Goal: Task Accomplishment & Management: Manage account settings

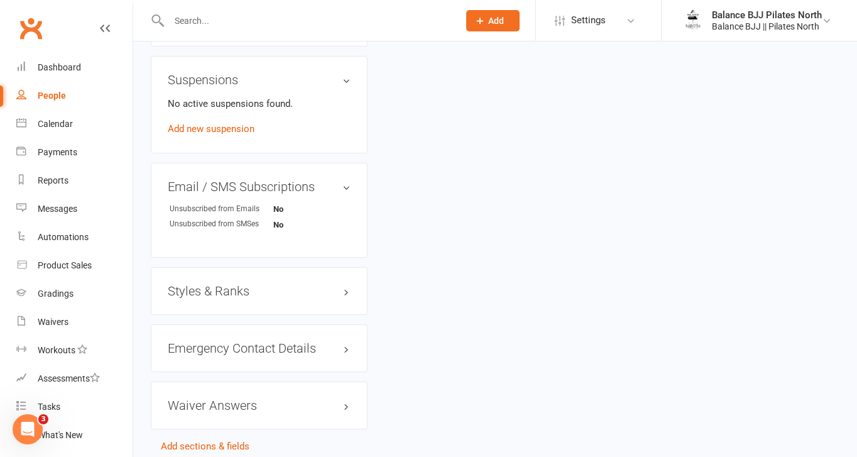
scroll to position [732, 0]
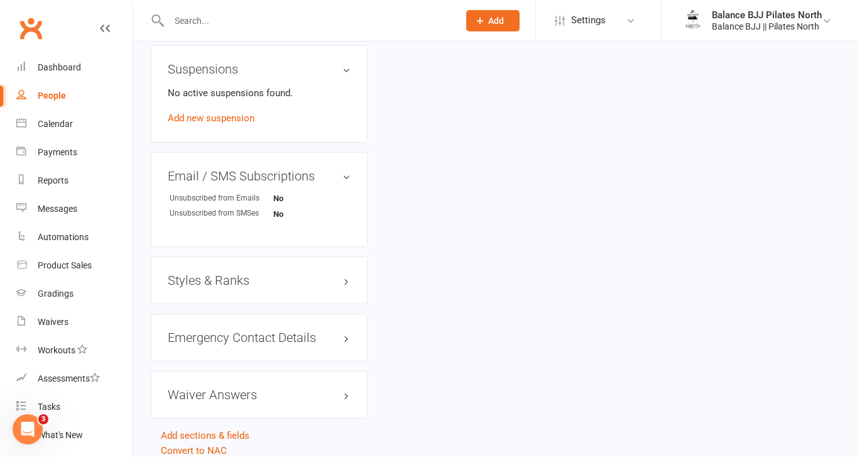
click at [257, 273] on h3 "Styles & Ranks" at bounding box center [259, 280] width 183 height 14
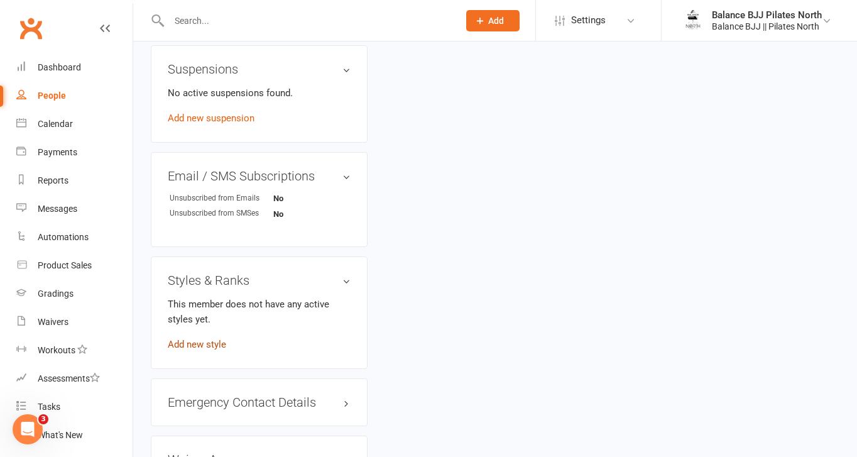
click at [210, 339] on link "Add new style" at bounding box center [197, 344] width 58 height 11
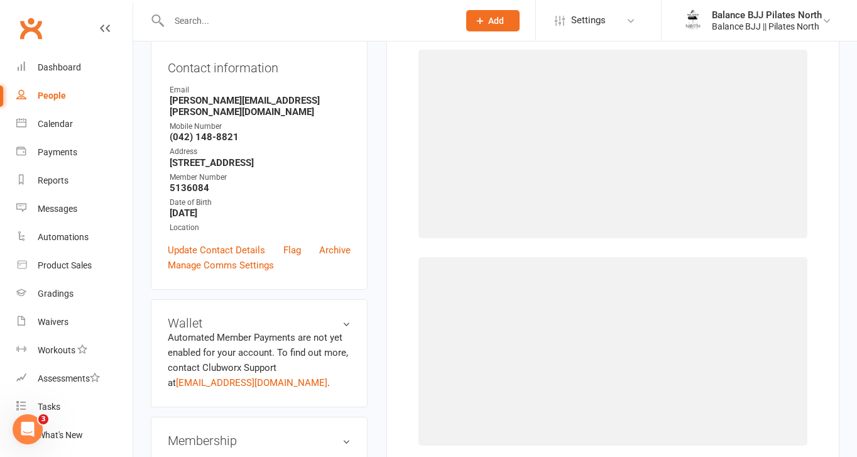
scroll to position [96, 0]
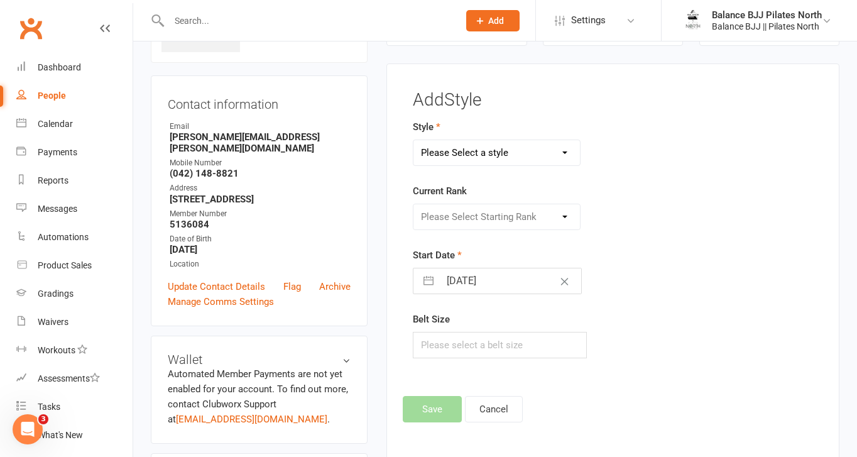
click at [530, 160] on select "Please Select a style Adults BJJ Kids BJJ" at bounding box center [496, 152] width 166 height 25
select select "3743"
click at [413, 140] on select "Please Select a style Adults BJJ Kids BJJ" at bounding box center [496, 152] width 166 height 25
click at [537, 222] on select "Please Select Starting Rank White Belt White Belt - 1 Stripe White Belt - 2 Str…" at bounding box center [496, 216] width 166 height 25
select select "44755"
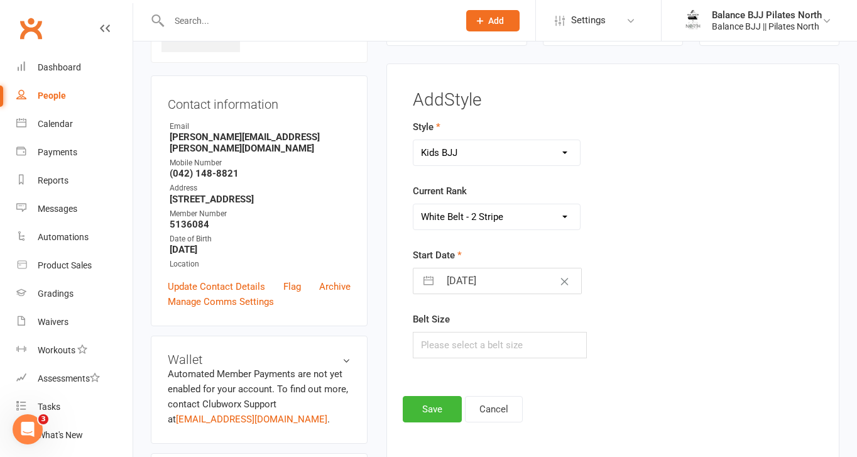
click at [413, 204] on select "Please Select Starting Rank White Belt White Belt - 1 Stripe White Belt - 2 Str…" at bounding box center [496, 216] width 166 height 25
click at [438, 406] on button "Save" at bounding box center [432, 409] width 59 height 26
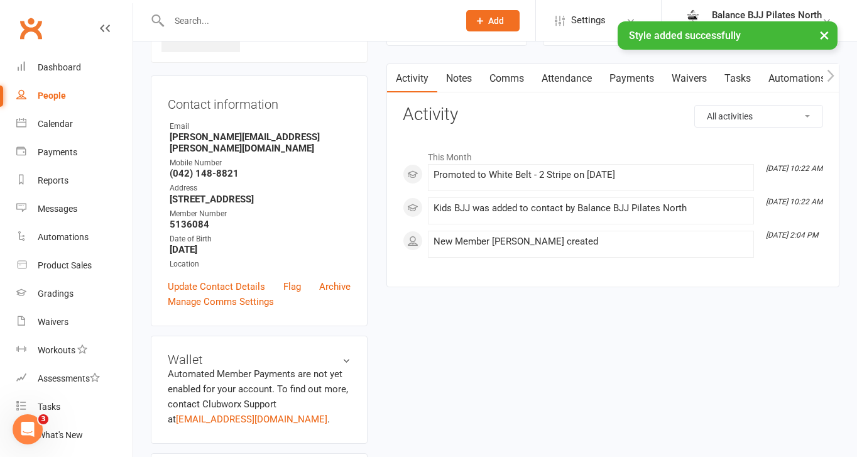
click at [340, 21] on div "× Style added successfully" at bounding box center [420, 21] width 840 height 0
click at [239, 10] on div at bounding box center [300, 20] width 299 height 41
click at [203, 18] on input "text" at bounding box center [307, 21] width 285 height 18
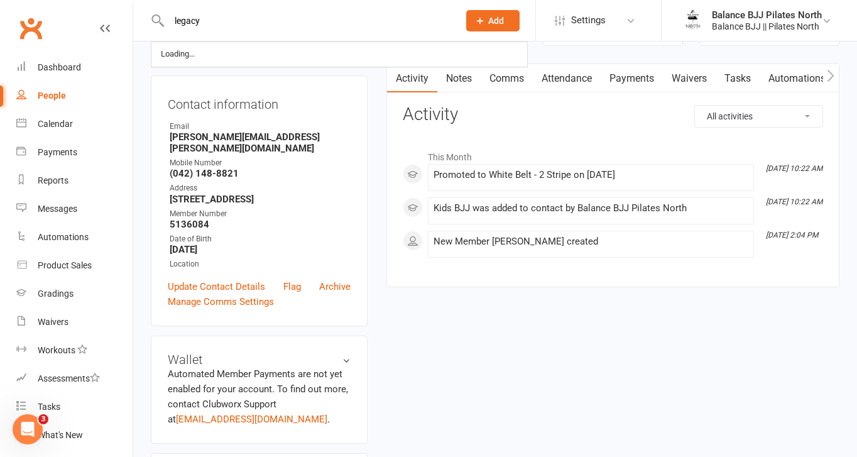
type input "legacy"
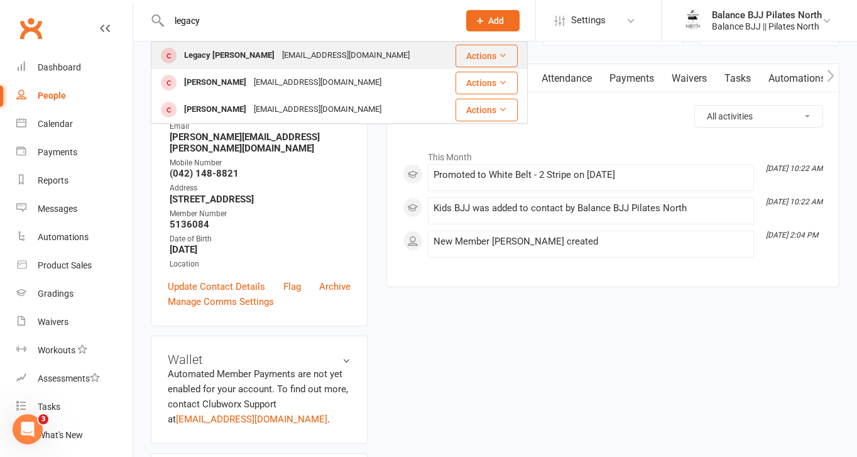
click at [218, 63] on div "Legacy [PERSON_NAME]" at bounding box center [229, 55] width 98 height 18
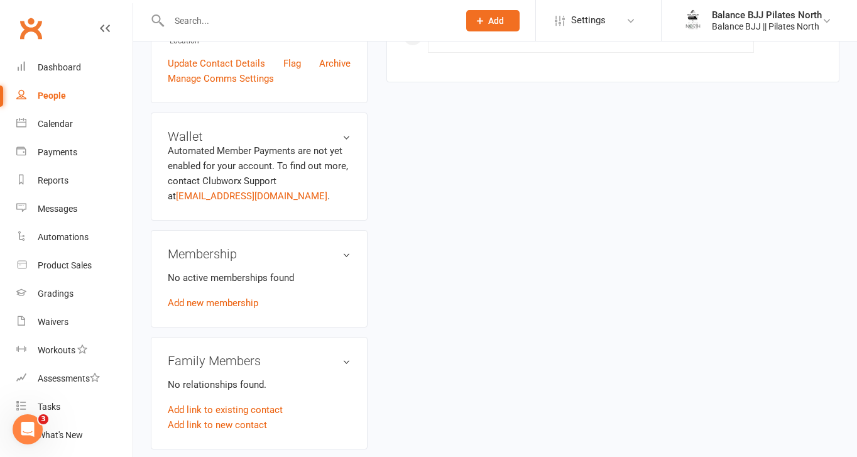
scroll to position [770, 0]
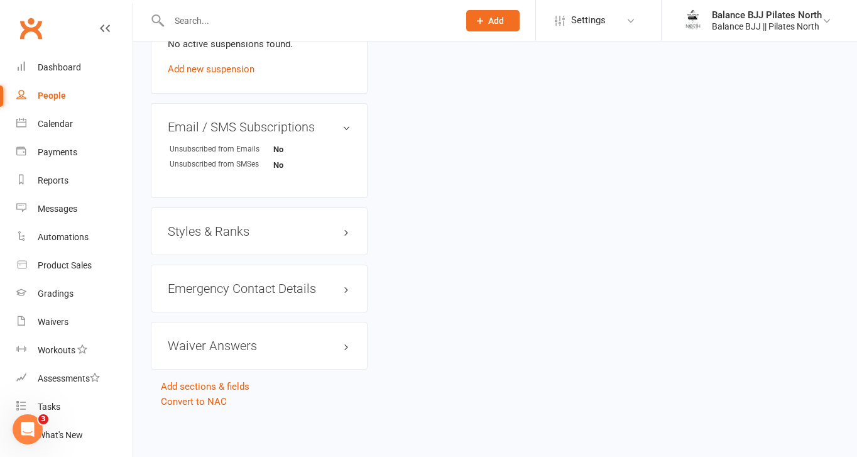
click at [226, 234] on h3 "Styles & Ranks" at bounding box center [259, 231] width 183 height 14
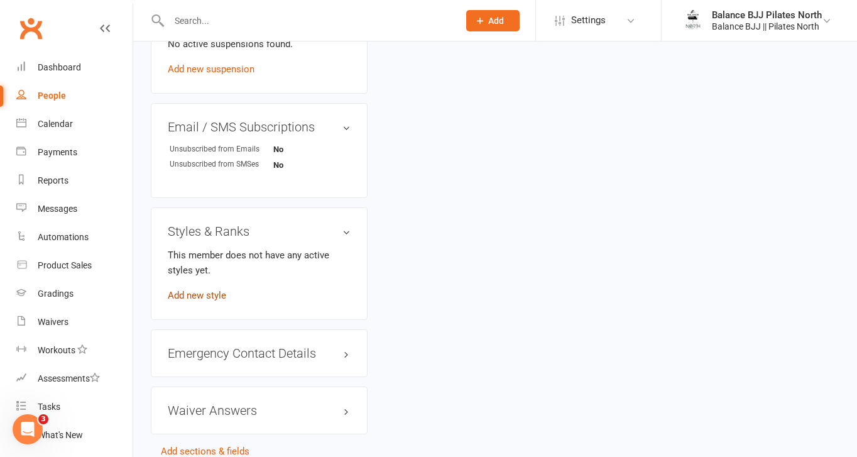
click at [190, 293] on link "Add new style" at bounding box center [197, 295] width 58 height 11
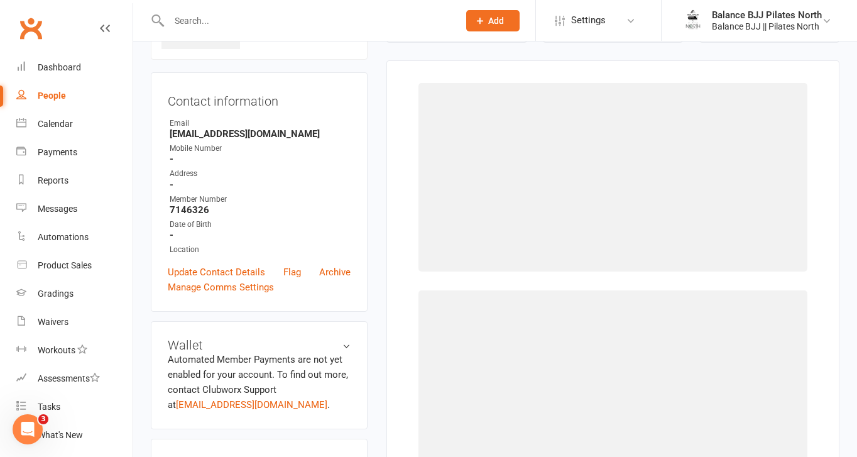
scroll to position [96, 0]
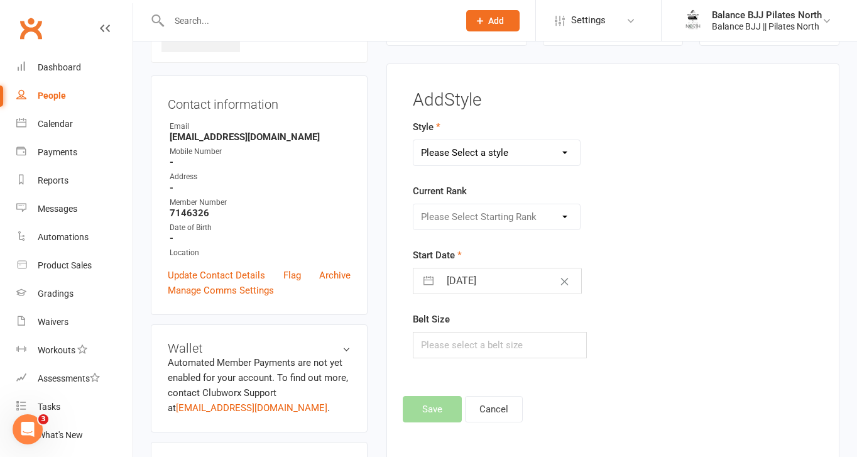
click at [535, 153] on select "Please Select a style Adults BJJ Kids BJJ" at bounding box center [496, 152] width 166 height 25
select select "3743"
click at [413, 140] on select "Please Select a style Adults BJJ Kids BJJ" at bounding box center [496, 152] width 166 height 25
click at [489, 222] on select "Please Select Starting Rank White Belt White Belt - 1 Stripe White Belt - 2 Str…" at bounding box center [496, 216] width 166 height 25
select select "44753"
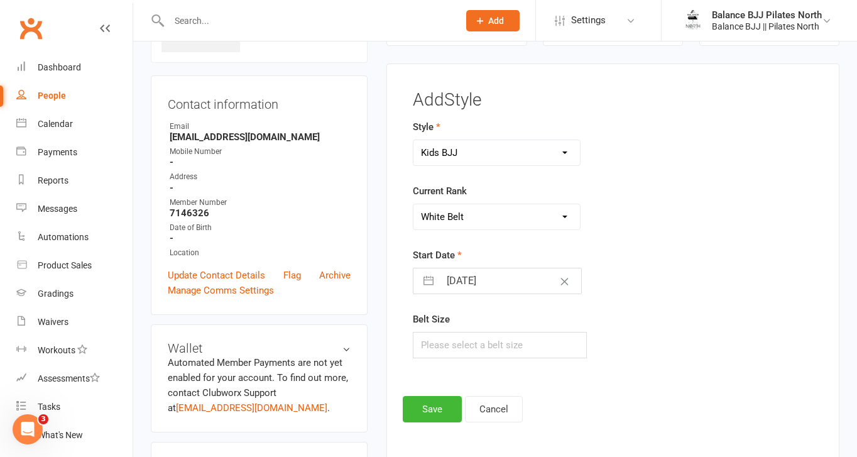
click at [413, 204] on select "Please Select Starting Rank White Belt White Belt - 1 Stripe White Belt - 2 Str…" at bounding box center [496, 216] width 166 height 25
click at [437, 413] on button "Save" at bounding box center [432, 409] width 59 height 26
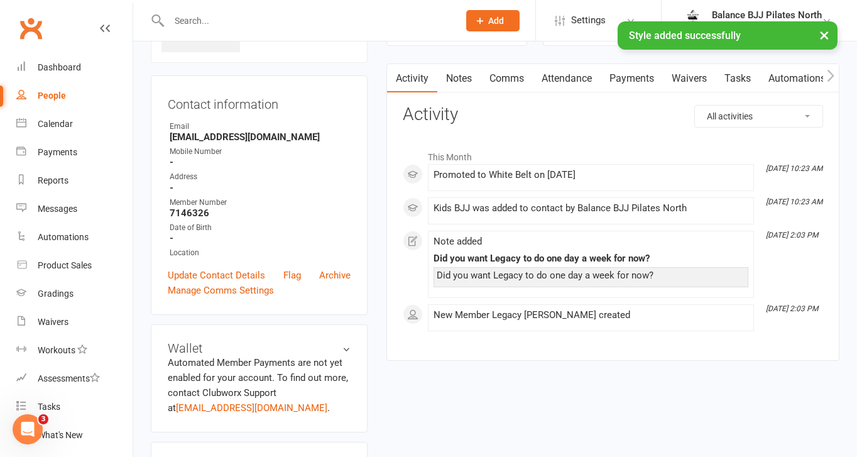
click at [231, 21] on div "× Style added successfully" at bounding box center [420, 21] width 840 height 0
click at [204, 21] on div "× Style added successfully" at bounding box center [420, 21] width 840 height 0
click at [196, 18] on input "text" at bounding box center [307, 21] width 285 height 18
type input "ary"
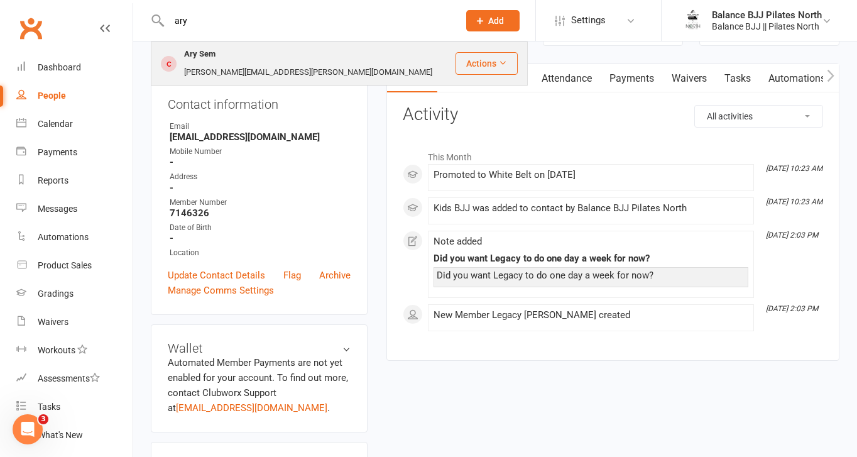
click at [220, 63] on div "[PERSON_NAME][EMAIL_ADDRESS][PERSON_NAME][DOMAIN_NAME]" at bounding box center [308, 72] width 256 height 18
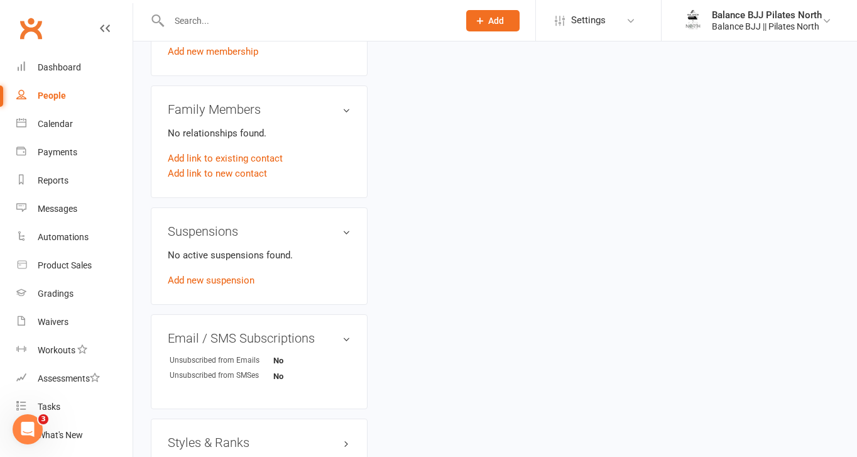
scroll to position [770, 0]
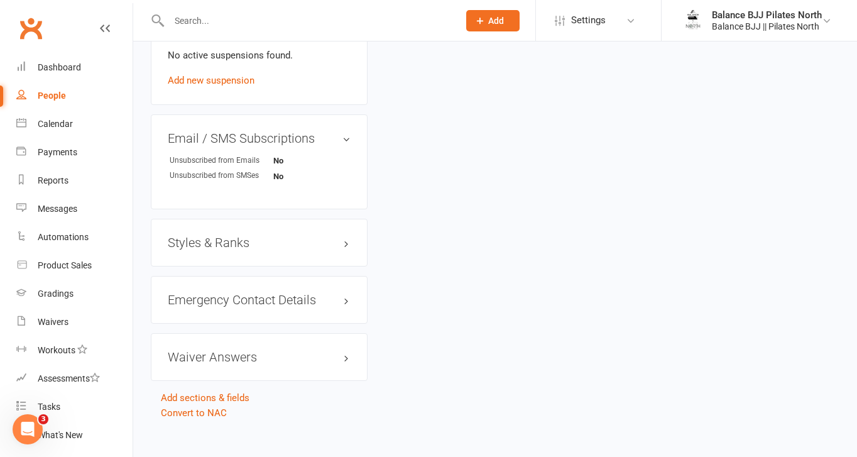
click at [221, 236] on h3 "Styles & Ranks" at bounding box center [259, 243] width 183 height 14
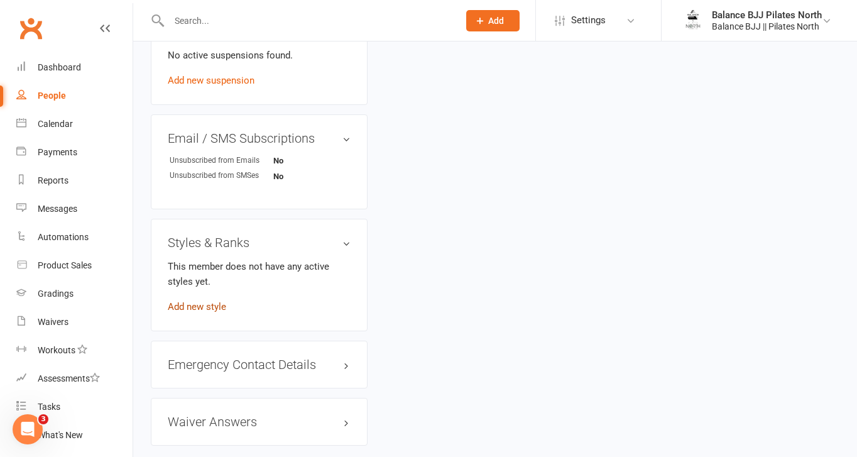
click at [196, 301] on link "Add new style" at bounding box center [197, 306] width 58 height 11
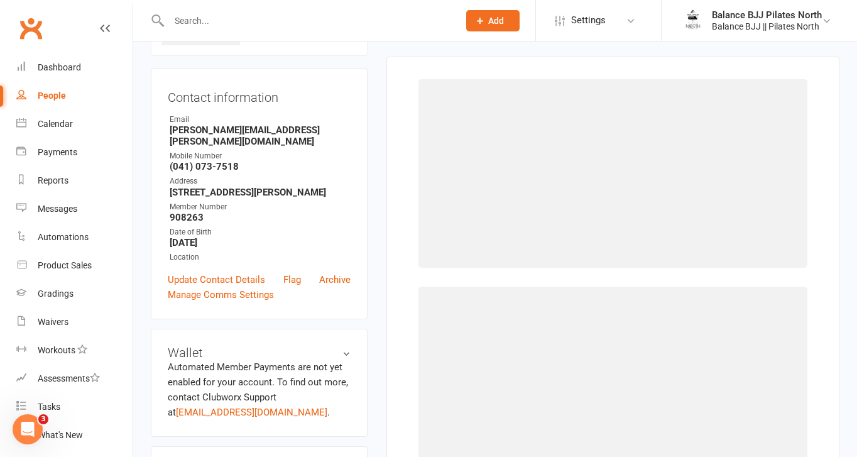
scroll to position [96, 0]
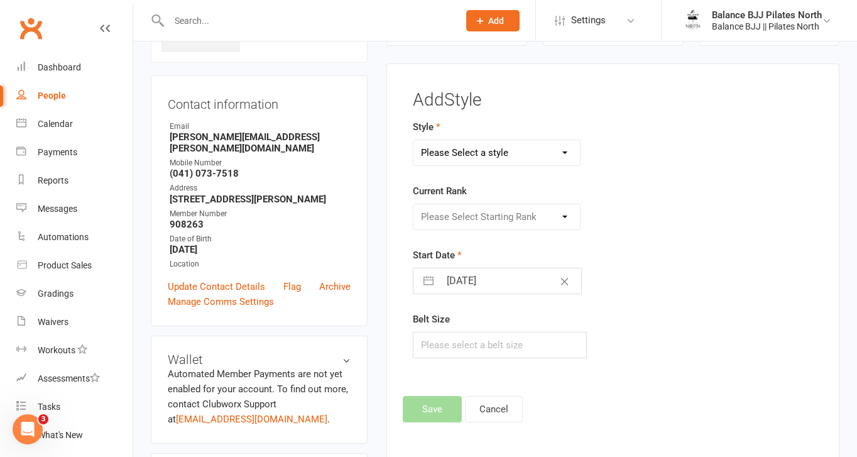
click at [477, 148] on select "Please Select a style Adults BJJ Kids BJJ" at bounding box center [496, 152] width 166 height 25
select select "3743"
click at [413, 140] on select "Please Select a style Adults BJJ Kids BJJ" at bounding box center [496, 152] width 166 height 25
click at [462, 217] on select "Please Select Starting Rank White Belt White Belt - 1 Stripe White Belt - 2 Str…" at bounding box center [496, 216] width 166 height 25
select select "44761"
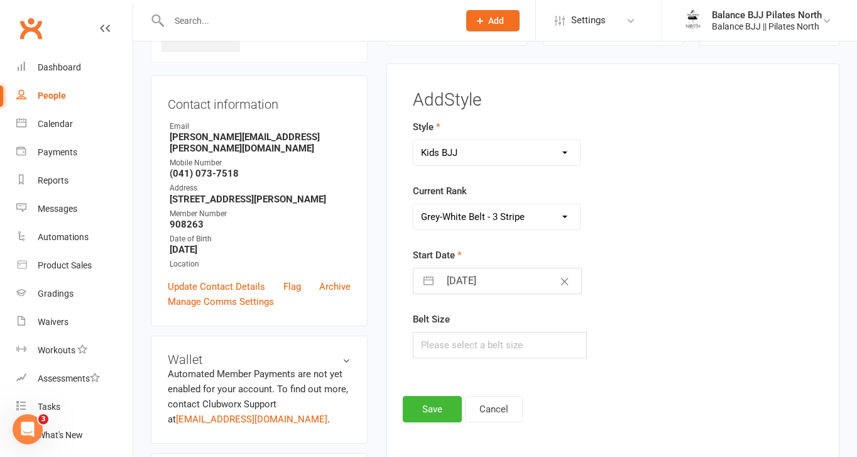
click at [413, 204] on select "Please Select Starting Rank White Belt White Belt - 1 Stripe White Belt - 2 Str…" at bounding box center [496, 216] width 166 height 25
click at [432, 411] on button "Save" at bounding box center [432, 409] width 59 height 26
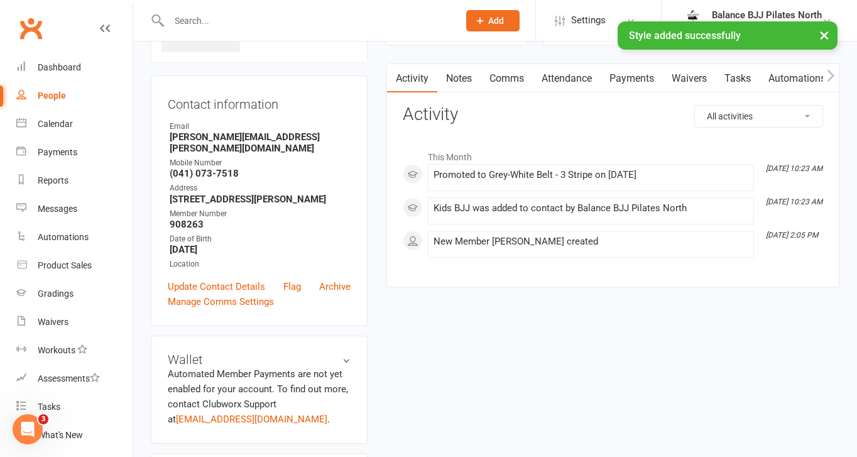
click at [247, 21] on div "× Style added successfully" at bounding box center [420, 21] width 840 height 0
click at [239, 16] on input "text" at bounding box center [307, 21] width 285 height 18
type input "kylo"
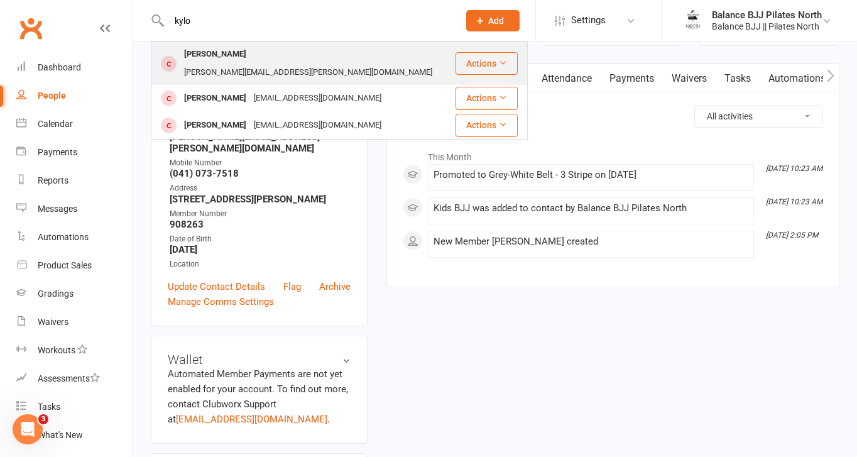
click at [273, 63] on div "[PERSON_NAME][EMAIL_ADDRESS][PERSON_NAME][DOMAIN_NAME]" at bounding box center [308, 72] width 256 height 18
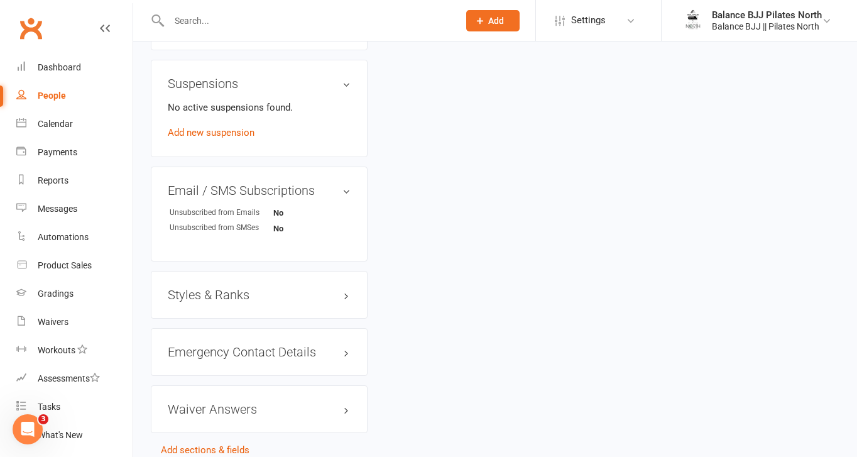
scroll to position [770, 0]
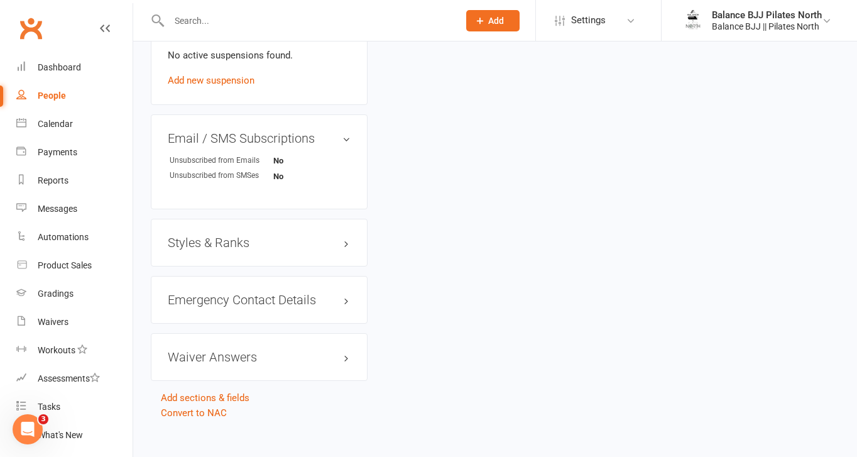
click at [229, 236] on h3 "Styles & Ranks" at bounding box center [259, 243] width 183 height 14
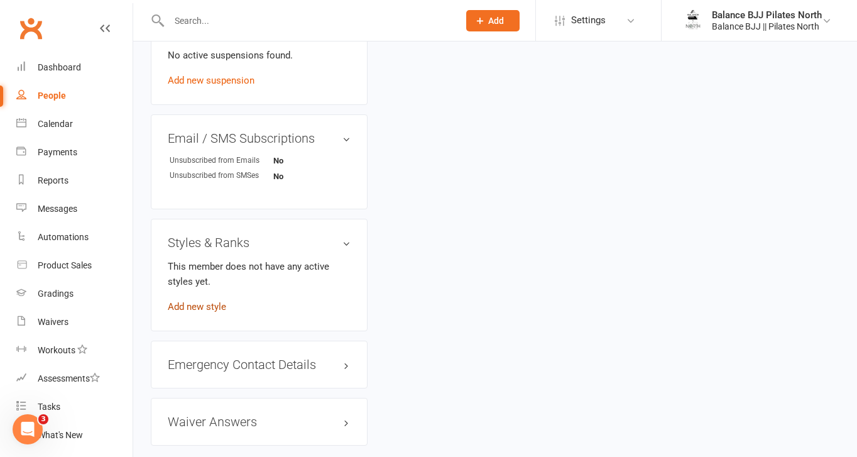
click at [203, 301] on link "Add new style" at bounding box center [197, 306] width 58 height 11
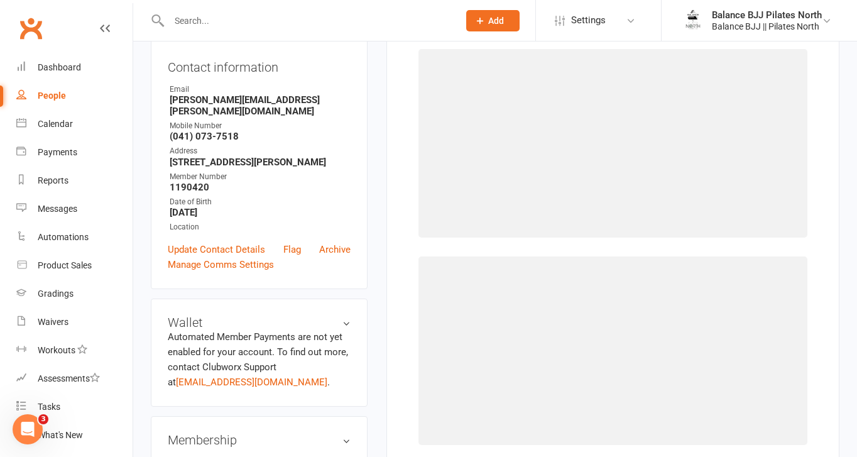
scroll to position [96, 0]
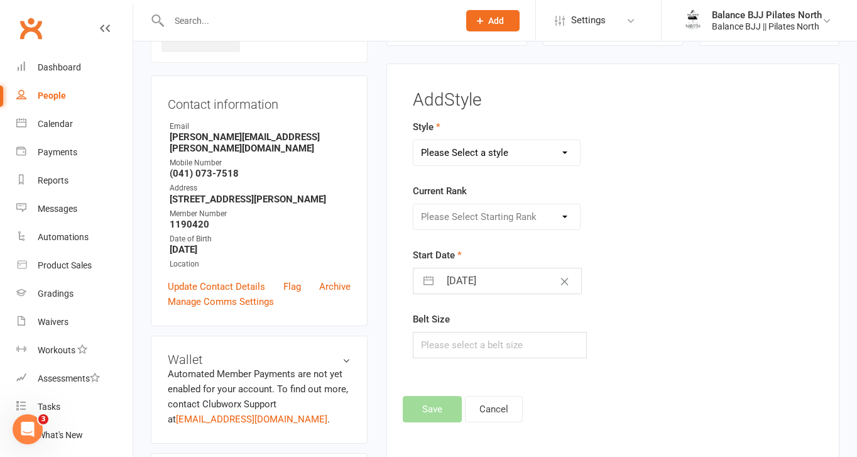
click at [506, 156] on select "Please Select a style Adults BJJ Kids BJJ" at bounding box center [496, 152] width 166 height 25
select select "3743"
click at [413, 140] on select "Please Select a style Adults BJJ Kids BJJ" at bounding box center [496, 152] width 166 height 25
click at [481, 217] on select "Please Select Starting Rank White Belt White Belt - 1 Stripe White Belt - 2 Str…" at bounding box center [496, 216] width 166 height 25
select select "44766"
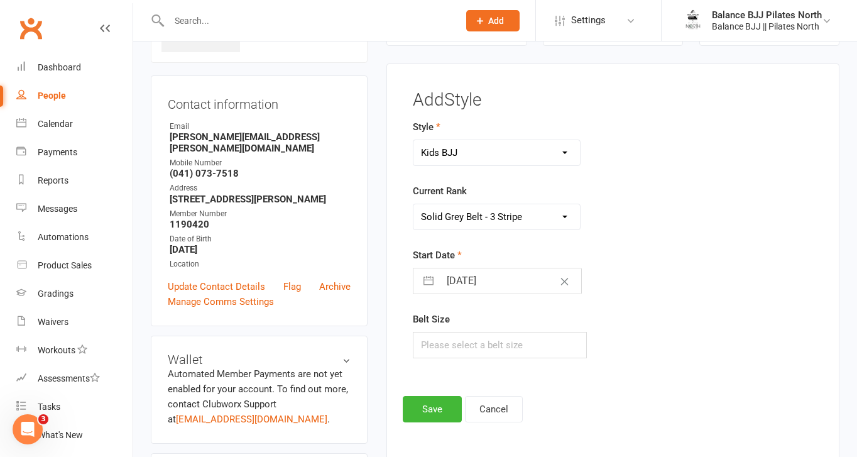
click at [413, 204] on select "Please Select Starting Rank White Belt White Belt - 1 Stripe White Belt - 2 Str…" at bounding box center [496, 216] width 166 height 25
click at [432, 413] on button "Save" at bounding box center [432, 409] width 59 height 26
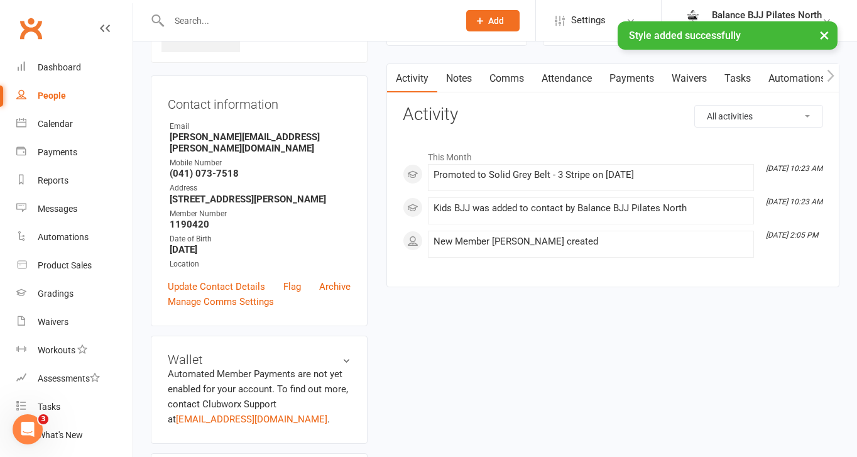
click at [303, 21] on div "× Style added successfully" at bounding box center [420, 21] width 840 height 0
click at [297, 13] on input "text" at bounding box center [307, 21] width 285 height 18
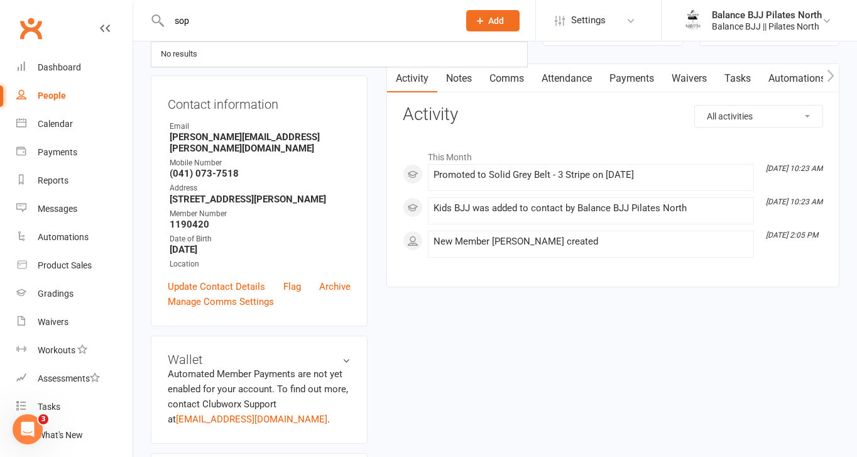
type input "sop"
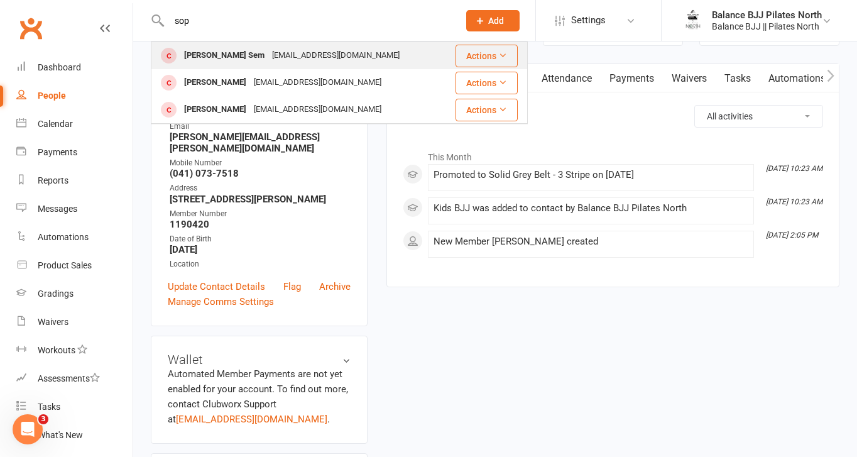
click at [298, 52] on div "[EMAIL_ADDRESS][DOMAIN_NAME]" at bounding box center [335, 55] width 135 height 18
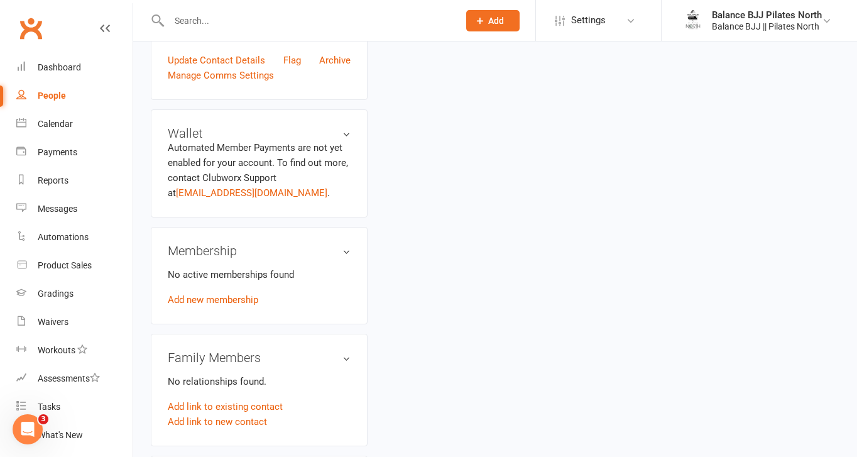
scroll to position [770, 0]
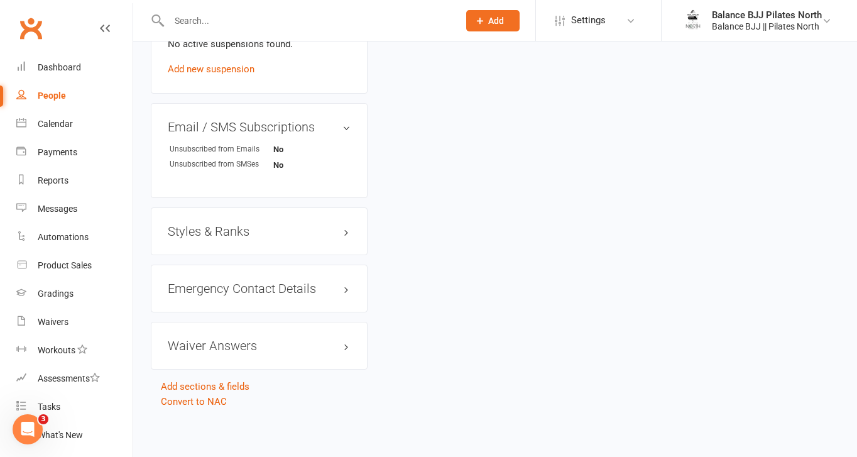
click at [233, 229] on h3 "Styles & Ranks" at bounding box center [259, 231] width 183 height 14
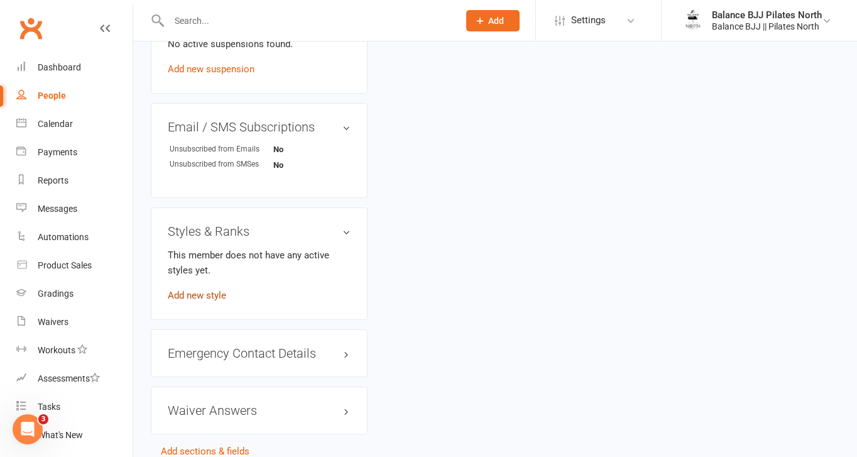
click at [198, 294] on link "Add new style" at bounding box center [197, 295] width 58 height 11
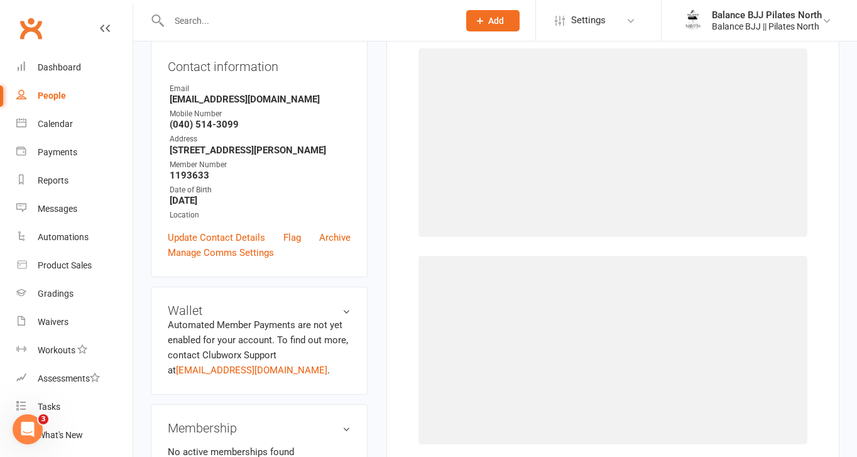
scroll to position [96, 0]
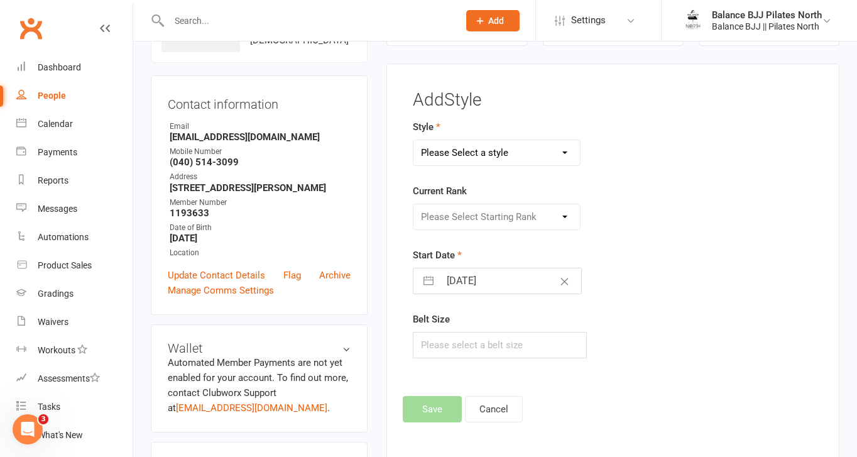
click at [483, 158] on select "Please Select a style Adults BJJ Kids BJJ" at bounding box center [496, 152] width 166 height 25
select select "3742"
click at [413, 140] on select "Please Select a style Adults BJJ Kids BJJ" at bounding box center [496, 152] width 166 height 25
click at [472, 224] on select "Please Select Starting Rank White Belt White Belt - 1 Stripe White Belt - 2 Str…" at bounding box center [496, 216] width 166 height 25
select select "44736"
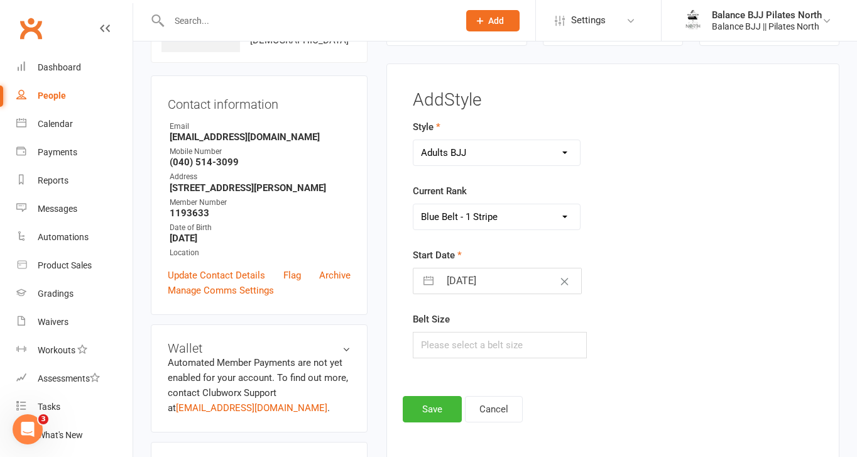
click at [413, 204] on select "Please Select Starting Rank White Belt White Belt - 1 Stripe White Belt - 2 Str…" at bounding box center [496, 216] width 166 height 25
click at [434, 410] on button "Save" at bounding box center [432, 409] width 59 height 26
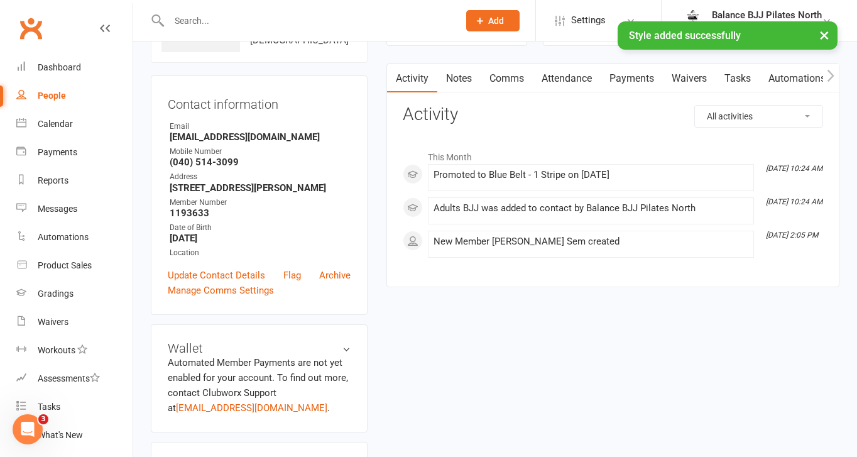
drag, startPoint x: 224, startPoint y: 9, endPoint x: 224, endPoint y: 18, distance: 9.4
click at [224, 10] on div at bounding box center [300, 20] width 299 height 41
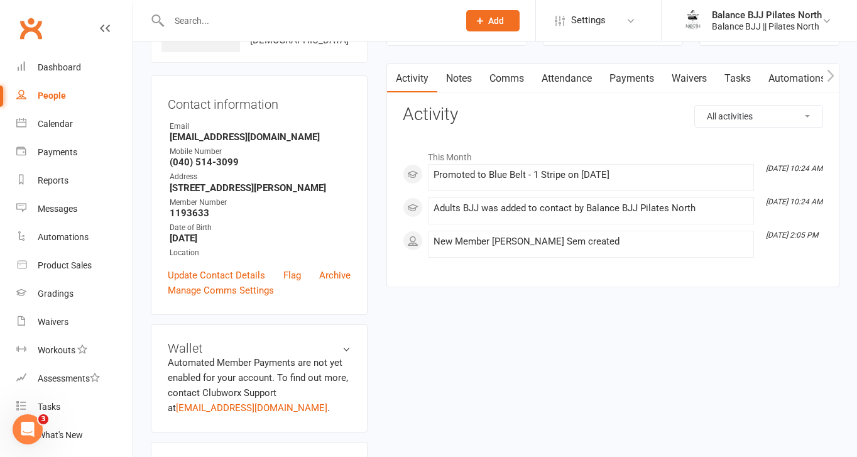
click at [224, 19] on input "text" at bounding box center [307, 21] width 285 height 18
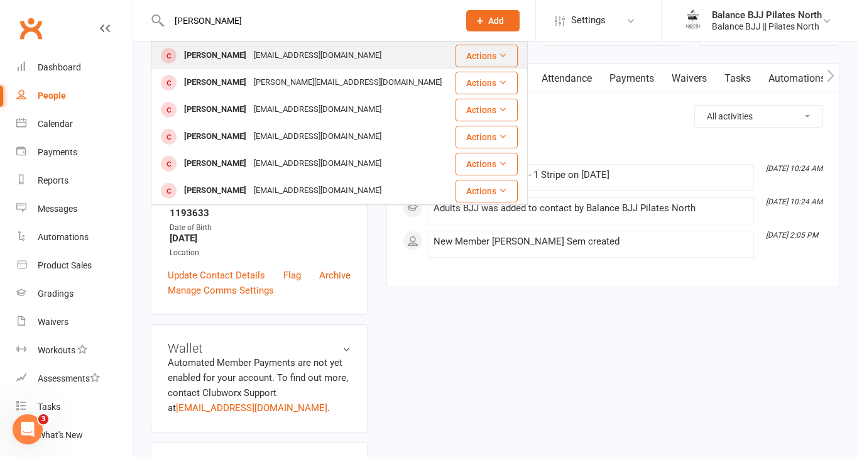
type input "[PERSON_NAME]"
click at [221, 61] on div "[PERSON_NAME]" at bounding box center [215, 55] width 70 height 18
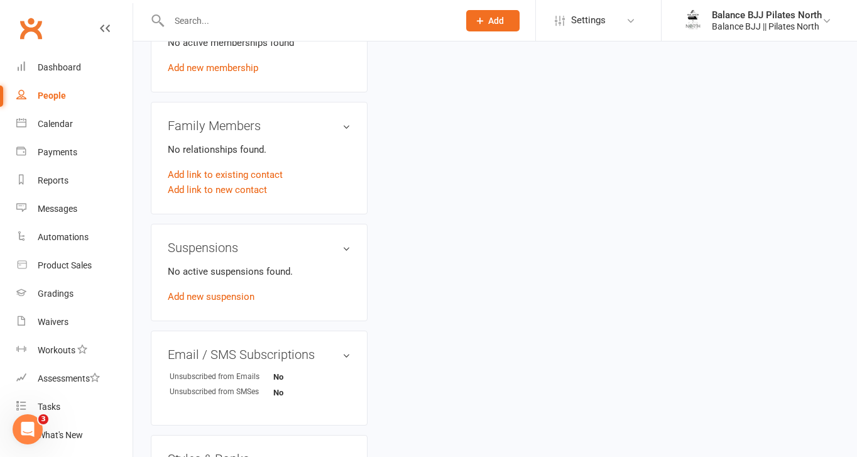
scroll to position [770, 0]
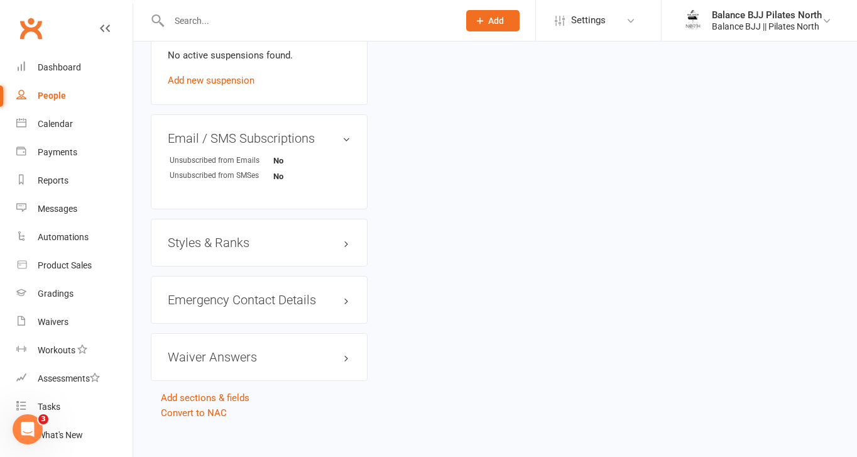
click at [221, 236] on h3 "Styles & Ranks" at bounding box center [259, 243] width 183 height 14
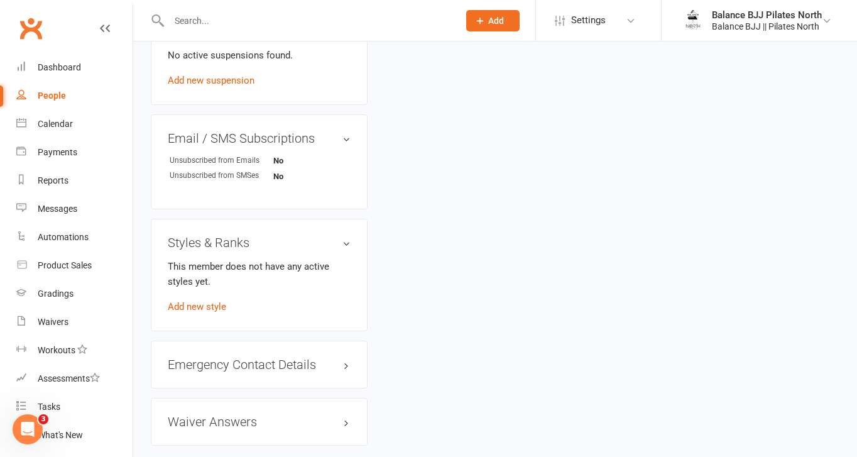
scroll to position [835, 0]
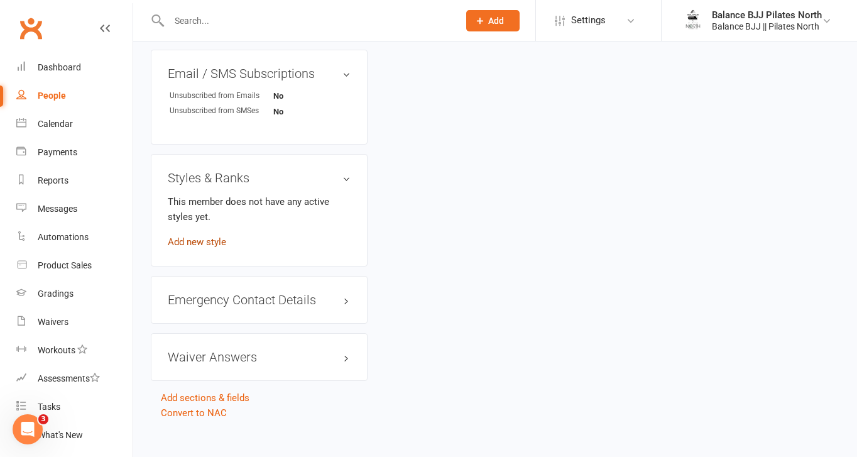
click at [204, 236] on link "Add new style" at bounding box center [197, 241] width 58 height 11
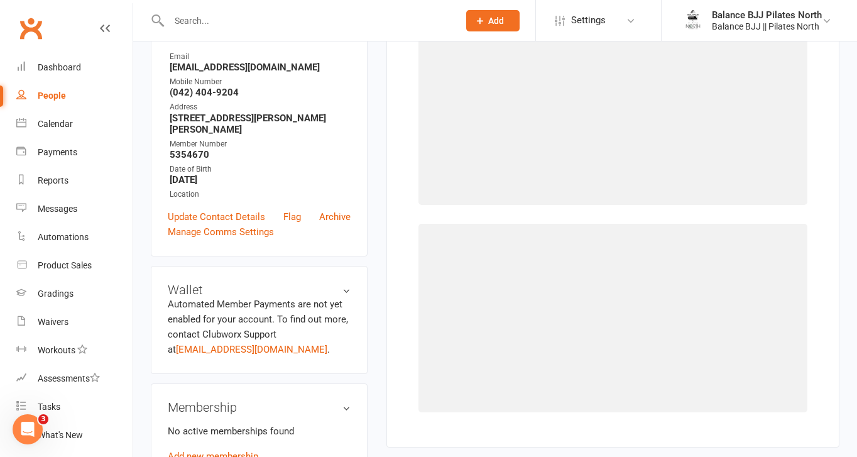
scroll to position [96, 0]
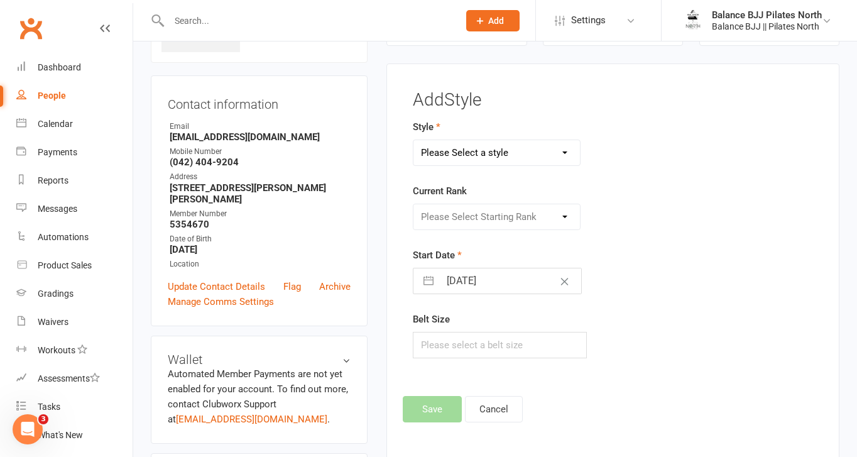
click at [470, 157] on select "Please Select a style Adults BJJ Kids BJJ" at bounding box center [496, 152] width 166 height 25
select select "3742"
click at [413, 140] on select "Please Select a style Adults BJJ Kids BJJ" at bounding box center [496, 152] width 166 height 25
click at [467, 214] on select "Please Select Starting Rank White Belt White Belt - 1 Stripe White Belt - 2 Str…" at bounding box center [496, 216] width 166 height 25
select select "44731"
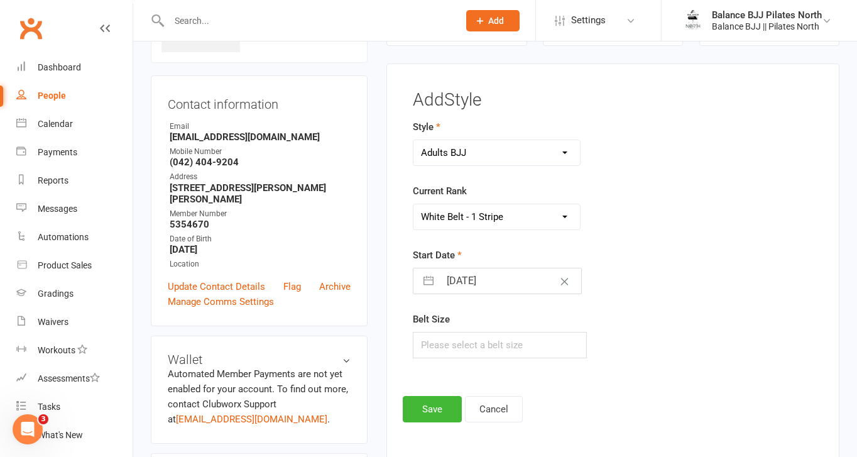
click at [413, 204] on select "Please Select Starting Rank White Belt White Belt - 1 Stripe White Belt - 2 Str…" at bounding box center [496, 216] width 166 height 25
click at [430, 400] on button "Save" at bounding box center [432, 409] width 59 height 26
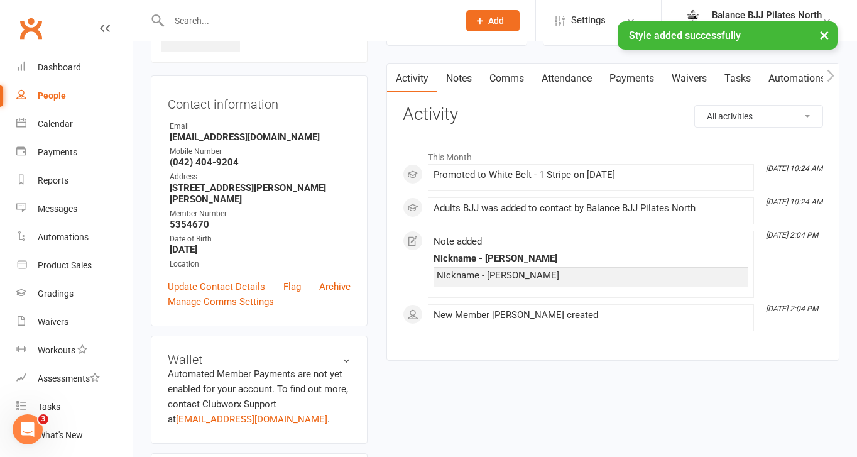
click at [291, 14] on input "text" at bounding box center [307, 21] width 285 height 18
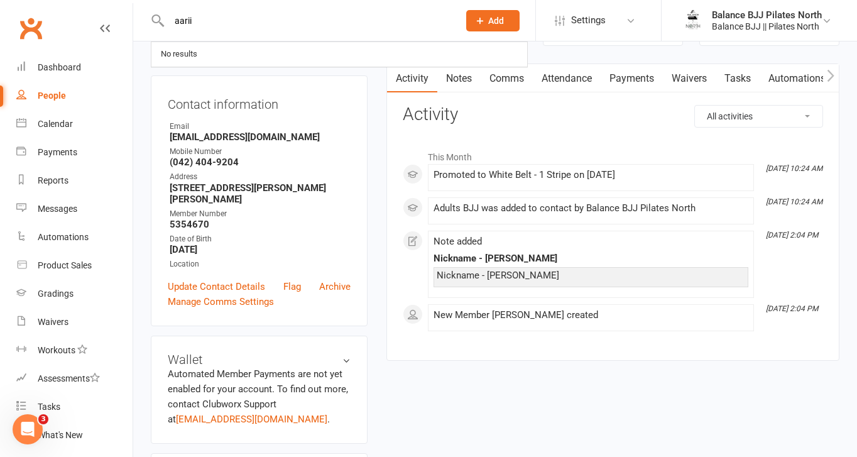
type input "aarii"
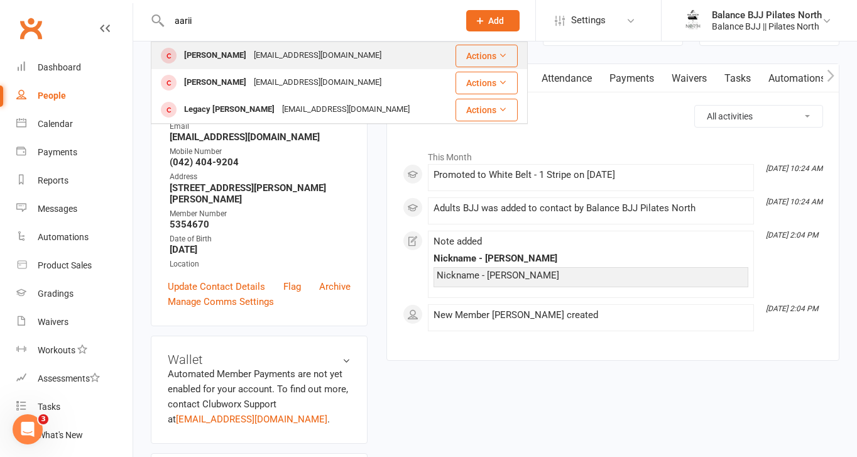
click at [306, 61] on div "[EMAIL_ADDRESS][DOMAIN_NAME]" at bounding box center [317, 55] width 135 height 18
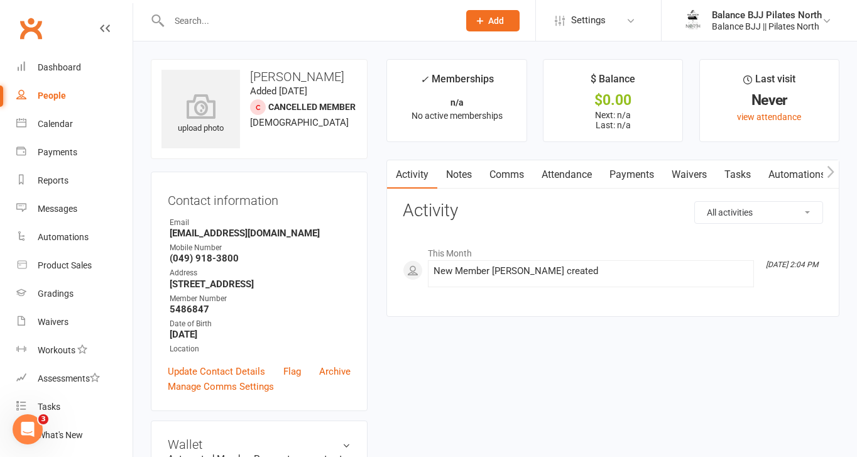
scroll to position [781, 0]
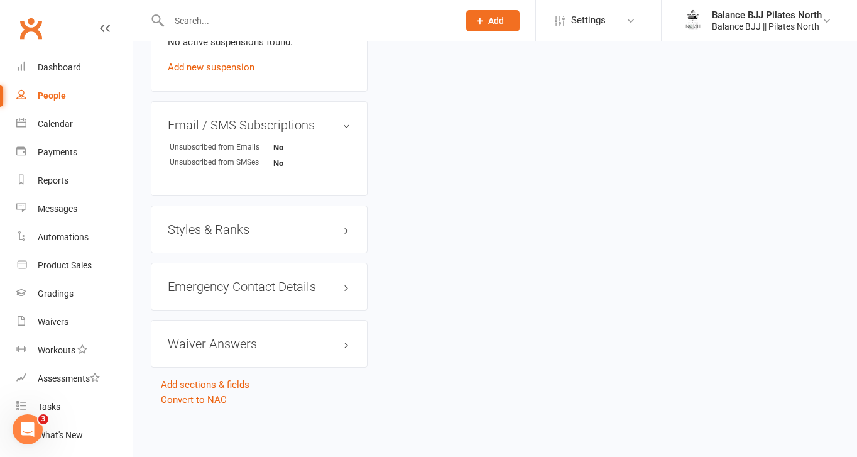
click at [197, 229] on h3 "Styles & Ranks" at bounding box center [259, 229] width 183 height 14
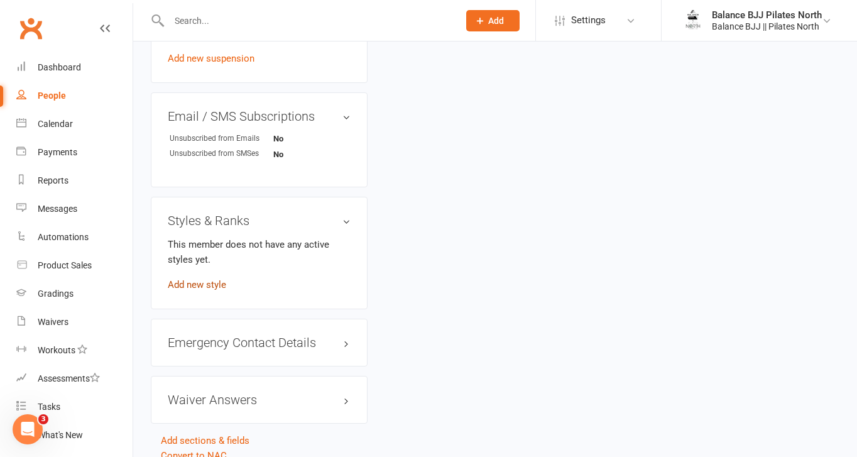
click at [222, 290] on link "Add new style" at bounding box center [197, 284] width 58 height 11
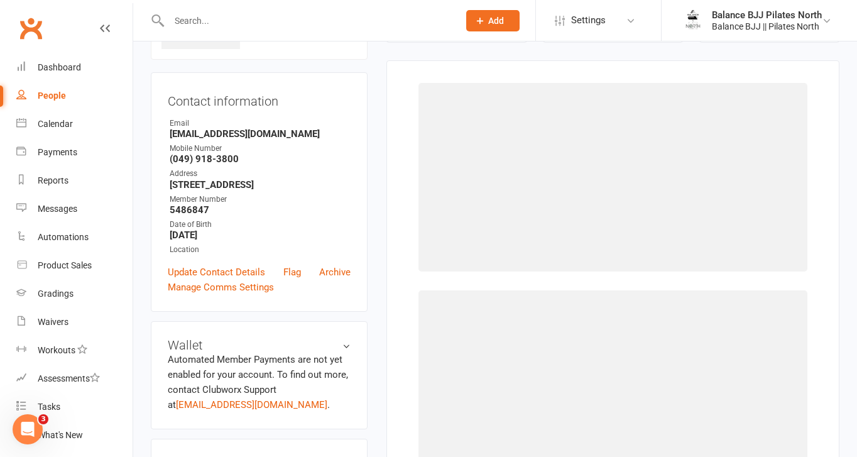
scroll to position [96, 0]
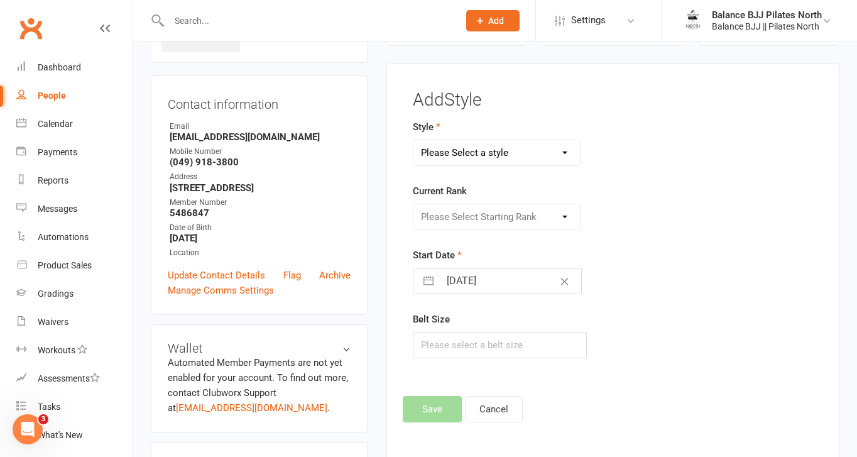
click at [489, 160] on select "Please Select a style Adults BJJ Kids BJJ" at bounding box center [496, 152] width 166 height 25
select select "3743"
click at [413, 140] on select "Please Select a style Adults BJJ Kids BJJ" at bounding box center [496, 152] width 166 height 25
click at [479, 219] on select "Please Select Starting Rank White Belt White Belt - 1 Stripe White Belt - 2 Str…" at bounding box center [496, 216] width 166 height 25
select select "44755"
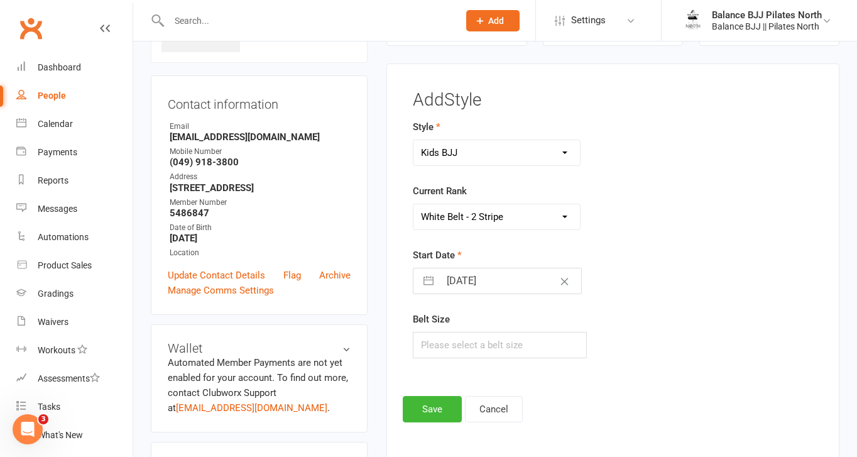
click at [413, 204] on select "Please Select Starting Rank White Belt White Belt - 1 Stripe White Belt - 2 Str…" at bounding box center [496, 216] width 166 height 25
click at [431, 416] on button "Save" at bounding box center [432, 409] width 59 height 26
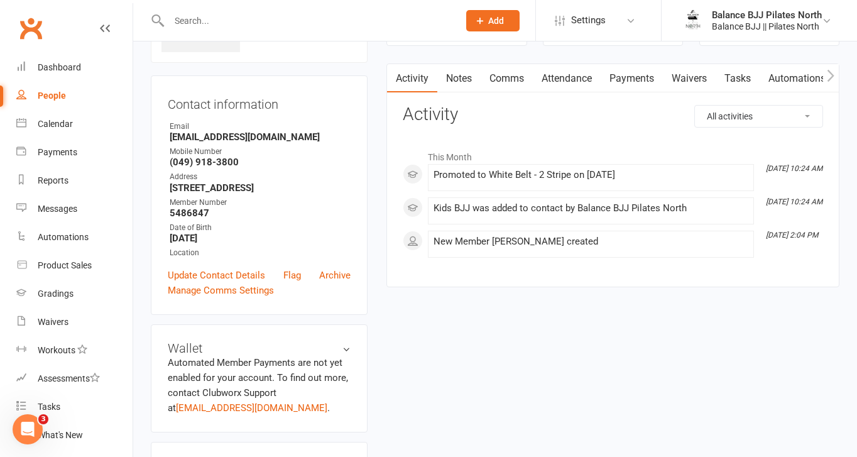
click at [344, 26] on input "text" at bounding box center [307, 21] width 285 height 18
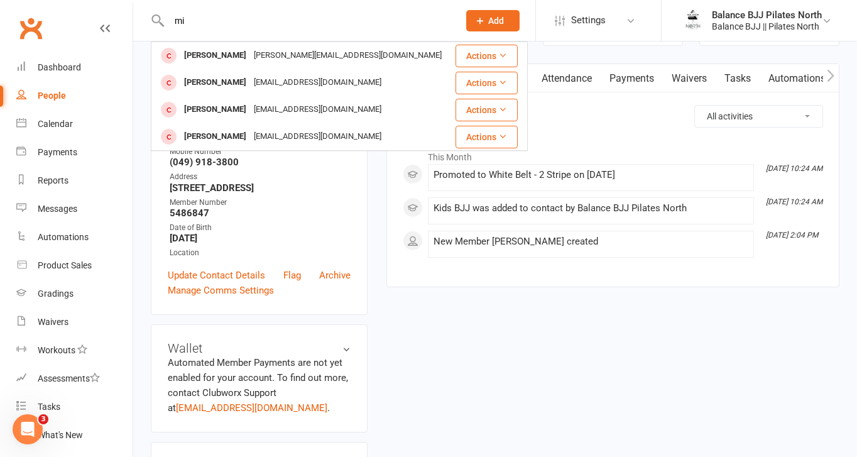
type input "m"
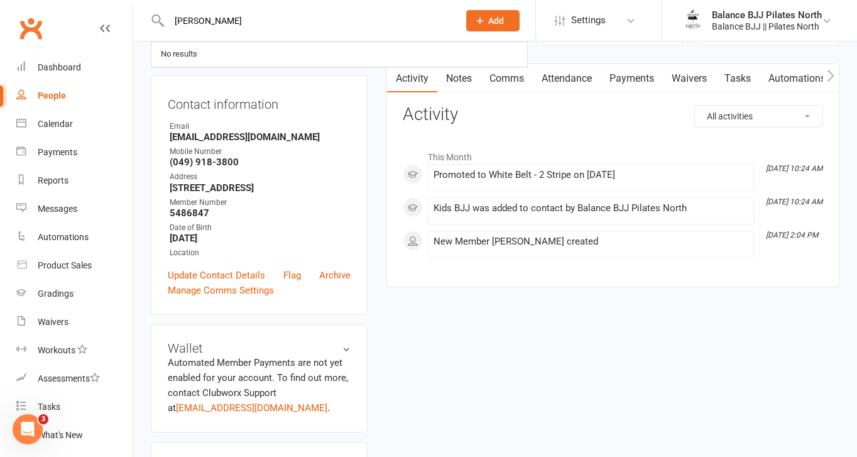
type input "[PERSON_NAME]"
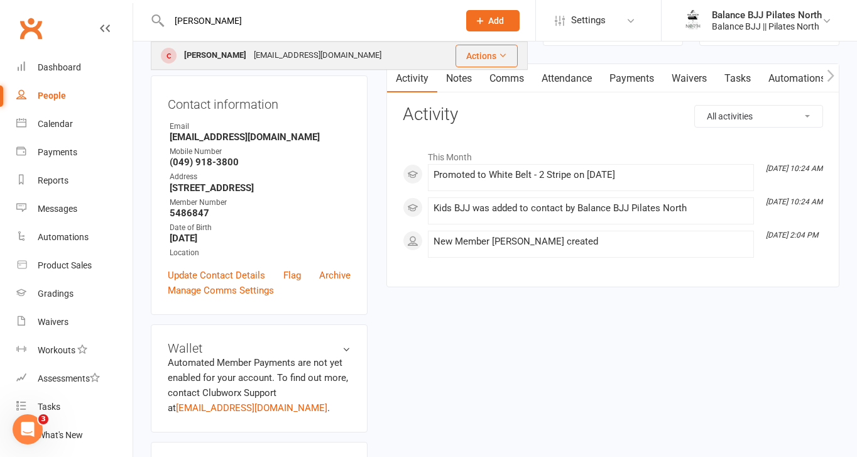
click at [330, 57] on div "[PERSON_NAME] [EMAIL_ADDRESS][DOMAIN_NAME]" at bounding box center [295, 56] width 287 height 26
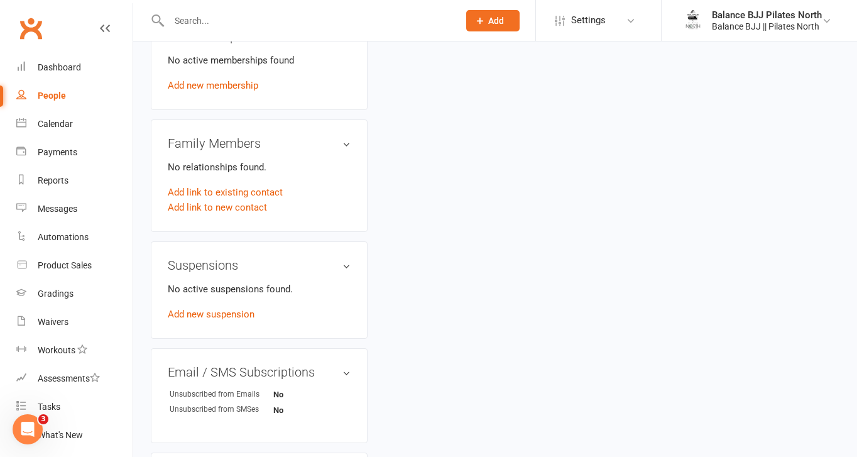
scroll to position [770, 0]
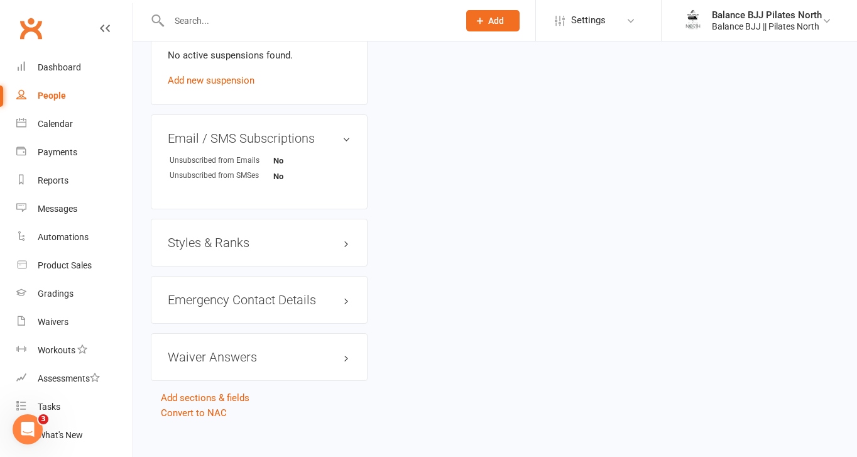
click at [228, 236] on h3 "Styles & Ranks" at bounding box center [259, 243] width 183 height 14
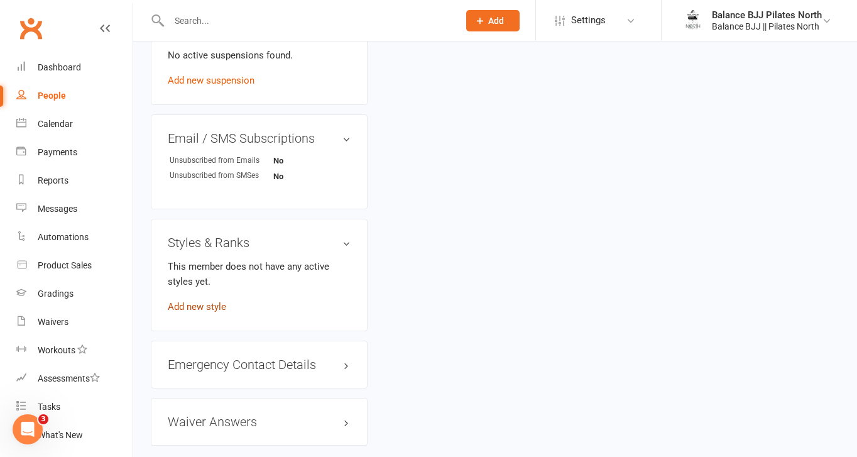
click at [191, 301] on link "Add new style" at bounding box center [197, 306] width 58 height 11
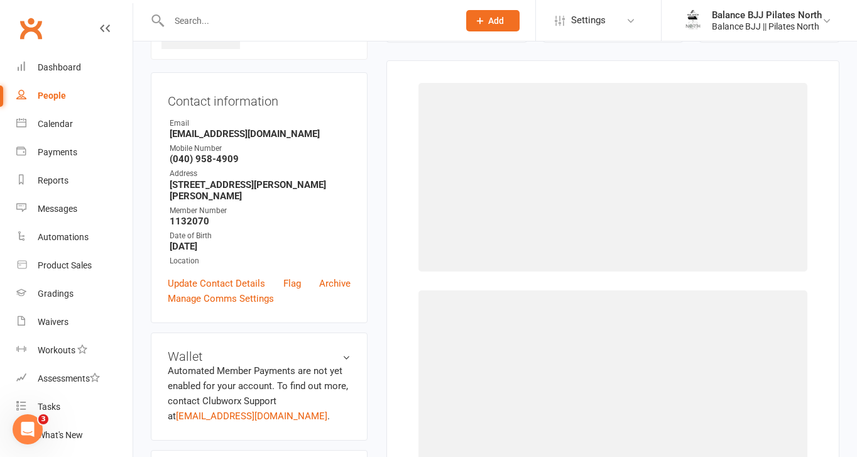
scroll to position [96, 0]
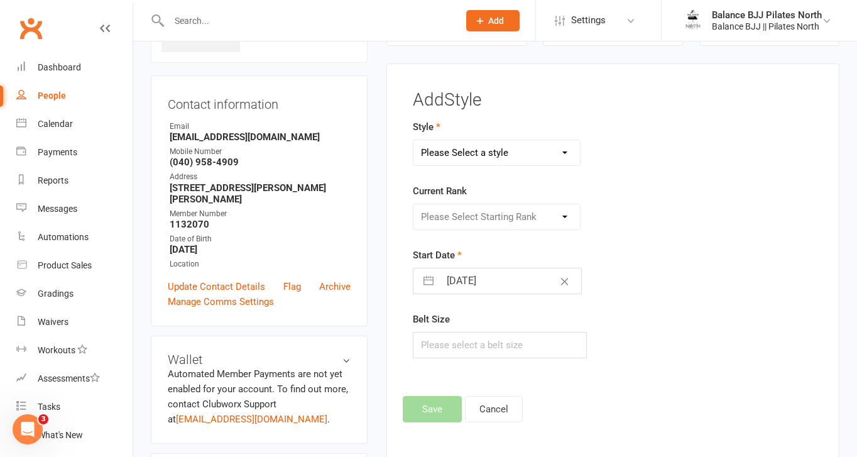
click at [550, 145] on select "Please Select a style Adults BJJ Kids BJJ" at bounding box center [496, 152] width 166 height 25
select select "3742"
click at [413, 140] on select "Please Select a style Adults BJJ Kids BJJ" at bounding box center [496, 152] width 166 height 25
click at [503, 223] on select "Please Select Starting Rank" at bounding box center [496, 216] width 166 height 25
select select "44742"
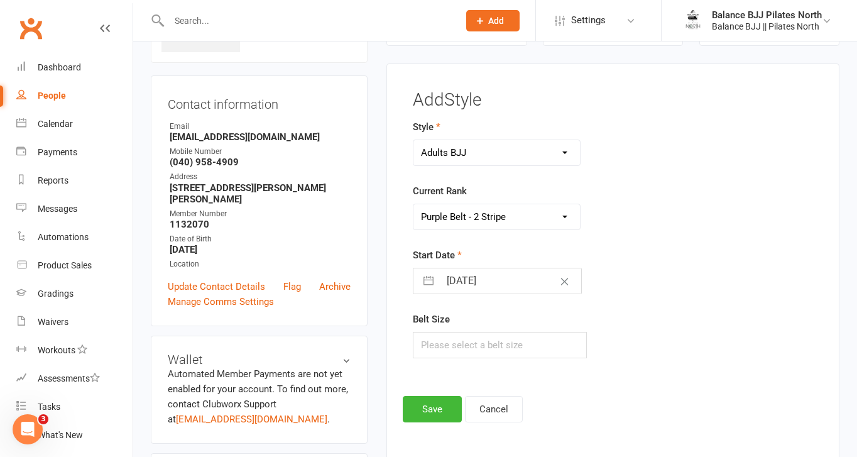
click at [413, 204] on select "Please Select Starting Rank White Belt White Belt - 1 Stripe White Belt - 2 Str…" at bounding box center [496, 216] width 166 height 25
click at [433, 402] on button "Save" at bounding box center [432, 409] width 59 height 26
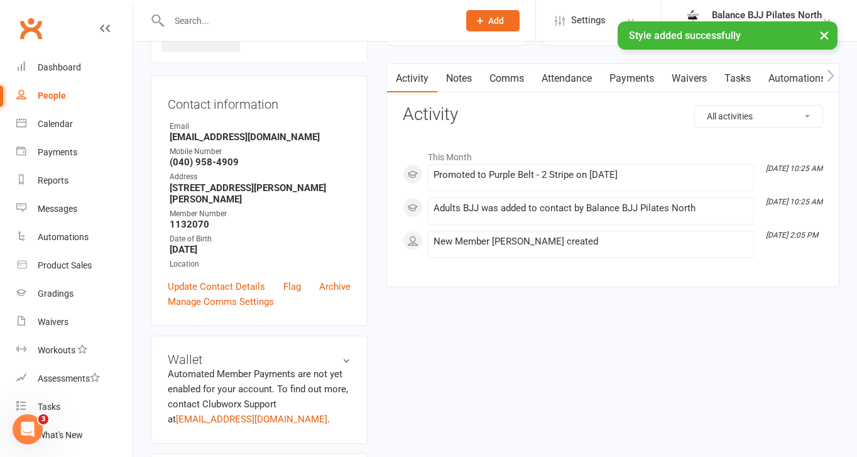
click at [276, 13] on input "text" at bounding box center [307, 21] width 285 height 18
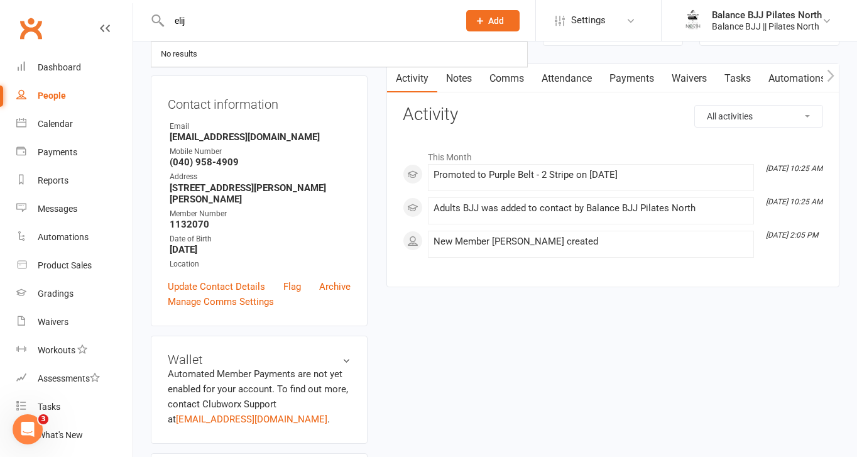
type input "elij"
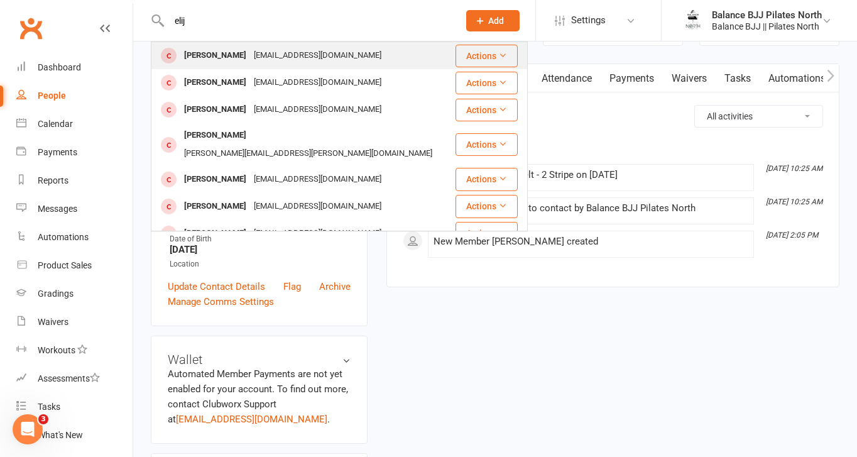
click at [273, 53] on div "[EMAIL_ADDRESS][DOMAIN_NAME]" at bounding box center [317, 55] width 135 height 18
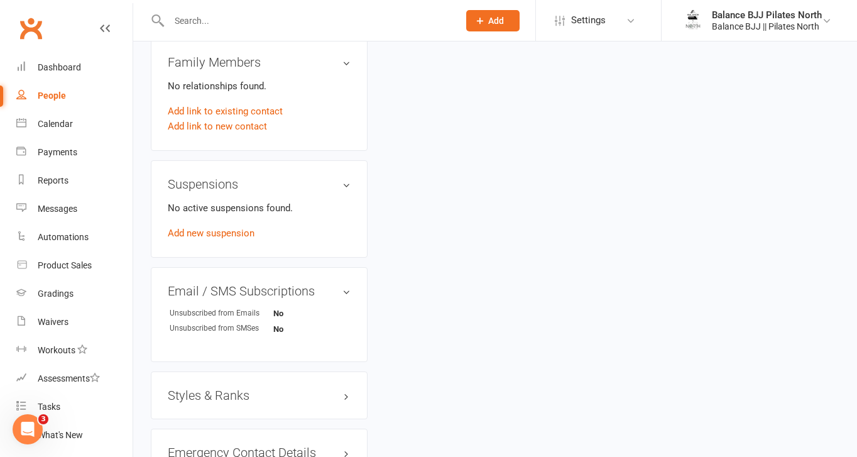
scroll to position [697, 0]
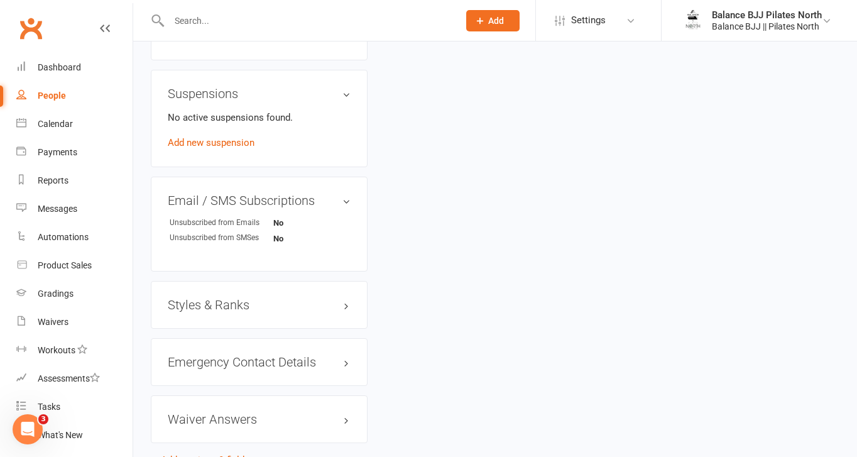
click at [234, 310] on div "Styles & Ranks" at bounding box center [259, 305] width 217 height 48
click at [234, 304] on h3 "Styles & Ranks" at bounding box center [259, 305] width 183 height 14
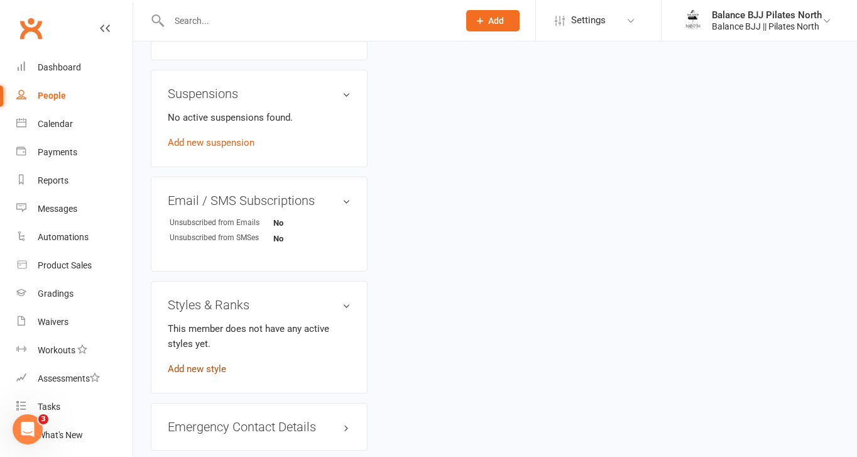
click at [203, 368] on link "Add new style" at bounding box center [197, 368] width 58 height 11
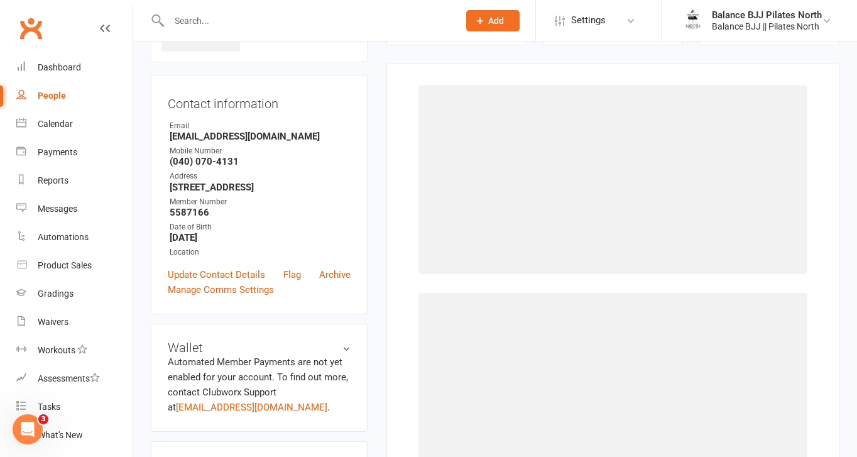
scroll to position [96, 0]
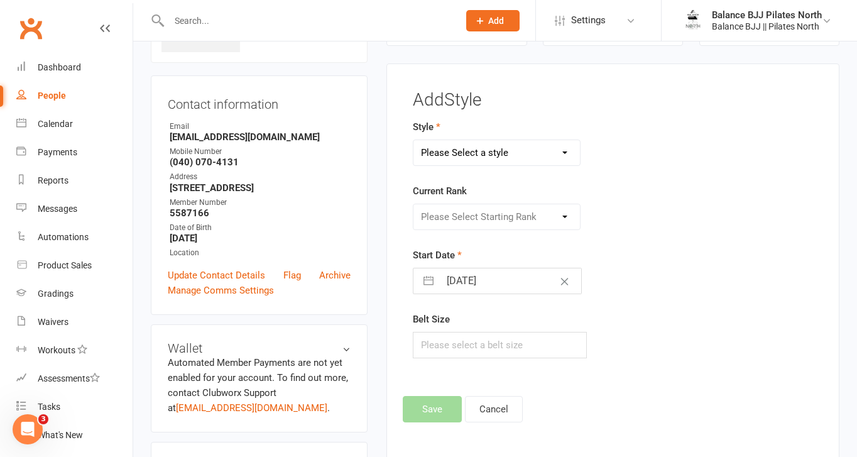
click at [508, 141] on select "Please Select a style Adults BJJ Kids BJJ" at bounding box center [496, 152] width 166 height 25
select select "3743"
click at [413, 140] on select "Please Select a style Adults BJJ Kids BJJ" at bounding box center [496, 152] width 166 height 25
click at [479, 214] on select "Please Select Starting Rank White Belt White Belt - 1 Stripe White Belt - 2 Str…" at bounding box center [496, 216] width 166 height 25
select select "44760"
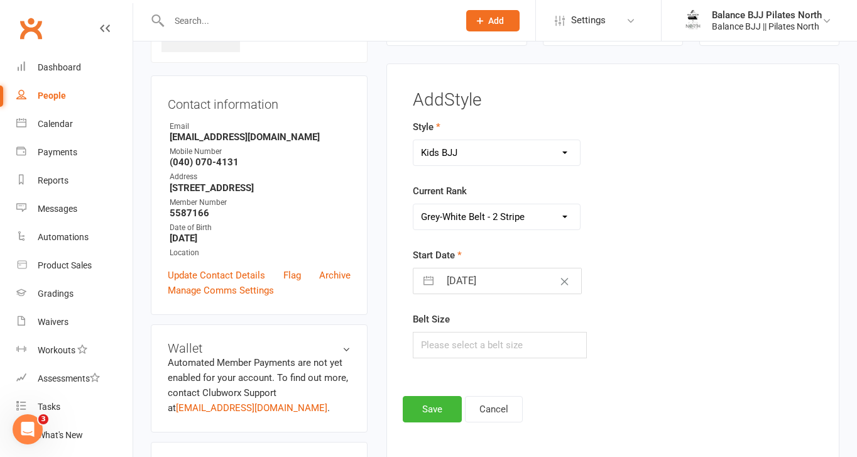
click at [413, 204] on select "Please Select Starting Rank White Belt White Belt - 1 Stripe White Belt - 2 Str…" at bounding box center [496, 216] width 166 height 25
click at [418, 409] on button "Save" at bounding box center [432, 409] width 59 height 26
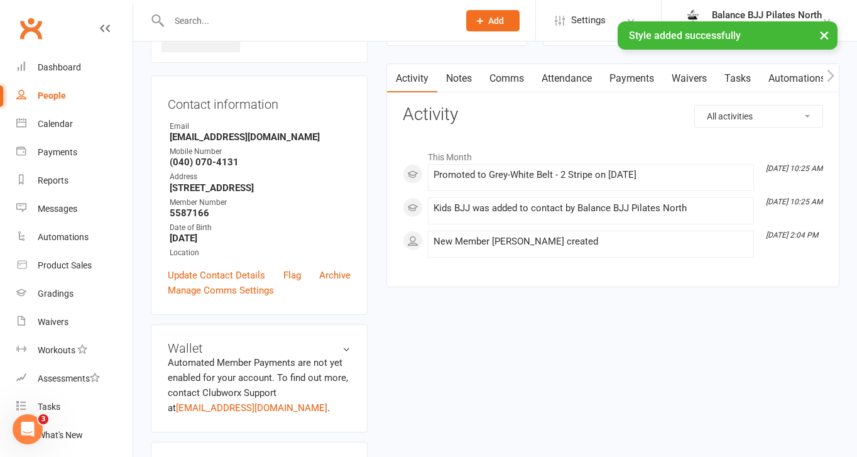
click at [217, 21] on div "× Style added successfully" at bounding box center [420, 21] width 840 height 0
click at [177, 19] on input "text" at bounding box center [307, 21] width 285 height 18
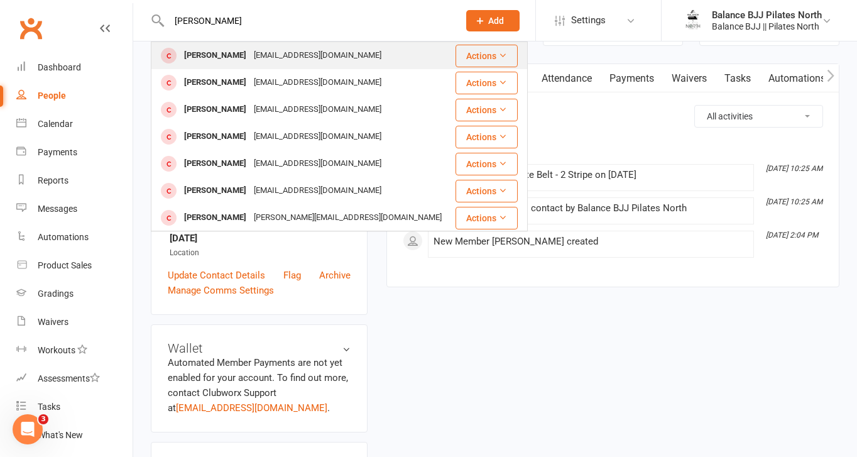
type input "[PERSON_NAME]"
click at [218, 62] on div "[PERSON_NAME]" at bounding box center [215, 55] width 70 height 18
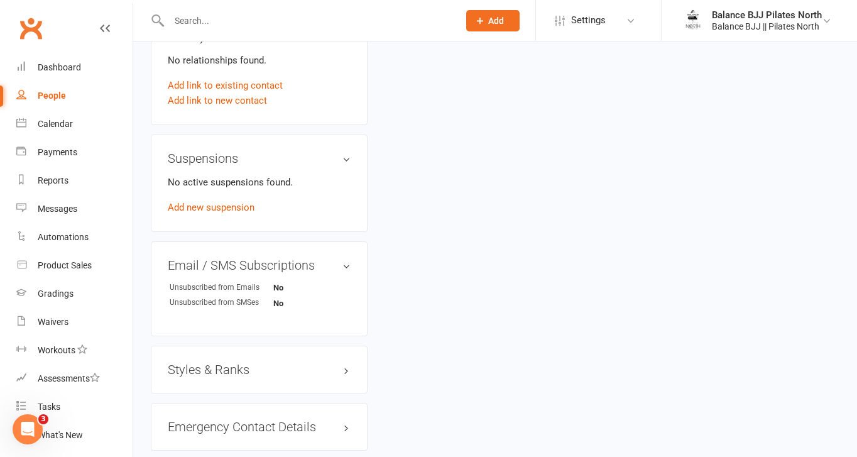
scroll to position [643, 0]
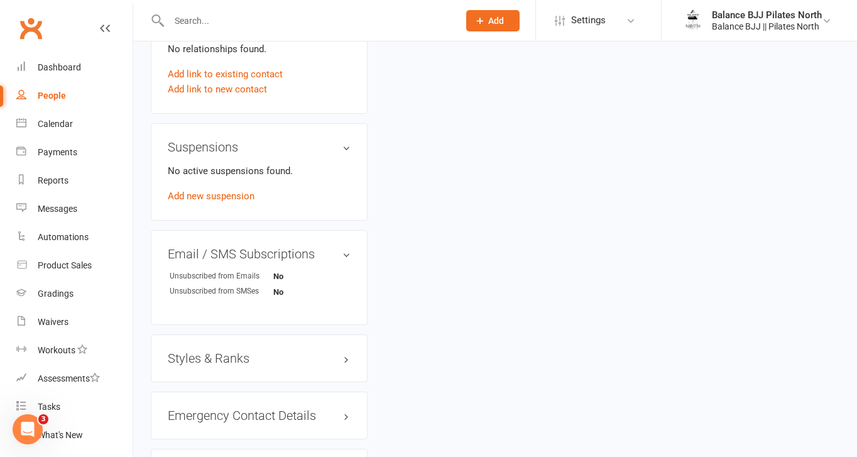
click at [214, 352] on h3 "Styles & Ranks" at bounding box center [259, 358] width 183 height 14
click at [195, 423] on link "Add new style" at bounding box center [197, 421] width 58 height 11
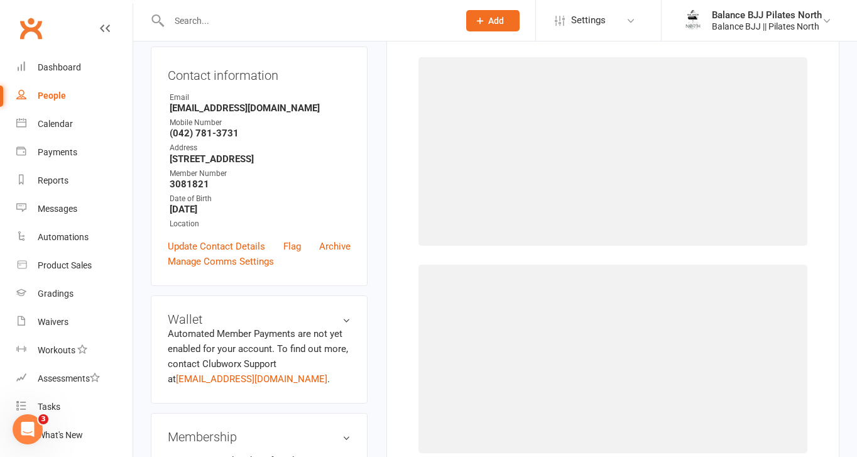
scroll to position [96, 0]
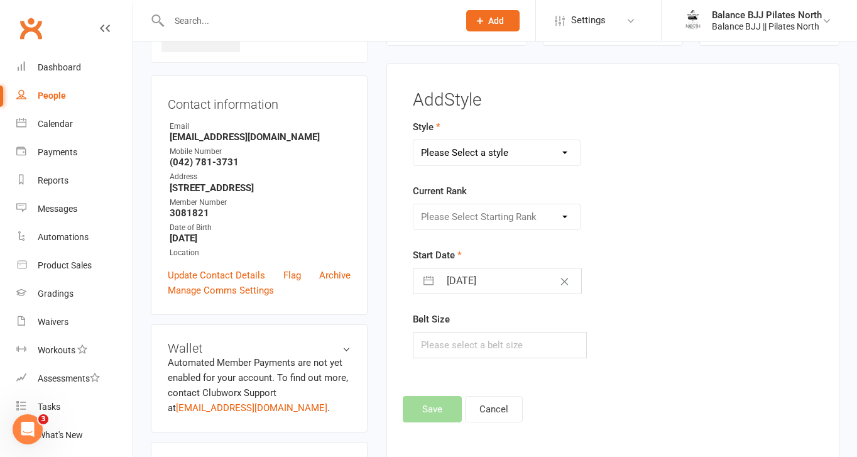
click at [504, 151] on select "Please Select a style Adults BJJ Kids BJJ" at bounding box center [496, 152] width 166 height 25
select select "3742"
click at [413, 140] on select "Please Select a style Adults BJJ Kids BJJ" at bounding box center [496, 152] width 166 height 25
click at [490, 217] on select "Please Select Starting Rank White Belt White Belt - 1 Stripe White Belt - 2 Str…" at bounding box center [496, 216] width 166 height 25
select select "44733"
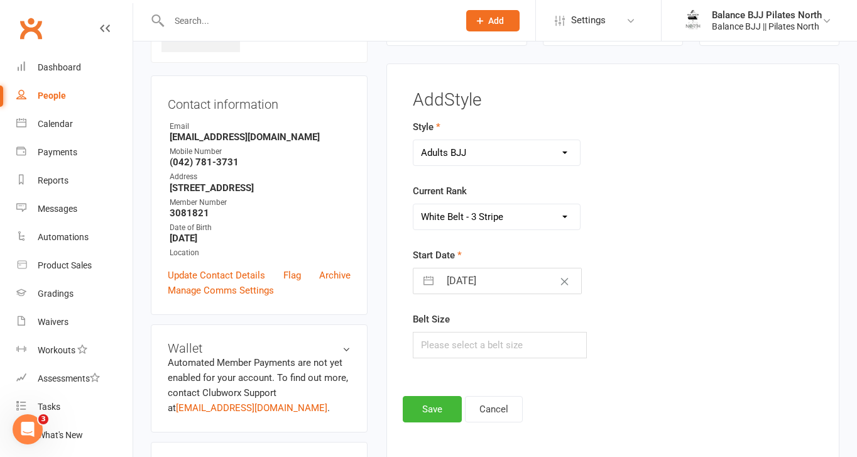
click at [413, 204] on select "Please Select Starting Rank White Belt White Belt - 1 Stripe White Belt - 2 Str…" at bounding box center [496, 216] width 166 height 25
click at [437, 410] on button "Save" at bounding box center [432, 409] width 59 height 26
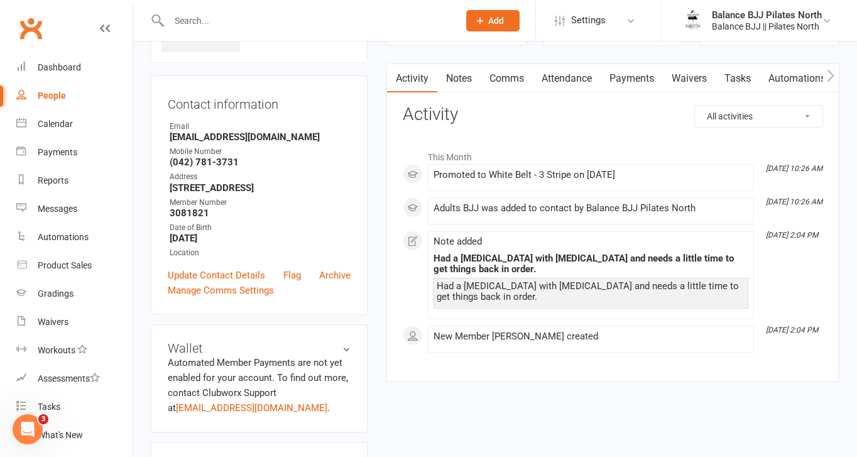
click at [234, 23] on input "text" at bounding box center [307, 21] width 285 height 18
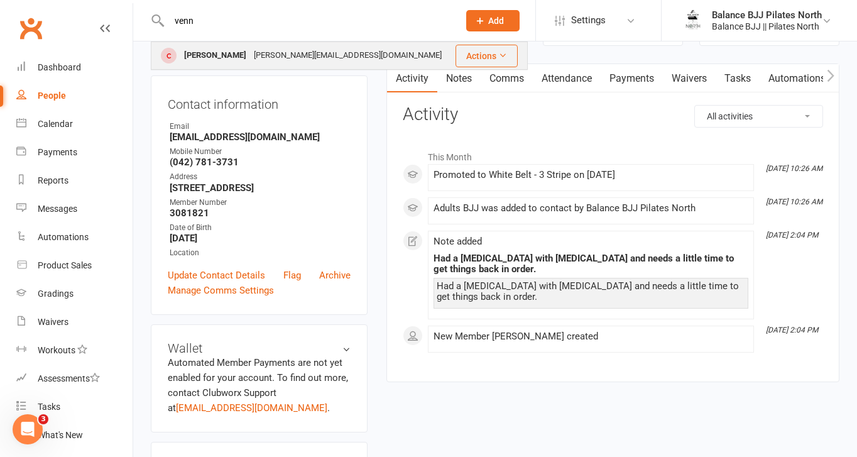
type input "venn"
click at [220, 49] on div "[PERSON_NAME]" at bounding box center [215, 55] width 70 height 18
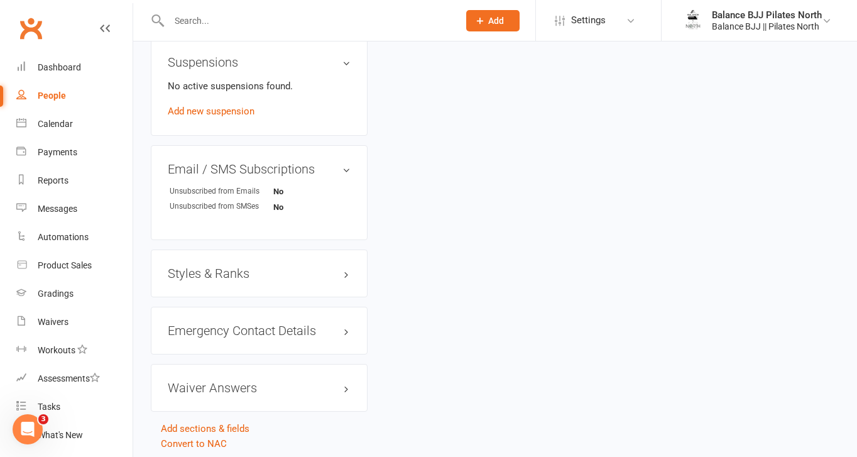
scroll to position [770, 0]
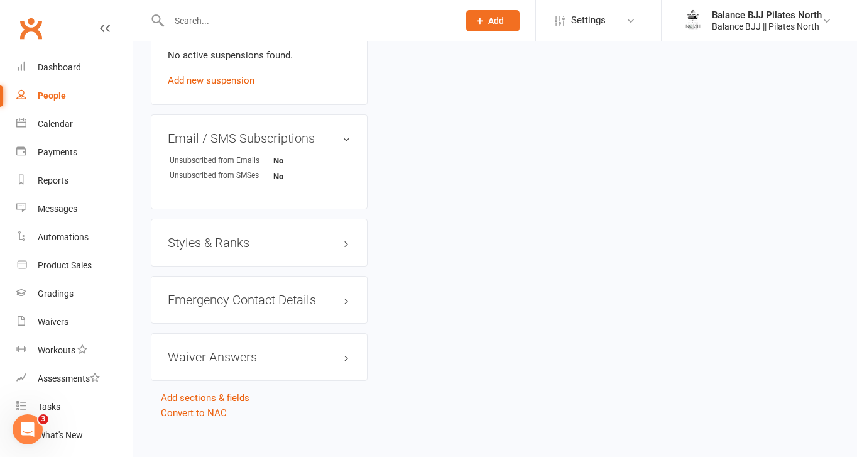
click at [233, 236] on h3 "Styles & Ranks" at bounding box center [259, 243] width 183 height 14
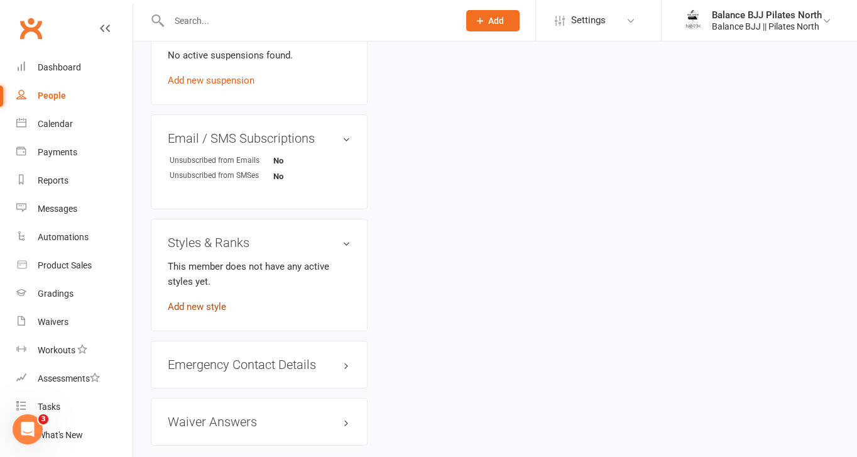
click at [190, 301] on link "Add new style" at bounding box center [197, 306] width 58 height 11
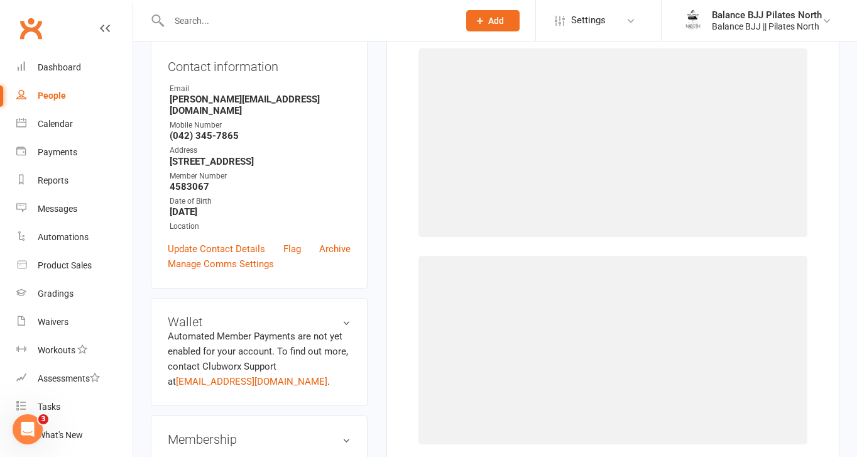
scroll to position [96, 0]
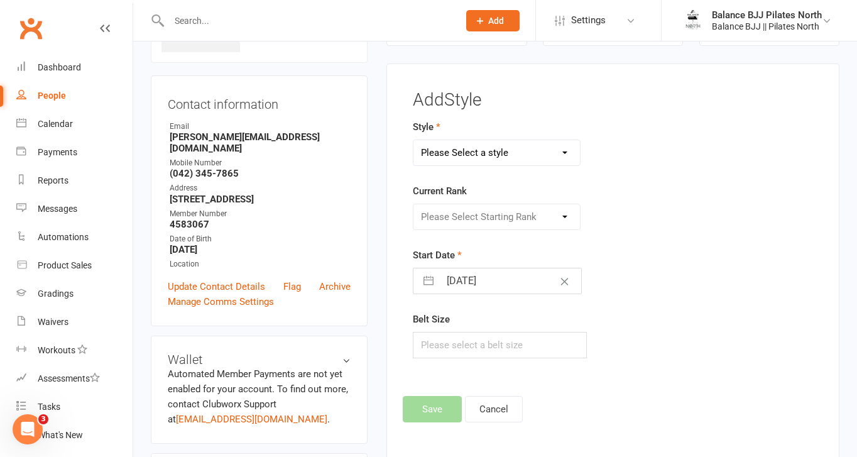
click at [539, 155] on select "Please Select a style Adults BJJ Kids BJJ" at bounding box center [496, 152] width 166 height 25
select select "3743"
click at [413, 140] on select "Please Select a style Adults BJJ Kids BJJ" at bounding box center [496, 152] width 166 height 25
click at [499, 216] on select "Please Select Starting Rank White Belt White Belt - 1 Stripe White Belt - 2 Str…" at bounding box center [496, 216] width 166 height 25
select select "44758"
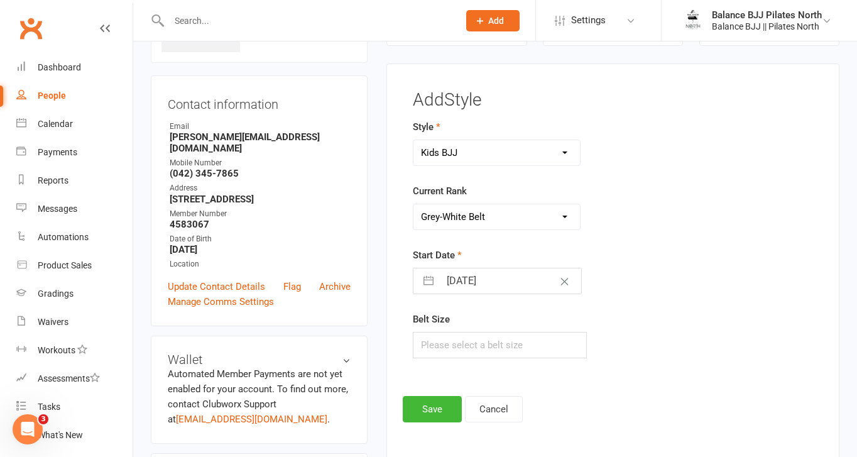
click at [413, 204] on select "Please Select Starting Rank White Belt White Belt - 1 Stripe White Belt - 2 Str…" at bounding box center [496, 216] width 166 height 25
click at [438, 404] on button "Save" at bounding box center [432, 409] width 59 height 26
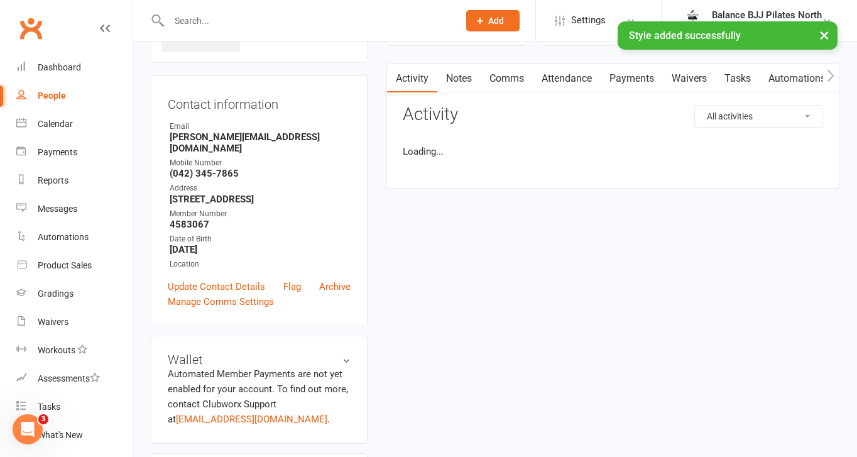
drag, startPoint x: 438, startPoint y: 404, endPoint x: 409, endPoint y: 73, distance: 331.7
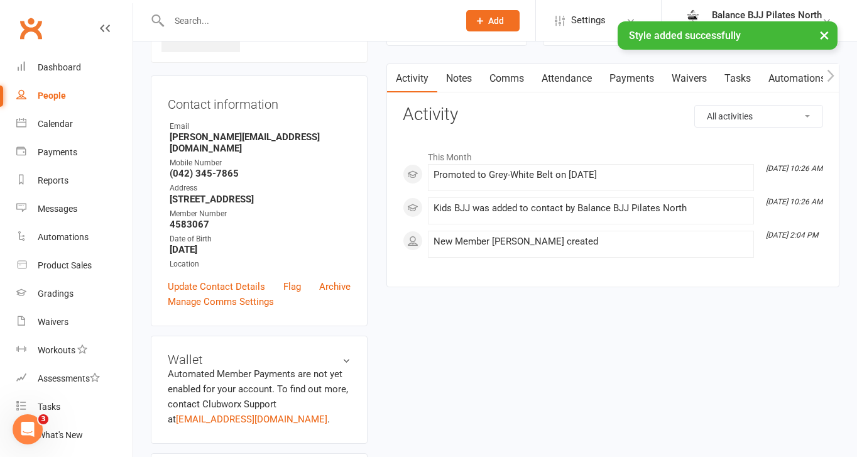
click at [301, 18] on input "text" at bounding box center [307, 21] width 285 height 18
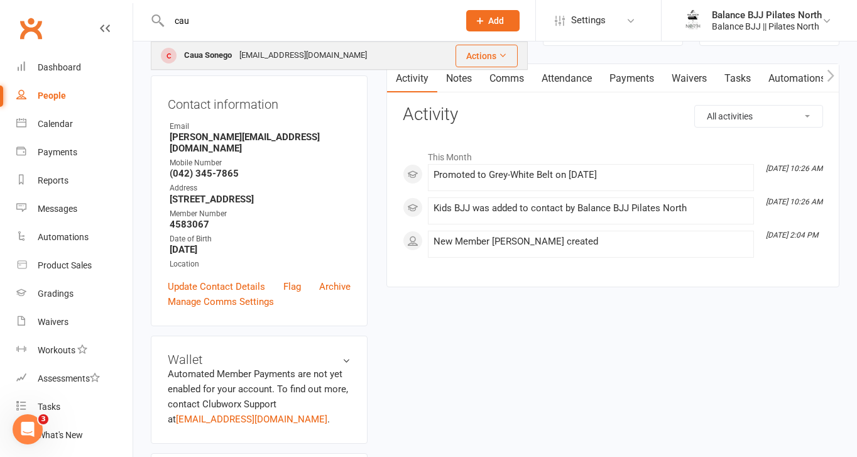
type input "cau"
click at [214, 51] on div "Caua Sonego" at bounding box center [207, 55] width 55 height 18
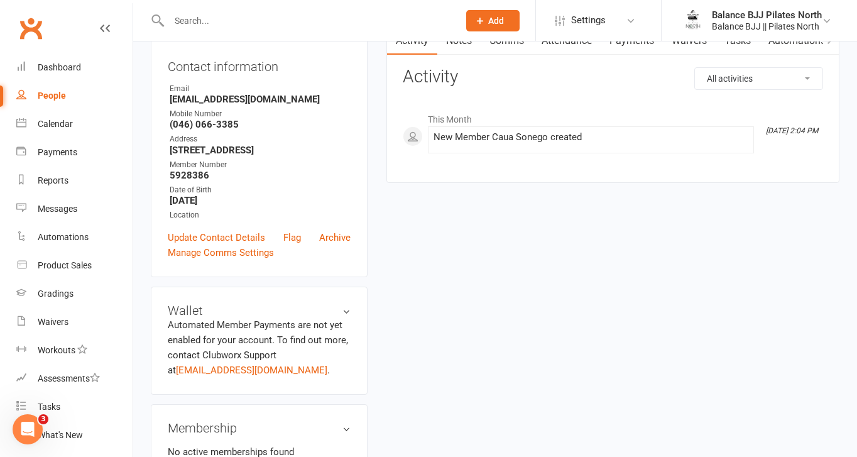
scroll to position [136, 0]
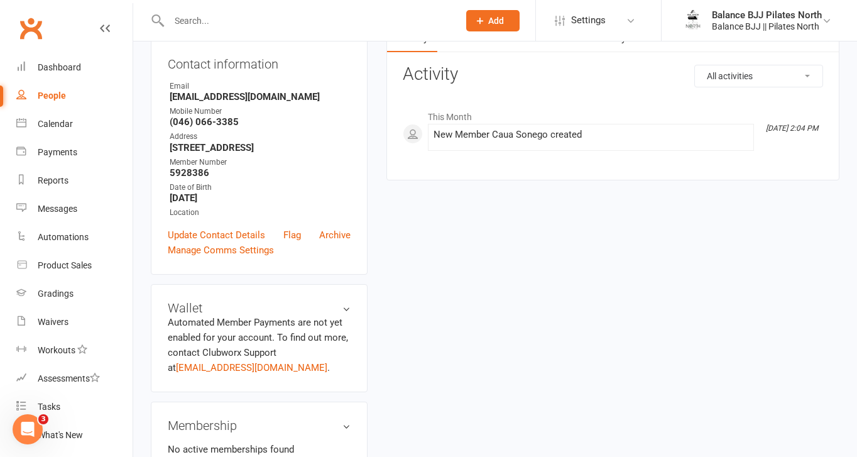
click at [182, 16] on input "text" at bounding box center [307, 21] width 285 height 18
type input "[PERSON_NAME]"
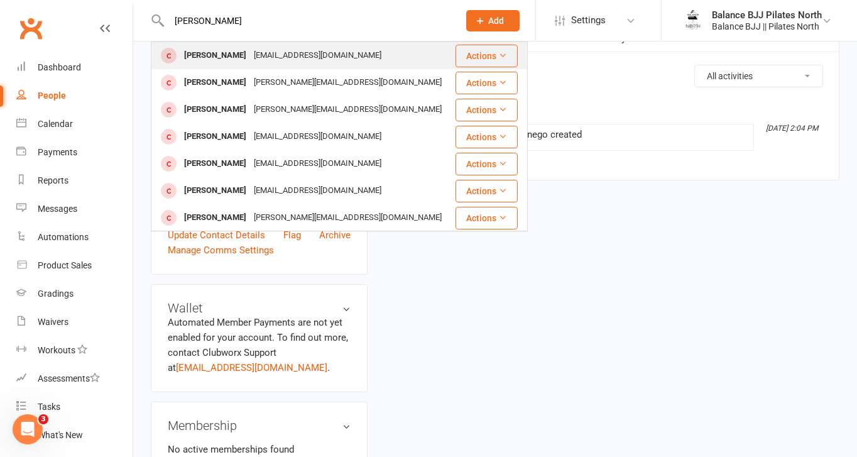
click at [237, 62] on div "[PERSON_NAME]" at bounding box center [215, 55] width 70 height 18
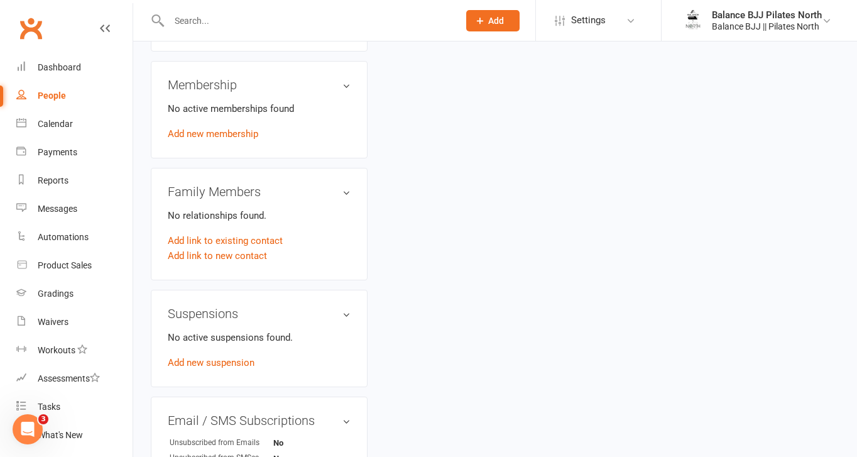
scroll to position [770, 0]
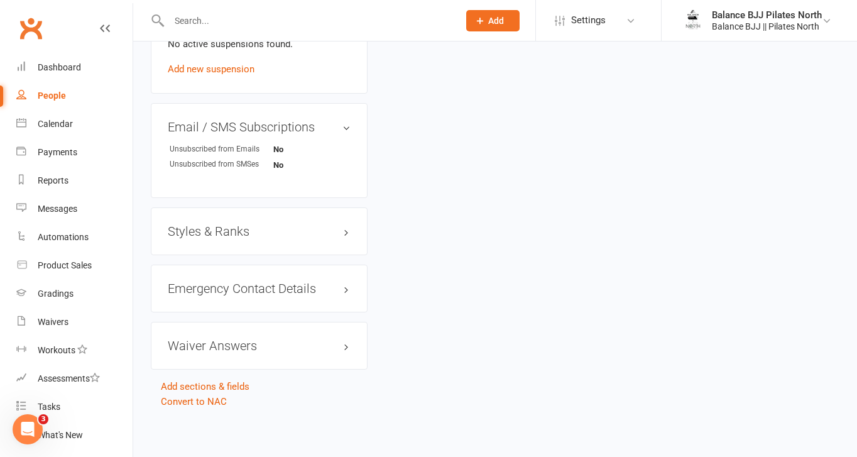
click at [219, 228] on h3 "Styles & Ranks" at bounding box center [259, 231] width 183 height 14
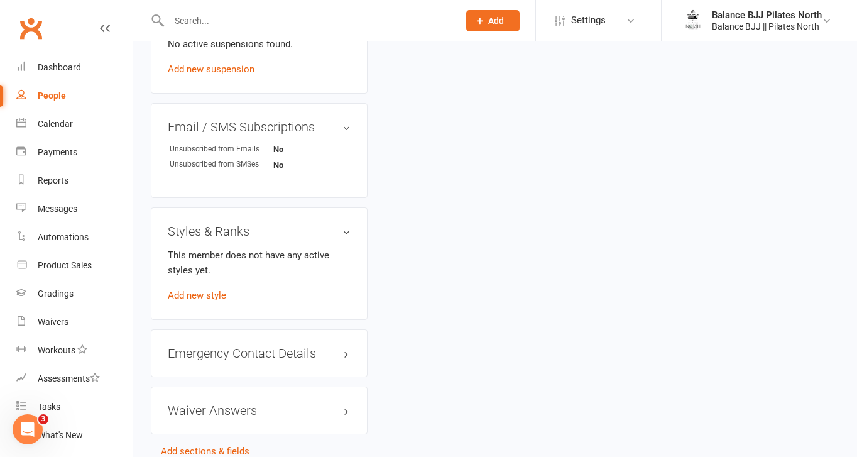
click at [207, 298] on div "This member does not have any active styles yet. Add new style" at bounding box center [259, 274] width 183 height 55
click at [207, 294] on link "Add new style" at bounding box center [197, 295] width 58 height 11
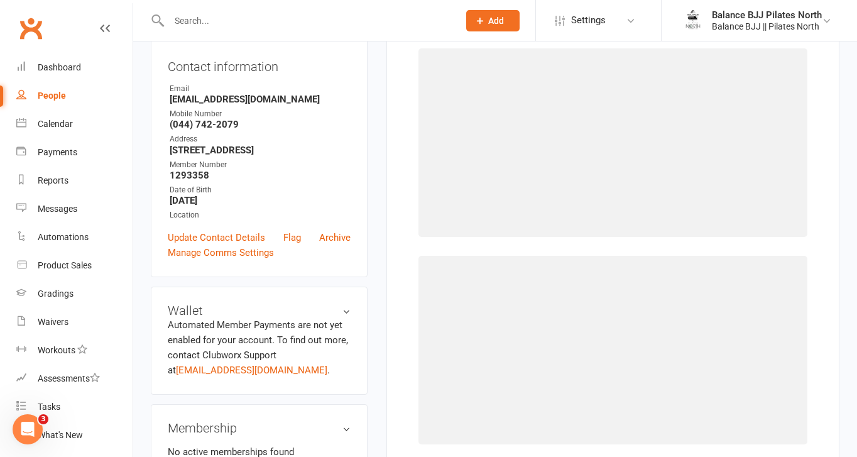
scroll to position [96, 0]
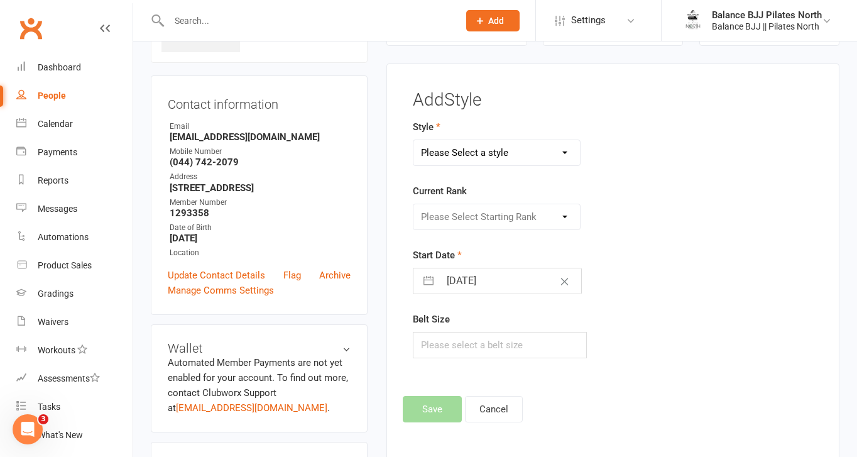
click at [509, 149] on select "Please Select a style Adults BJJ Kids BJJ" at bounding box center [496, 152] width 166 height 25
select select "3742"
click at [413, 140] on select "Please Select a style Adults BJJ Kids BJJ" at bounding box center [496, 152] width 166 height 25
click at [494, 219] on select "Please Select Starting Rank White Belt White Belt - 1 Stripe White Belt - 2 Str…" at bounding box center [496, 216] width 166 height 25
click at [413, 204] on select "Please Select Starting Rank White Belt White Belt - 1 Stripe White Belt - 2 Str…" at bounding box center [496, 216] width 166 height 25
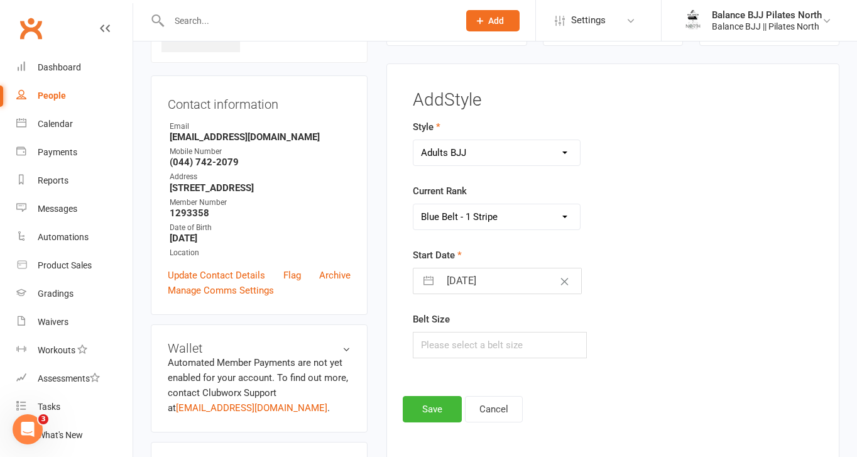
click at [507, 212] on select "Please Select Starting Rank White Belt White Belt - 1 Stripe White Belt - 2 Str…" at bounding box center [496, 216] width 166 height 25
click at [413, 204] on select "Please Select Starting Rank White Belt White Belt - 1 Stripe White Belt - 2 Str…" at bounding box center [496, 216] width 166 height 25
click at [494, 210] on select "Please Select Starting Rank White Belt White Belt - 1 Stripe White Belt - 2 Str…" at bounding box center [496, 216] width 166 height 25
select select "44735"
click at [413, 204] on select "Please Select Starting Rank White Belt White Belt - 1 Stripe White Belt - 2 Str…" at bounding box center [496, 216] width 166 height 25
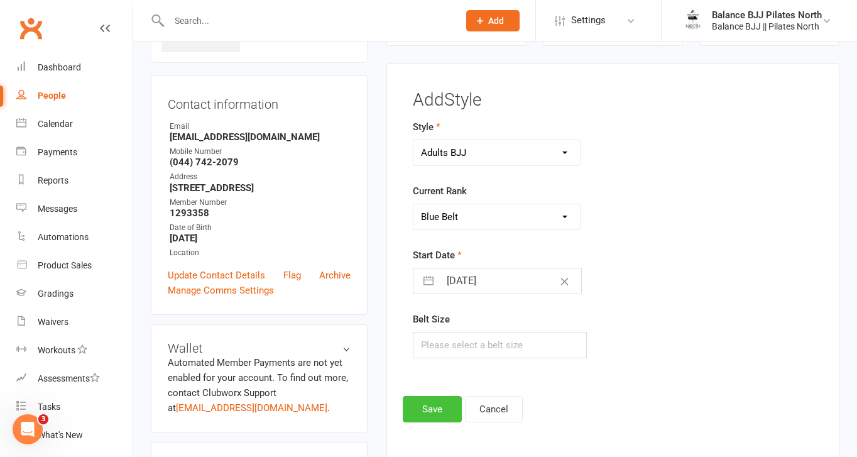
click at [444, 406] on button "Save" at bounding box center [432, 409] width 59 height 26
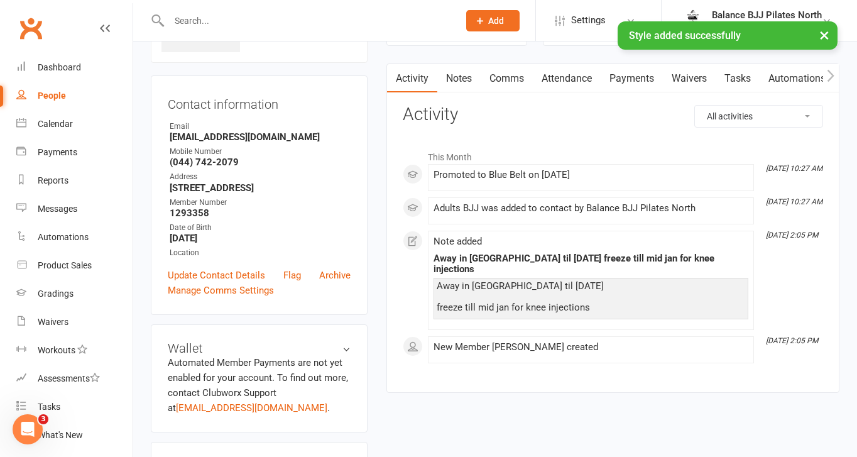
click at [266, 21] on div "× Style added successfully" at bounding box center [420, 21] width 840 height 0
click at [212, 18] on input "text" at bounding box center [307, 21] width 285 height 18
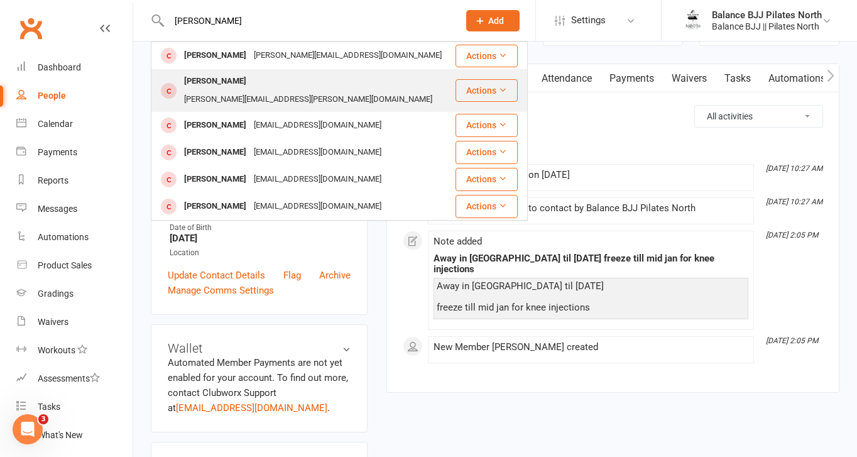
type input "[PERSON_NAME]"
click at [240, 87] on div "[PERSON_NAME]" at bounding box center [215, 81] width 70 height 18
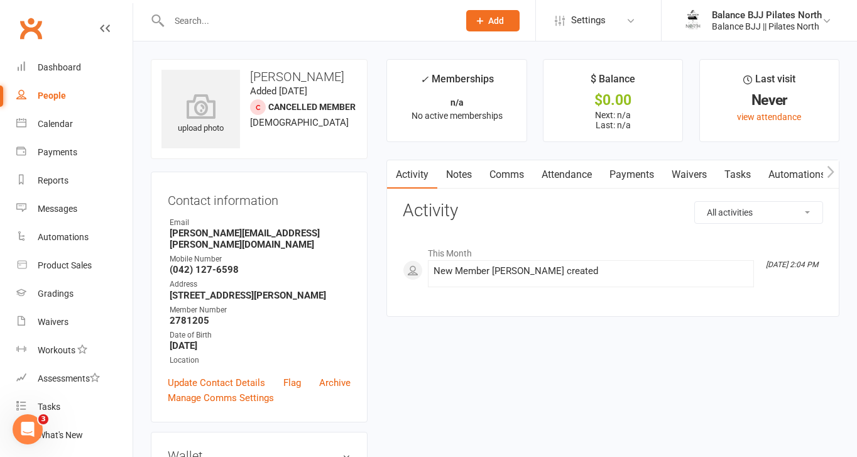
scroll to position [781, 0]
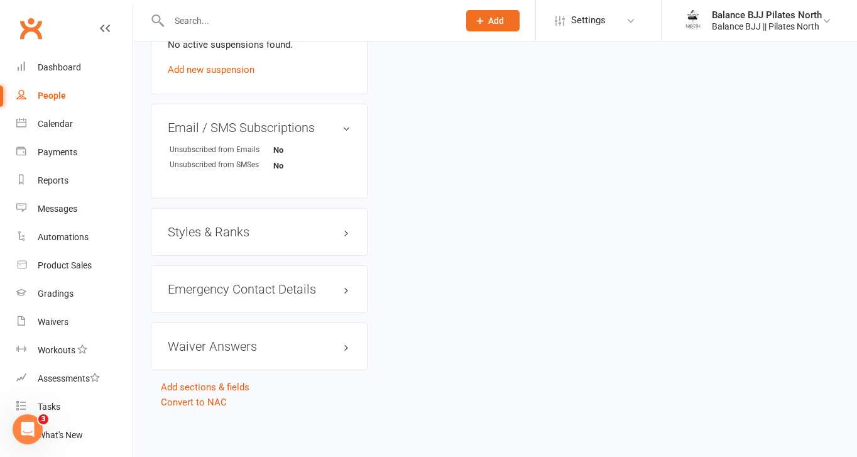
click at [231, 231] on h3 "Styles & Ranks" at bounding box center [259, 232] width 183 height 14
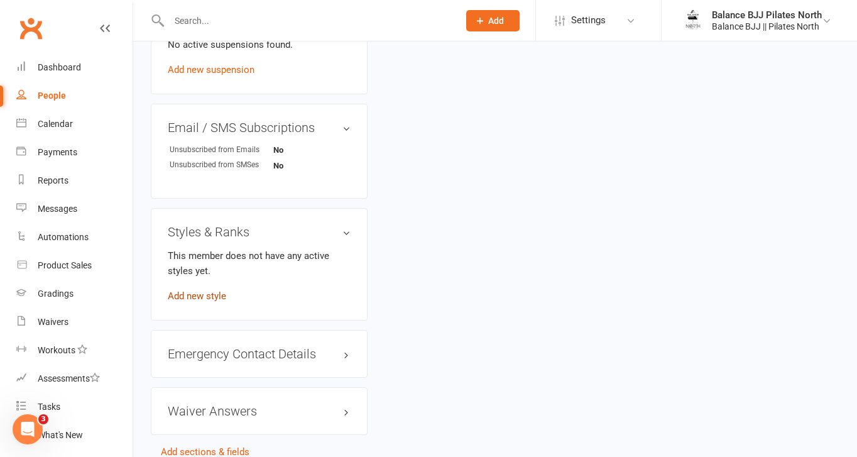
click at [187, 296] on link "Add new style" at bounding box center [197, 295] width 58 height 11
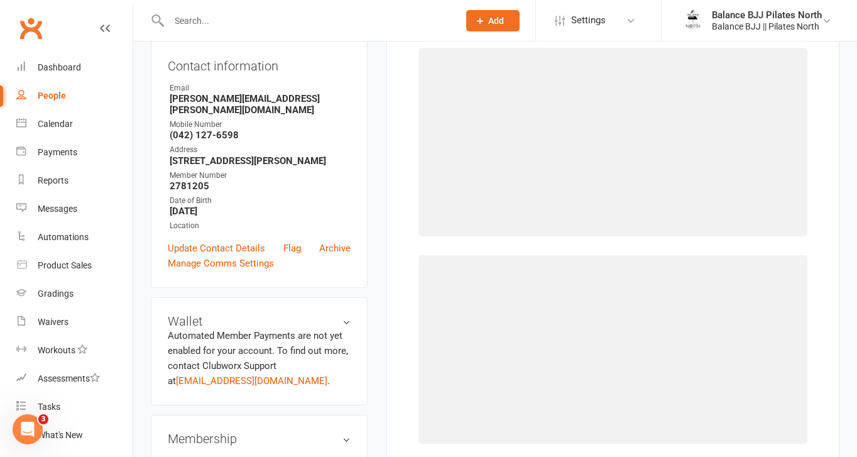
scroll to position [96, 0]
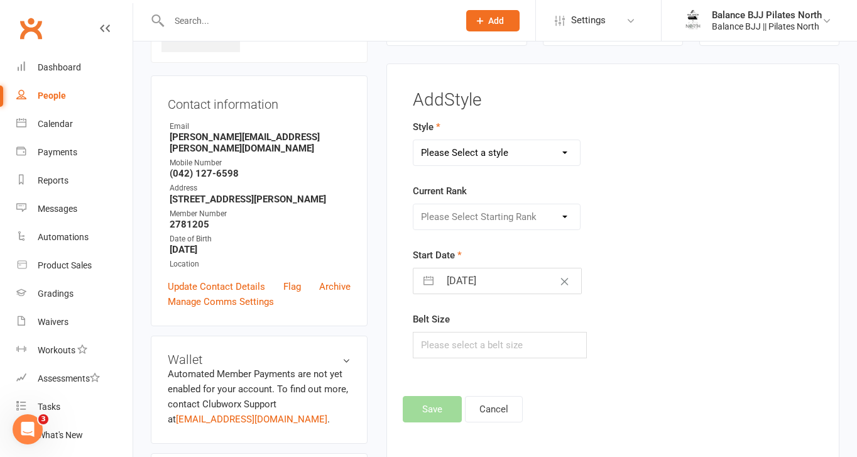
click at [524, 153] on select "Please Select a style Adults BJJ Kids BJJ" at bounding box center [496, 152] width 166 height 25
select select "3742"
click at [413, 140] on select "Please Select a style Adults BJJ Kids BJJ" at bounding box center [496, 152] width 166 height 25
click at [476, 212] on select "Please Select Starting Rank White Belt White Belt - 1 Stripe White Belt - 2 Str…" at bounding box center [496, 216] width 166 height 25
select select "44740"
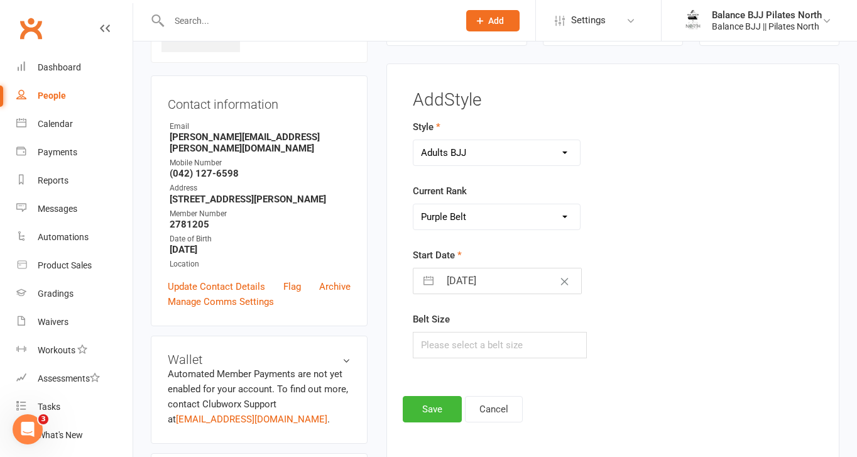
click at [413, 204] on select "Please Select Starting Rank White Belt White Belt - 1 Stripe White Belt - 2 Str…" at bounding box center [496, 216] width 166 height 25
click at [434, 408] on button "Save" at bounding box center [432, 409] width 59 height 26
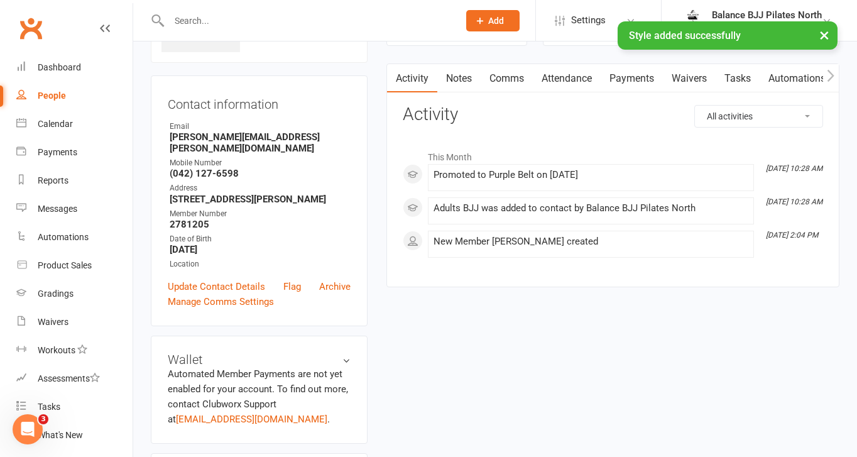
click at [238, 21] on div "× Style added successfully" at bounding box center [420, 21] width 840 height 0
click at [196, 21] on div "× Style added successfully" at bounding box center [420, 21] width 840 height 0
click at [182, 14] on input "text" at bounding box center [307, 21] width 285 height 18
type input "h"
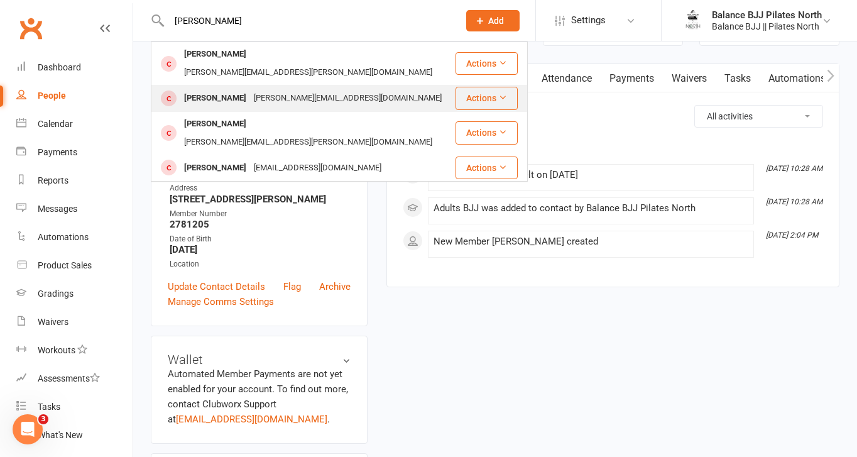
type input "[PERSON_NAME]"
click at [229, 89] on div "[PERSON_NAME]" at bounding box center [215, 98] width 70 height 18
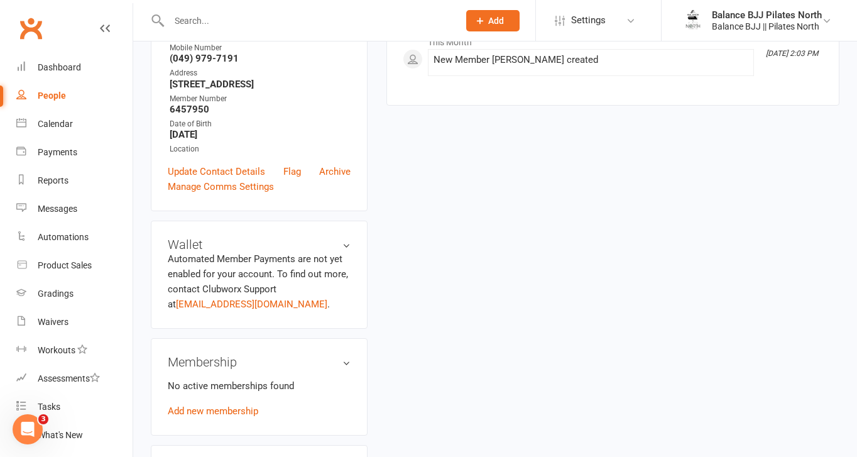
scroll to position [781, 0]
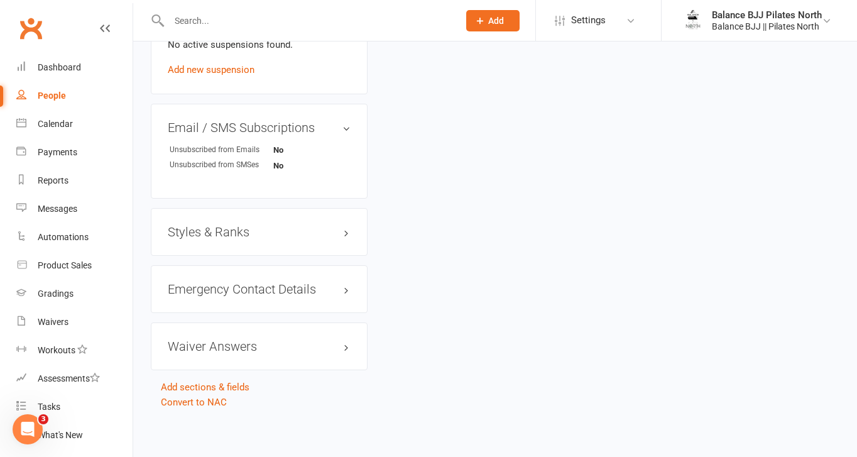
click at [238, 225] on h3 "Styles & Ranks" at bounding box center [259, 232] width 183 height 14
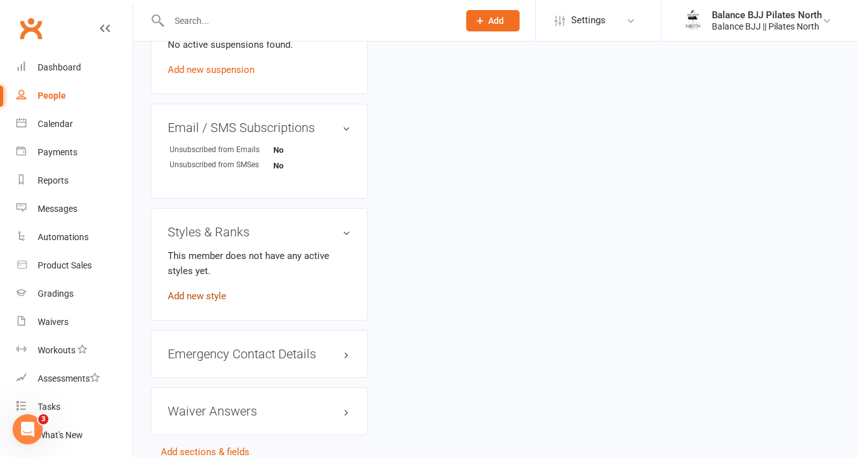
click at [197, 295] on link "Add new style" at bounding box center [197, 295] width 58 height 11
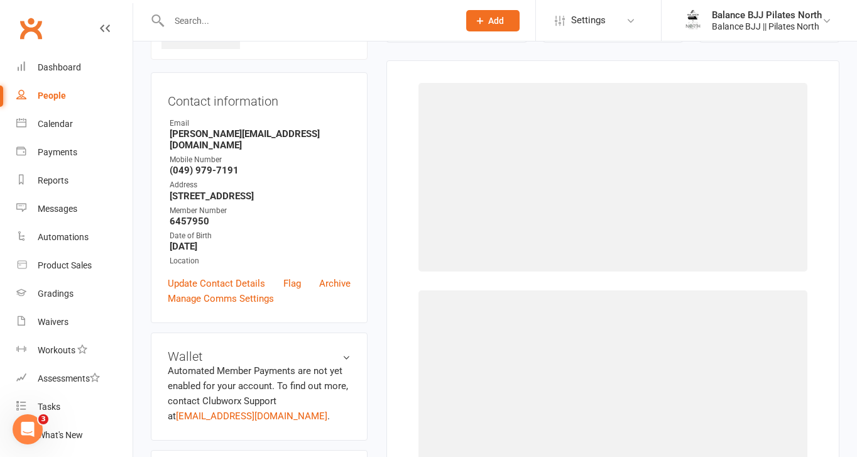
scroll to position [96, 0]
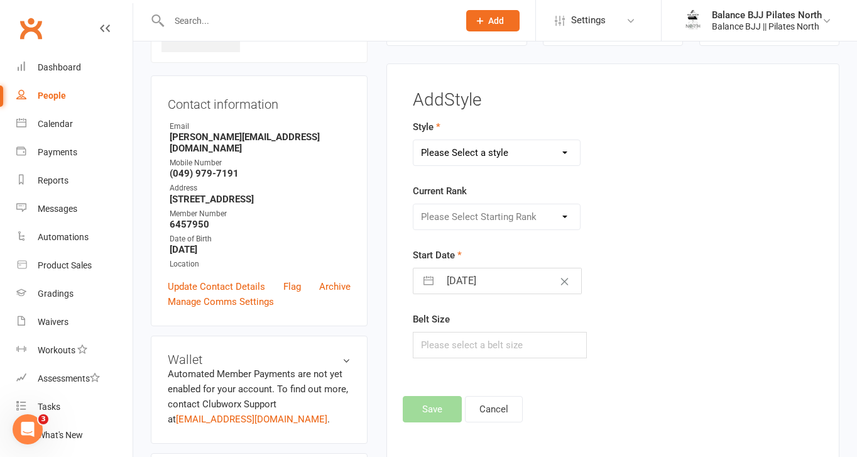
click at [531, 160] on select "Please Select a style Adults BJJ Kids BJJ" at bounding box center [496, 152] width 166 height 25
select select "3742"
click at [413, 140] on select "Please Select a style Adults BJJ Kids BJJ" at bounding box center [496, 152] width 166 height 25
click at [511, 218] on select "Please Select Starting Rank" at bounding box center [496, 216] width 166 height 25
select select "44730"
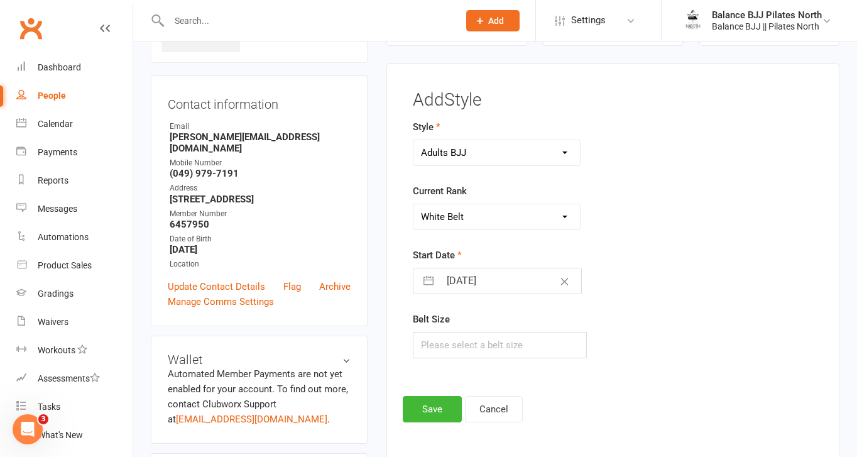
click at [413, 204] on select "Please Select Starting Rank White Belt White Belt - 1 Stripe White Belt - 2 Str…" at bounding box center [496, 216] width 166 height 25
click at [445, 411] on button "Save" at bounding box center [432, 409] width 59 height 26
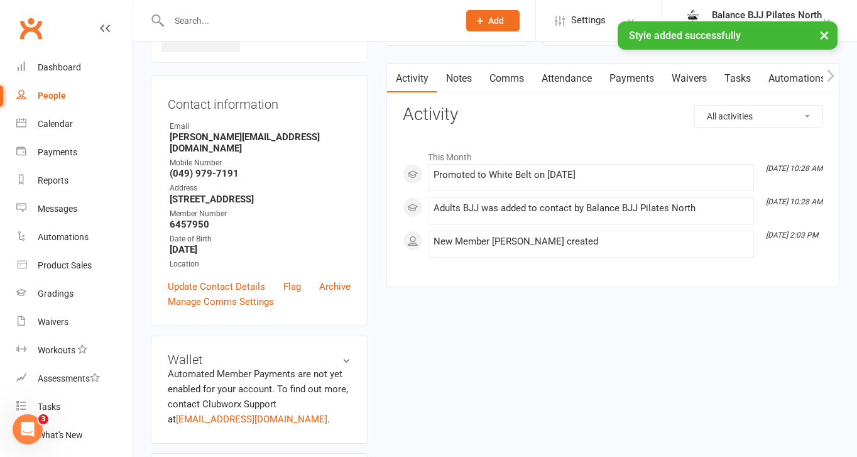
click at [212, 21] on div "× Style added successfully" at bounding box center [420, 21] width 840 height 0
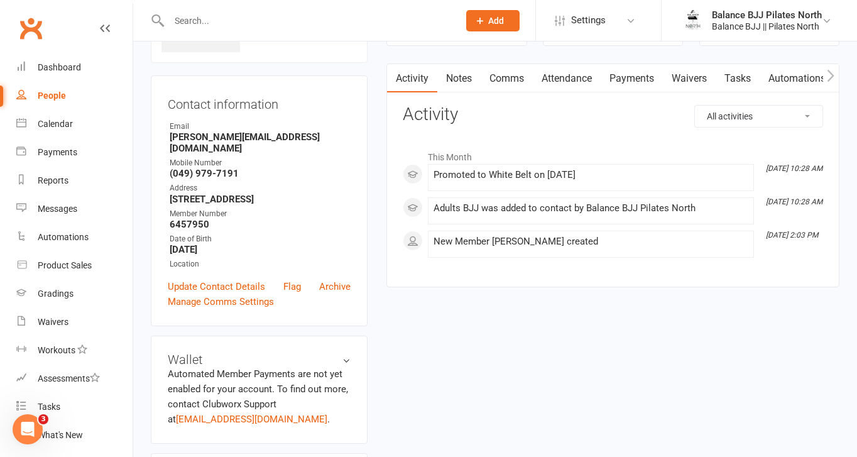
click at [209, 15] on input "text" at bounding box center [307, 21] width 285 height 18
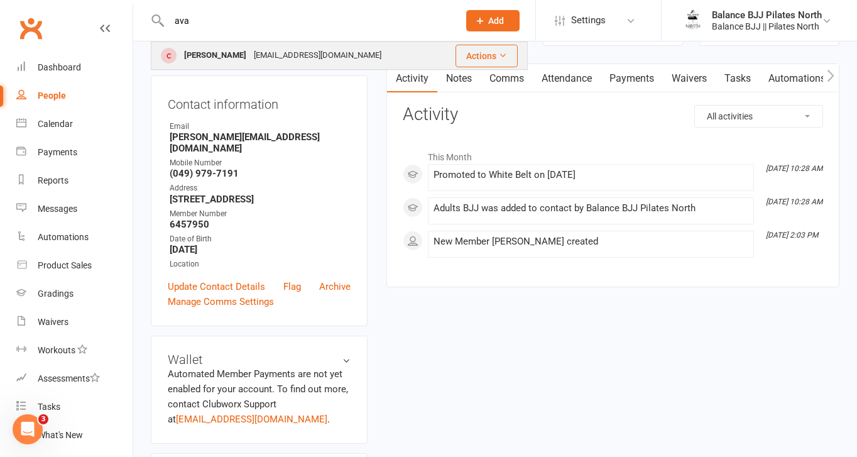
type input "ava"
click at [219, 60] on div "[PERSON_NAME]" at bounding box center [215, 55] width 70 height 18
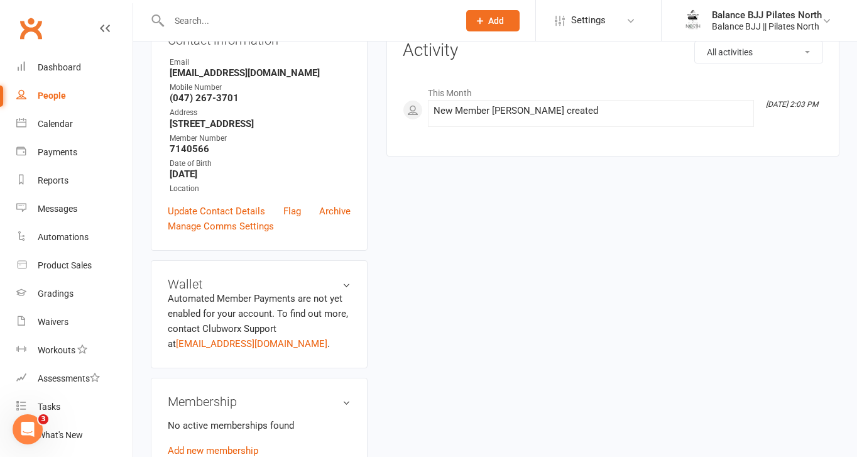
scroll to position [770, 0]
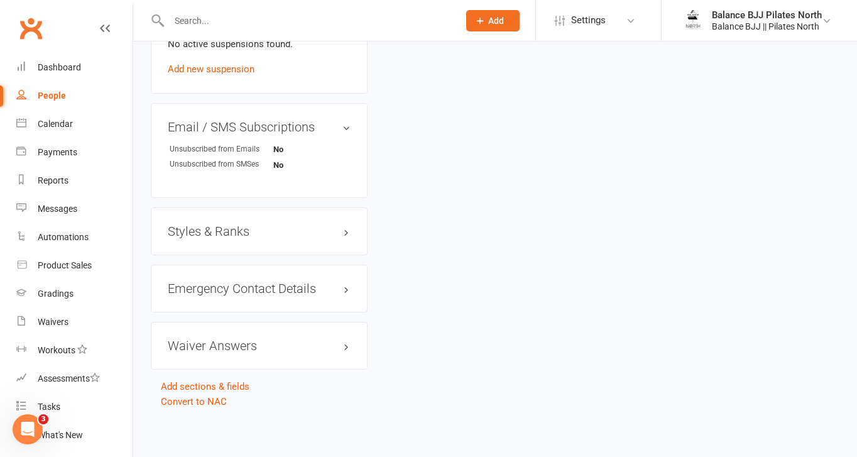
click at [229, 230] on h3 "Styles & Ranks" at bounding box center [259, 231] width 183 height 14
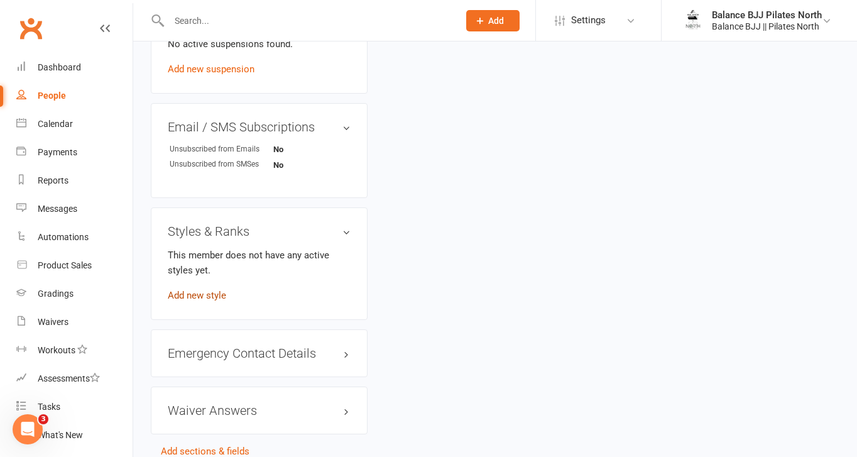
click at [205, 297] on link "Add new style" at bounding box center [197, 295] width 58 height 11
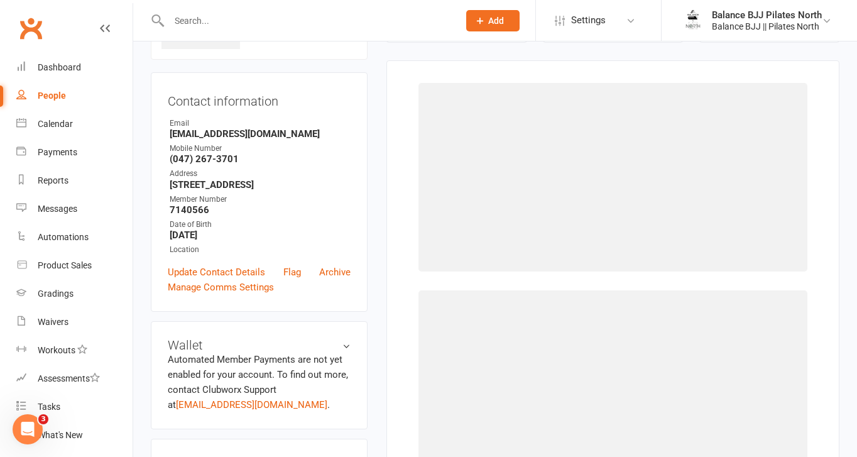
scroll to position [96, 0]
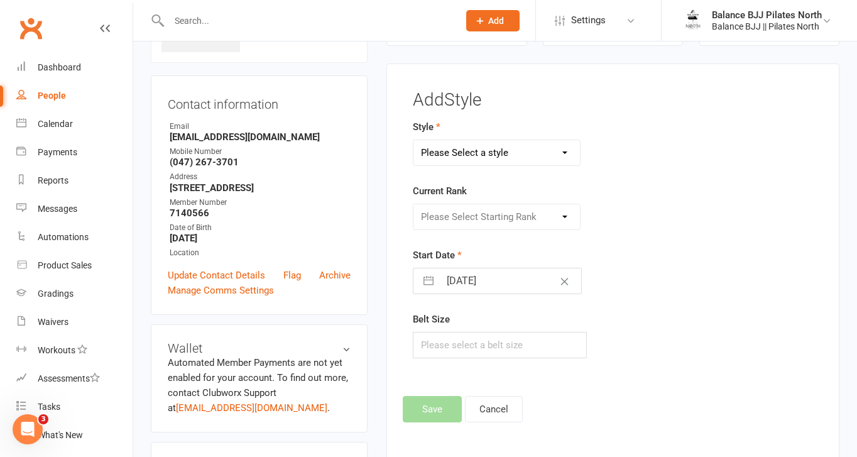
click at [546, 146] on select "Please Select a style Adults BJJ Kids BJJ" at bounding box center [496, 152] width 166 height 25
select select "3743"
click at [413, 140] on select "Please Select a style Adults BJJ Kids BJJ" at bounding box center [496, 152] width 166 height 25
click at [513, 215] on select "Please Select Starting Rank White Belt White Belt - 1 Stripe White Belt - 2 Str…" at bounding box center [496, 216] width 166 height 25
select select "44753"
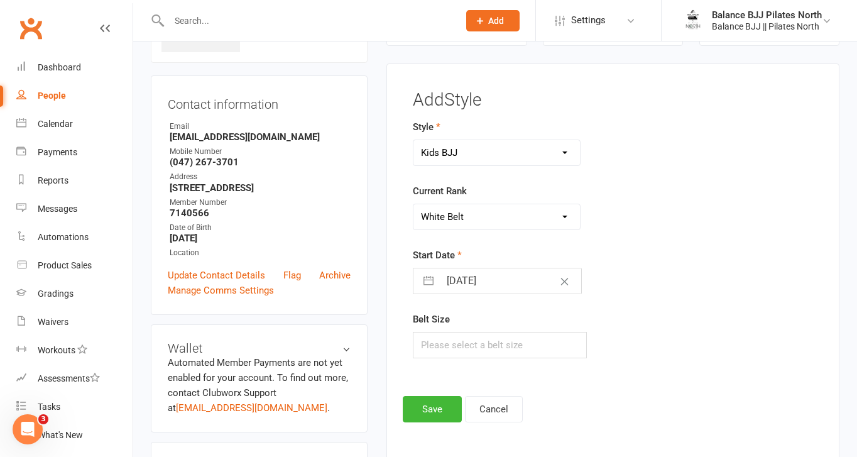
click at [413, 204] on select "Please Select Starting Rank White Belt White Belt - 1 Stripe White Belt - 2 Str…" at bounding box center [496, 216] width 166 height 25
click at [428, 414] on button "Save" at bounding box center [432, 409] width 59 height 26
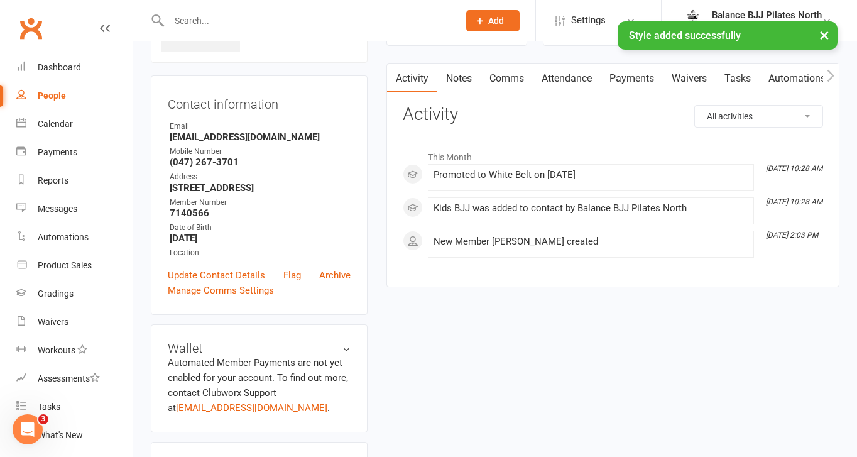
click at [271, 17] on input "text" at bounding box center [307, 21] width 285 height 18
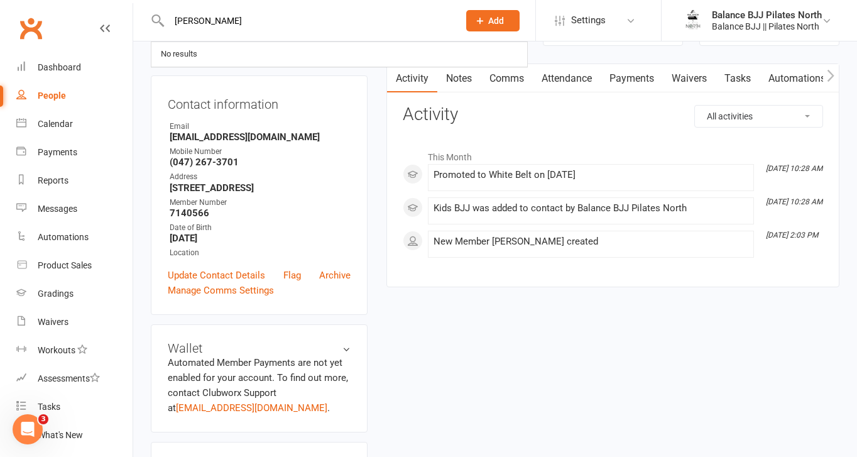
type input "[PERSON_NAME]"
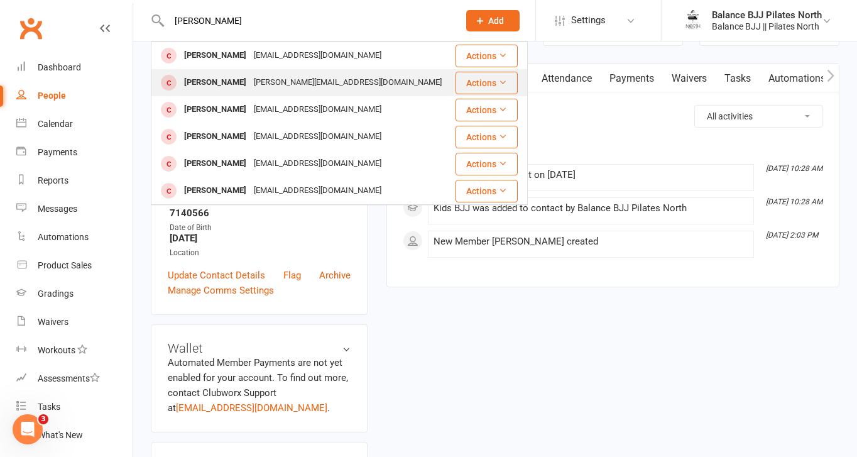
click at [269, 79] on div "[PERSON_NAME][EMAIL_ADDRESS][DOMAIN_NAME]" at bounding box center [347, 82] width 195 height 18
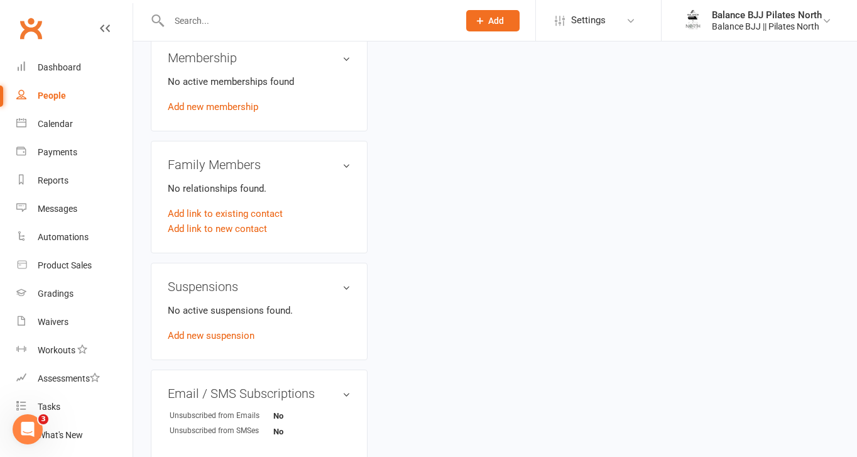
scroll to position [781, 0]
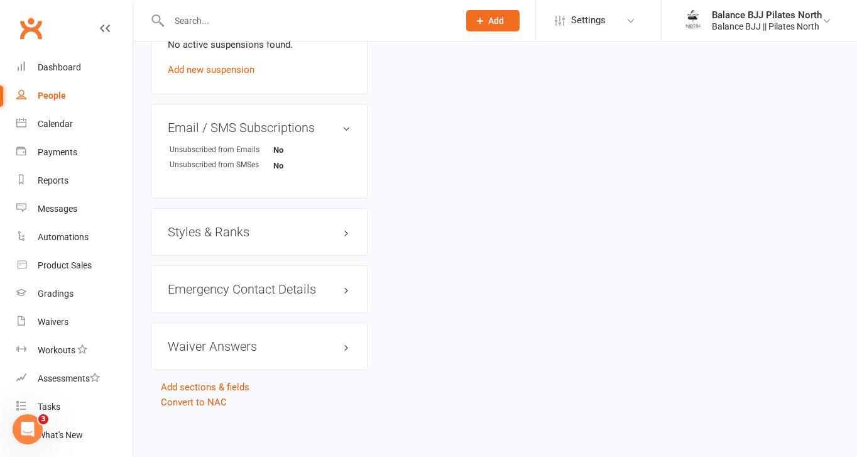
click at [227, 231] on h3 "Styles & Ranks" at bounding box center [259, 232] width 183 height 14
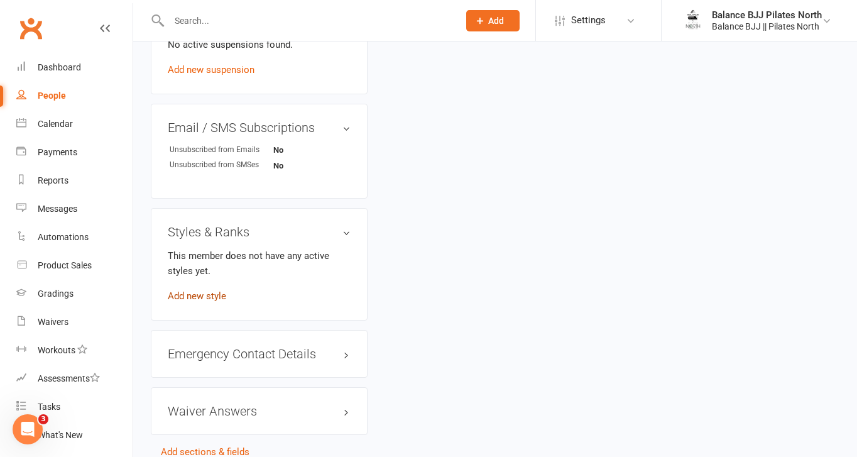
click at [217, 290] on link "Add new style" at bounding box center [197, 295] width 58 height 11
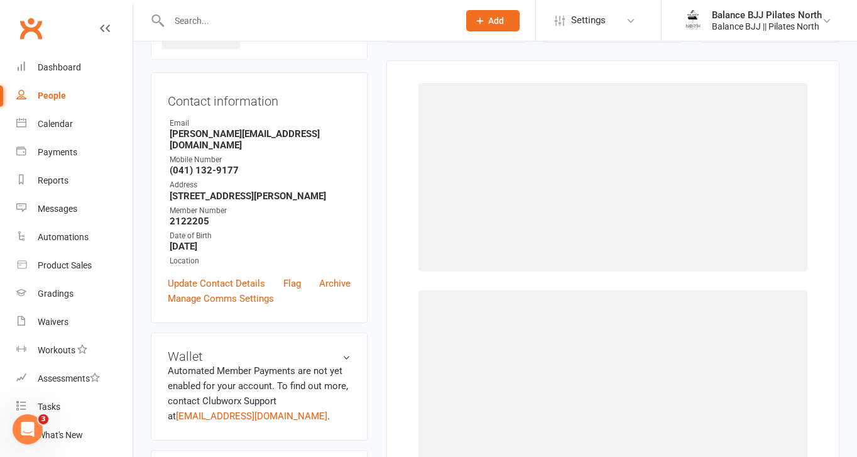
scroll to position [96, 0]
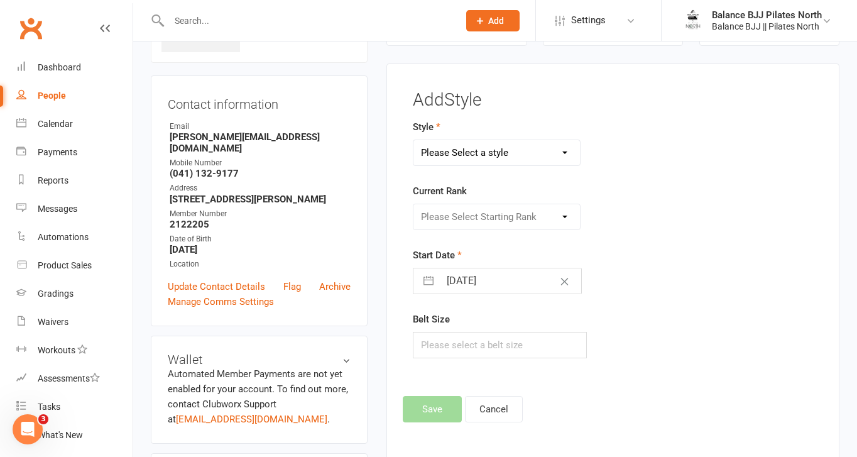
click at [532, 158] on select "Please Select a style Adults BJJ Kids BJJ" at bounding box center [496, 152] width 166 height 25
select select "3742"
click at [413, 140] on select "Please Select a style Adults BJJ Kids BJJ" at bounding box center [496, 152] width 166 height 25
click at [469, 214] on select "Please Select Starting Rank White Belt White Belt - 1 Stripe White Belt - 2 Str…" at bounding box center [496, 216] width 166 height 25
select select "44736"
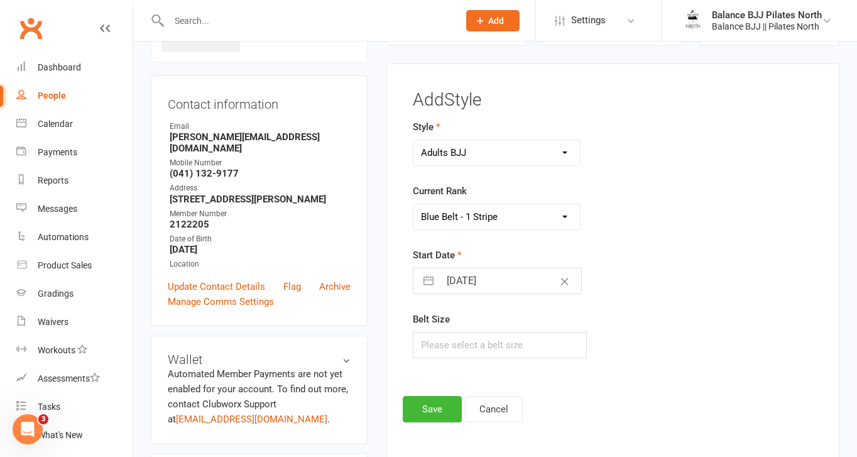
click at [413, 204] on select "Please Select Starting Rank White Belt White Belt - 1 Stripe White Belt - 2 Str…" at bounding box center [496, 216] width 166 height 25
click at [426, 424] on div "Add Style Style Adults BJJ Kids BJJ Current Rank Please Select Starting Rank Wh…" at bounding box center [612, 261] width 453 height 396
click at [429, 411] on button "Save" at bounding box center [432, 409] width 59 height 26
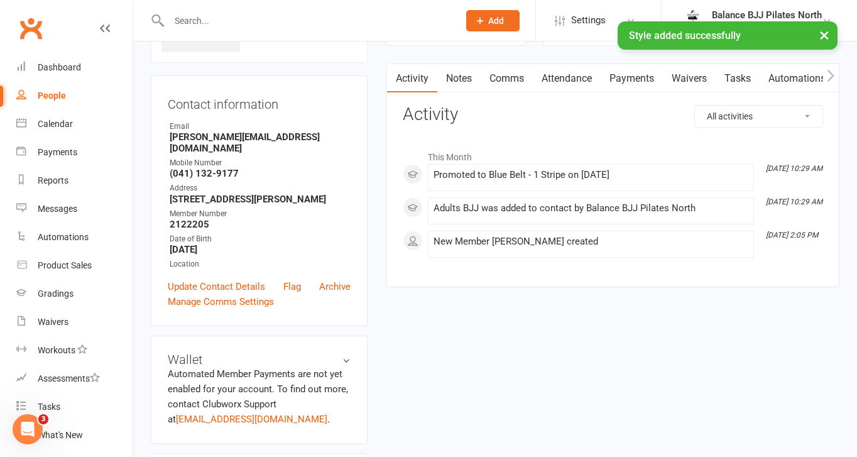
click at [269, 19] on input "text" at bounding box center [307, 21] width 285 height 18
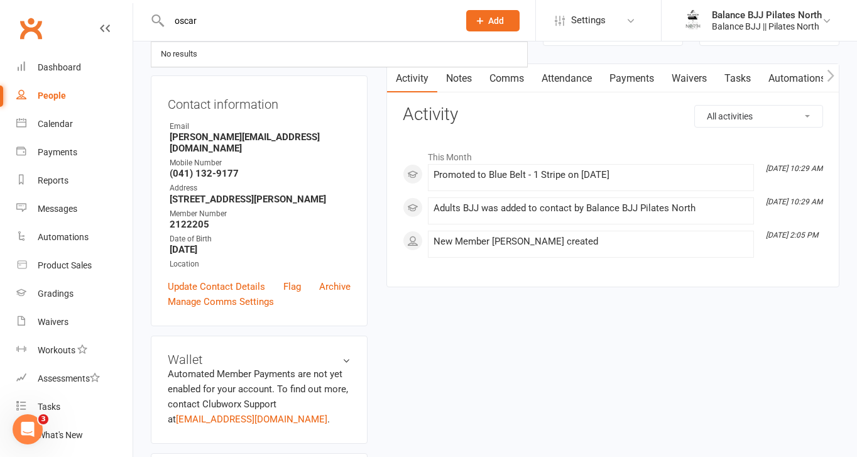
type input "oscar"
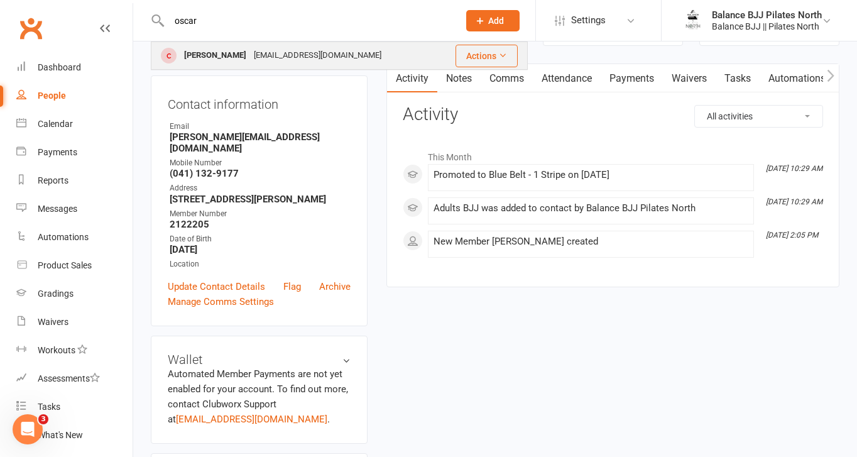
click at [250, 53] on div "[EMAIL_ADDRESS][DOMAIN_NAME]" at bounding box center [317, 55] width 135 height 18
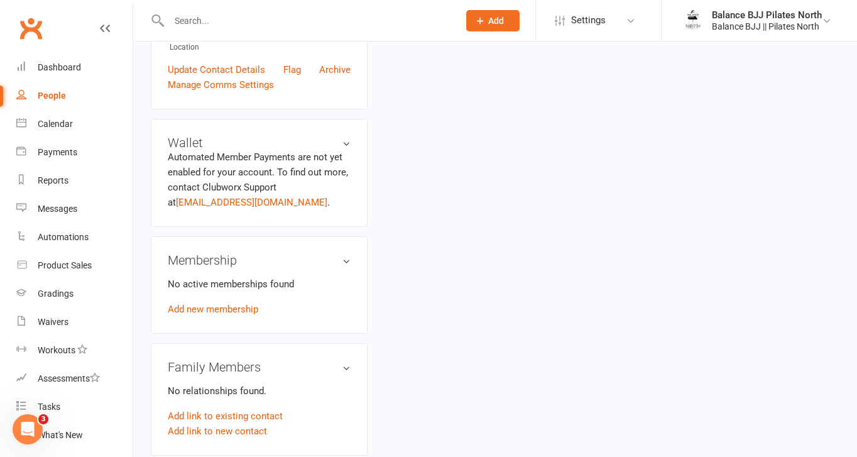
scroll to position [770, 0]
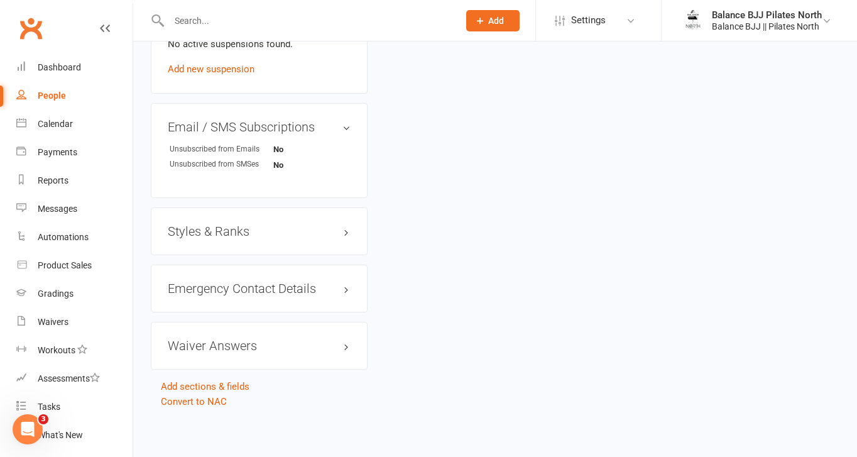
click at [219, 226] on h3 "Styles & Ranks" at bounding box center [259, 231] width 183 height 14
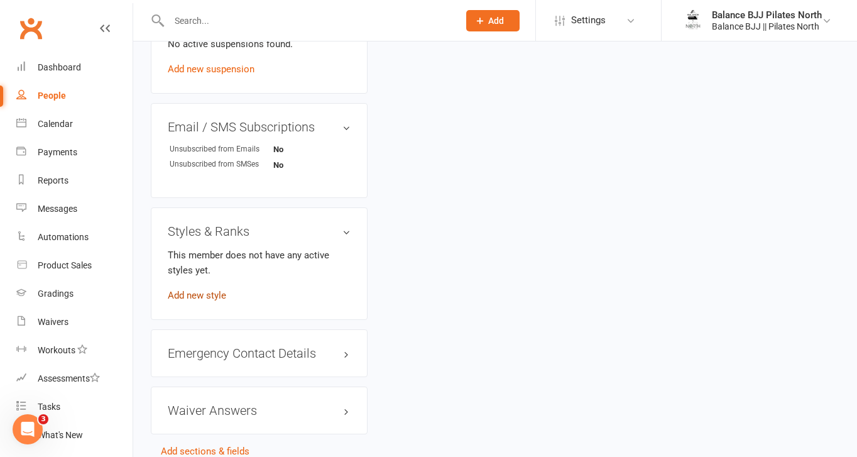
click at [192, 290] on link "Add new style" at bounding box center [197, 295] width 58 height 11
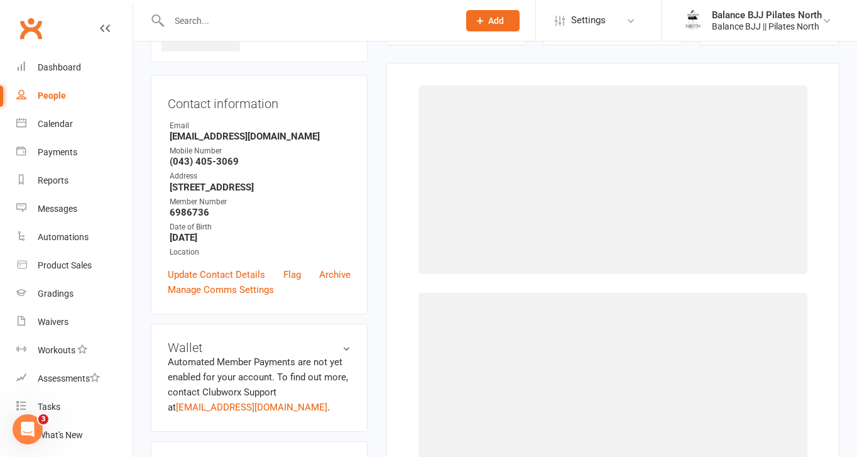
scroll to position [96, 0]
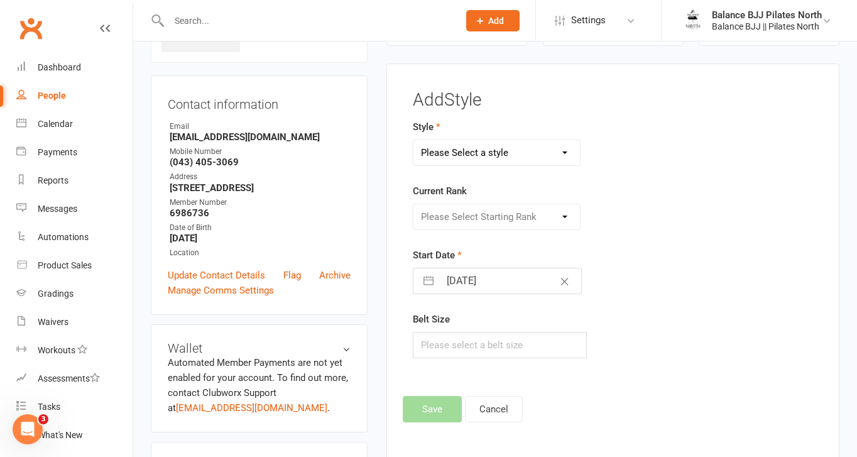
click at [518, 145] on select "Please Select a style Adults BJJ Kids BJJ" at bounding box center [496, 152] width 166 height 25
select select "3743"
click at [413, 140] on select "Please Select a style Adults BJJ Kids BJJ" at bounding box center [496, 152] width 166 height 25
click at [492, 220] on select "Please Select Starting Rank White Belt White Belt - 1 Stripe White Belt - 2 Str…" at bounding box center [496, 216] width 166 height 25
select select "44753"
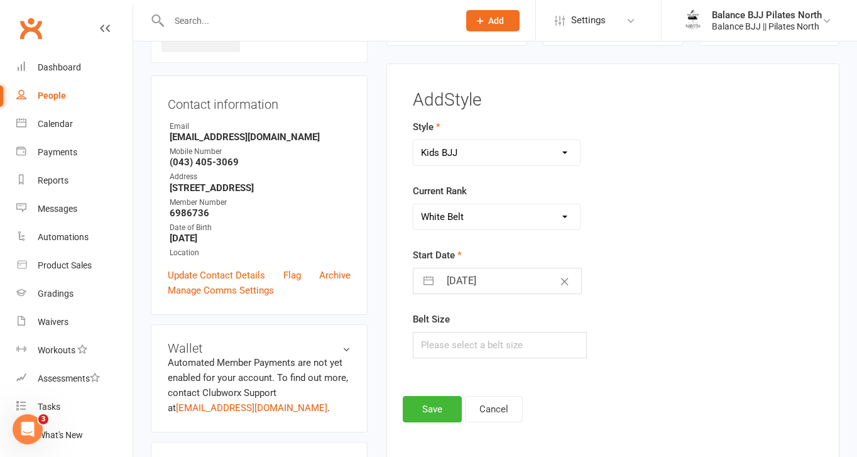
click at [413, 204] on select "Please Select Starting Rank White Belt White Belt - 1 Stripe White Belt - 2 Str…" at bounding box center [496, 216] width 166 height 25
click at [438, 409] on button "Save" at bounding box center [432, 409] width 59 height 26
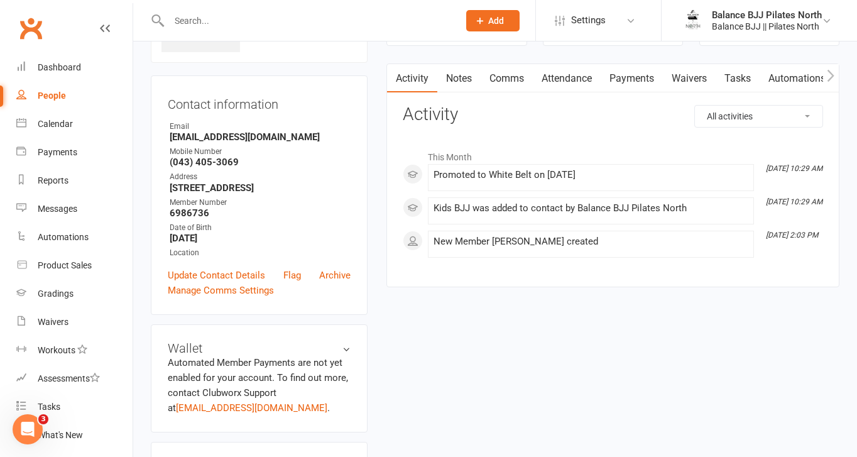
click at [192, 28] on input "text" at bounding box center [307, 21] width 285 height 18
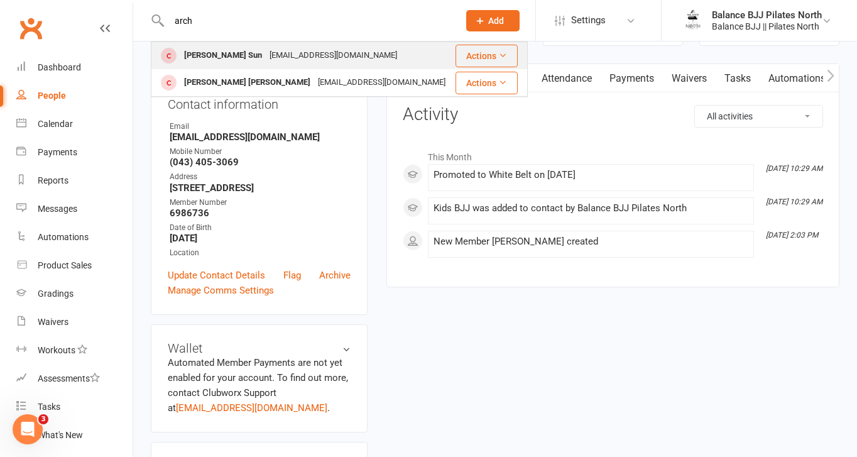
type input "arch"
click at [207, 53] on div "[PERSON_NAME] Sun" at bounding box center [222, 55] width 85 height 18
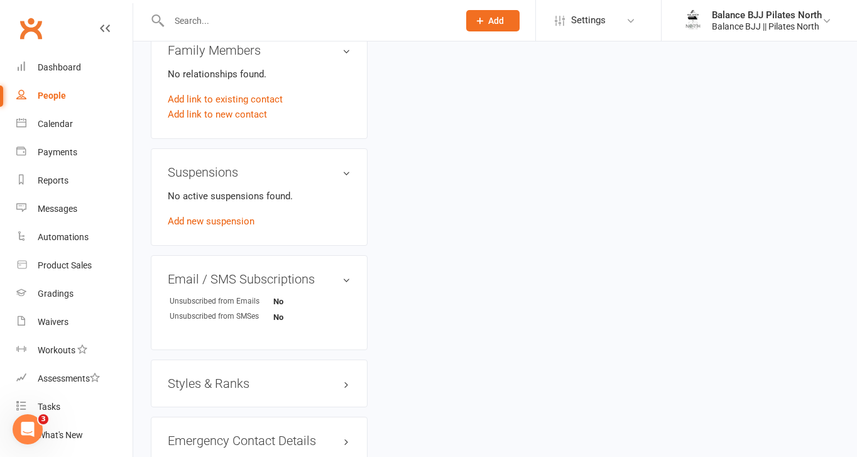
scroll to position [626, 0]
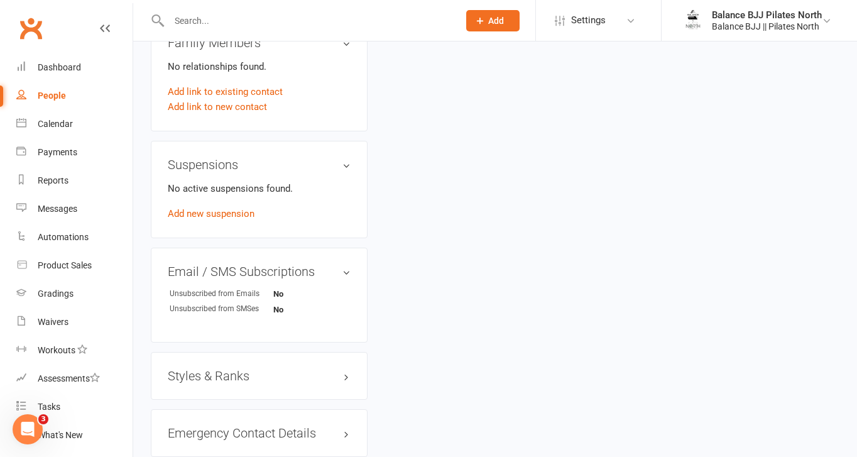
click at [218, 371] on h3 "Styles & Ranks" at bounding box center [259, 376] width 183 height 14
click at [202, 440] on link "Add new style" at bounding box center [197, 439] width 58 height 11
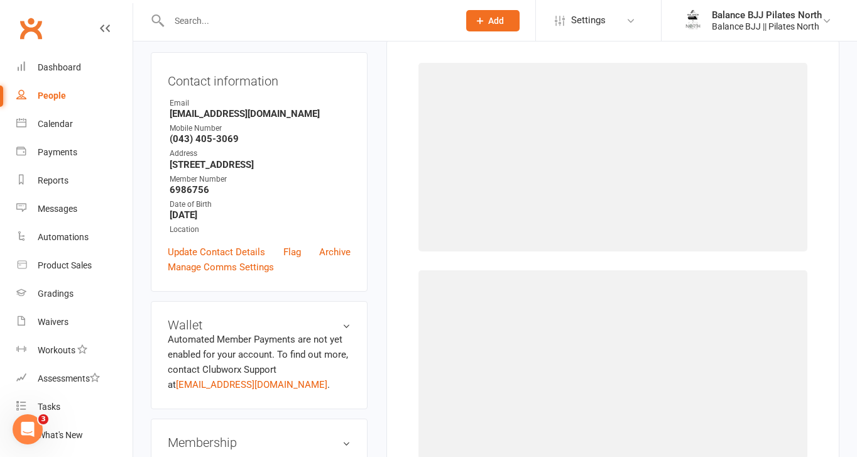
scroll to position [96, 0]
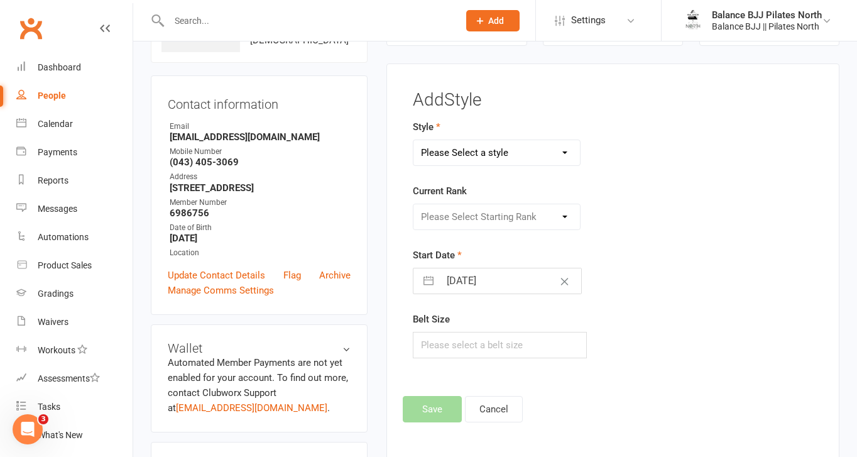
click at [513, 150] on select "Please Select a style Adults BJJ Kids BJJ" at bounding box center [496, 152] width 166 height 25
select select "3743"
click at [413, 140] on select "Please Select a style Adults BJJ Kids BJJ" at bounding box center [496, 152] width 166 height 25
click at [482, 213] on select "Please Select Starting Rank White Belt White Belt - 1 Stripe White Belt - 2 Str…" at bounding box center [496, 216] width 166 height 25
select select "44753"
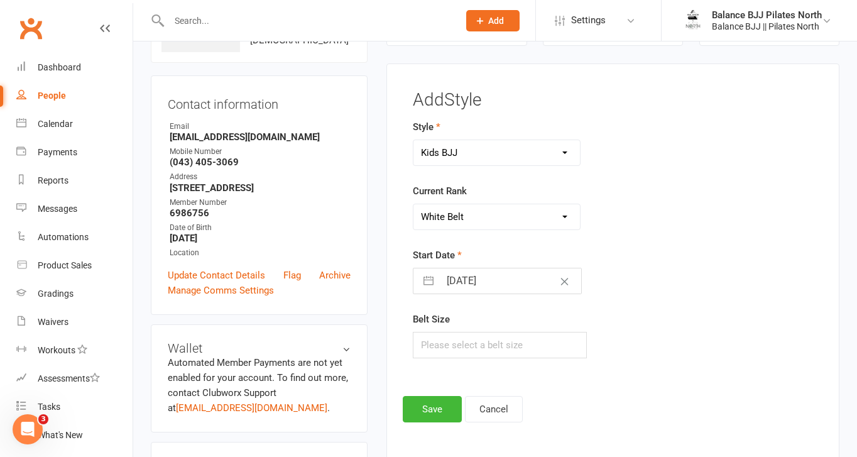
click at [413, 204] on select "Please Select Starting Rank White Belt White Belt - 1 Stripe White Belt - 2 Str…" at bounding box center [496, 216] width 166 height 25
click at [437, 417] on button "Save" at bounding box center [432, 409] width 59 height 26
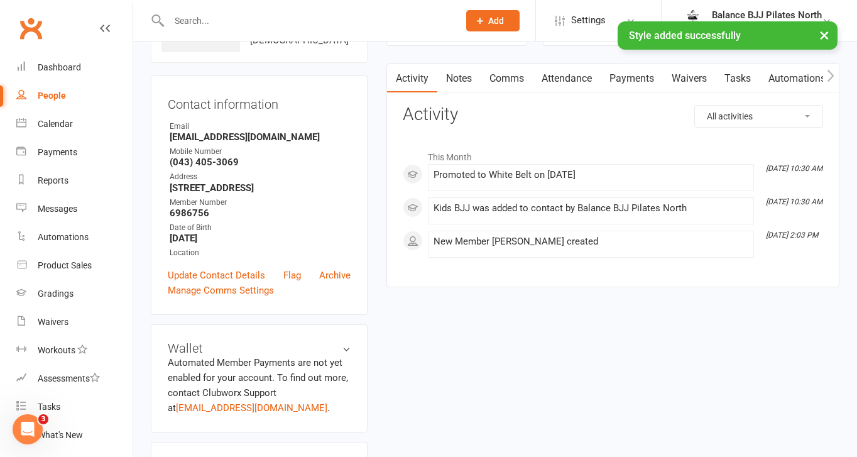
click at [207, 17] on input "text" at bounding box center [307, 21] width 285 height 18
type input "b"
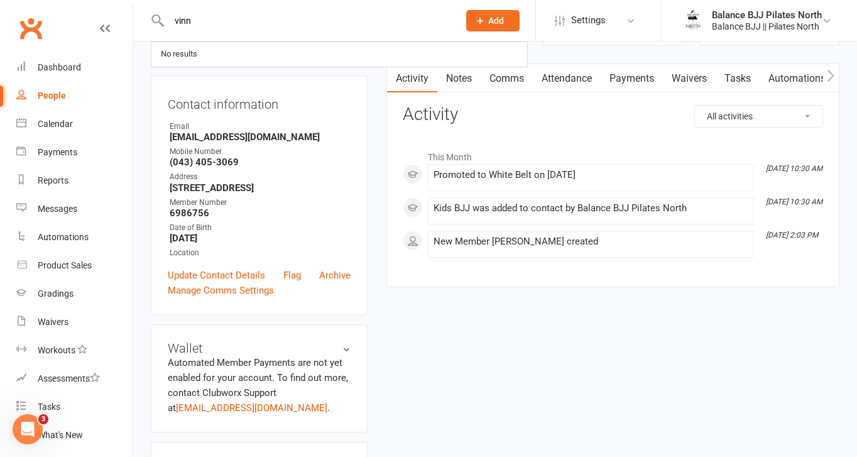
type input "vinn"
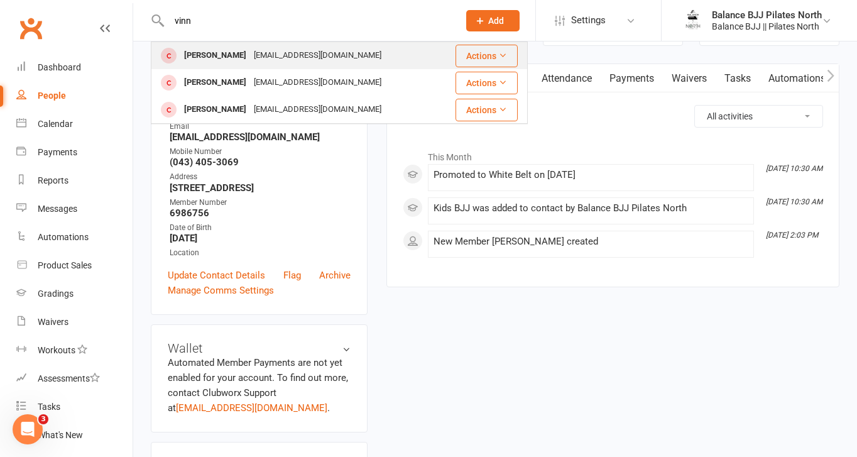
click at [215, 58] on div "[PERSON_NAME]" at bounding box center [215, 55] width 70 height 18
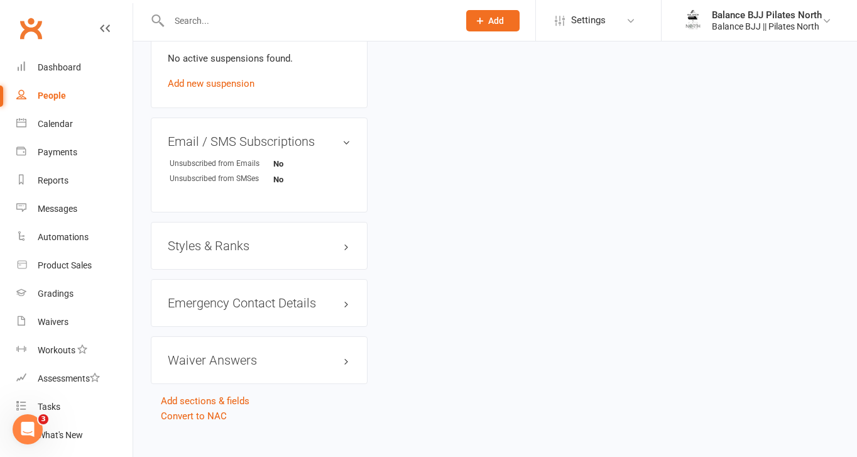
scroll to position [770, 0]
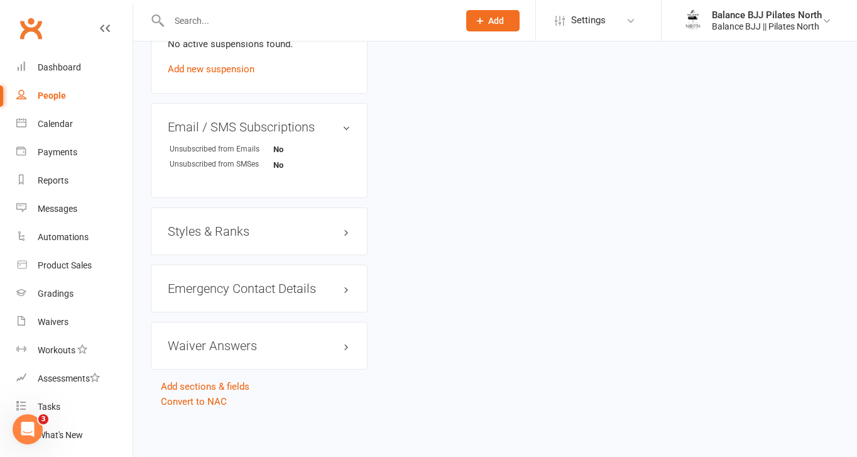
click at [222, 229] on h3 "Styles & Ranks" at bounding box center [259, 231] width 183 height 14
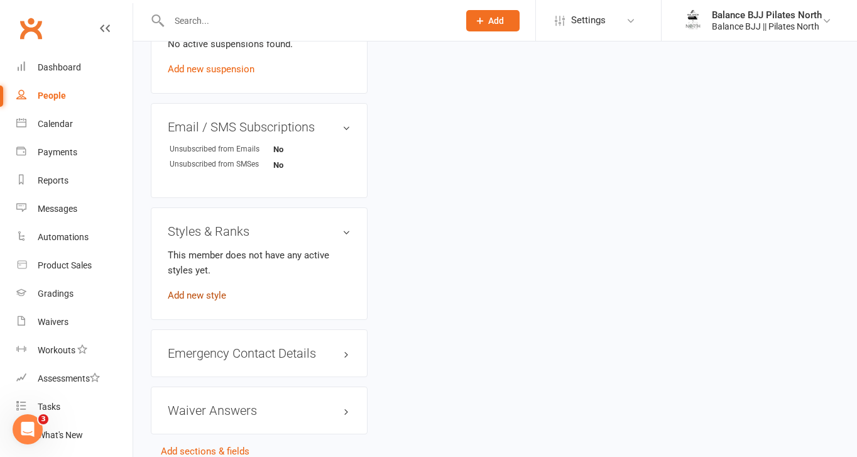
click at [201, 294] on link "Add new style" at bounding box center [197, 295] width 58 height 11
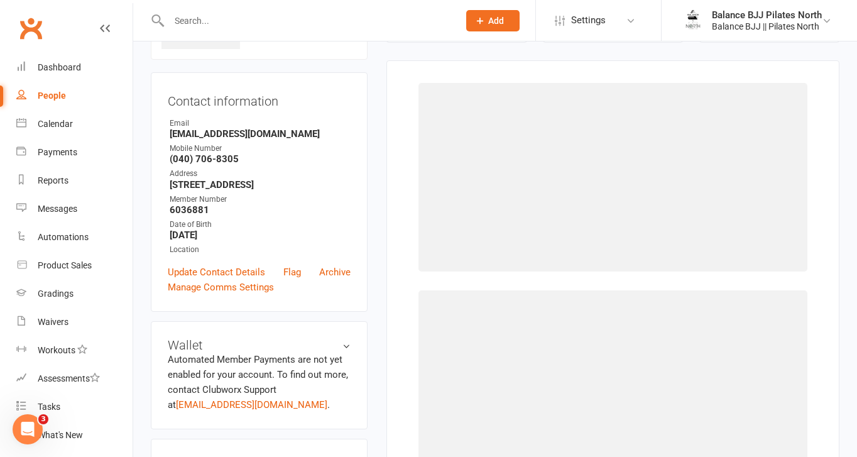
scroll to position [96, 0]
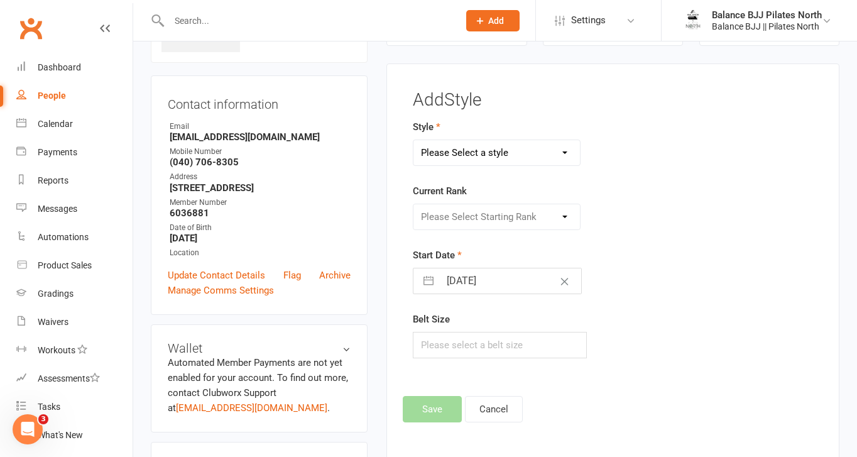
click at [527, 148] on select "Please Select a style Adults BJJ Kids BJJ" at bounding box center [496, 152] width 166 height 25
select select "3743"
click at [413, 140] on select "Please Select a style Adults BJJ Kids BJJ" at bounding box center [496, 152] width 166 height 25
click at [470, 210] on select "Please Select Starting Rank White Belt White Belt - 1 Stripe White Belt - 2 Str…" at bounding box center [496, 216] width 166 height 25
select select "44754"
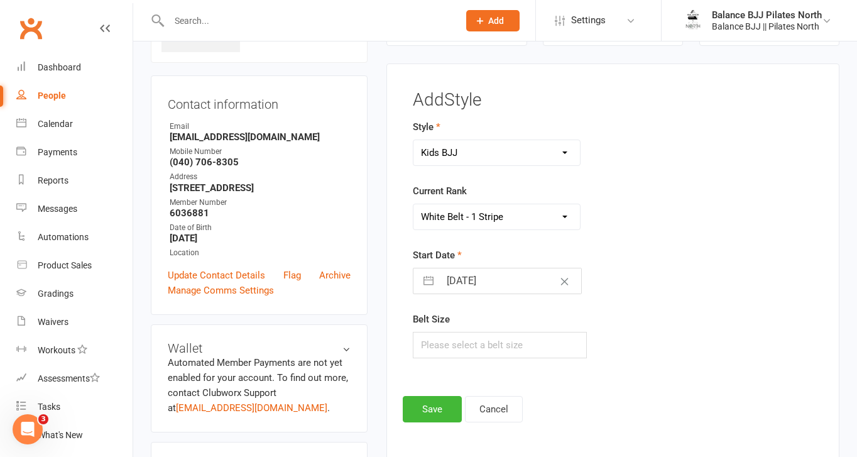
click at [413, 204] on select "Please Select Starting Rank White Belt White Belt - 1 Stripe White Belt - 2 Str…" at bounding box center [496, 216] width 166 height 25
click at [420, 419] on button "Save" at bounding box center [432, 409] width 59 height 26
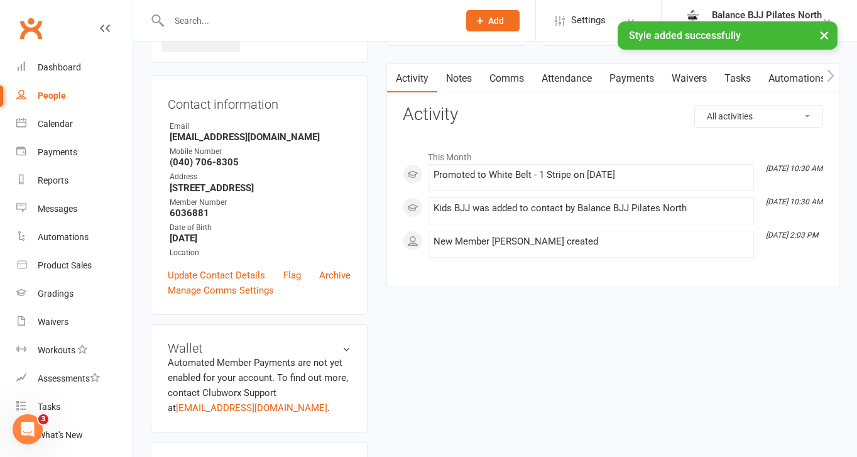
click at [258, 21] on div "× Style added successfully" at bounding box center [420, 21] width 840 height 0
click at [189, 15] on input "text" at bounding box center [307, 21] width 285 height 18
type input "mac"
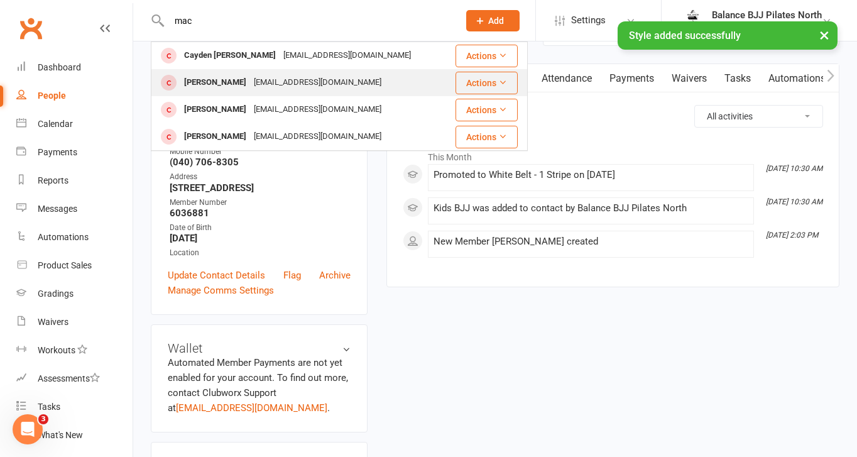
click at [192, 80] on div "[PERSON_NAME]" at bounding box center [215, 82] width 70 height 18
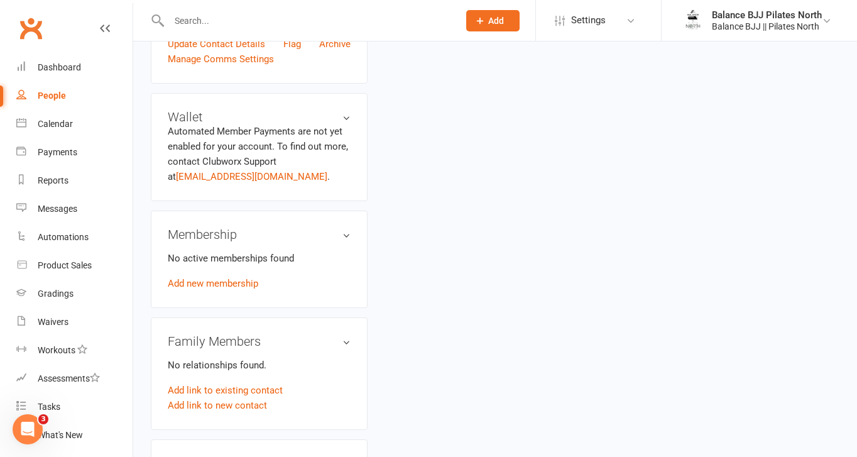
scroll to position [770, 0]
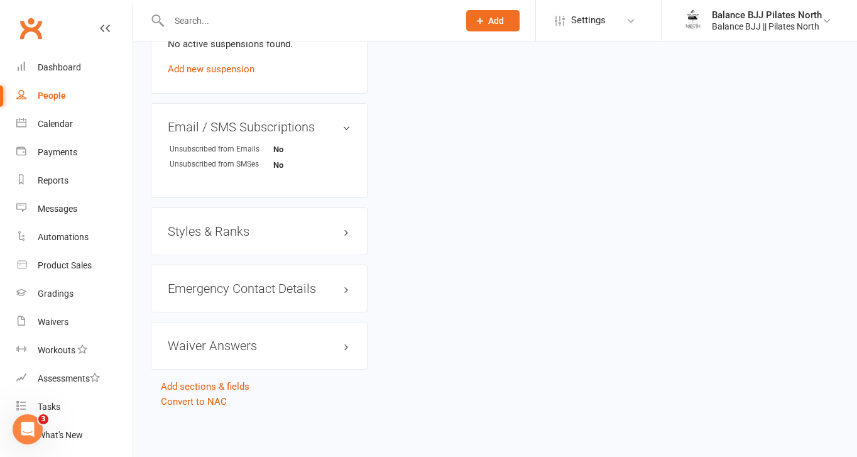
click at [265, 229] on h3 "Styles & Ranks" at bounding box center [259, 231] width 183 height 14
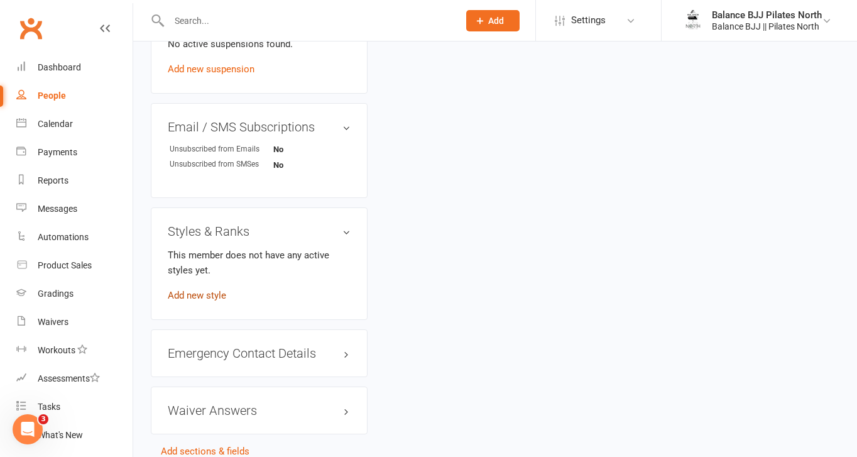
click at [202, 296] on link "Add new style" at bounding box center [197, 295] width 58 height 11
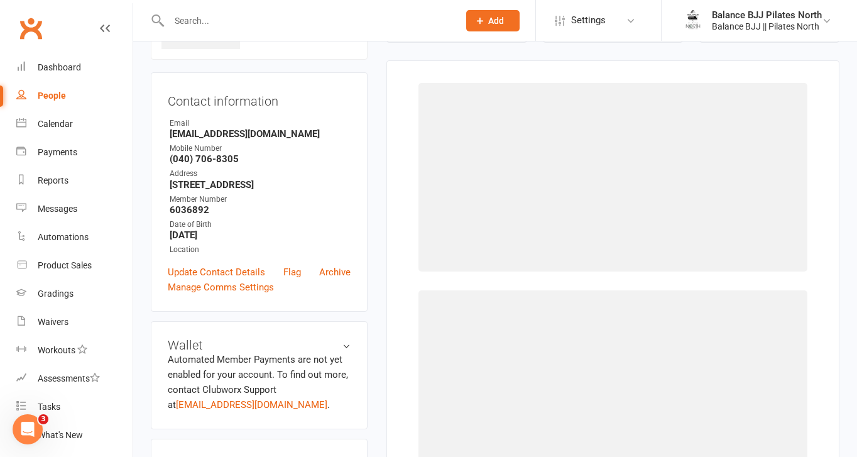
scroll to position [96, 0]
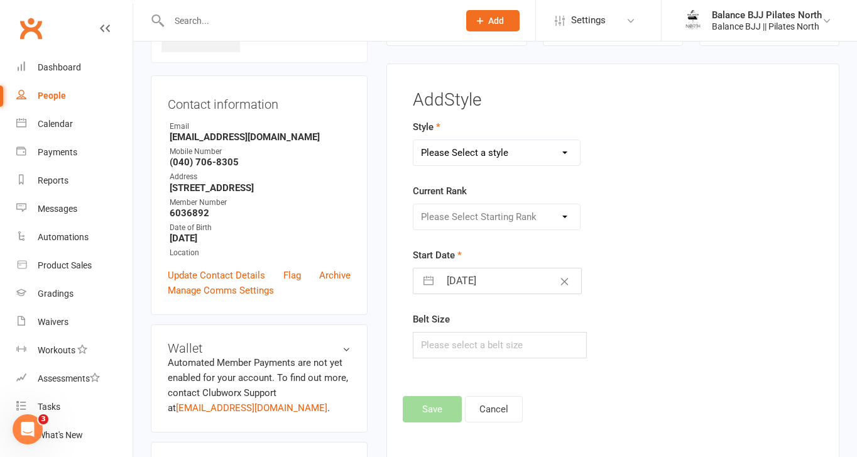
click at [470, 146] on select "Please Select a style Adults BJJ Kids BJJ" at bounding box center [496, 152] width 166 height 25
select select "3743"
click at [413, 140] on select "Please Select a style Adults BJJ Kids BJJ" at bounding box center [496, 152] width 166 height 25
click at [449, 229] on select "Please Select Starting Rank White Belt White Belt - 1 Stripe White Belt - 2 Str…" at bounding box center [496, 216] width 166 height 25
select select "44754"
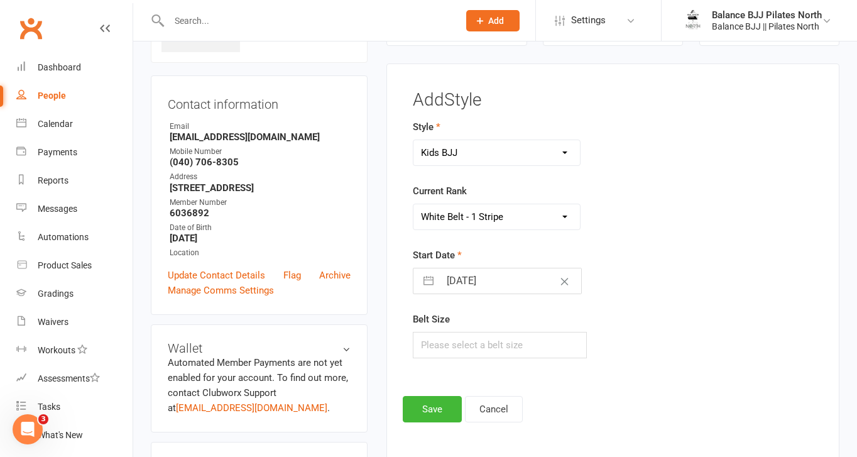
click at [413, 204] on select "Please Select Starting Rank White Belt White Belt - 1 Stripe White Belt - 2 Str…" at bounding box center [496, 216] width 166 height 25
click at [431, 402] on button "Save" at bounding box center [432, 409] width 59 height 26
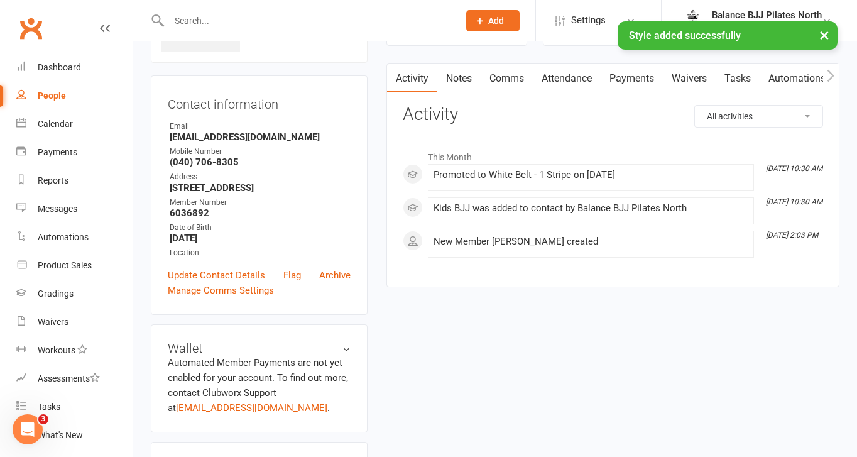
click at [278, 21] on div "× Style added successfully" at bounding box center [420, 21] width 840 height 0
click at [204, 18] on input "text" at bounding box center [307, 21] width 285 height 18
type input "rich"
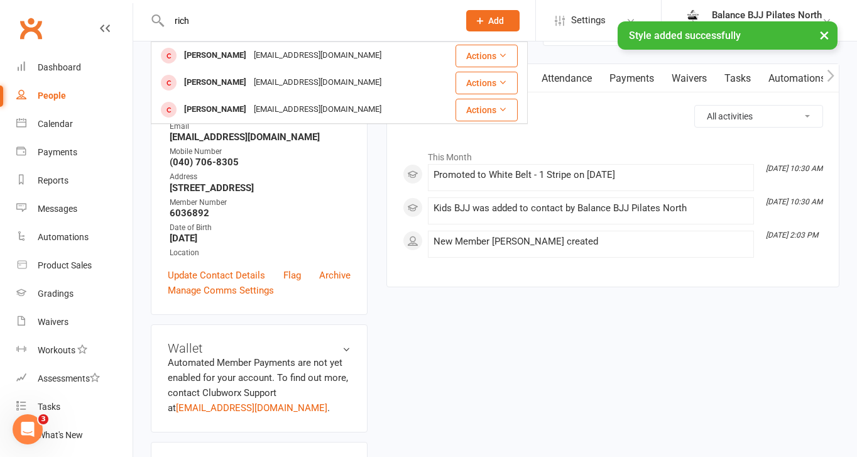
click at [211, 21] on div "× Style added successfully" at bounding box center [420, 21] width 840 height 0
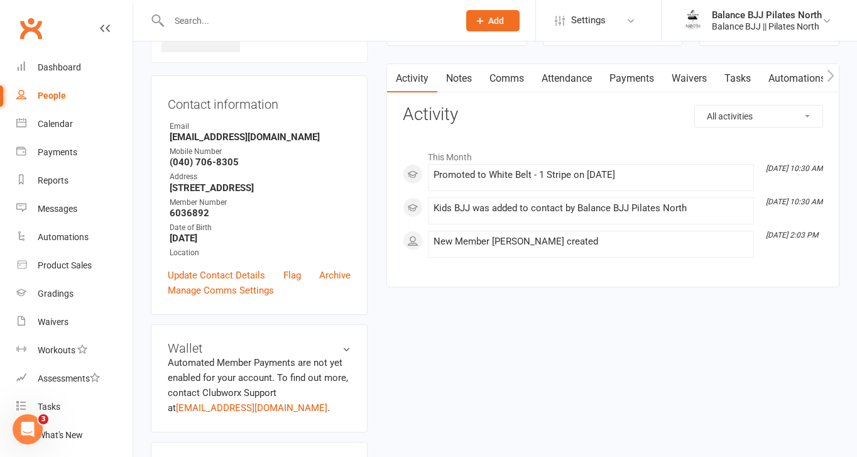
click at [207, 16] on input "text" at bounding box center [307, 21] width 285 height 18
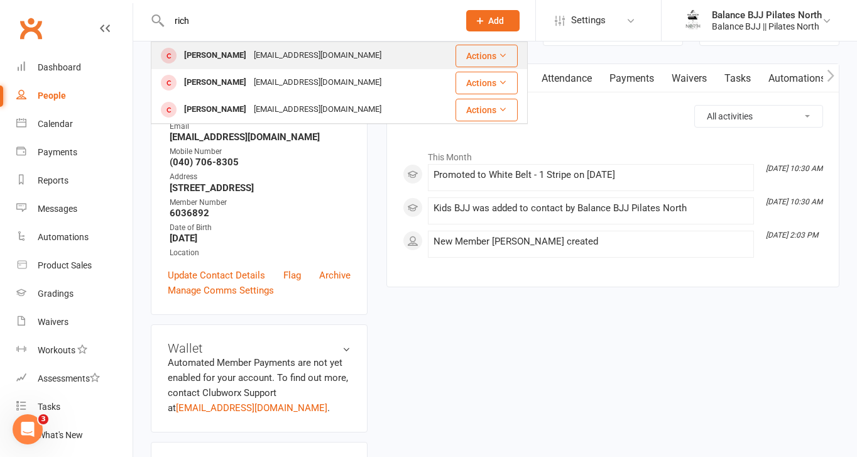
type input "rich"
click at [213, 53] on div "[PERSON_NAME]" at bounding box center [215, 55] width 70 height 18
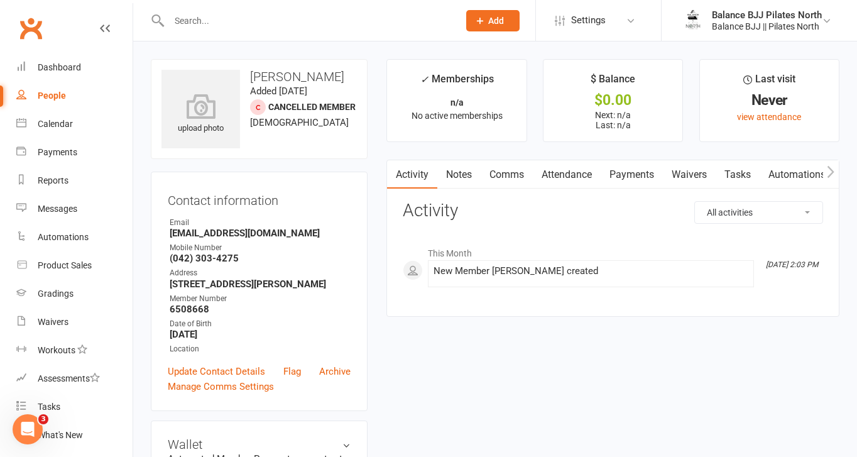
scroll to position [781, 0]
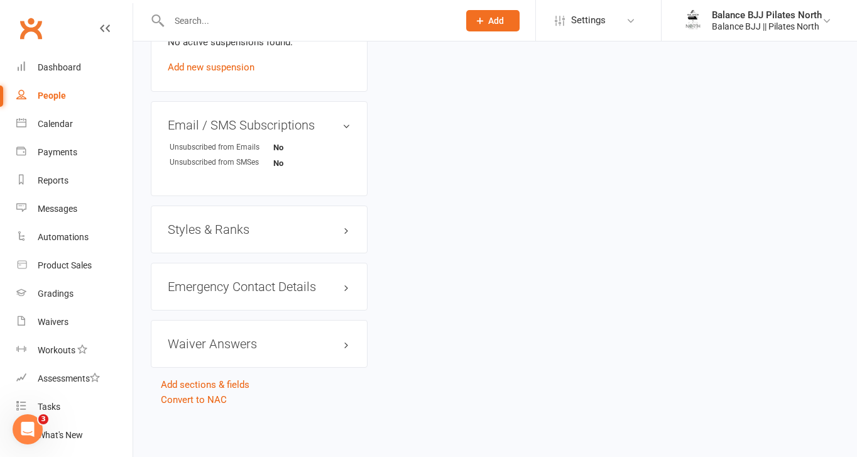
click at [227, 225] on h3 "Styles & Ranks" at bounding box center [259, 229] width 183 height 14
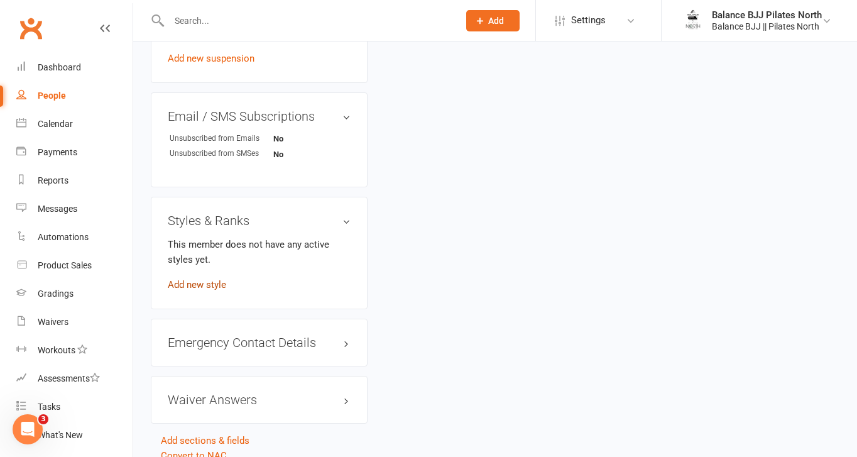
click at [199, 290] on link "Add new style" at bounding box center [197, 284] width 58 height 11
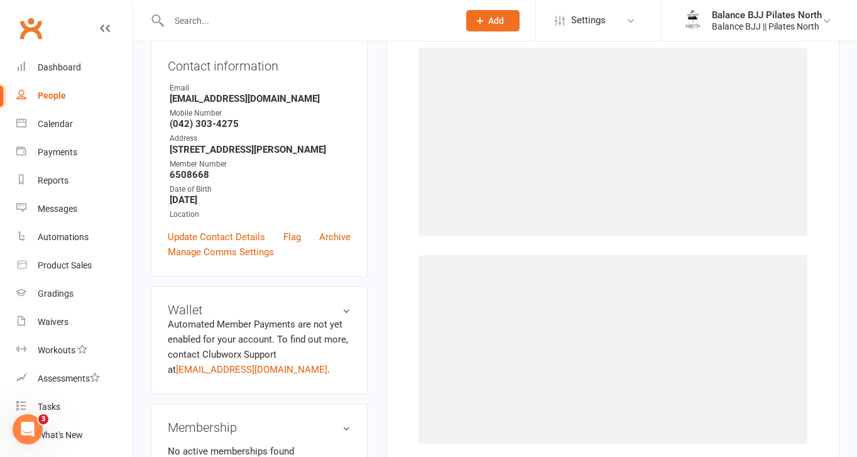
scroll to position [96, 0]
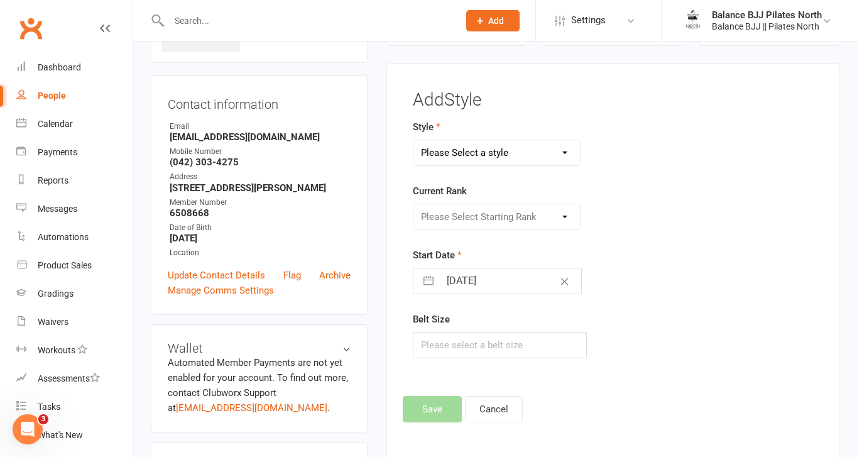
click at [516, 160] on select "Please Select a style Adults BJJ Kids BJJ" at bounding box center [496, 152] width 166 height 25
select select "3742"
click at [413, 140] on select "Please Select a style Adults BJJ Kids BJJ" at bounding box center [496, 152] width 166 height 25
click at [506, 209] on select "Please Select Starting Rank White Belt White Belt - 1 Stripe White Belt - 2 Str…" at bounding box center [496, 216] width 166 height 25
select select "44731"
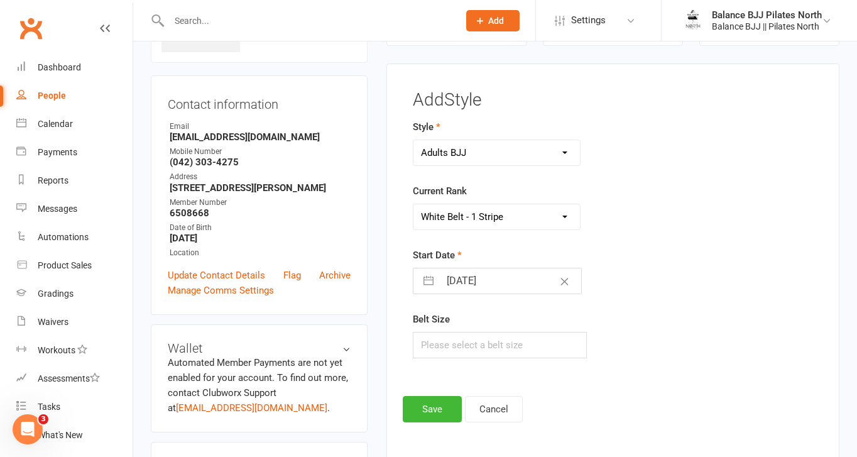
click at [413, 204] on select "Please Select Starting Rank White Belt White Belt - 1 Stripe White Belt - 2 Str…" at bounding box center [496, 216] width 166 height 25
click at [438, 414] on button "Save" at bounding box center [432, 409] width 59 height 26
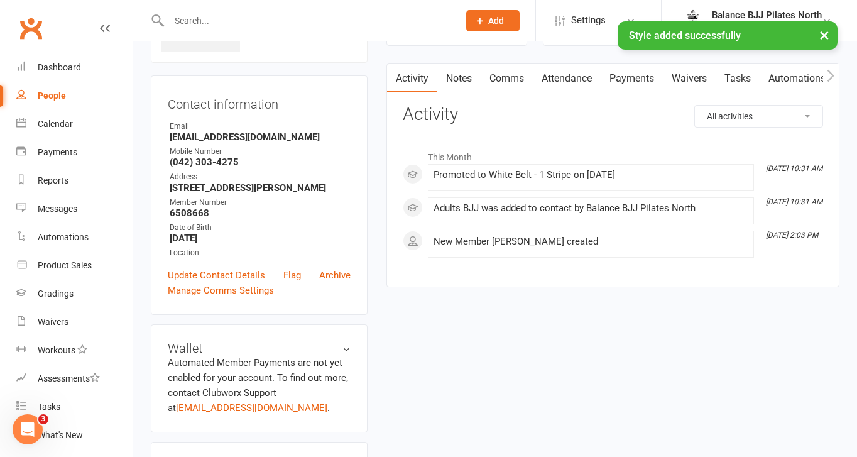
click at [260, 13] on input "text" at bounding box center [307, 21] width 285 height 18
type input "mala"
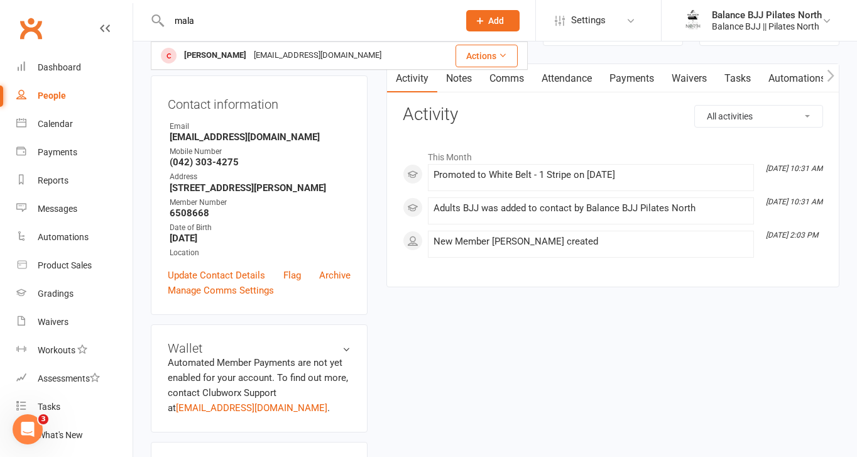
click at [272, 21] on input "text" at bounding box center [307, 21] width 285 height 18
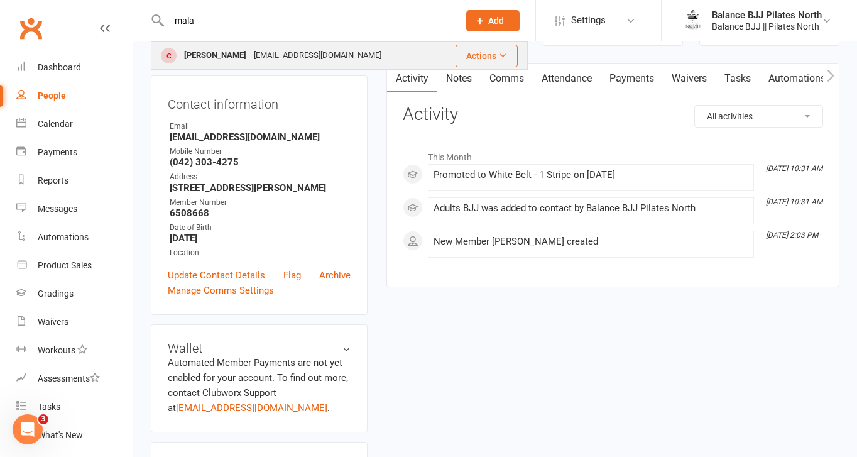
type input "mala"
click at [276, 57] on div "[EMAIL_ADDRESS][DOMAIN_NAME]" at bounding box center [317, 55] width 135 height 18
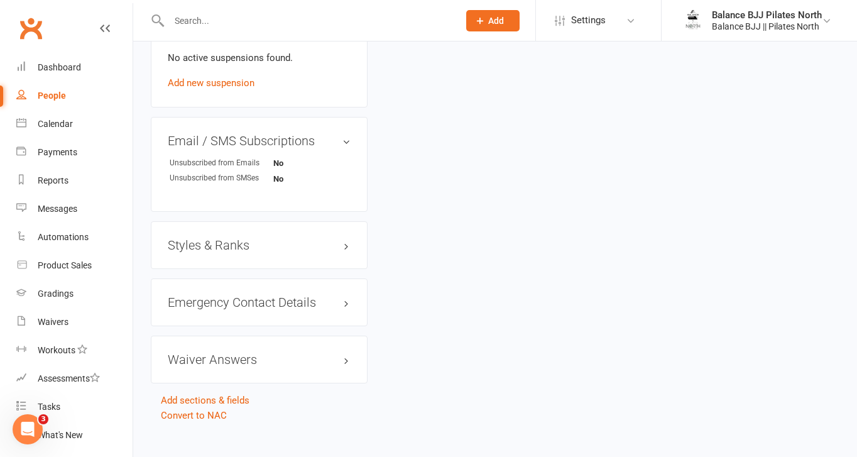
scroll to position [759, 0]
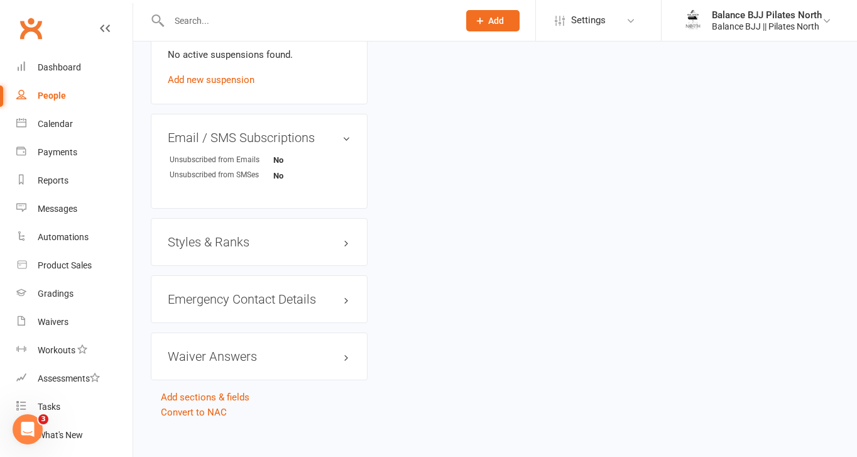
click at [222, 235] on h3 "Styles & Ranks" at bounding box center [259, 242] width 183 height 14
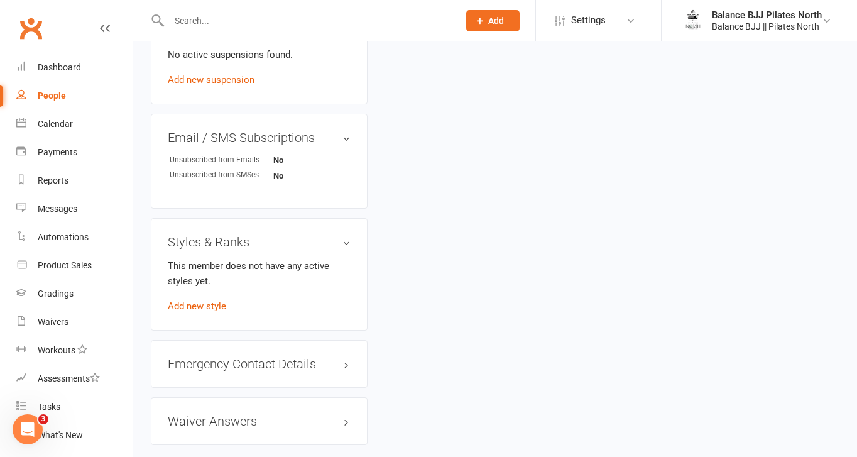
scroll to position [768, 0]
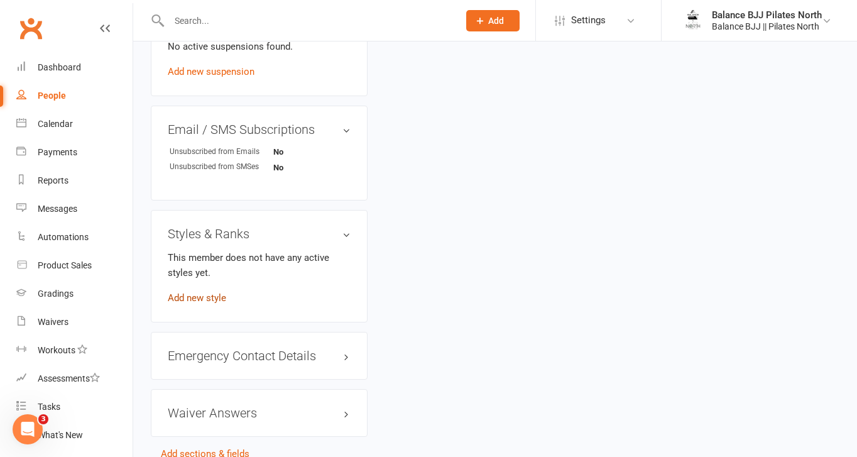
click at [206, 294] on link "Add new style" at bounding box center [197, 297] width 58 height 11
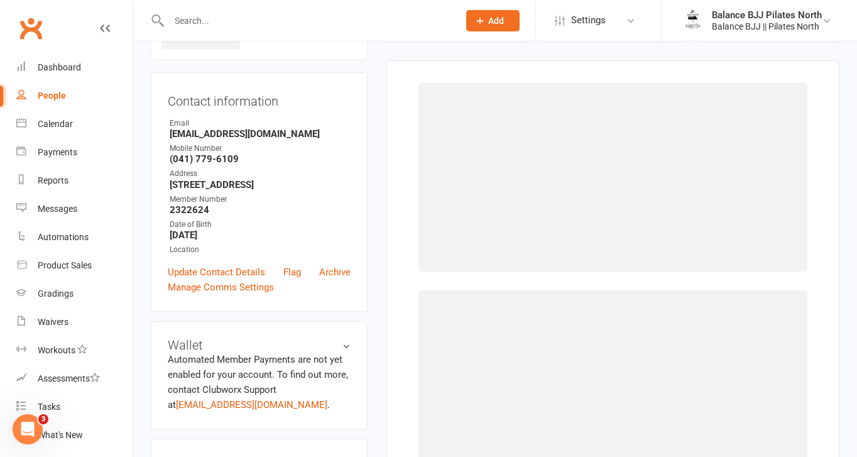
scroll to position [96, 0]
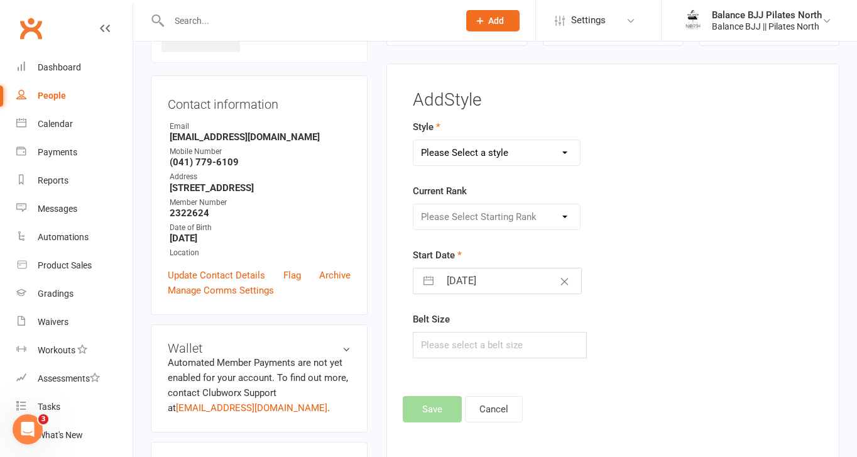
click at [546, 151] on select "Please Select a style Adults BJJ Kids BJJ" at bounding box center [496, 152] width 166 height 25
select select "3743"
click at [413, 140] on select "Please Select a style Adults BJJ Kids BJJ" at bounding box center [496, 152] width 166 height 25
click at [518, 222] on select "Please Select Starting Rank White Belt White Belt - 1 Stripe White Belt - 2 Str…" at bounding box center [496, 216] width 166 height 25
select select "44756"
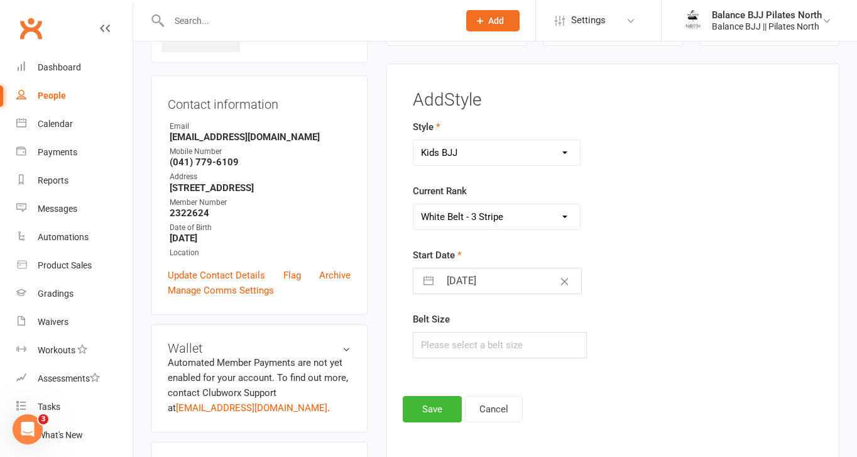
click at [413, 204] on select "Please Select Starting Rank White Belt White Belt - 1 Stripe White Belt - 2 Str…" at bounding box center [496, 216] width 166 height 25
click at [433, 400] on button "Save" at bounding box center [432, 409] width 59 height 26
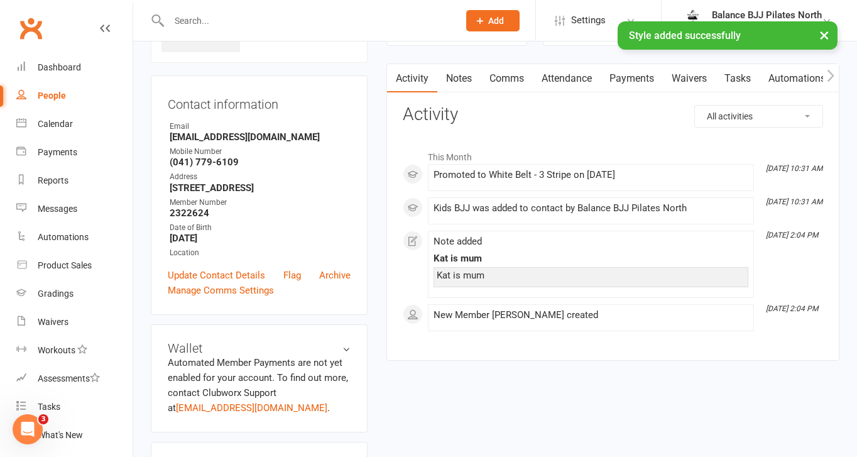
click at [266, 21] on div "× Style added successfully" at bounding box center [420, 21] width 840 height 0
click at [180, 21] on div "× Style added successfully" at bounding box center [420, 21] width 840 height 0
click at [181, 19] on input "text" at bounding box center [307, 21] width 285 height 18
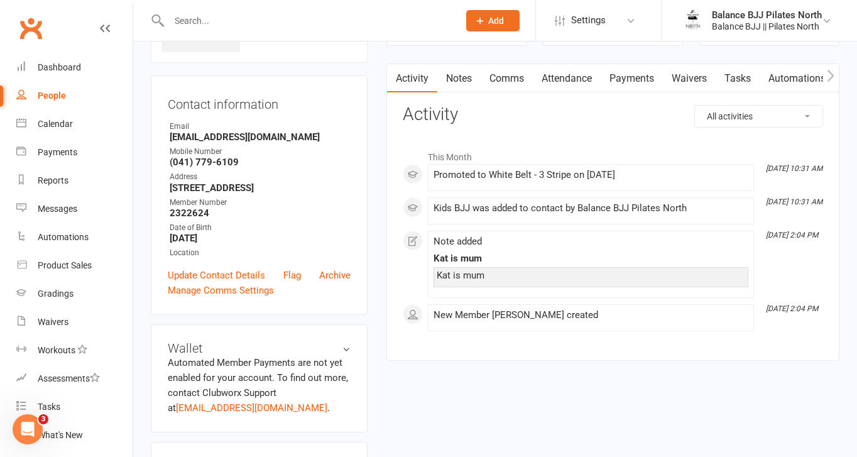
click at [215, 16] on input "text" at bounding box center [307, 21] width 285 height 18
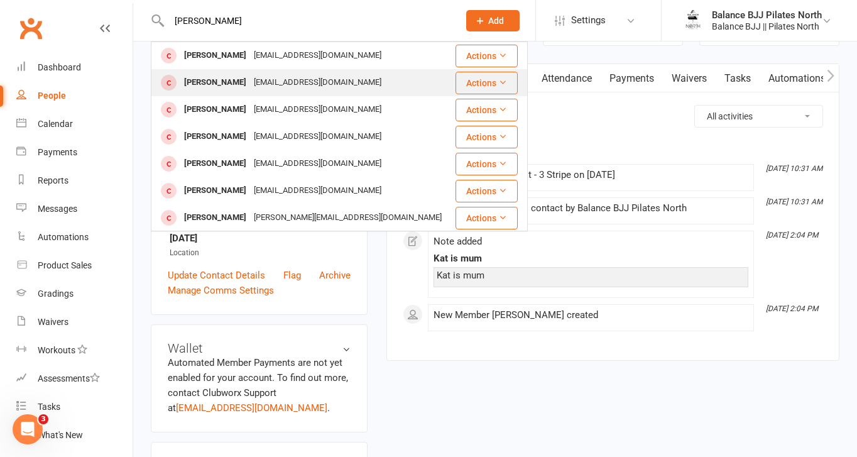
type input "[PERSON_NAME]"
click at [225, 75] on div "[PERSON_NAME]" at bounding box center [215, 82] width 70 height 18
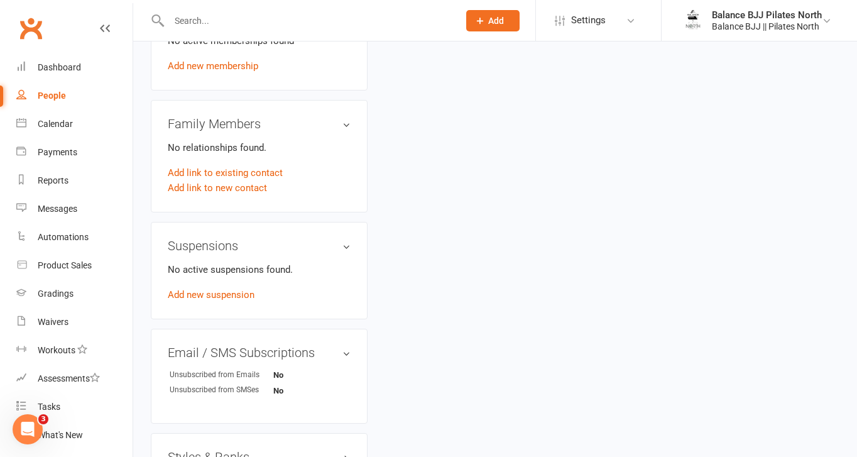
scroll to position [770, 0]
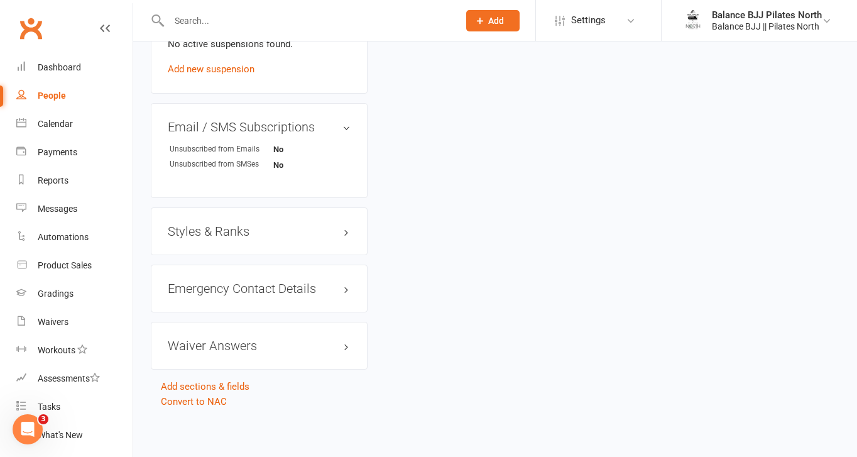
click at [274, 234] on h3 "Styles & Ranks" at bounding box center [259, 231] width 183 height 14
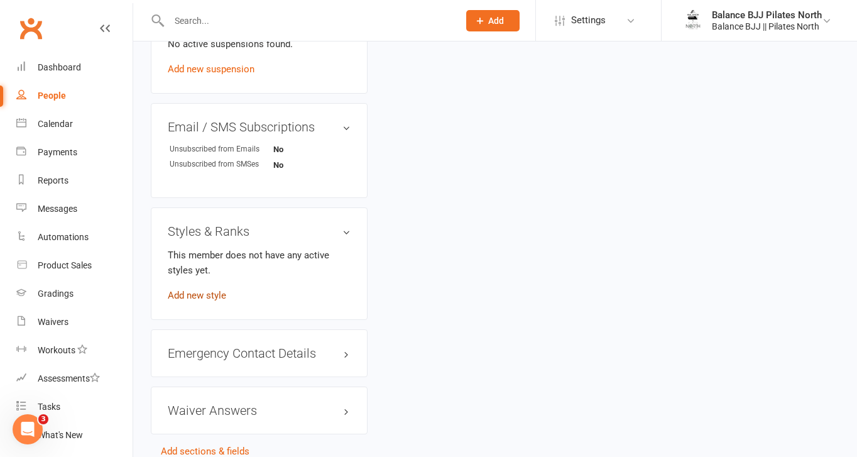
click at [198, 295] on link "Add new style" at bounding box center [197, 295] width 58 height 11
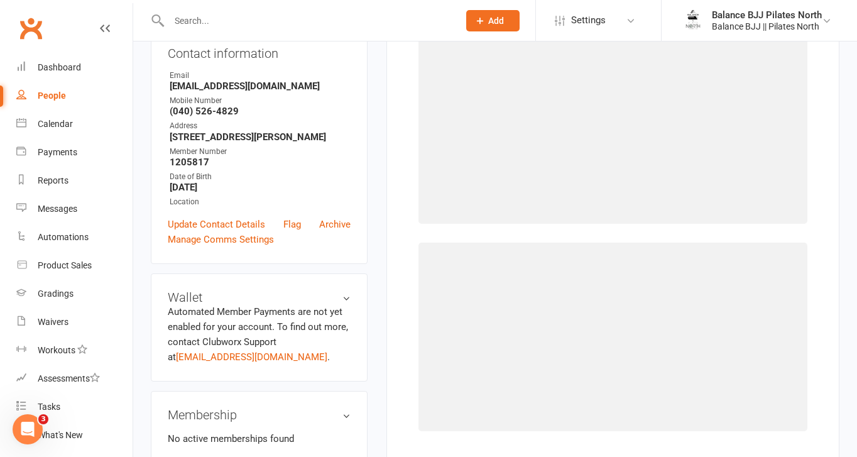
scroll to position [96, 0]
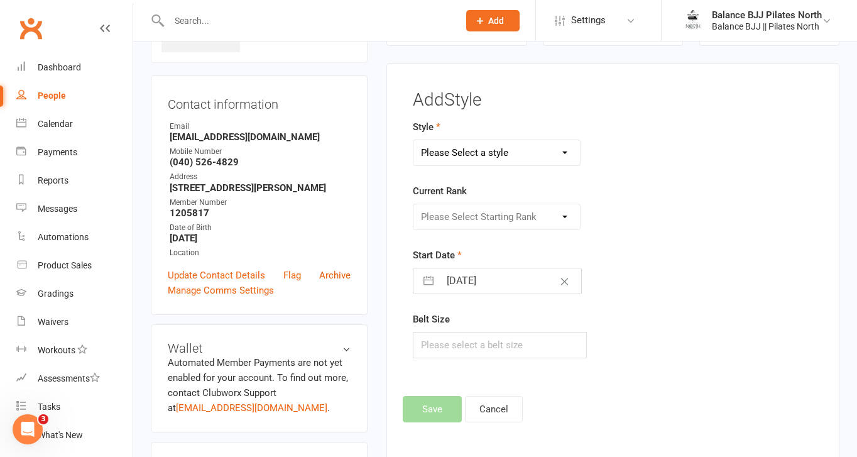
click at [511, 149] on select "Please Select a style Adults BJJ Kids BJJ" at bounding box center [496, 152] width 166 height 25
select select "3742"
click at [413, 140] on select "Please Select a style Adults BJJ Kids BJJ" at bounding box center [496, 152] width 166 height 25
click at [487, 224] on select "Please Select Starting Rank" at bounding box center [496, 216] width 166 height 25
select select "44732"
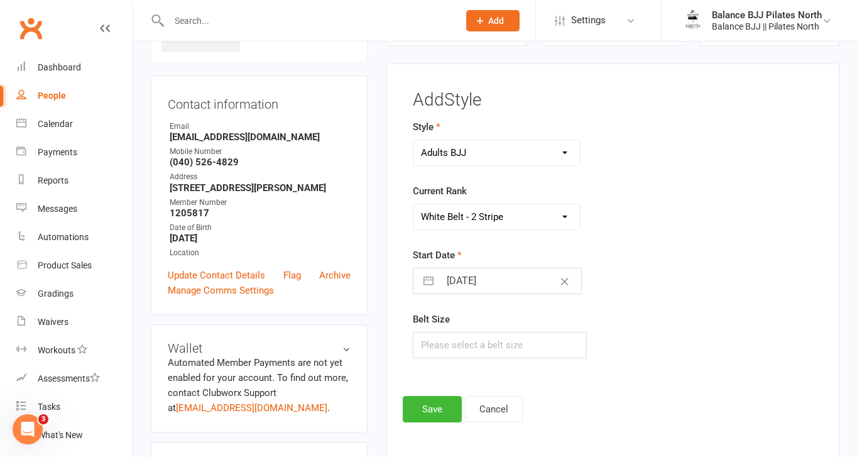
click at [413, 204] on select "Please Select Starting Rank White Belt White Belt - 1 Stripe White Belt - 2 Str…" at bounding box center [496, 216] width 166 height 25
click at [446, 401] on button "Save" at bounding box center [432, 409] width 59 height 26
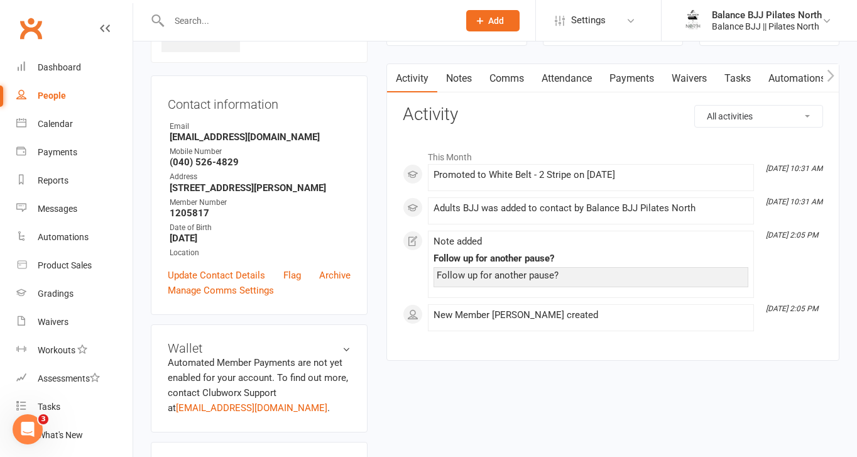
click at [204, 24] on input "text" at bounding box center [307, 21] width 285 height 18
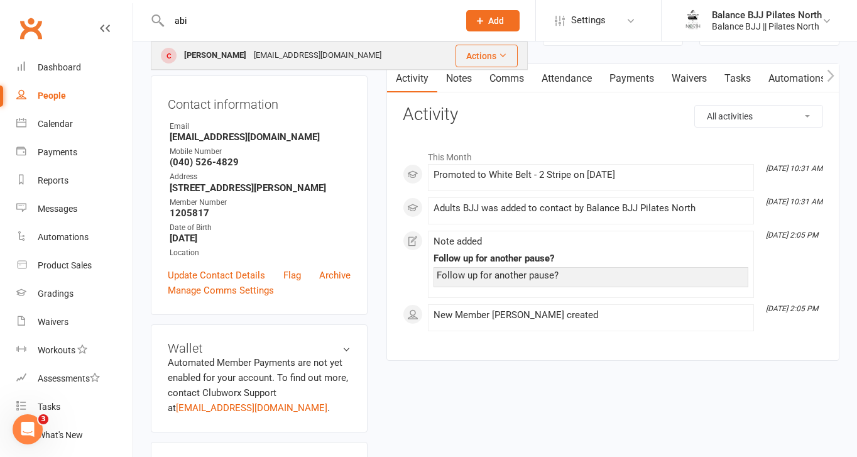
type input "abi"
click at [207, 58] on div "[PERSON_NAME]" at bounding box center [215, 55] width 70 height 18
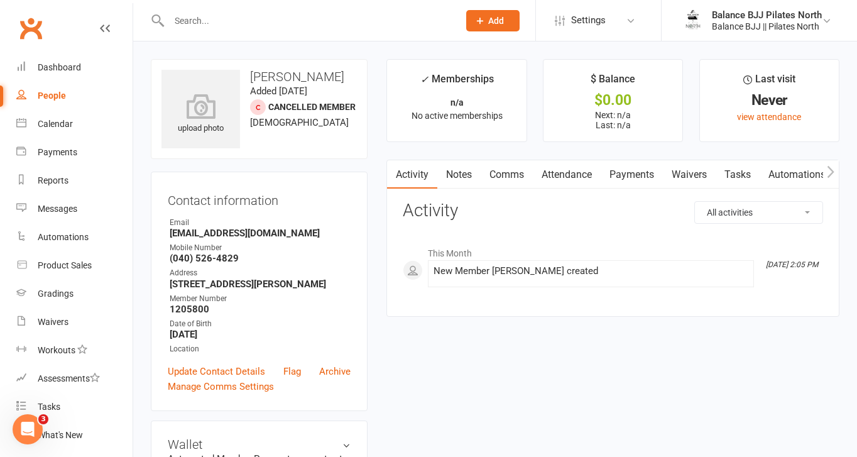
scroll to position [770, 0]
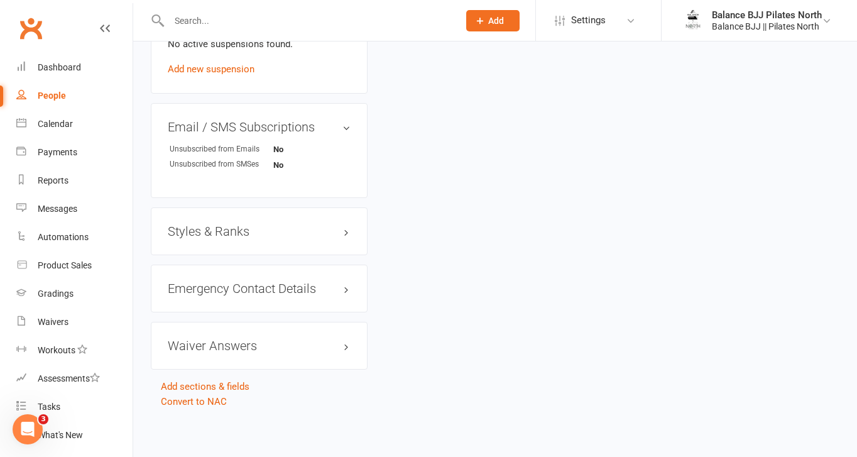
click at [237, 228] on h3 "Styles & Ranks" at bounding box center [259, 231] width 183 height 14
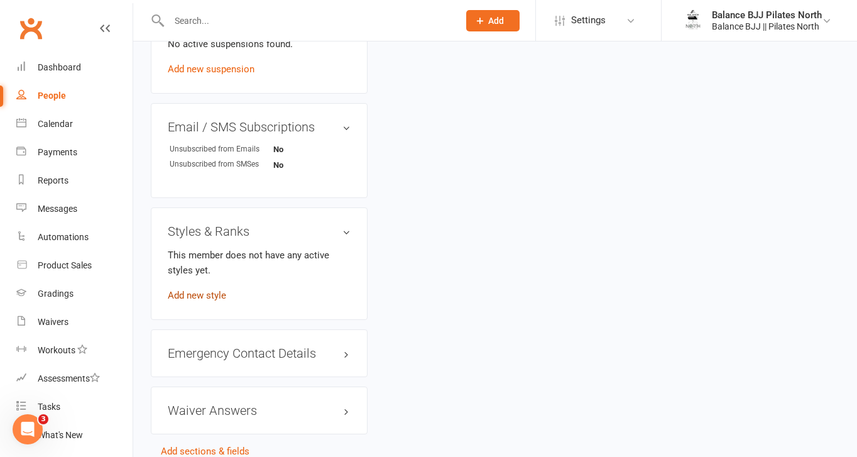
click at [202, 295] on link "Add new style" at bounding box center [197, 295] width 58 height 11
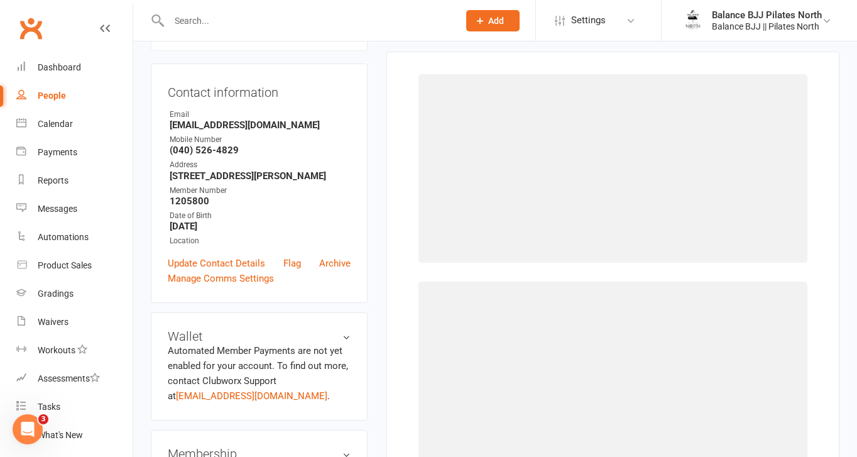
scroll to position [96, 0]
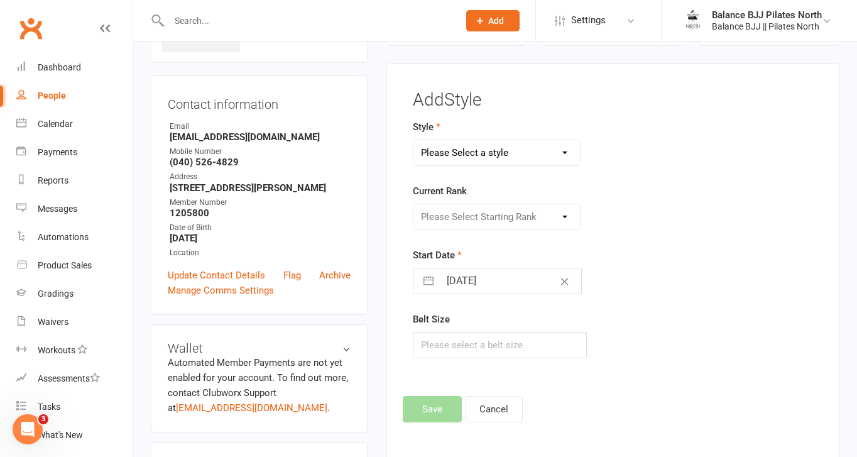
click at [528, 152] on select "Please Select a style Adults BJJ Kids BJJ" at bounding box center [496, 152] width 166 height 25
select select "3743"
click at [413, 140] on select "Please Select a style Adults BJJ Kids BJJ" at bounding box center [496, 152] width 166 height 25
click at [487, 215] on select "Please Select Starting Rank" at bounding box center [496, 216] width 166 height 25
select select "44757"
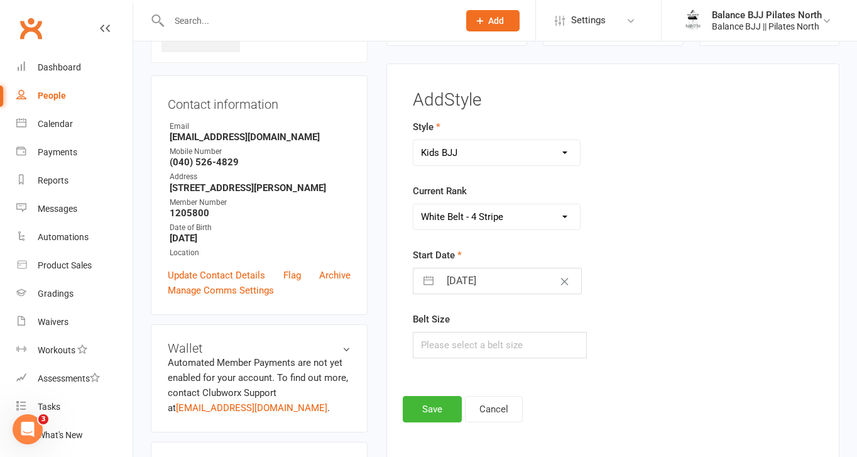
click at [413, 204] on select "Please Select Starting Rank White Belt White Belt - 1 Stripe White Belt - 2 Str…" at bounding box center [496, 216] width 166 height 25
click at [423, 410] on button "Save" at bounding box center [432, 409] width 59 height 26
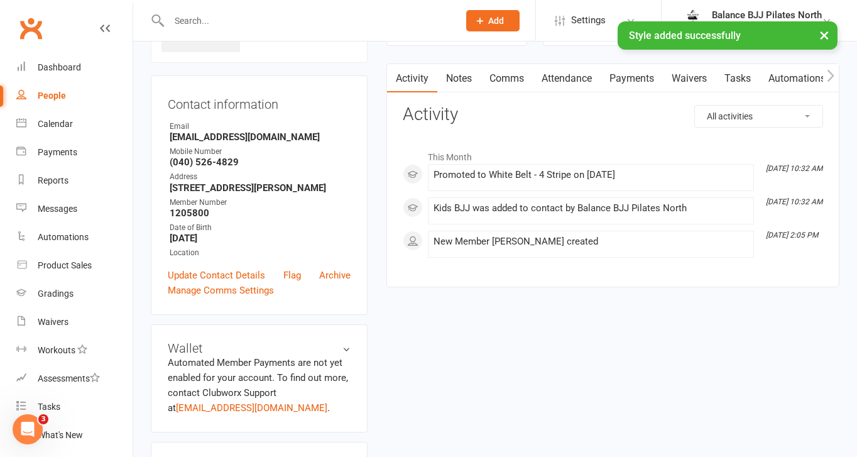
click at [219, 21] on div "× Style added successfully" at bounding box center [420, 21] width 840 height 0
click at [170, 16] on input "text" at bounding box center [307, 21] width 285 height 18
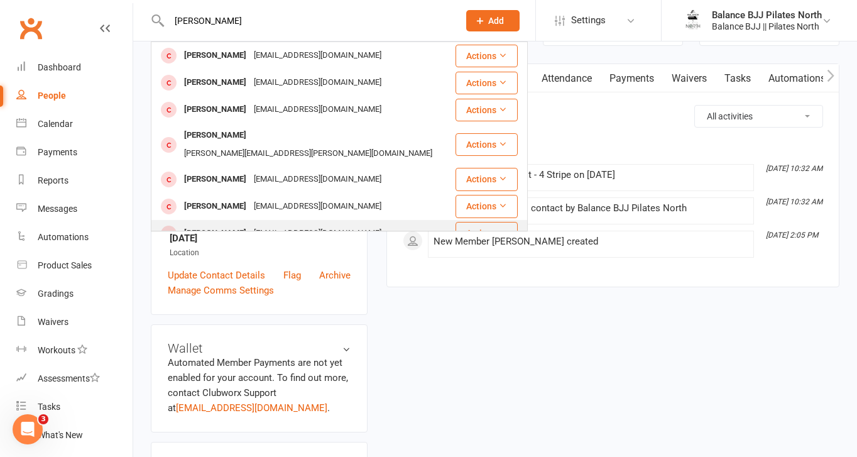
type input "[PERSON_NAME]"
click at [217, 224] on div "[PERSON_NAME]" at bounding box center [215, 233] width 70 height 18
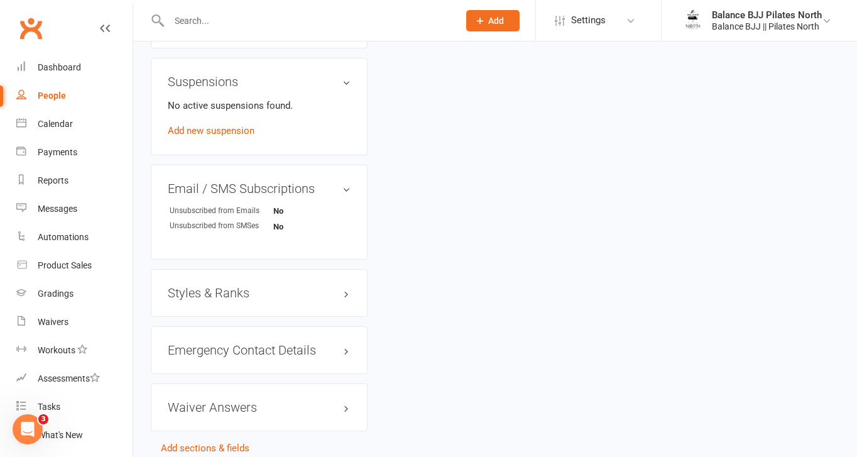
scroll to position [770, 0]
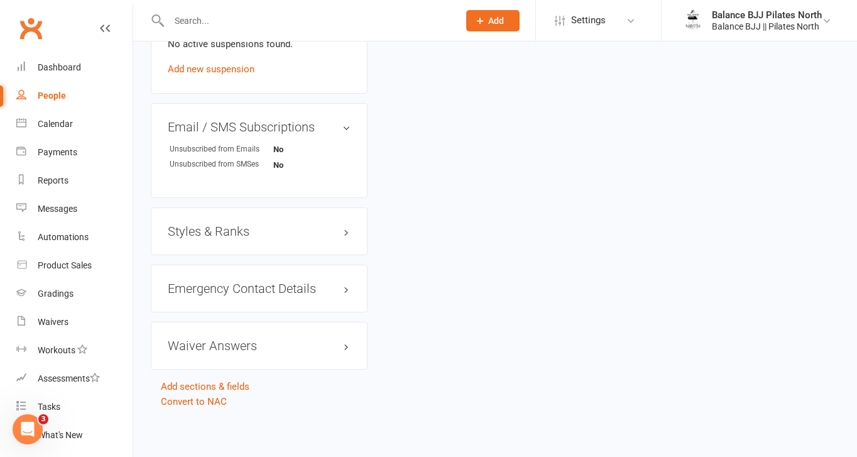
click at [226, 229] on h3 "Styles & Ranks" at bounding box center [259, 231] width 183 height 14
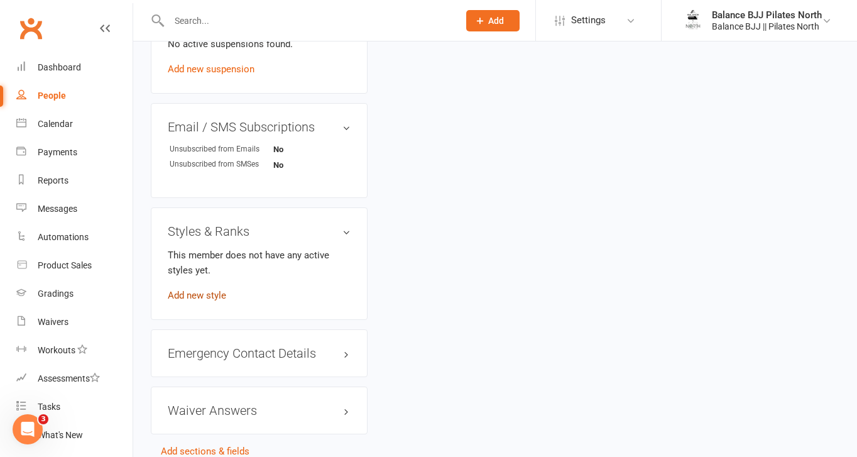
click at [195, 293] on link "Add new style" at bounding box center [197, 295] width 58 height 11
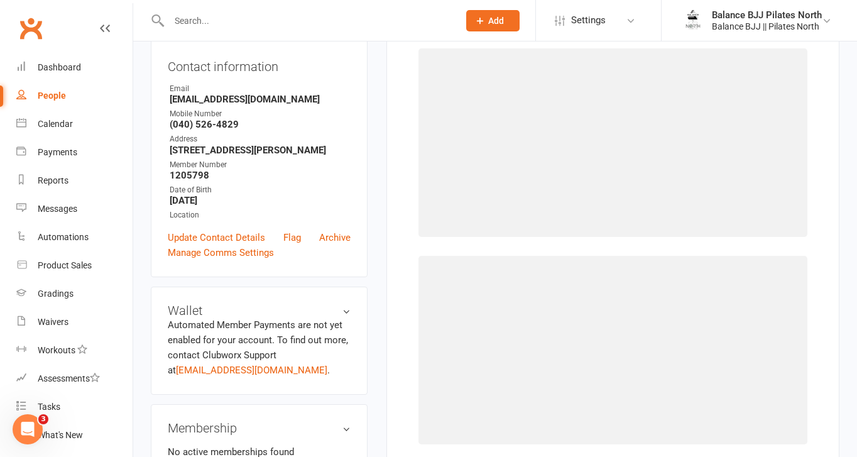
scroll to position [96, 0]
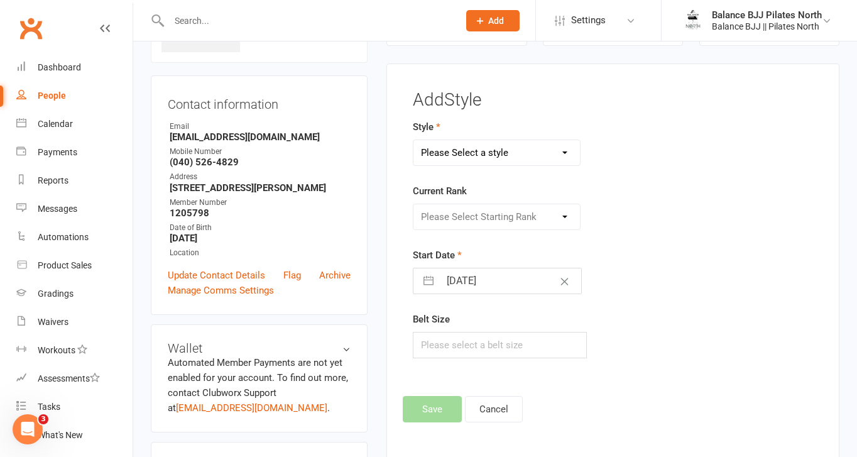
click at [516, 146] on select "Please Select a style Adults BJJ Kids BJJ" at bounding box center [496, 152] width 166 height 25
select select "3743"
click at [413, 140] on select "Please Select a style Adults BJJ Kids BJJ" at bounding box center [496, 152] width 166 height 25
click at [484, 224] on select "Please Select Starting Rank White Belt White Belt - 1 Stripe White Belt - 2 Str…" at bounding box center [496, 216] width 166 height 25
select select "44757"
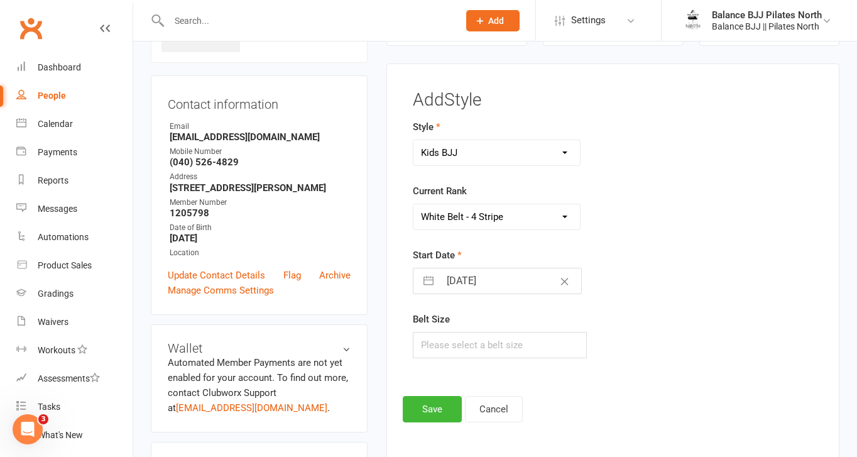
click at [413, 204] on select "Please Select Starting Rank White Belt White Belt - 1 Stripe White Belt - 2 Str…" at bounding box center [496, 216] width 166 height 25
click at [425, 399] on button "Save" at bounding box center [432, 409] width 59 height 26
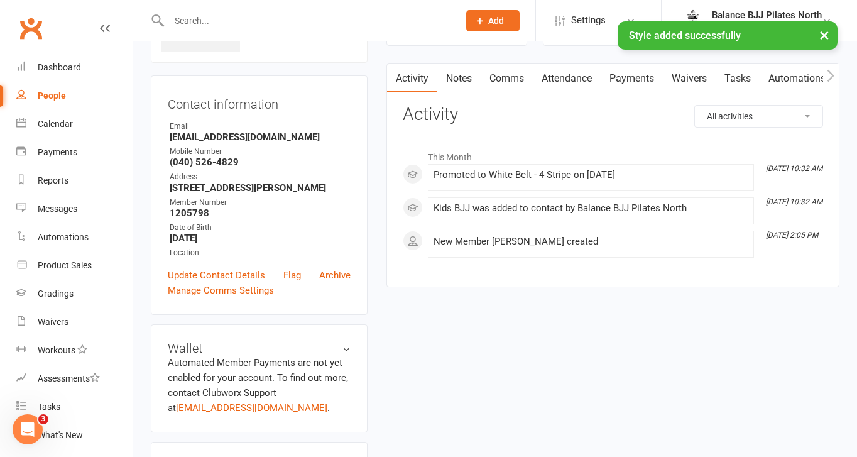
click at [289, 21] on div "× Style added successfully" at bounding box center [420, 21] width 840 height 0
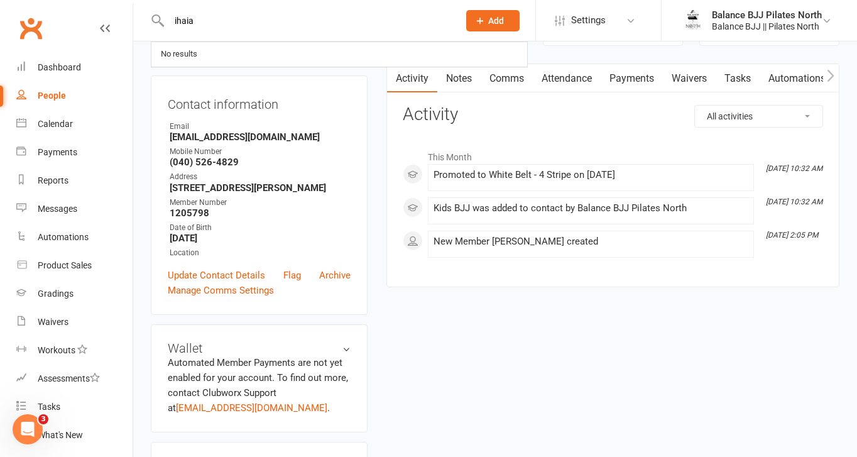
type input "ihaia"
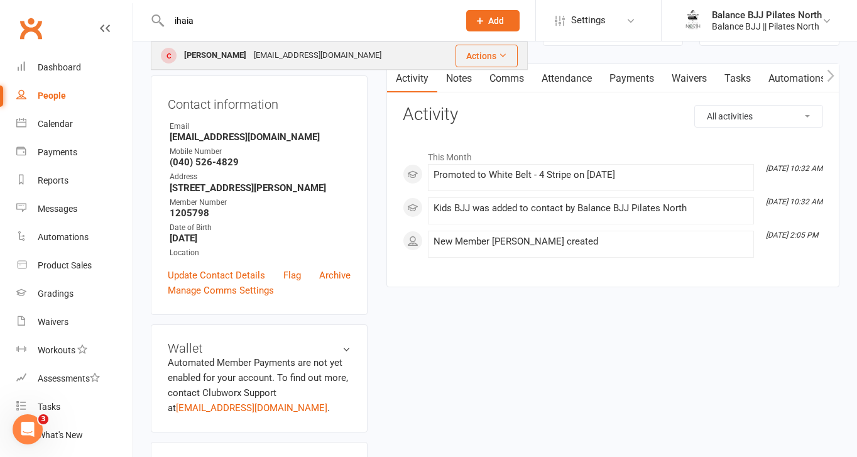
click at [348, 49] on div "[PERSON_NAME] [EMAIL_ADDRESS][DOMAIN_NAME]" at bounding box center [295, 56] width 287 height 26
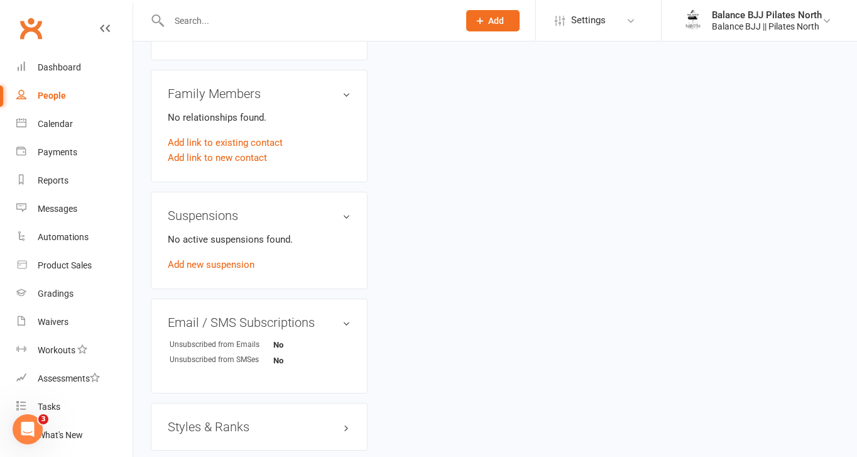
scroll to position [575, 0]
click at [229, 421] on h3 "Styles & Ranks" at bounding box center [259, 426] width 183 height 14
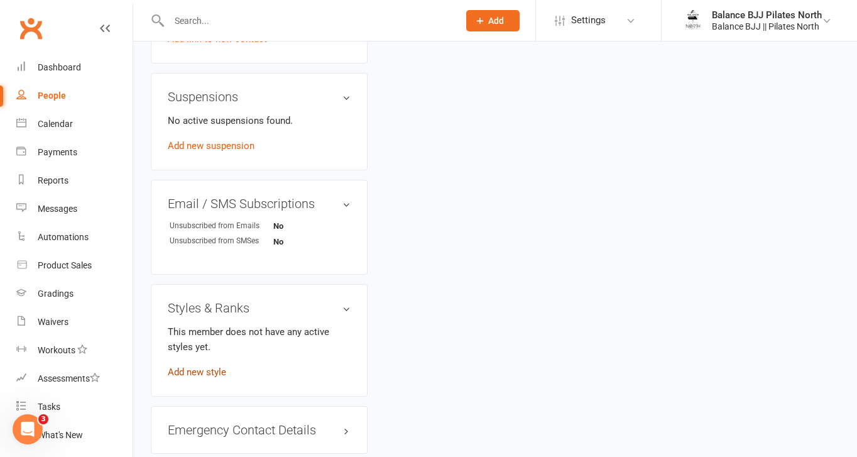
click at [178, 370] on link "Add new style" at bounding box center [197, 371] width 58 height 11
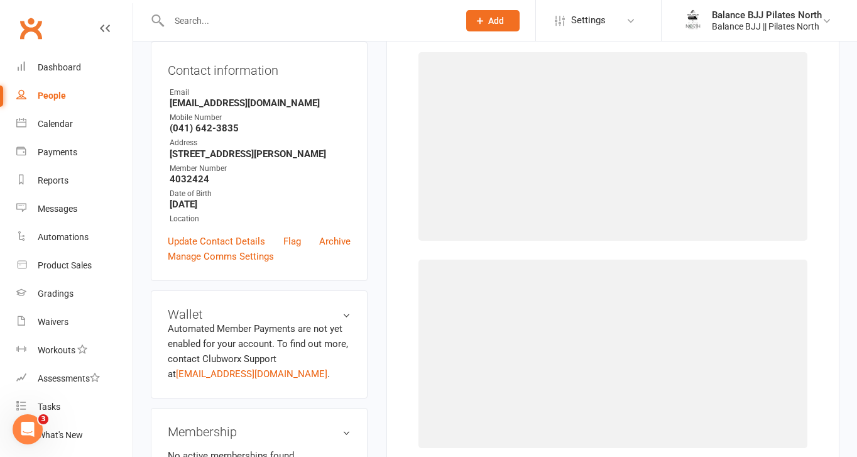
scroll to position [96, 0]
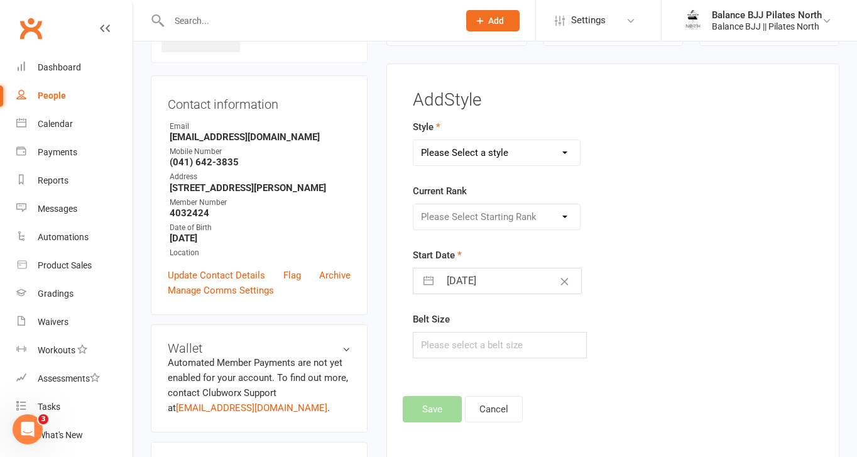
click at [537, 154] on select "Please Select a style Adults BJJ Kids BJJ" at bounding box center [496, 152] width 166 height 25
select select "3743"
click at [413, 140] on select "Please Select a style Adults BJJ Kids BJJ" at bounding box center [496, 152] width 166 height 25
click at [504, 213] on select "Please Select Starting Rank White Belt White Belt - 1 Stripe White Belt - 2 Str…" at bounding box center [496, 216] width 166 height 25
select select "44754"
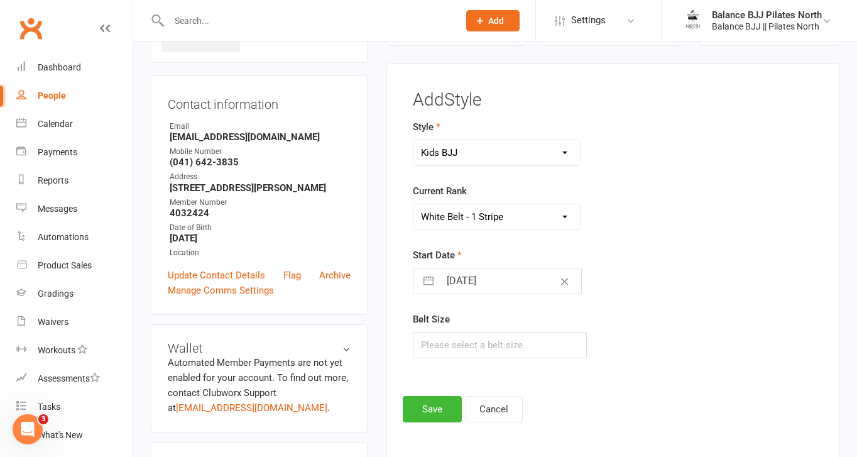
click at [413, 204] on select "Please Select Starting Rank White Belt White Belt - 1 Stripe White Belt - 2 Str…" at bounding box center [496, 216] width 166 height 25
click at [423, 408] on button "Save" at bounding box center [432, 409] width 59 height 26
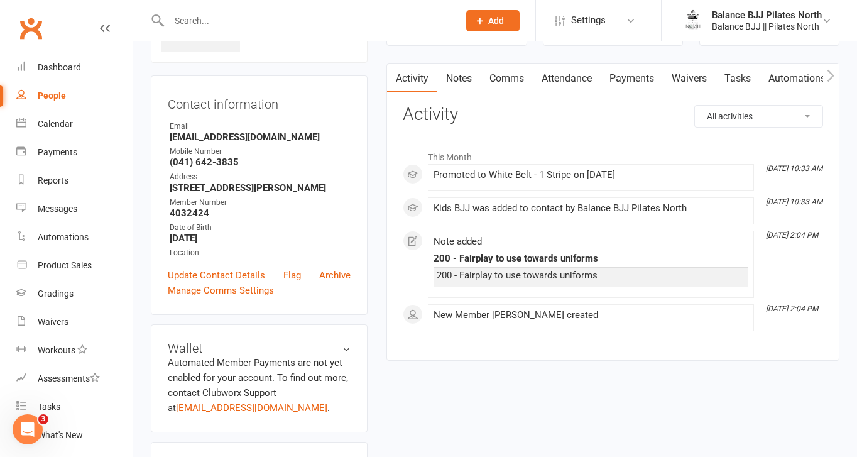
click at [247, 19] on input "text" at bounding box center [307, 21] width 285 height 18
type input "[PERSON_NAME]"
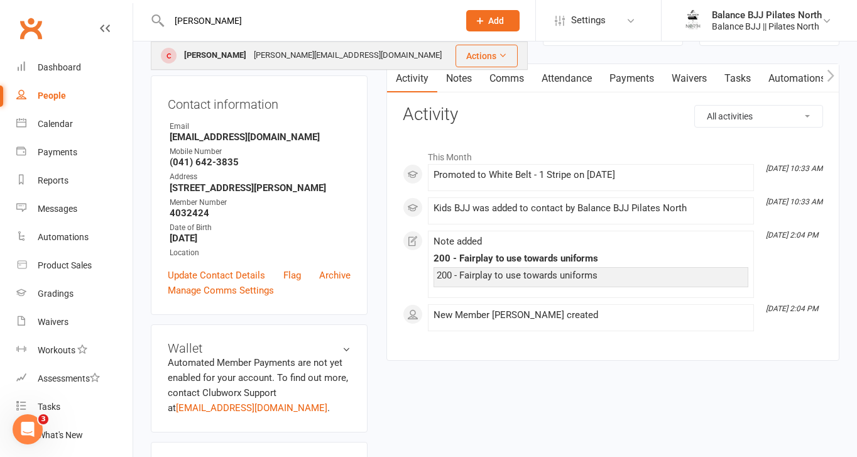
click at [256, 50] on div "[PERSON_NAME][EMAIL_ADDRESS][DOMAIN_NAME]" at bounding box center [347, 55] width 195 height 18
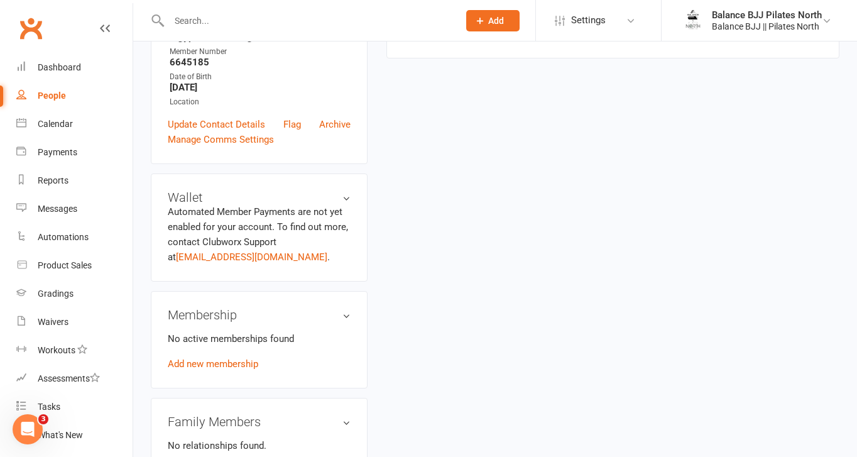
scroll to position [770, 0]
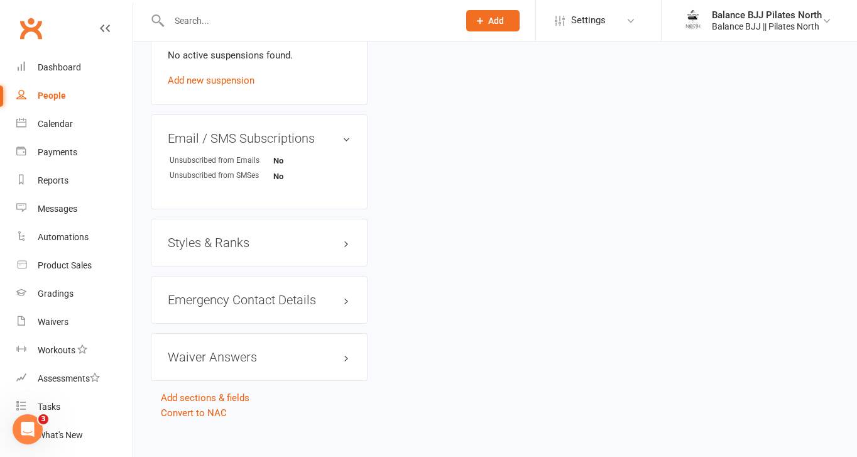
click at [220, 236] on h3 "Styles & Ranks" at bounding box center [259, 243] width 183 height 14
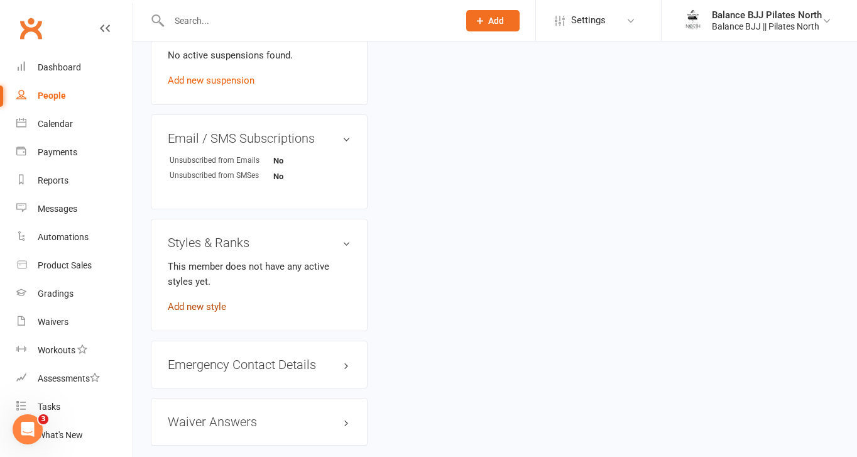
click at [202, 301] on link "Add new style" at bounding box center [197, 306] width 58 height 11
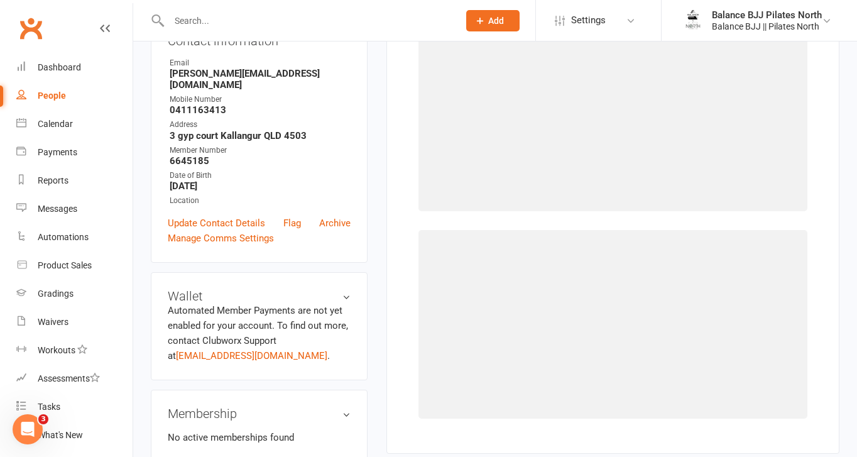
scroll to position [96, 0]
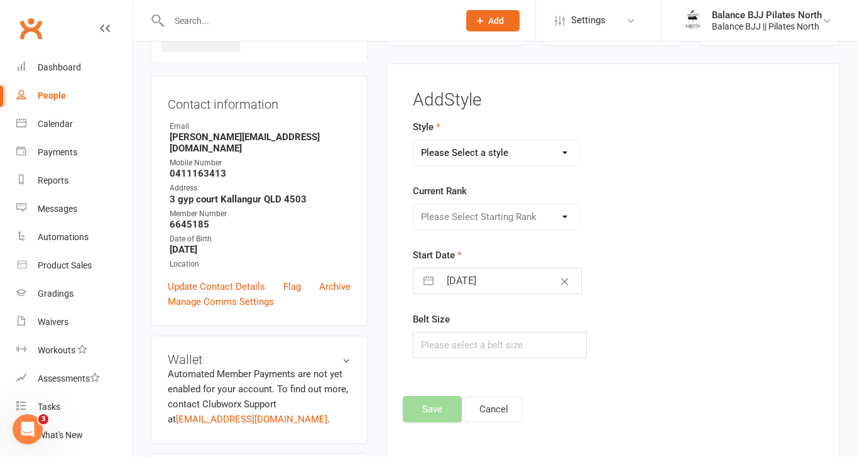
click at [470, 149] on select "Please Select a style Adults BJJ Kids BJJ" at bounding box center [496, 152] width 166 height 25
select select "3743"
click at [413, 140] on select "Please Select a style Adults BJJ Kids BJJ" at bounding box center [496, 152] width 166 height 25
click at [434, 219] on select "Please Select Starting Rank" at bounding box center [496, 216] width 166 height 25
select select "44753"
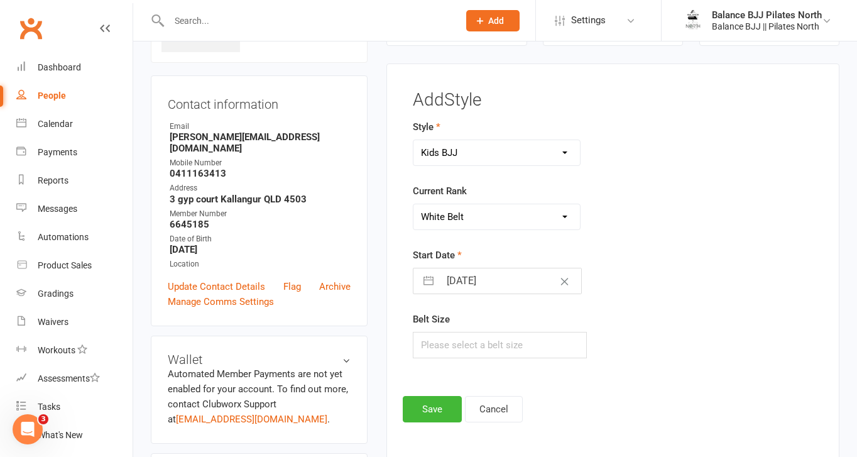
click at [413, 204] on select "Please Select Starting Rank White Belt White Belt - 1 Stripe White Belt - 2 Str…" at bounding box center [496, 216] width 166 height 25
click at [425, 403] on button "Save" at bounding box center [432, 409] width 59 height 26
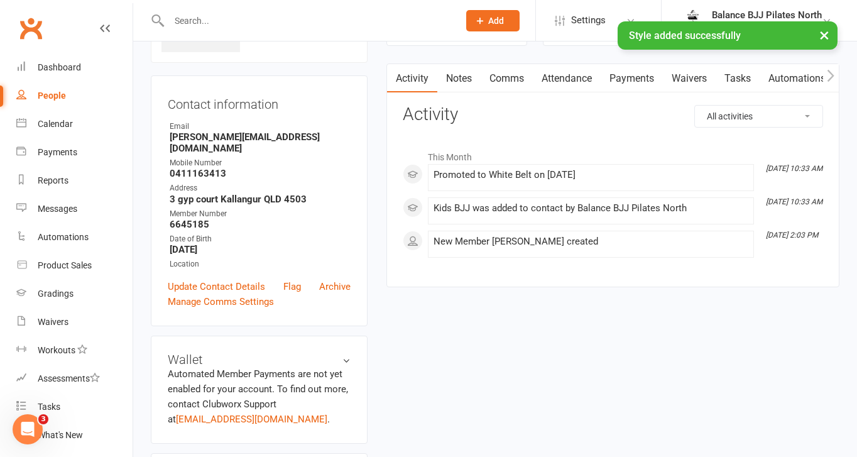
click at [251, 21] on div "× Style added successfully" at bounding box center [420, 21] width 840 height 0
click at [190, 21] on div "× Style added successfully" at bounding box center [420, 21] width 840 height 0
click at [240, 18] on input "text" at bounding box center [307, 21] width 285 height 18
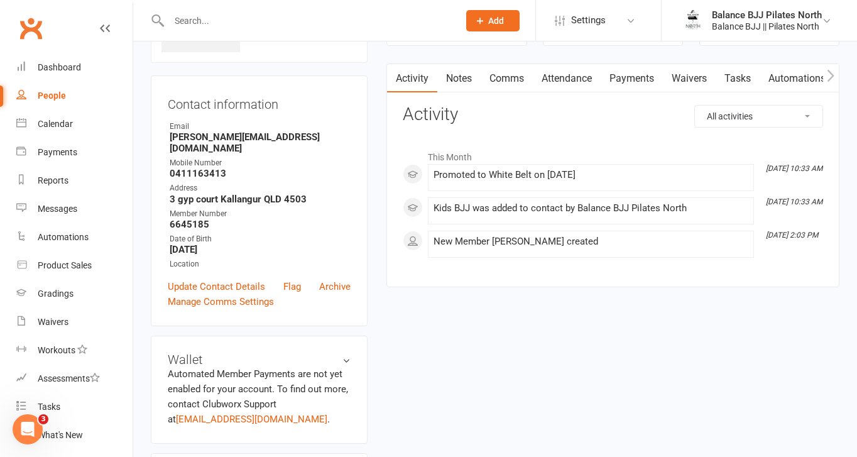
type input "j"
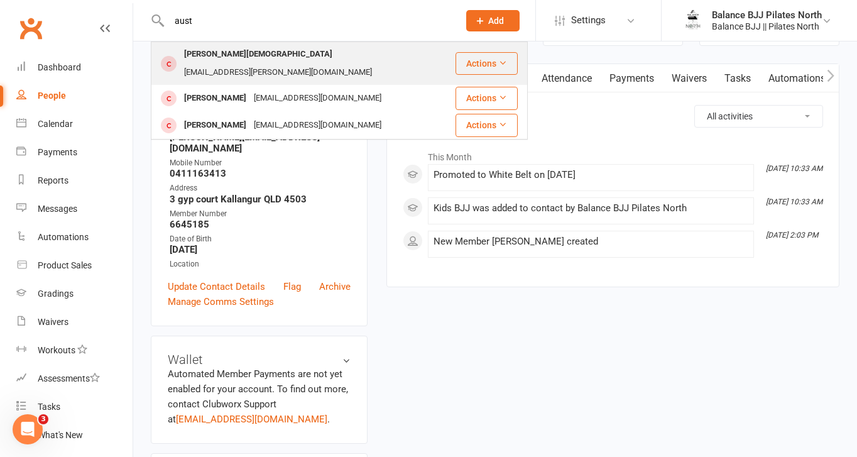
type input "aust"
click at [210, 63] on div "[PERSON_NAME][DEMOGRAPHIC_DATA]" at bounding box center [258, 54] width 156 height 18
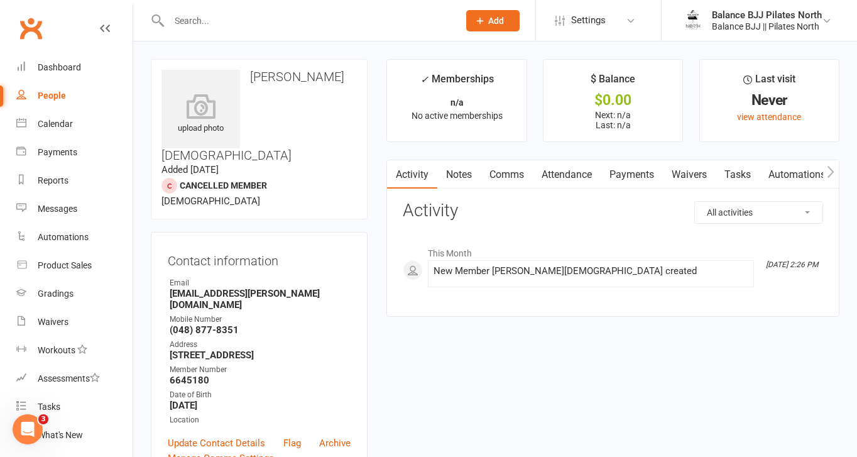
scroll to position [770, 0]
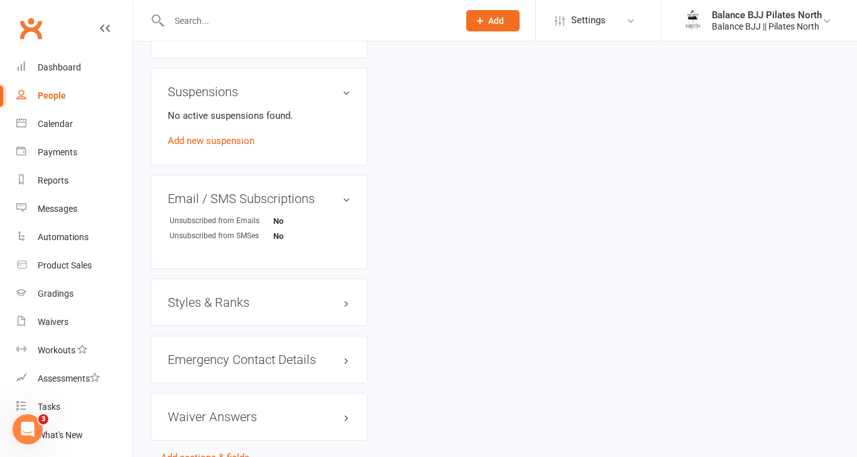
click at [195, 295] on h3 "Styles & Ranks" at bounding box center [259, 302] width 183 height 14
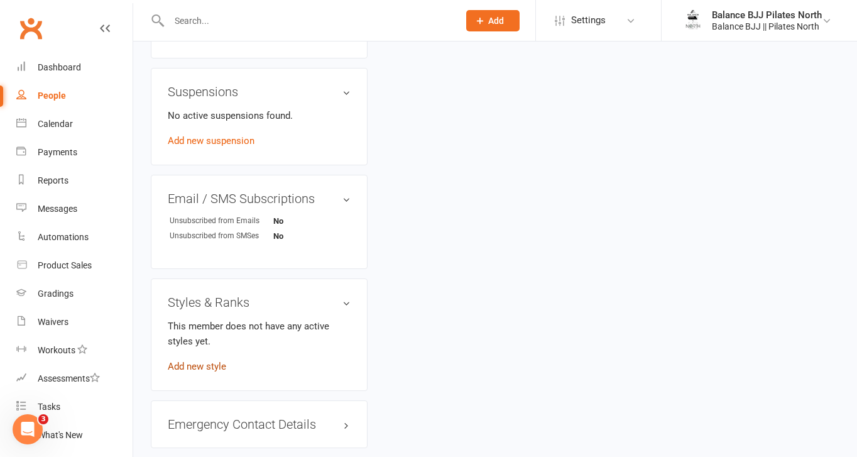
click at [192, 361] on link "Add new style" at bounding box center [197, 366] width 58 height 11
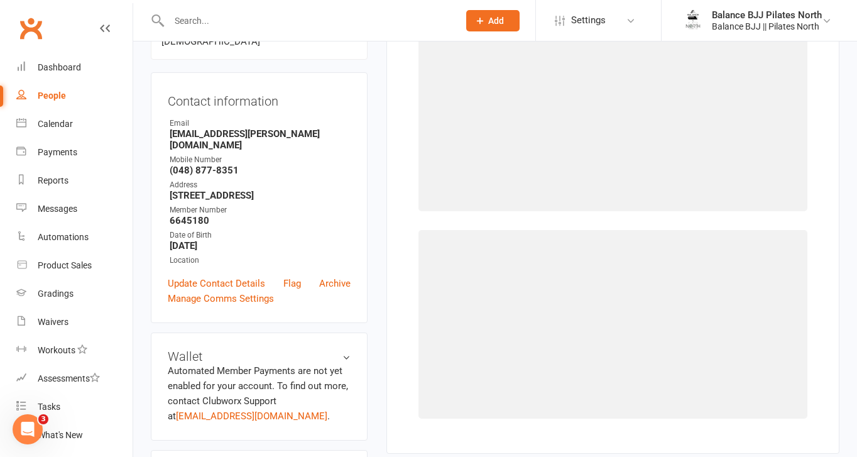
scroll to position [96, 0]
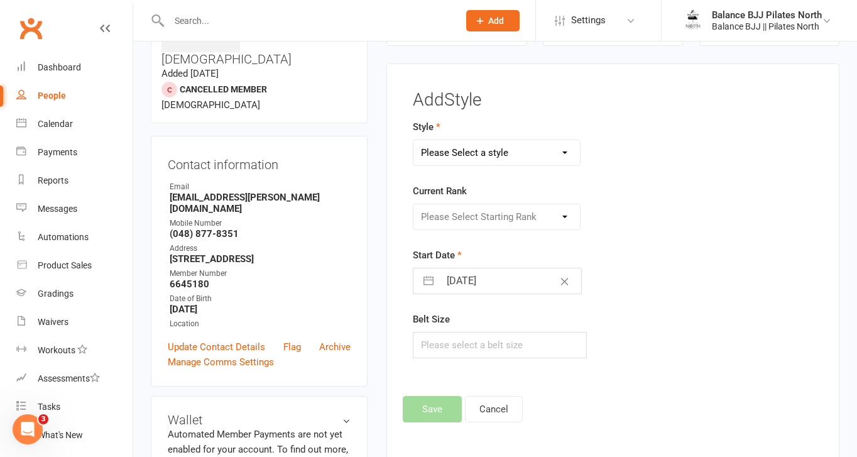
click at [535, 144] on select "Please Select a style Adults BJJ Kids BJJ" at bounding box center [496, 152] width 166 height 25
select select "3743"
click at [413, 140] on select "Please Select a style Adults BJJ Kids BJJ" at bounding box center [496, 152] width 166 height 25
click at [494, 219] on select "Please Select Starting Rank White Belt White Belt - 1 Stripe White Belt - 2 Str…" at bounding box center [496, 216] width 166 height 25
select select "44753"
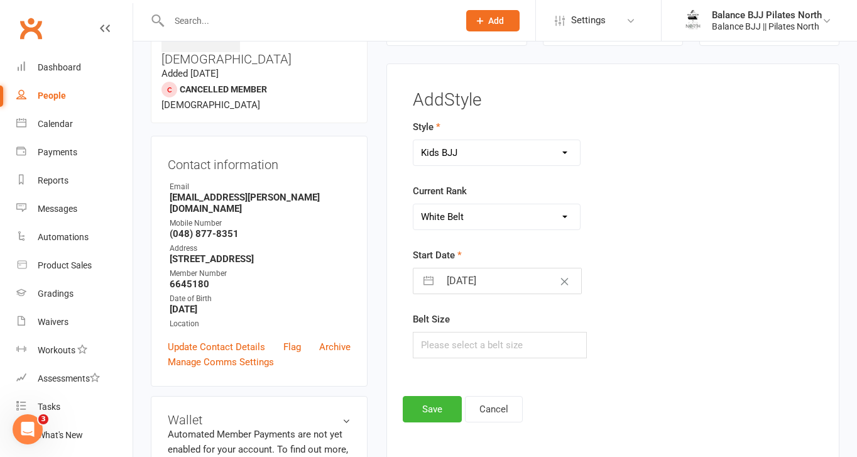
click at [413, 204] on select "Please Select Starting Rank White Belt White Belt - 1 Stripe White Belt - 2 Str…" at bounding box center [496, 216] width 166 height 25
click at [433, 416] on button "Save" at bounding box center [432, 409] width 59 height 26
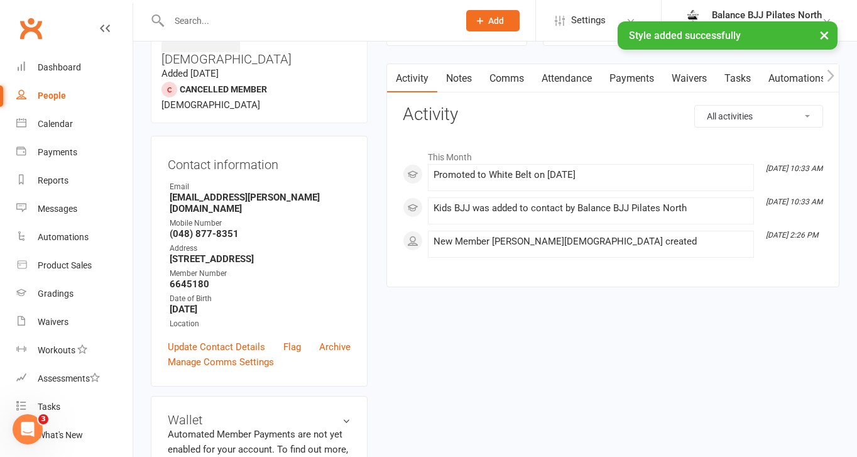
click at [276, 21] on div "× Style added successfully" at bounding box center [420, 21] width 840 height 0
click at [238, 21] on div "× Style added successfully" at bounding box center [420, 21] width 840 height 0
click at [178, 18] on input "text" at bounding box center [307, 21] width 285 height 18
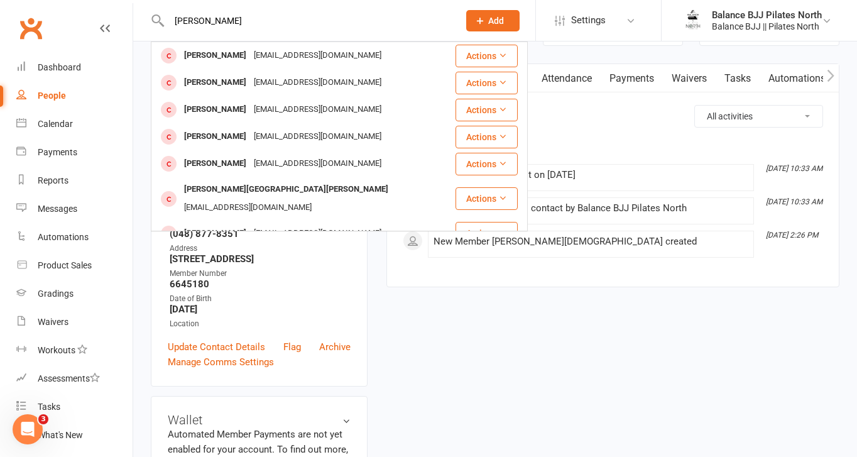
type input "[PERSON_NAME]"
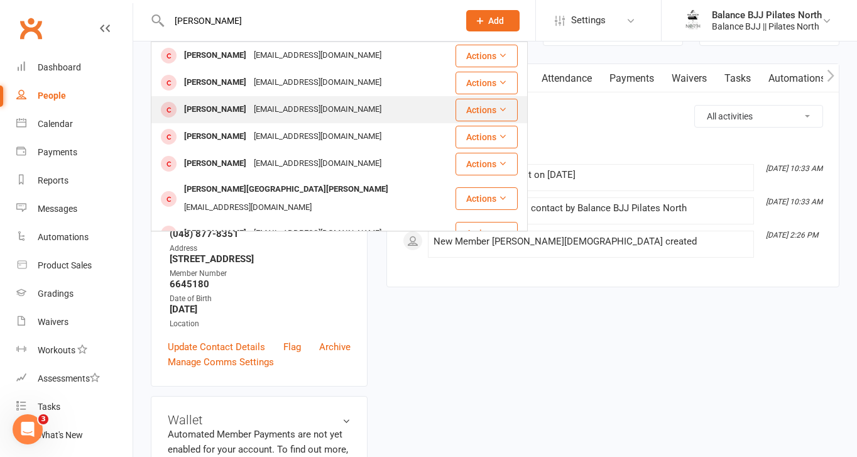
click at [253, 107] on div "[EMAIL_ADDRESS][DOMAIN_NAME]" at bounding box center [317, 110] width 135 height 18
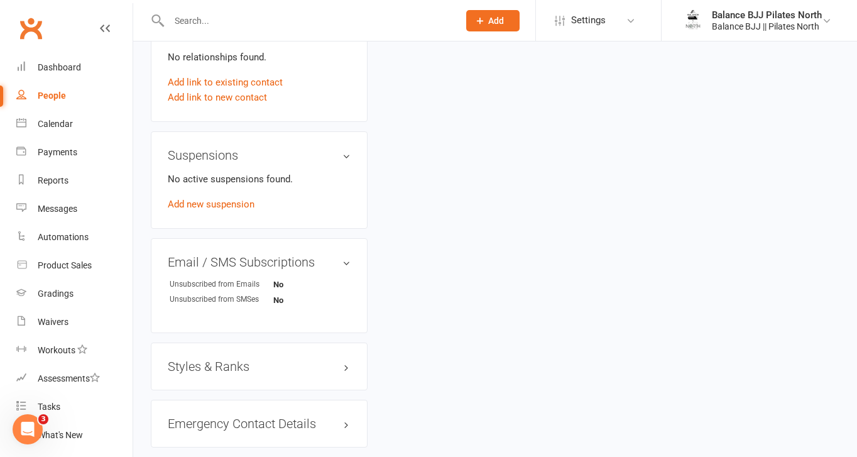
scroll to position [653, 0]
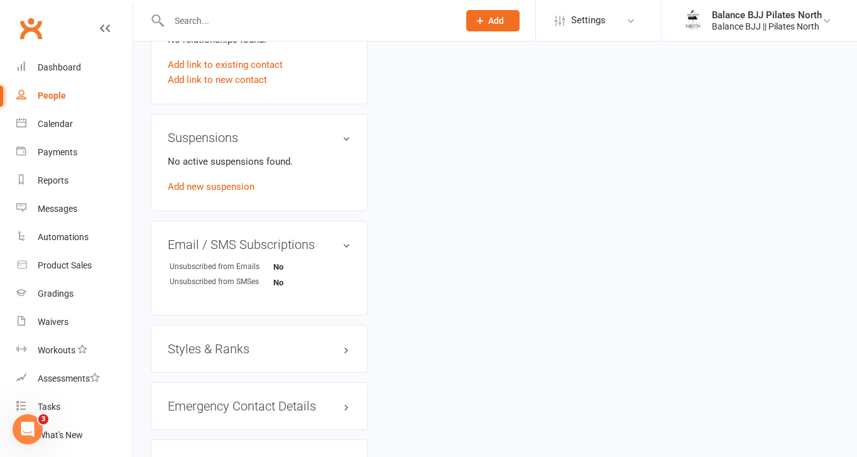
click at [210, 349] on h3 "Styles & Ranks" at bounding box center [259, 349] width 183 height 14
click at [190, 412] on link "Add new style" at bounding box center [197, 412] width 58 height 11
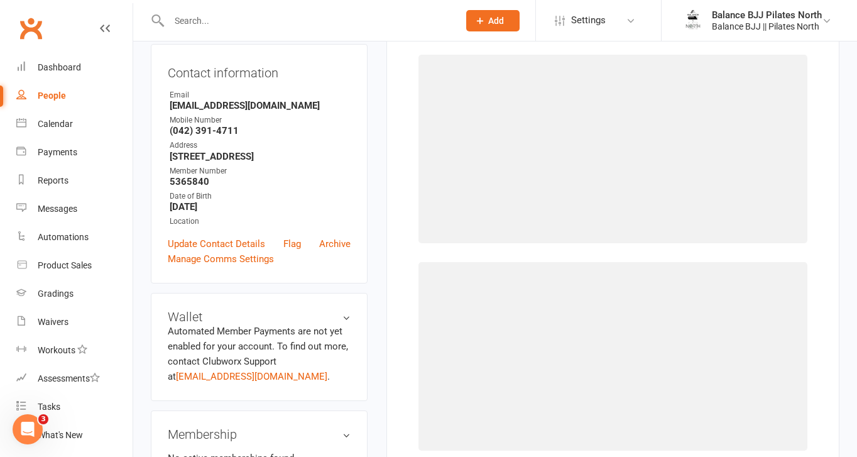
scroll to position [96, 0]
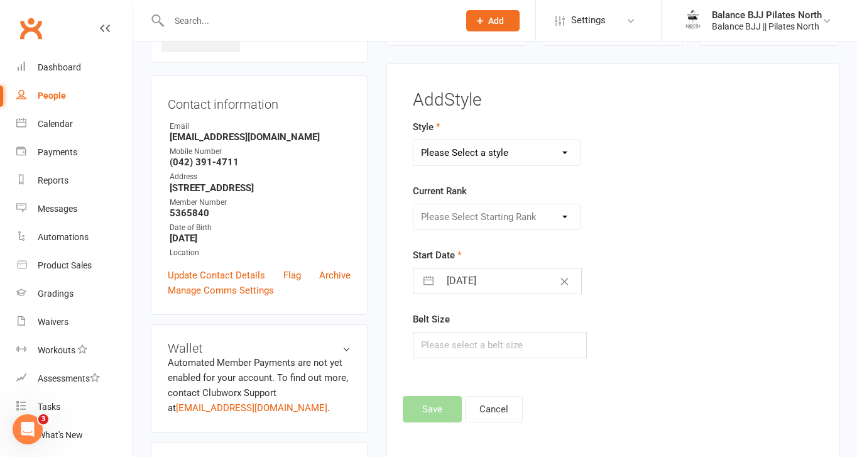
click at [530, 149] on select "Please Select a style Adults BJJ Kids BJJ" at bounding box center [496, 152] width 166 height 25
select select "3743"
click at [413, 140] on select "Please Select a style Adults BJJ Kids BJJ" at bounding box center [496, 152] width 166 height 25
click at [504, 224] on select "Please Select Starting Rank White Belt White Belt - 1 Stripe White Belt - 2 Str…" at bounding box center [496, 216] width 166 height 25
select select "44784"
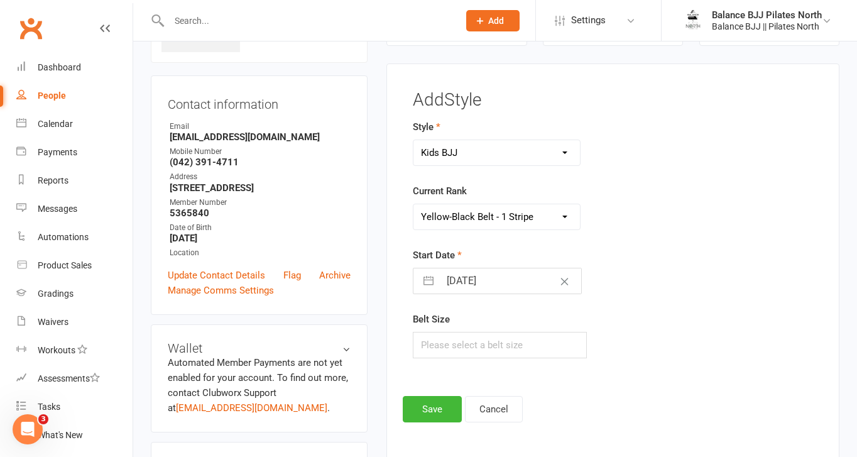
click at [413, 204] on select "Please Select Starting Rank White Belt White Belt - 1 Stripe White Belt - 2 Str…" at bounding box center [496, 216] width 166 height 25
click at [435, 409] on button "Save" at bounding box center [432, 409] width 59 height 26
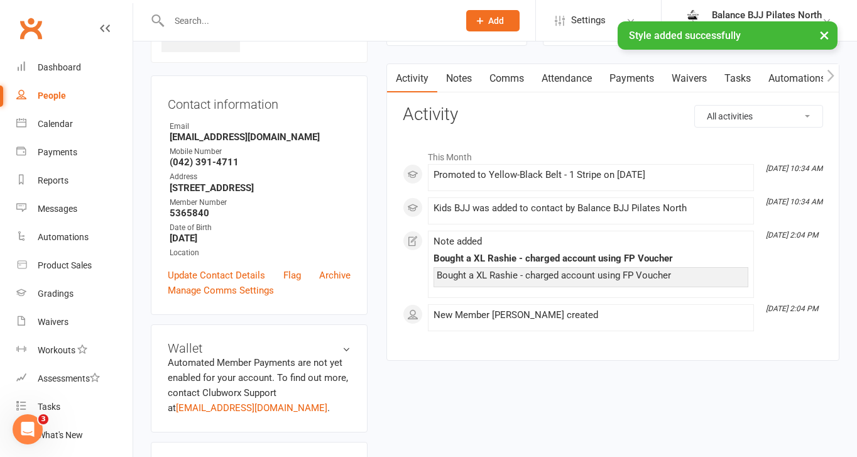
click at [266, 18] on input "text" at bounding box center [307, 21] width 285 height 18
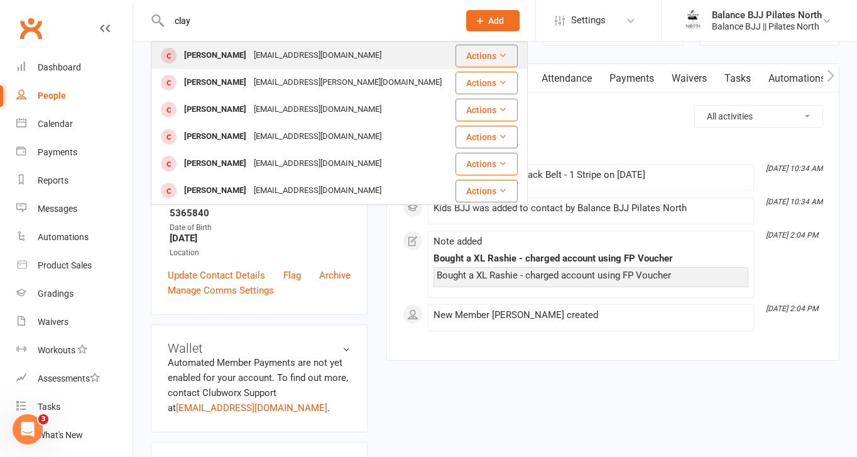
type input "clay"
click at [233, 53] on div "[PERSON_NAME]" at bounding box center [215, 55] width 70 height 18
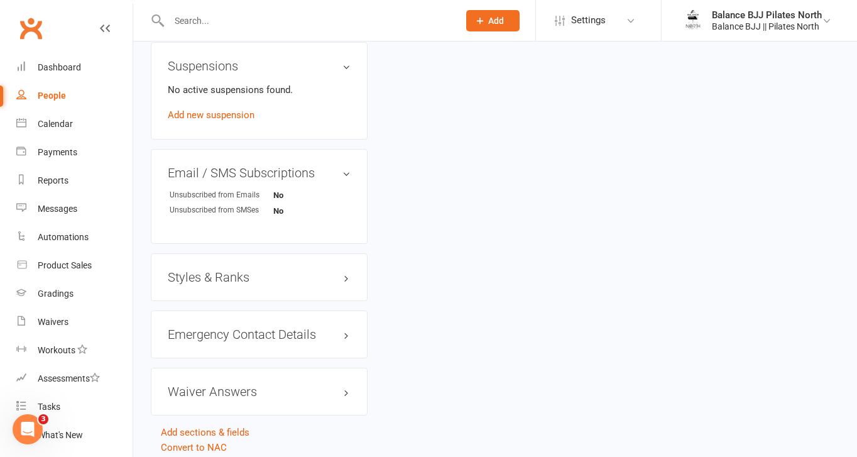
scroll to position [727, 0]
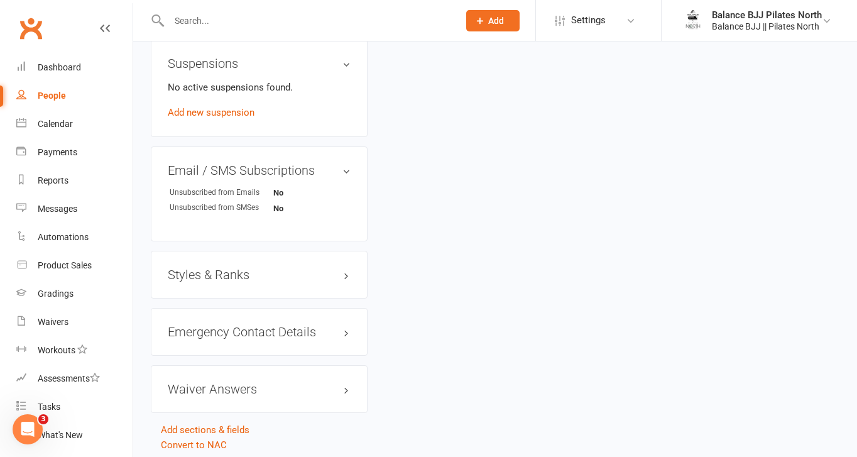
click at [214, 275] on h3 "Styles & Ranks" at bounding box center [259, 275] width 183 height 14
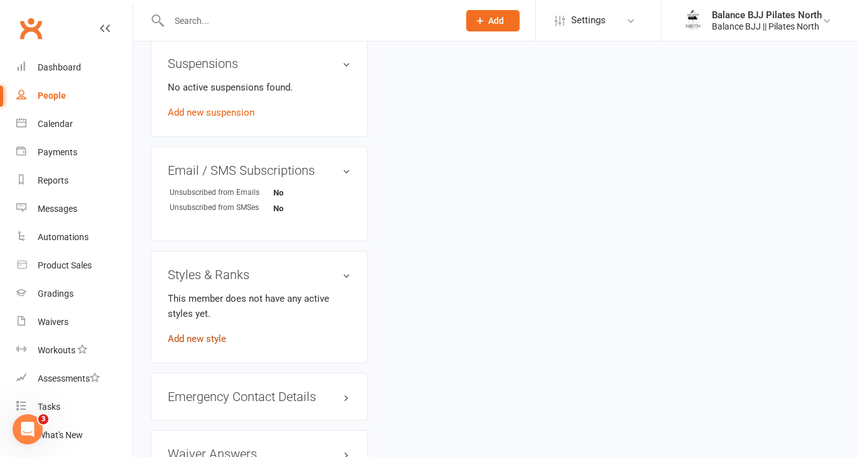
click at [212, 337] on link "Add new style" at bounding box center [197, 338] width 58 height 11
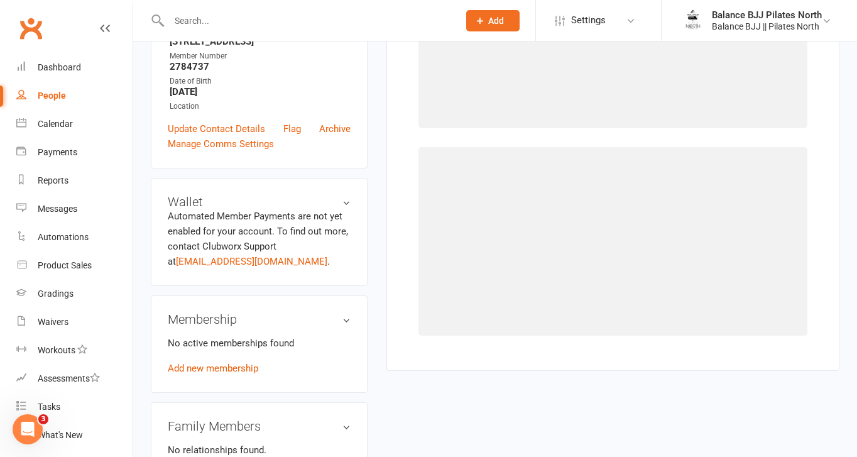
scroll to position [96, 0]
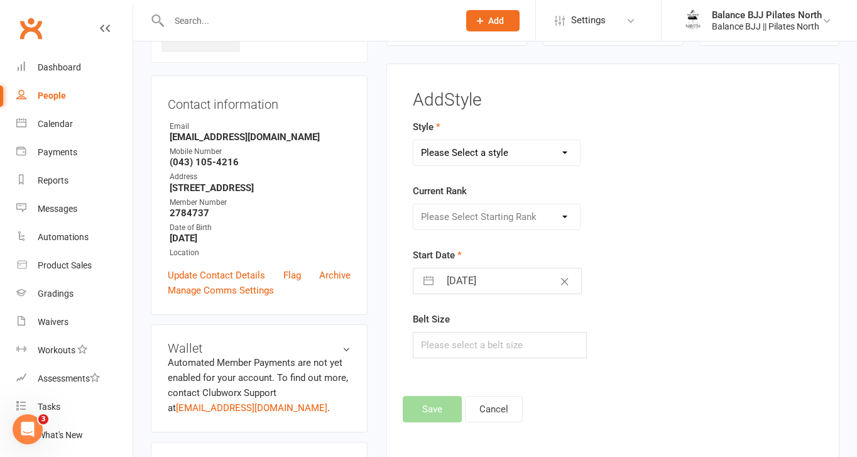
click at [485, 154] on select "Please Select a style Adults BJJ Kids BJJ" at bounding box center [496, 152] width 166 height 25
select select "3742"
click at [413, 140] on select "Please Select a style Adults BJJ Kids BJJ" at bounding box center [496, 152] width 166 height 25
click at [483, 217] on select "Please Select Starting Rank White Belt White Belt - 1 Stripe White Belt - 2 Str…" at bounding box center [496, 216] width 166 height 25
select select "44732"
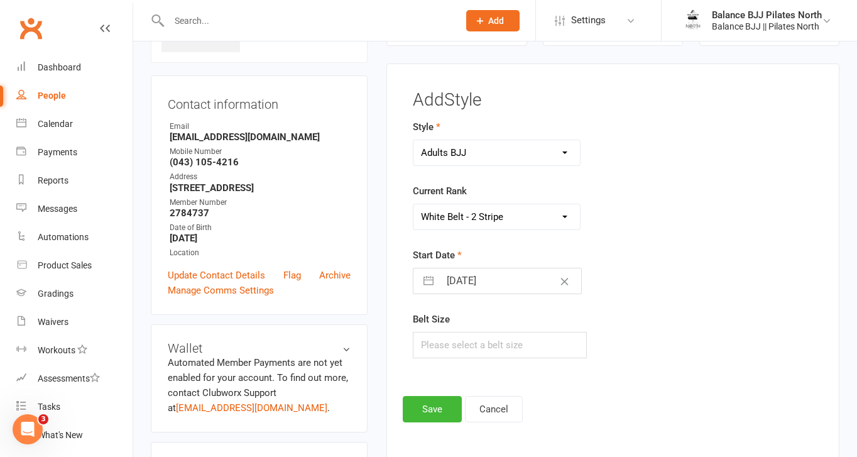
click at [413, 204] on select "Please Select Starting Rank White Belt White Belt - 1 Stripe White Belt - 2 Str…" at bounding box center [496, 216] width 166 height 25
click at [426, 406] on button "Save" at bounding box center [432, 409] width 59 height 26
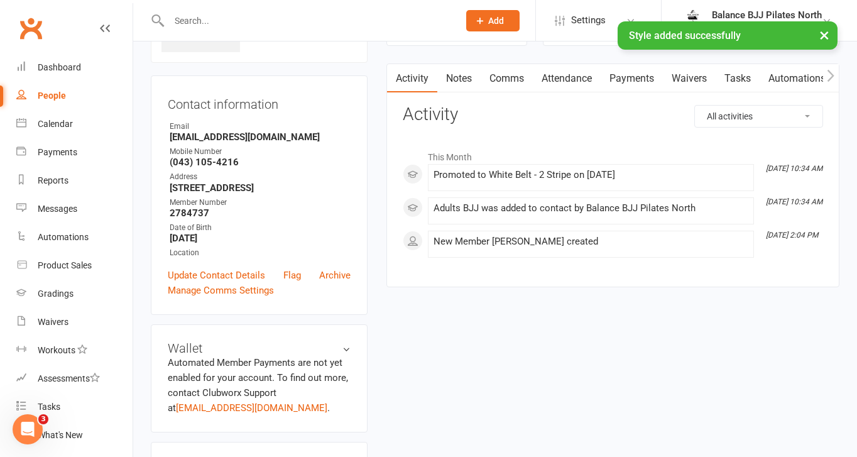
click at [259, 21] on div "× Style added successfully" at bounding box center [420, 21] width 840 height 0
click at [178, 21] on div "× Style added successfully" at bounding box center [420, 21] width 840 height 0
click at [207, 21] on div "× Style added successfully" at bounding box center [420, 21] width 840 height 0
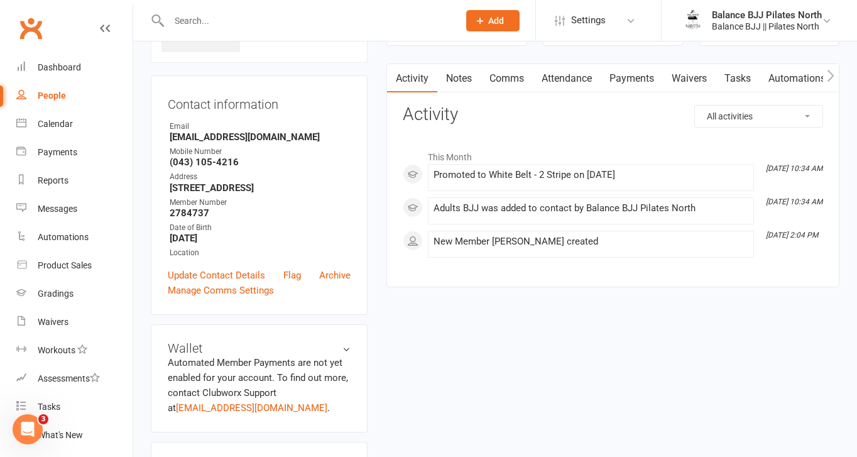
click at [198, 22] on input "text" at bounding box center [307, 21] width 285 height 18
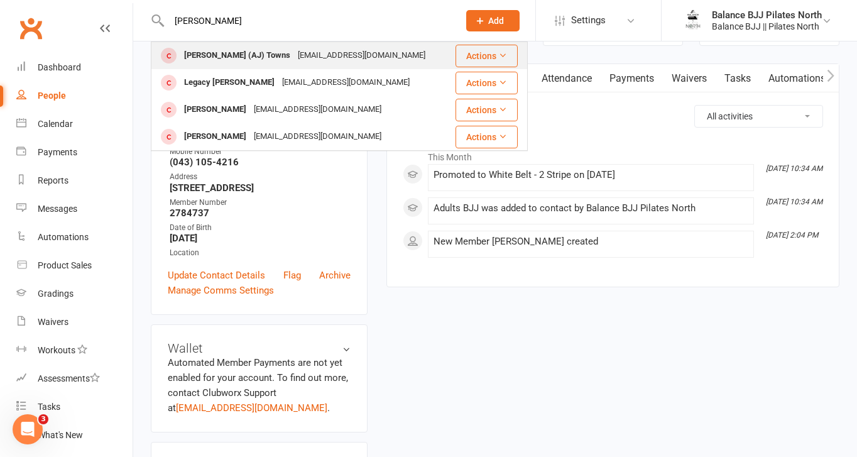
type input "[PERSON_NAME]"
click at [294, 62] on div "[EMAIL_ADDRESS][DOMAIN_NAME]" at bounding box center [361, 55] width 135 height 18
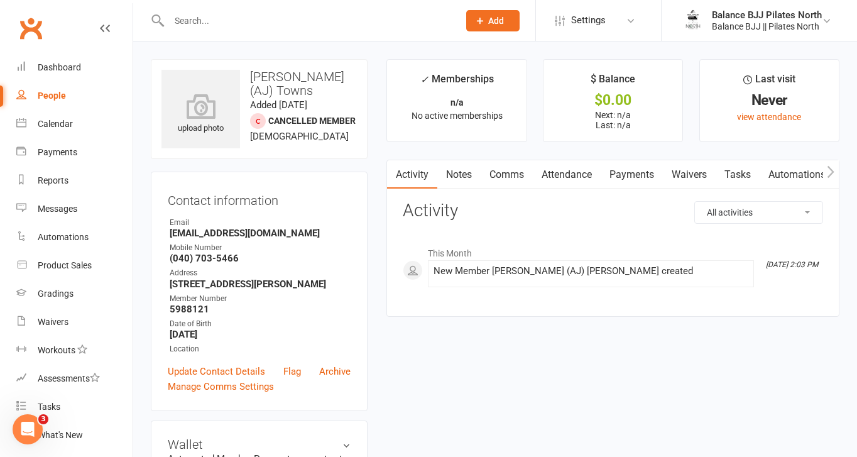
scroll to position [770, 0]
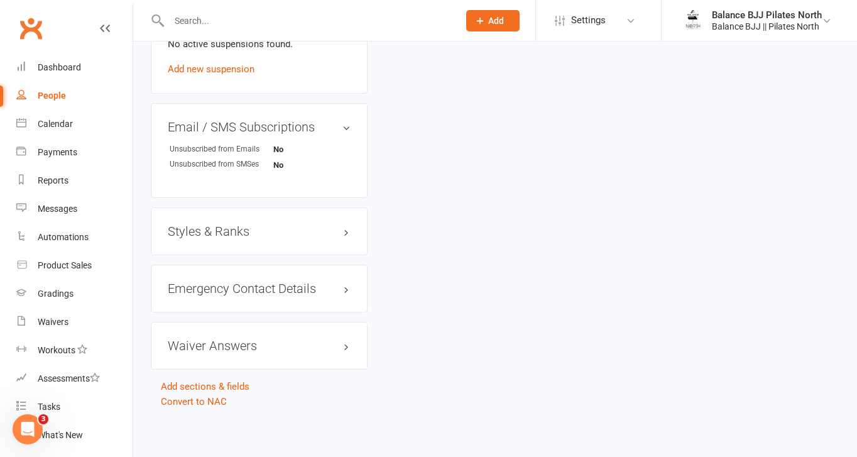
click at [214, 231] on h3 "Styles & Ranks" at bounding box center [259, 231] width 183 height 14
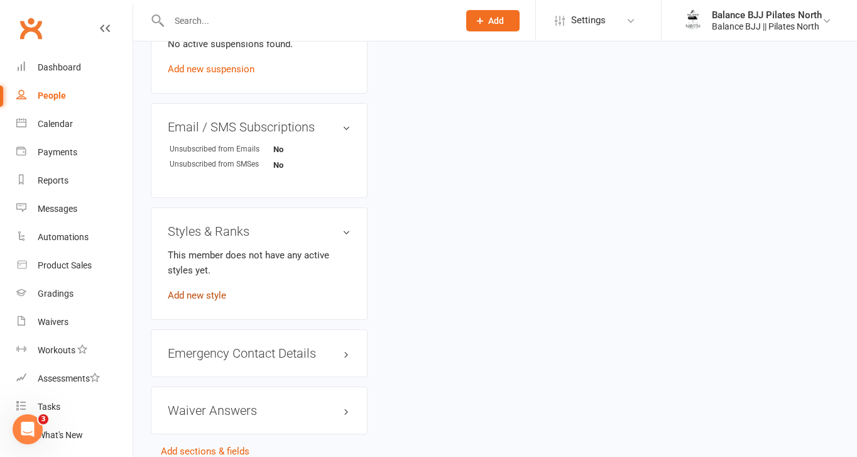
click at [193, 291] on link "Add new style" at bounding box center [197, 295] width 58 height 11
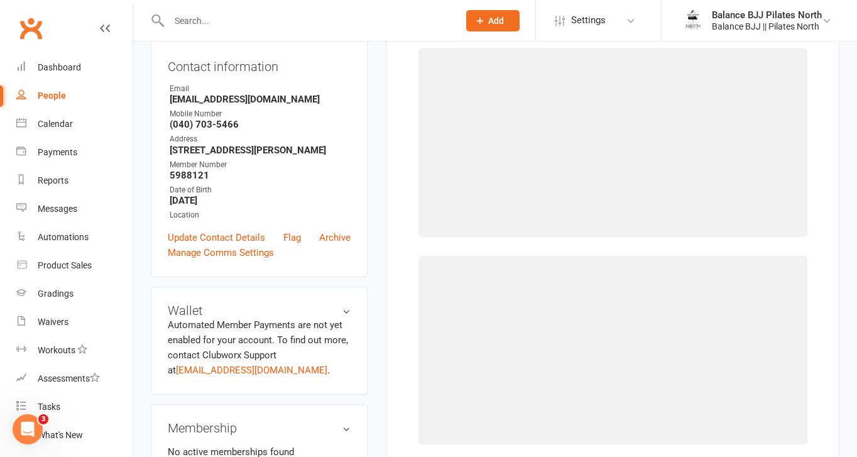
scroll to position [96, 0]
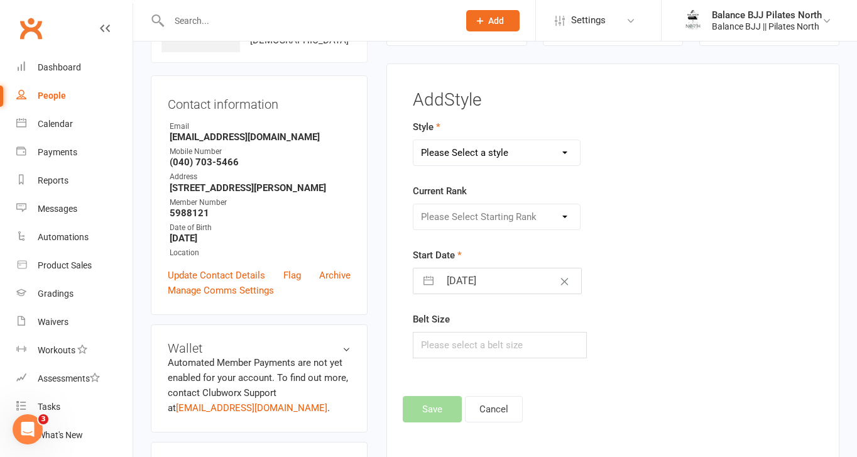
click at [523, 148] on select "Please Select a style Adults BJJ Kids BJJ" at bounding box center [496, 152] width 166 height 25
select select "3743"
click at [413, 140] on select "Please Select a style Adults BJJ Kids BJJ" at bounding box center [496, 152] width 166 height 25
click at [479, 226] on select "Please Select Starting Rank White Belt White Belt - 1 Stripe White Belt - 2 Str…" at bounding box center [496, 216] width 166 height 25
click at [413, 204] on select "Please Select Starting Rank White Belt White Belt - 1 Stripe White Belt - 2 Str…" at bounding box center [496, 216] width 166 height 25
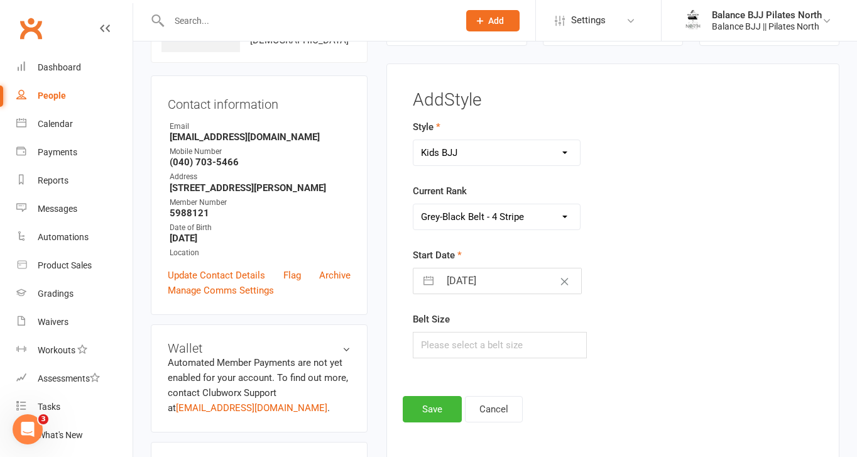
click at [512, 209] on select "Please Select Starting Rank White Belt White Belt - 1 Stripe White Belt - 2 Str…" at bounding box center [496, 216] width 166 height 25
select select "44768"
click at [413, 204] on select "Please Select Starting Rank White Belt White Belt - 1 Stripe White Belt - 2 Str…" at bounding box center [496, 216] width 166 height 25
click at [417, 408] on button "Save" at bounding box center [432, 409] width 59 height 26
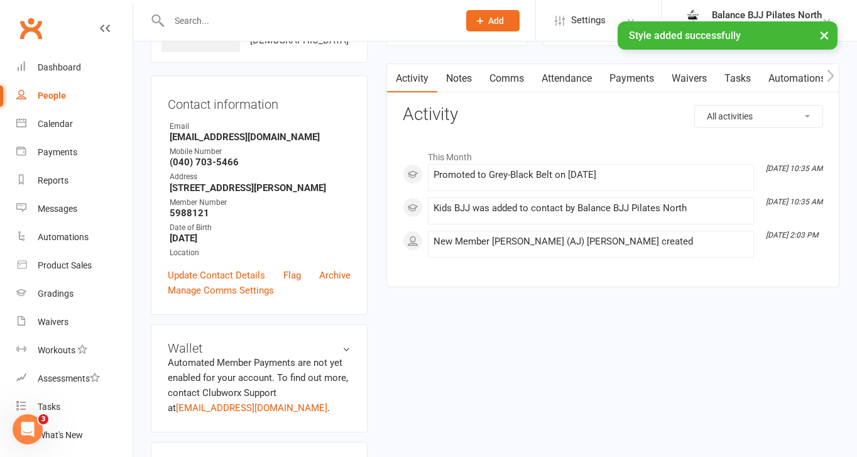
click at [323, 21] on div "× Style added successfully" at bounding box center [420, 21] width 840 height 0
click at [293, 11] on div at bounding box center [300, 20] width 299 height 41
click at [215, 21] on div "× Style added successfully" at bounding box center [420, 21] width 840 height 0
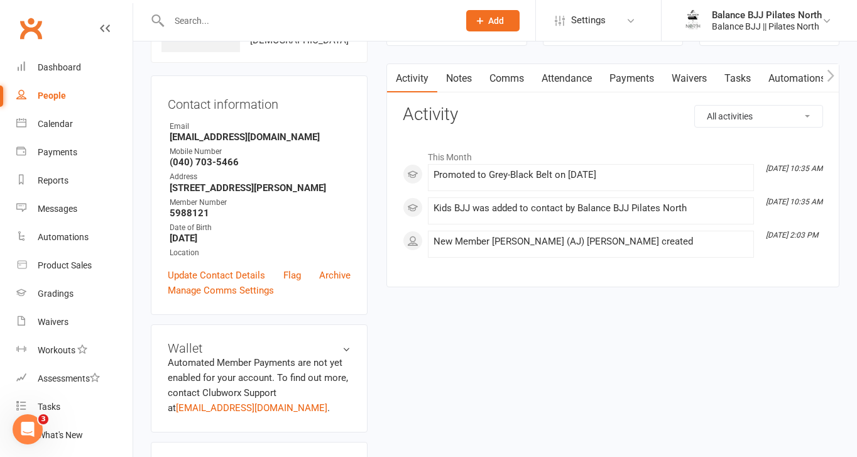
click at [185, 20] on input "text" at bounding box center [307, 21] width 285 height 18
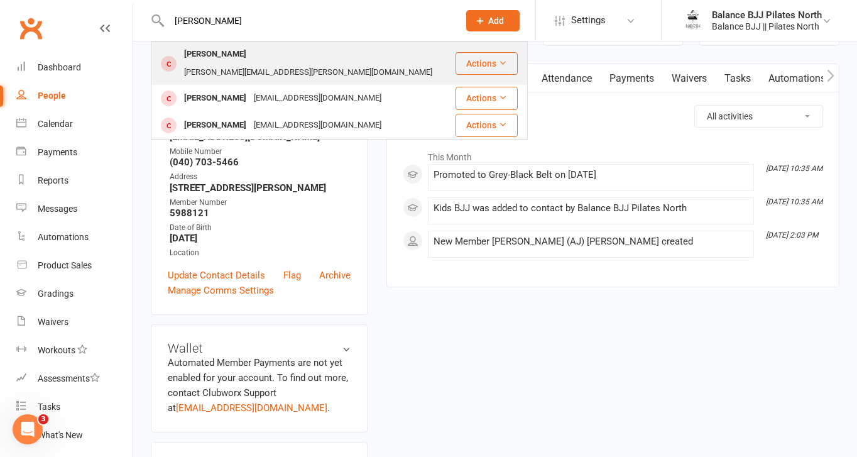
type input "[PERSON_NAME]"
click at [204, 54] on div "[PERSON_NAME]" at bounding box center [215, 54] width 70 height 18
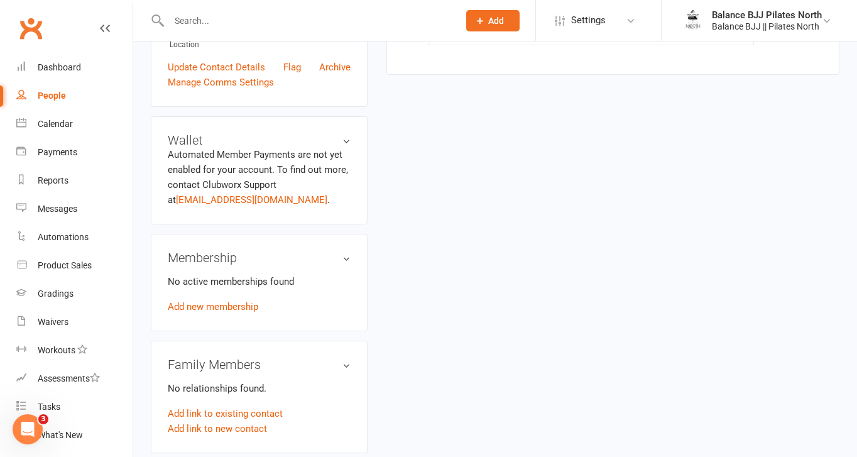
scroll to position [770, 0]
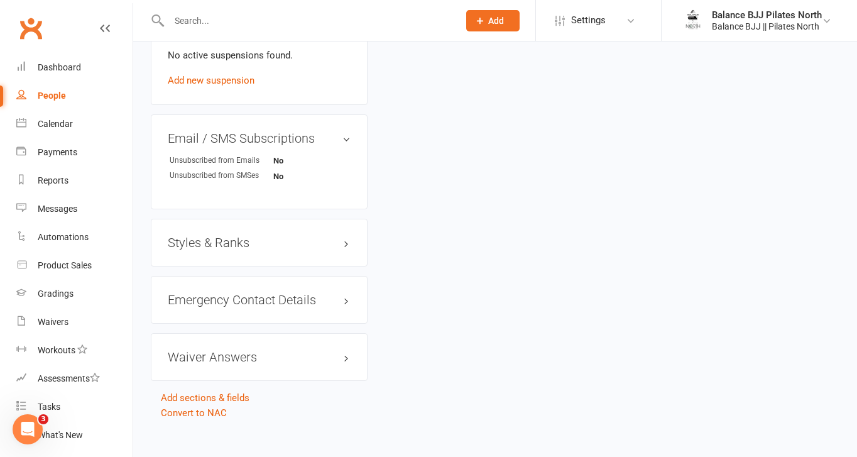
click at [277, 236] on h3 "Styles & Ranks" at bounding box center [259, 243] width 183 height 14
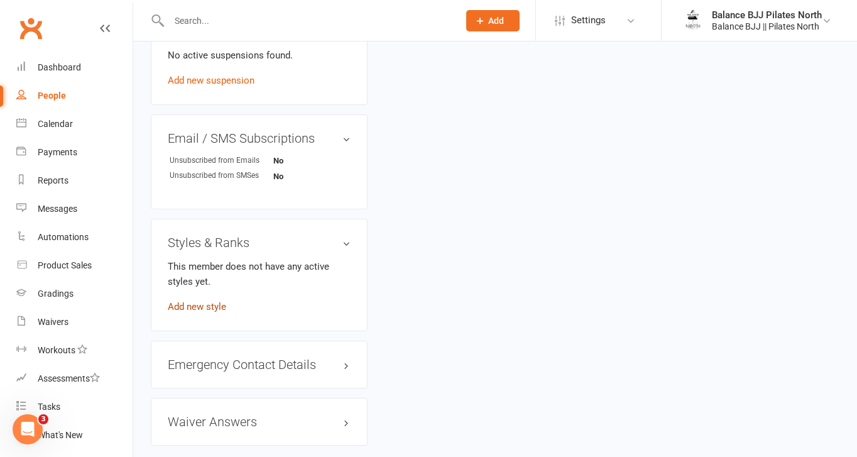
click at [205, 301] on link "Add new style" at bounding box center [197, 306] width 58 height 11
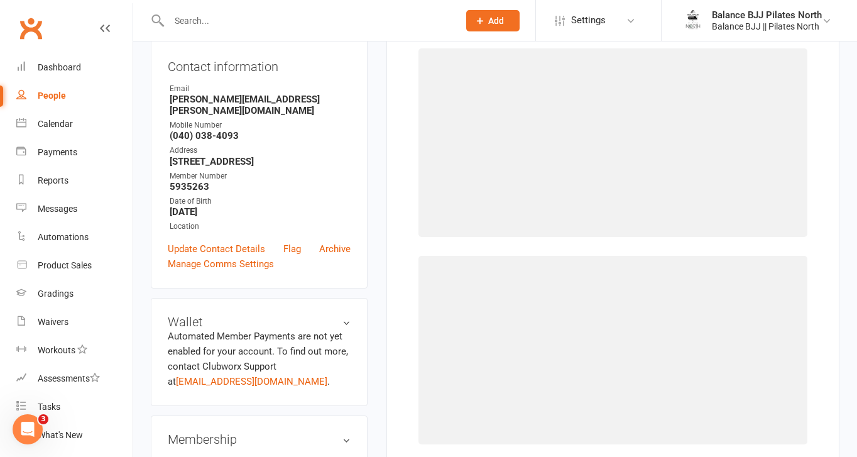
scroll to position [96, 0]
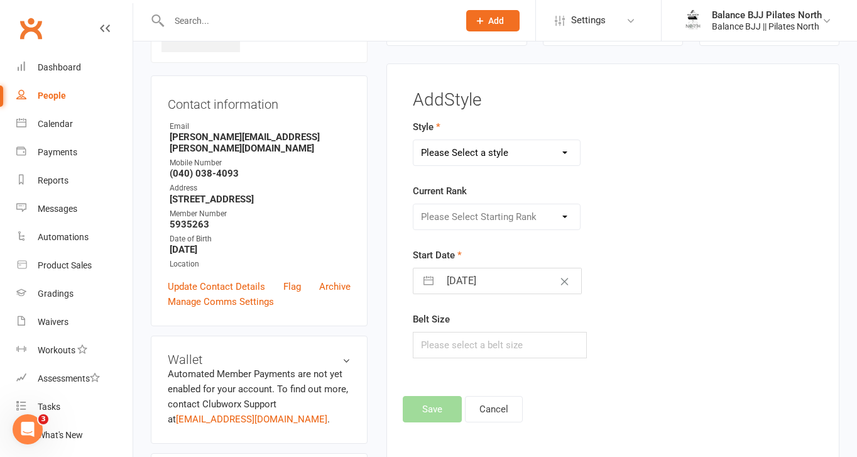
click at [512, 145] on select "Please Select a style Adults BJJ Kids BJJ" at bounding box center [496, 152] width 166 height 25
select select "3742"
click at [413, 140] on select "Please Select a style Adults BJJ Kids BJJ" at bounding box center [496, 152] width 166 height 25
click at [479, 210] on select "Please Select Starting Rank White Belt White Belt - 1 Stripe White Belt - 2 Str…" at bounding box center [496, 216] width 166 height 25
select select "44730"
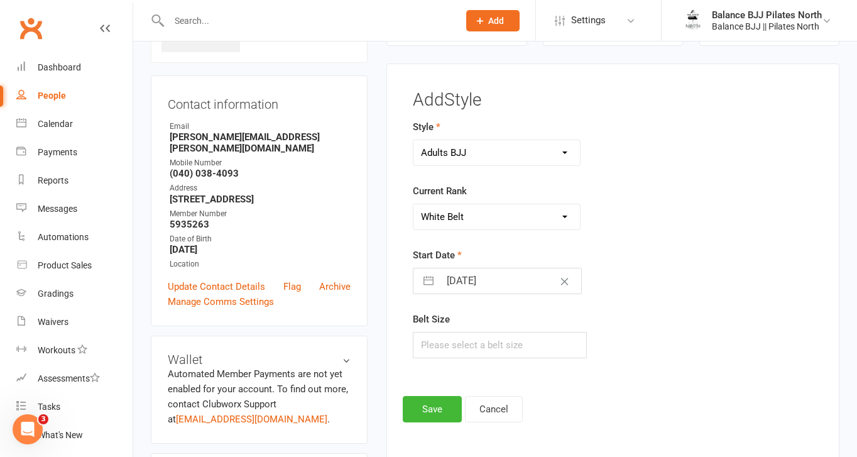
click at [413, 204] on select "Please Select Starting Rank White Belt White Belt - 1 Stripe White Belt - 2 Str…" at bounding box center [496, 216] width 166 height 25
click at [429, 409] on button "Save" at bounding box center [432, 409] width 59 height 26
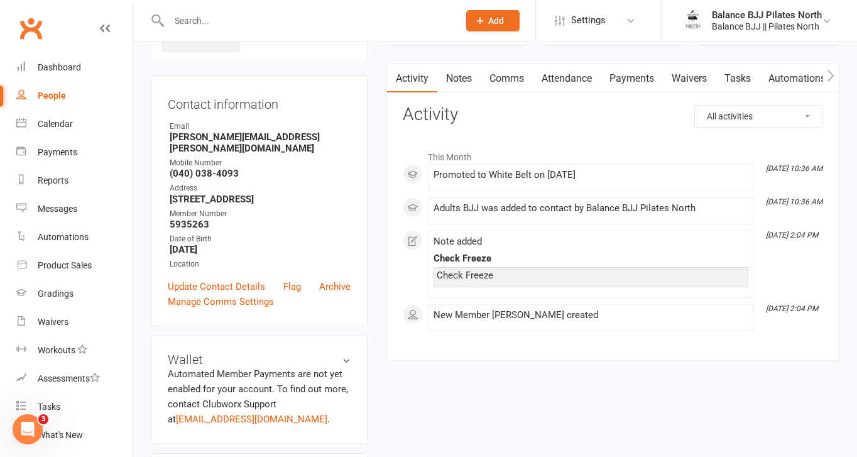
click at [249, 20] on input "text" at bounding box center [307, 21] width 285 height 18
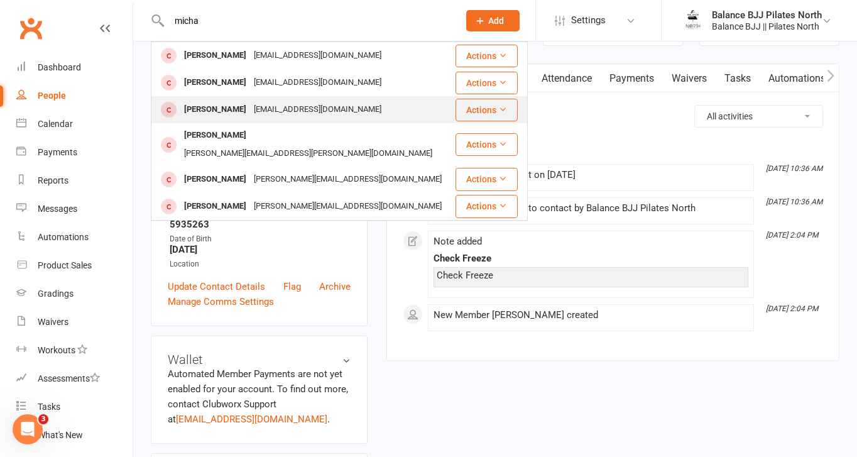
type input "micha"
click at [214, 108] on div "[PERSON_NAME]" at bounding box center [215, 110] width 70 height 18
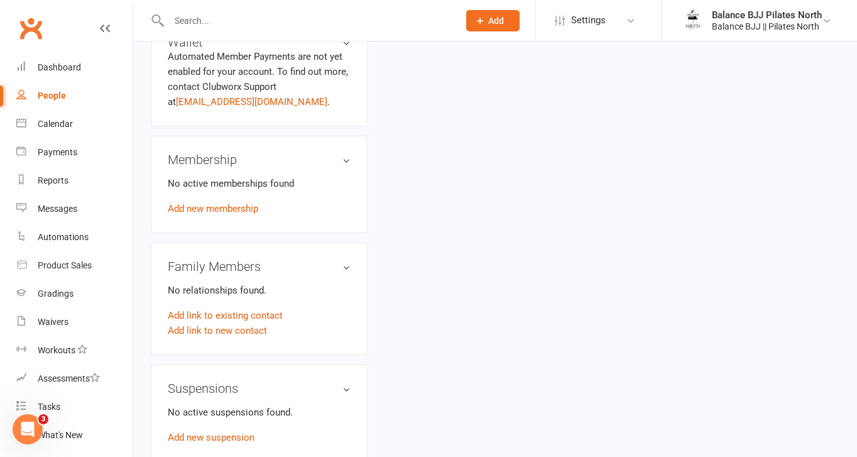
scroll to position [770, 0]
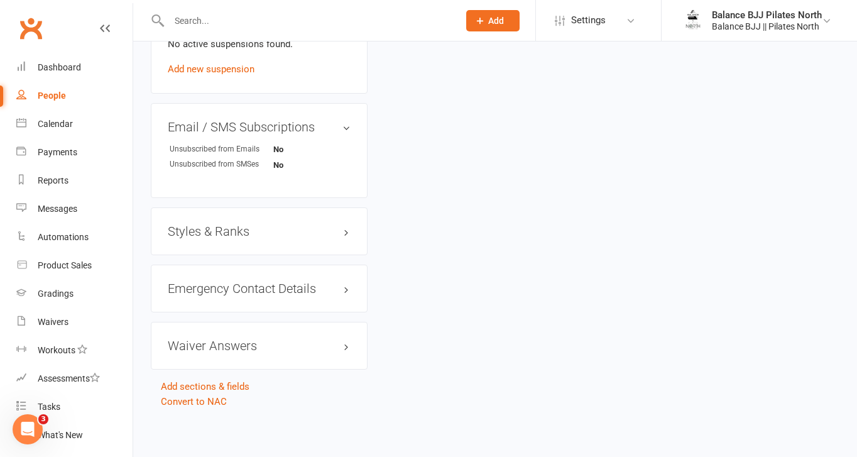
click at [226, 228] on h3 "Styles & Ranks" at bounding box center [259, 231] width 183 height 14
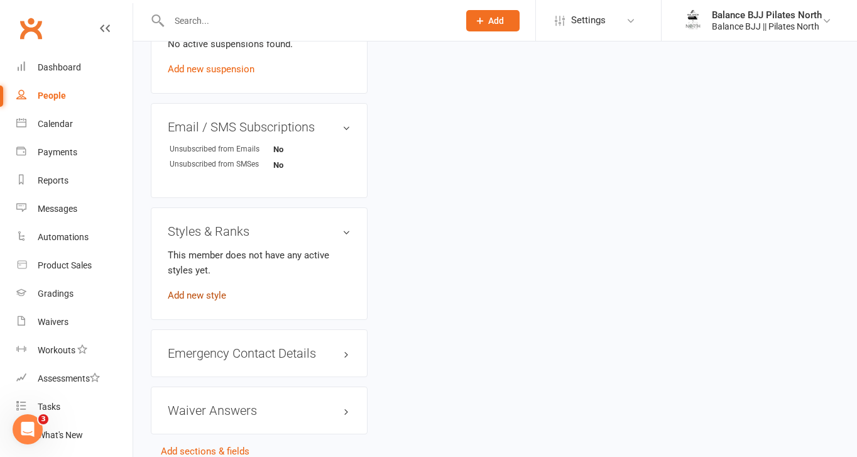
click at [209, 296] on link "Add new style" at bounding box center [197, 295] width 58 height 11
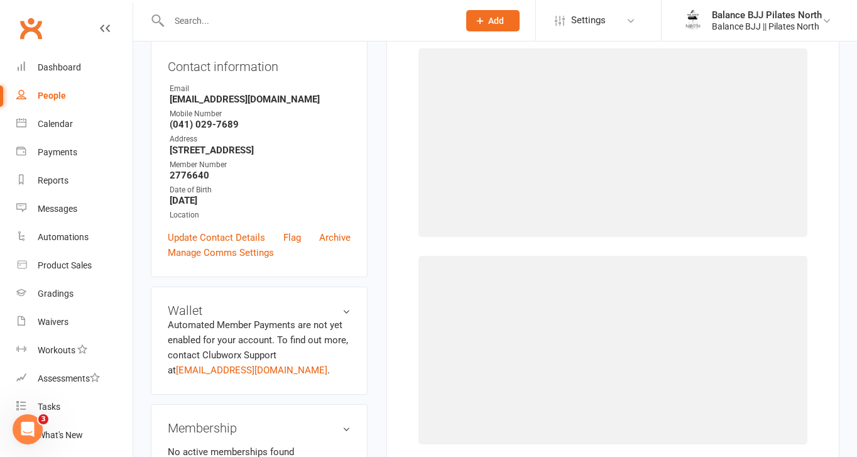
scroll to position [96, 0]
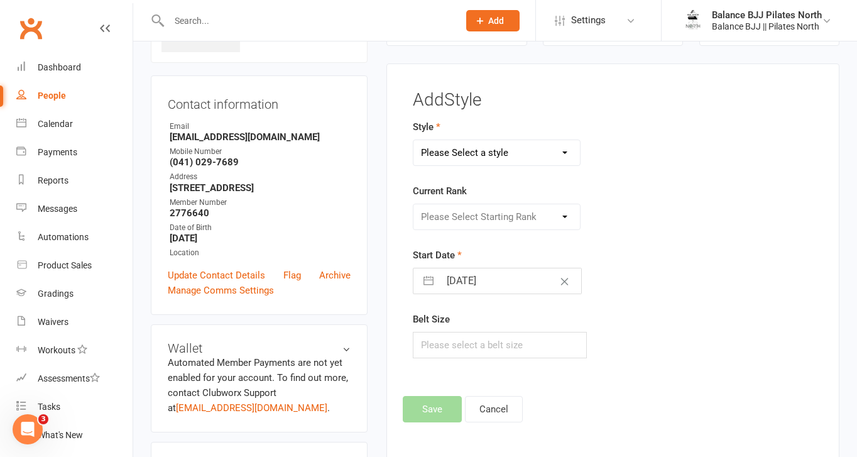
click at [532, 149] on select "Please Select a style Adults BJJ Kids BJJ" at bounding box center [496, 152] width 166 height 25
select select "3742"
click at [413, 140] on select "Please Select a style Adults BJJ Kids BJJ" at bounding box center [496, 152] width 166 height 25
click at [497, 224] on select "Please Select Starting Rank White Belt White Belt - 1 Stripe White Belt - 2 Str…" at bounding box center [496, 216] width 166 height 25
select select "44730"
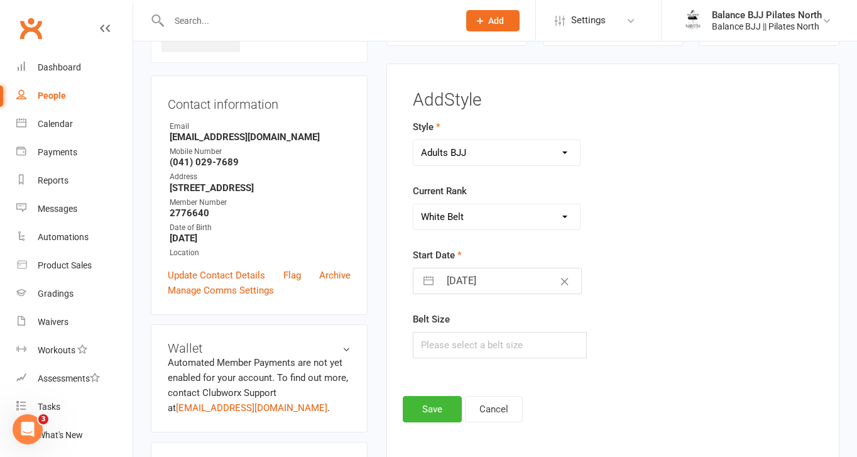
click at [413, 204] on select "Please Select Starting Rank White Belt White Belt - 1 Stripe White Belt - 2 Str…" at bounding box center [496, 216] width 166 height 25
click at [428, 401] on button "Save" at bounding box center [432, 409] width 59 height 26
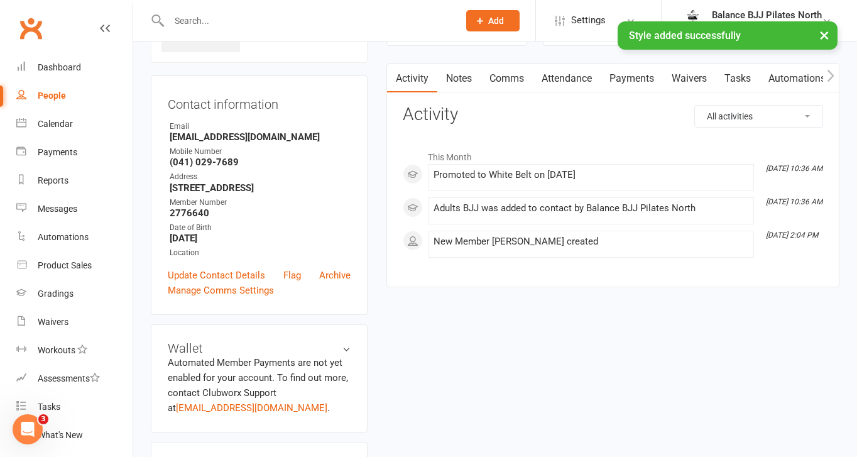
click at [284, 21] on div "× Style added successfully" at bounding box center [420, 21] width 840 height 0
click at [188, 21] on div "× Style added successfully" at bounding box center [420, 21] width 840 height 0
click at [190, 16] on input "text" at bounding box center [307, 21] width 285 height 18
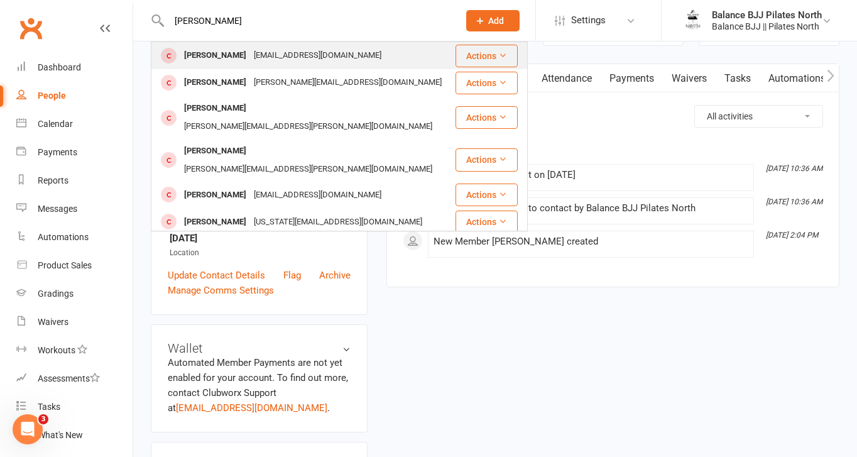
type input "[PERSON_NAME]"
click at [214, 55] on div "[PERSON_NAME]" at bounding box center [215, 55] width 70 height 18
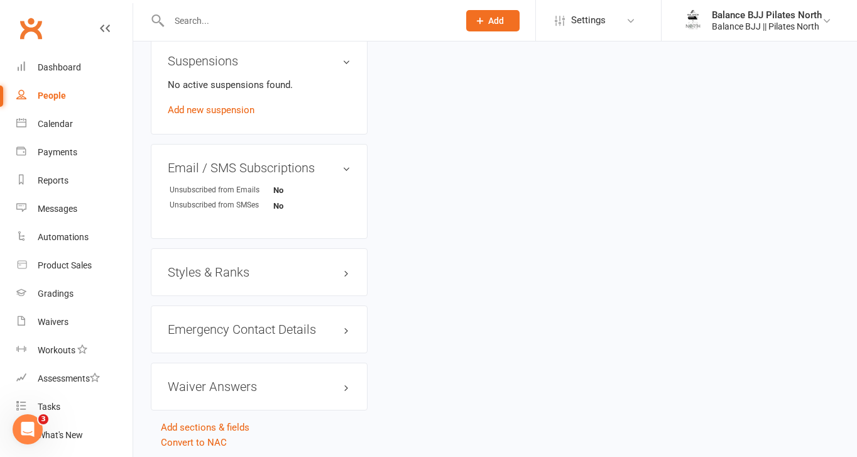
scroll to position [770, 0]
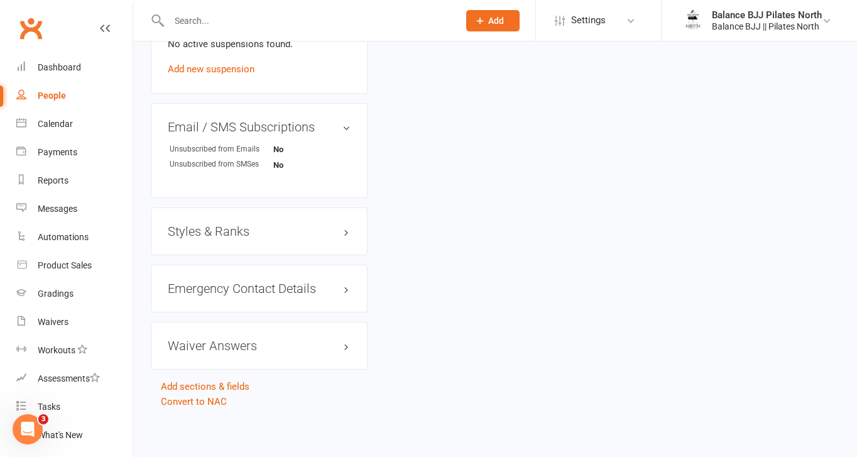
click at [231, 232] on h3 "Styles & Ranks" at bounding box center [259, 231] width 183 height 14
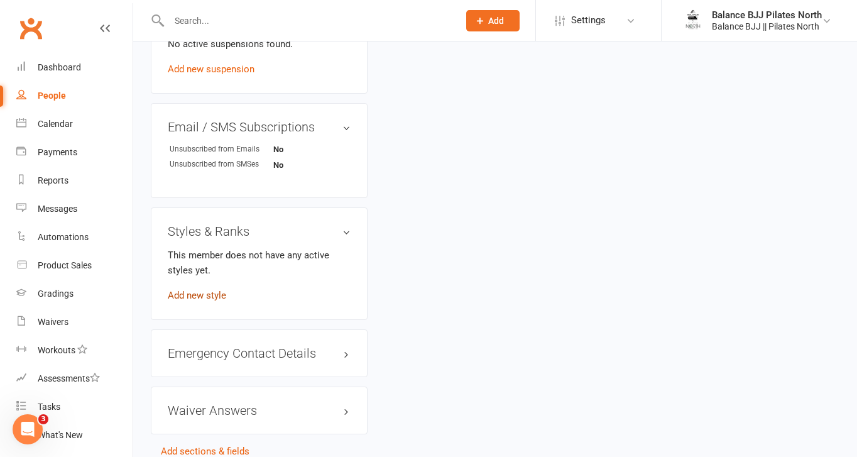
click at [198, 297] on link "Add new style" at bounding box center [197, 295] width 58 height 11
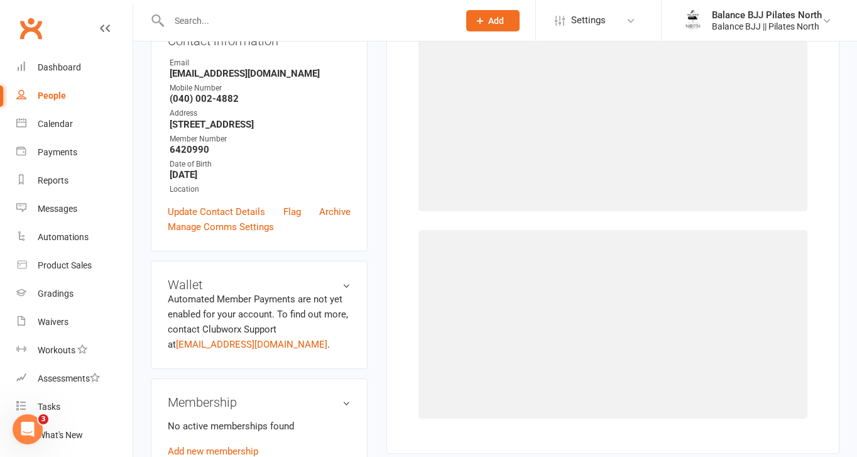
scroll to position [96, 0]
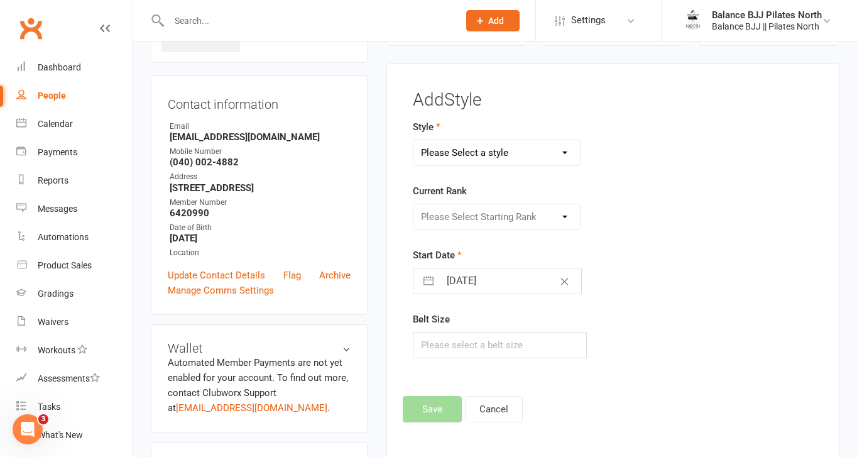
click at [531, 149] on select "Please Select a style Adults BJJ Kids BJJ" at bounding box center [496, 152] width 166 height 25
select select "3742"
click at [413, 140] on select "Please Select a style Adults BJJ Kids BJJ" at bounding box center [496, 152] width 166 height 25
click at [496, 213] on select "Please Select Starting Rank" at bounding box center [496, 216] width 166 height 25
select select "44734"
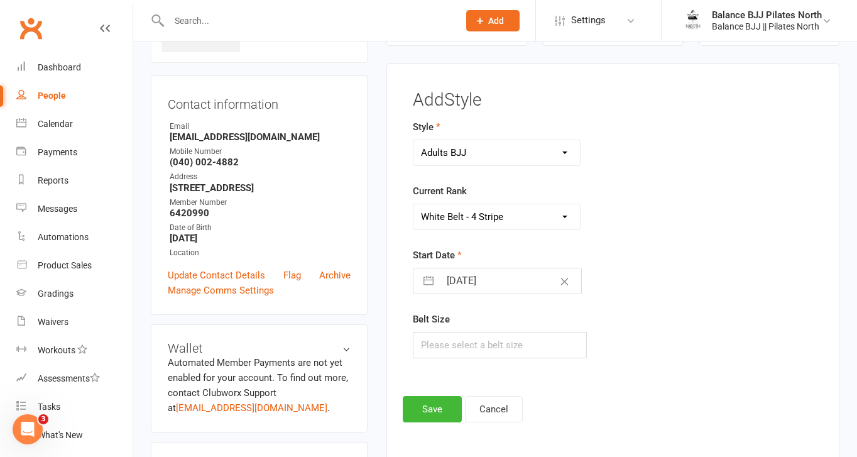
click at [413, 204] on select "Please Select Starting Rank White Belt White Belt - 1 Stripe White Belt - 2 Str…" at bounding box center [496, 216] width 166 height 25
click at [435, 405] on button "Save" at bounding box center [432, 409] width 59 height 26
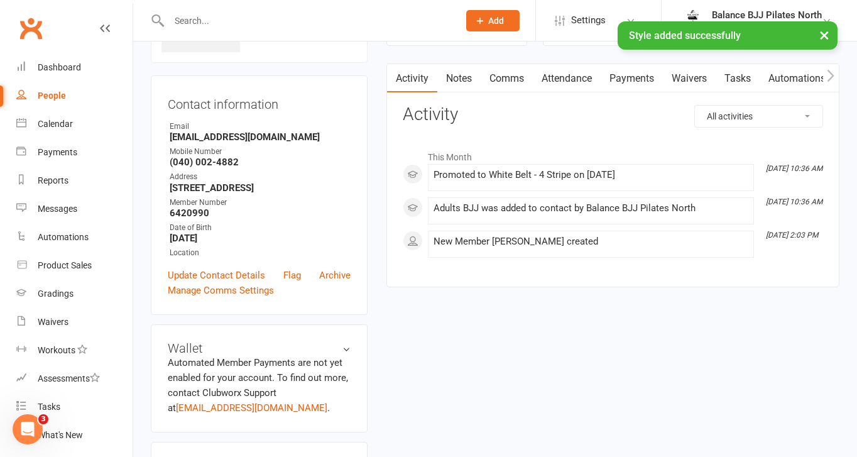
click at [271, 19] on input "text" at bounding box center [307, 21] width 285 height 18
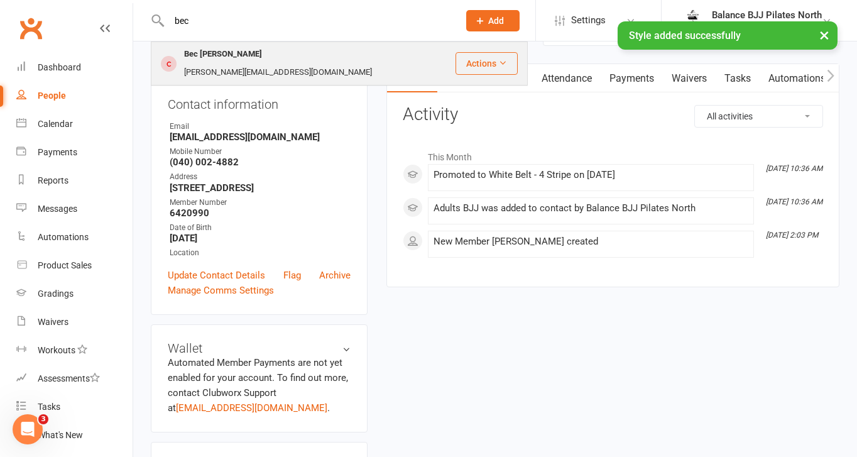
type input "bec"
click at [254, 63] on div "[PERSON_NAME][EMAIL_ADDRESS][DOMAIN_NAME]" at bounding box center [277, 72] width 195 height 18
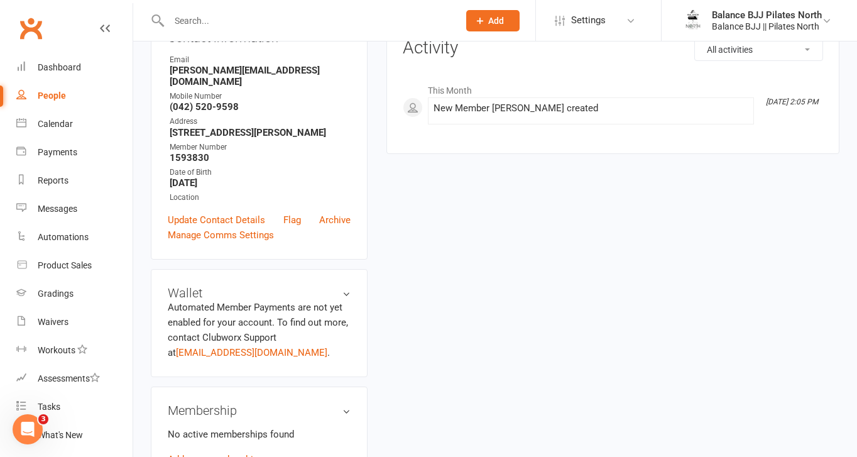
scroll to position [770, 0]
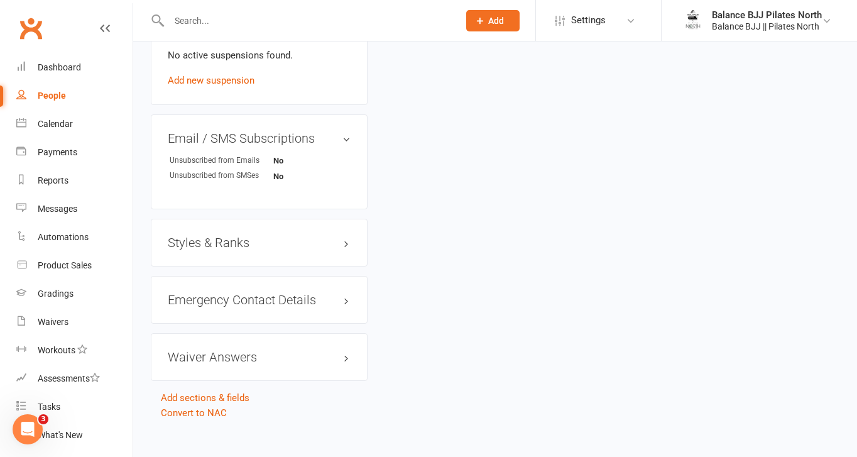
click at [222, 236] on h3 "Styles & Ranks" at bounding box center [259, 243] width 183 height 14
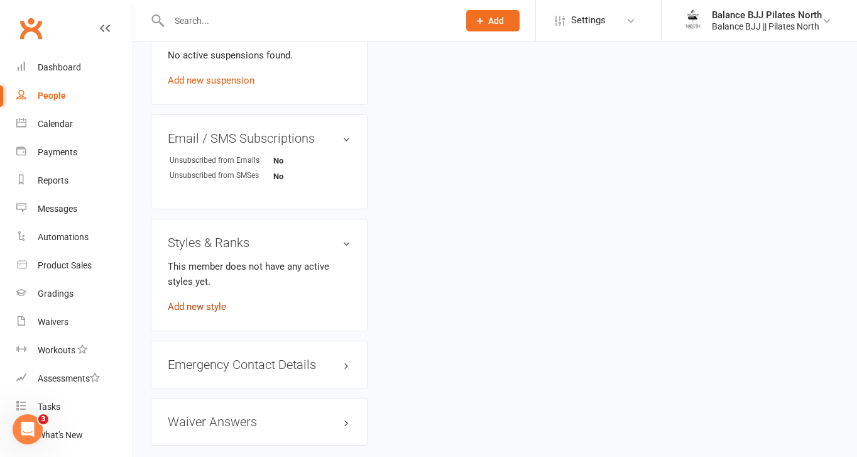
click at [197, 301] on link "Add new style" at bounding box center [197, 306] width 58 height 11
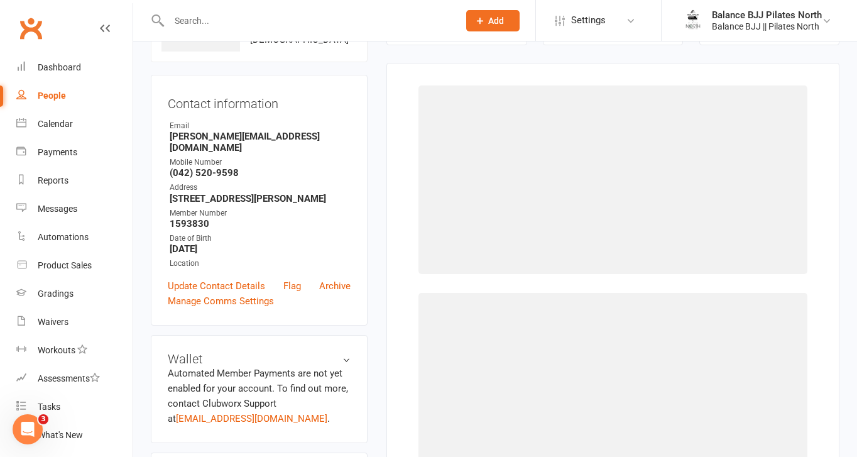
scroll to position [96, 0]
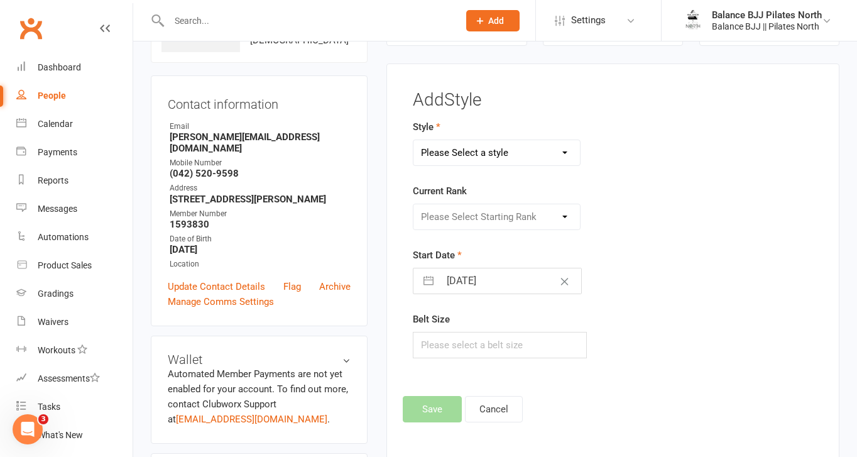
click at [487, 156] on select "Please Select a style Adults BJJ Kids BJJ" at bounding box center [496, 152] width 166 height 25
select select "3742"
click at [413, 140] on select "Please Select a style Adults BJJ Kids BJJ" at bounding box center [496, 152] width 166 height 25
click at [469, 214] on select "Please Select Starting Rank White Belt White Belt - 1 Stripe White Belt - 2 Str…" at bounding box center [496, 216] width 166 height 25
select select "44736"
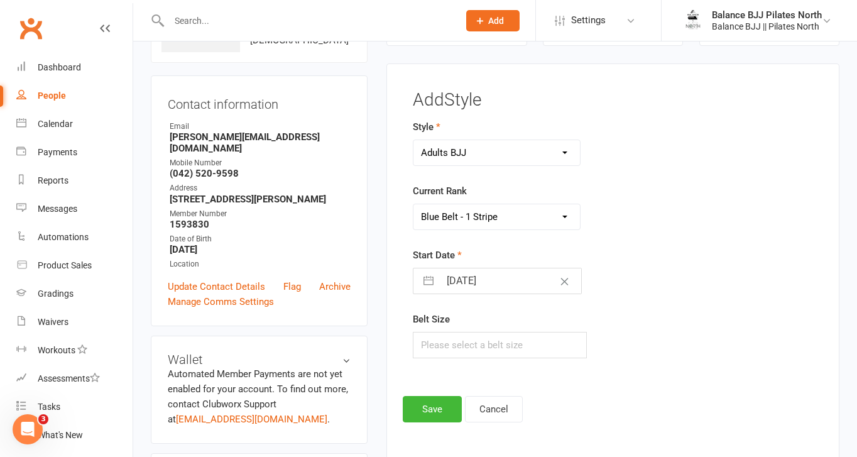
click at [413, 204] on select "Please Select Starting Rank White Belt White Belt - 1 Stripe White Belt - 2 Str…" at bounding box center [496, 216] width 166 height 25
click at [428, 413] on button "Save" at bounding box center [432, 409] width 59 height 26
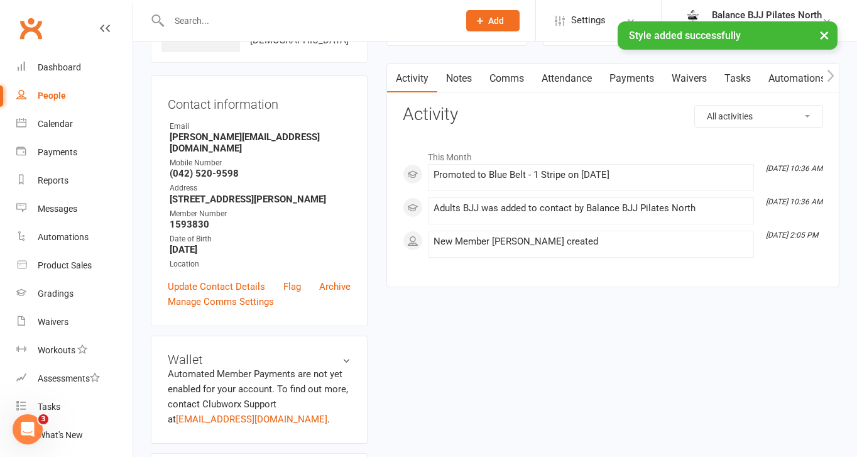
click at [239, 21] on div "× Style added successfully" at bounding box center [420, 21] width 840 height 0
click at [223, 21] on div "× Style added successfully" at bounding box center [420, 21] width 840 height 0
click at [188, 21] on div "× Style added successfully" at bounding box center [420, 21] width 840 height 0
drag, startPoint x: 215, startPoint y: 35, endPoint x: 214, endPoint y: 23, distance: 12.0
click at [215, 21] on div "× Style added successfully" at bounding box center [420, 21] width 840 height 0
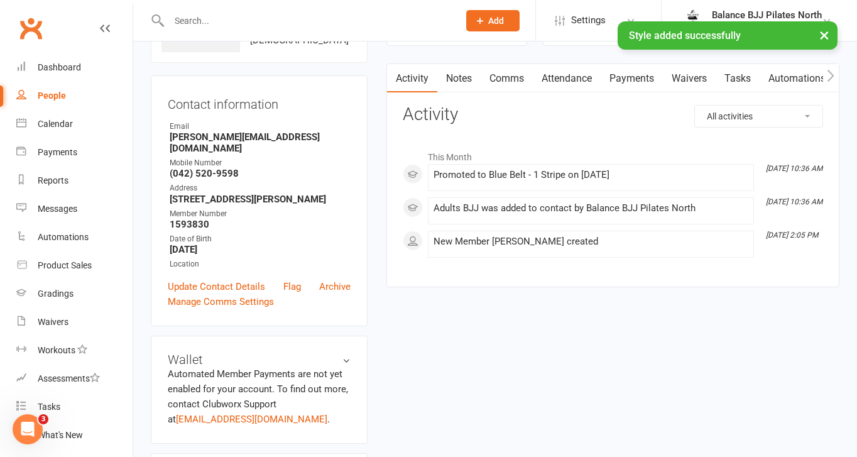
click at [214, 21] on div "× Style added successfully" at bounding box center [420, 21] width 840 height 0
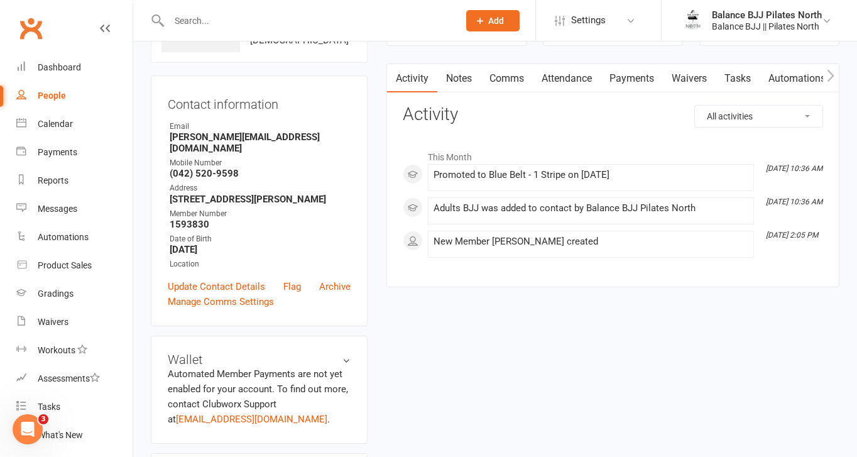
click at [240, 13] on input "text" at bounding box center [307, 21] width 285 height 18
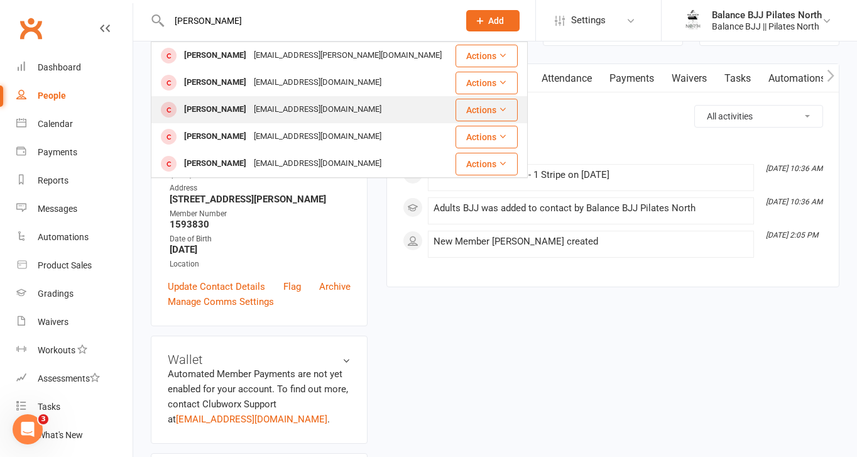
type input "[PERSON_NAME]"
click at [235, 117] on div "[PERSON_NAME]" at bounding box center [215, 110] width 70 height 18
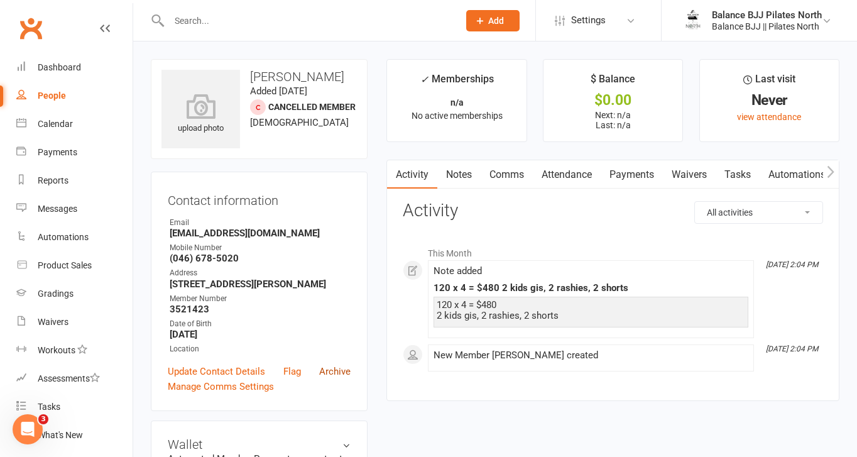
scroll to position [770, 0]
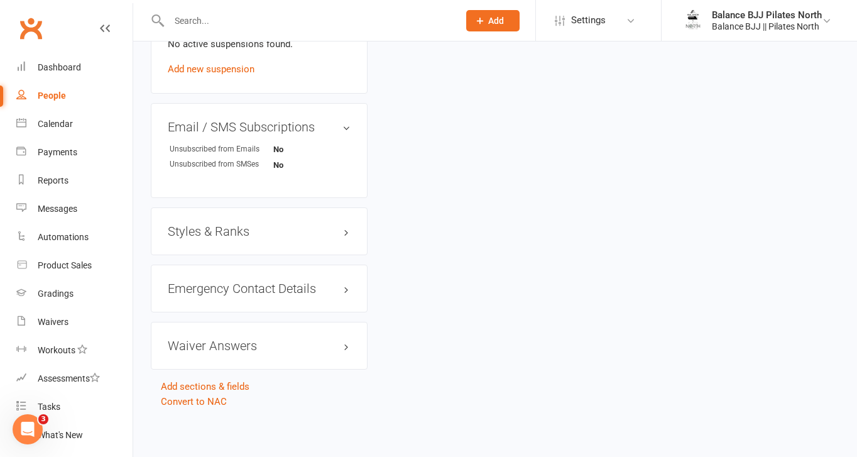
click at [241, 230] on h3 "Styles & Ranks" at bounding box center [259, 231] width 183 height 14
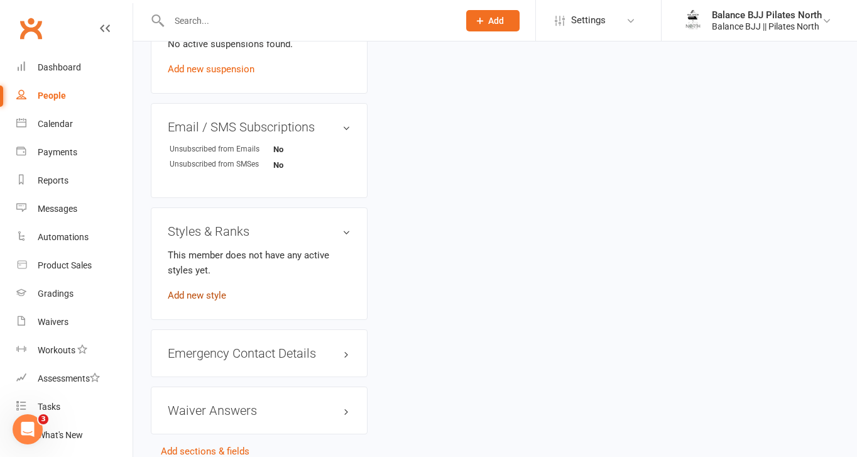
click at [202, 291] on link "Add new style" at bounding box center [197, 295] width 58 height 11
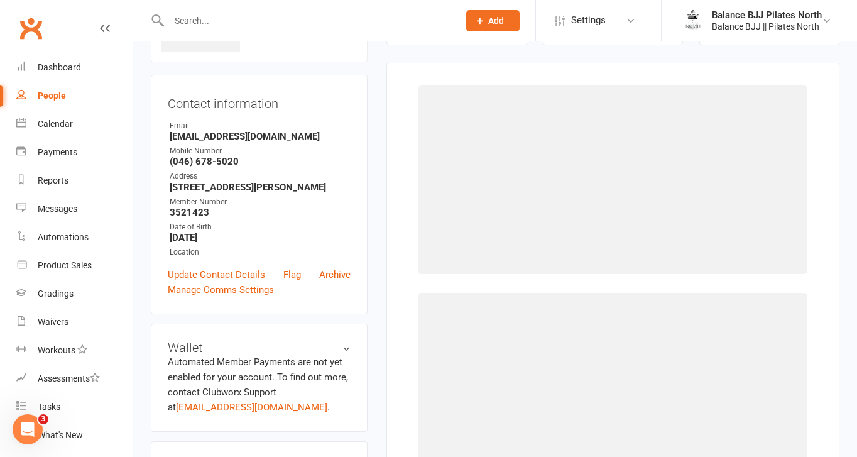
scroll to position [96, 0]
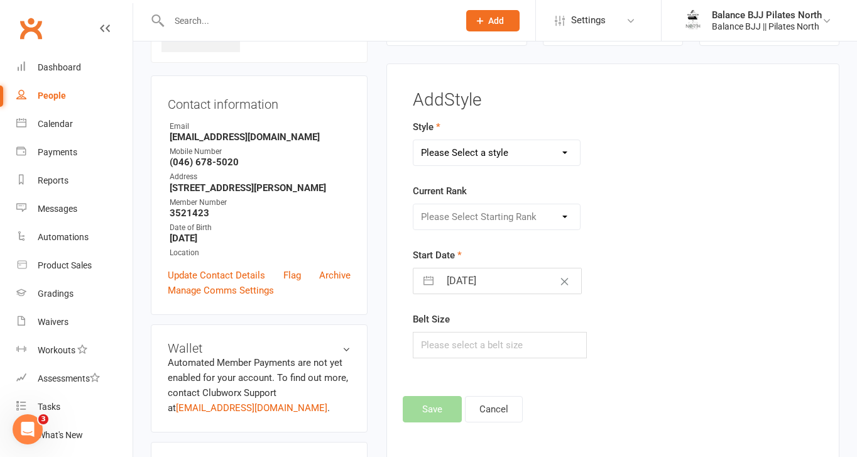
click at [525, 155] on select "Please Select a style Adults BJJ Kids BJJ" at bounding box center [496, 152] width 166 height 25
select select "3742"
click at [413, 140] on select "Please Select a style Adults BJJ Kids BJJ" at bounding box center [496, 152] width 166 height 25
click at [493, 219] on select "Please Select Starting Rank White Belt White Belt - 1 Stripe White Belt - 2 Str…" at bounding box center [496, 216] width 166 height 25
select select "44748"
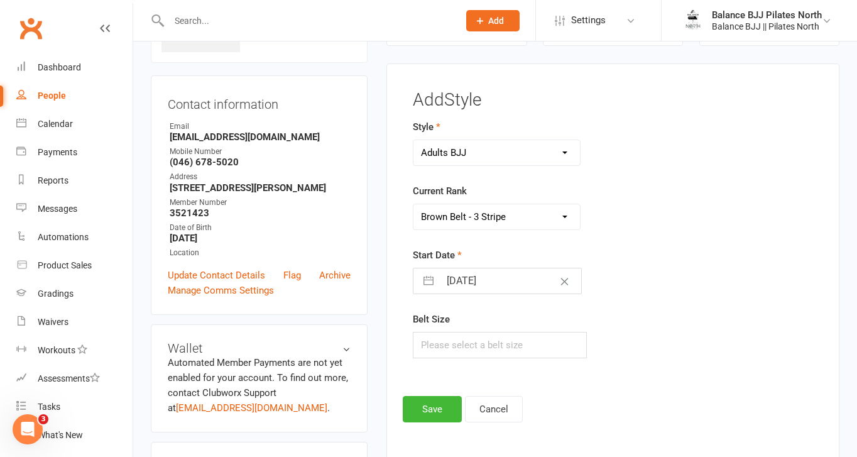
click at [413, 204] on select "Please Select Starting Rank White Belt White Belt - 1 Stripe White Belt - 2 Str…" at bounding box center [496, 216] width 166 height 25
click at [415, 396] on button "Save" at bounding box center [432, 409] width 59 height 26
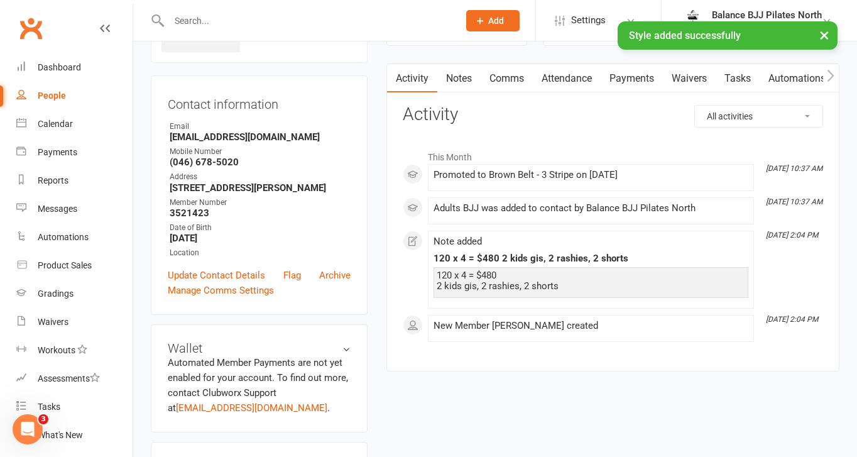
click at [274, 14] on input "text" at bounding box center [307, 21] width 285 height 18
type input "[PERSON_NAME]"
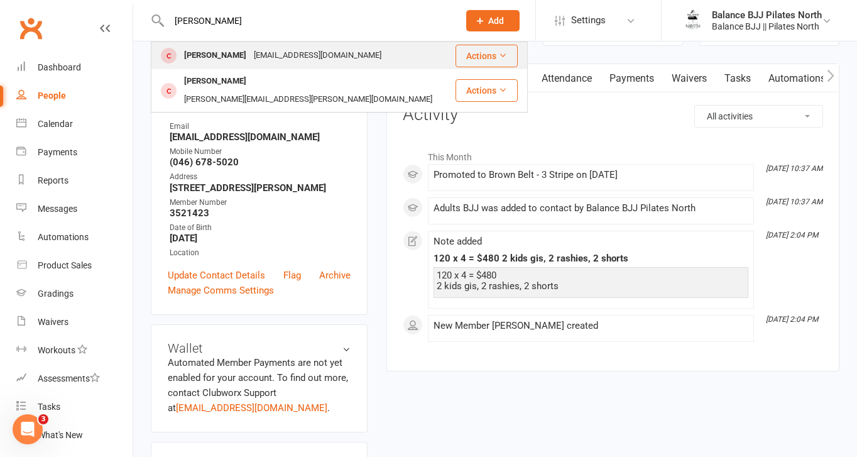
click at [295, 63] on div "[EMAIL_ADDRESS][DOMAIN_NAME]" at bounding box center [317, 55] width 135 height 18
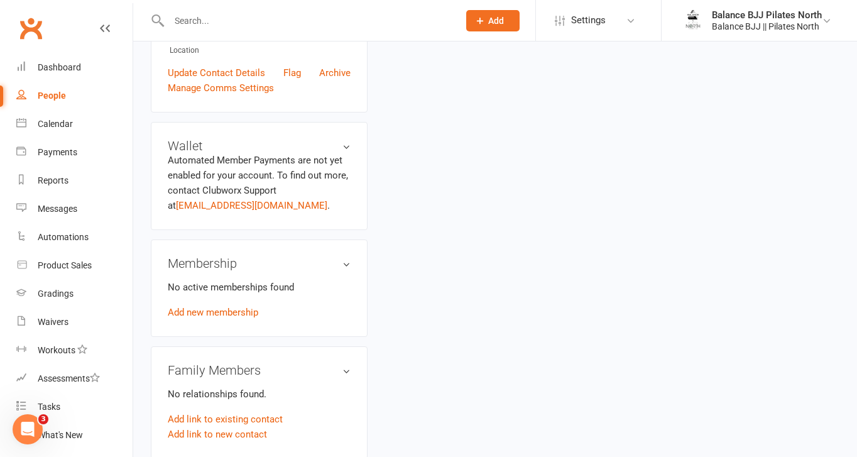
scroll to position [770, 0]
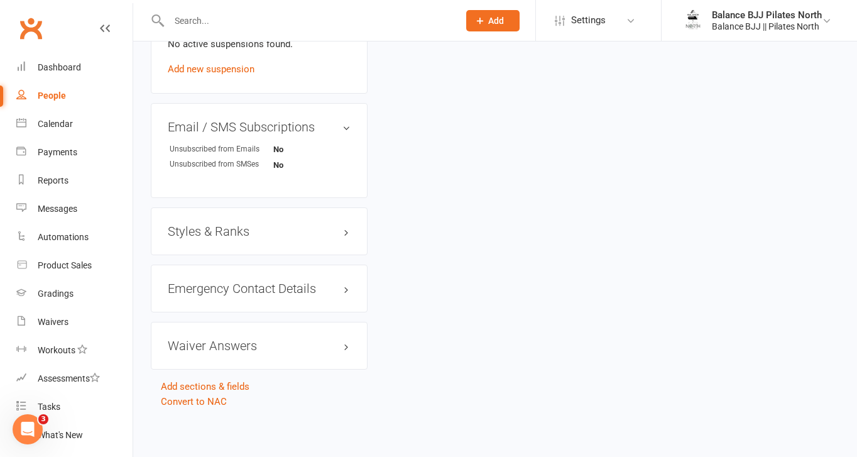
click at [237, 227] on h3 "Styles & Ranks" at bounding box center [259, 231] width 183 height 14
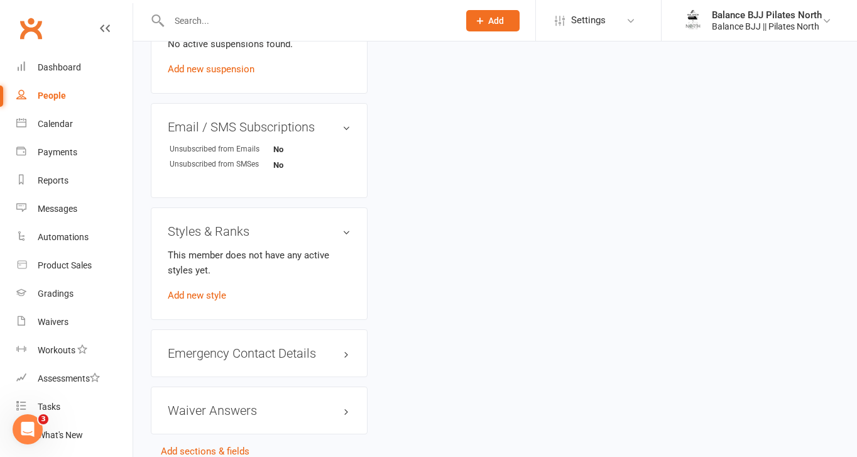
click at [193, 302] on div "Styles & Ranks This member does not have any active styles yet. Add new style" at bounding box center [259, 263] width 217 height 112
click at [194, 292] on link "Add new style" at bounding box center [197, 295] width 58 height 11
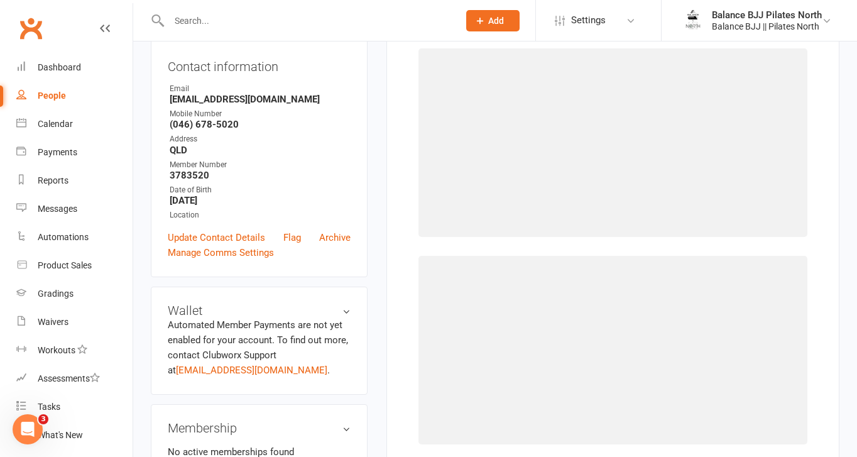
scroll to position [96, 0]
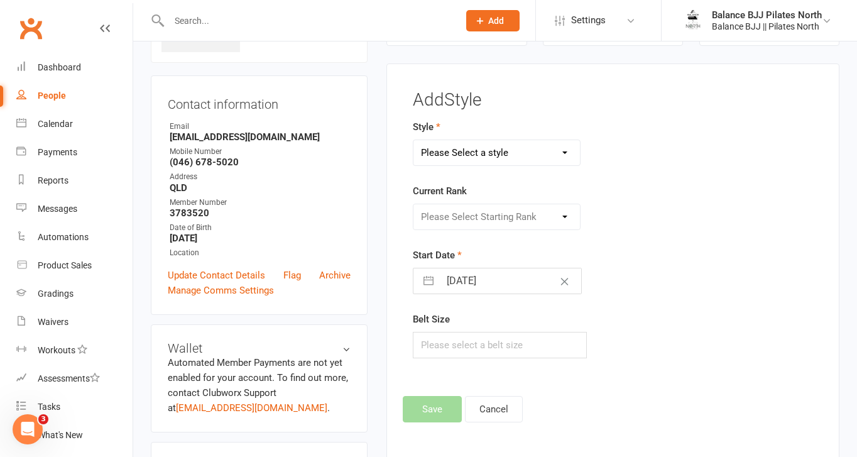
click at [506, 148] on select "Please Select a style Adults BJJ Kids BJJ" at bounding box center [496, 152] width 166 height 25
select select "3743"
click at [413, 140] on select "Please Select a style Adults BJJ Kids BJJ" at bounding box center [496, 152] width 166 height 25
click at [475, 216] on select "Please Select Starting Rank White Belt White Belt - 1 Stripe White Belt - 2 Str…" at bounding box center [496, 216] width 166 height 25
select select "44758"
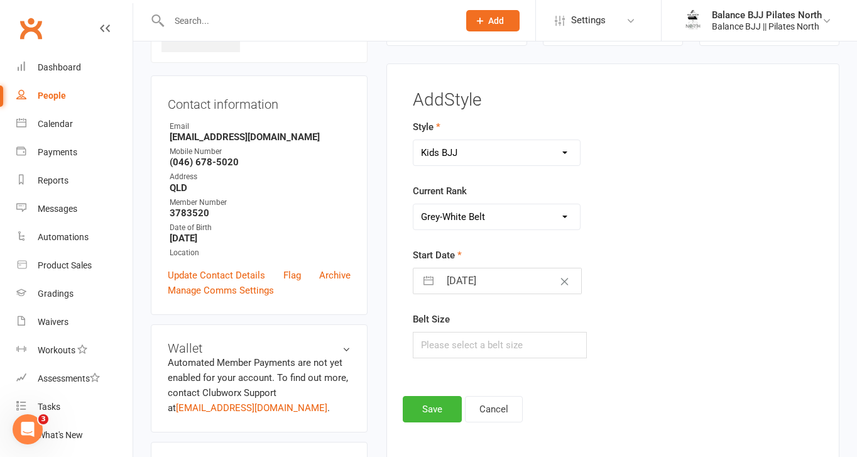
click at [413, 204] on select "Please Select Starting Rank White Belt White Belt - 1 Stripe White Belt - 2 Str…" at bounding box center [496, 216] width 166 height 25
click at [437, 403] on button "Save" at bounding box center [432, 409] width 59 height 26
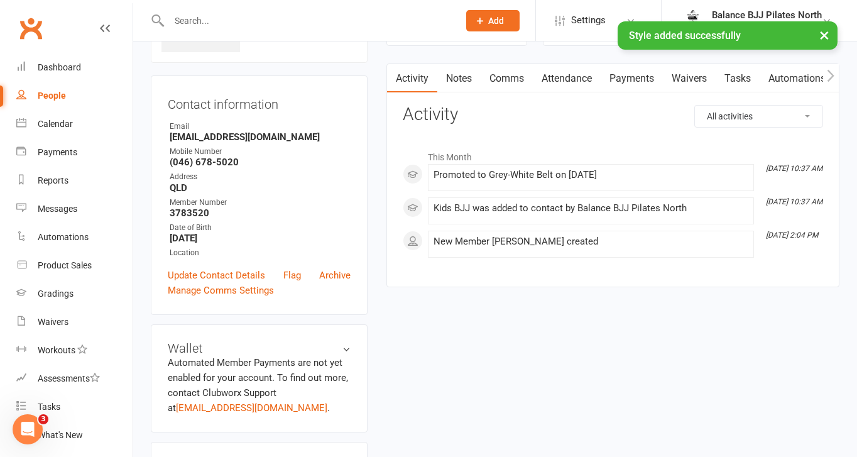
click at [221, 19] on input "text" at bounding box center [307, 21] width 285 height 18
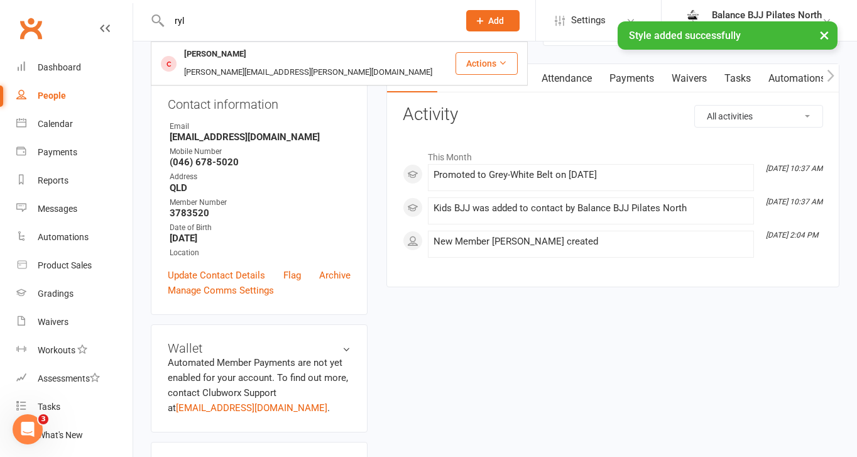
type input "ryl"
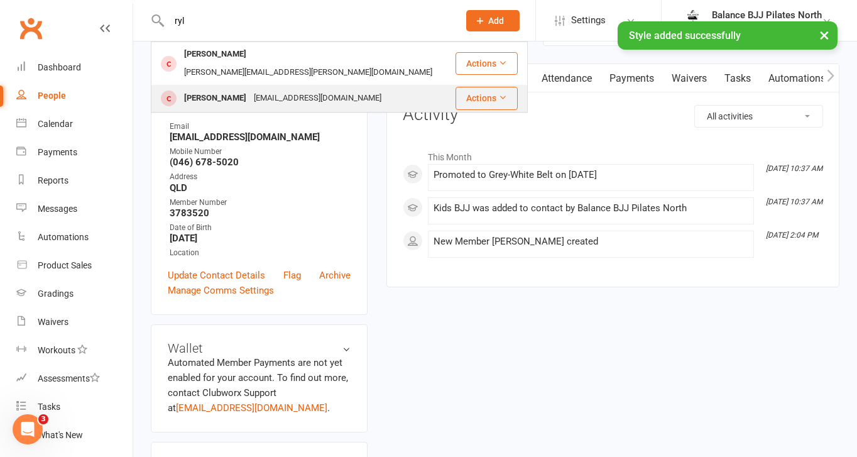
click at [207, 89] on div "[PERSON_NAME]" at bounding box center [215, 98] width 70 height 18
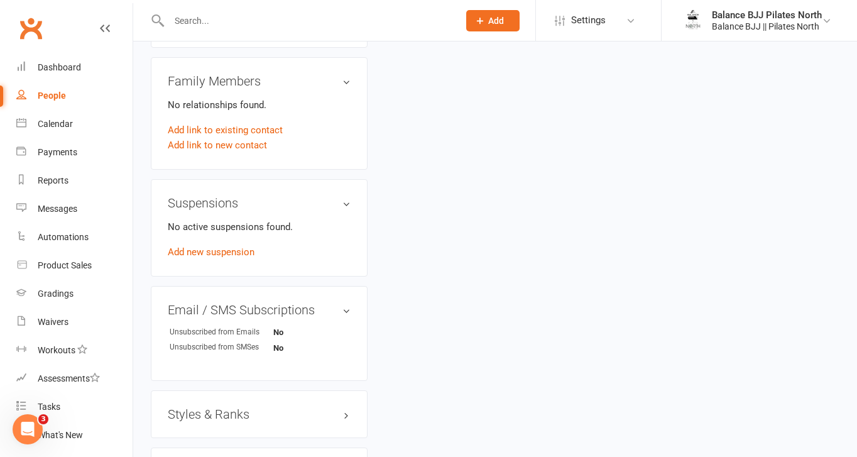
scroll to position [770, 0]
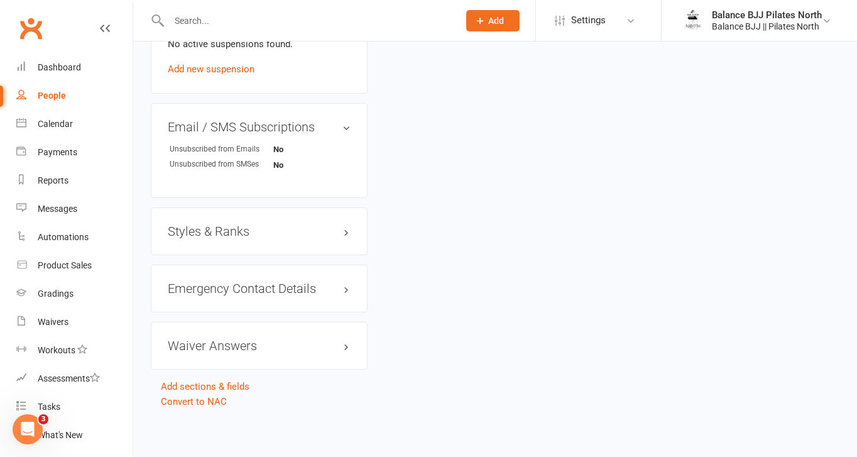
click at [214, 231] on h3 "Styles & Ranks" at bounding box center [259, 231] width 183 height 14
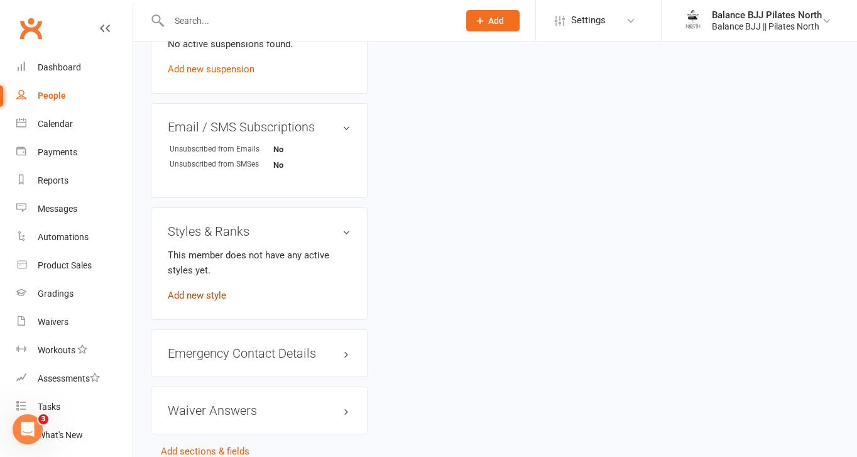
click at [213, 291] on link "Add new style" at bounding box center [197, 295] width 58 height 11
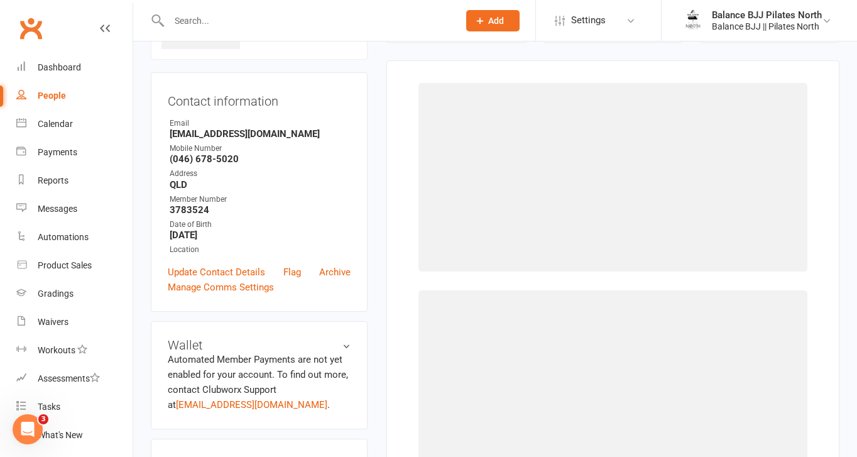
scroll to position [96, 0]
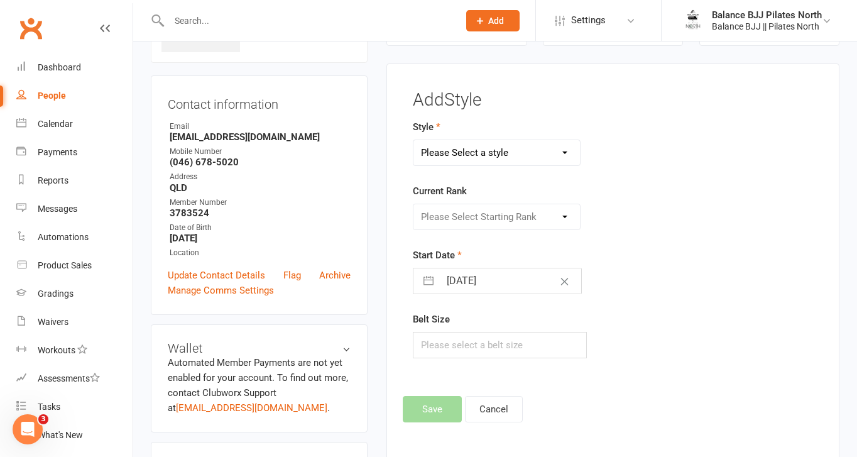
click at [511, 160] on select "Please Select a style Adults BJJ Kids BJJ" at bounding box center [496, 152] width 166 height 25
select select "3743"
click at [413, 140] on select "Please Select a style Adults BJJ Kids BJJ" at bounding box center [496, 152] width 166 height 25
click at [484, 212] on select "Please Select Starting Rank White Belt White Belt - 1 Stripe White Belt - 2 Str…" at bounding box center [496, 216] width 166 height 25
select select "44755"
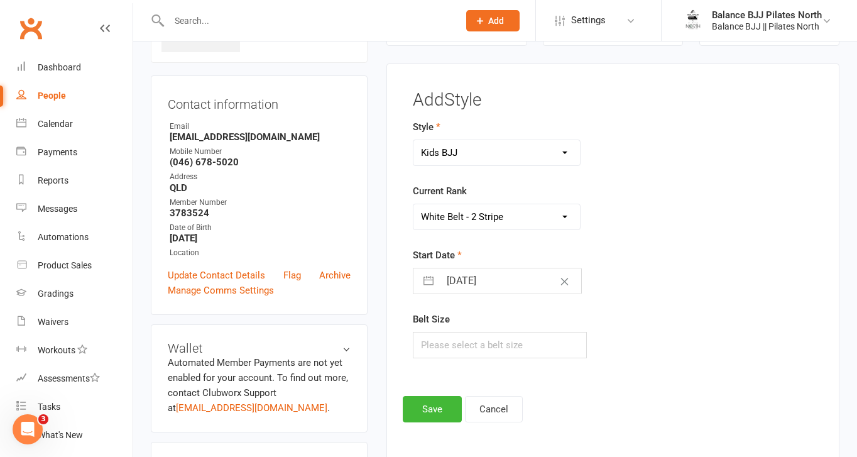
click at [413, 204] on select "Please Select Starting Rank White Belt White Belt - 1 Stripe White Belt - 2 Str…" at bounding box center [496, 216] width 166 height 25
click at [427, 410] on button "Save" at bounding box center [432, 409] width 59 height 26
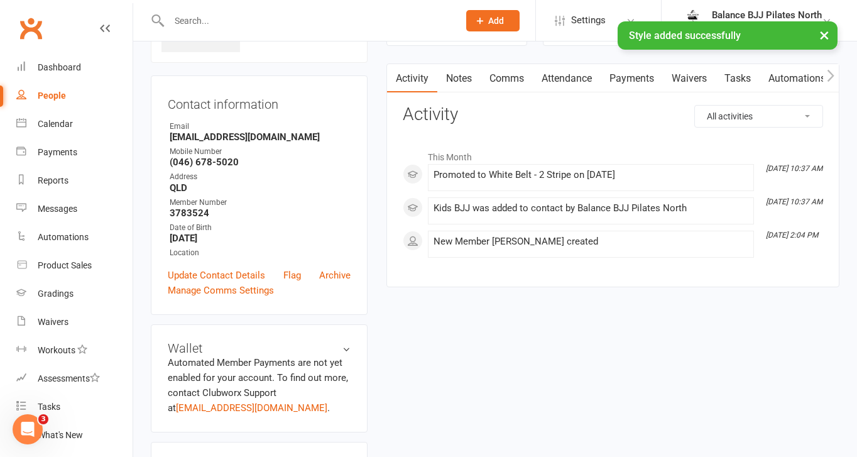
click at [218, 18] on input "text" at bounding box center [307, 21] width 285 height 18
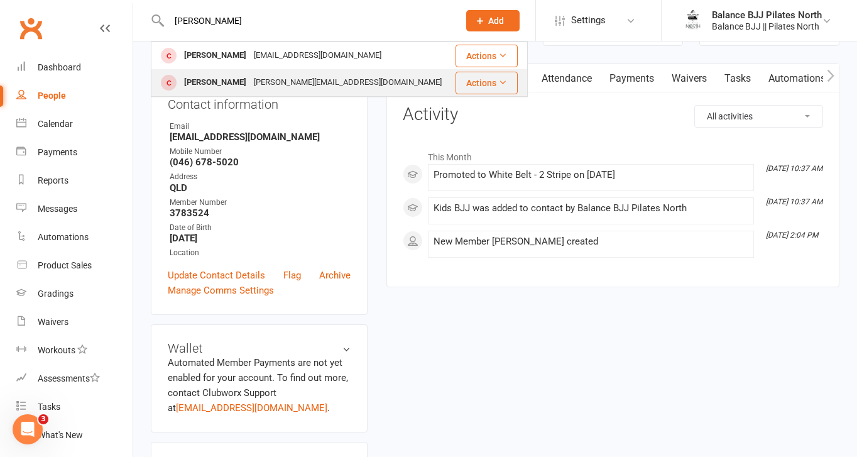
type input "[PERSON_NAME]"
click at [223, 86] on div "[PERSON_NAME]" at bounding box center [215, 82] width 70 height 18
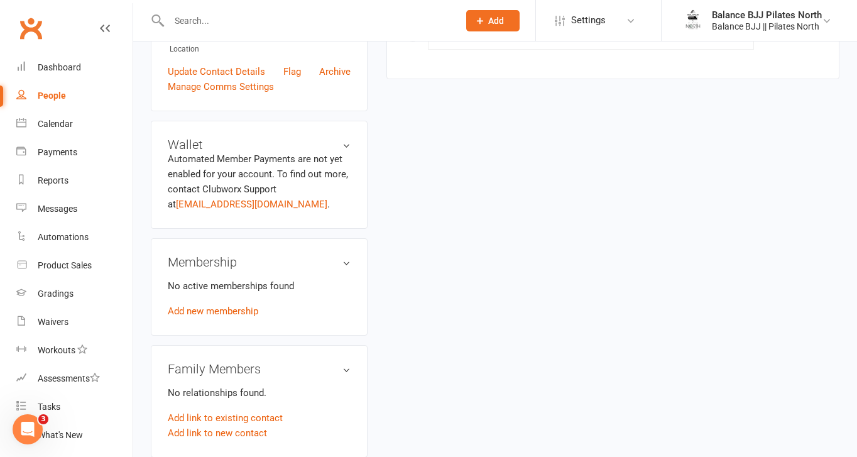
scroll to position [770, 0]
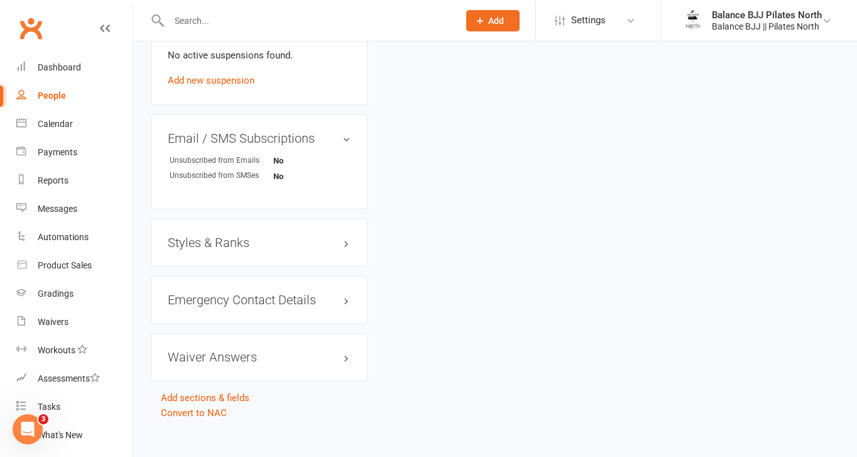
click at [230, 236] on h3 "Styles & Ranks" at bounding box center [259, 243] width 183 height 14
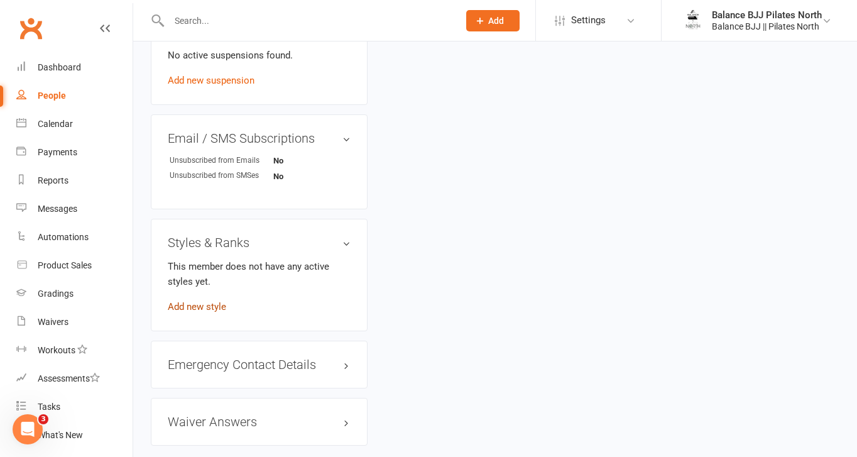
click at [200, 301] on link "Add new style" at bounding box center [197, 306] width 58 height 11
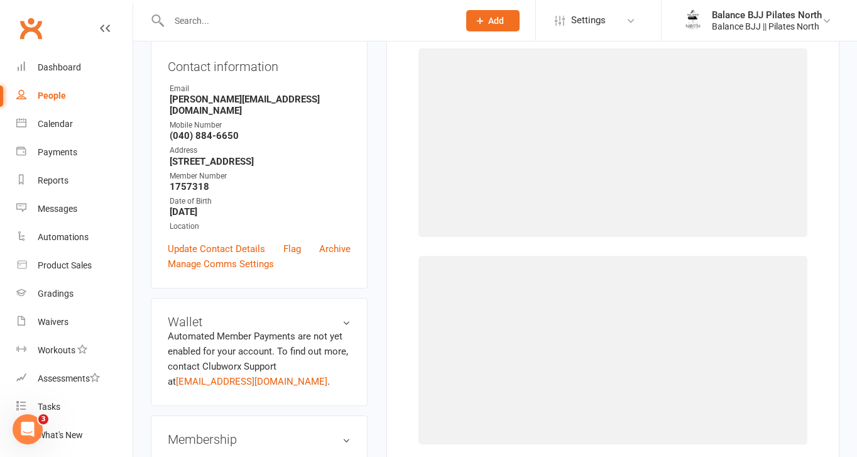
scroll to position [96, 0]
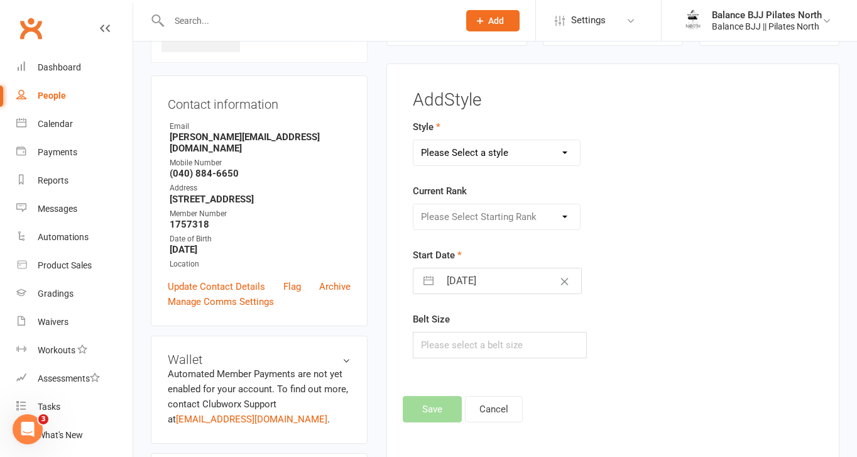
click at [467, 158] on select "Please Select a style Adults BJJ Kids BJJ" at bounding box center [496, 152] width 166 height 25
select select "3742"
click at [413, 140] on select "Please Select a style Adults BJJ Kids BJJ" at bounding box center [496, 152] width 166 height 25
click at [455, 215] on select "Please Select Starting Rank" at bounding box center [496, 216] width 166 height 25
select select "44733"
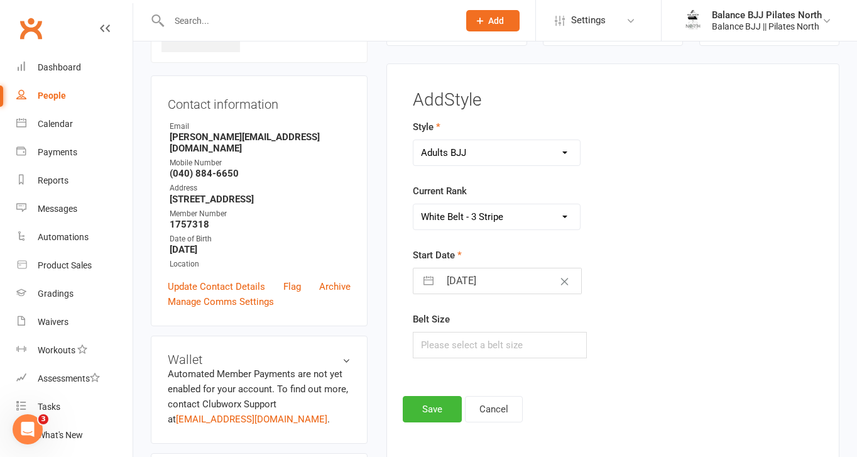
click at [413, 204] on select "Please Select Starting Rank White Belt White Belt - 1 Stripe White Belt - 2 Str…" at bounding box center [496, 216] width 166 height 25
click at [431, 413] on button "Save" at bounding box center [432, 409] width 59 height 26
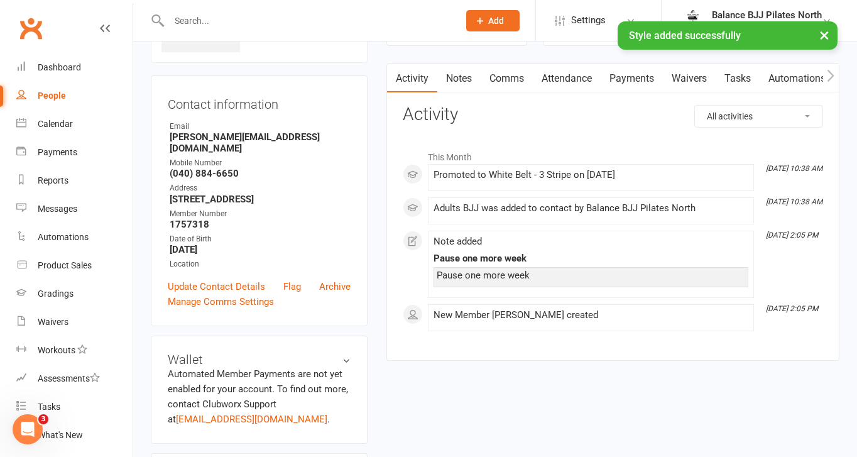
click at [237, 21] on div "× Style added successfully" at bounding box center [420, 21] width 840 height 0
click at [236, 20] on input "text" at bounding box center [307, 21] width 285 height 18
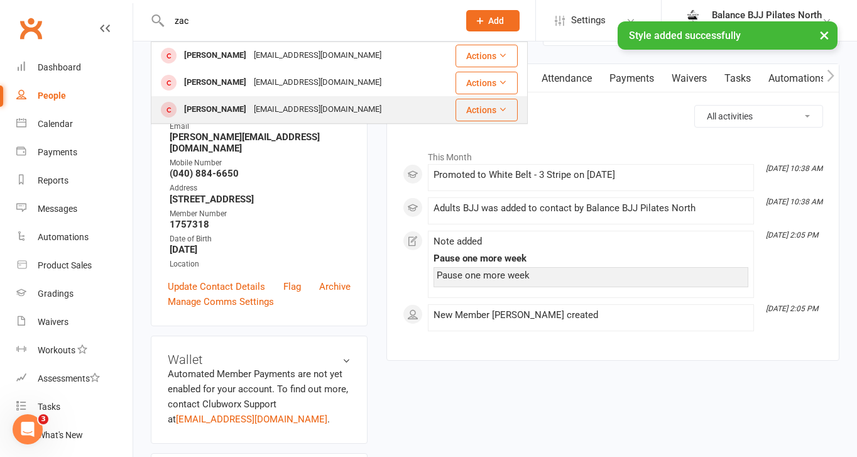
type input "zac"
click at [210, 106] on div "[PERSON_NAME]" at bounding box center [215, 110] width 70 height 18
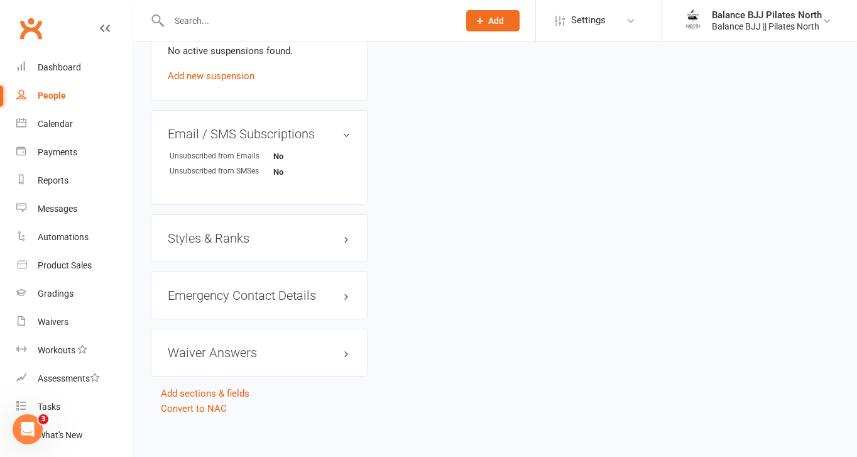
scroll to position [770, 0]
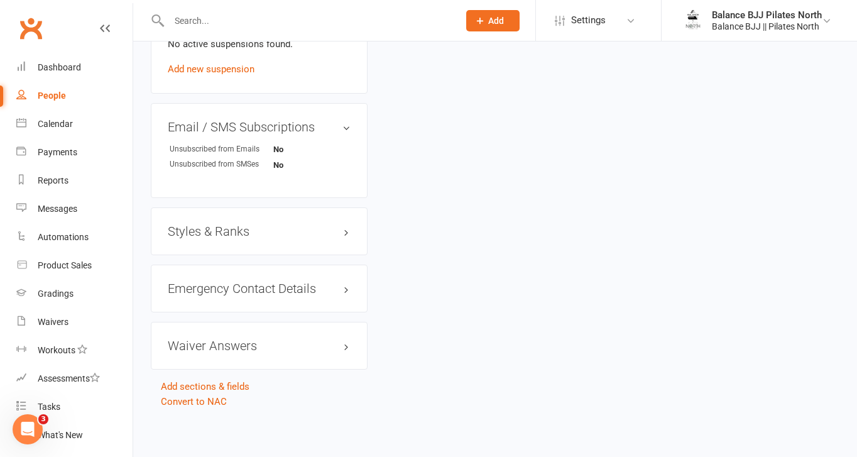
click at [227, 231] on h3 "Styles & Ranks" at bounding box center [259, 231] width 183 height 14
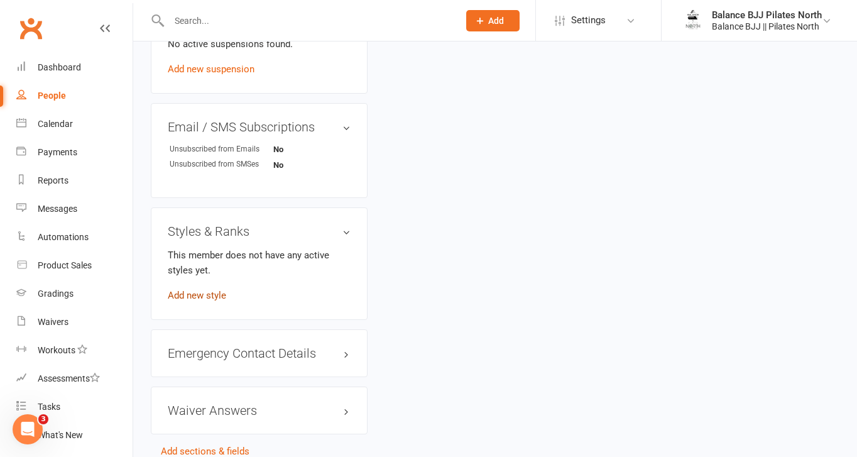
click at [193, 293] on link "Add new style" at bounding box center [197, 295] width 58 height 11
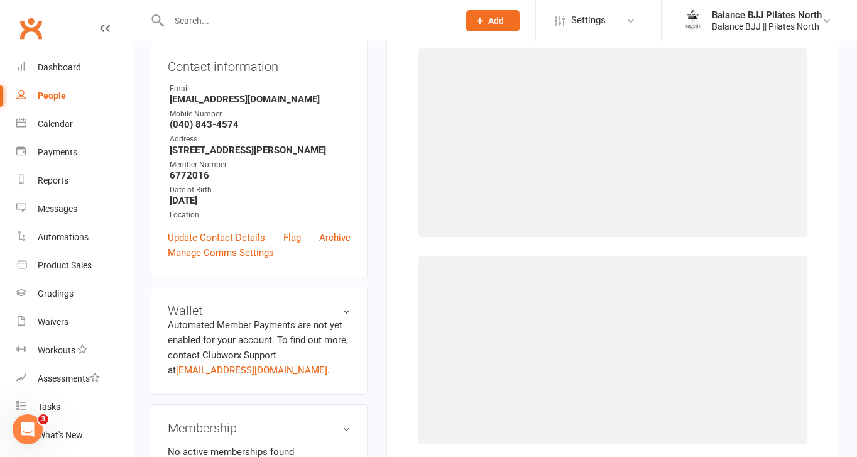
scroll to position [96, 0]
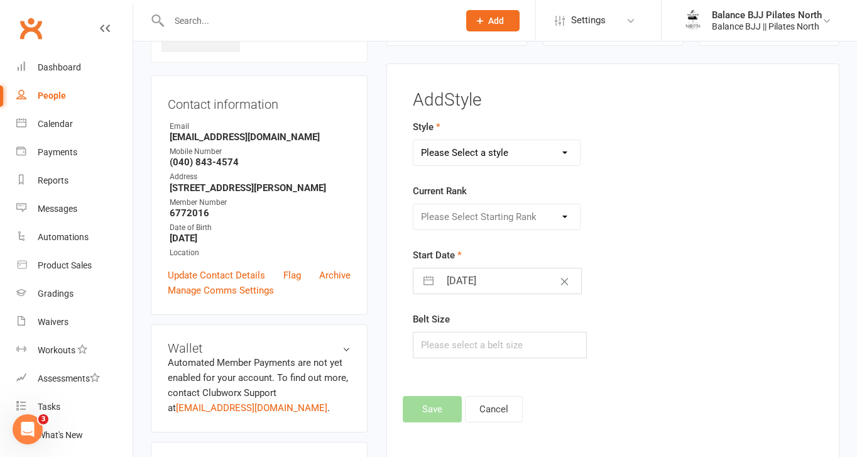
click at [558, 152] on select "Please Select a style Adults BJJ Kids BJJ" at bounding box center [496, 152] width 166 height 25
select select "3742"
click at [413, 140] on select "Please Select a style Adults BJJ Kids BJJ" at bounding box center [496, 152] width 166 height 25
click at [511, 210] on select "Please Select Starting Rank White Belt White Belt - 1 Stripe White Belt - 2 Str…" at bounding box center [496, 216] width 166 height 25
select select "44730"
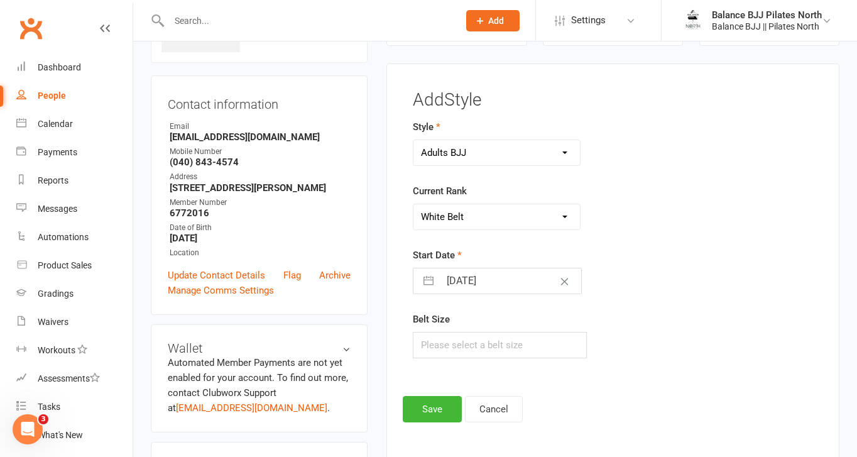
click at [413, 204] on select "Please Select Starting Rank White Belt White Belt - 1 Stripe White Belt - 2 Str…" at bounding box center [496, 216] width 166 height 25
click at [430, 404] on button "Save" at bounding box center [432, 409] width 59 height 26
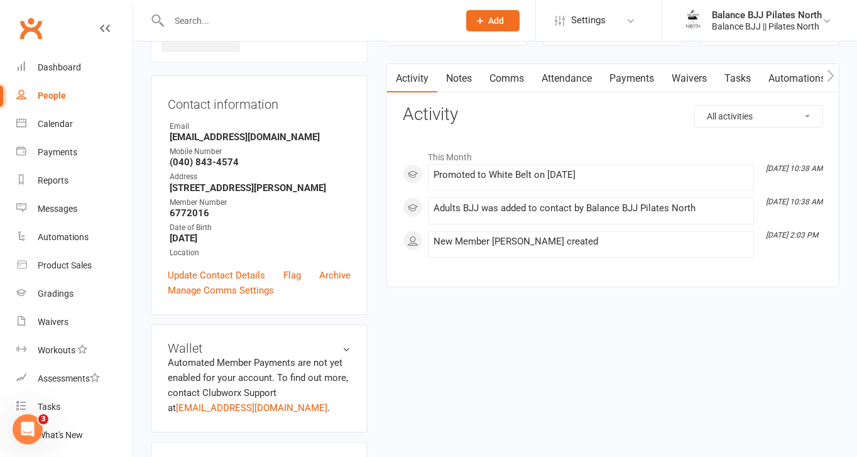
click at [374, 23] on input "text" at bounding box center [307, 21] width 285 height 18
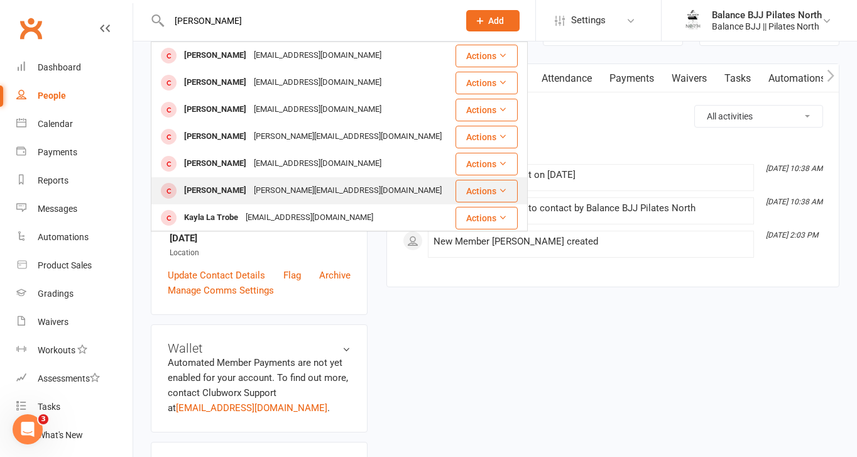
type input "[PERSON_NAME]"
click at [261, 184] on div "[PERSON_NAME][EMAIL_ADDRESS][DOMAIN_NAME]" at bounding box center [347, 191] width 195 height 18
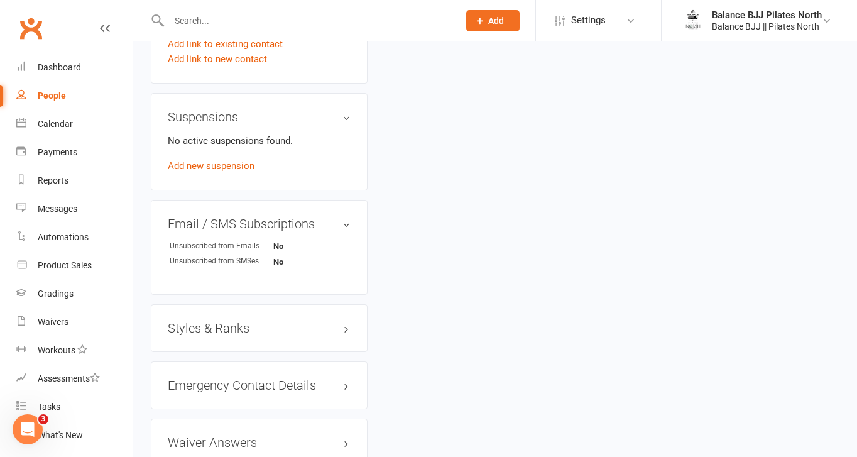
scroll to position [688, 0]
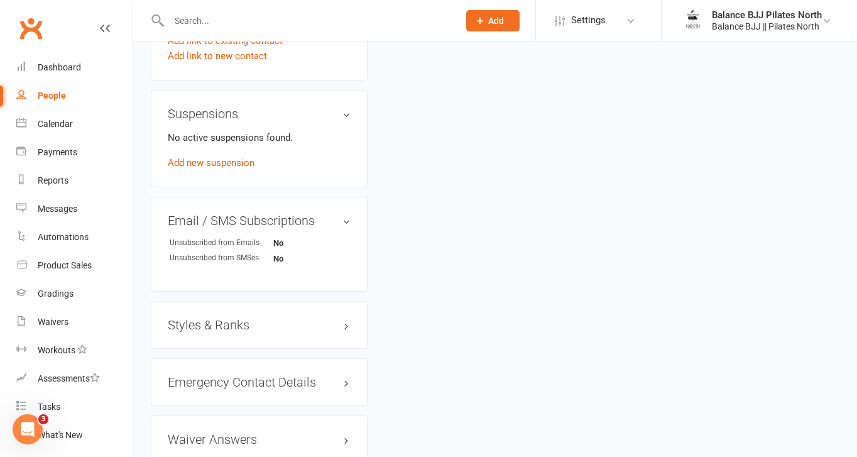
click at [220, 322] on h3 "Styles & Ranks" at bounding box center [259, 325] width 183 height 14
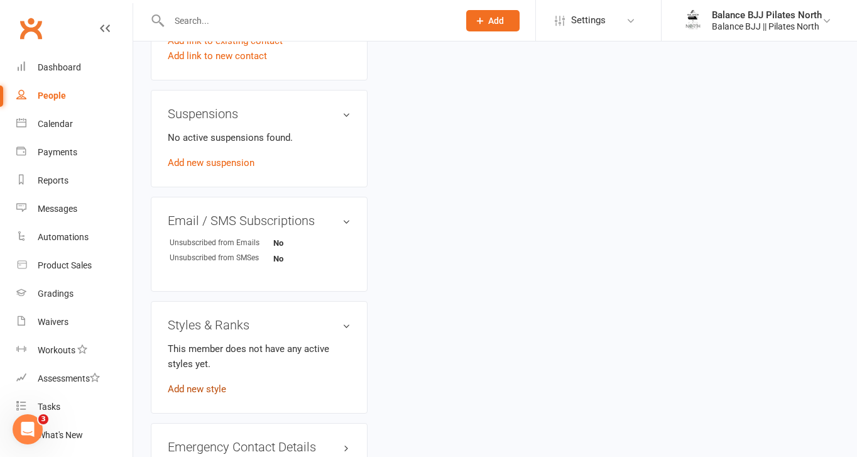
click at [206, 384] on link "Add new style" at bounding box center [197, 388] width 58 height 11
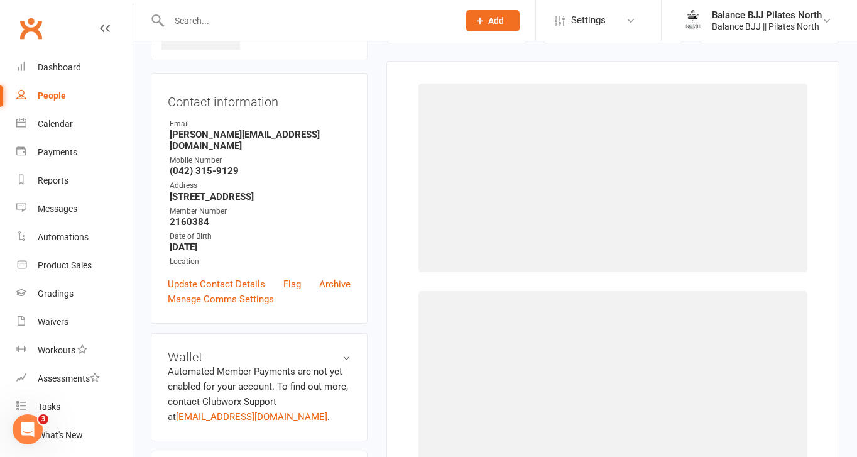
scroll to position [96, 0]
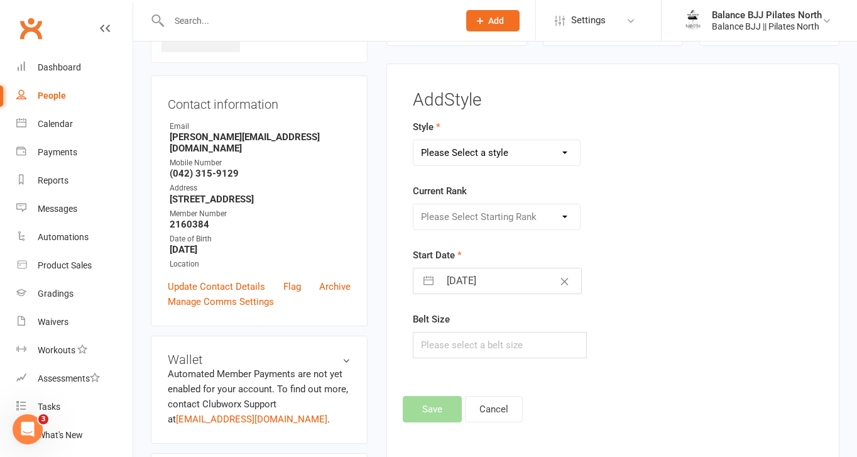
click at [553, 156] on select "Please Select a style Adults BJJ Kids BJJ" at bounding box center [496, 152] width 166 height 25
select select "3743"
click at [413, 140] on select "Please Select a style Adults BJJ Kids BJJ" at bounding box center [496, 152] width 166 height 25
click at [521, 210] on select "Please Select Starting Rank White Belt White Belt - 1 Stripe White Belt - 2 Str…" at bounding box center [496, 216] width 166 height 25
select select "44759"
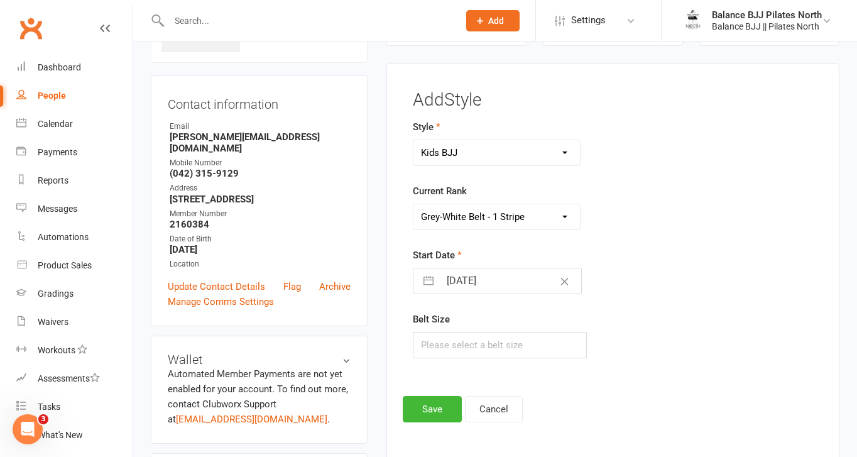
click at [413, 204] on select "Please Select Starting Rank White Belt White Belt - 1 Stripe White Belt - 2 Str…" at bounding box center [496, 216] width 166 height 25
click at [425, 418] on button "Save" at bounding box center [432, 409] width 59 height 26
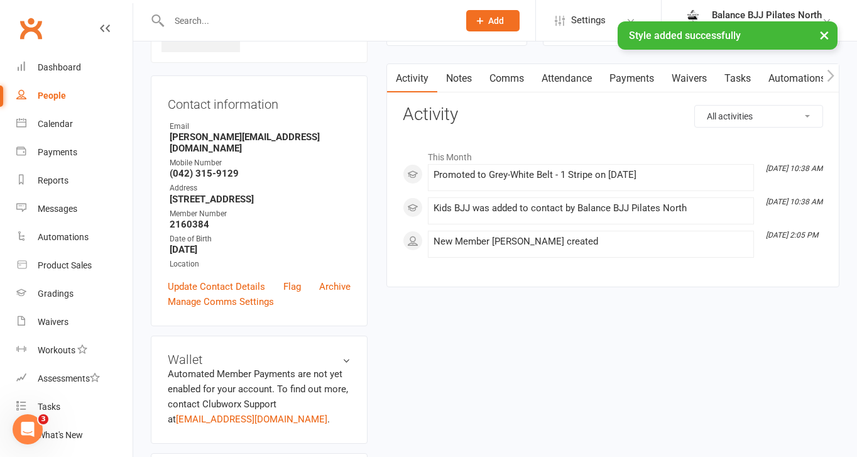
click at [263, 19] on input "text" at bounding box center [307, 21] width 285 height 18
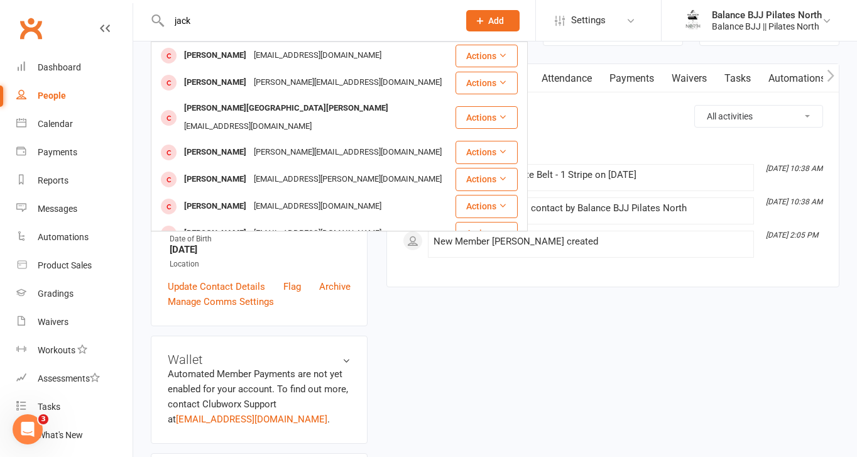
type input "jack"
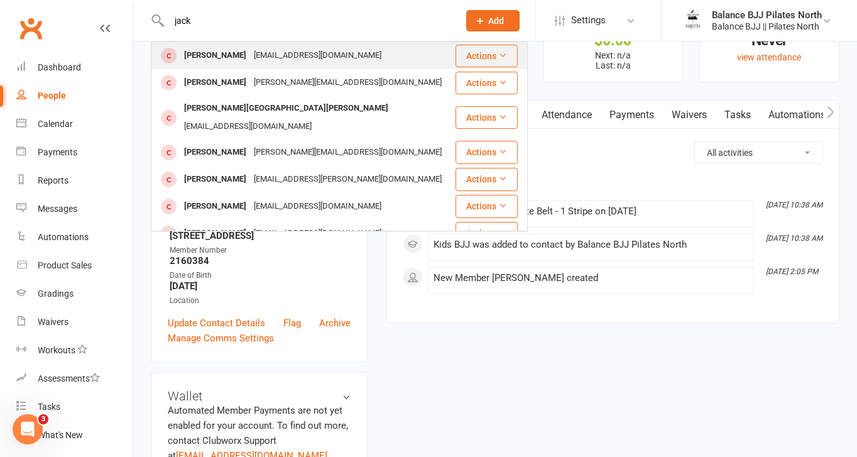
scroll to position [58, 0]
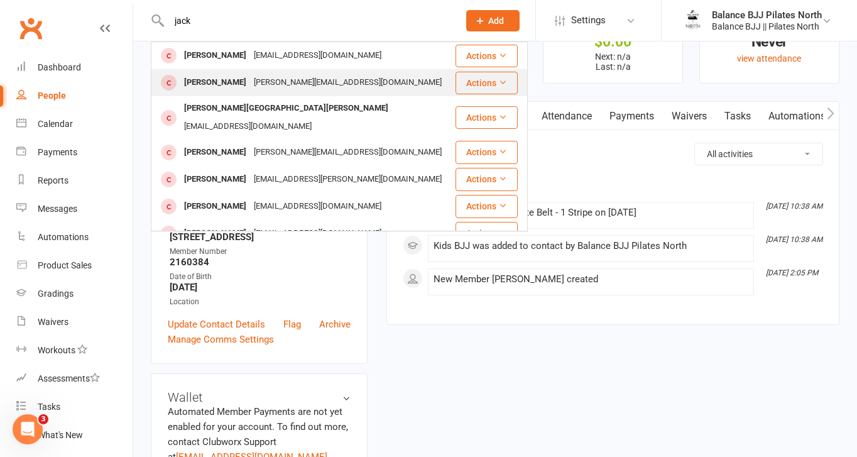
click at [288, 86] on div "[PERSON_NAME][EMAIL_ADDRESS][DOMAIN_NAME]" at bounding box center [347, 82] width 195 height 18
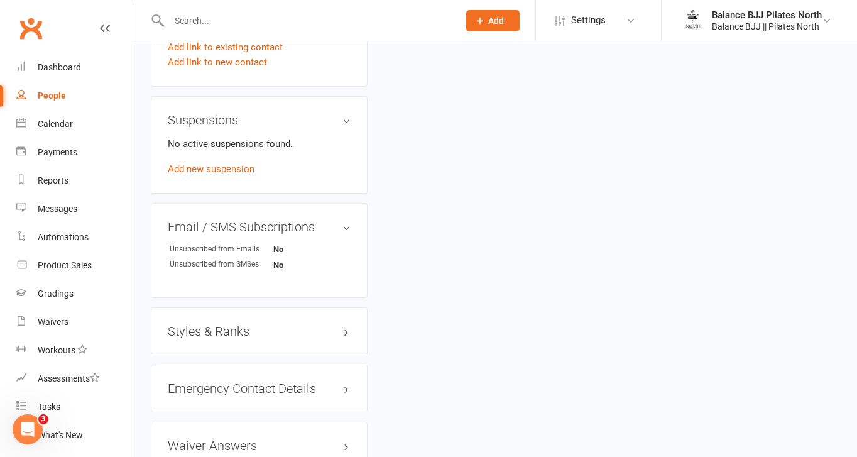
scroll to position [781, 0]
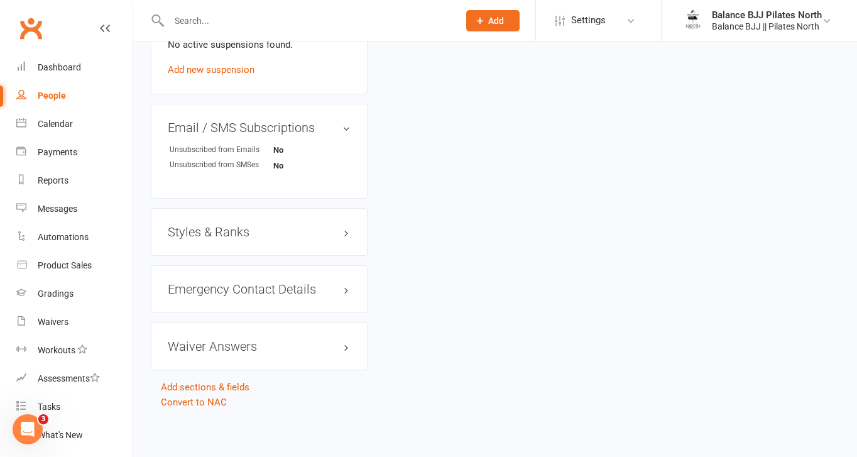
click at [236, 231] on h3 "Styles & Ranks" at bounding box center [259, 232] width 183 height 14
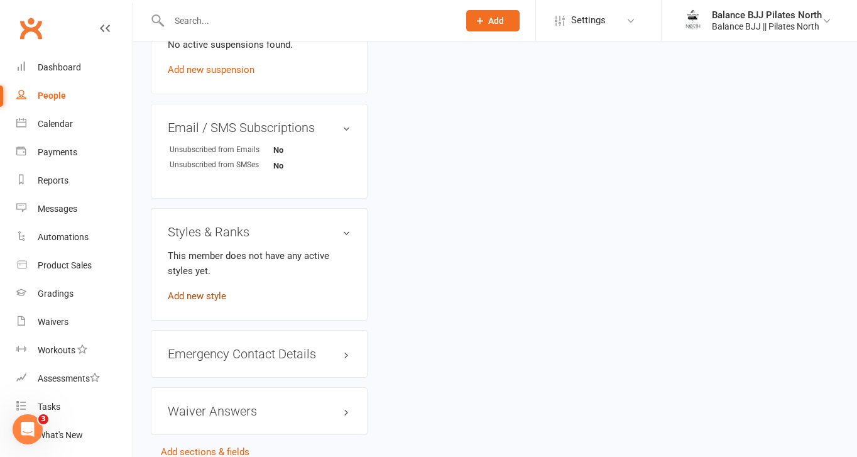
click at [206, 291] on link "Add new style" at bounding box center [197, 295] width 58 height 11
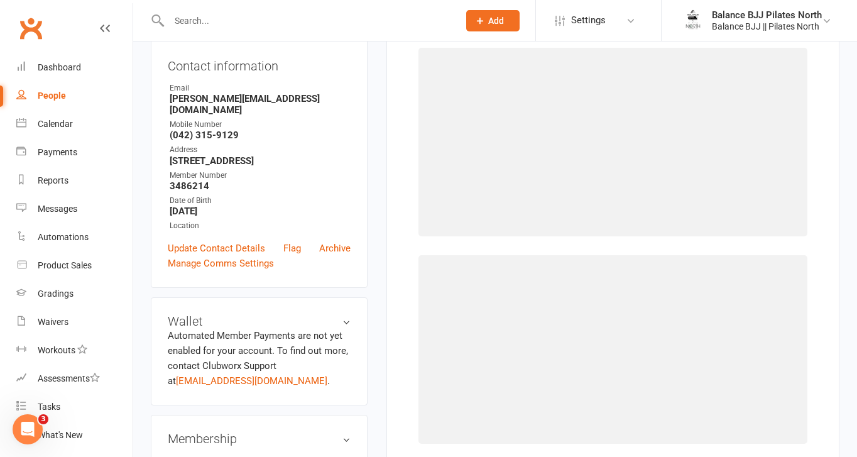
scroll to position [96, 0]
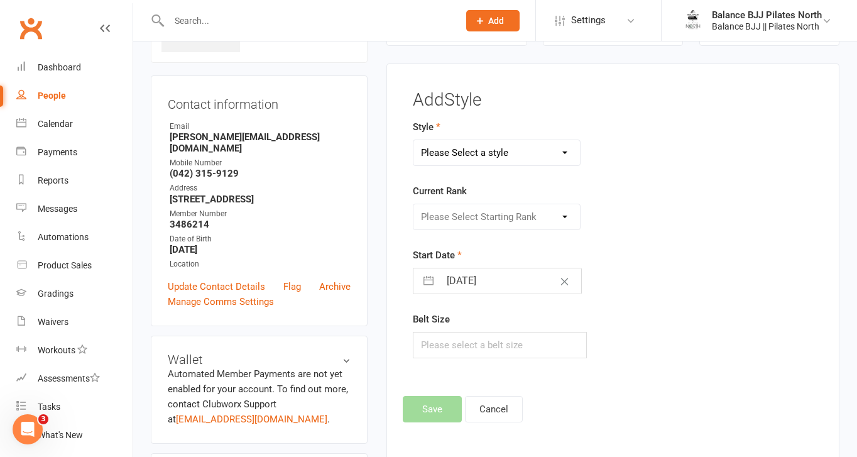
click at [534, 155] on select "Please Select a style Adults BJJ Kids BJJ" at bounding box center [496, 152] width 166 height 25
select select "3743"
click at [413, 140] on select "Please Select a style Adults BJJ Kids BJJ" at bounding box center [496, 152] width 166 height 25
click at [502, 214] on select "Please Select Starting Rank White Belt White Belt - 1 Stripe White Belt - 2 Str…" at bounding box center [496, 216] width 166 height 25
select select "44755"
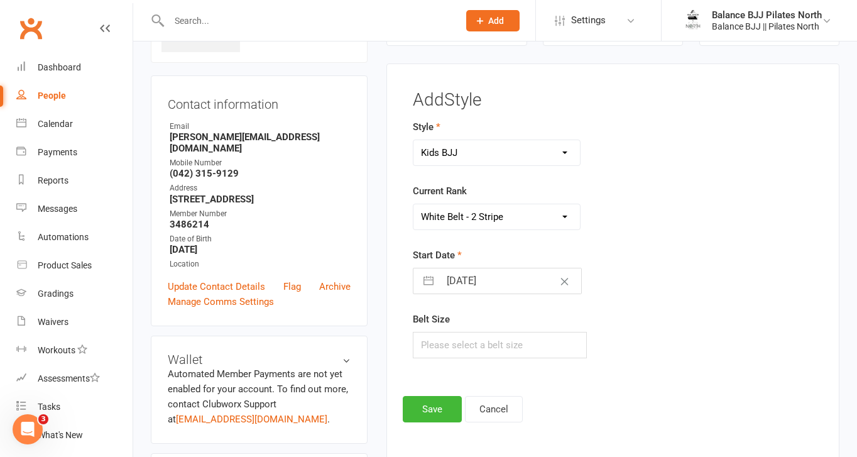
click at [413, 204] on select "Please Select Starting Rank White Belt White Belt - 1 Stripe White Belt - 2 Str…" at bounding box center [496, 216] width 166 height 25
click at [436, 410] on button "Save" at bounding box center [432, 409] width 59 height 26
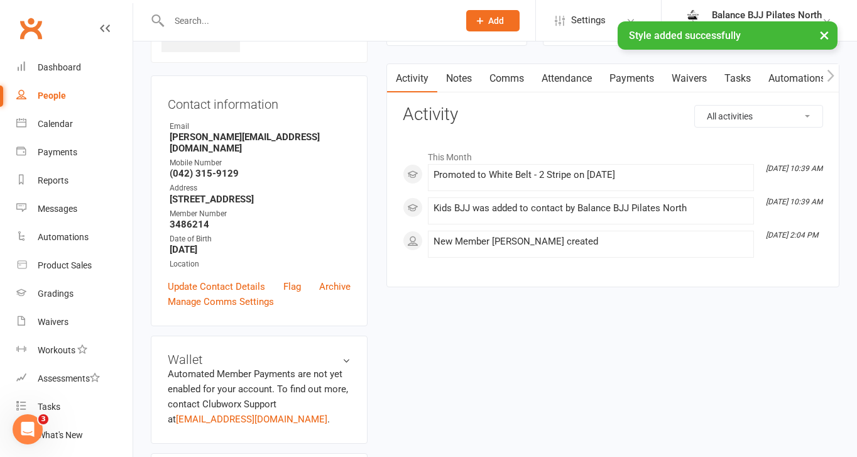
click at [239, 21] on div "× Style added successfully" at bounding box center [420, 21] width 840 height 0
click at [202, 20] on input "text" at bounding box center [307, 21] width 285 height 18
type input "[PERSON_NAME]"
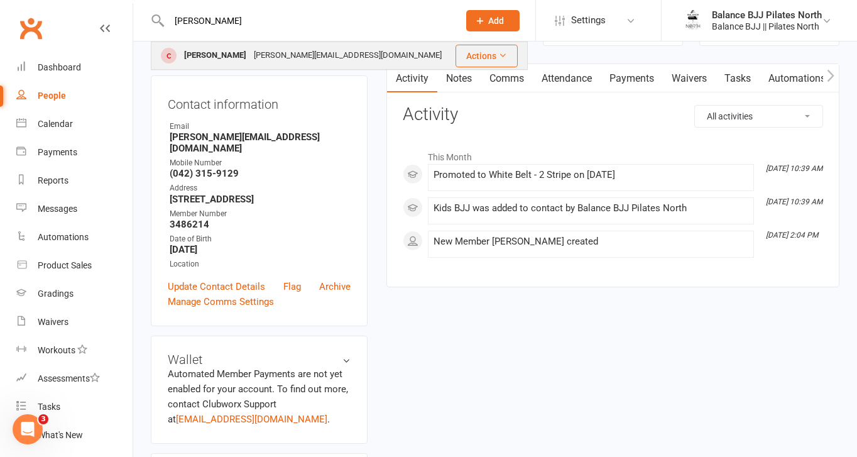
click at [201, 64] on div "[PERSON_NAME]" at bounding box center [215, 55] width 70 height 18
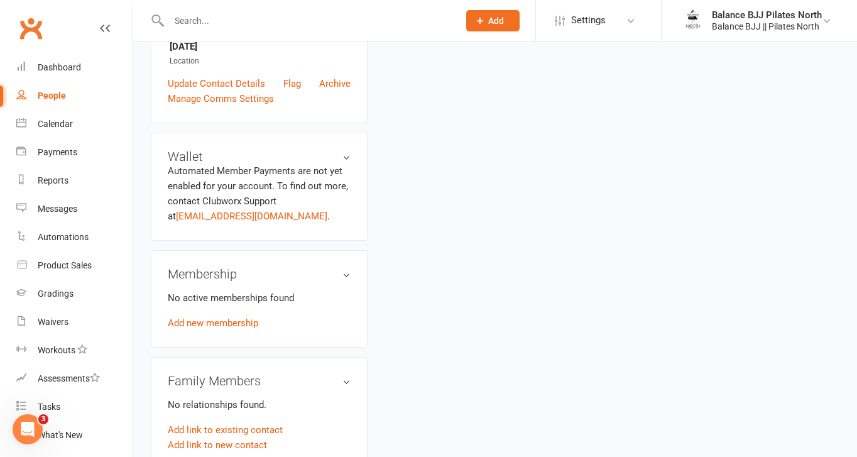
scroll to position [770, 0]
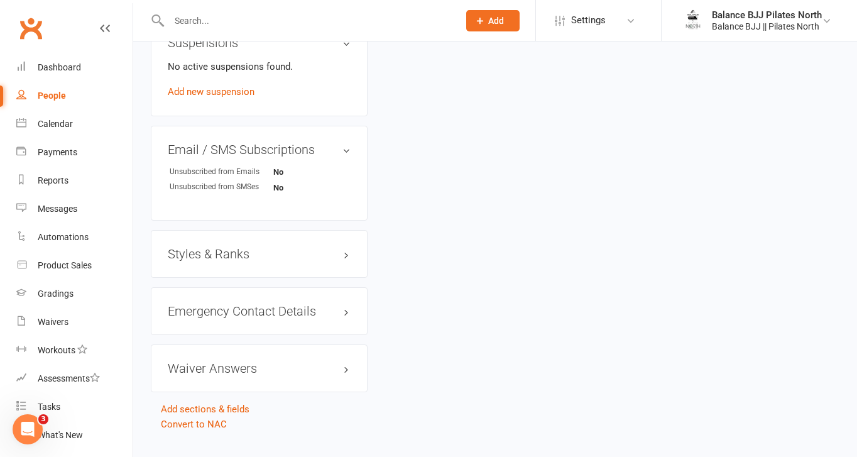
click at [229, 247] on h3 "Styles & Ranks" at bounding box center [259, 254] width 183 height 14
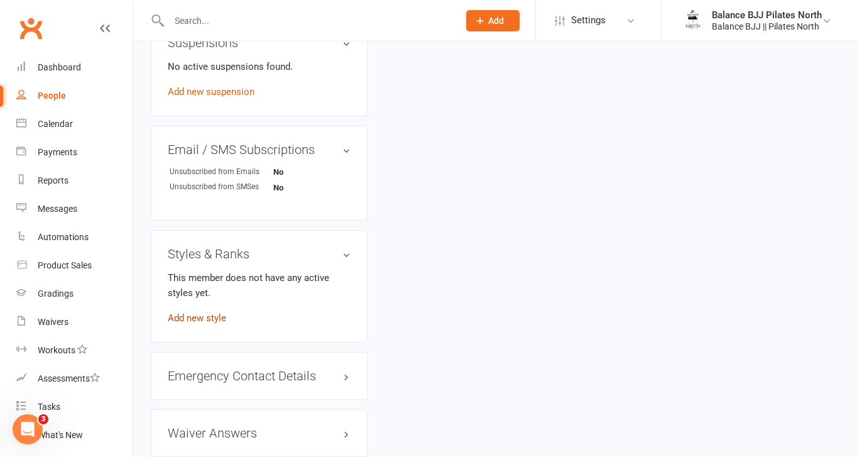
click at [200, 312] on link "Add new style" at bounding box center [197, 317] width 58 height 11
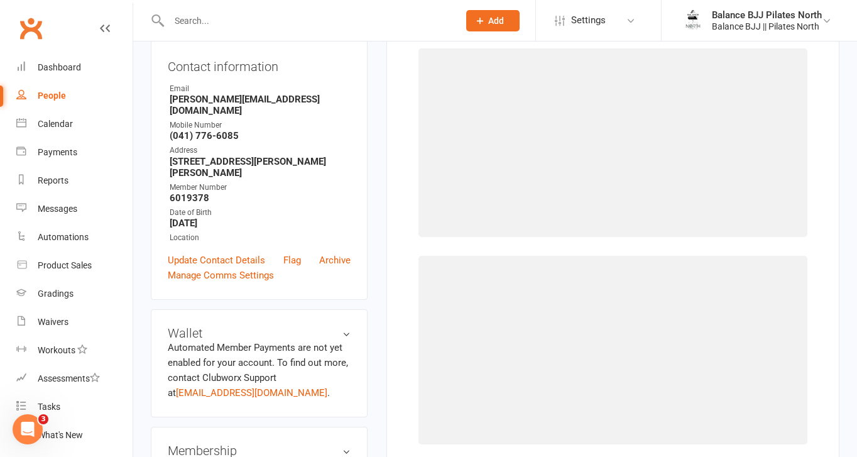
scroll to position [96, 0]
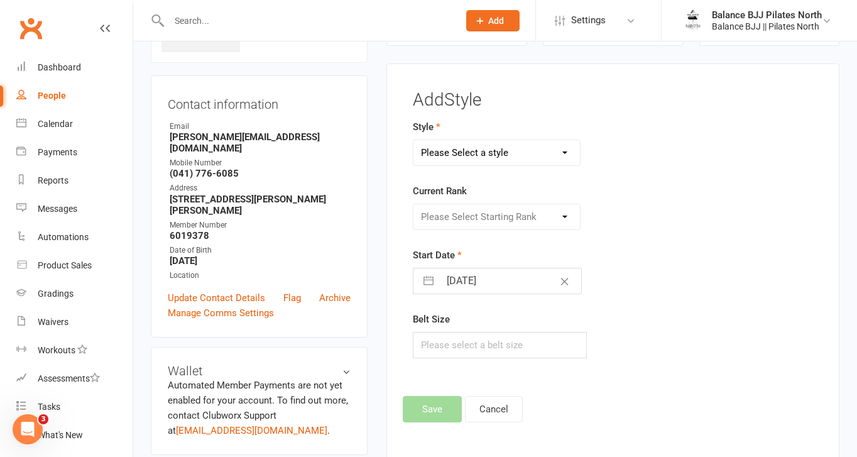
click at [535, 152] on select "Please Select a style Adults BJJ Kids BJJ" at bounding box center [496, 152] width 166 height 25
select select "3743"
click at [413, 140] on select "Please Select a style Adults BJJ Kids BJJ" at bounding box center [496, 152] width 166 height 25
click at [511, 220] on select "Please Select Starting Rank White Belt White Belt - 1 Stripe White Belt - 2 Str…" at bounding box center [496, 216] width 166 height 25
select select "44757"
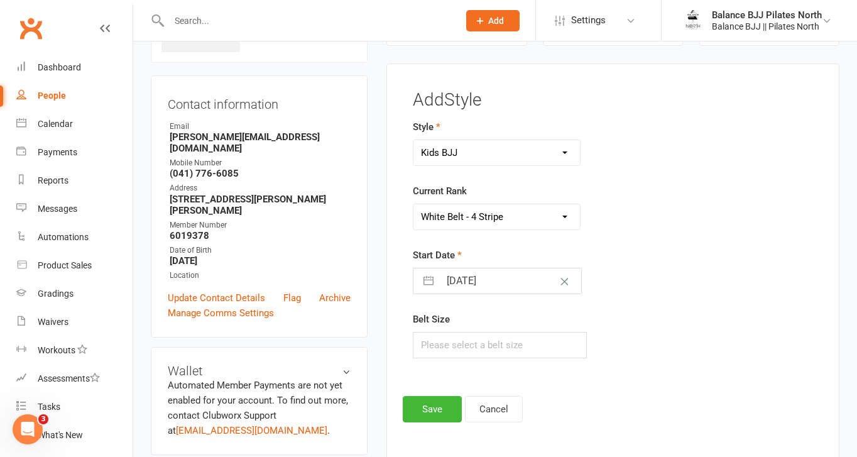
click at [413, 204] on select "Please Select Starting Rank White Belt White Belt - 1 Stripe White Belt - 2 Str…" at bounding box center [496, 216] width 166 height 25
click at [435, 397] on button "Save" at bounding box center [432, 409] width 59 height 26
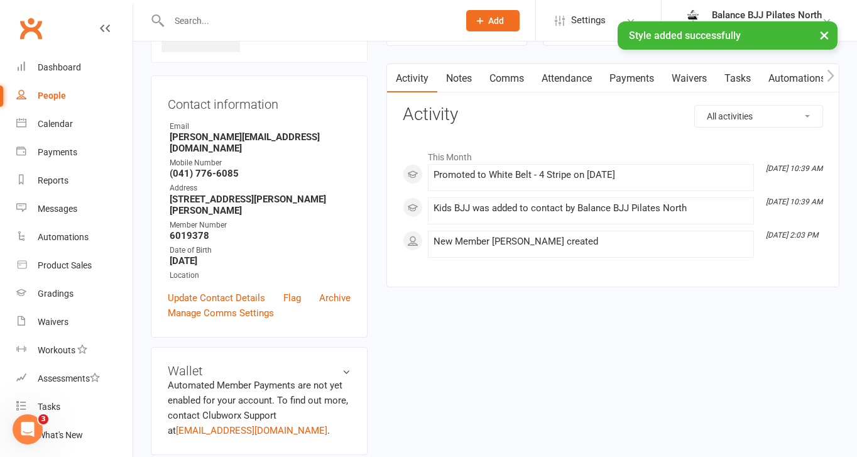
click at [288, 16] on input "text" at bounding box center [307, 21] width 285 height 18
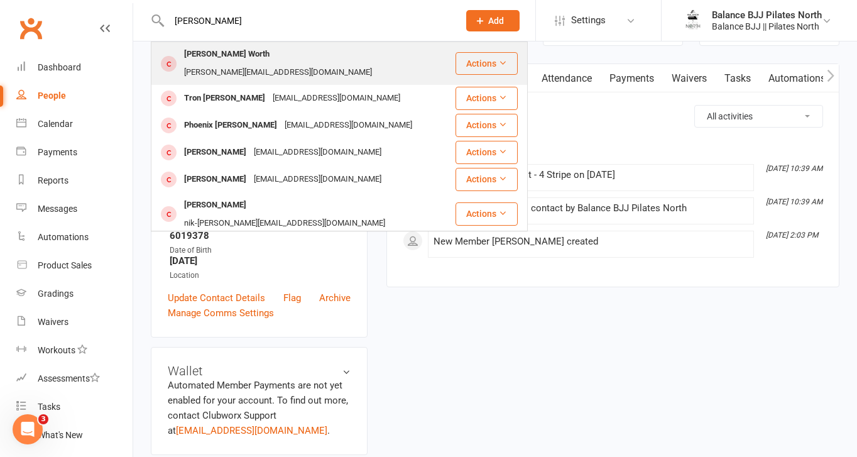
type input "[PERSON_NAME]"
click at [275, 63] on div "[PERSON_NAME][EMAIL_ADDRESS][DOMAIN_NAME]" at bounding box center [277, 72] width 195 height 18
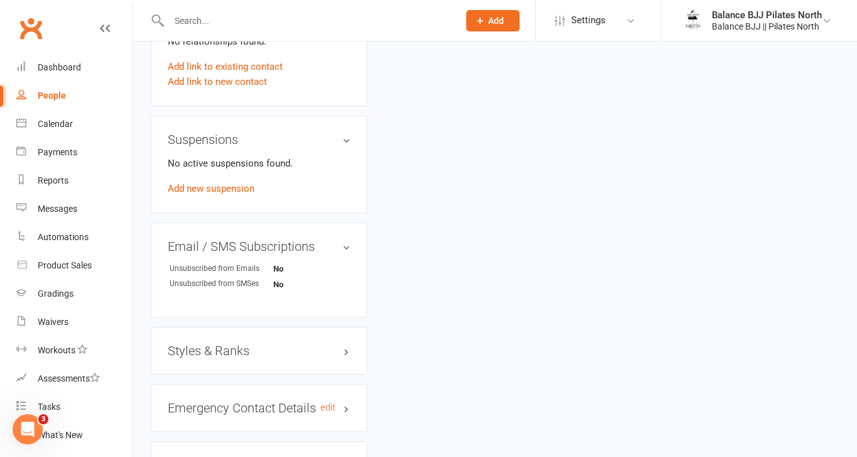
scroll to position [770, 0]
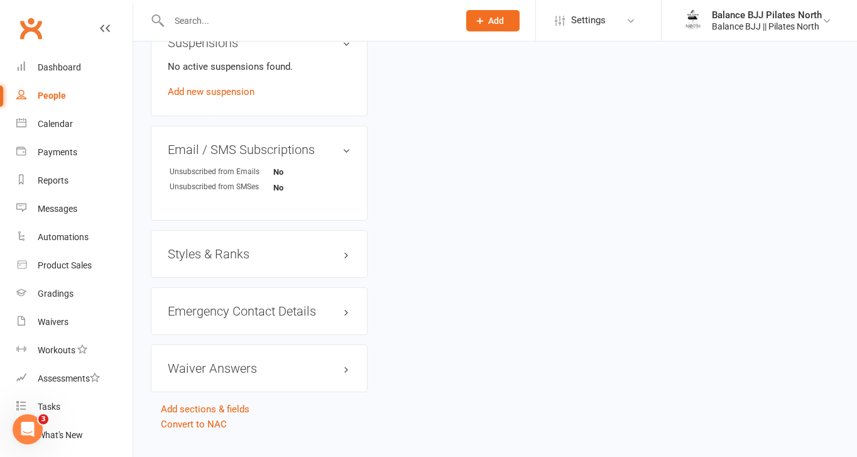
click at [229, 247] on h3 "Styles & Ranks" at bounding box center [259, 254] width 183 height 14
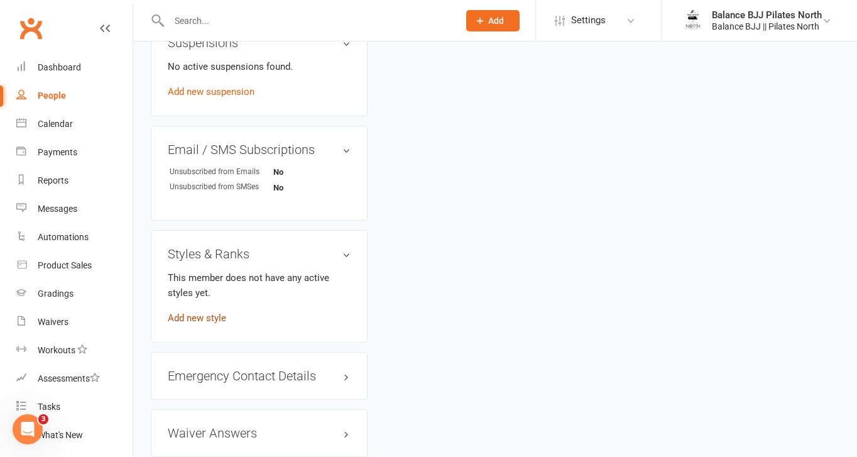
click at [204, 312] on link "Add new style" at bounding box center [197, 317] width 58 height 11
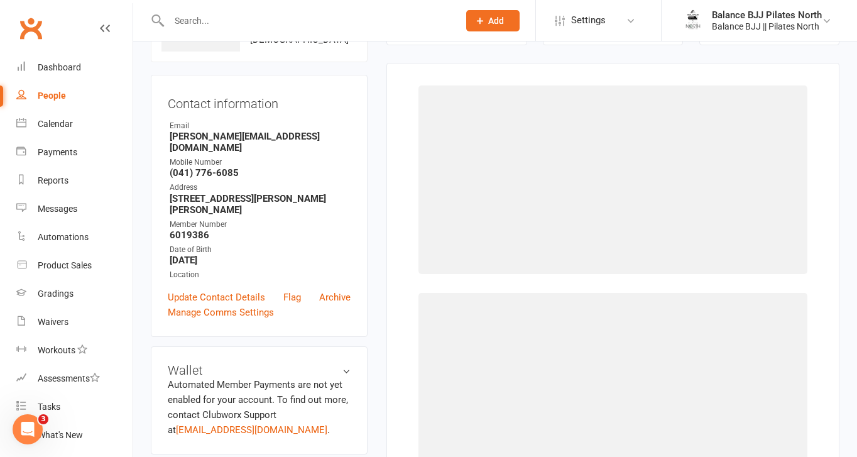
scroll to position [96, 0]
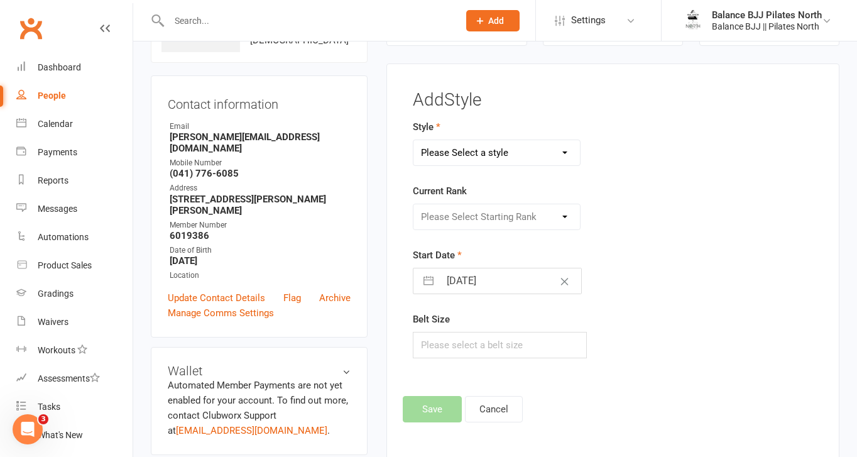
click at [524, 153] on select "Please Select a style Adults BJJ Kids BJJ" at bounding box center [496, 152] width 166 height 25
select select "3743"
click at [413, 140] on select "Please Select a style Adults BJJ Kids BJJ" at bounding box center [496, 152] width 166 height 25
click at [523, 214] on select "Please Select Starting Rank White Belt White Belt - 1 Stripe White Belt - 2 Str…" at bounding box center [496, 216] width 166 height 25
select select "44793"
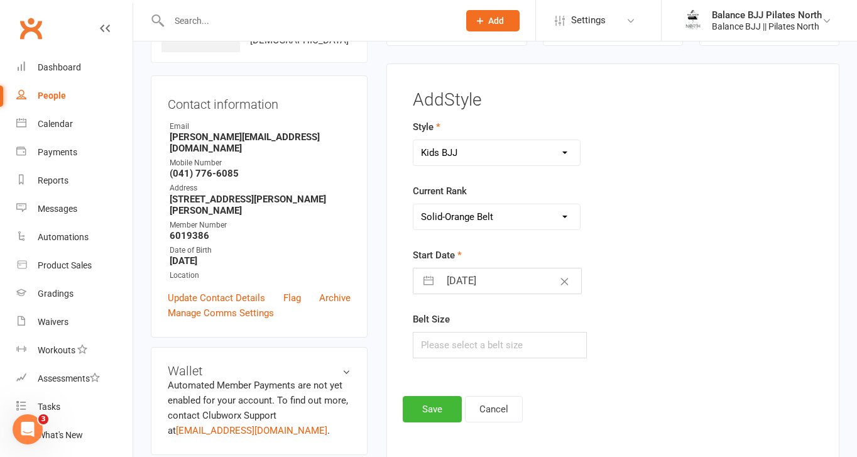
click at [413, 204] on select "Please Select Starting Rank White Belt White Belt - 1 Stripe White Belt - 2 Str…" at bounding box center [496, 216] width 166 height 25
click at [433, 417] on button "Save" at bounding box center [432, 409] width 59 height 26
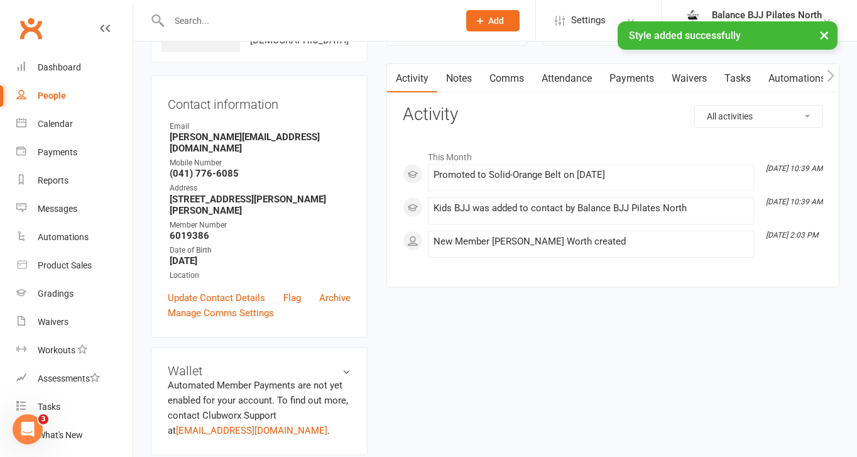
click at [228, 16] on input "text" at bounding box center [307, 21] width 285 height 18
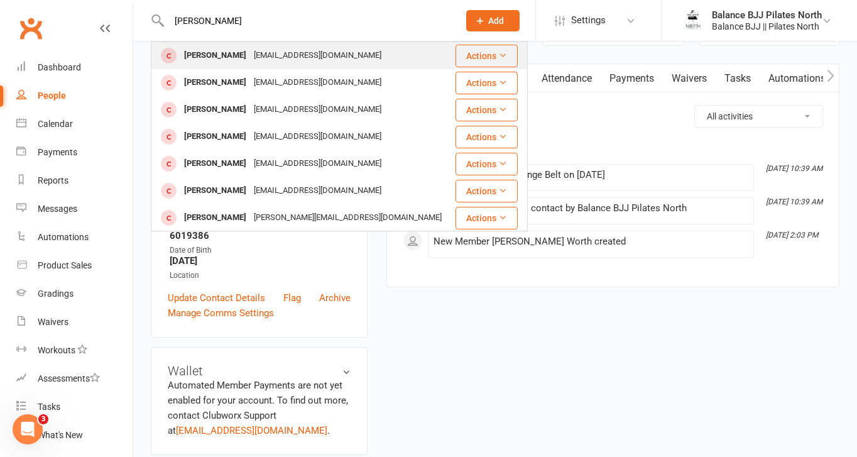
type input "[PERSON_NAME]"
click at [261, 60] on div "[EMAIL_ADDRESS][DOMAIN_NAME]" at bounding box center [317, 55] width 135 height 18
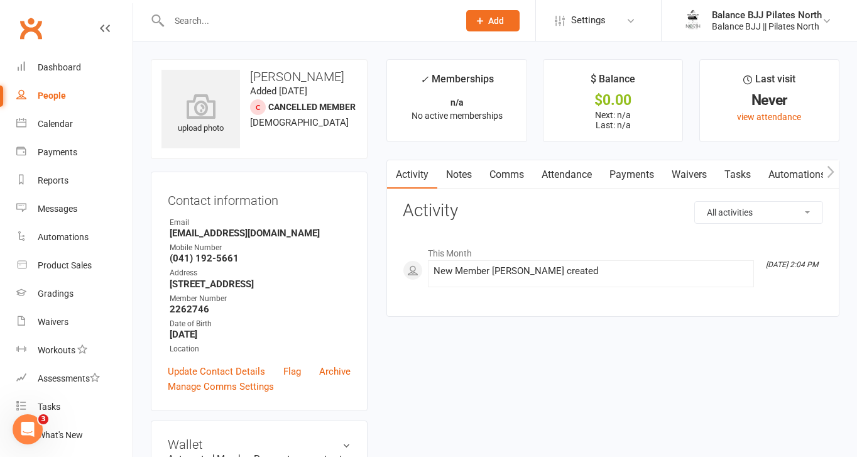
scroll to position [770, 0]
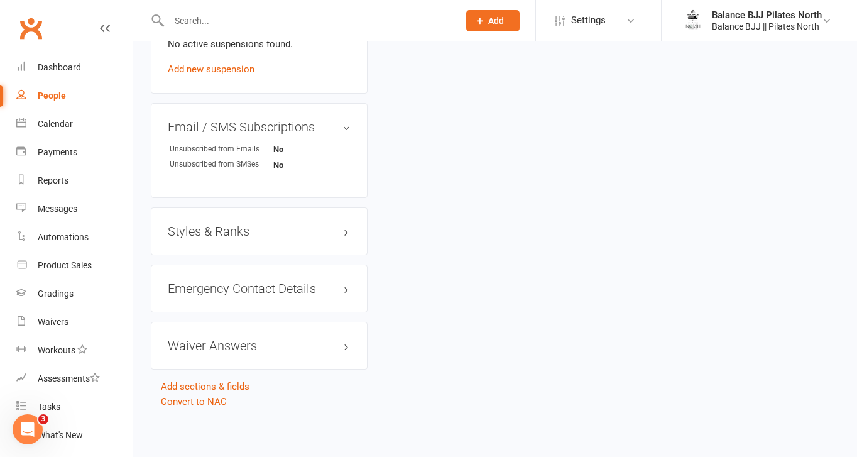
click at [220, 229] on h3 "Styles & Ranks" at bounding box center [259, 231] width 183 height 14
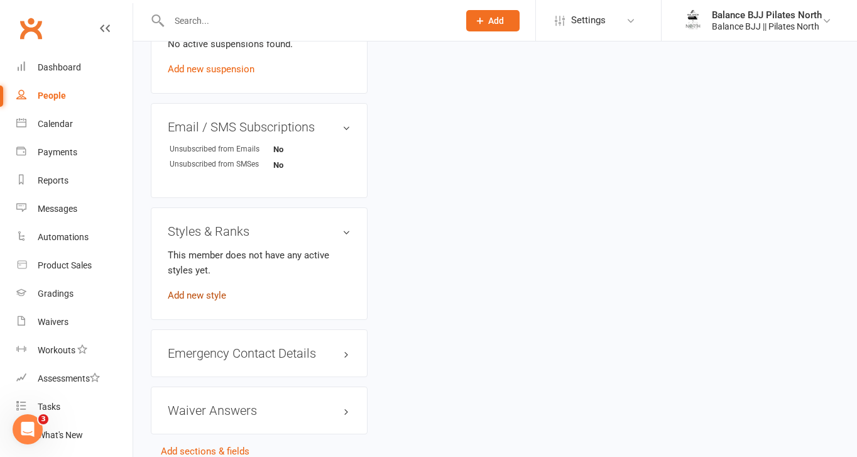
click at [192, 296] on link "Add new style" at bounding box center [197, 295] width 58 height 11
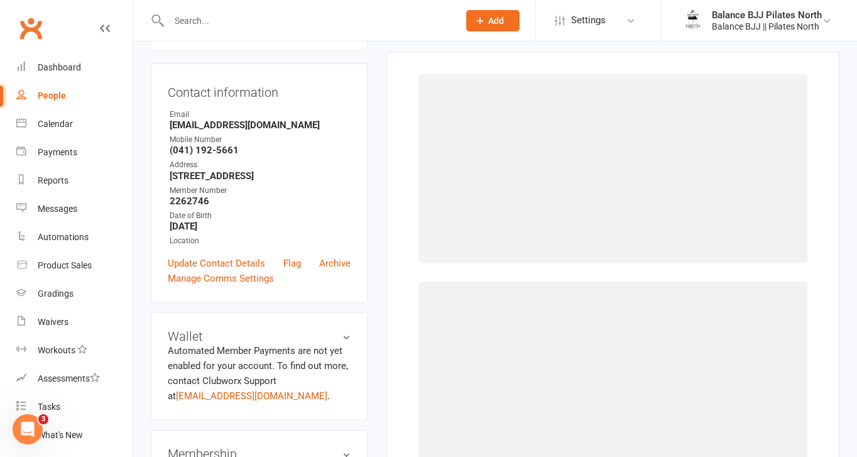
scroll to position [96, 0]
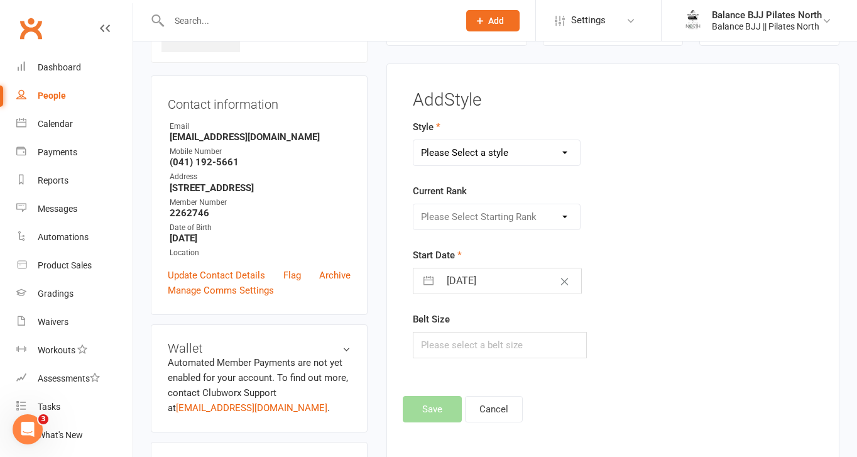
click at [533, 154] on select "Please Select a style Adults BJJ Kids BJJ" at bounding box center [496, 152] width 166 height 25
select select "3742"
click at [413, 140] on select "Please Select a style Adults BJJ Kids BJJ" at bounding box center [496, 152] width 166 height 25
click at [474, 214] on select "Please Select Starting Rank White Belt White Belt - 1 Stripe White Belt - 2 Str…" at bounding box center [496, 216] width 166 height 25
select select "44734"
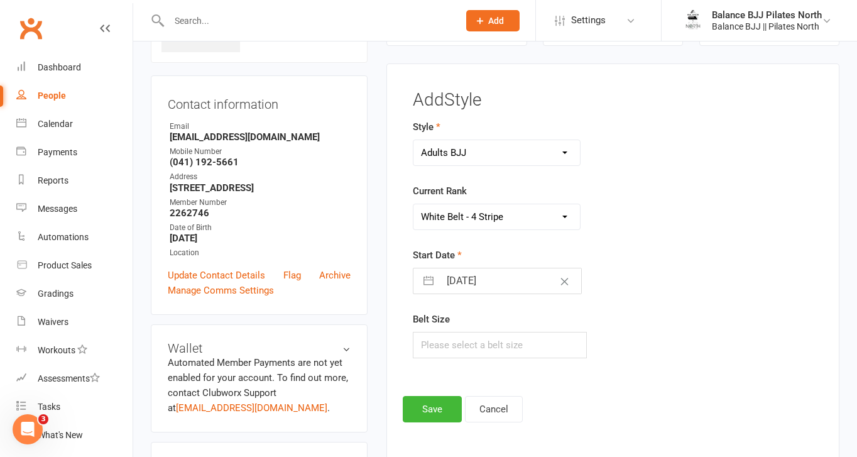
click at [413, 204] on select "Please Select Starting Rank White Belt White Belt - 1 Stripe White Belt - 2 Str…" at bounding box center [496, 216] width 166 height 25
click at [421, 407] on button "Save" at bounding box center [432, 409] width 59 height 26
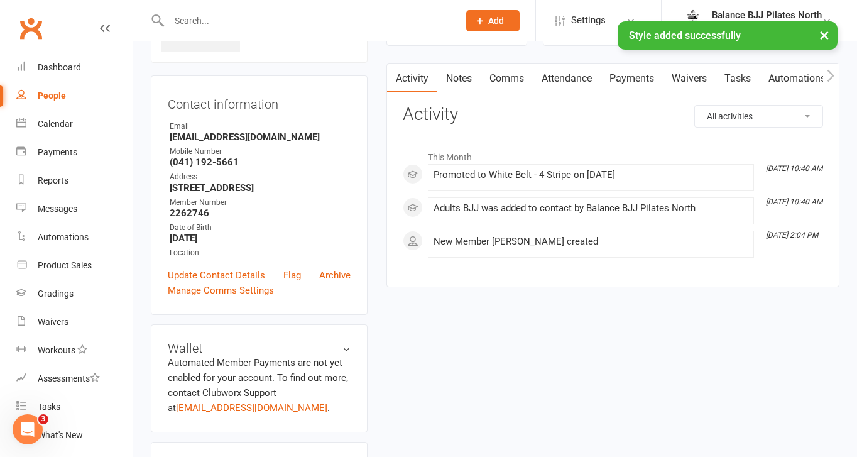
scroll to position [0, 0]
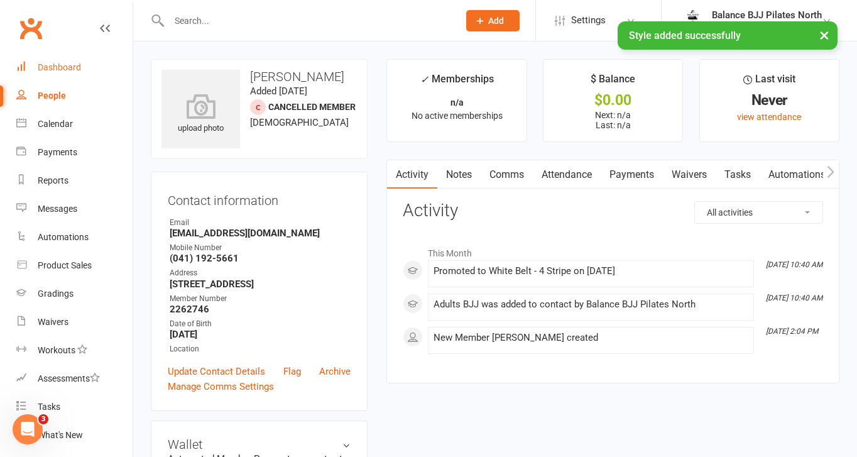
click at [52, 73] on link "Dashboard" at bounding box center [74, 67] width 116 height 28
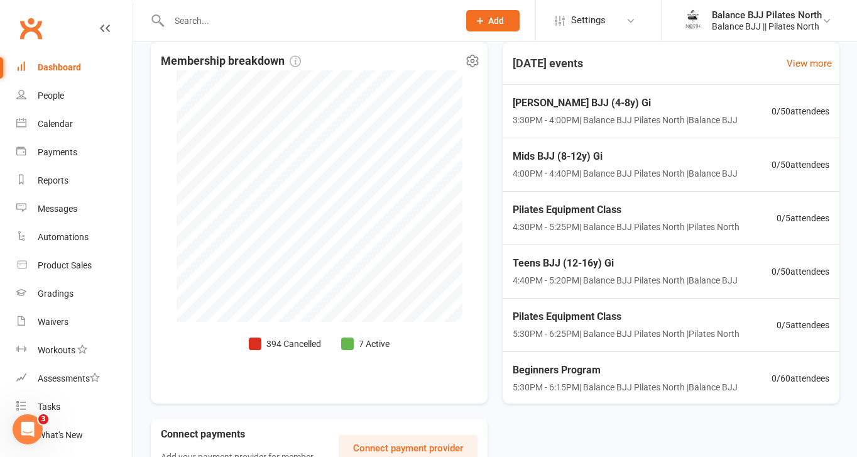
scroll to position [383, 0]
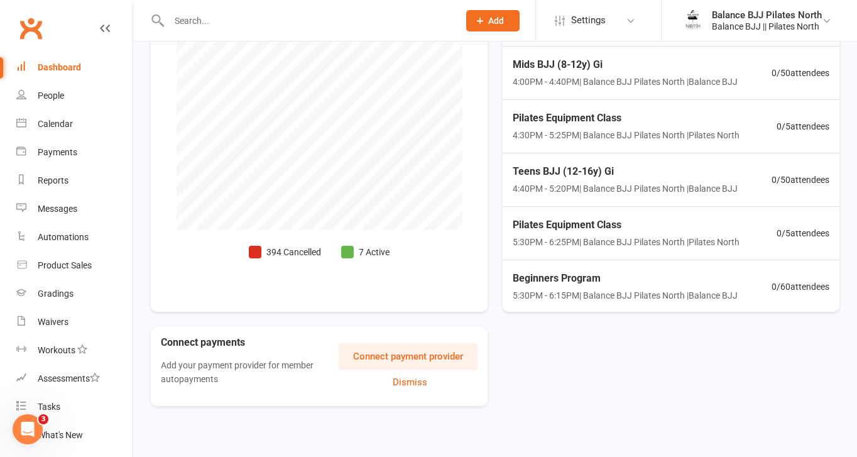
click at [401, 361] on button "Connect payment provider" at bounding box center [408, 356] width 139 height 26
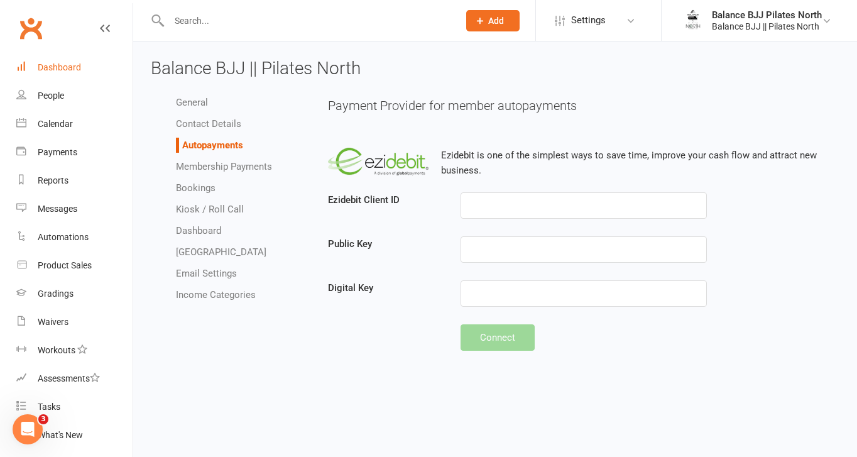
click at [66, 69] on div "Dashboard" at bounding box center [59, 67] width 43 height 10
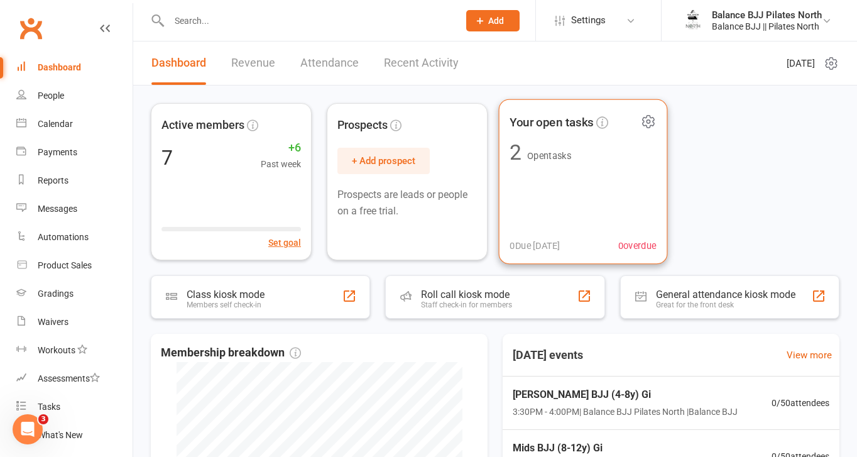
click at [609, 192] on div "Your open tasks 2 Open tasks 0 Due [DATE] 0 overdue" at bounding box center [583, 181] width 169 height 165
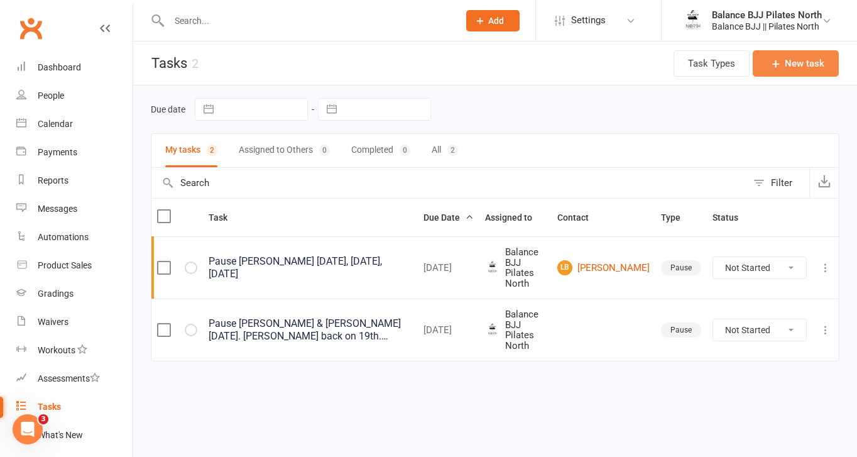
click at [800, 65] on button "New task" at bounding box center [796, 63] width 86 height 26
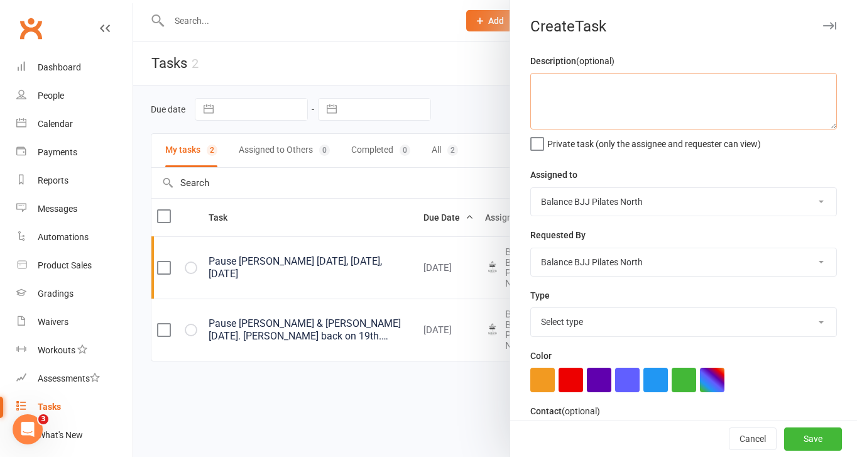
click at [648, 89] on textarea at bounding box center [683, 101] width 307 height 57
type textarea "Taylan for surgery"
click at [537, 144] on label "Private task (only the assignee and requester can view)" at bounding box center [645, 140] width 231 height 13
click at [537, 134] on input "Private task (only the assignee and requester can view)" at bounding box center [645, 134] width 231 height 0
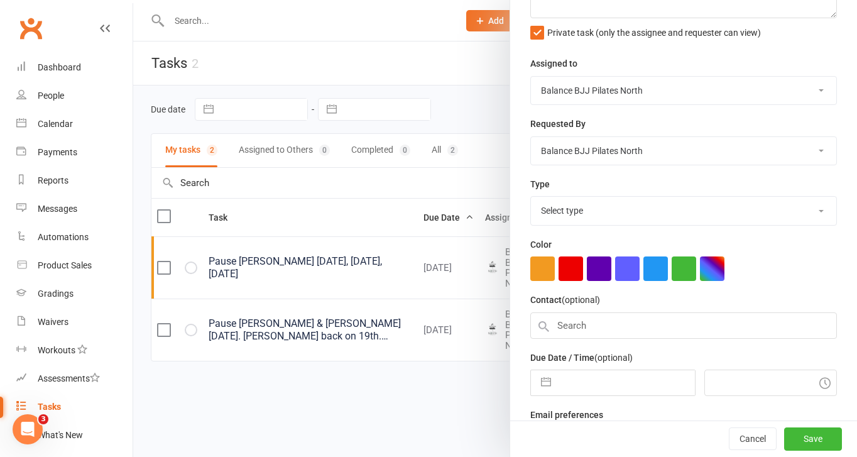
scroll to position [119, 0]
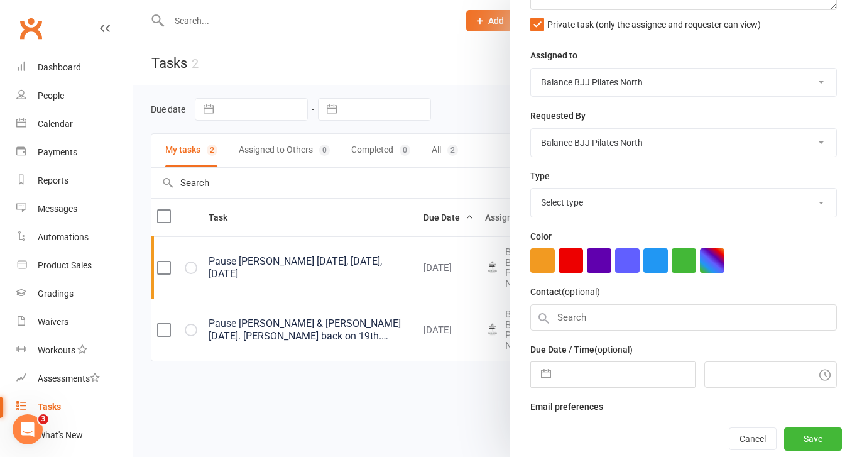
click at [585, 208] on select "Select type E-mail Meeting Pause Phone call Add new task type" at bounding box center [683, 202] width 305 height 28
select select "35287"
click at [531, 190] on select "Select type E-mail Meeting Pause Phone call Add new task type" at bounding box center [683, 202] width 305 height 28
click at [543, 263] on button "button" at bounding box center [542, 260] width 24 height 24
click at [607, 325] on input "text" at bounding box center [683, 317] width 307 height 26
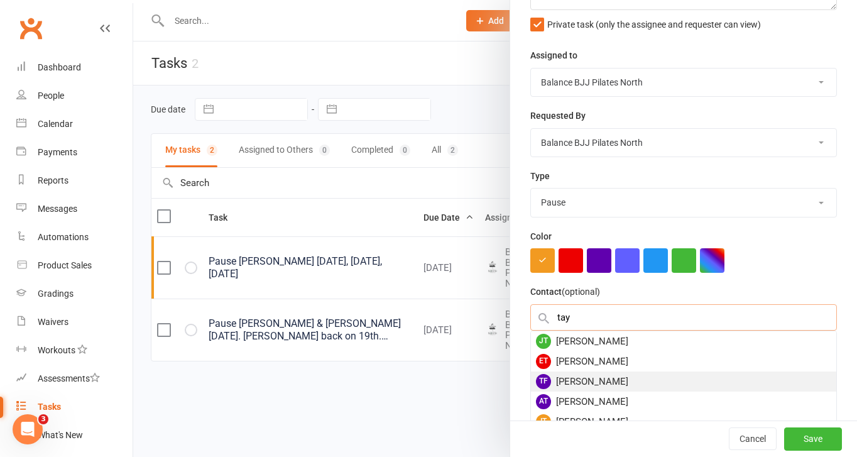
type input "tay"
click at [594, 381] on div "TF [PERSON_NAME]" at bounding box center [683, 381] width 305 height 20
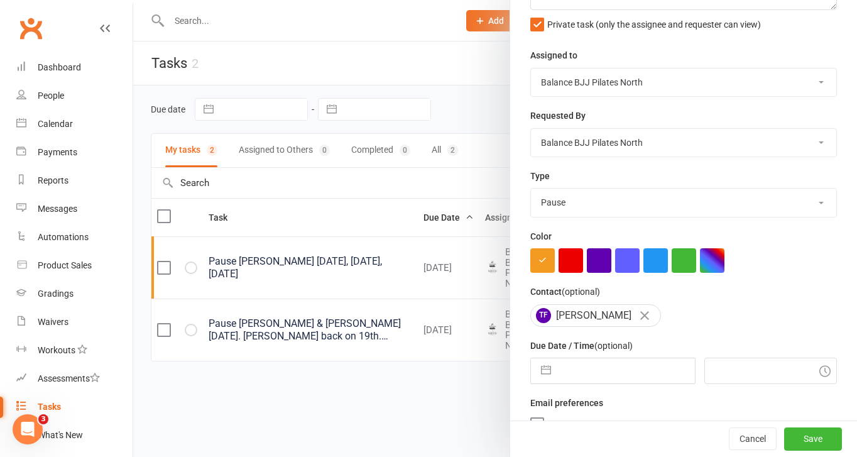
click at [596, 367] on input "text" at bounding box center [626, 370] width 138 height 25
select select "6"
select select "2025"
select select "7"
select select "2025"
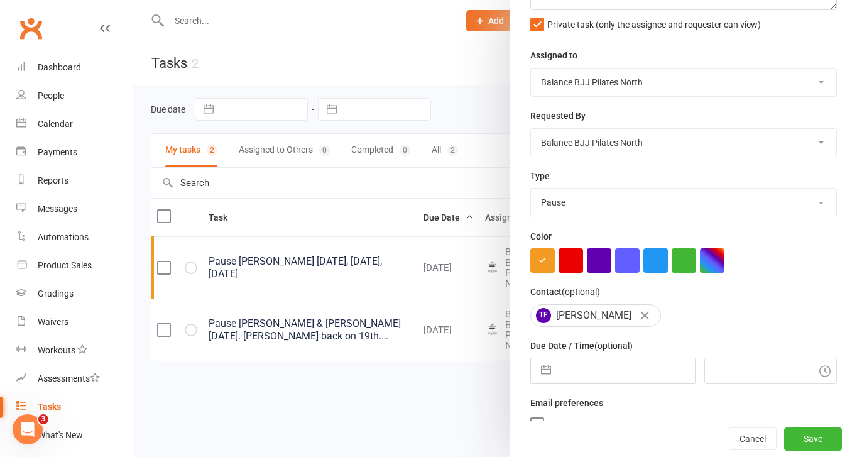
select select "8"
select select "2025"
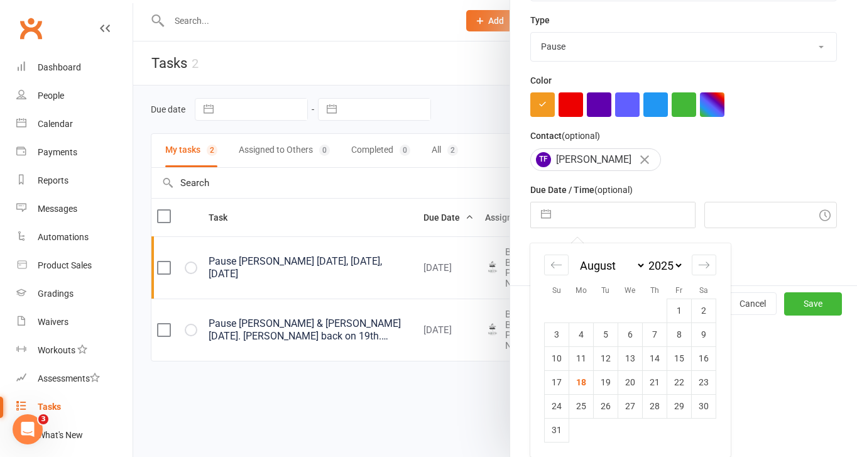
scroll to position [277, 0]
click at [700, 267] on icon "Move forward to switch to the next month." at bounding box center [704, 265] width 12 height 12
select select "9"
select select "2025"
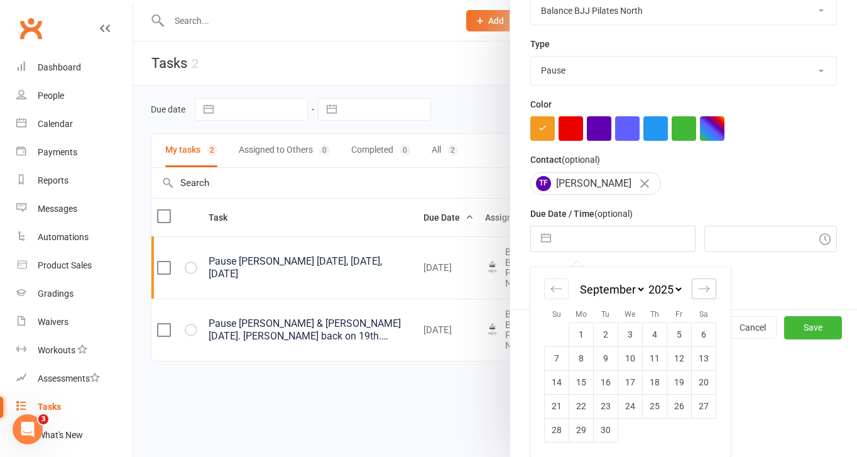
scroll to position [253, 0]
click at [590, 361] on td "8" at bounding box center [581, 358] width 24 height 24
type input "[DATE]"
type input "10:45am"
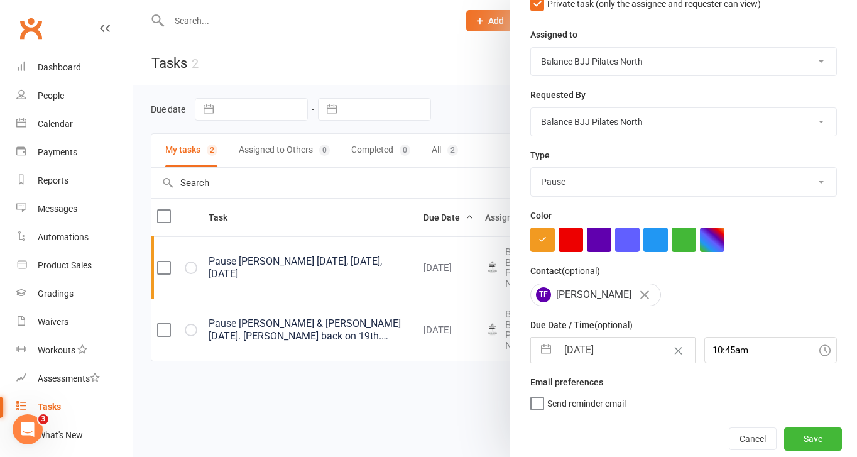
click at [547, 402] on span "Send reminder email" at bounding box center [586, 401] width 79 height 14
click at [547, 394] on input "Send reminder email" at bounding box center [577, 394] width 95 height 0
click at [805, 439] on button "Save" at bounding box center [813, 438] width 58 height 23
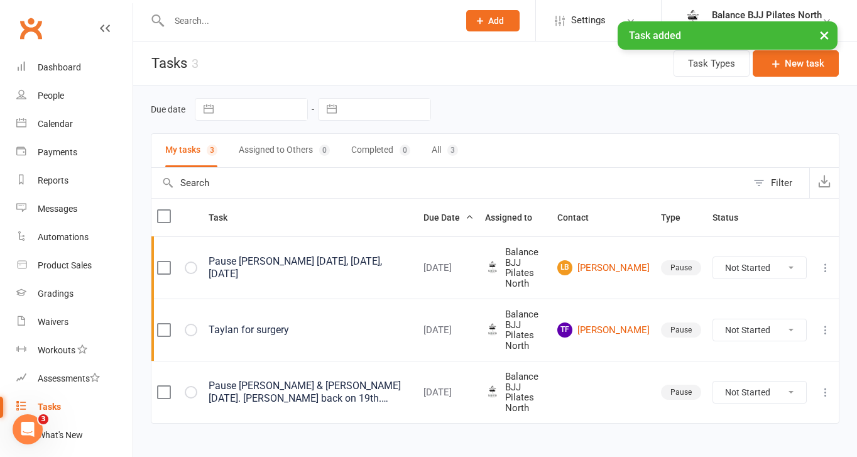
click at [823, 33] on button "×" at bounding box center [824, 34] width 23 height 27
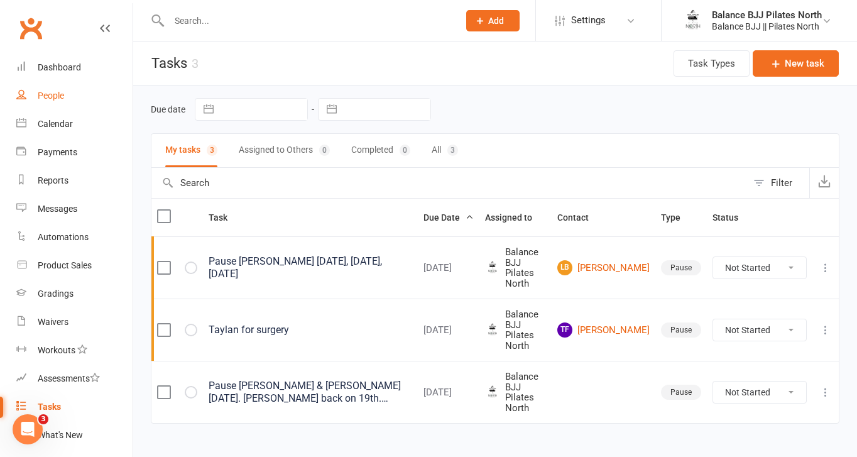
click at [52, 95] on div "People" at bounding box center [51, 95] width 26 height 10
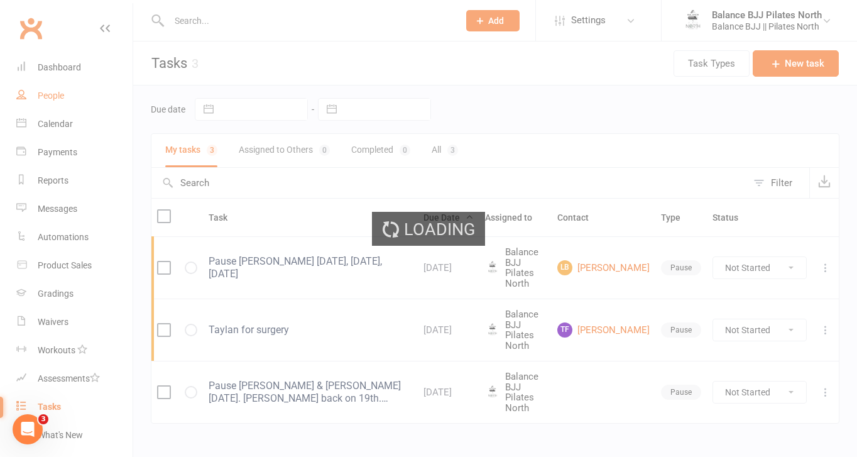
select select "100"
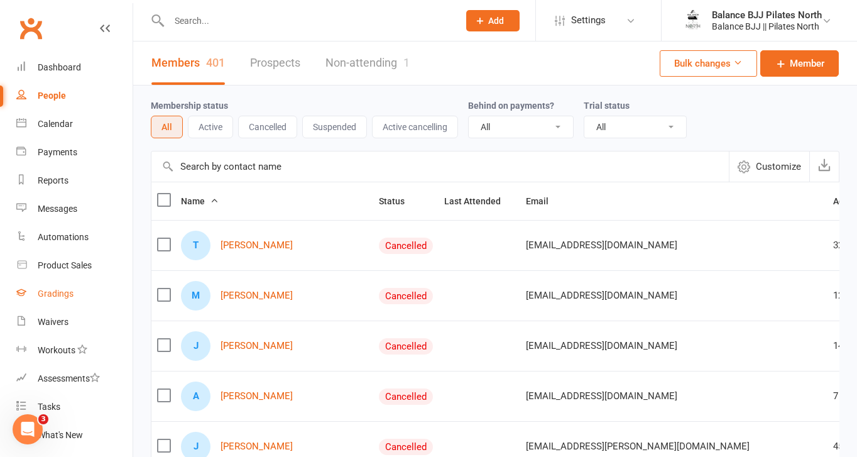
click at [59, 295] on div "Gradings" at bounding box center [56, 293] width 36 height 10
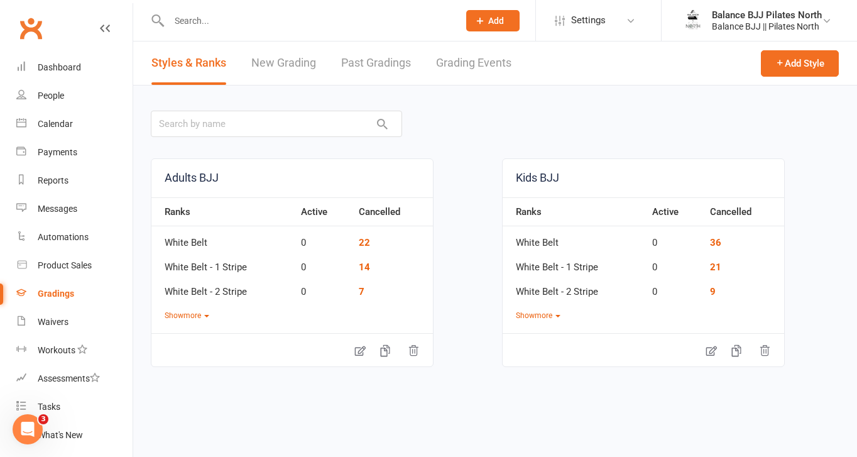
click at [288, 62] on link "New Grading" at bounding box center [283, 62] width 65 height 43
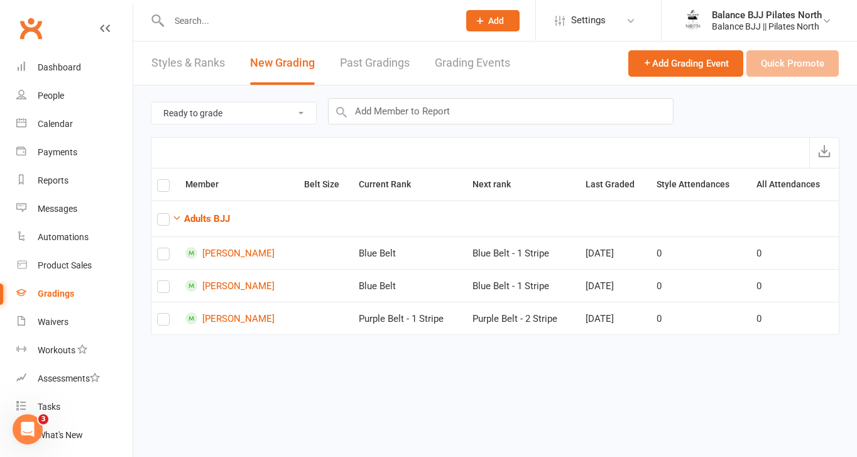
click at [214, 114] on select "Ready to grade All members enrolled in a style Active members enrolled in a sty…" at bounding box center [233, 112] width 165 height 21
click at [151, 102] on select "Ready to grade All members enrolled in a style Active members enrolled in a sty…" at bounding box center [233, 112] width 165 height 21
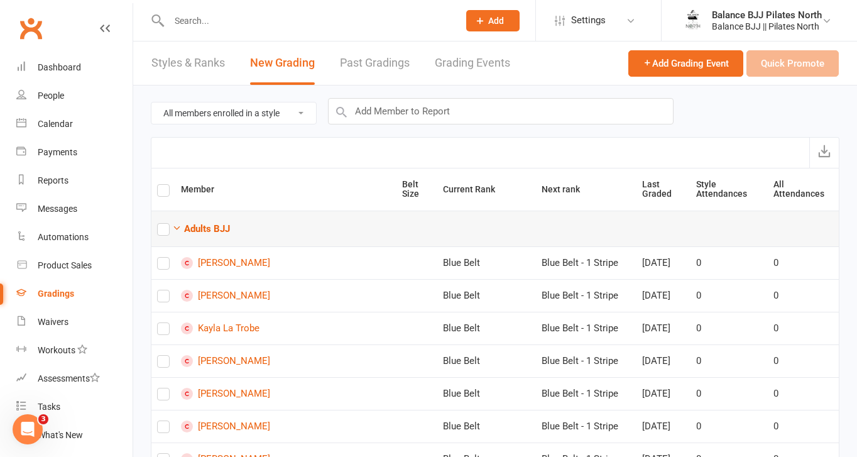
click at [190, 216] on td "Adults BJJ" at bounding box center [494, 228] width 687 height 36
click at [190, 229] on strong "Adults BJJ" at bounding box center [207, 228] width 46 height 11
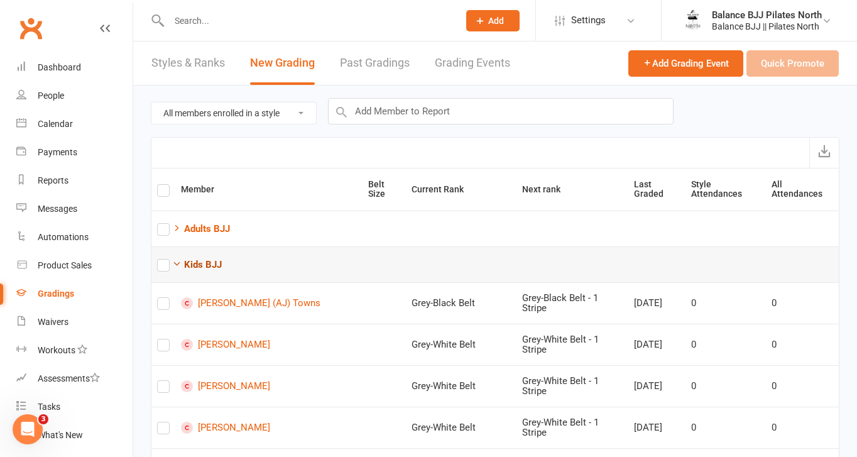
click at [177, 259] on icon "button" at bounding box center [176, 263] width 9 height 9
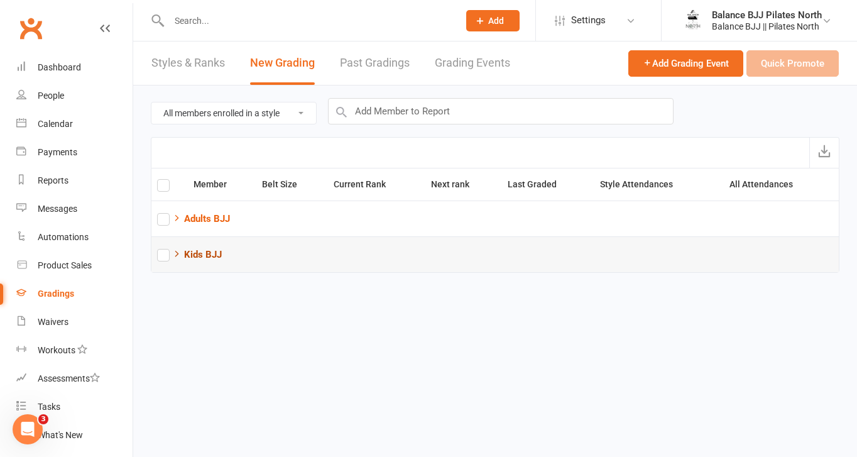
click at [177, 254] on icon "button" at bounding box center [176, 253] width 9 height 9
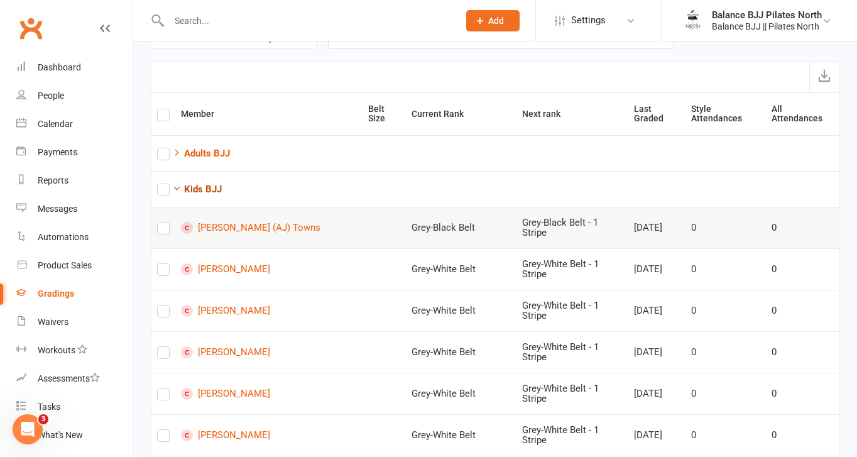
scroll to position [95, 0]
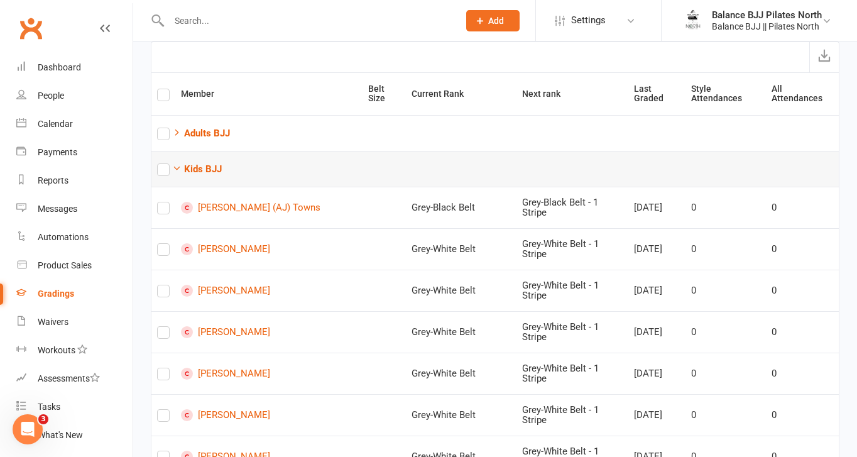
click at [163, 172] on label at bounding box center [163, 172] width 13 height 0
click at [163, 164] on input "checkbox" at bounding box center [163, 164] width 13 height 0
click at [163, 210] on label at bounding box center [163, 210] width 13 height 0
click at [163, 202] on input "checkbox" at bounding box center [163, 202] width 13 height 0
click at [163, 210] on label at bounding box center [163, 210] width 13 height 0
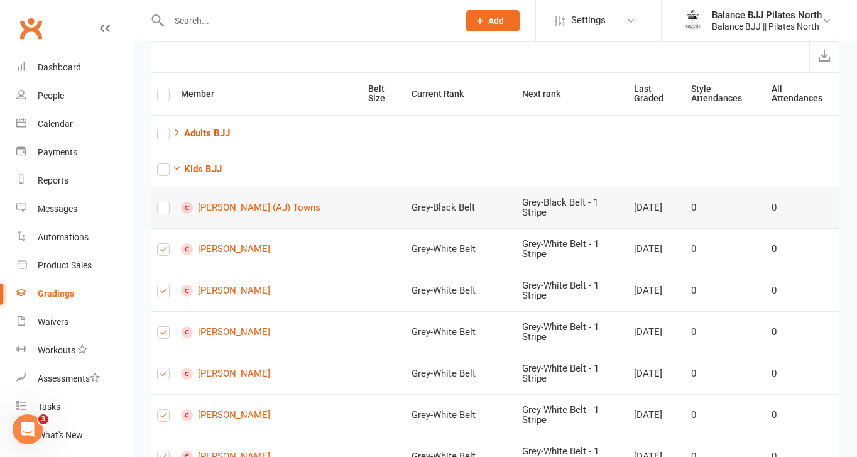
click at [163, 202] on input "checkbox" at bounding box center [163, 202] width 13 height 0
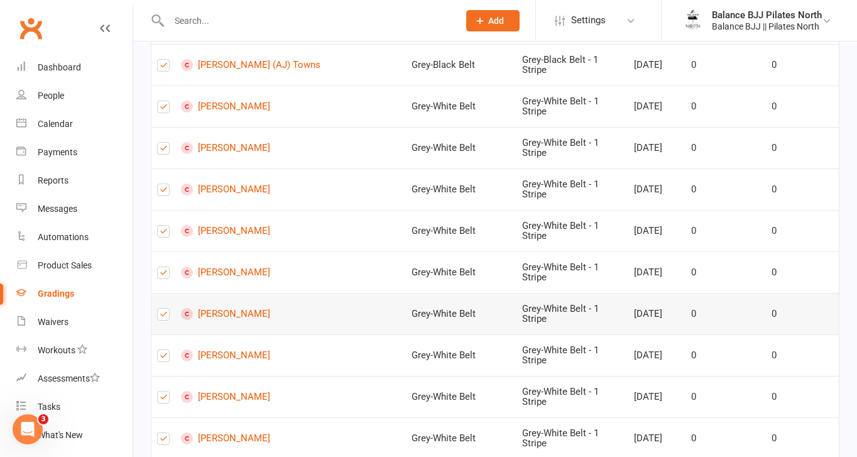
scroll to position [263, 0]
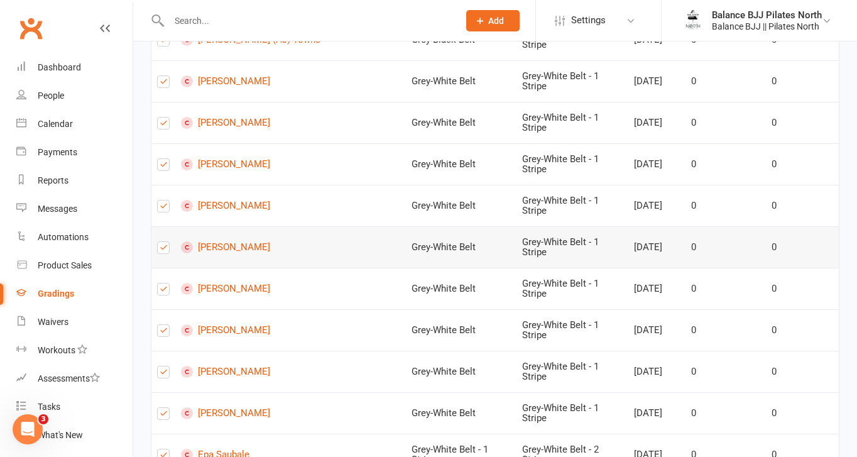
click at [161, 250] on label at bounding box center [163, 250] width 13 height 0
click at [161, 242] on input "checkbox" at bounding box center [163, 242] width 13 height 0
click at [163, 209] on label at bounding box center [163, 209] width 13 height 0
click at [163, 200] on input "checkbox" at bounding box center [163, 200] width 13 height 0
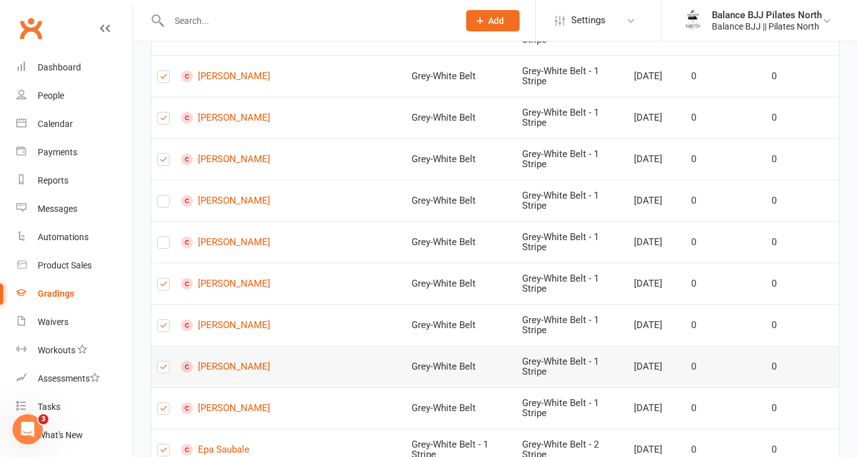
scroll to position [270, 0]
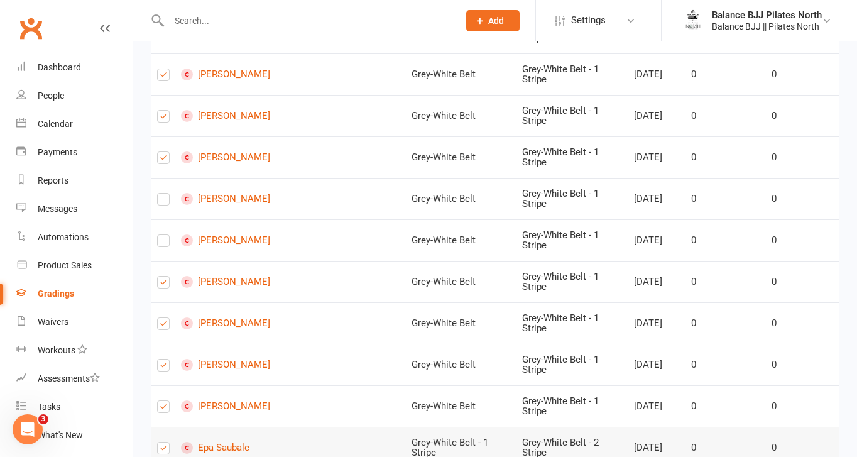
click at [163, 450] on label at bounding box center [163, 450] width 13 height 0
click at [163, 442] on input "checkbox" at bounding box center [163, 442] width 13 height 0
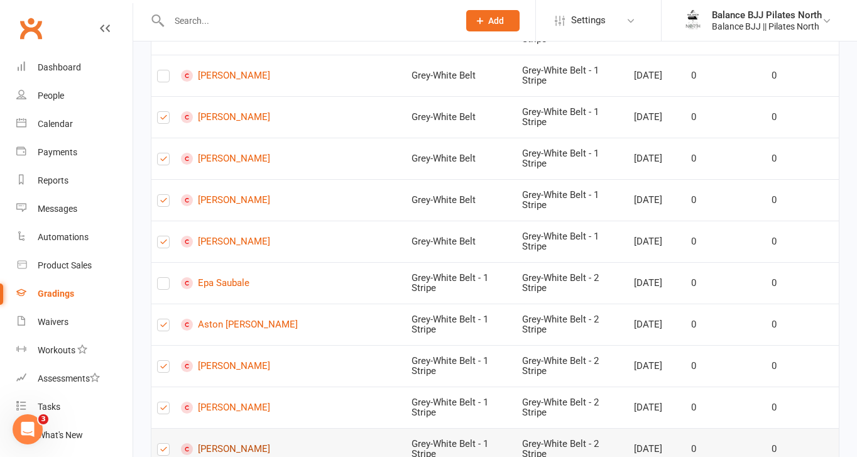
scroll to position [432, 0]
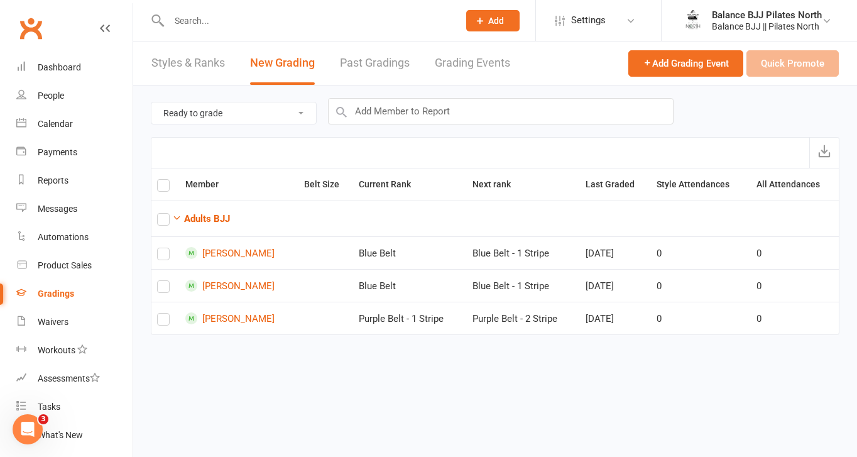
click at [281, 111] on select "Ready to grade All members enrolled in a style Active members enrolled in a sty…" at bounding box center [233, 112] width 165 height 21
click at [151, 102] on select "Ready to grade All members enrolled in a style Active members enrolled in a sty…" at bounding box center [233, 112] width 165 height 21
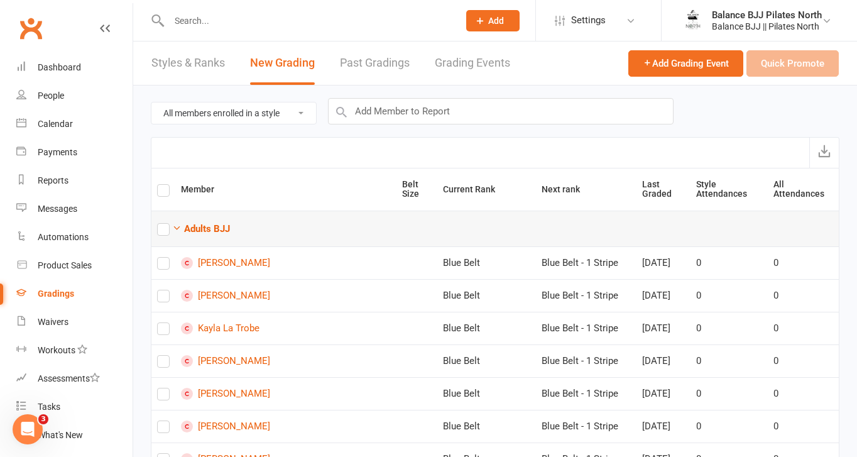
click at [179, 217] on td "Adults BJJ" at bounding box center [494, 228] width 687 height 36
click at [178, 227] on icon "button" at bounding box center [176, 227] width 9 height 9
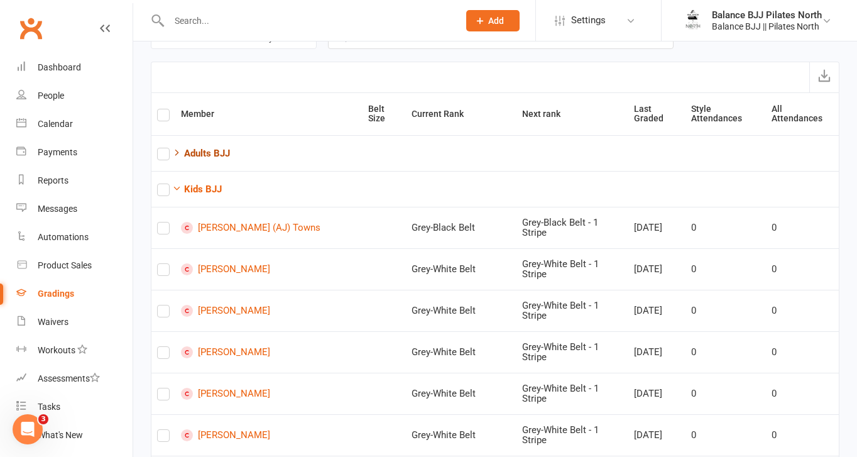
scroll to position [75, 0]
click at [163, 193] on label at bounding box center [163, 193] width 13 height 0
click at [163, 185] on input "checkbox" at bounding box center [163, 185] width 13 height 0
click at [163, 356] on label at bounding box center [163, 356] width 13 height 0
click at [163, 347] on input "checkbox" at bounding box center [163, 347] width 13 height 0
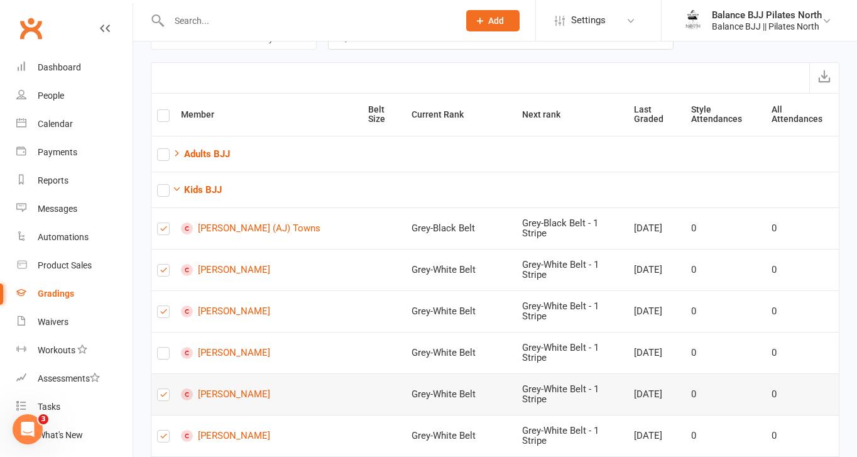
click at [163, 397] on label at bounding box center [163, 397] width 13 height 0
click at [163, 389] on input "checkbox" at bounding box center [163, 389] width 13 height 0
click at [164, 438] on label at bounding box center [163, 438] width 13 height 0
click at [164, 430] on input "checkbox" at bounding box center [163, 430] width 13 height 0
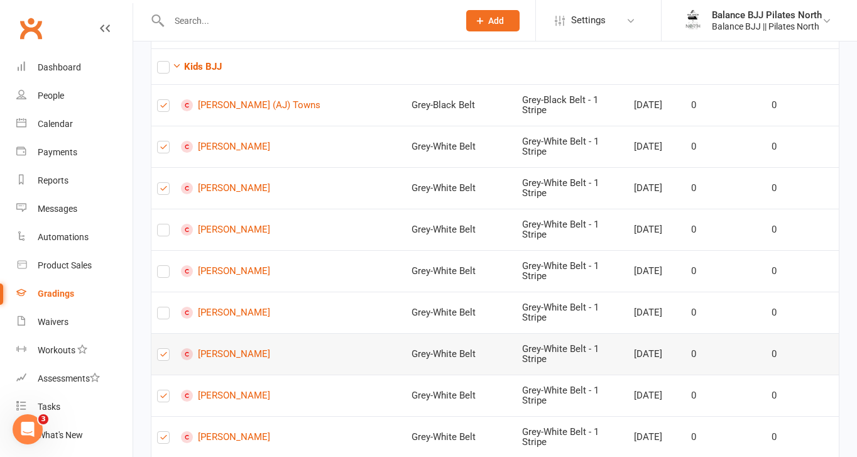
scroll to position [200, 0]
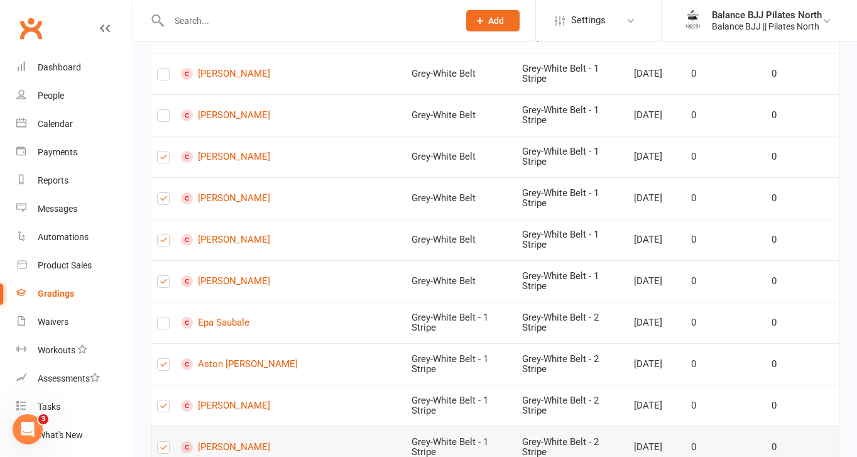
scroll to position [407, 0]
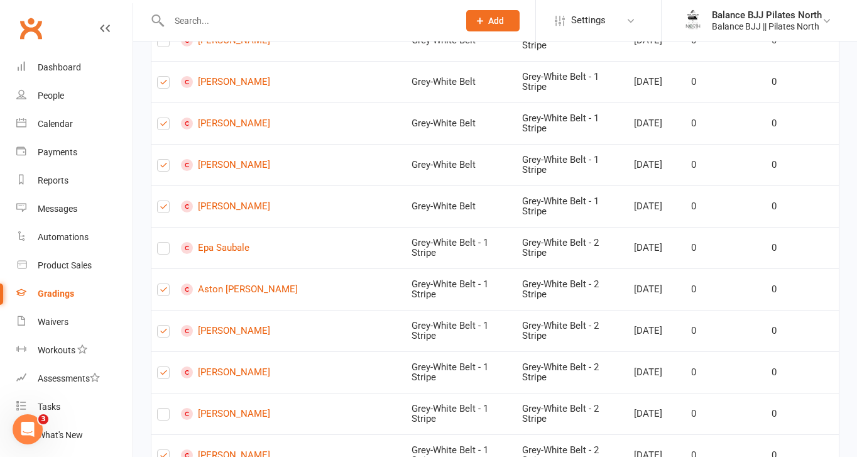
scroll to position [494, 0]
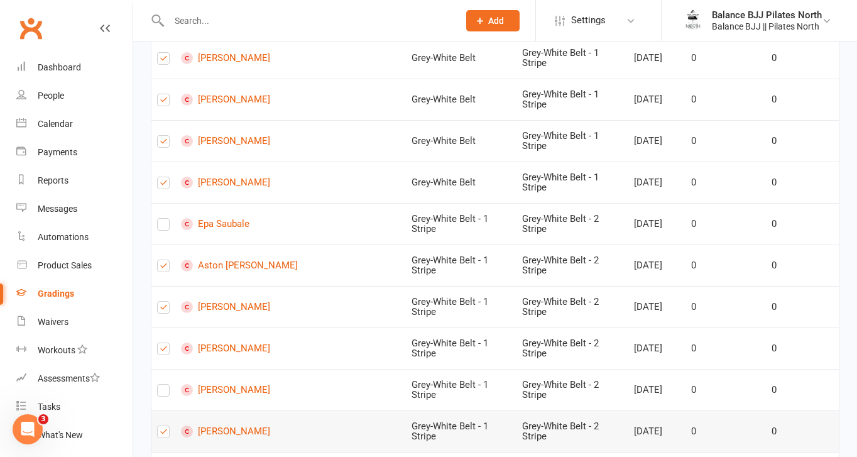
click at [161, 434] on label at bounding box center [163, 434] width 13 height 0
click at [161, 426] on input "checkbox" at bounding box center [163, 426] width 13 height 0
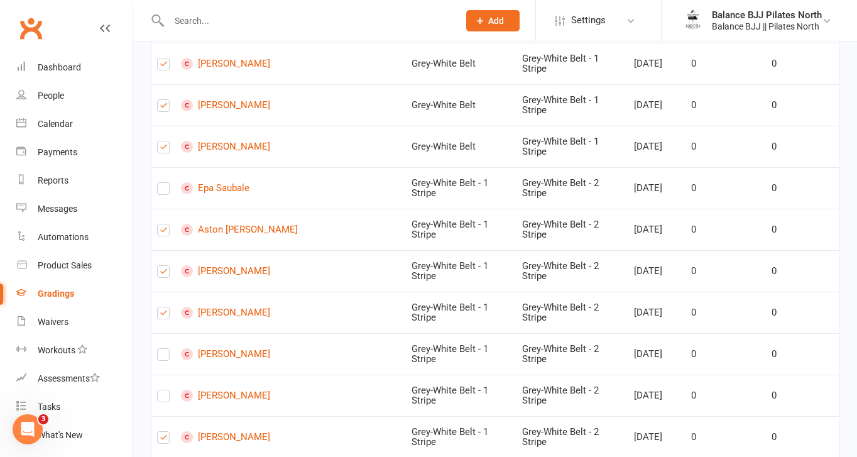
scroll to position [531, 0]
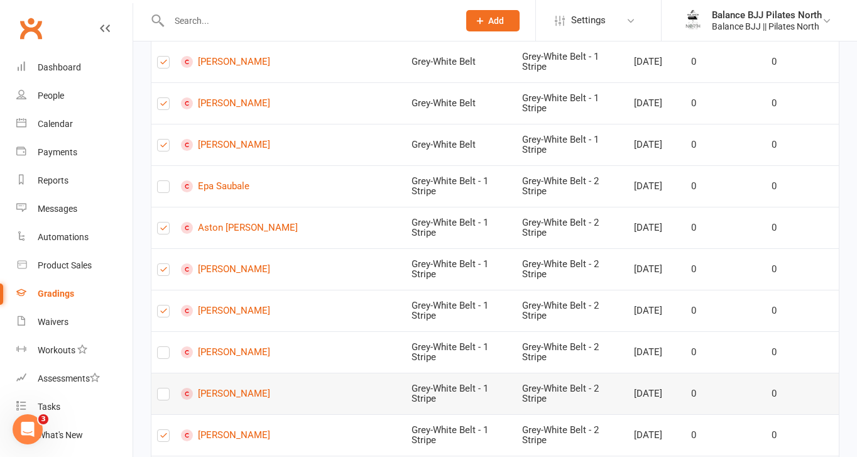
click at [161, 396] on label at bounding box center [163, 396] width 13 height 0
click at [161, 388] on input "checkbox" at bounding box center [163, 388] width 13 height 0
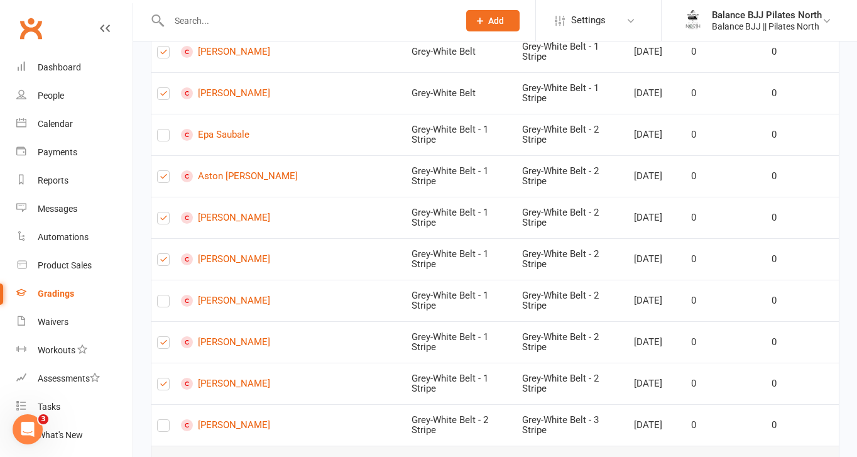
scroll to position [603, 0]
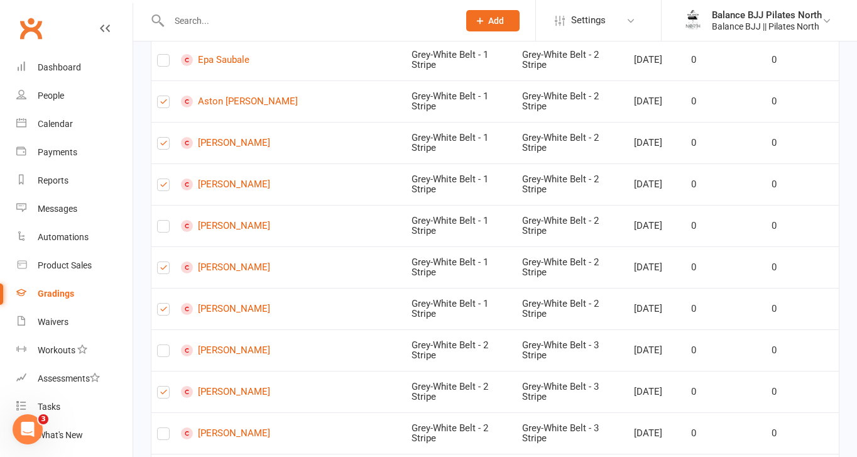
scroll to position [656, 0]
drag, startPoint x: 263, startPoint y: 274, endPoint x: 265, endPoint y: 284, distance: 9.6
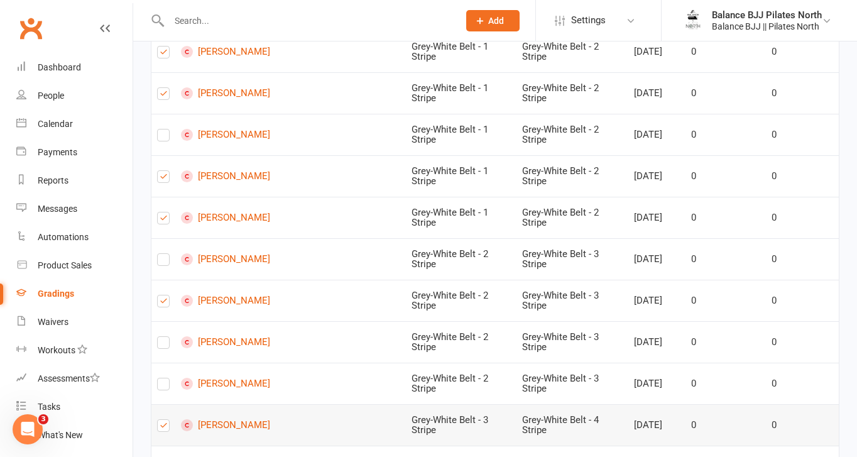
scroll to position [758, 0]
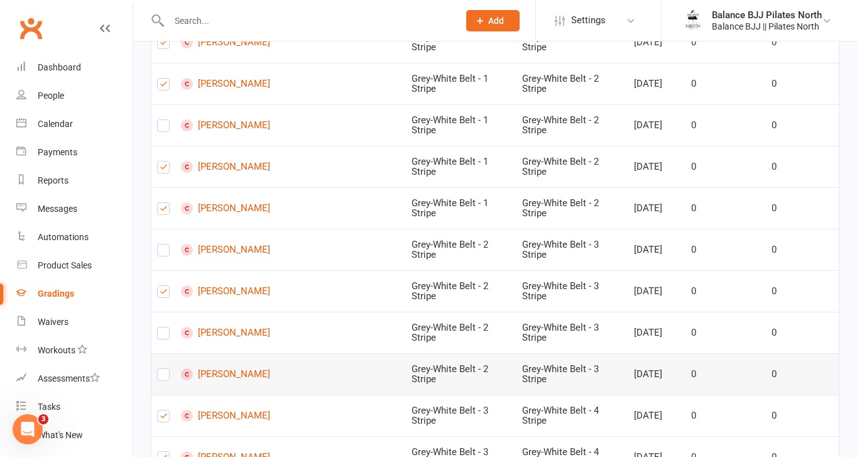
click at [163, 377] on label at bounding box center [163, 377] width 13 height 0
click at [163, 369] on input "checkbox" at bounding box center [163, 369] width 13 height 0
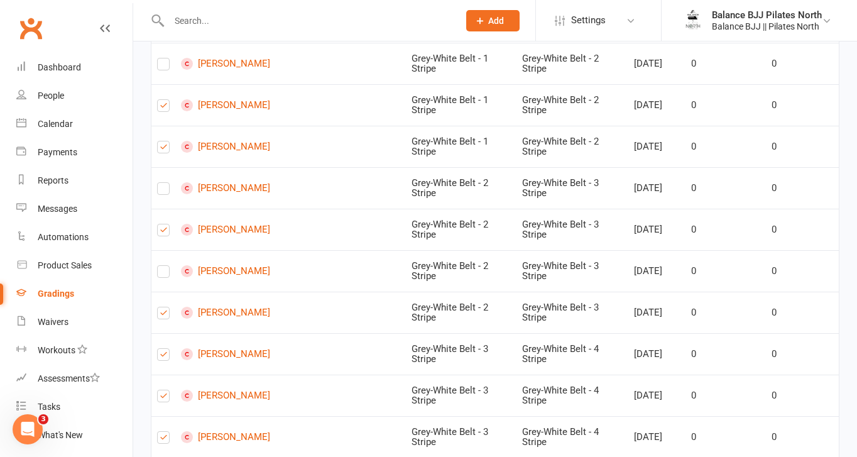
scroll to position [827, 0]
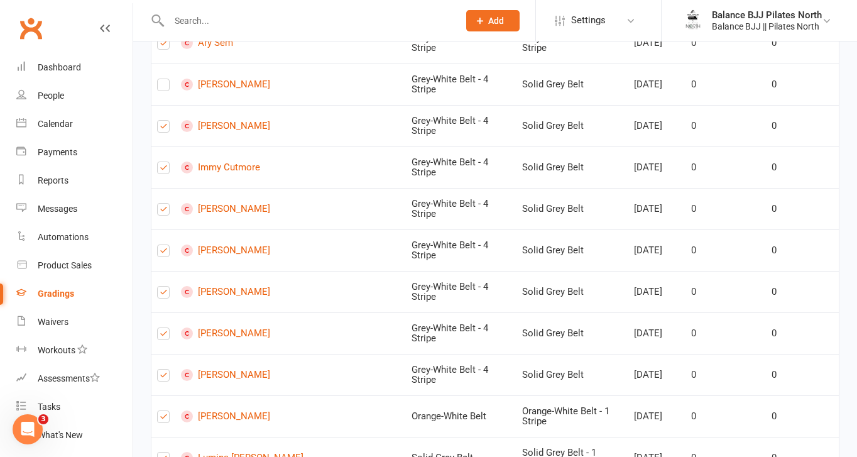
scroll to position [1259, 0]
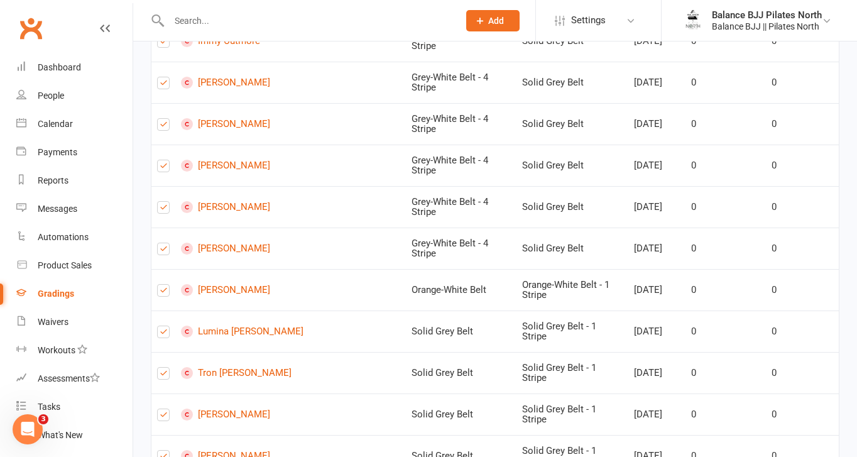
scroll to position [1383, 0]
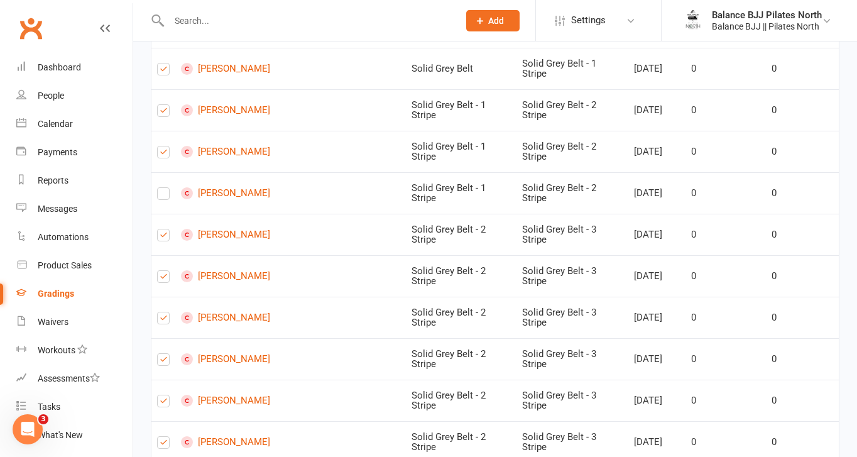
scroll to position [1901, 0]
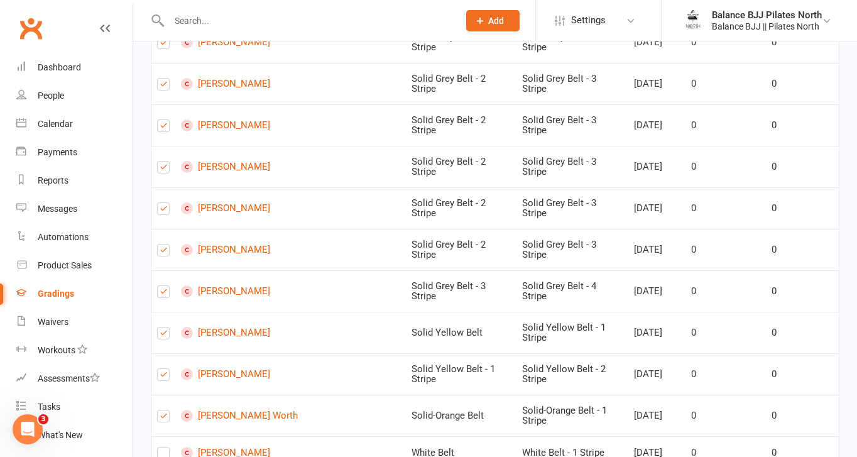
scroll to position [2130, 0]
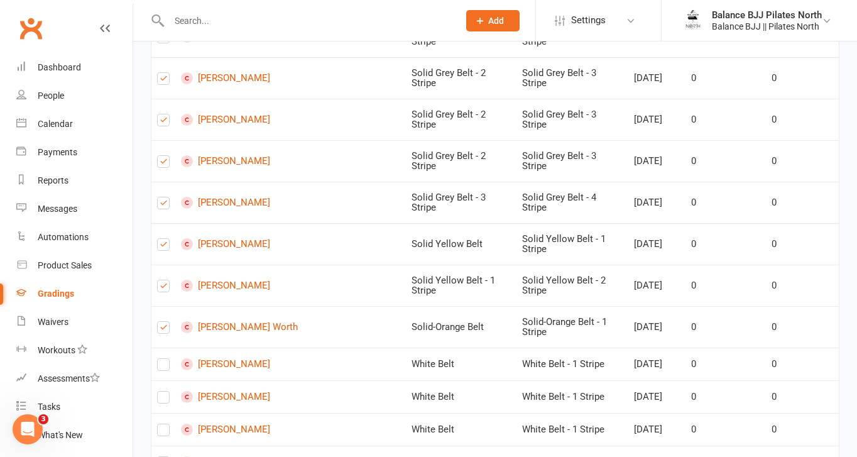
scroll to position [2214, 0]
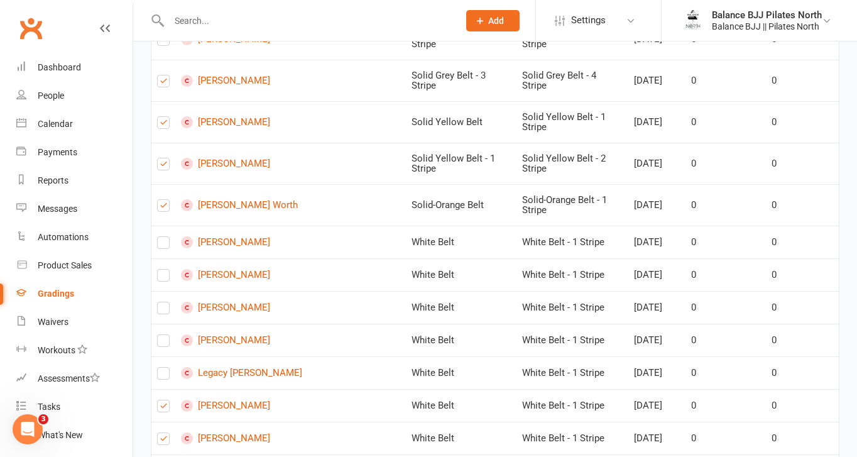
scroll to position [2339, 0]
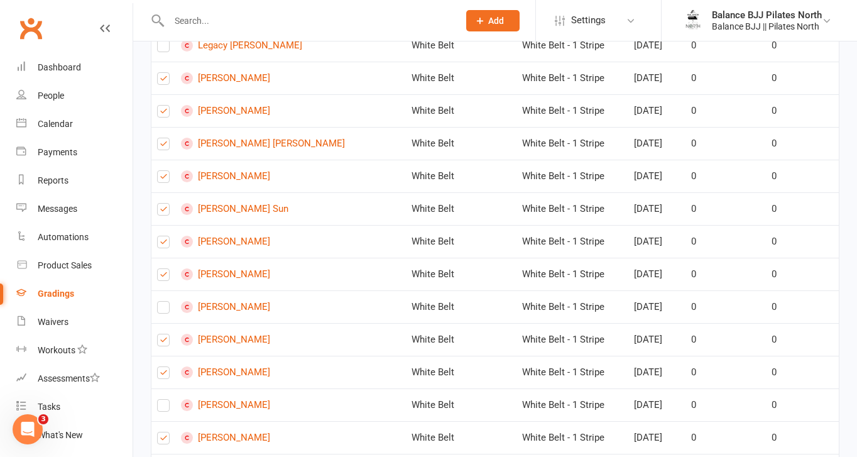
scroll to position [2665, 0]
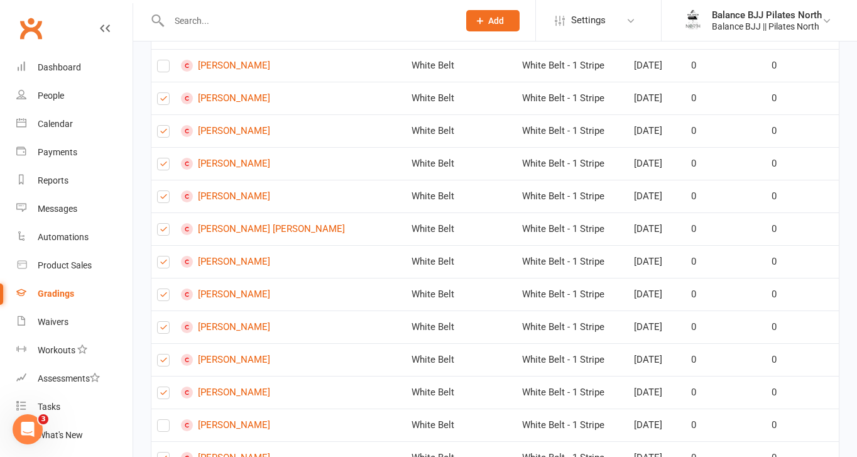
scroll to position [3128, 0]
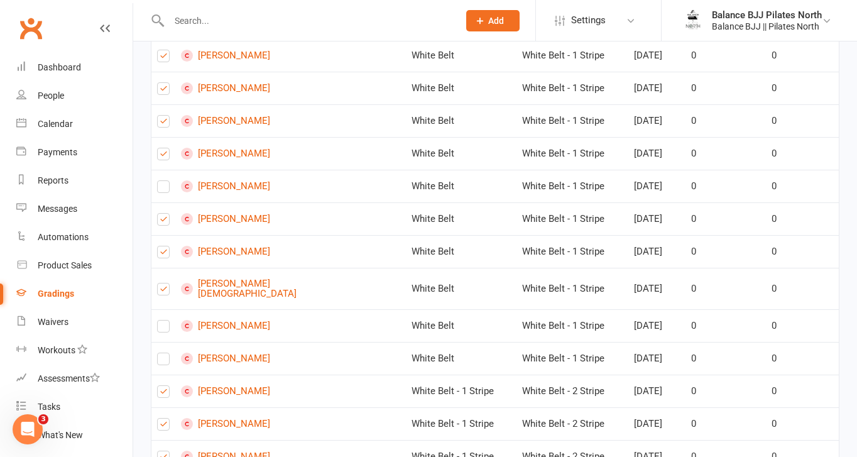
scroll to position [3374, 0]
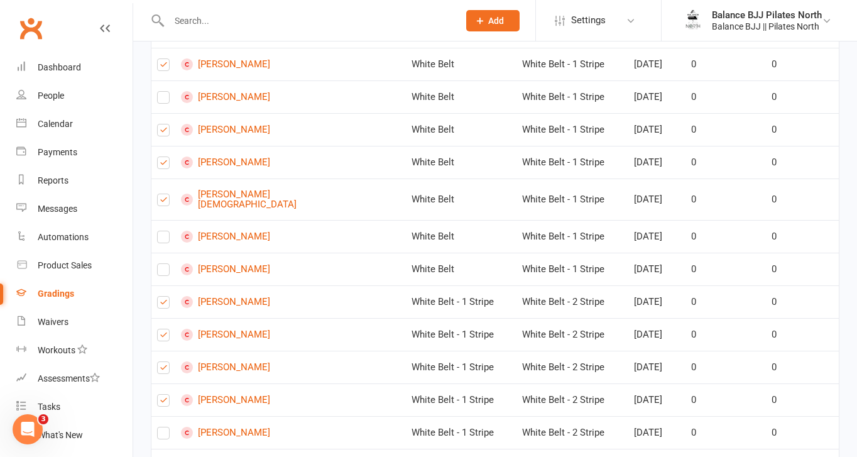
scroll to position [3463, 0]
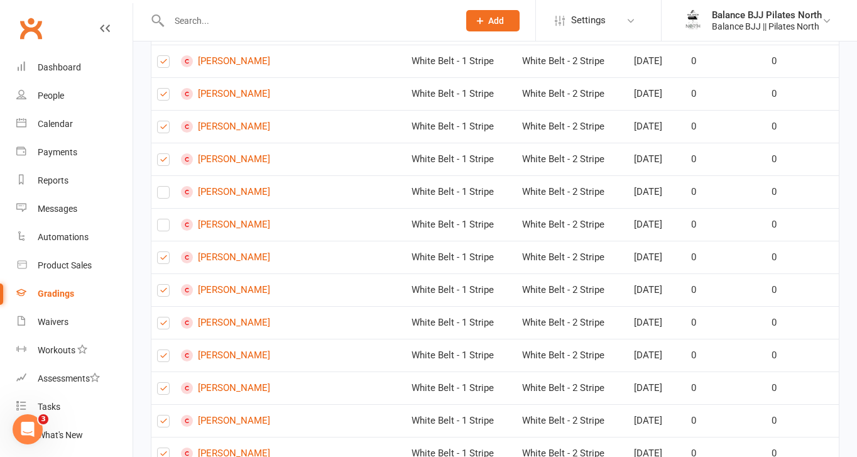
scroll to position [3703, 0]
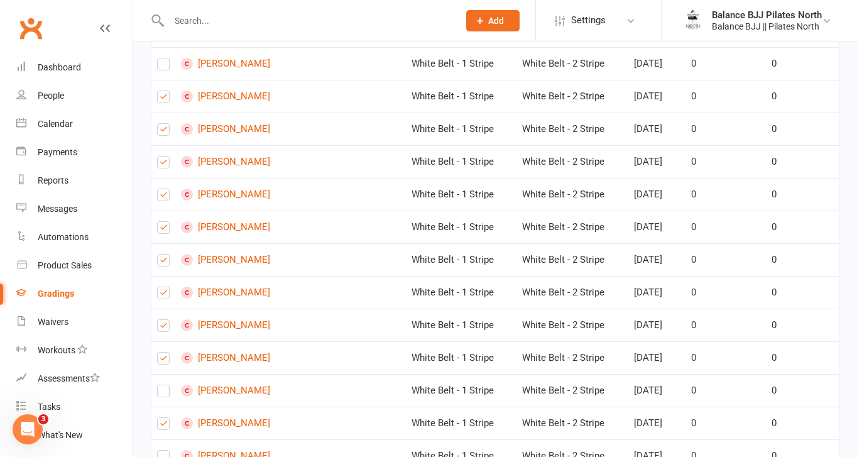
scroll to position [3865, 0]
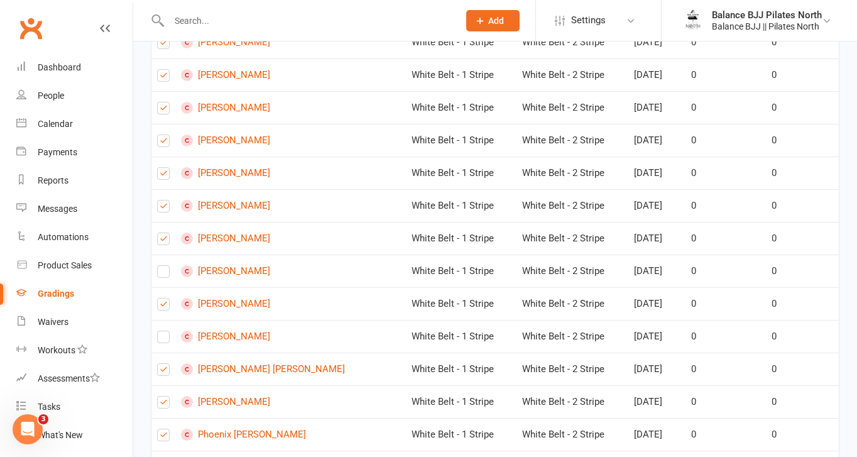
scroll to position [3983, 0]
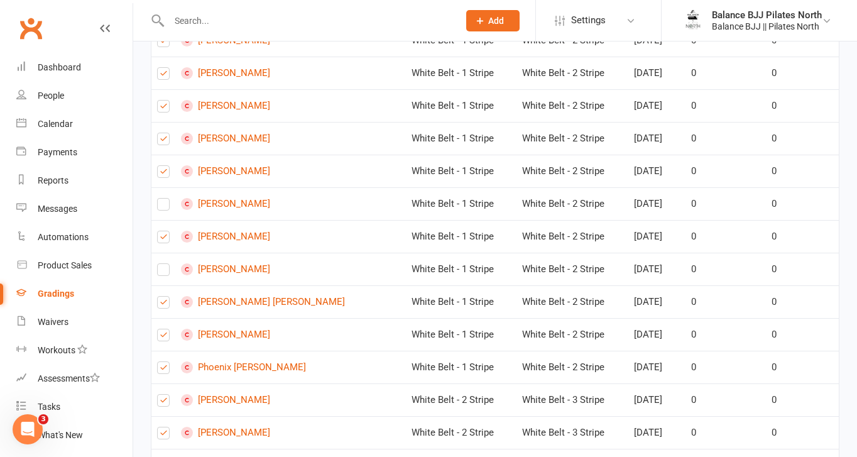
scroll to position [4053, 0]
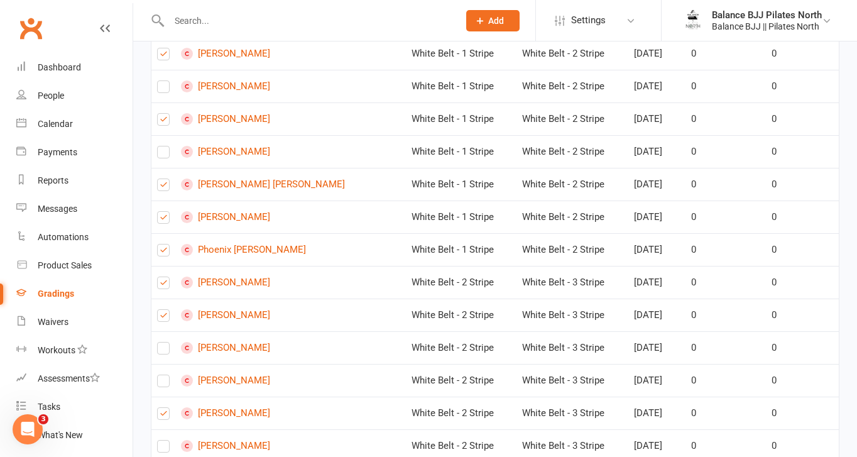
scroll to position [4170, 0]
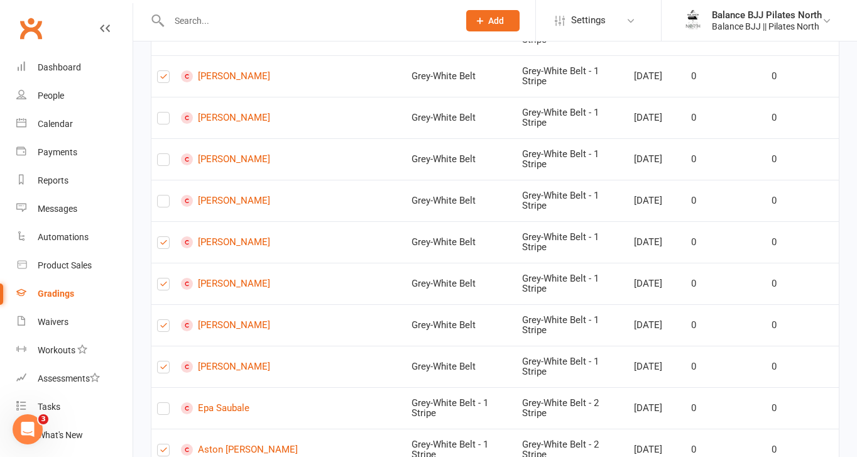
scroll to position [0, 0]
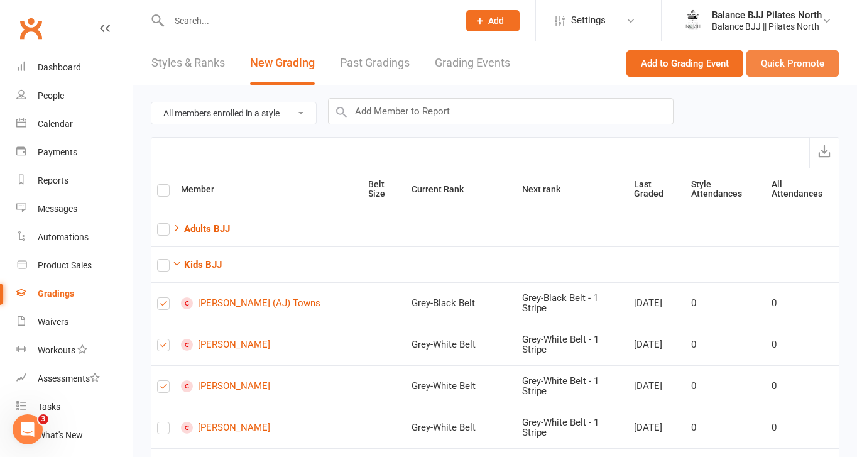
click at [802, 64] on button "Quick Promote" at bounding box center [792, 63] width 92 height 26
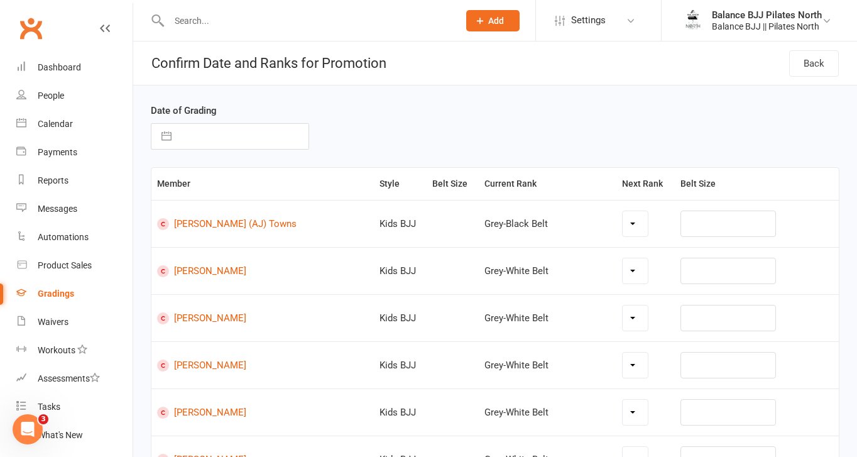
click at [639, 229] on select at bounding box center [635, 223] width 26 height 25
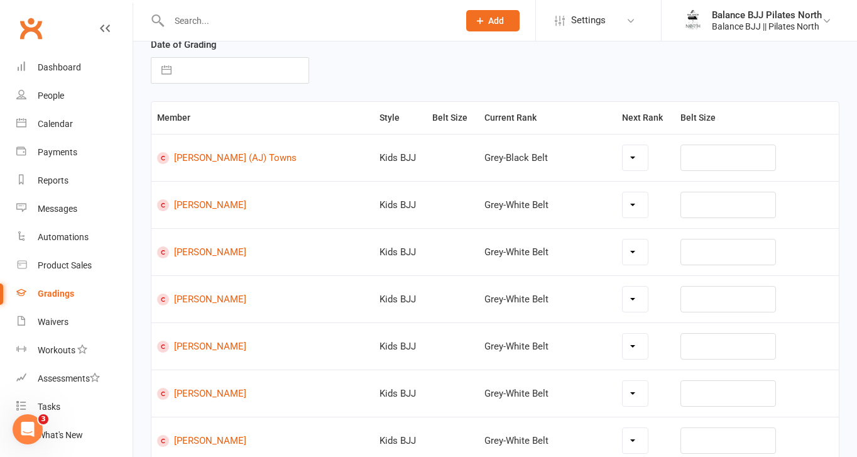
scroll to position [65, 0]
click at [639, 159] on select at bounding box center [635, 158] width 26 height 25
click at [628, 159] on select at bounding box center [635, 158] width 26 height 25
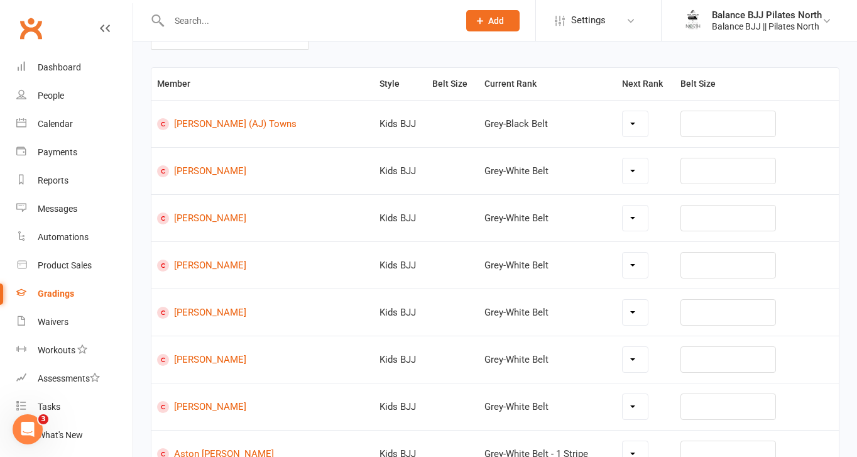
scroll to position [0, 0]
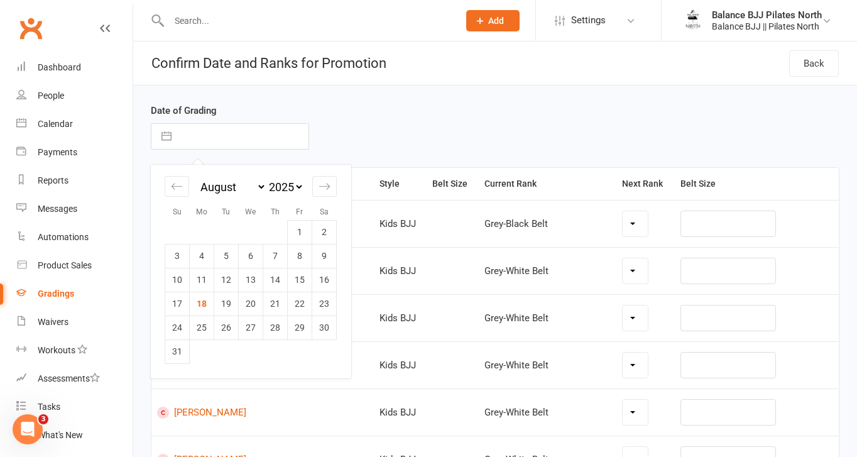
click at [191, 136] on input "text" at bounding box center [243, 136] width 131 height 25
click at [322, 278] on td "16" at bounding box center [324, 280] width 24 height 24
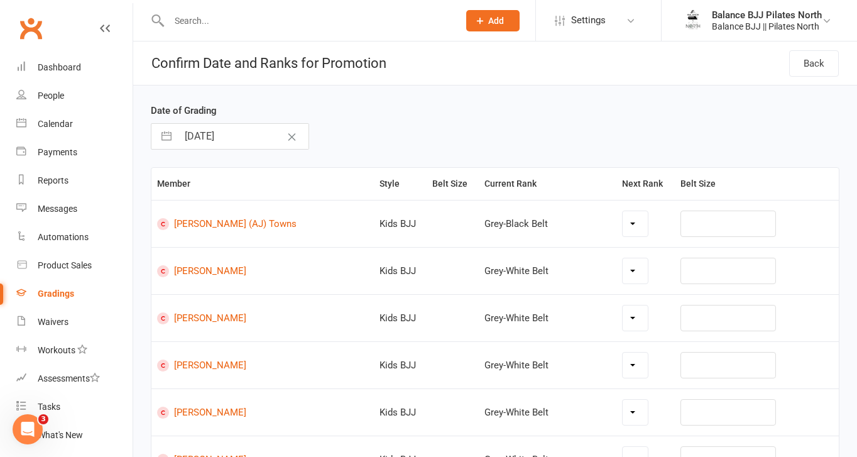
click at [626, 228] on select at bounding box center [635, 223] width 26 height 25
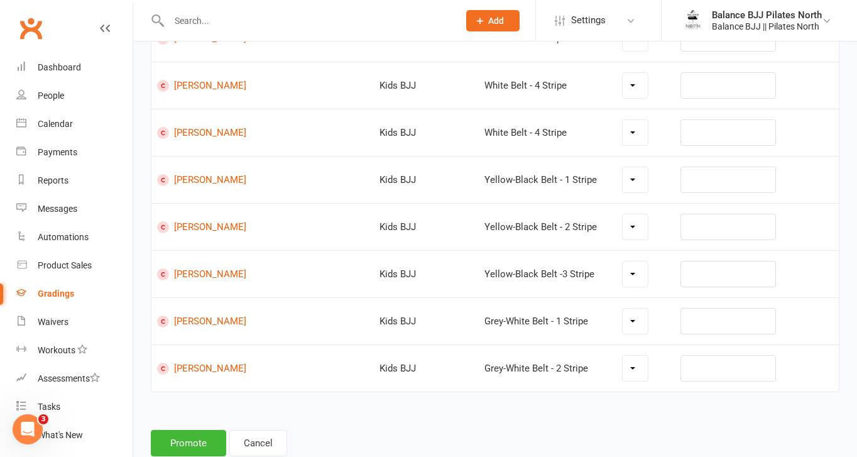
scroll to position [4463, 0]
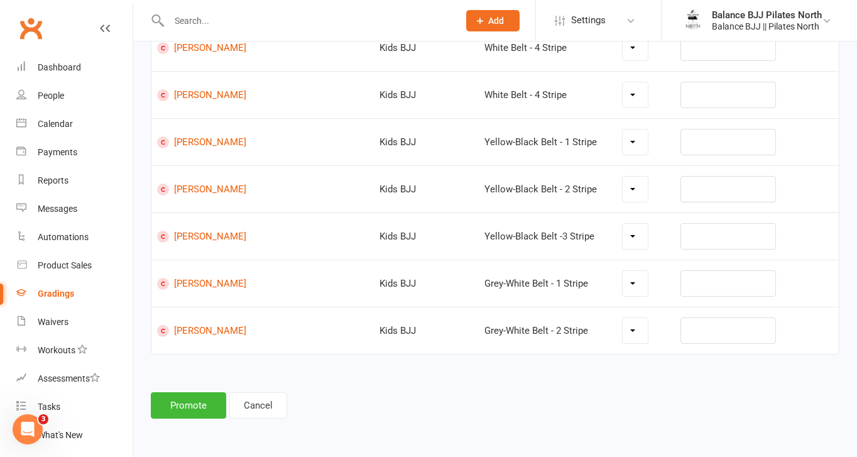
click at [633, 329] on select at bounding box center [635, 330] width 26 height 25
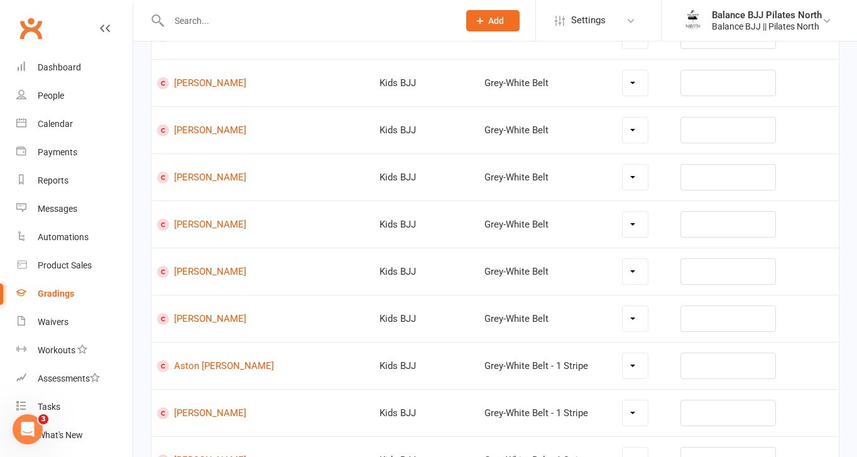
scroll to position [0, 0]
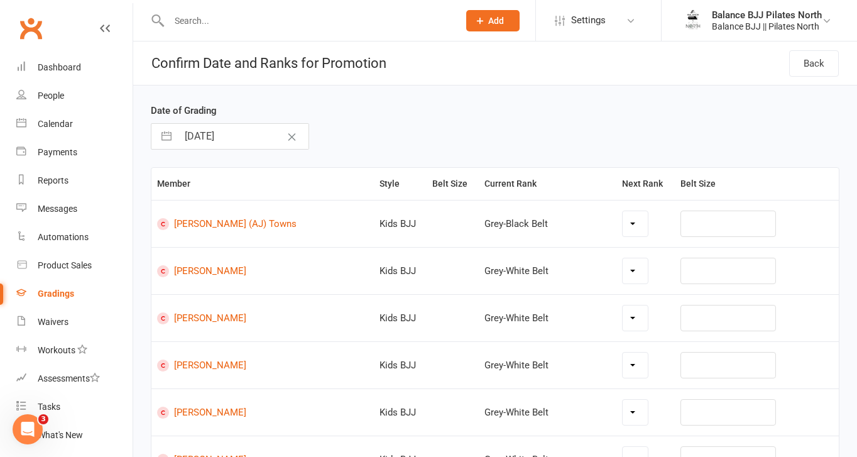
click at [618, 116] on div "Date of Grading [DATE] Navigate forward to interact with the calendar and selec…" at bounding box center [494, 135] width 707 height 64
click at [633, 226] on select at bounding box center [635, 223] width 26 height 25
click at [632, 226] on select at bounding box center [635, 223] width 26 height 25
click at [635, 272] on select at bounding box center [635, 270] width 26 height 25
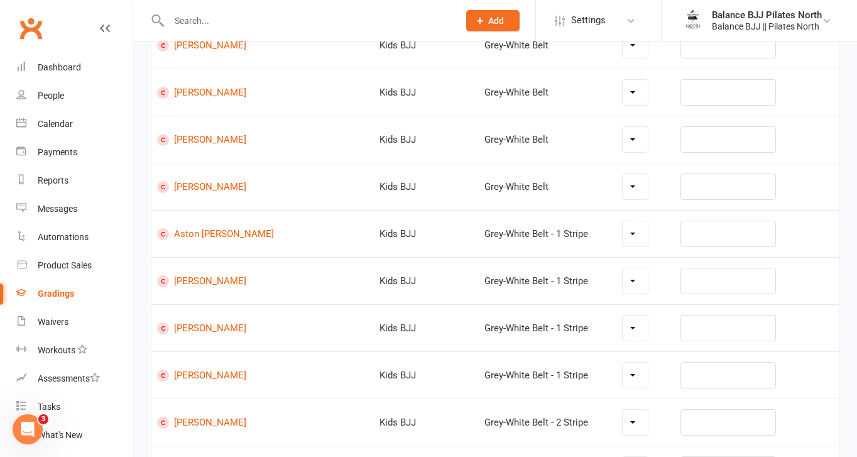
scroll to position [319, 0]
click at [622, 339] on select at bounding box center [635, 328] width 26 height 25
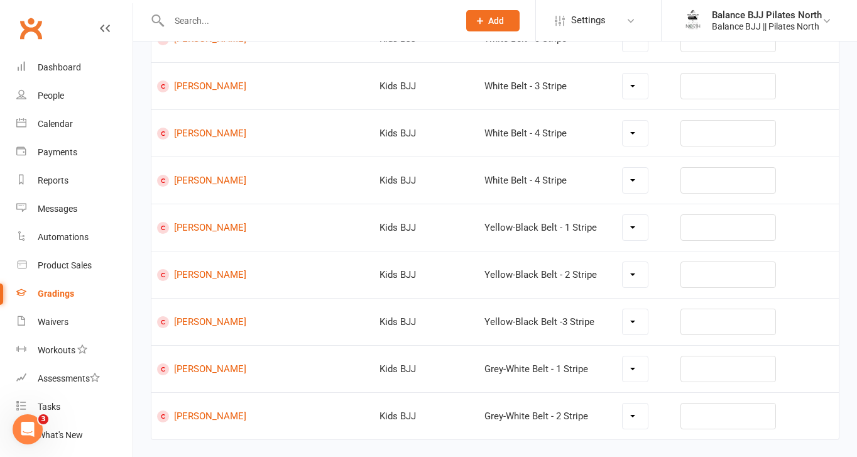
scroll to position [4463, 0]
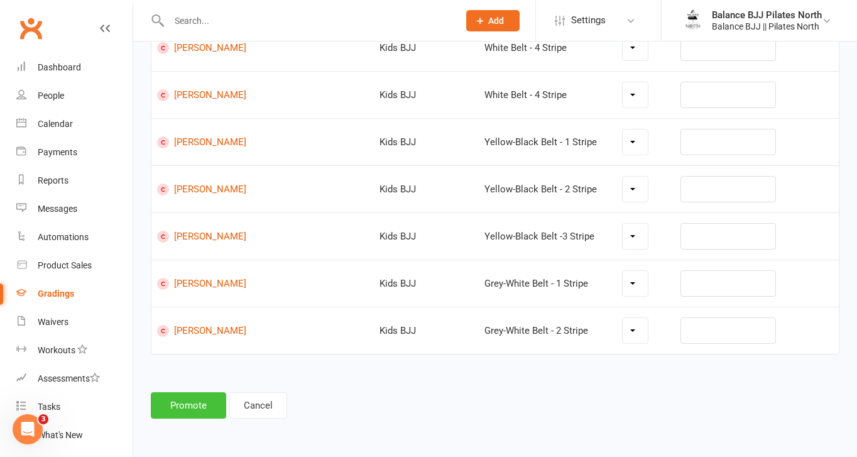
click at [191, 402] on button "Promote" at bounding box center [188, 405] width 75 height 26
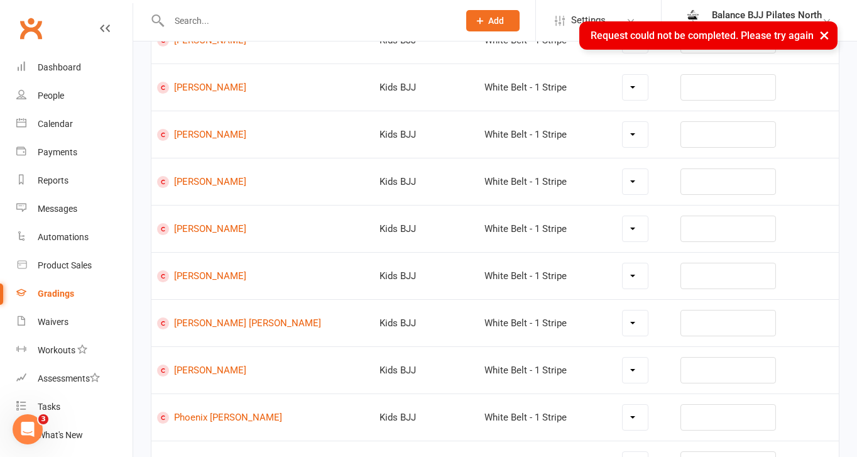
scroll to position [3487, 0]
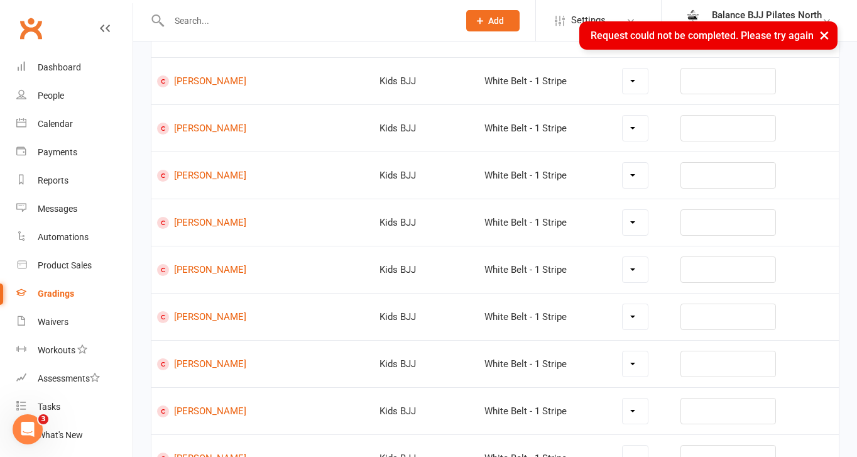
click at [823, 34] on button "×" at bounding box center [824, 34] width 23 height 27
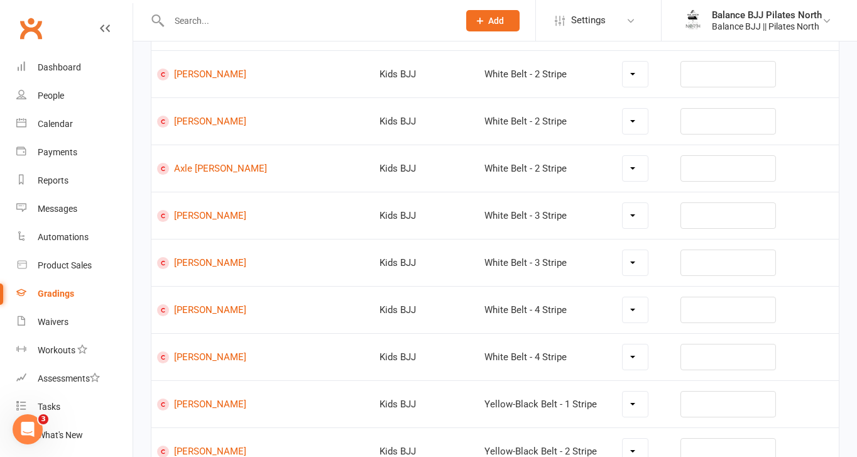
scroll to position [4463, 0]
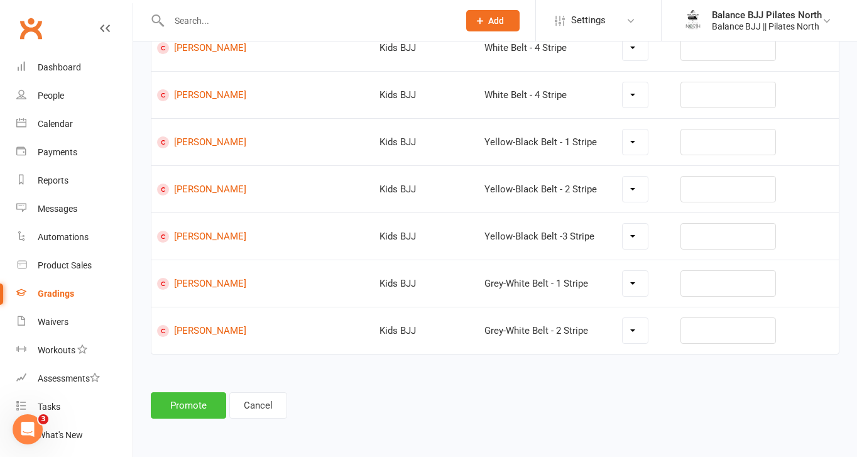
click at [195, 402] on button "Promote" at bounding box center [188, 405] width 75 height 26
click at [175, 406] on button "Promote" at bounding box center [188, 405] width 75 height 26
click at [26, 425] on icon "Open Intercom Messenger" at bounding box center [28, 429] width 21 height 21
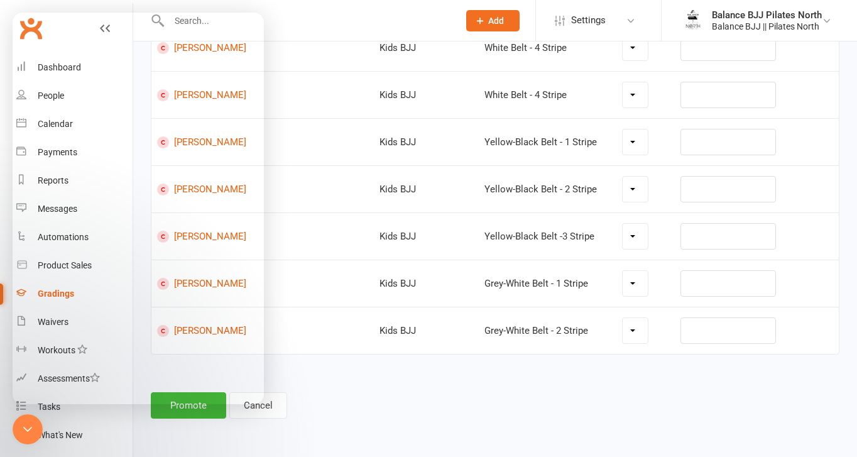
click at [28, 424] on icon "Close Intercom Messenger" at bounding box center [27, 428] width 15 height 15
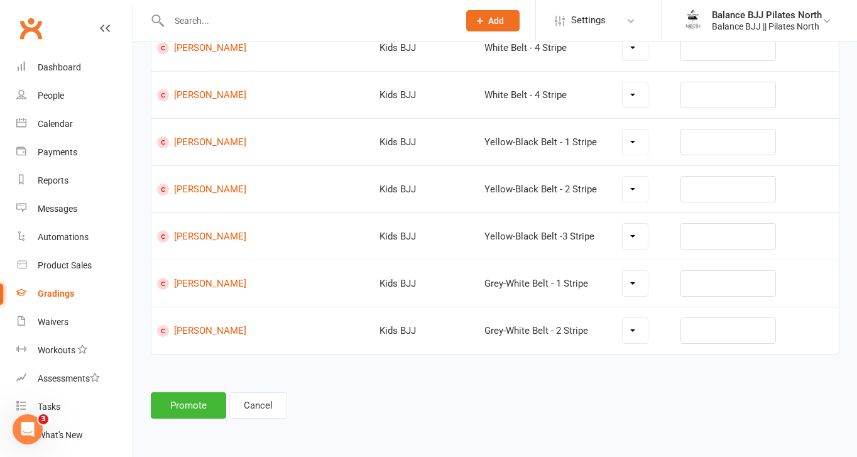
scroll to position [0, 0]
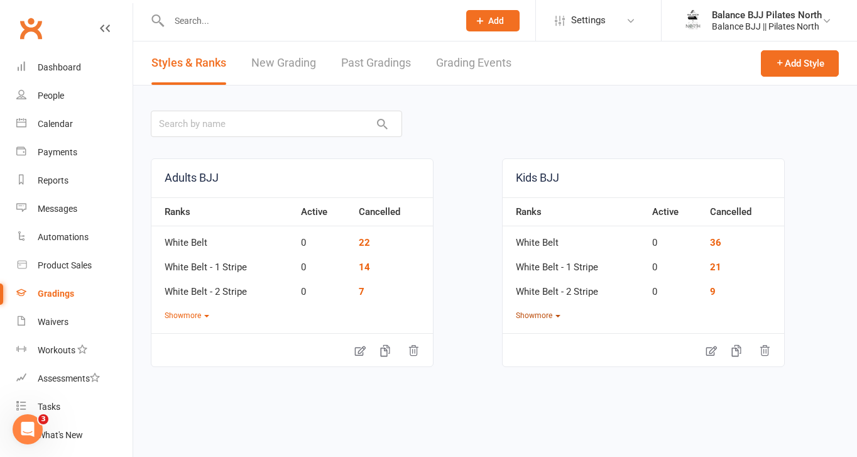
click at [550, 316] on button "Show more" at bounding box center [538, 316] width 45 height 12
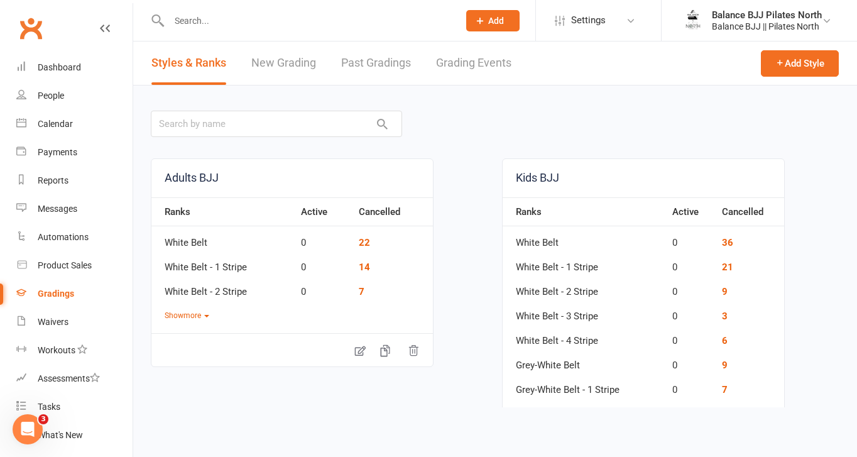
click at [298, 62] on link "New Grading" at bounding box center [283, 62] width 65 height 43
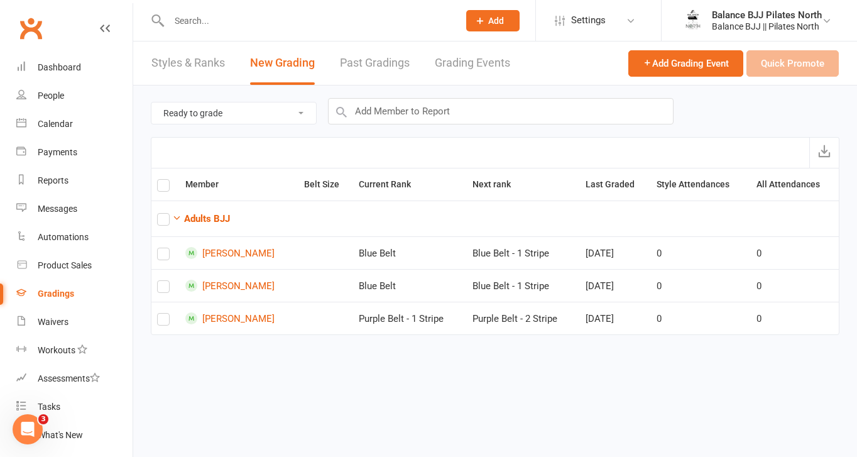
click at [258, 116] on select "Ready to grade All members enrolled in a style Active members enrolled in a sty…" at bounding box center [233, 112] width 165 height 21
click at [151, 102] on select "Ready to grade All members enrolled in a style Active members enrolled in a sty…" at bounding box center [233, 112] width 165 height 21
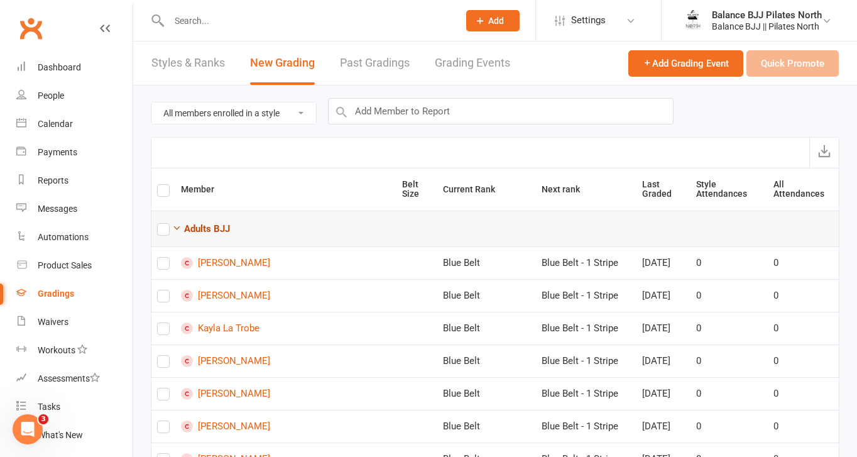
click at [181, 227] on button "Adults BJJ" at bounding box center [201, 228] width 58 height 15
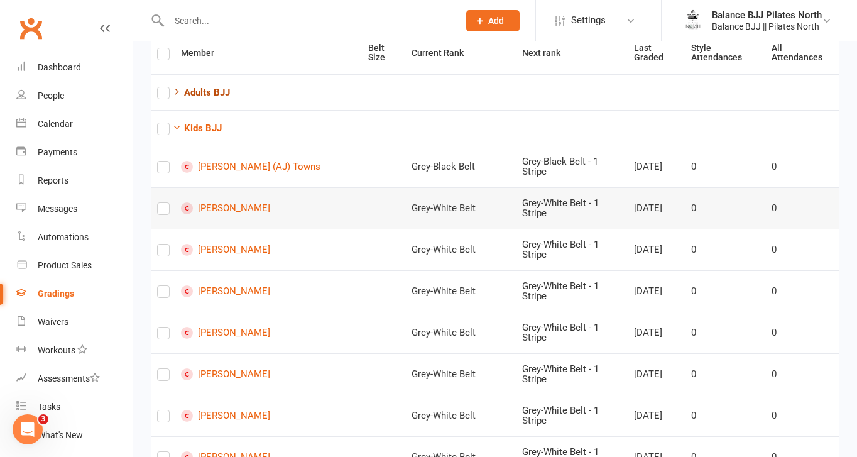
scroll to position [139, 0]
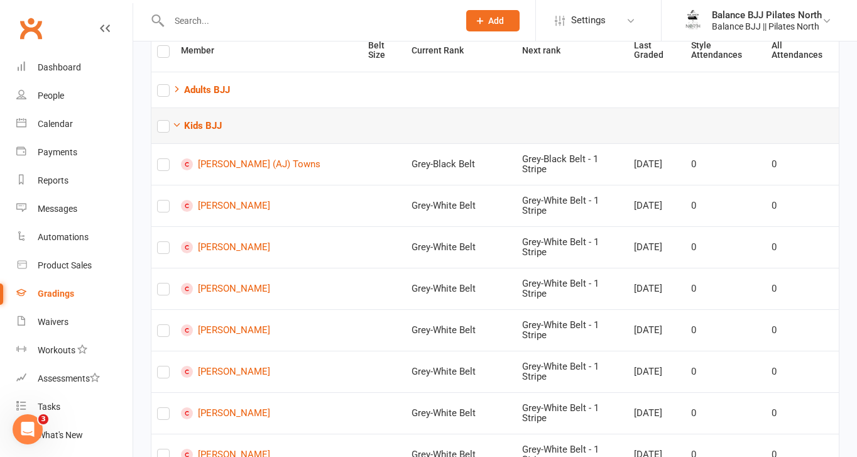
click at [162, 129] on label at bounding box center [163, 129] width 13 height 0
click at [162, 121] on input "checkbox" at bounding box center [163, 121] width 13 height 0
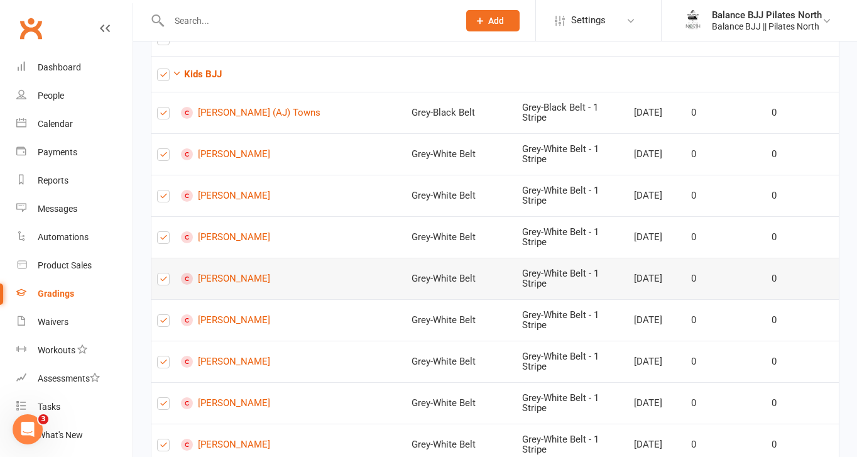
scroll to position [199, 0]
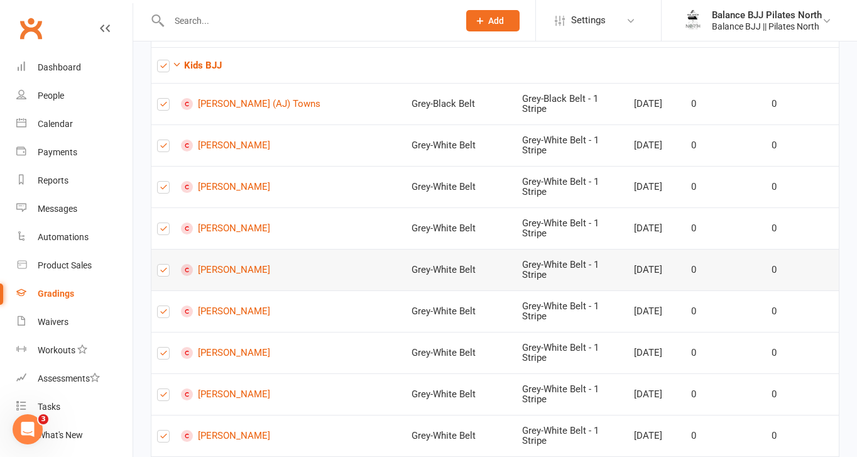
click at [163, 273] on label at bounding box center [163, 273] width 13 height 0
click at [163, 264] on input "checkbox" at bounding box center [163, 264] width 13 height 0
click at [166, 314] on label at bounding box center [163, 314] width 13 height 0
click at [166, 306] on input "checkbox" at bounding box center [163, 306] width 13 height 0
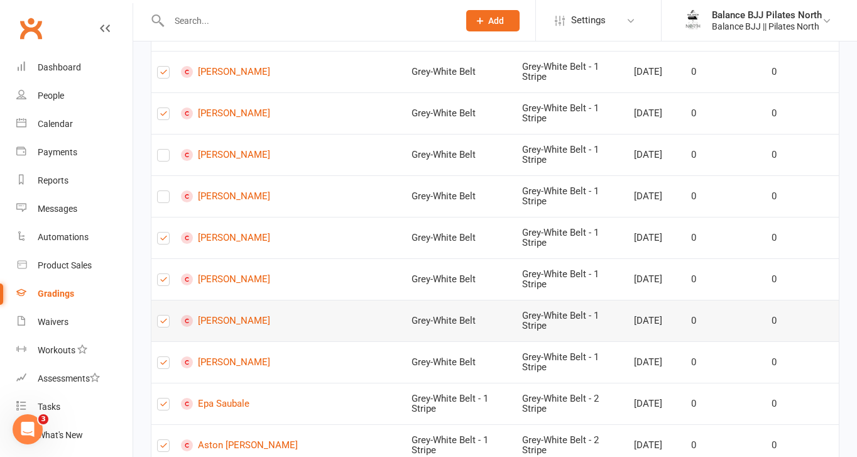
scroll to position [317, 0]
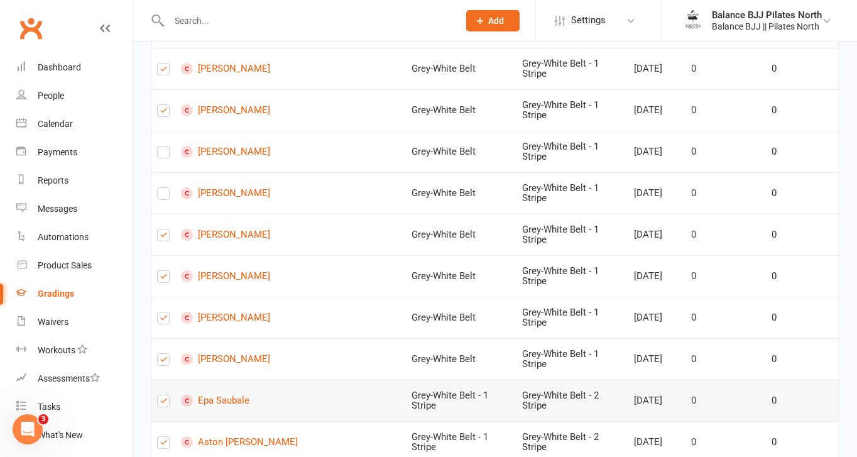
click at [163, 403] on label at bounding box center [163, 403] width 13 height 0
click at [163, 395] on input "checkbox" at bounding box center [163, 395] width 13 height 0
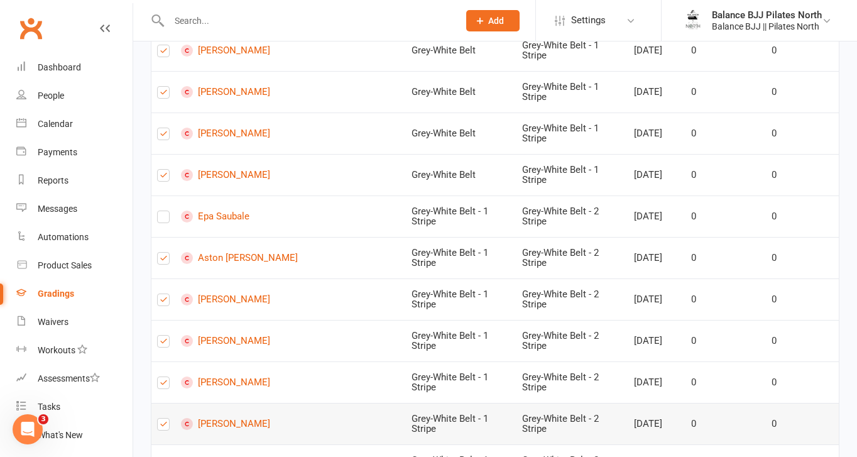
scroll to position [506, 0]
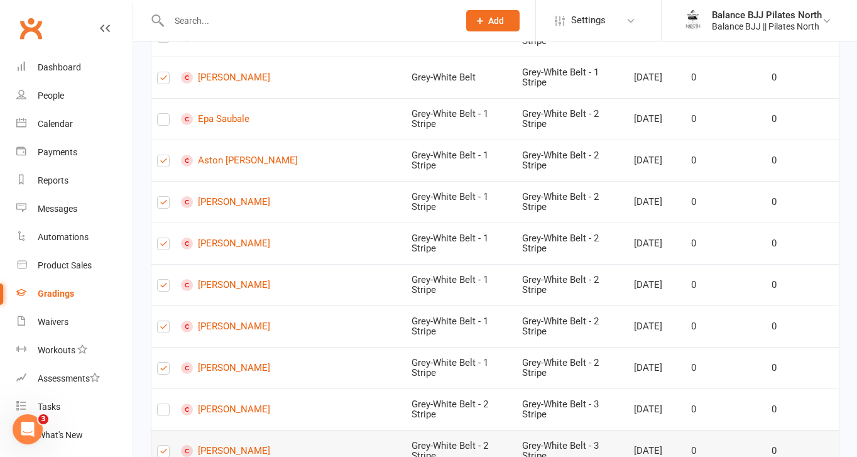
scroll to position [602, 0]
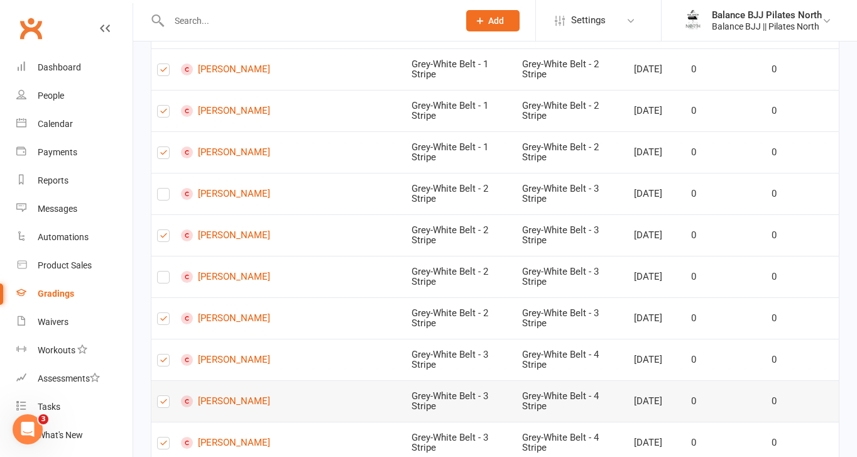
scroll to position [817, 0]
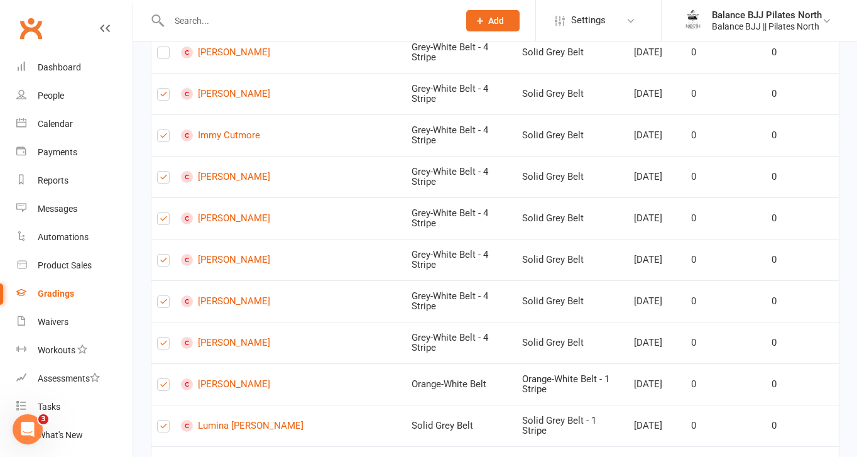
scroll to position [1288, 0]
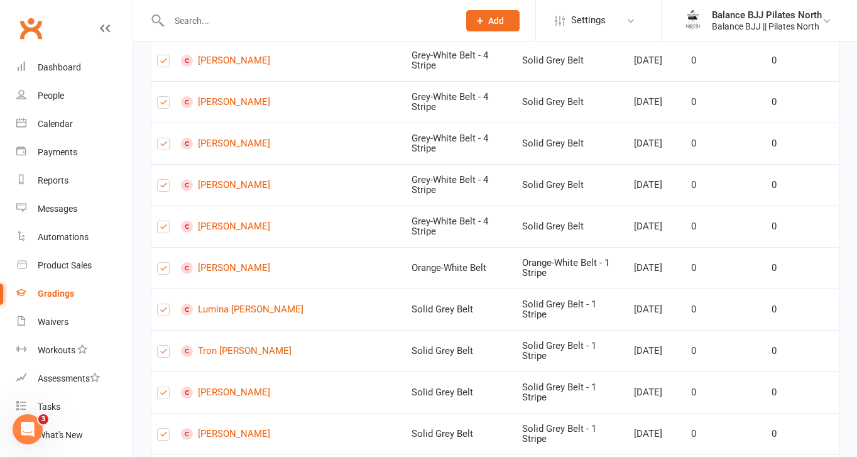
scroll to position [1404, 0]
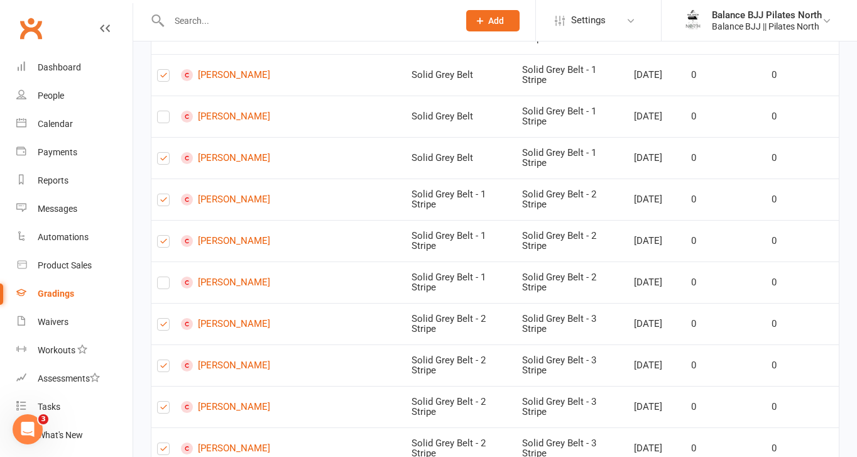
scroll to position [1803, 0]
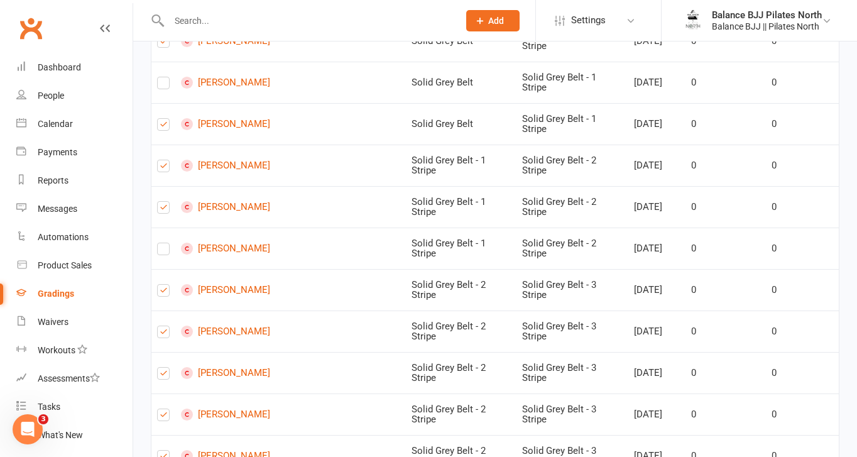
scroll to position [1839, 0]
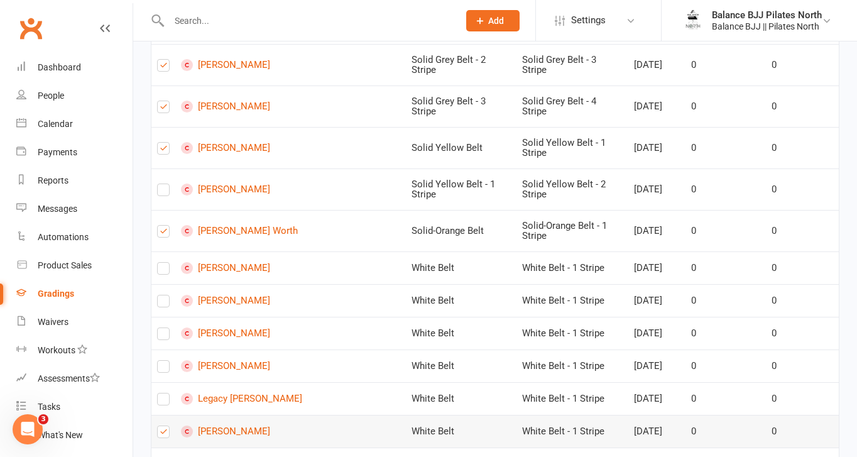
scroll to position [2316, 0]
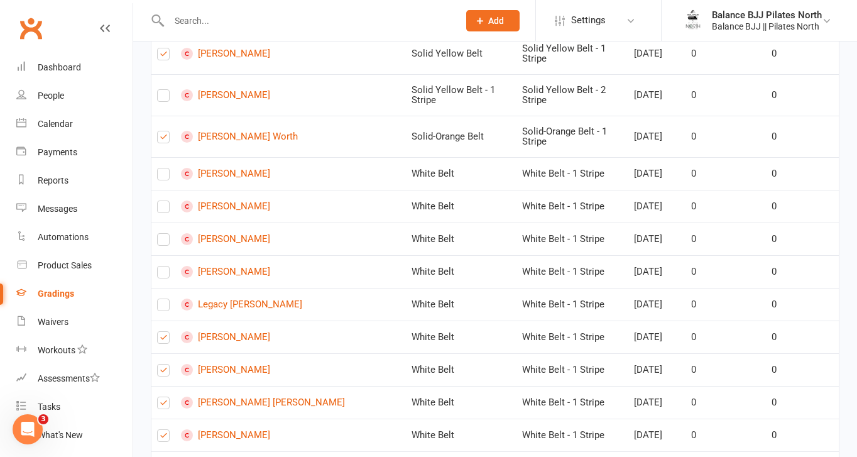
scroll to position [2406, 0]
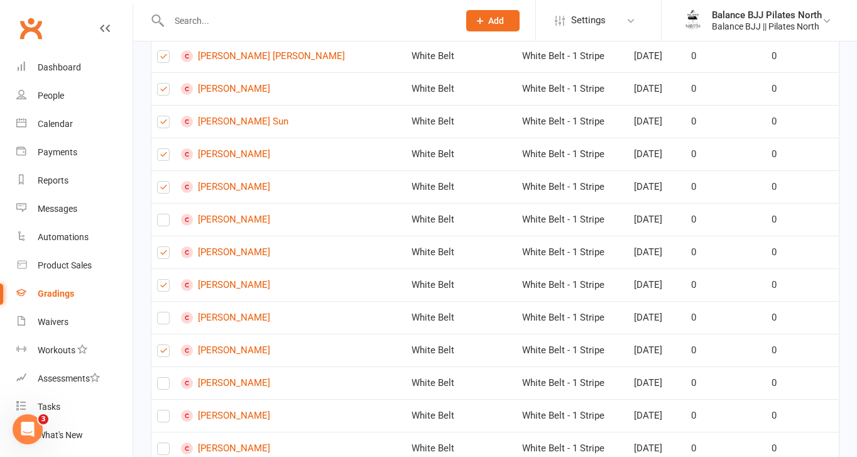
scroll to position [2756, 0]
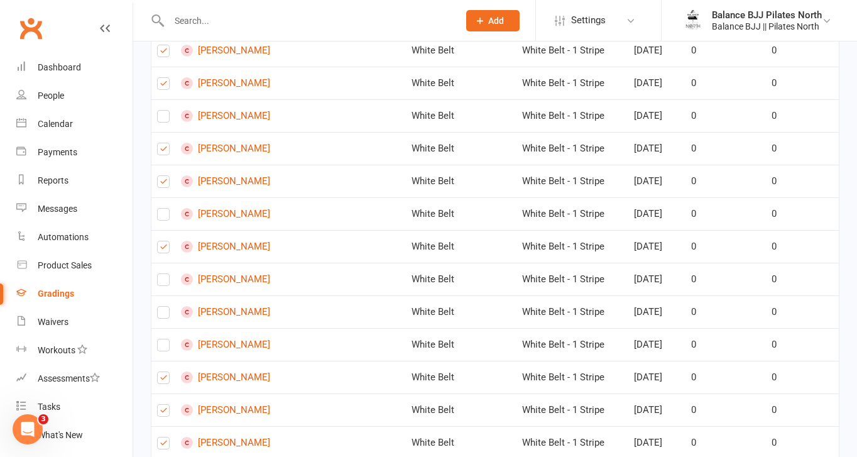
scroll to position [2856, 0]
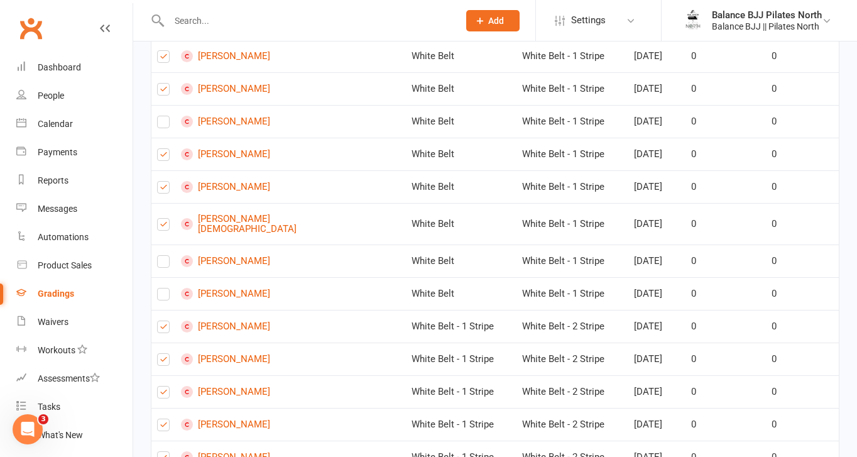
scroll to position [3447, 0]
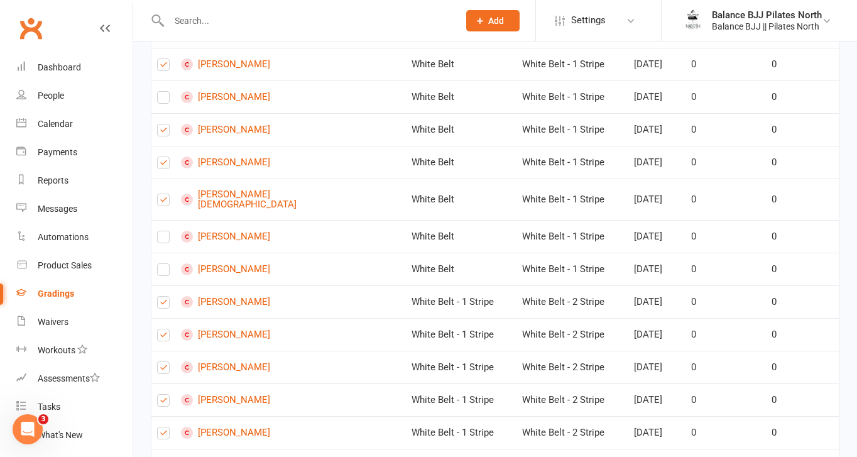
scroll to position [3472, 0]
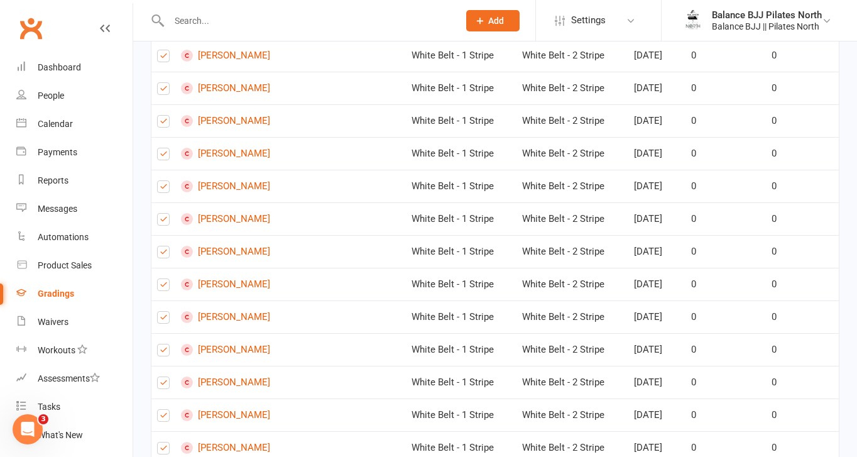
scroll to position [3709, 0]
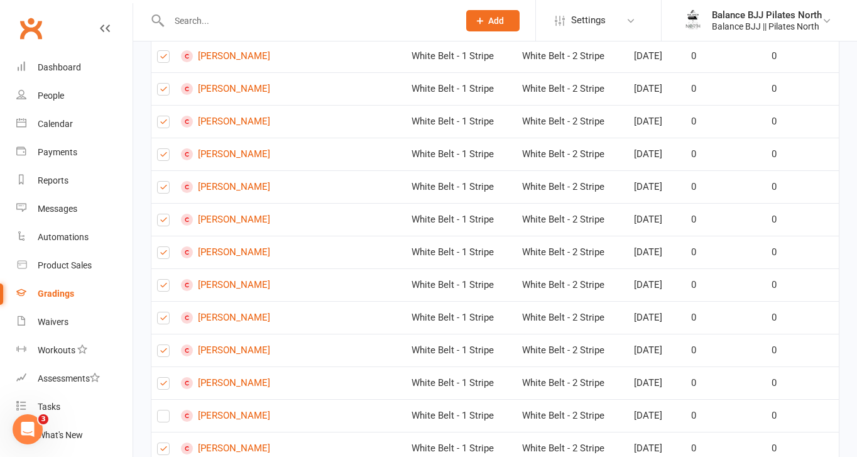
scroll to position [3839, 0]
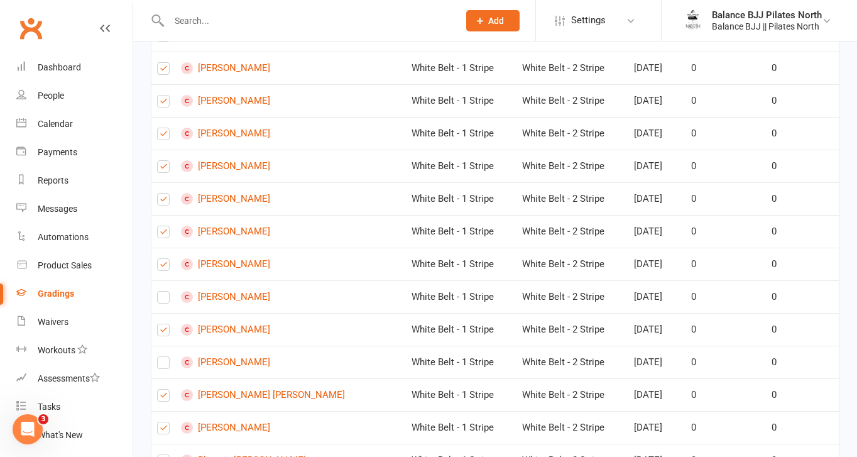
scroll to position [3959, 0]
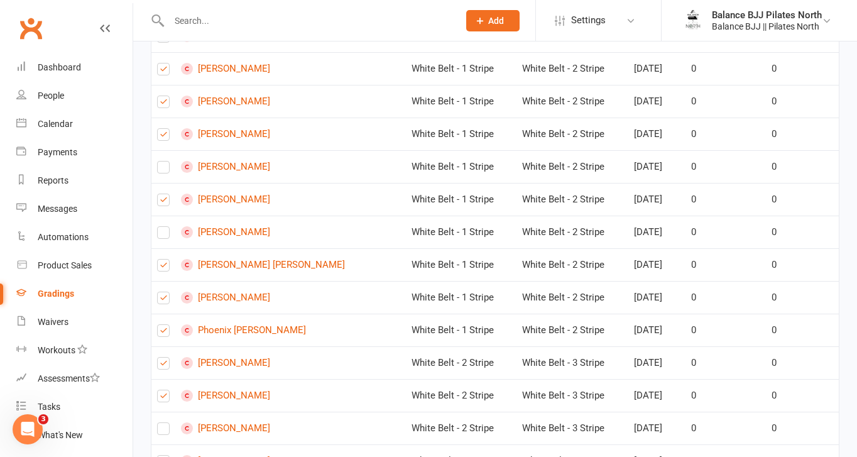
scroll to position [4085, 0]
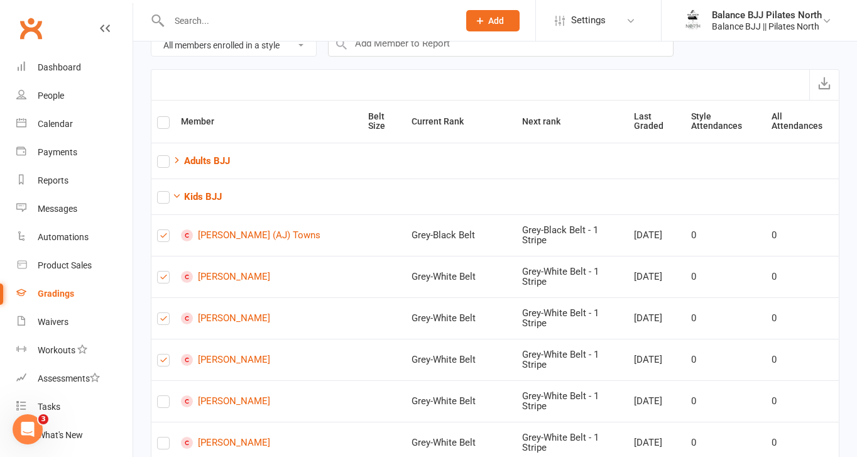
scroll to position [0, 0]
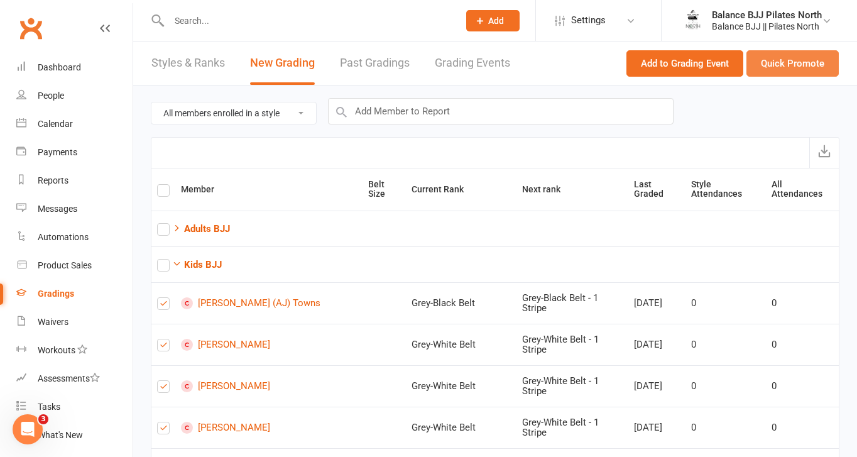
click at [785, 64] on button "Quick Promote" at bounding box center [792, 63] width 92 height 26
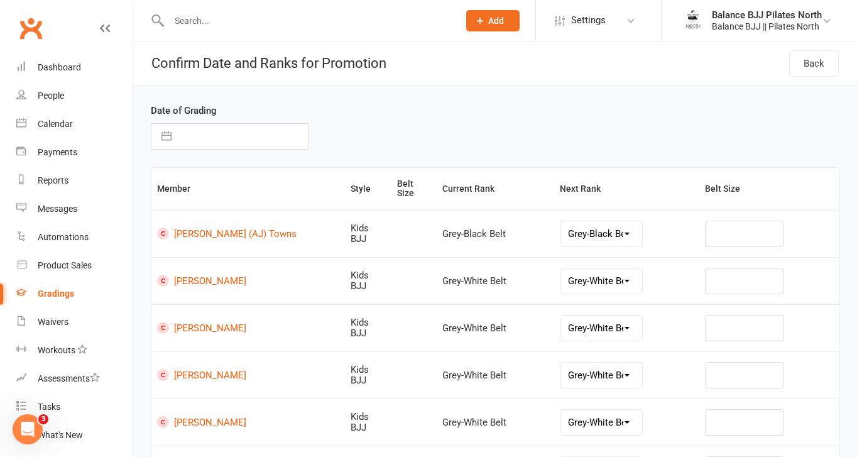
click at [219, 135] on input "text" at bounding box center [243, 136] width 131 height 25
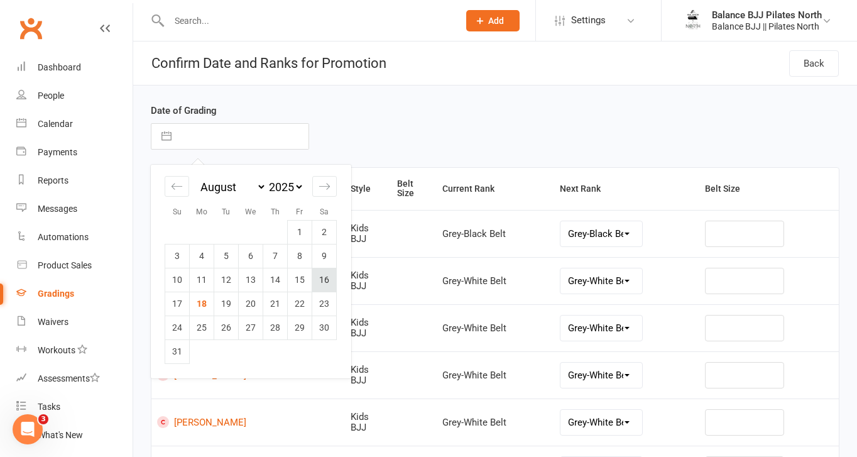
click at [325, 275] on td "16" at bounding box center [324, 280] width 24 height 24
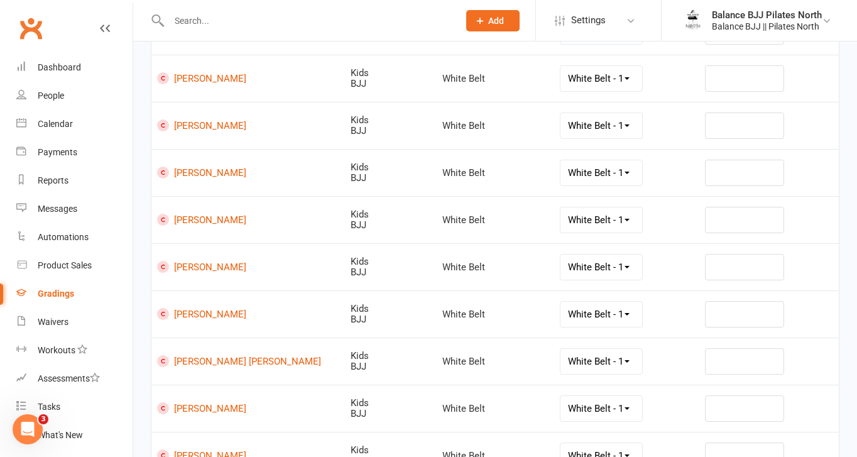
scroll to position [2739, 0]
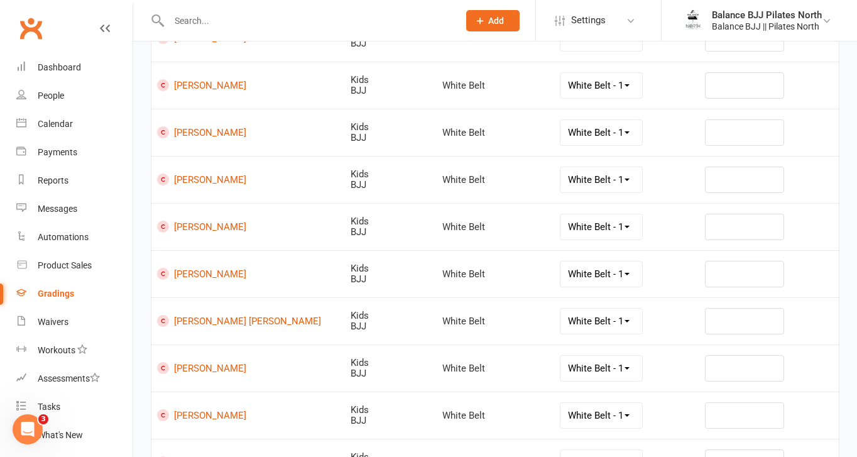
click at [629, 73] on select "White Belt - 1 Stripe White Belt - 2 Stripe White Belt - 3 Stripe White Belt - …" at bounding box center [601, 85] width 82 height 25
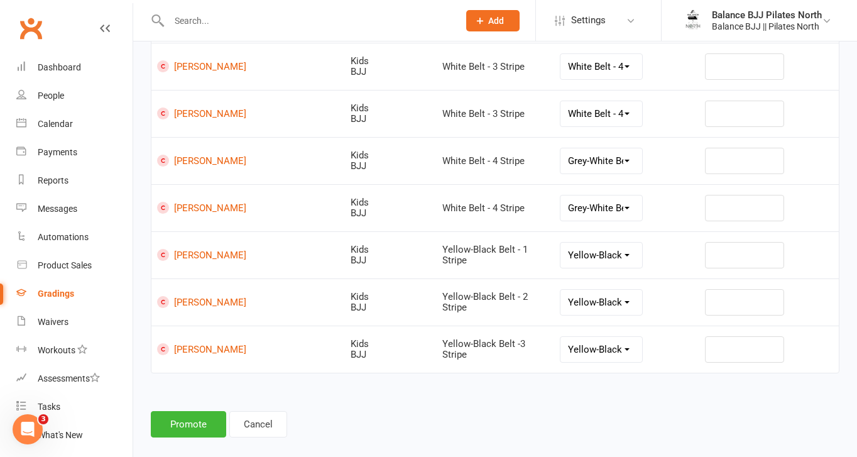
scroll to position [4557, 0]
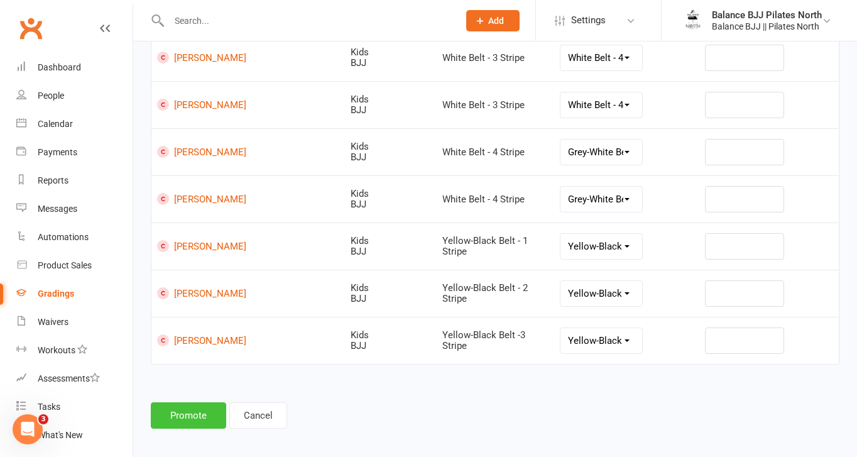
click at [199, 408] on button "Promote" at bounding box center [188, 415] width 75 height 26
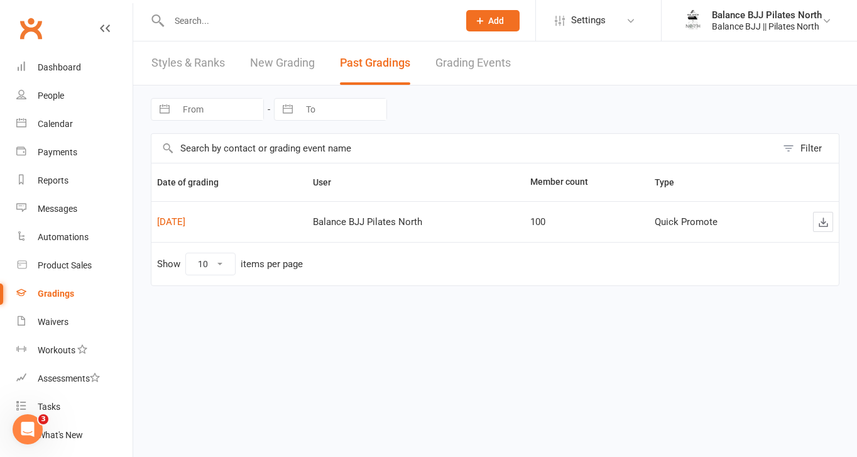
click at [315, 26] on input "text" at bounding box center [307, 21] width 285 height 18
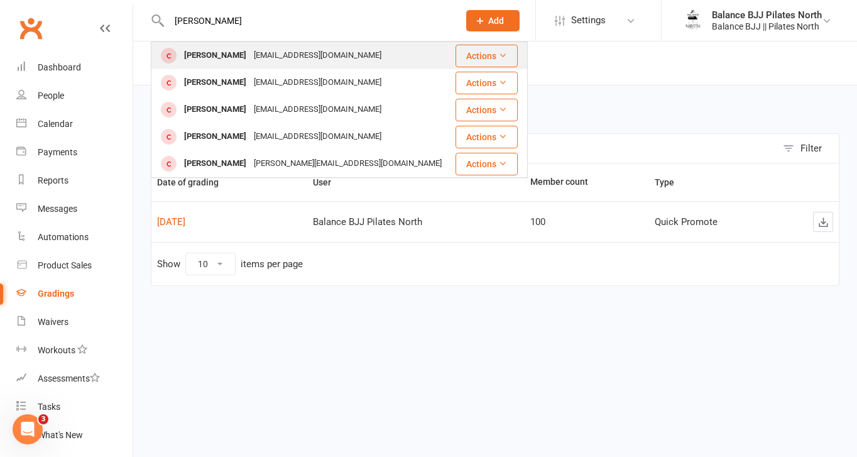
click at [285, 53] on div "[EMAIL_ADDRESS][DOMAIN_NAME]" at bounding box center [317, 55] width 135 height 18
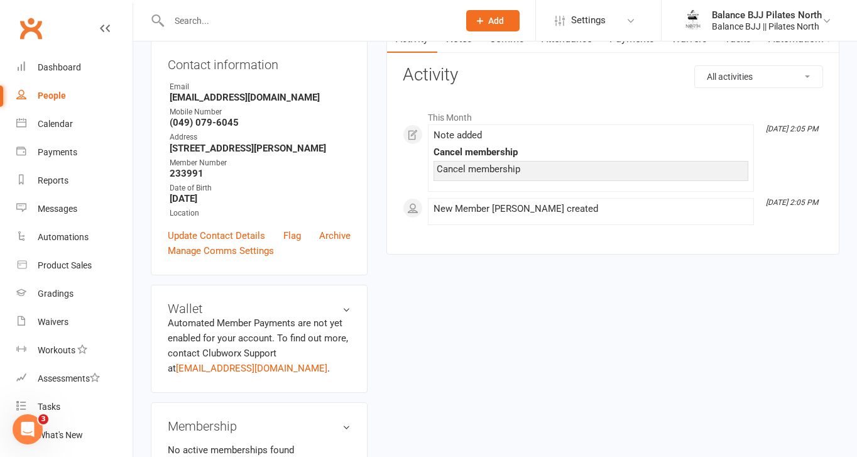
scroll to position [781, 0]
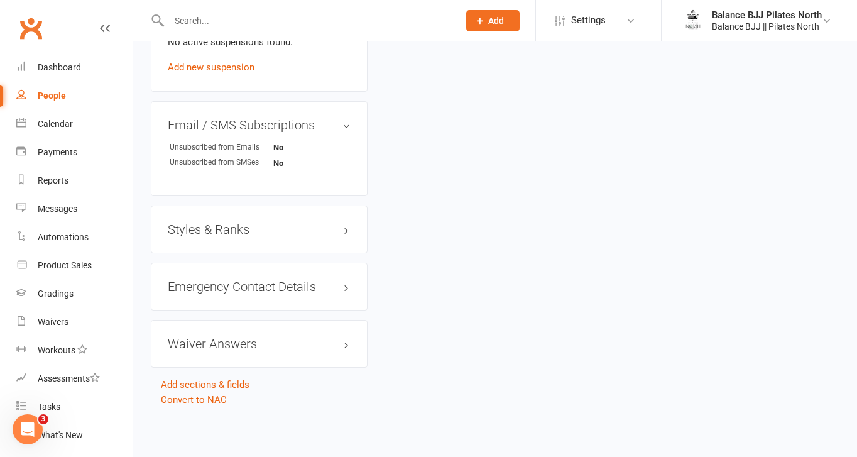
click at [207, 229] on h3 "Styles & Ranks" at bounding box center [259, 229] width 183 height 14
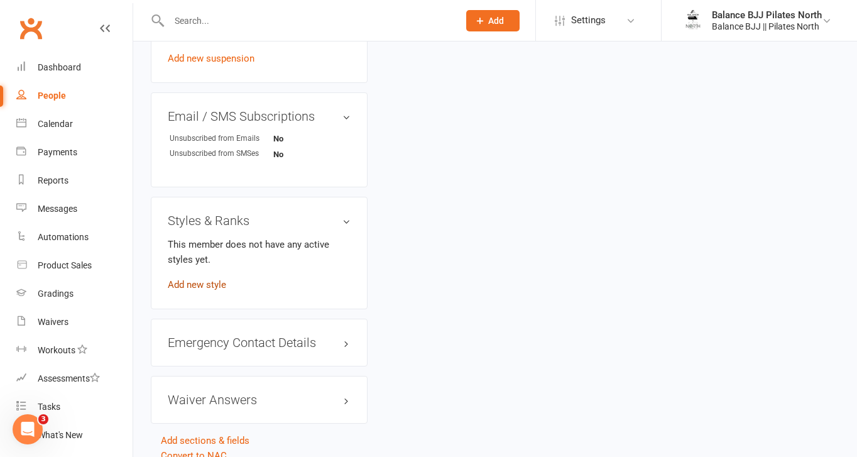
click at [208, 290] on link "Add new style" at bounding box center [197, 284] width 58 height 11
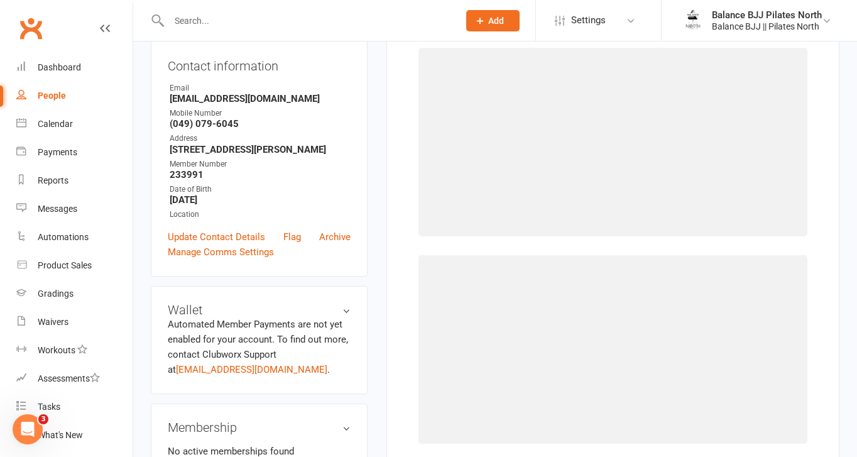
scroll to position [96, 0]
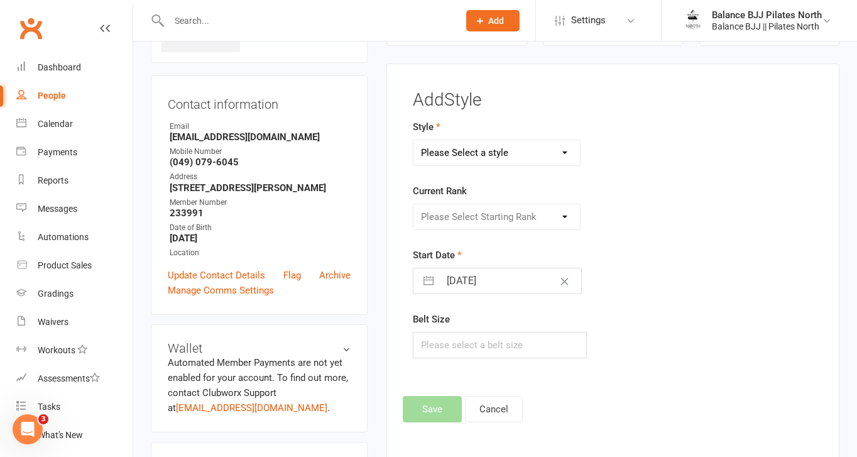
click at [509, 156] on select "Please Select a style Adults BJJ Kids BJJ" at bounding box center [496, 152] width 166 height 25
click at [413, 140] on select "Please Select a style Adults BJJ Kids BJJ" at bounding box center [496, 152] width 166 height 25
click at [491, 215] on select "Please Select Starting Rank White Belt White Belt - 1 Stripe White Belt - 2 Str…" at bounding box center [496, 216] width 166 height 25
click at [413, 204] on select "Please Select Starting Rank White Belt White Belt - 1 Stripe White Belt - 2 Str…" at bounding box center [496, 216] width 166 height 25
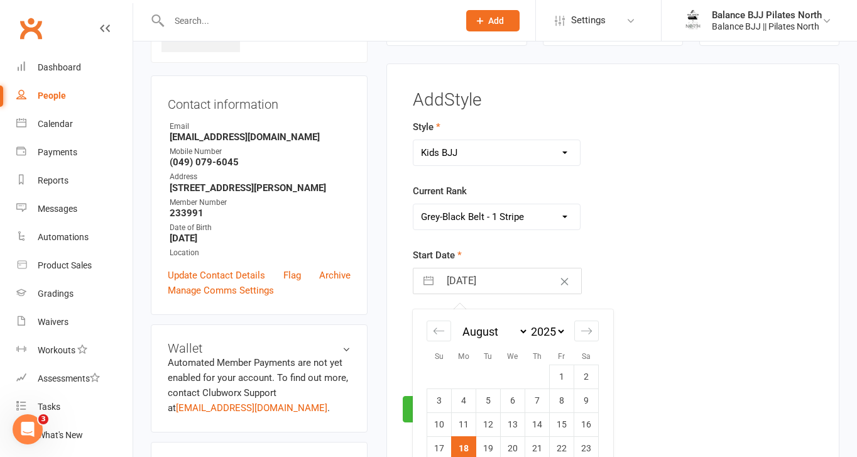
click at [486, 286] on input "[DATE]" at bounding box center [510, 280] width 141 height 25
click at [584, 423] on td "16" at bounding box center [586, 425] width 24 height 24
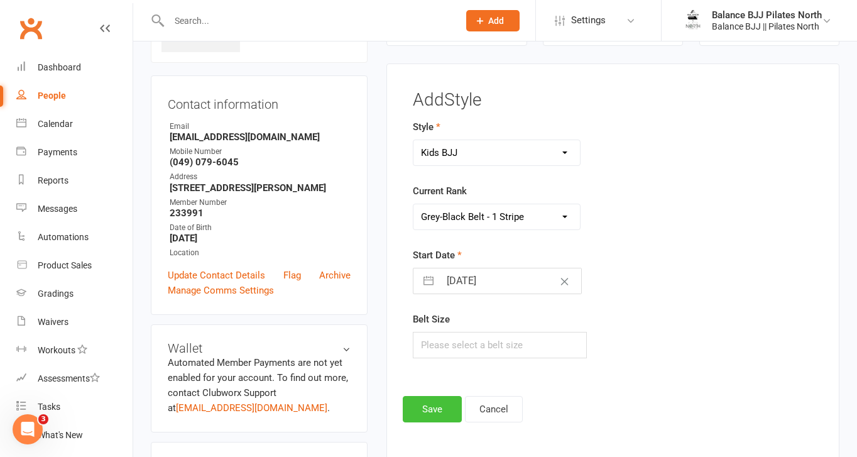
click at [415, 408] on button "Save" at bounding box center [432, 409] width 59 height 26
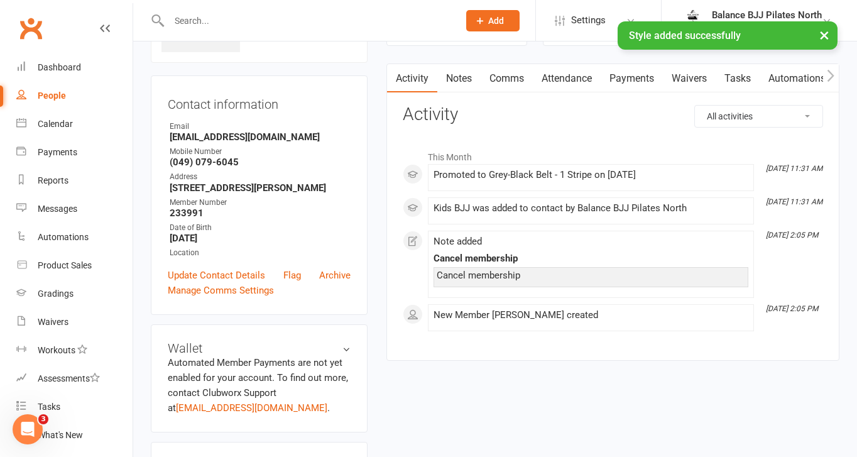
click at [278, 21] on div "× Style added successfully" at bounding box center [420, 21] width 840 height 0
click at [214, 21] on div "× Style added successfully" at bounding box center [420, 21] width 840 height 0
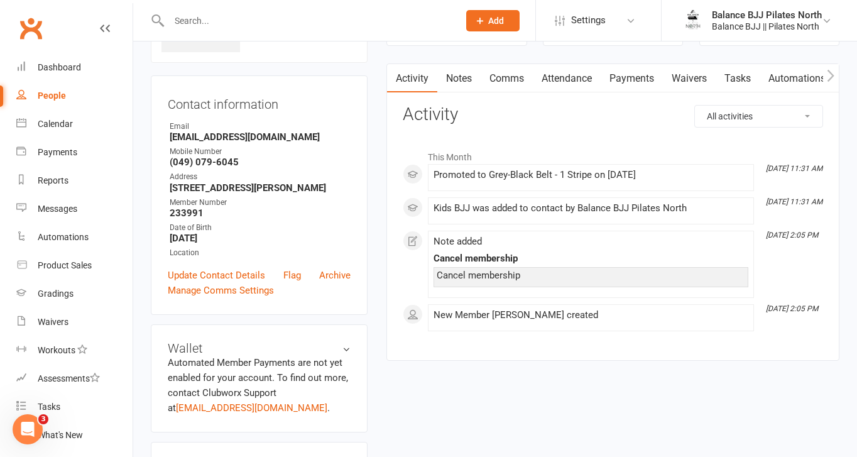
click at [197, 15] on input "text" at bounding box center [307, 21] width 285 height 18
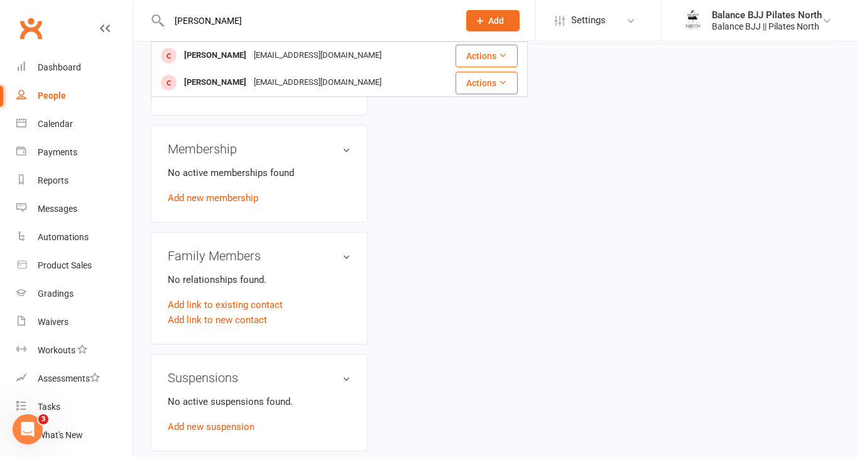
scroll to position [0, 0]
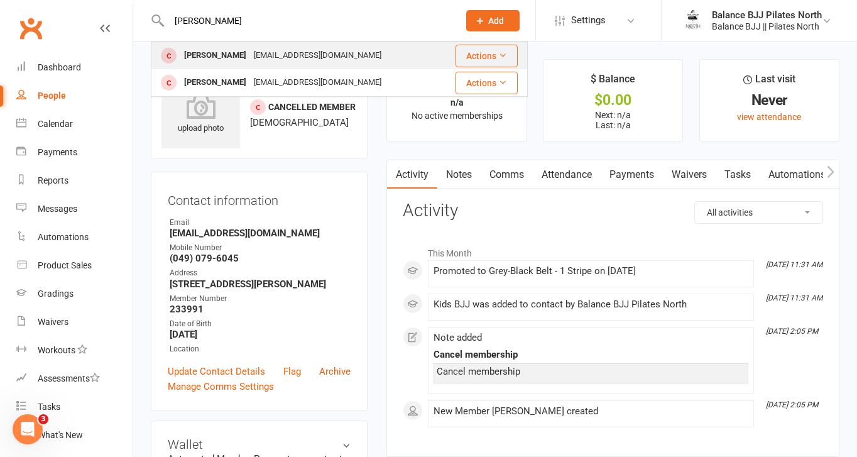
click at [234, 53] on div "[PERSON_NAME]" at bounding box center [215, 55] width 70 height 18
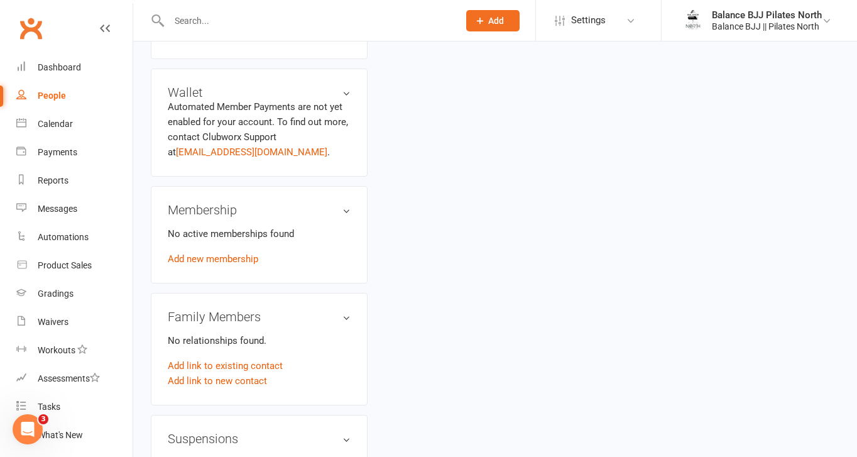
scroll to position [781, 0]
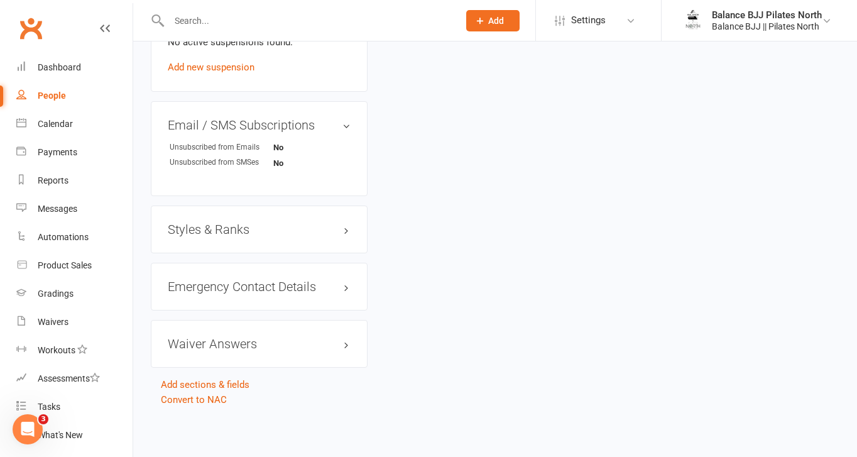
click at [227, 224] on h3 "Styles & Ranks" at bounding box center [259, 229] width 183 height 14
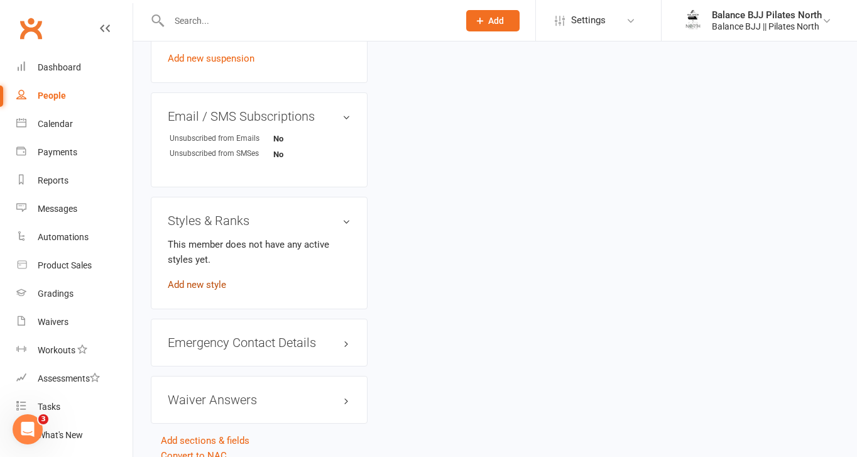
click at [208, 290] on link "Add new style" at bounding box center [197, 284] width 58 height 11
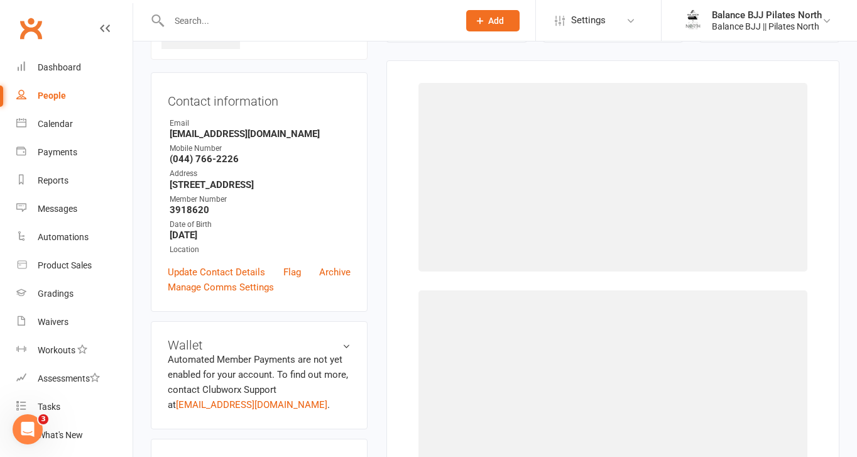
scroll to position [96, 0]
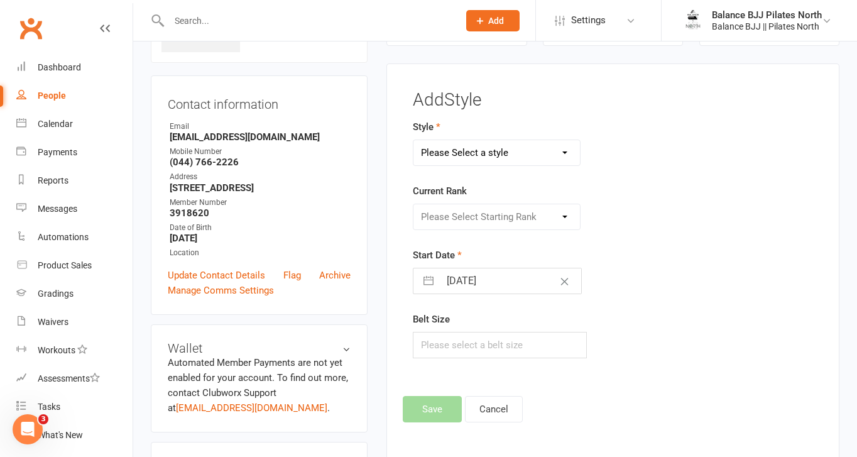
click at [536, 149] on select "Please Select a style Adults BJJ Kids BJJ" at bounding box center [496, 152] width 166 height 25
click at [413, 140] on select "Please Select a style Adults BJJ Kids BJJ" at bounding box center [496, 152] width 166 height 25
click at [496, 214] on select "Please Select Starting Rank White Belt White Belt - 1 Stripe White Belt - 2 Str…" at bounding box center [496, 216] width 166 height 25
click at [413, 204] on select "Please Select Starting Rank White Belt White Belt - 1 Stripe White Belt - 2 Str…" at bounding box center [496, 216] width 166 height 25
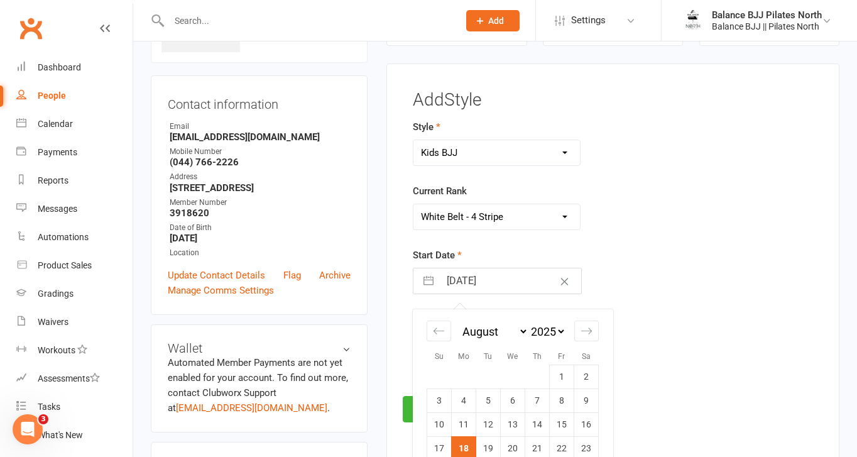
click at [485, 281] on input "[DATE]" at bounding box center [510, 280] width 141 height 25
click at [595, 425] on td "16" at bounding box center [586, 425] width 24 height 24
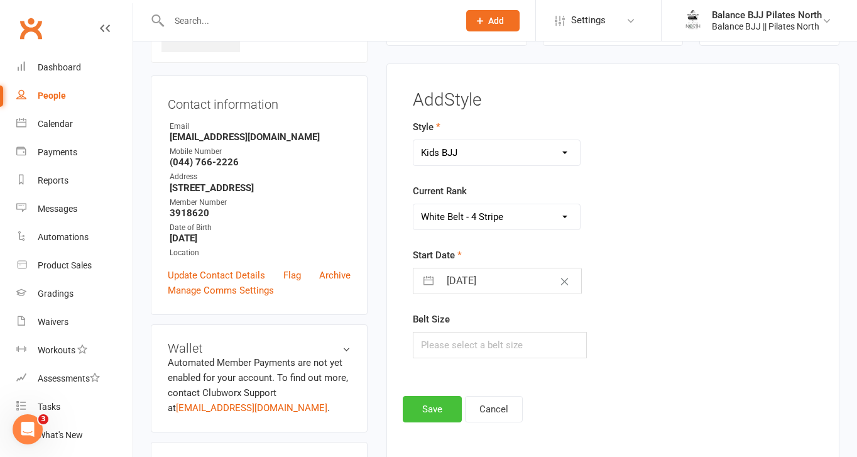
click at [421, 406] on button "Save" at bounding box center [432, 409] width 59 height 26
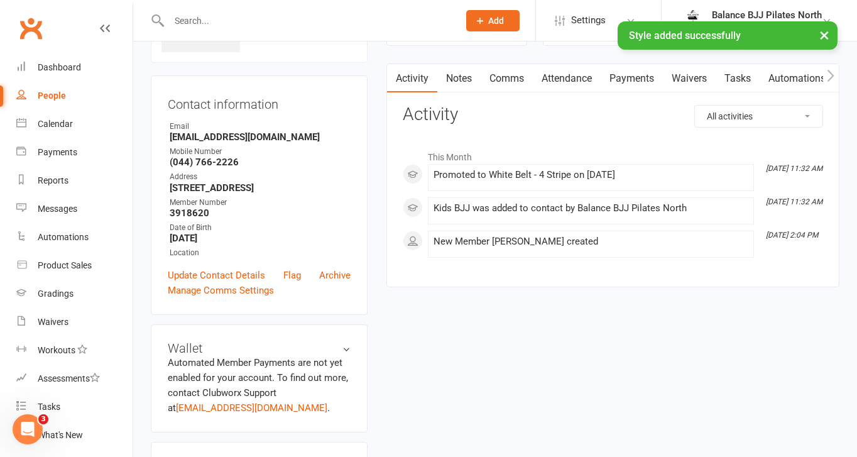
click at [224, 21] on div "× Style added successfully" at bounding box center [420, 21] width 840 height 0
click at [212, 19] on input "text" at bounding box center [307, 21] width 285 height 18
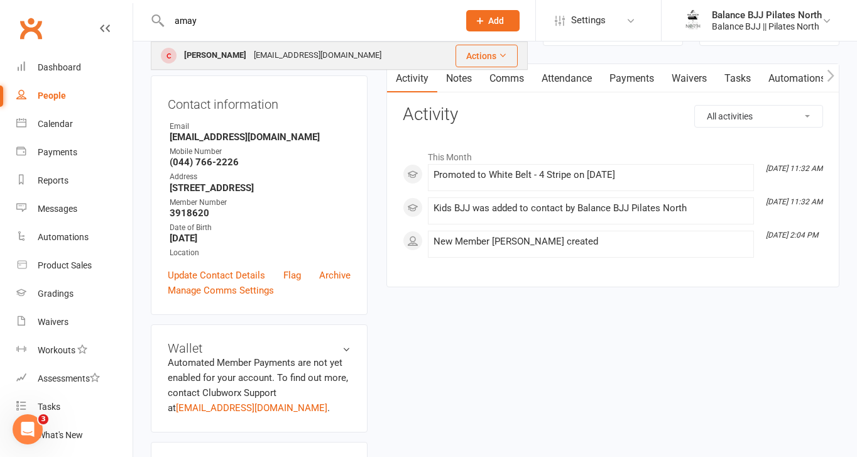
click at [200, 64] on div "[PERSON_NAME]" at bounding box center [215, 55] width 70 height 18
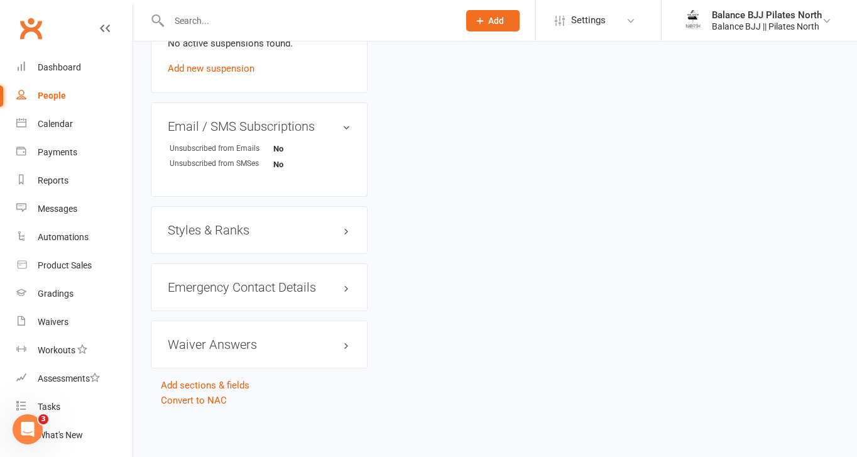
scroll to position [812, 0]
click at [227, 231] on h3 "Styles & Ranks" at bounding box center [259, 229] width 183 height 14
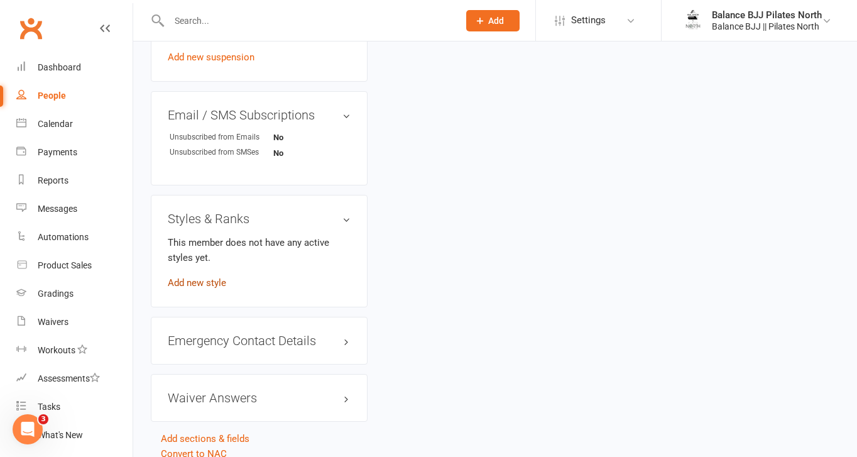
click at [201, 288] on link "Add new style" at bounding box center [197, 282] width 58 height 11
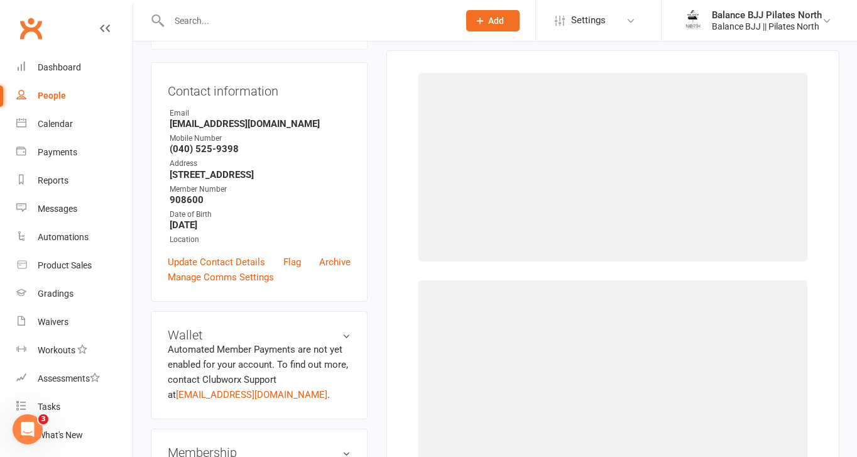
scroll to position [96, 0]
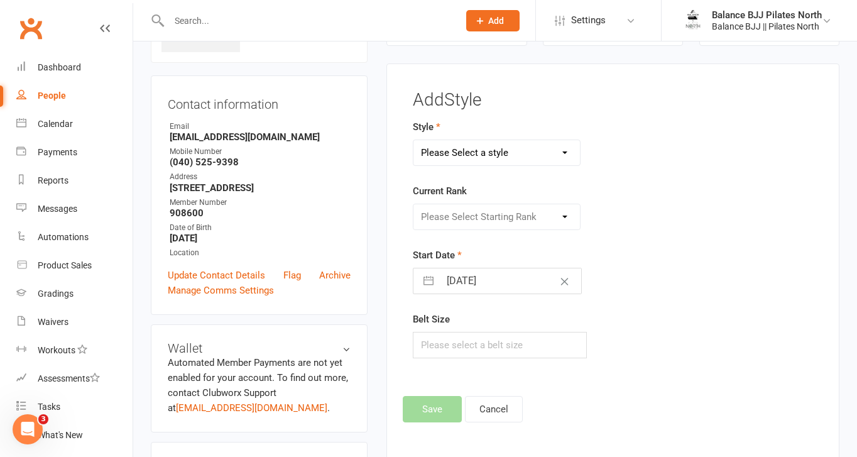
click at [504, 148] on select "Please Select a style Adults BJJ Kids BJJ" at bounding box center [496, 152] width 166 height 25
click at [413, 140] on select "Please Select a style Adults BJJ Kids BJJ" at bounding box center [496, 152] width 166 height 25
click at [469, 219] on select "Please Select Starting Rank White Belt White Belt - 1 Stripe White Belt - 2 Str…" at bounding box center [496, 216] width 166 height 25
click at [413, 204] on select "Please Select Starting Rank White Belt White Belt - 1 Stripe White Belt - 2 Str…" at bounding box center [496, 216] width 166 height 25
click at [493, 280] on input "[DATE]" at bounding box center [510, 280] width 141 height 25
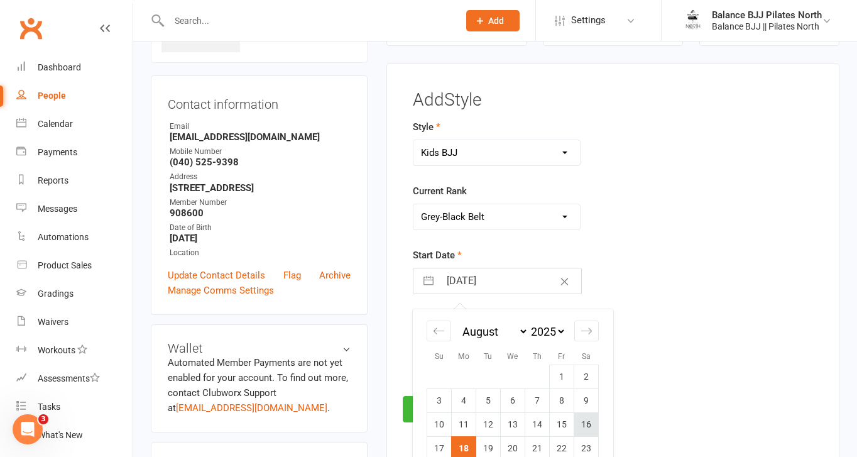
click at [595, 416] on td "16" at bounding box center [586, 425] width 24 height 24
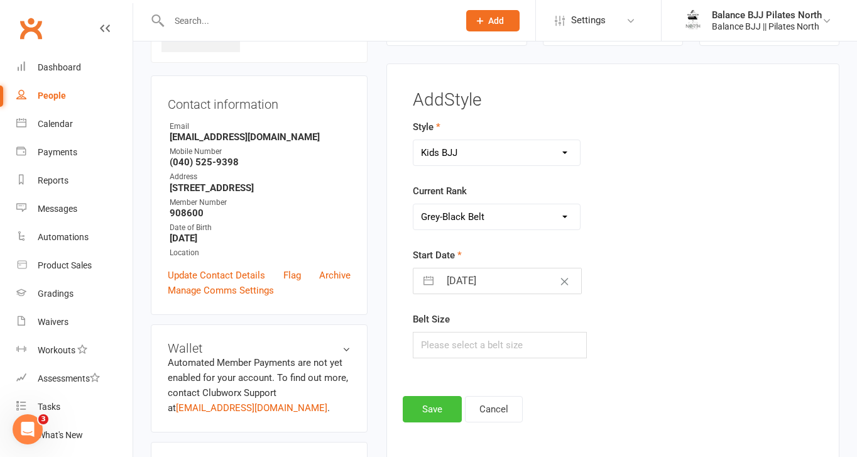
click at [420, 408] on button "Save" at bounding box center [432, 409] width 59 height 26
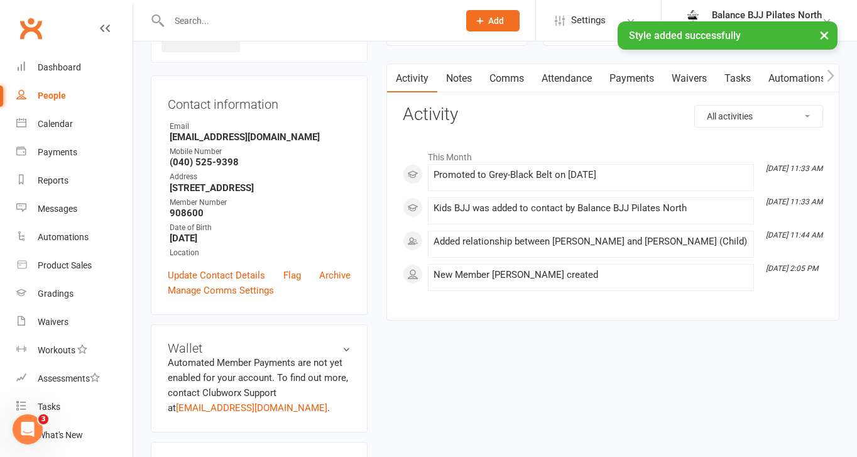
click at [271, 21] on div "× Style added successfully" at bounding box center [420, 21] width 840 height 0
click at [259, 12] on input "text" at bounding box center [307, 21] width 285 height 18
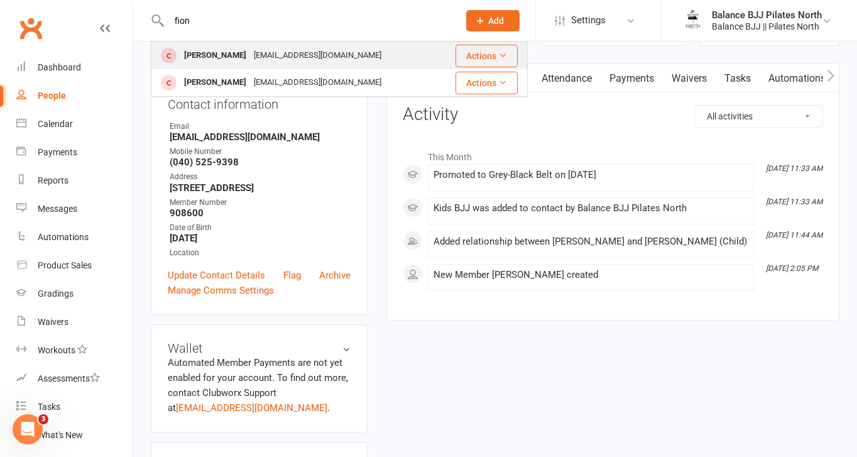
click at [197, 55] on div "[PERSON_NAME]" at bounding box center [215, 55] width 70 height 18
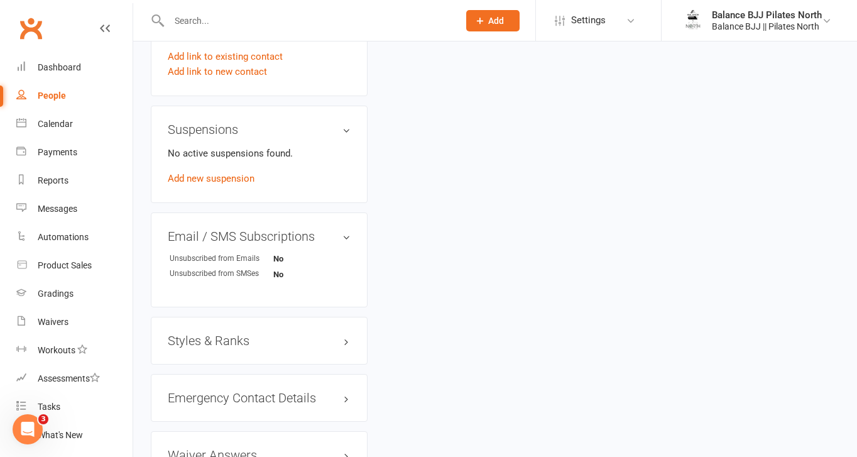
scroll to position [662, 0]
click at [229, 346] on h3 "Styles & Ranks" at bounding box center [259, 339] width 183 height 14
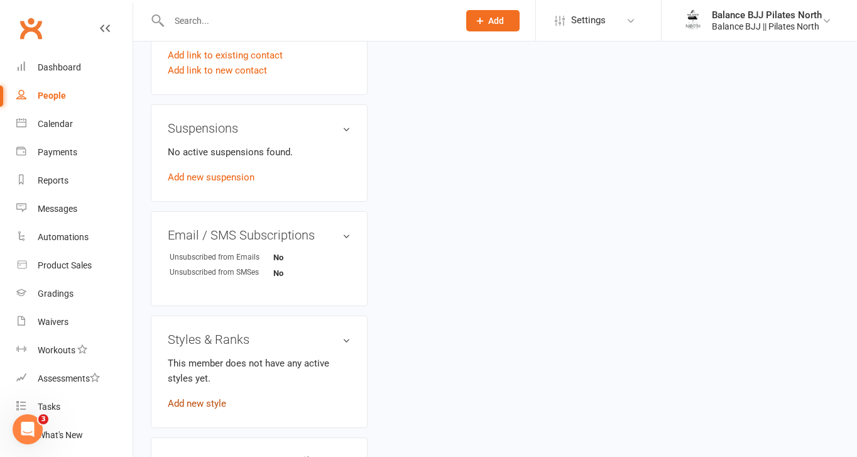
click at [202, 409] on link "Add new style" at bounding box center [197, 403] width 58 height 11
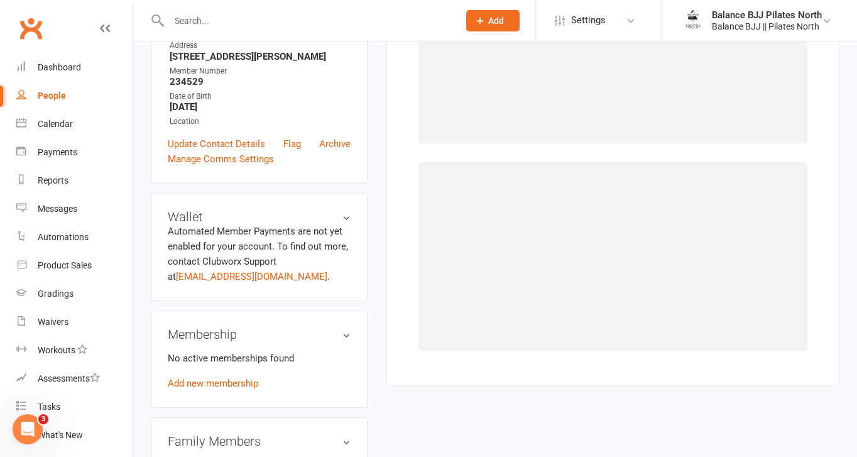
scroll to position [96, 0]
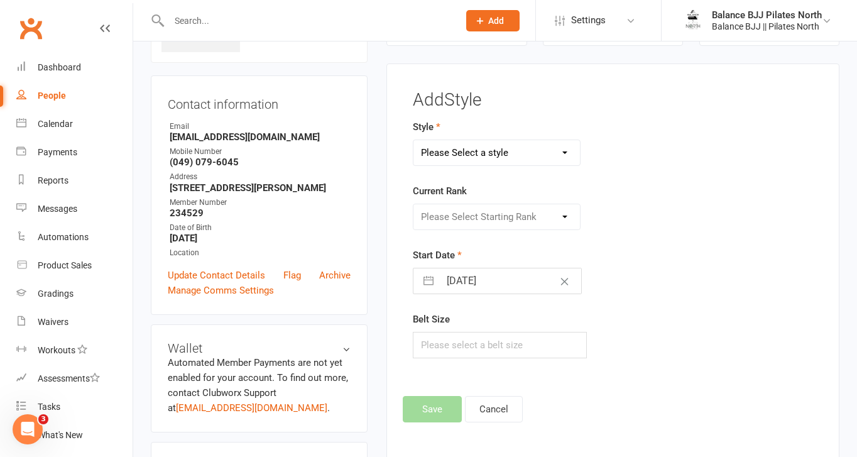
click at [491, 155] on select "Please Select a style Adults BJJ Kids BJJ" at bounding box center [496, 152] width 166 height 25
click at [413, 140] on select "Please Select a style Adults BJJ Kids BJJ" at bounding box center [496, 152] width 166 height 25
click at [492, 211] on select "Please Select Starting Rank White Belt White Belt - 1 Stripe White Belt - 2 Str…" at bounding box center [496, 216] width 166 height 25
click at [413, 204] on select "Please Select Starting Rank White Belt White Belt - 1 Stripe White Belt - 2 Str…" at bounding box center [496, 216] width 166 height 25
click at [443, 413] on button "Save" at bounding box center [432, 409] width 59 height 26
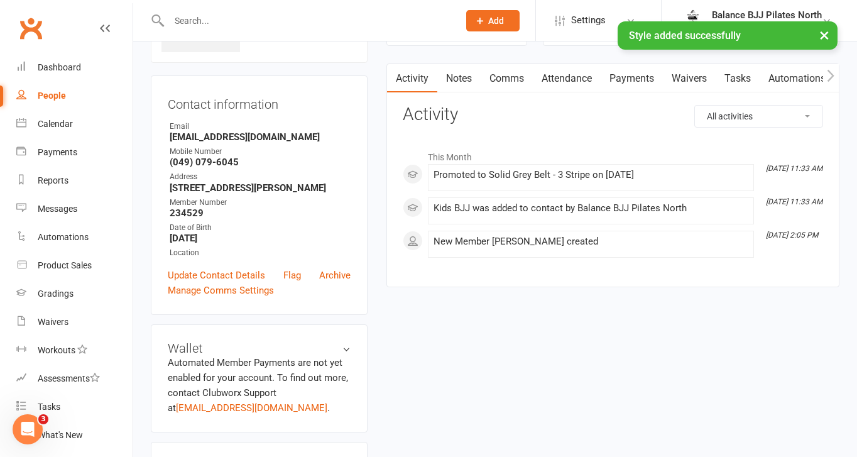
click at [332, 20] on input "text" at bounding box center [307, 21] width 285 height 18
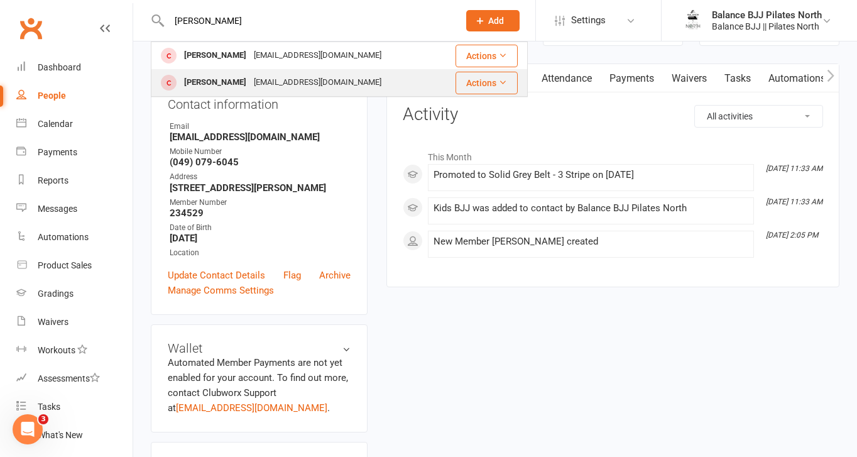
click at [285, 85] on div "[EMAIL_ADDRESS][DOMAIN_NAME]" at bounding box center [317, 82] width 135 height 18
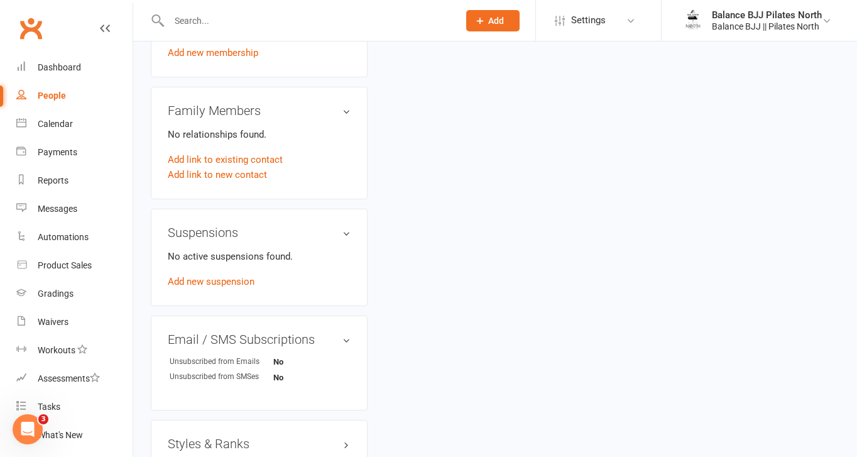
scroll to position [745, 0]
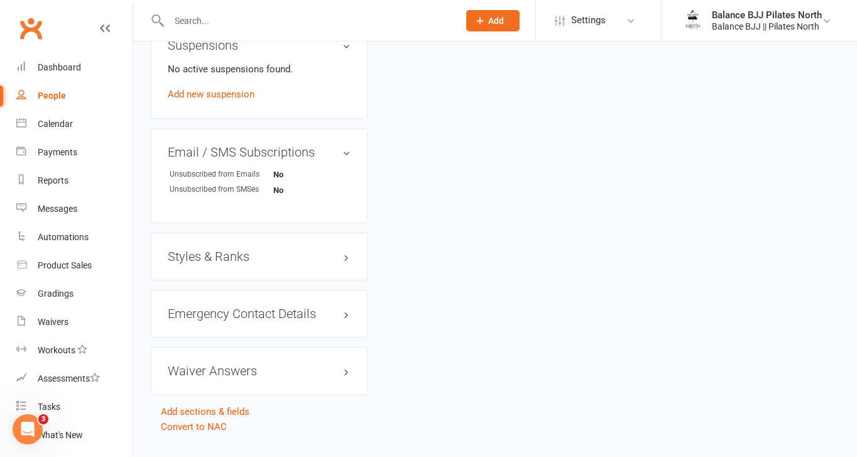
click at [236, 254] on h3 "Styles & Ranks" at bounding box center [259, 256] width 183 height 14
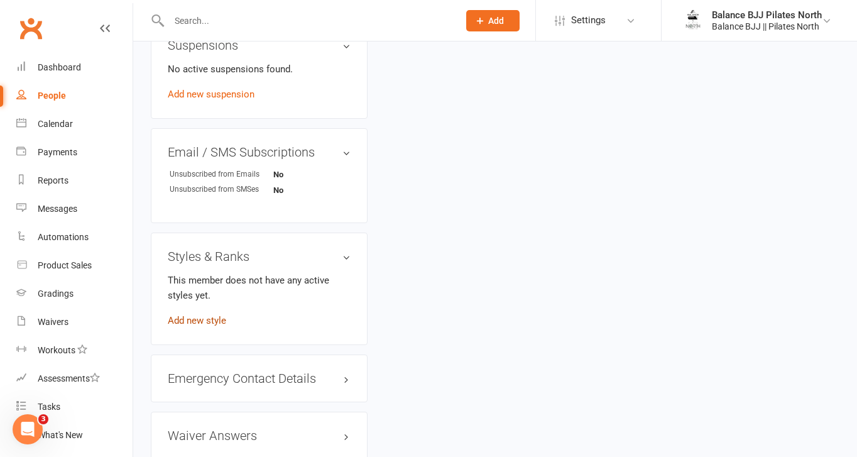
click at [193, 315] on link "Add new style" at bounding box center [197, 320] width 58 height 11
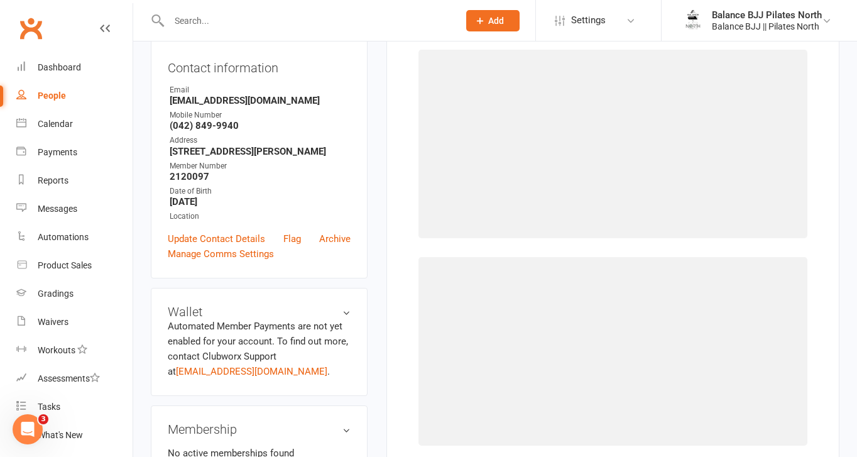
scroll to position [96, 0]
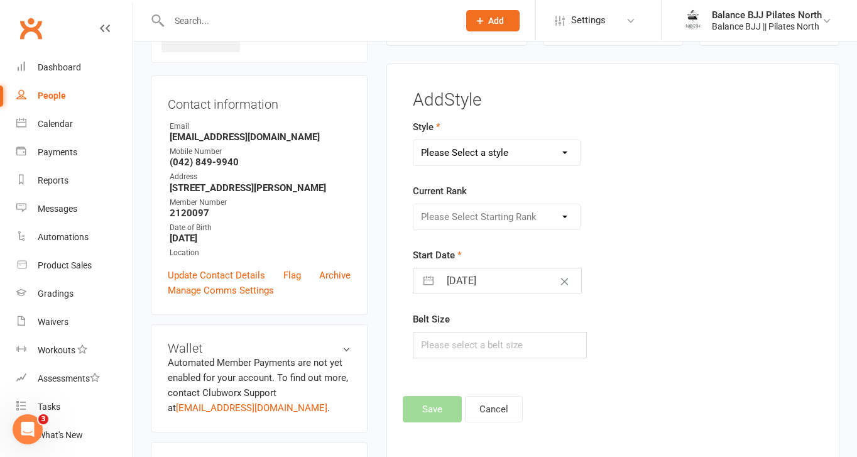
click at [540, 159] on select "Please Select a style Adults BJJ Kids BJJ" at bounding box center [496, 152] width 166 height 25
click at [413, 140] on select "Please Select a style Adults BJJ Kids BJJ" at bounding box center [496, 152] width 166 height 25
click at [494, 219] on select "Please Select Starting Rank White Belt White Belt - 1 Stripe White Belt - 2 Str…" at bounding box center [496, 216] width 166 height 25
click at [413, 204] on select "Please Select Starting Rank White Belt White Belt - 1 Stripe White Belt - 2 Str…" at bounding box center [496, 216] width 166 height 25
click at [446, 406] on button "Save" at bounding box center [432, 409] width 59 height 26
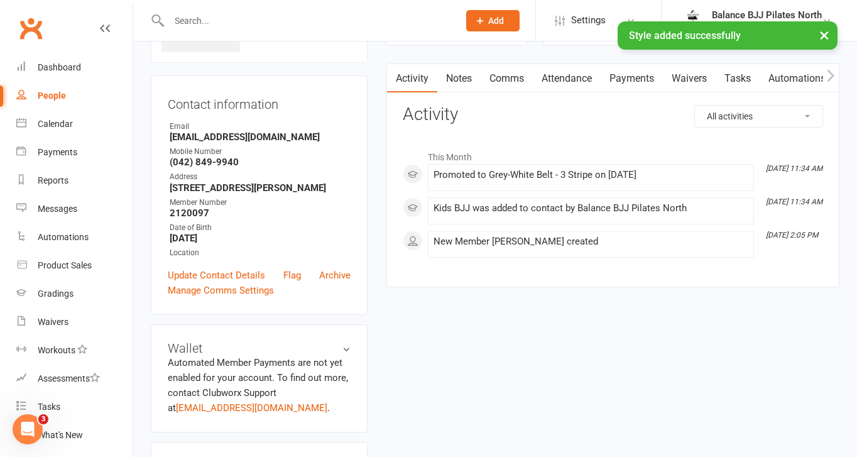
click at [244, 16] on input "text" at bounding box center [307, 21] width 285 height 18
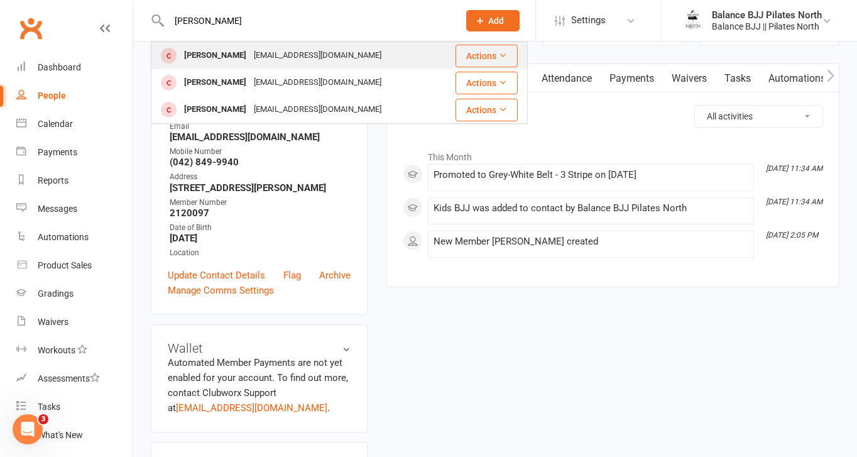
click at [219, 57] on div "[PERSON_NAME]" at bounding box center [215, 55] width 70 height 18
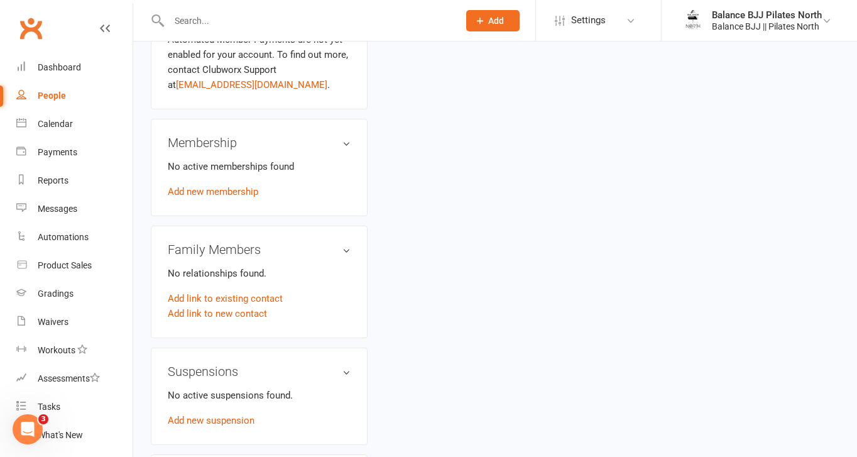
scroll to position [770, 0]
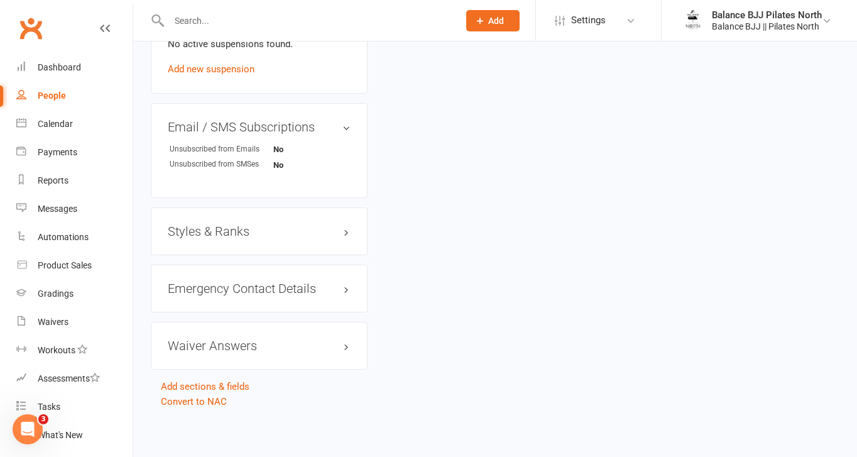
click at [224, 229] on h3 "Styles & Ranks" at bounding box center [259, 231] width 183 height 14
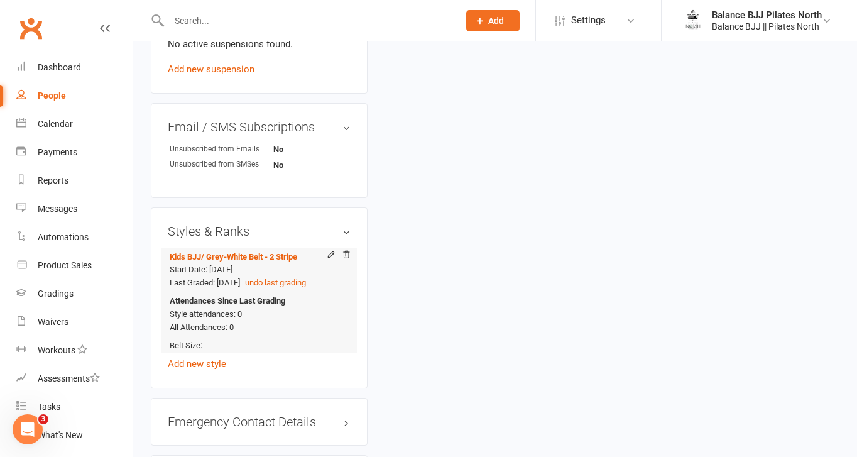
scroll to position [0, 0]
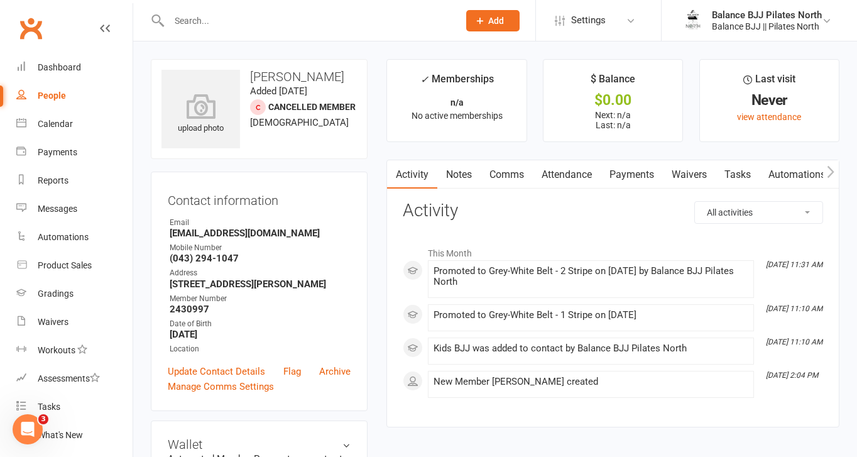
click at [203, 25] on input "text" at bounding box center [307, 21] width 285 height 18
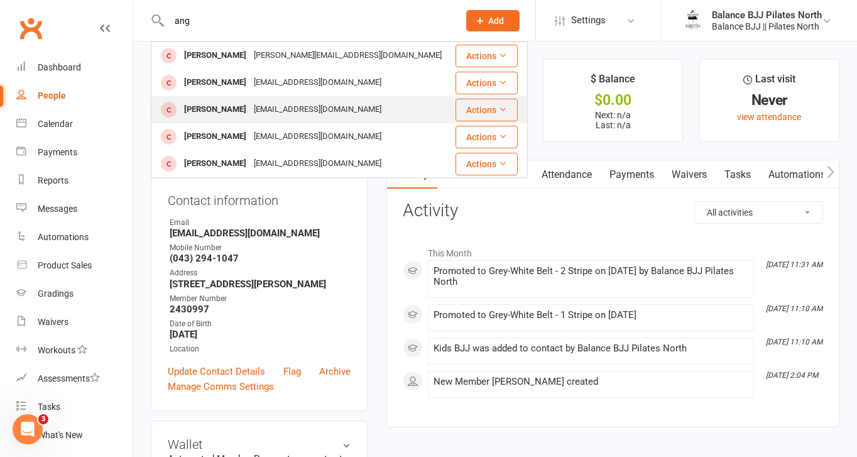
click at [236, 101] on div "[PERSON_NAME]" at bounding box center [215, 110] width 70 height 18
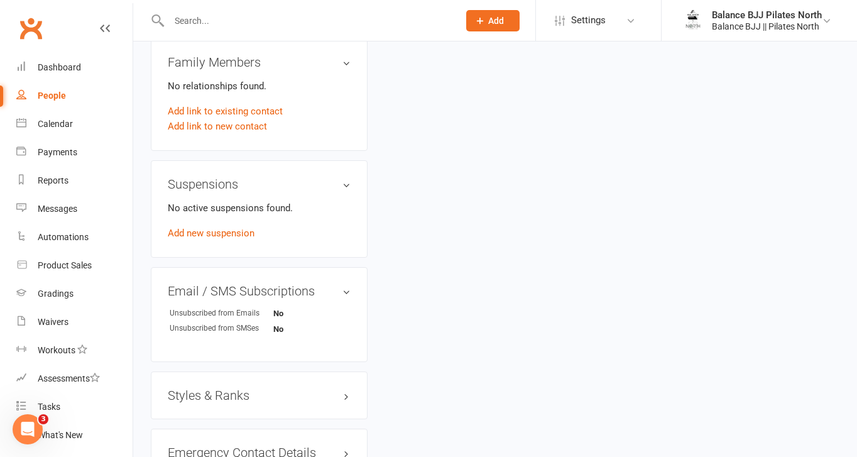
scroll to position [770, 0]
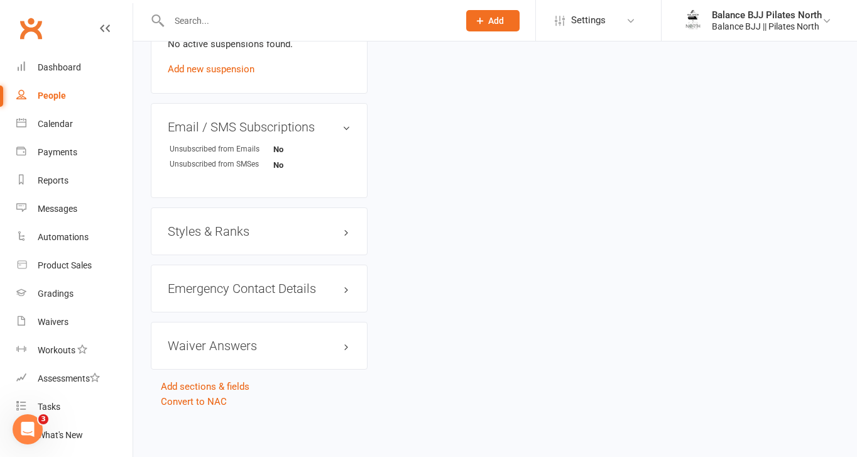
click at [237, 231] on h3 "Styles & Ranks" at bounding box center [259, 231] width 183 height 14
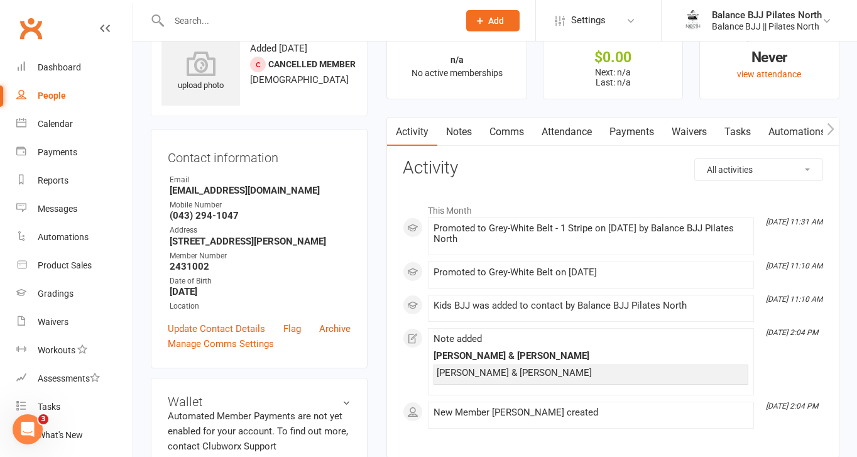
scroll to position [0, 0]
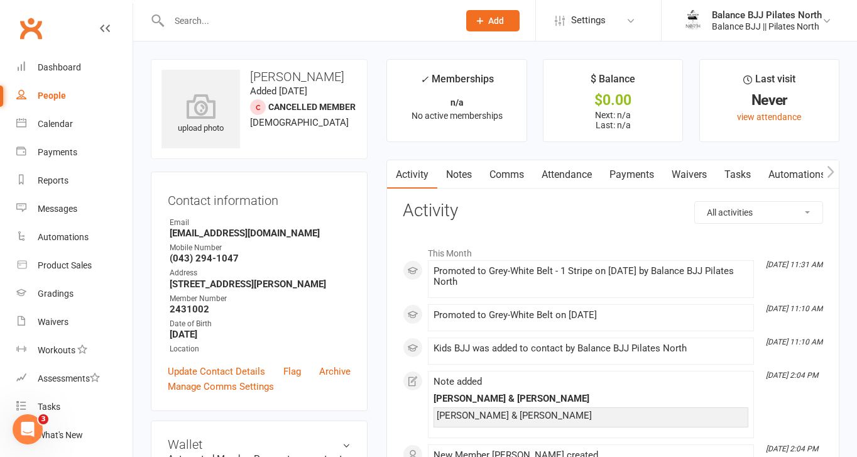
click at [209, 28] on input "text" at bounding box center [307, 21] width 285 height 18
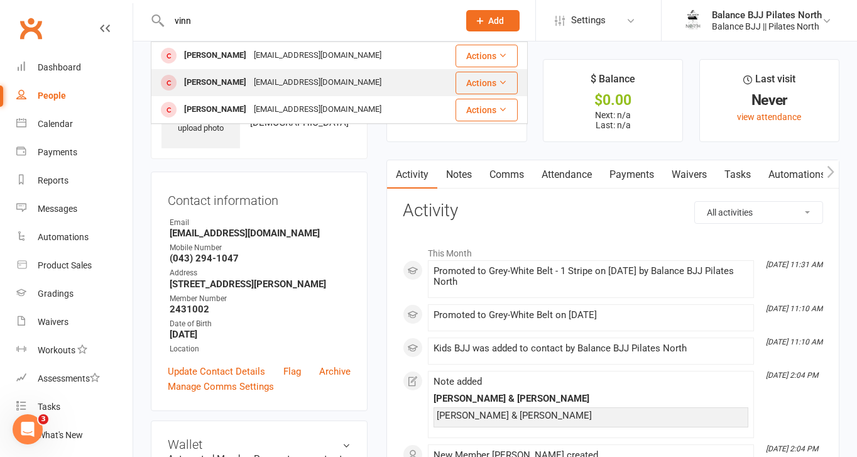
click at [218, 82] on div "[PERSON_NAME]" at bounding box center [215, 82] width 70 height 18
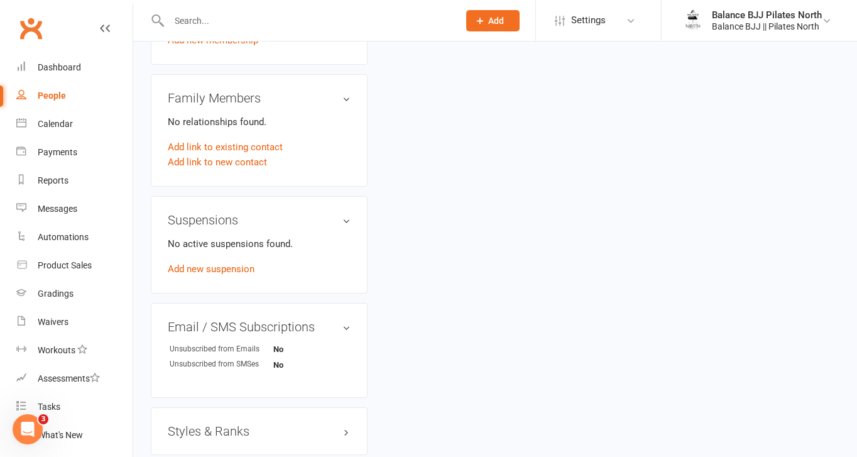
scroll to position [770, 0]
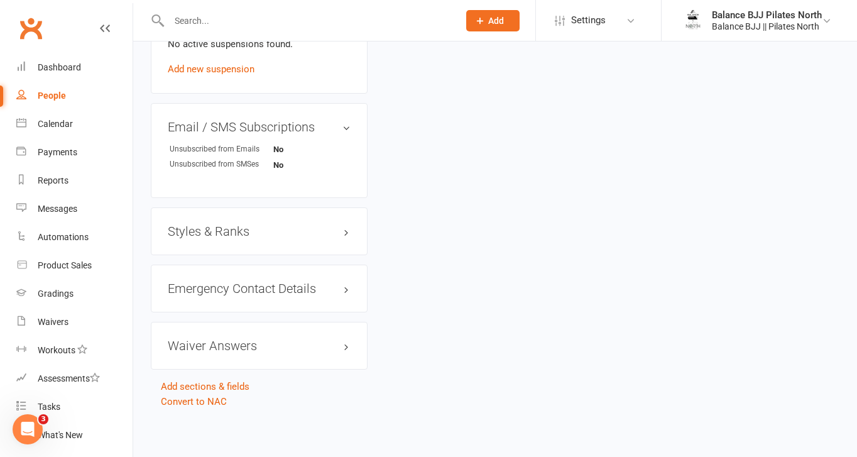
click at [222, 226] on h3 "Styles & Ranks" at bounding box center [259, 231] width 183 height 14
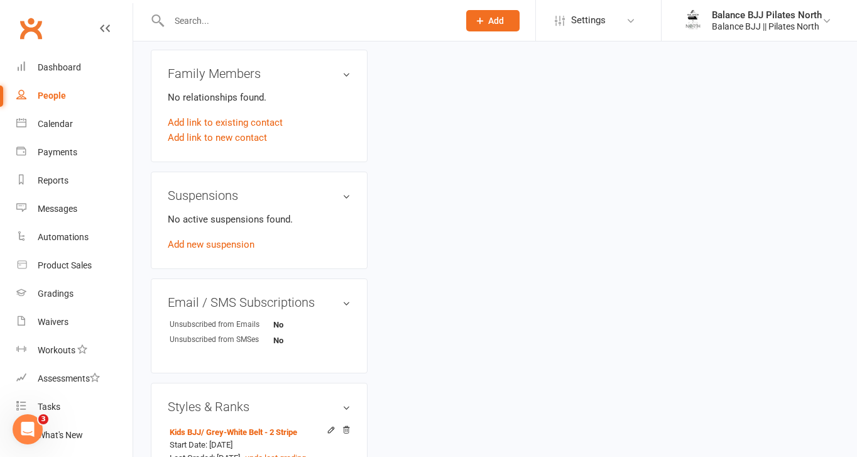
scroll to position [594, 0]
click at [231, 120] on link "Add link to existing contact" at bounding box center [225, 123] width 115 height 15
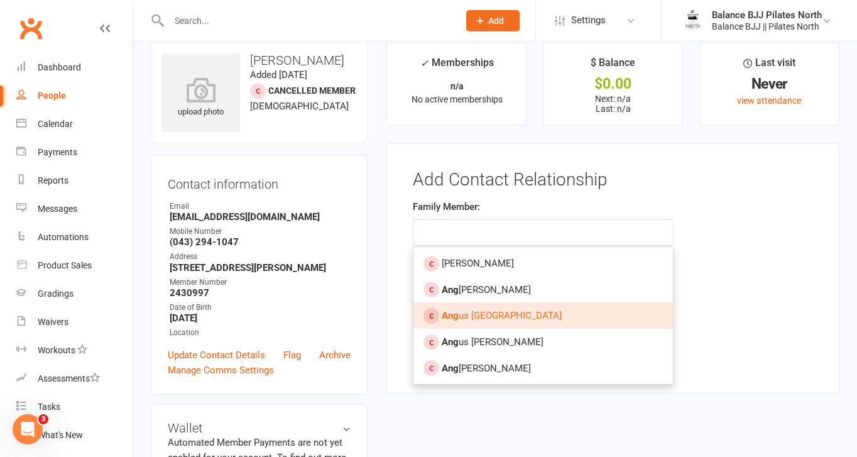
click at [476, 313] on span "Ang us [PERSON_NAME]" at bounding box center [502, 315] width 120 height 11
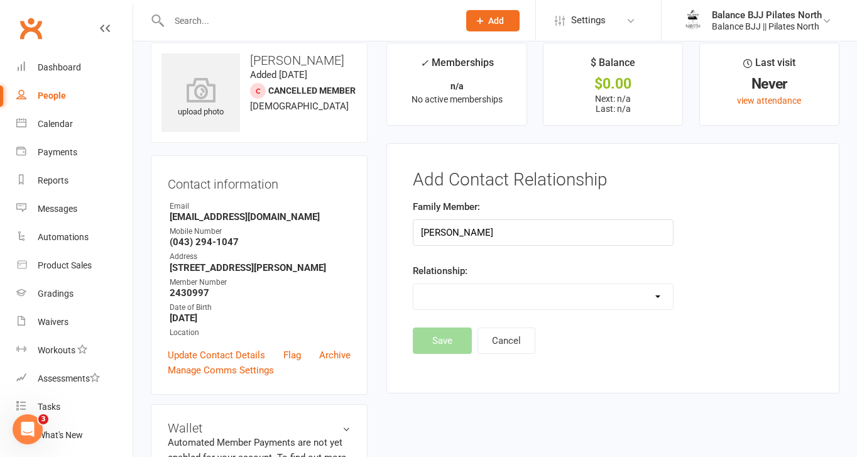
click at [480, 299] on select "Parent / Guardian Child Sibling (parent not in system) Spouse / Partner Cousin …" at bounding box center [542, 296] width 259 height 25
click at [413, 284] on select "Parent / Guardian Child Sibling (parent not in system) Spouse / Partner Cousin …" at bounding box center [542, 296] width 259 height 25
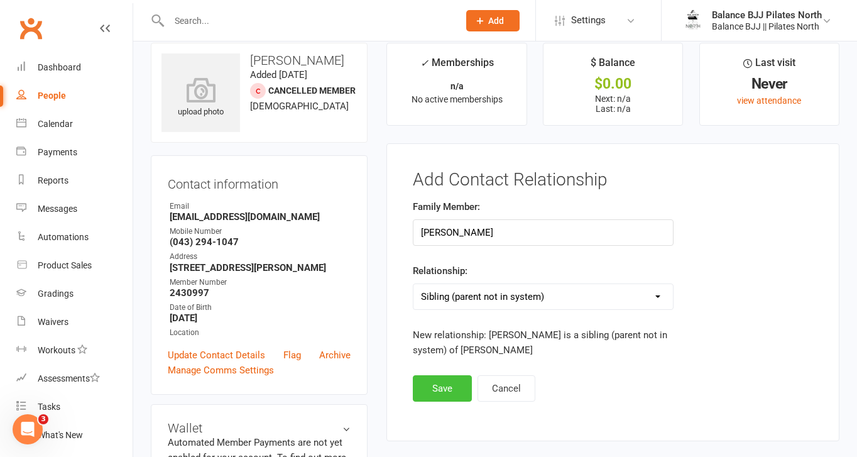
click at [447, 392] on button "Save" at bounding box center [442, 388] width 59 height 26
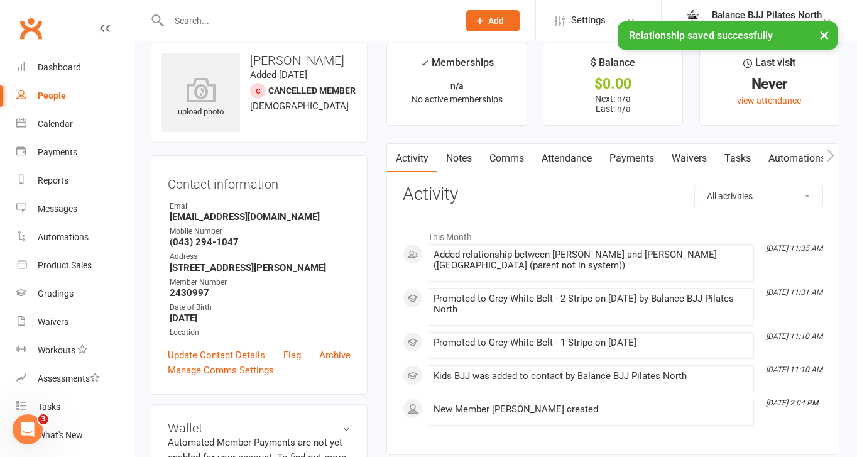
click at [293, 21] on div "× Relationship saved successfully" at bounding box center [420, 21] width 840 height 0
click at [284, 18] on input "text" at bounding box center [307, 21] width 285 height 18
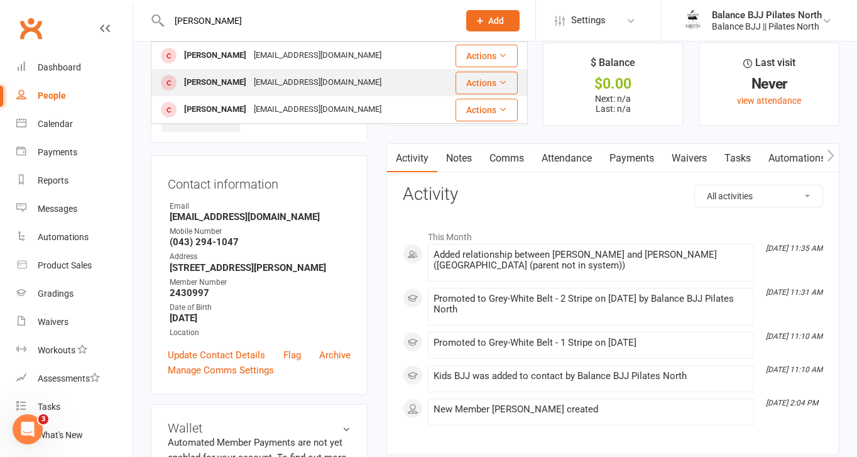
click at [280, 80] on div "[EMAIL_ADDRESS][DOMAIN_NAME]" at bounding box center [317, 82] width 135 height 18
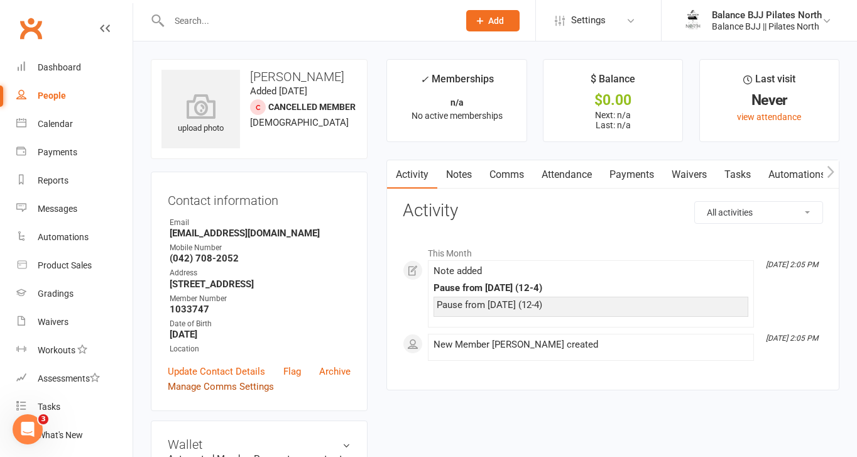
scroll to position [770, 0]
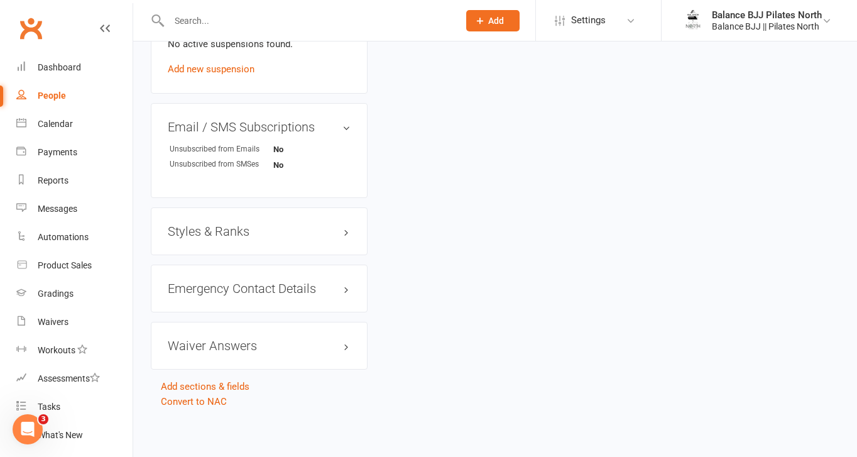
click at [244, 217] on div "Styles & Ranks" at bounding box center [259, 231] width 217 height 48
click at [244, 227] on h3 "Styles & Ranks" at bounding box center [259, 231] width 183 height 14
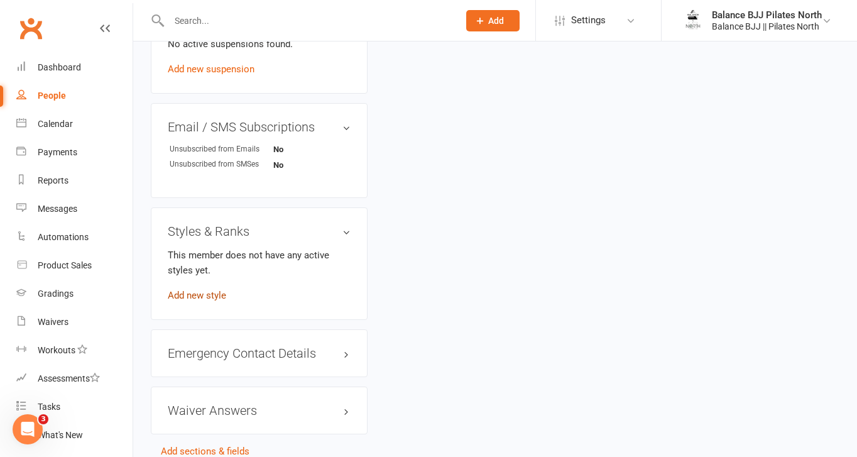
click at [190, 291] on link "Add new style" at bounding box center [197, 295] width 58 height 11
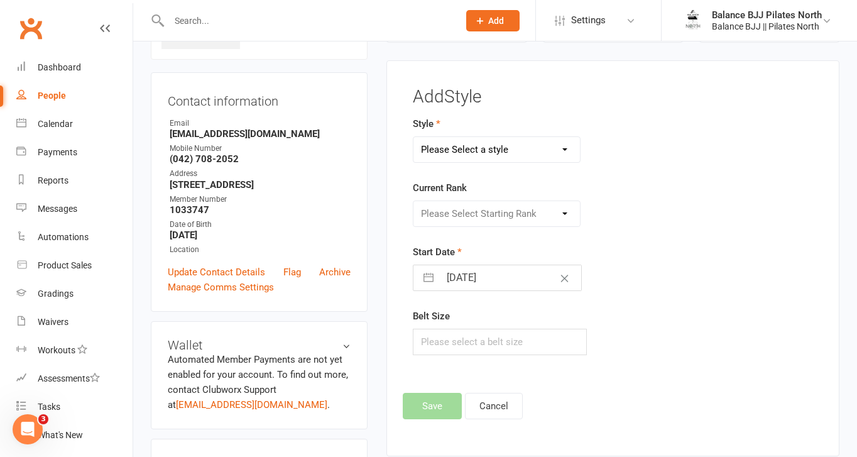
scroll to position [96, 0]
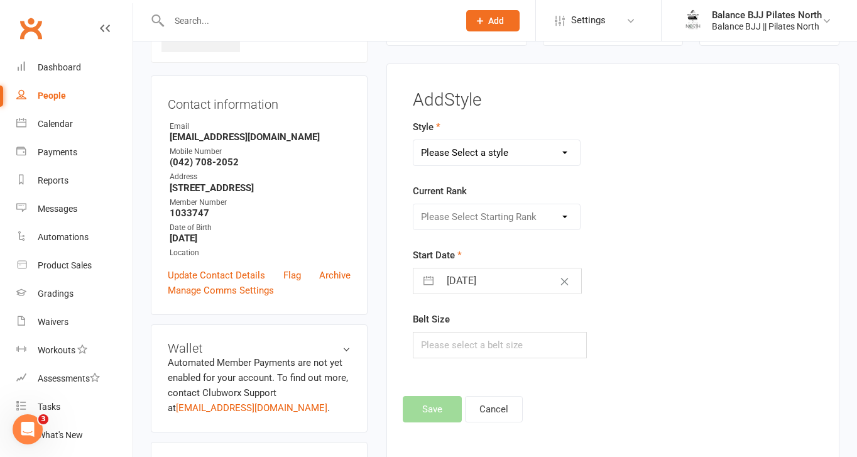
click at [497, 149] on select "Please Select a style Adults BJJ Kids BJJ" at bounding box center [496, 152] width 166 height 25
click at [413, 140] on select "Please Select a style Adults BJJ Kids BJJ" at bounding box center [496, 152] width 166 height 25
click at [511, 225] on select "Please Select Starting Rank White Belt White Belt - 1 Stripe White Belt - 2 Str…" at bounding box center [496, 216] width 166 height 25
click at [413, 204] on select "Please Select Starting Rank White Belt White Belt - 1 Stripe White Belt - 2 Str…" at bounding box center [496, 216] width 166 height 25
click at [432, 408] on button "Save" at bounding box center [432, 409] width 59 height 26
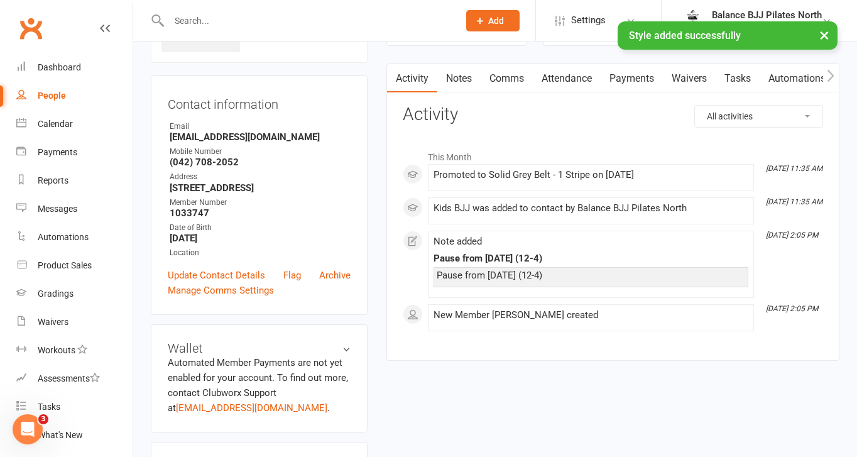
click at [305, 21] on div "× Style added successfully" at bounding box center [420, 21] width 840 height 0
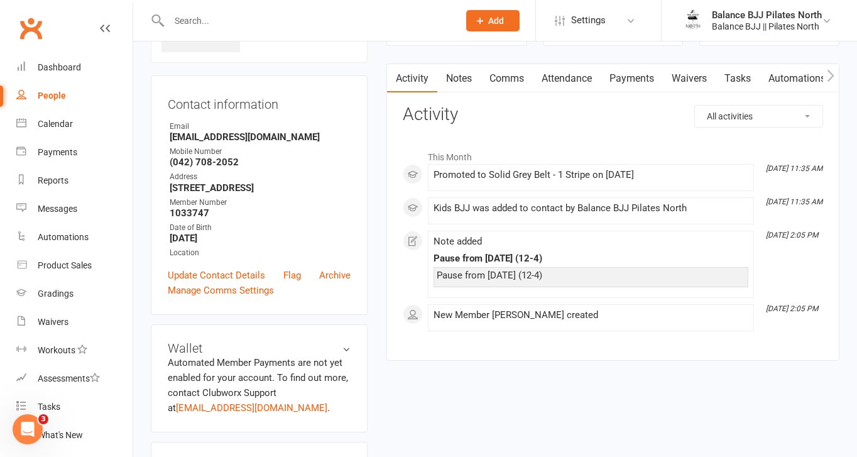
click at [183, 21] on input "text" at bounding box center [307, 21] width 285 height 18
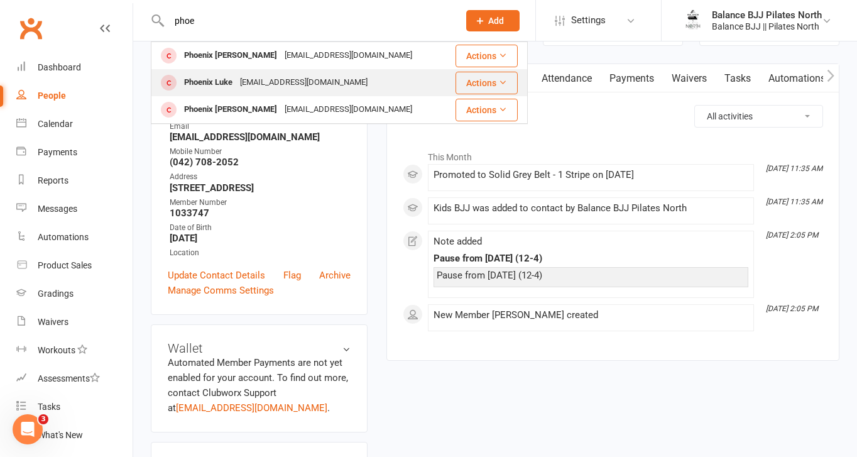
click at [197, 79] on div "Phoenix Luke" at bounding box center [208, 82] width 56 height 18
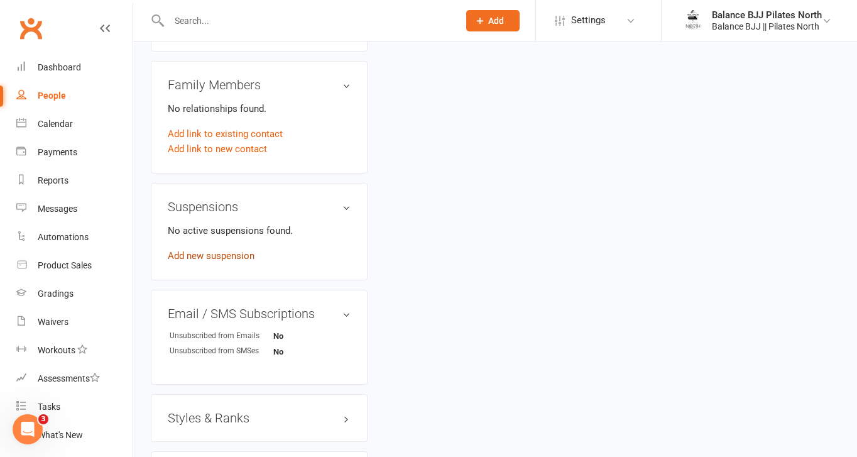
scroll to position [770, 0]
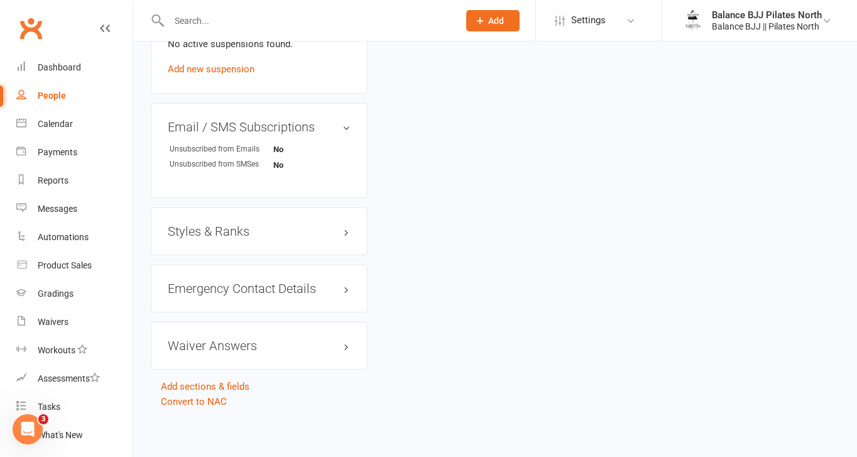
click at [220, 227] on h3 "Styles & Ranks" at bounding box center [259, 231] width 183 height 14
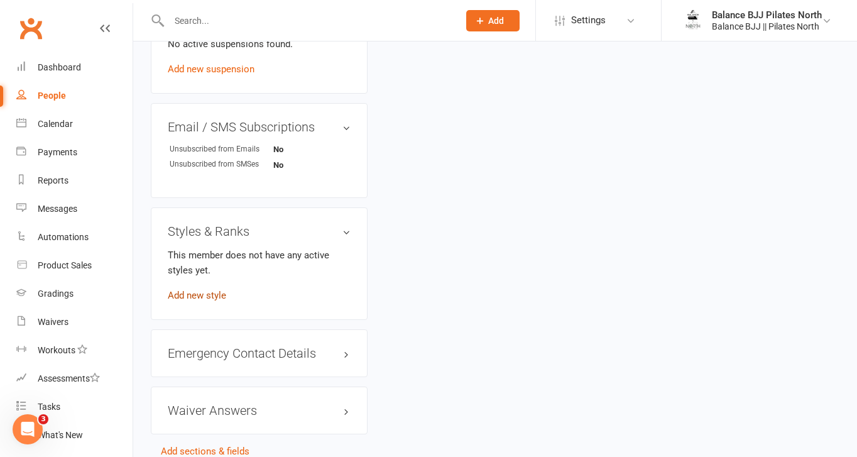
click at [210, 296] on link "Add new style" at bounding box center [197, 295] width 58 height 11
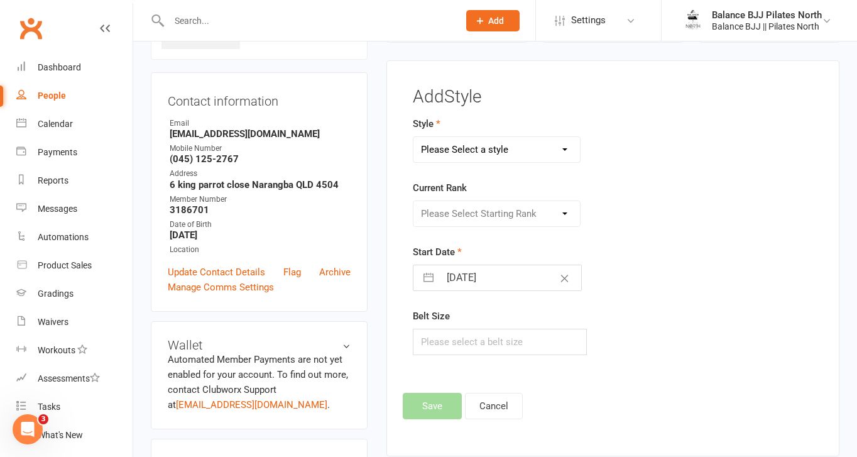
scroll to position [96, 0]
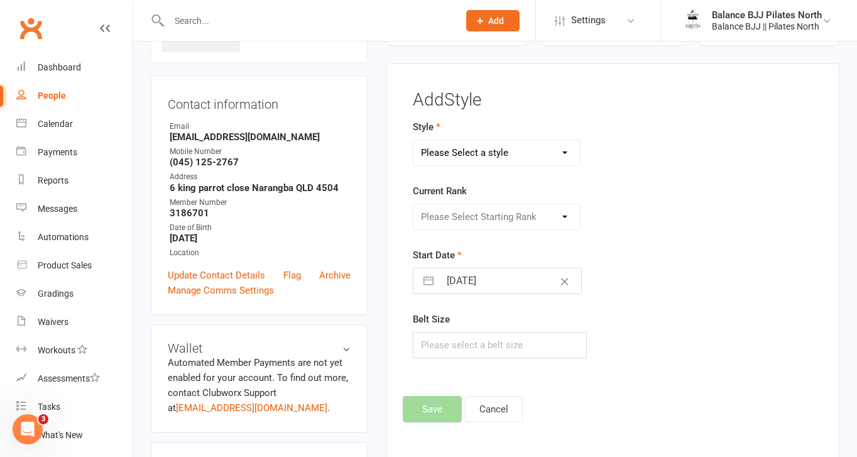
click at [502, 161] on select "Please Select a style Adults BJJ Kids BJJ" at bounding box center [496, 152] width 166 height 25
click at [413, 140] on select "Please Select a style Adults BJJ Kids BJJ" at bounding box center [496, 152] width 166 height 25
click at [472, 217] on select "Please Select Starting Rank White Belt White Belt - 1 Stripe White Belt - 2 Str…" at bounding box center [496, 216] width 166 height 25
click at [413, 204] on select "Please Select Starting Rank White Belt White Belt - 1 Stripe White Belt - 2 Str…" at bounding box center [496, 216] width 166 height 25
click at [446, 408] on button "Save" at bounding box center [432, 409] width 59 height 26
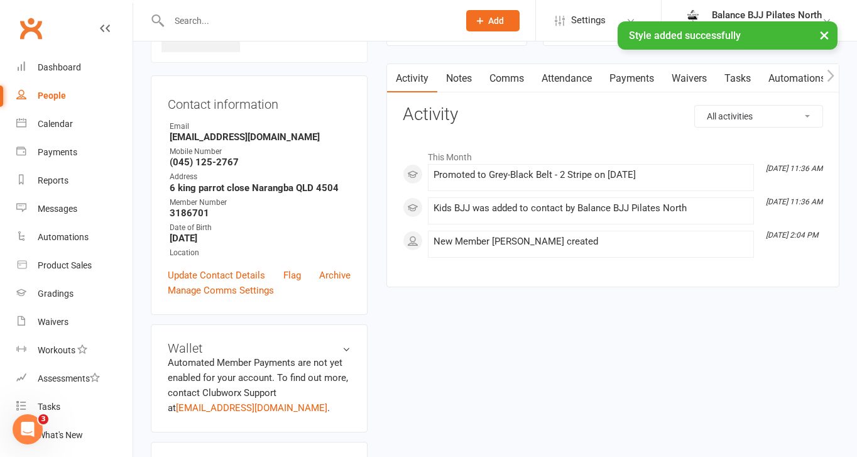
click at [296, 9] on div at bounding box center [300, 20] width 299 height 41
click at [297, 21] on div "× Style added successfully" at bounding box center [420, 21] width 840 height 0
click at [200, 19] on input "text" at bounding box center [307, 21] width 285 height 18
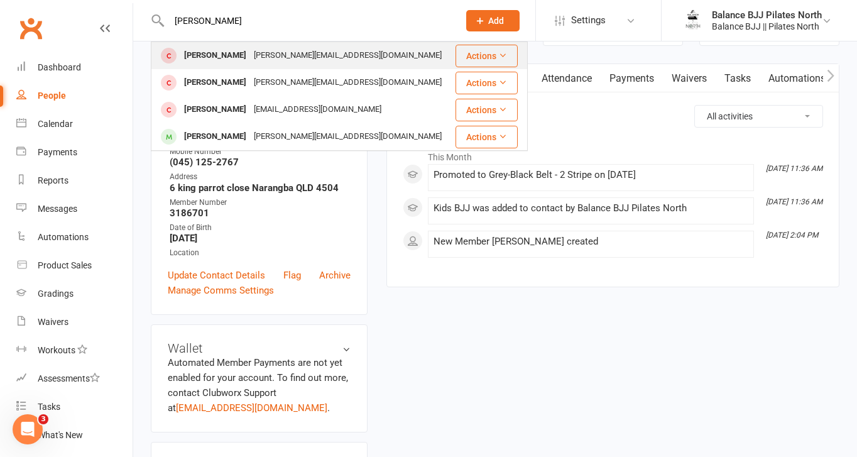
click at [250, 58] on div "[PERSON_NAME][EMAIL_ADDRESS][DOMAIN_NAME]" at bounding box center [347, 55] width 195 height 18
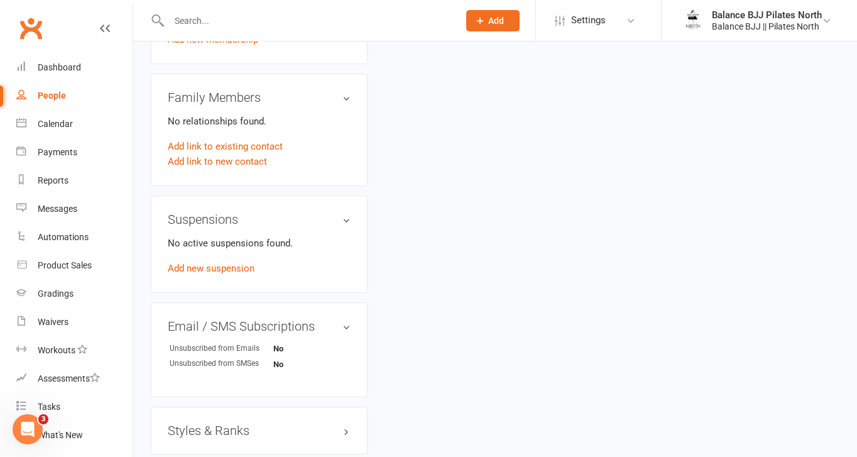
scroll to position [585, 0]
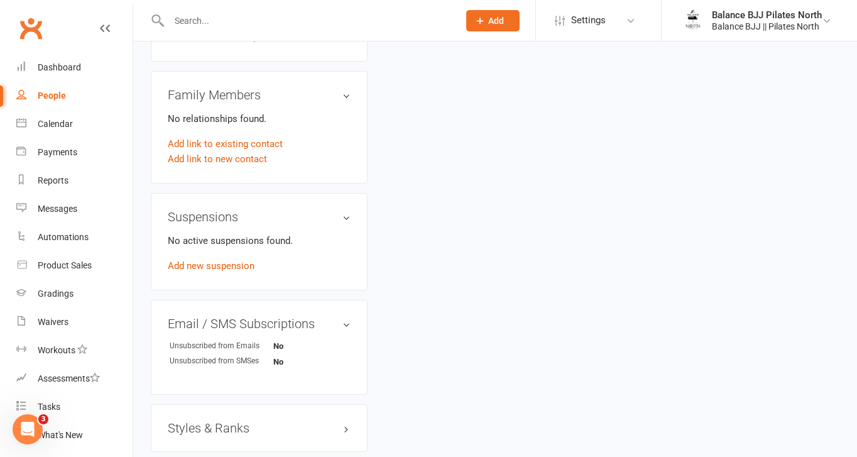
click at [210, 425] on h3 "Styles & Ranks" at bounding box center [259, 428] width 183 height 14
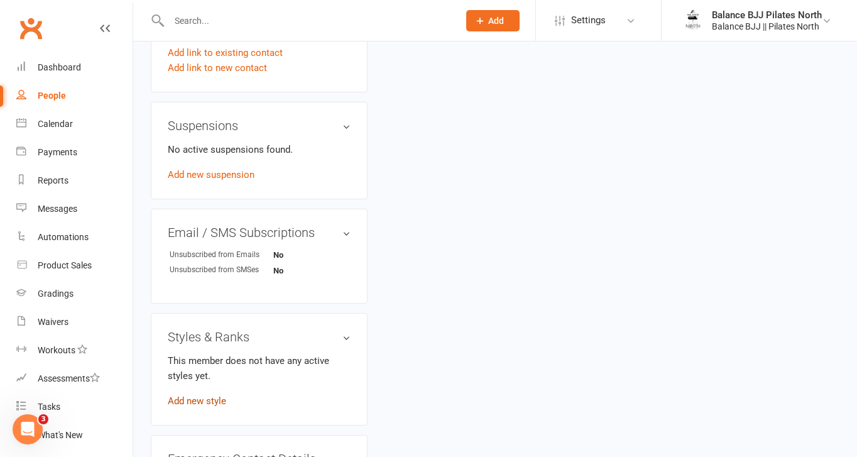
click at [210, 400] on link "Add new style" at bounding box center [197, 400] width 58 height 11
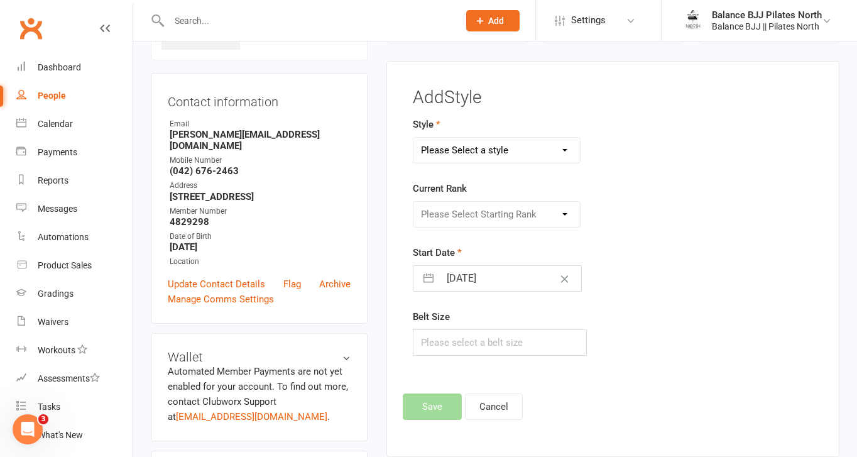
scroll to position [96, 0]
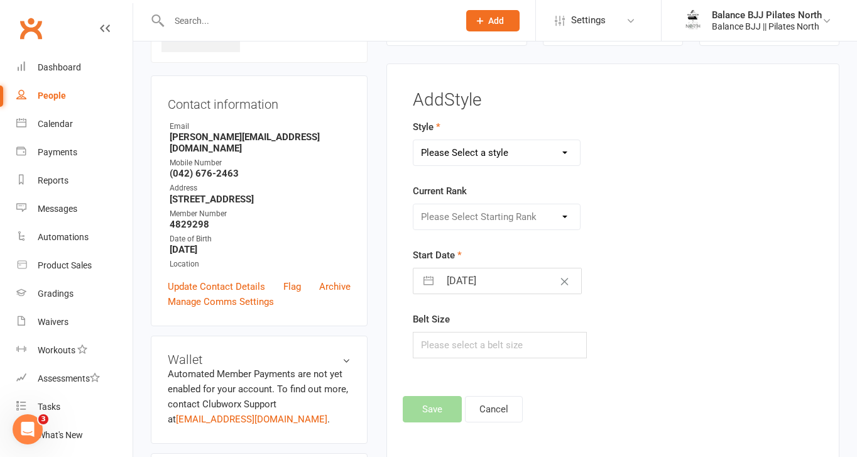
click at [519, 161] on select "Please Select a style Adults BJJ Kids BJJ" at bounding box center [496, 152] width 166 height 25
click at [413, 140] on select "Please Select a style Adults BJJ Kids BJJ" at bounding box center [496, 152] width 166 height 25
click at [494, 213] on select "Please Select Starting Rank White Belt White Belt - 1 Stripe White Belt - 2 Str…" at bounding box center [496, 216] width 166 height 25
click at [413, 204] on select "Please Select Starting Rank White Belt White Belt - 1 Stripe White Belt - 2 Str…" at bounding box center [496, 216] width 166 height 25
click at [440, 415] on button "Save" at bounding box center [432, 409] width 59 height 26
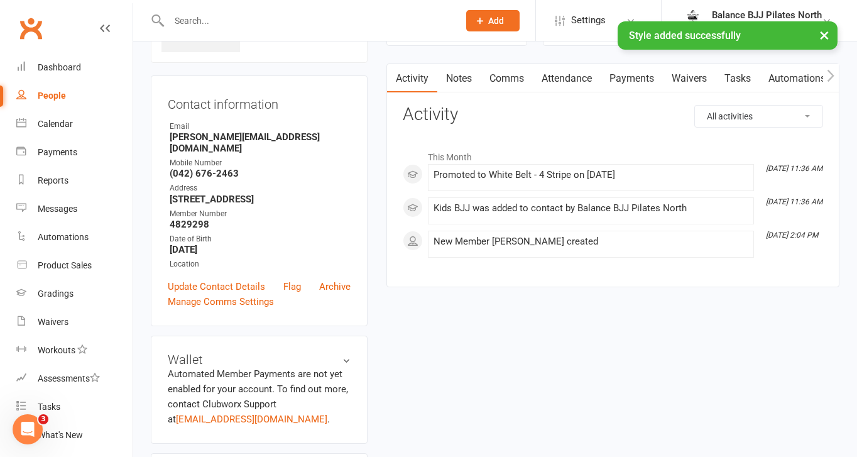
click at [246, 21] on div "× Style added successfully" at bounding box center [420, 21] width 840 height 0
click at [237, 18] on input "text" at bounding box center [307, 21] width 285 height 18
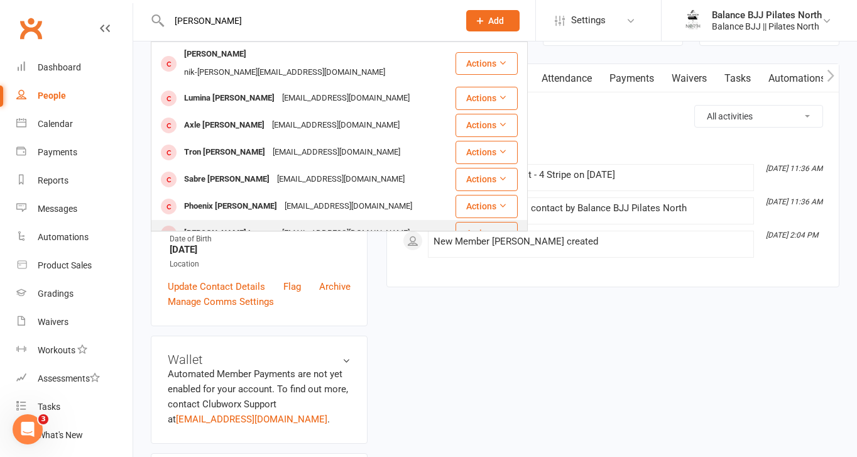
click at [278, 224] on div "[EMAIL_ADDRESS][DOMAIN_NAME]" at bounding box center [345, 233] width 135 height 18
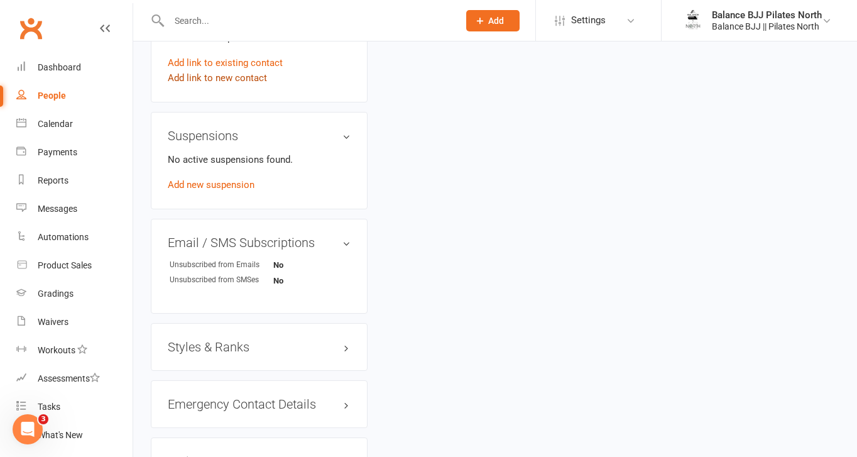
scroll to position [655, 0]
click at [213, 351] on h3 "Styles & Ranks" at bounding box center [259, 346] width 183 height 14
click at [198, 408] on link "Add new style" at bounding box center [197, 410] width 58 height 11
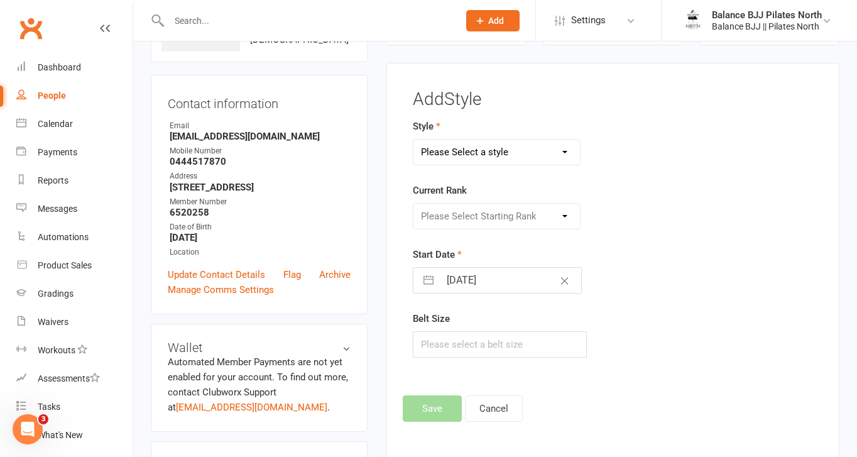
scroll to position [96, 0]
click at [523, 151] on select "Please Select a style Adults BJJ Kids BJJ" at bounding box center [496, 152] width 166 height 25
click at [413, 140] on select "Please Select a style Adults BJJ Kids BJJ" at bounding box center [496, 152] width 166 height 25
click at [477, 218] on select "Please Select Starting Rank White Belt White Belt - 1 Stripe White Belt - 2 Str…" at bounding box center [496, 216] width 166 height 25
click at [413, 204] on select "Please Select Starting Rank White Belt White Belt - 1 Stripe White Belt - 2 Str…" at bounding box center [496, 216] width 166 height 25
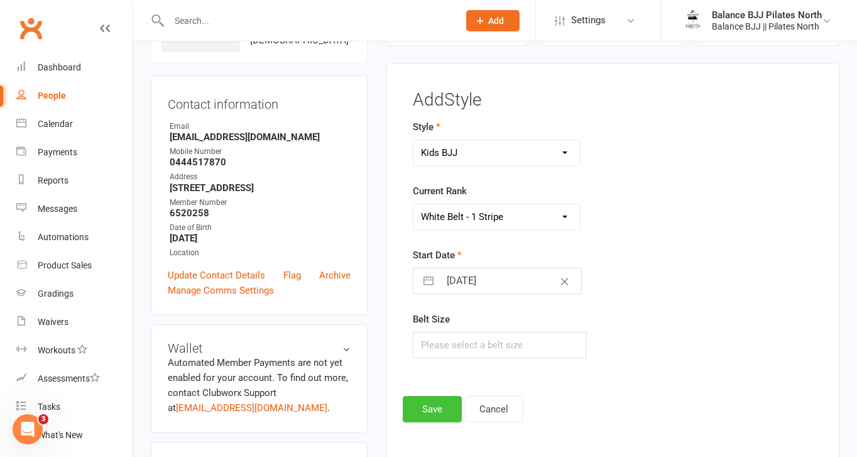
click at [436, 405] on button "Save" at bounding box center [432, 409] width 59 height 26
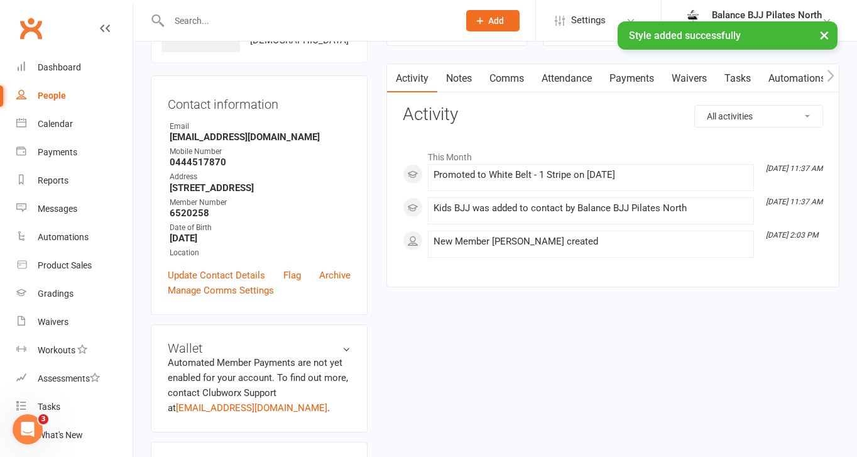
click at [209, 18] on input "text" at bounding box center [307, 21] width 285 height 18
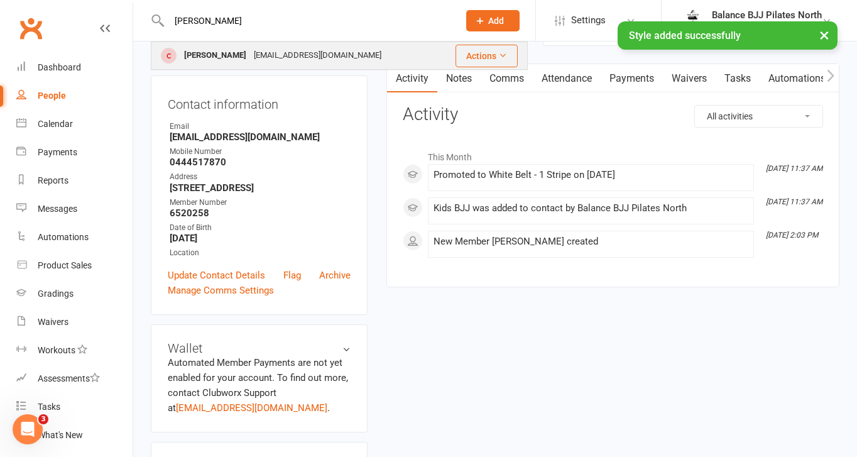
click at [224, 55] on div "[PERSON_NAME]" at bounding box center [215, 55] width 70 height 18
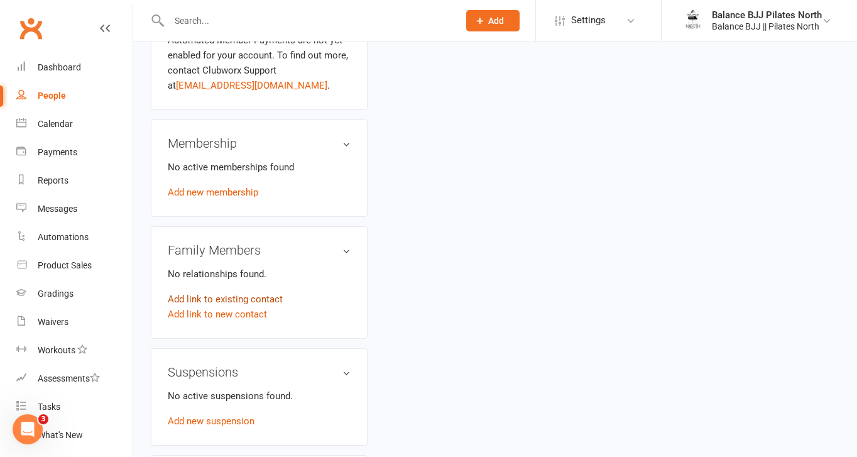
scroll to position [416, 0]
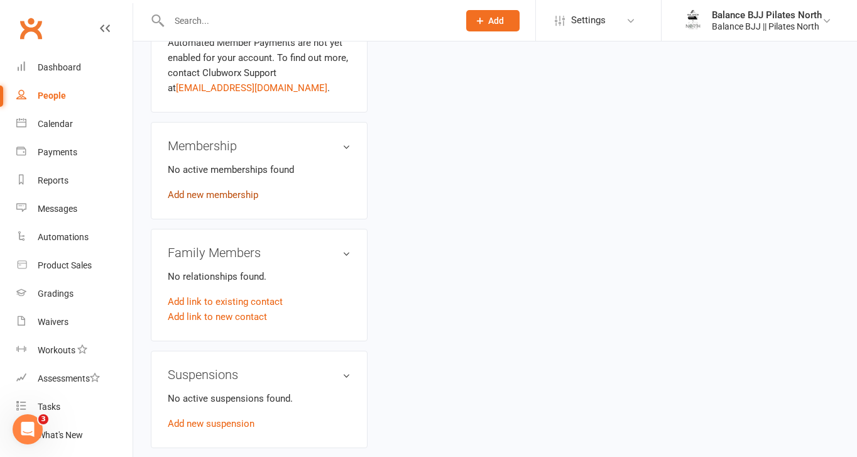
click at [250, 193] on link "Add new membership" at bounding box center [213, 194] width 90 height 11
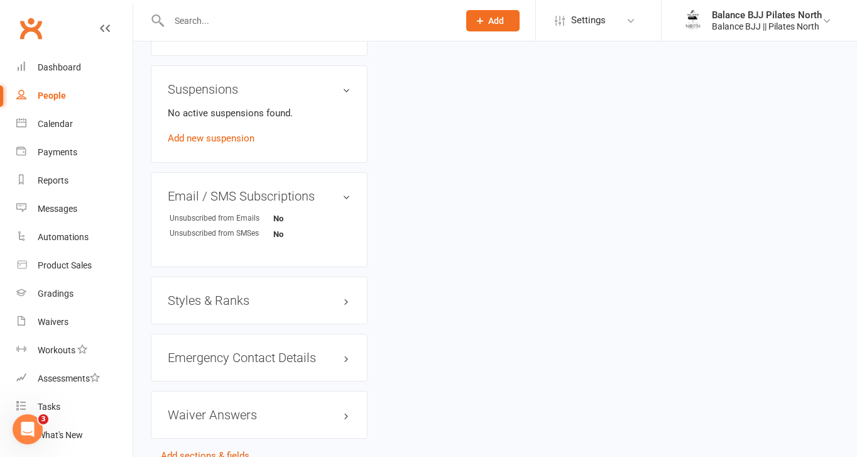
scroll to position [703, 0]
click at [226, 291] on h3 "Styles & Ranks" at bounding box center [259, 298] width 183 height 14
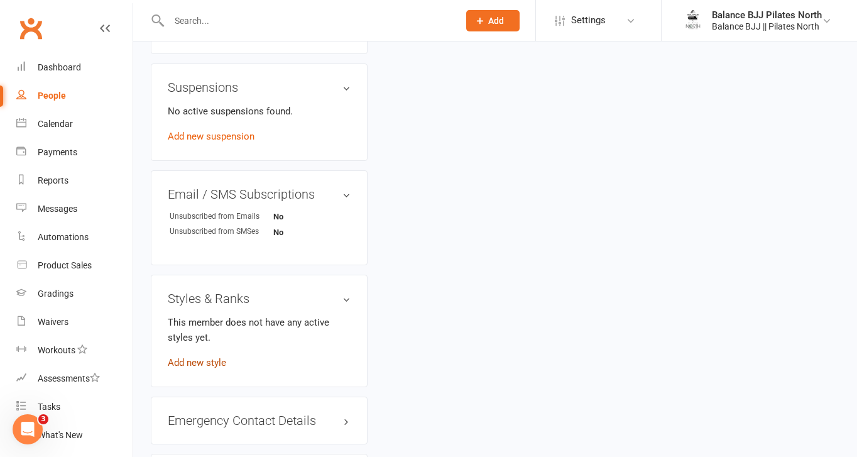
click at [215, 358] on link "Add new style" at bounding box center [197, 362] width 58 height 11
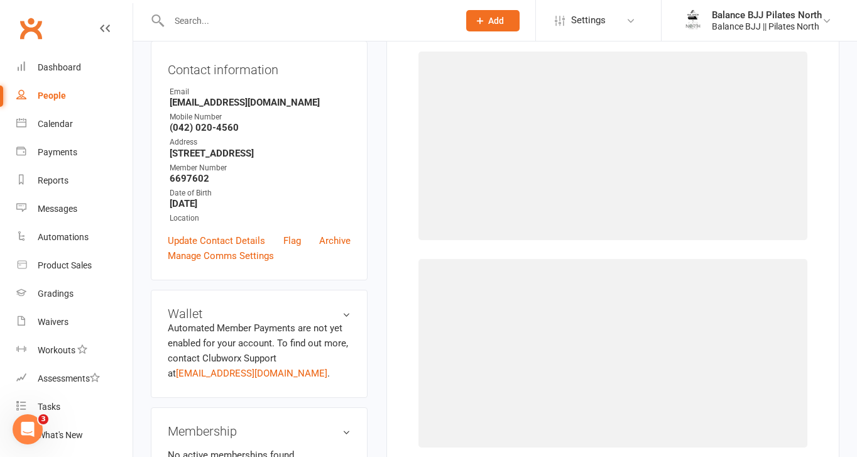
scroll to position [96, 0]
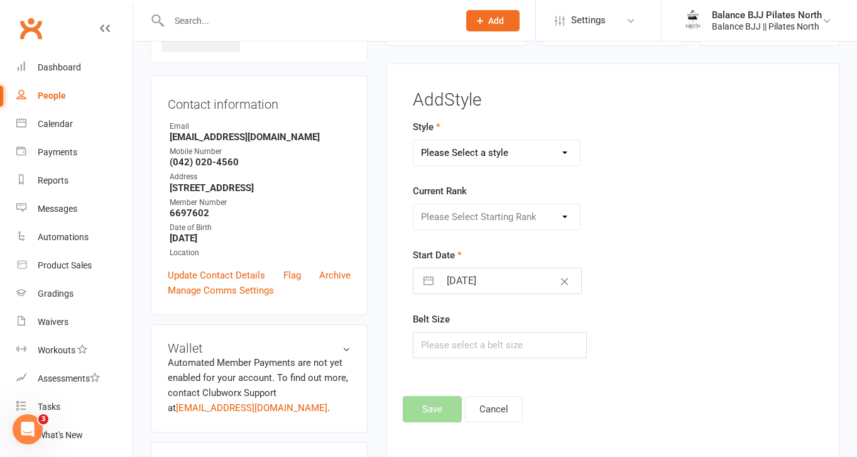
click at [521, 142] on select "Please Select a style Adults BJJ Kids BJJ" at bounding box center [496, 152] width 166 height 25
click at [413, 140] on select "Please Select a style Adults BJJ Kids BJJ" at bounding box center [496, 152] width 166 height 25
click at [481, 219] on select "Please Select Starting Rank White Belt White Belt - 1 Stripe White Belt - 2 Str…" at bounding box center [496, 216] width 166 height 25
click at [413, 204] on select "Please Select Starting Rank White Belt White Belt - 1 Stripe White Belt - 2 Str…" at bounding box center [496, 216] width 166 height 25
click at [437, 413] on button "Save" at bounding box center [432, 409] width 59 height 26
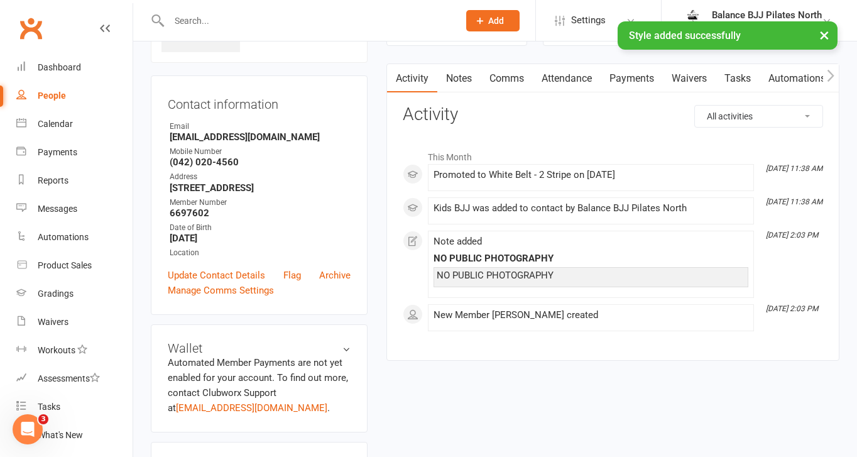
click at [52, 99] on div "People" at bounding box center [52, 95] width 28 height 10
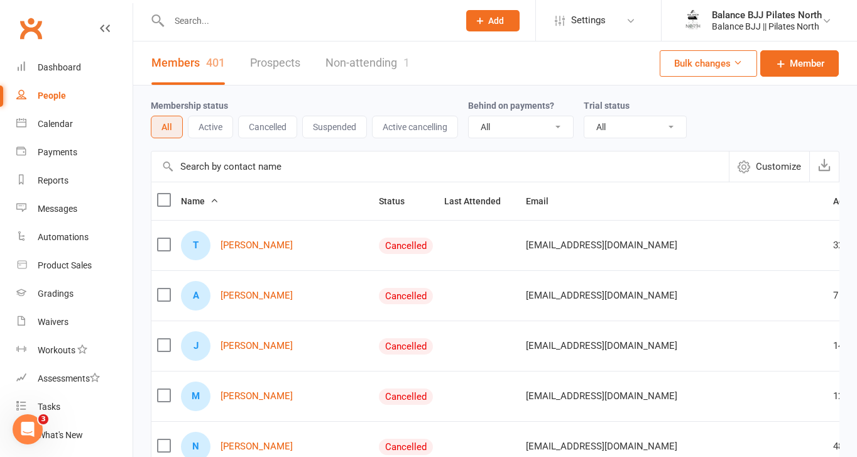
click at [32, 430] on icon "Open Intercom Messenger" at bounding box center [28, 429] width 21 height 21
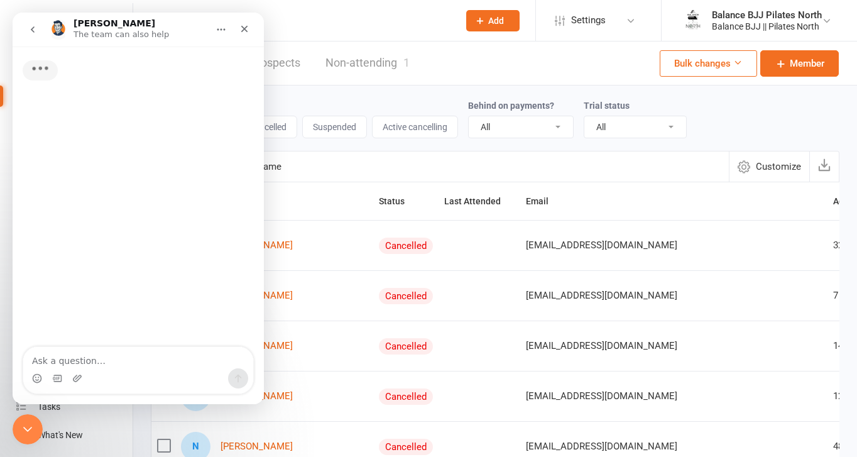
click at [108, 361] on textarea "Ask a question…" at bounding box center [138, 357] width 230 height 21
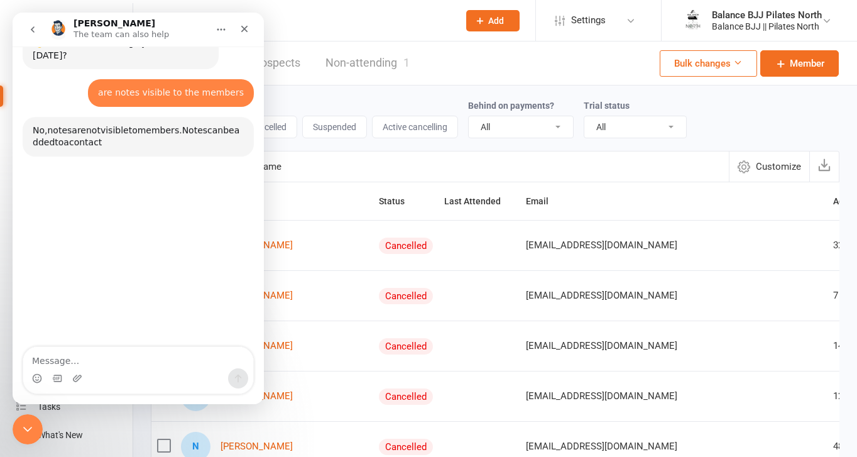
scroll to position [55, 0]
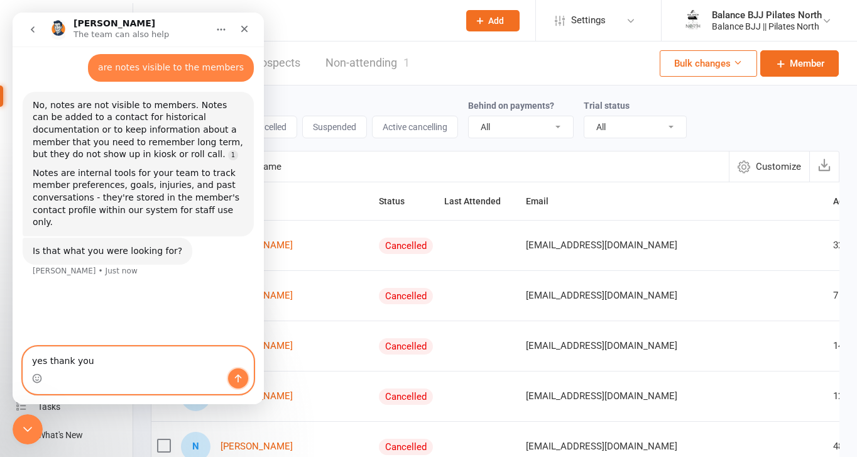
click at [239, 386] on button "Send a message…" at bounding box center [238, 378] width 20 height 20
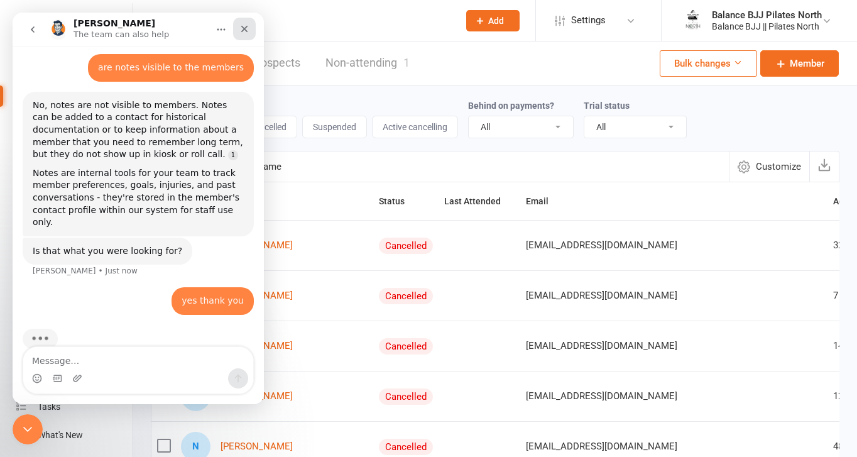
click at [246, 28] on icon "Close" at bounding box center [244, 29] width 10 height 10
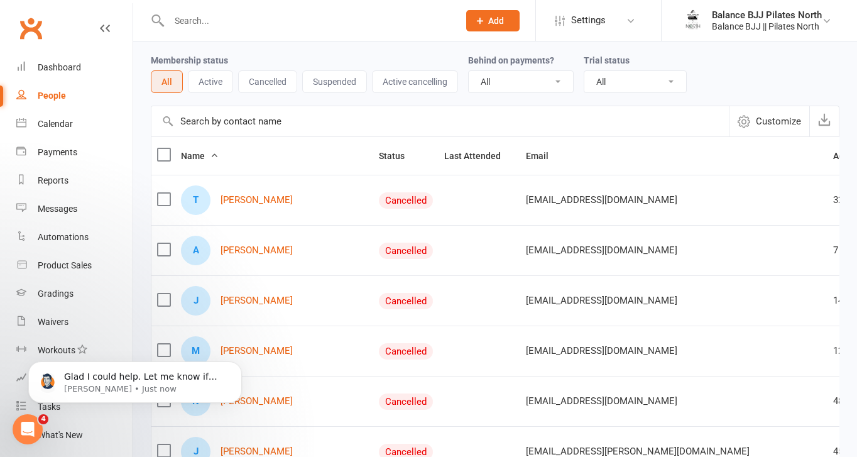
scroll to position [0, 0]
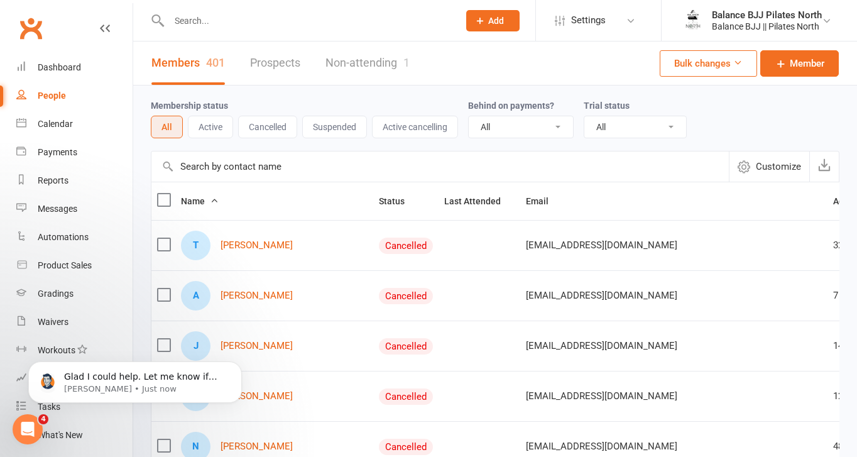
click at [257, 19] on input "text" at bounding box center [307, 21] width 285 height 18
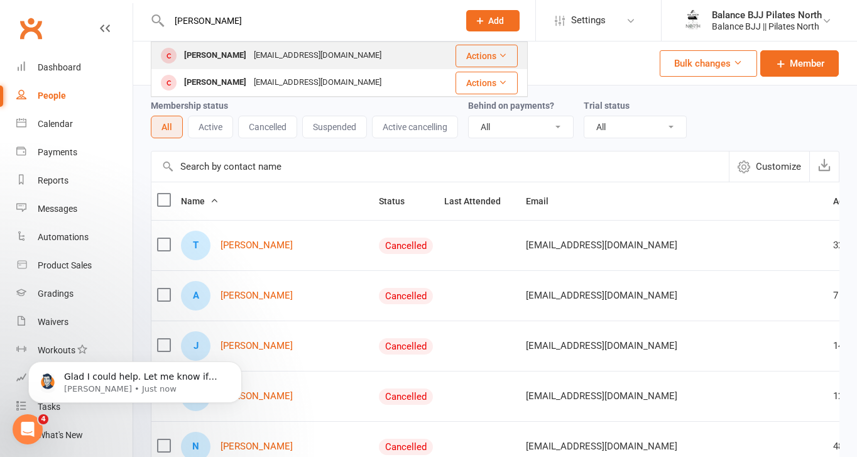
click at [266, 53] on div "[EMAIL_ADDRESS][DOMAIN_NAME]" at bounding box center [317, 55] width 135 height 18
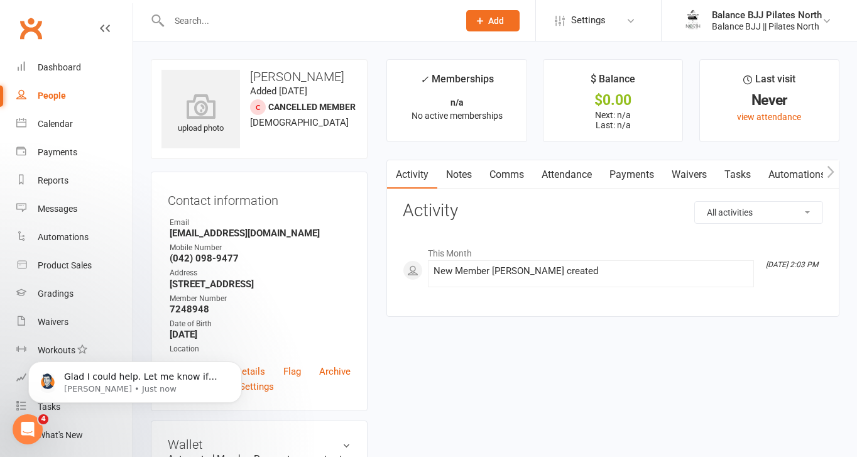
scroll to position [770, 0]
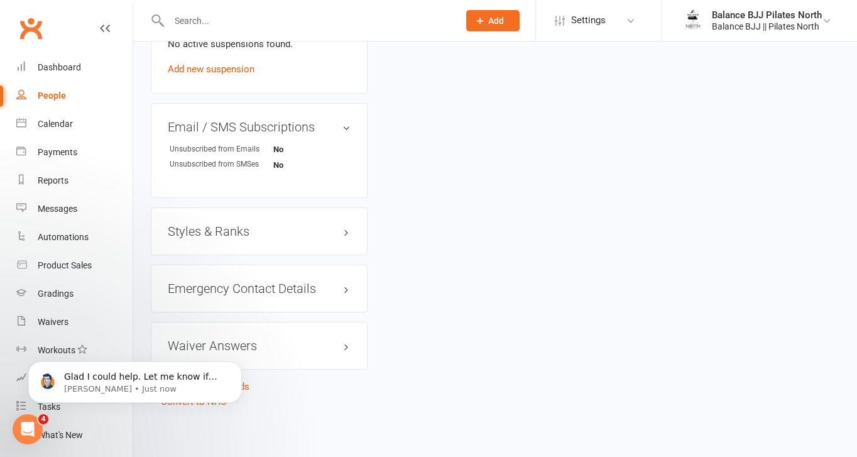
click at [245, 227] on h3 "Styles & Ranks" at bounding box center [259, 231] width 183 height 14
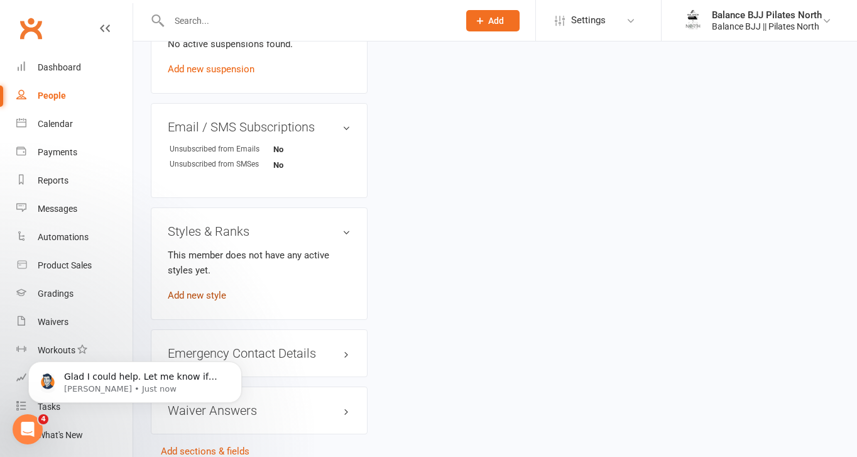
click at [168, 291] on link "Add new style" at bounding box center [197, 295] width 58 height 11
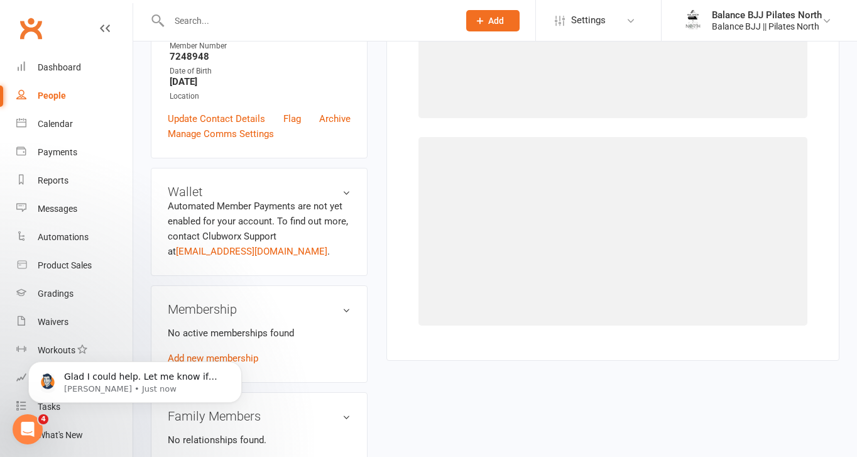
scroll to position [96, 0]
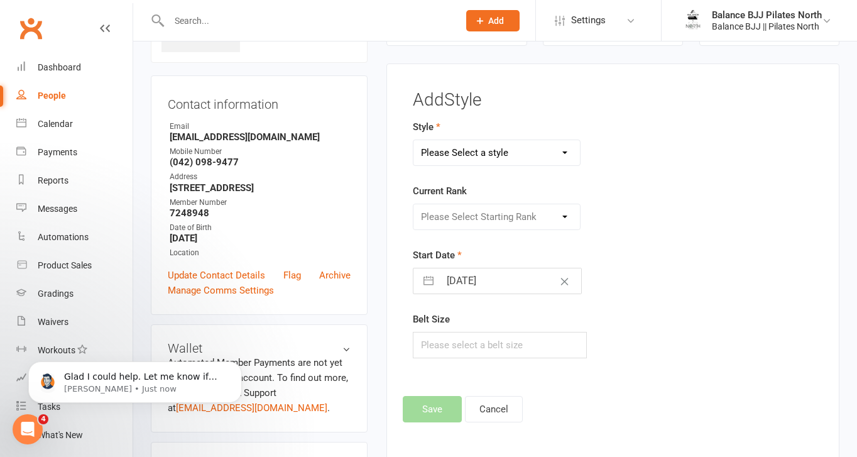
click at [548, 150] on select "Please Select a style Adults BJJ Kids BJJ" at bounding box center [496, 152] width 166 height 25
click at [413, 140] on select "Please Select a style Adults BJJ Kids BJJ" at bounding box center [496, 152] width 166 height 25
click at [511, 217] on select "Please Select Starting Rank White Belt White Belt - 1 Stripe White Belt - 2 Str…" at bounding box center [496, 216] width 166 height 25
click at [413, 204] on select "Please Select Starting Rank White Belt White Belt - 1 Stripe White Belt - 2 Str…" at bounding box center [496, 216] width 166 height 25
click at [433, 410] on button "Save" at bounding box center [432, 409] width 59 height 26
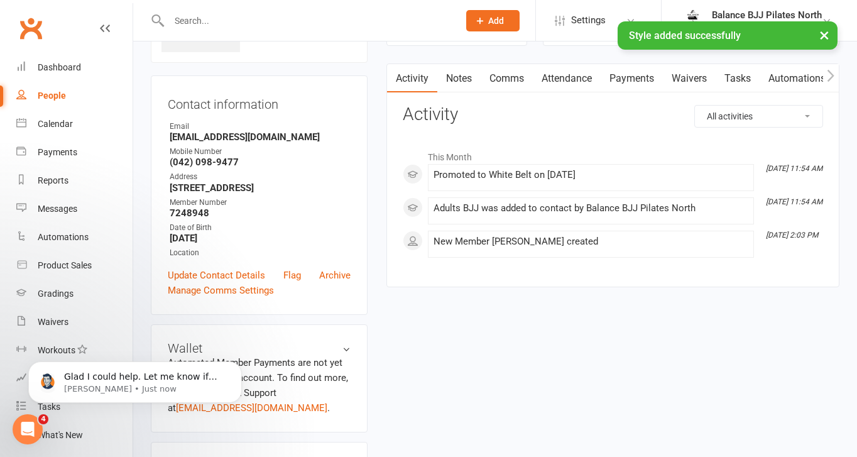
click at [223, 21] on div "× Style added successfully" at bounding box center [420, 21] width 840 height 0
click at [221, 14] on input "text" at bounding box center [307, 21] width 285 height 18
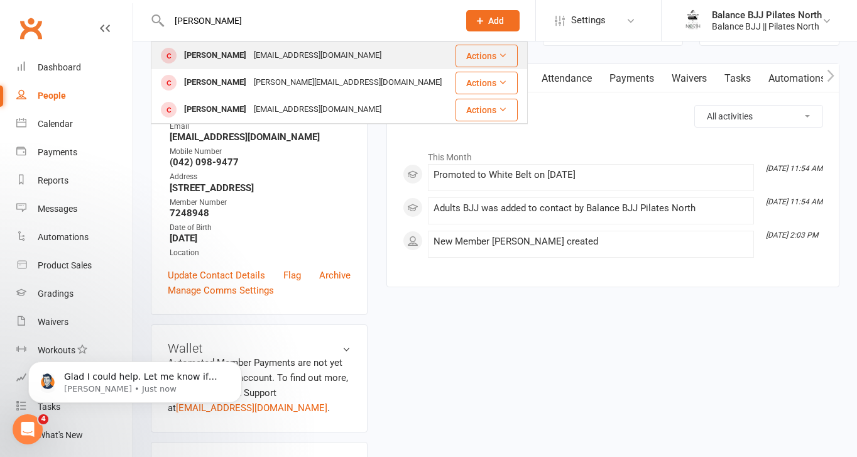
click at [312, 56] on div "[EMAIL_ADDRESS][DOMAIN_NAME]" at bounding box center [317, 55] width 135 height 18
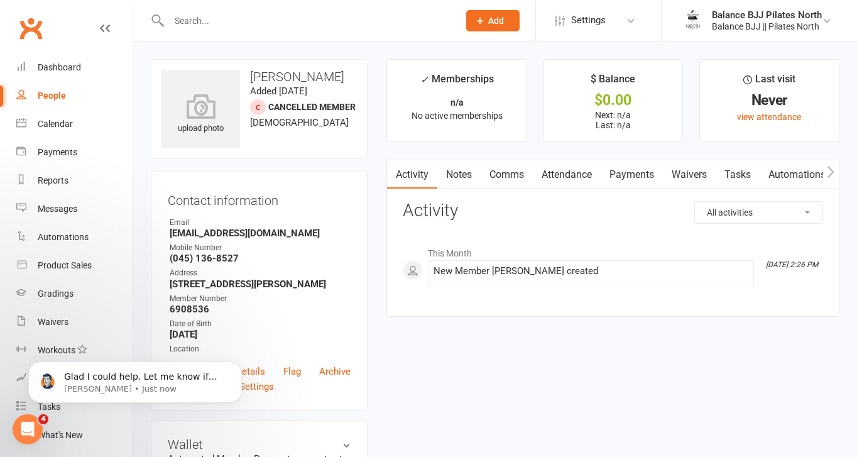
scroll to position [770, 0]
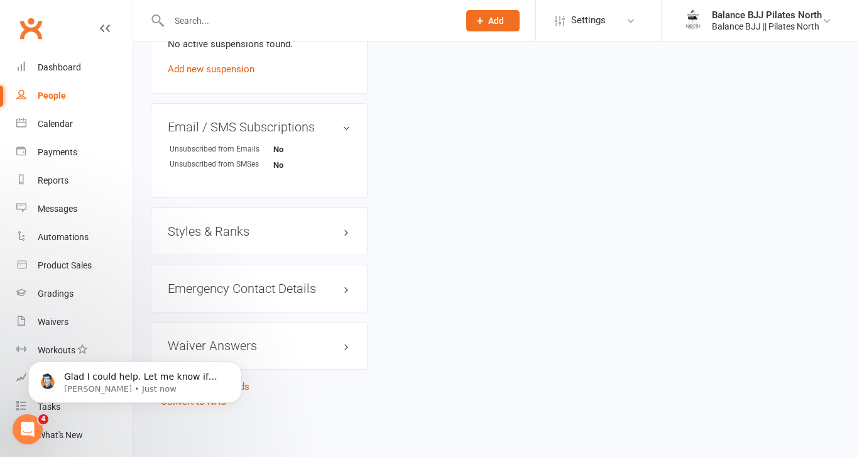
click at [218, 229] on h3 "Styles & Ranks" at bounding box center [259, 231] width 183 height 14
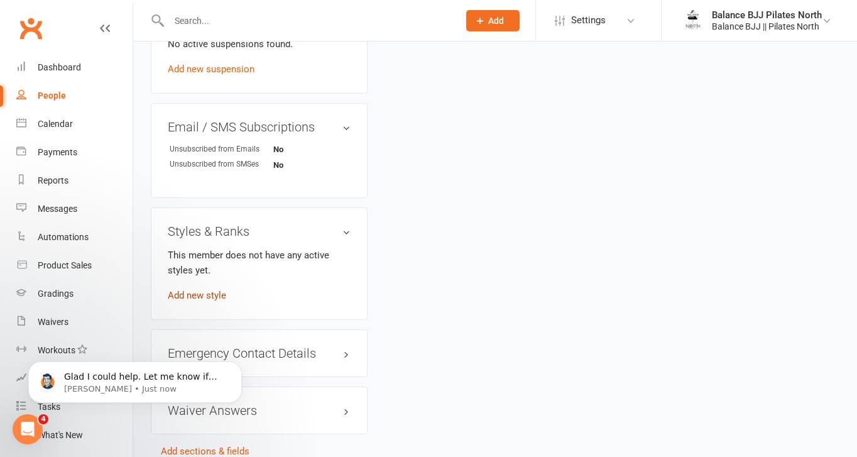
click at [200, 291] on link "Add new style" at bounding box center [197, 295] width 58 height 11
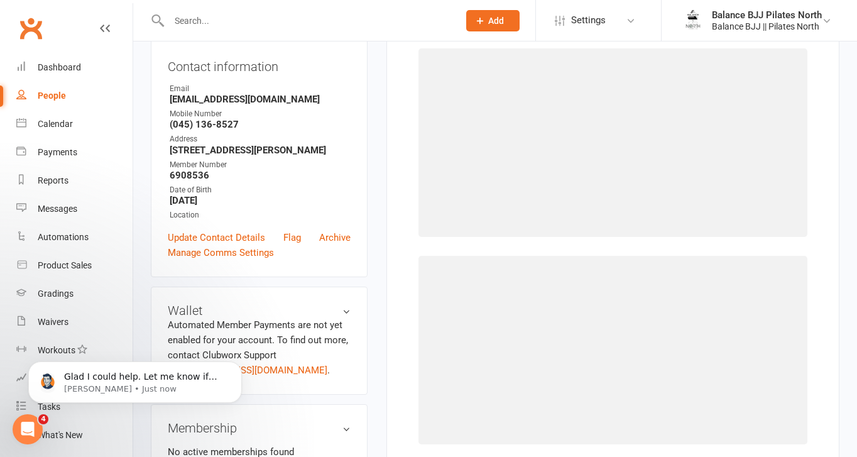
scroll to position [96, 0]
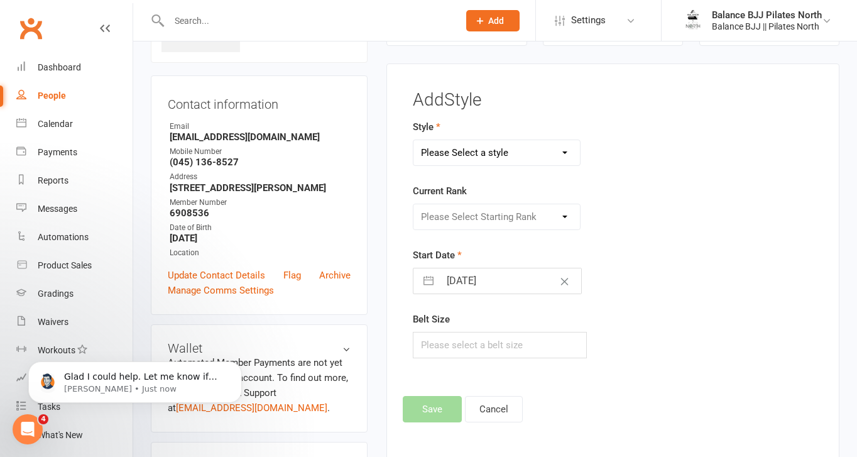
click at [518, 152] on select "Please Select a style Adults BJJ Kids BJJ" at bounding box center [496, 152] width 166 height 25
click at [413, 140] on select "Please Select a style Adults BJJ Kids BJJ" at bounding box center [496, 152] width 166 height 25
click at [495, 220] on select "Please Select Starting Rank White Belt White Belt - 1 Stripe White Belt - 2 Str…" at bounding box center [496, 216] width 166 height 25
click at [413, 204] on select "Please Select Starting Rank White Belt White Belt - 1 Stripe White Belt - 2 Str…" at bounding box center [496, 216] width 166 height 25
click at [435, 401] on button "Save" at bounding box center [432, 409] width 59 height 26
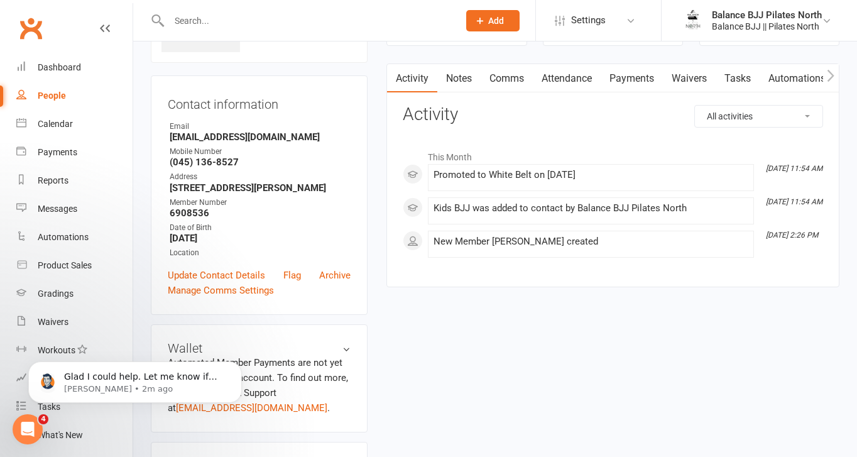
click at [273, 20] on input "text" at bounding box center [307, 21] width 285 height 18
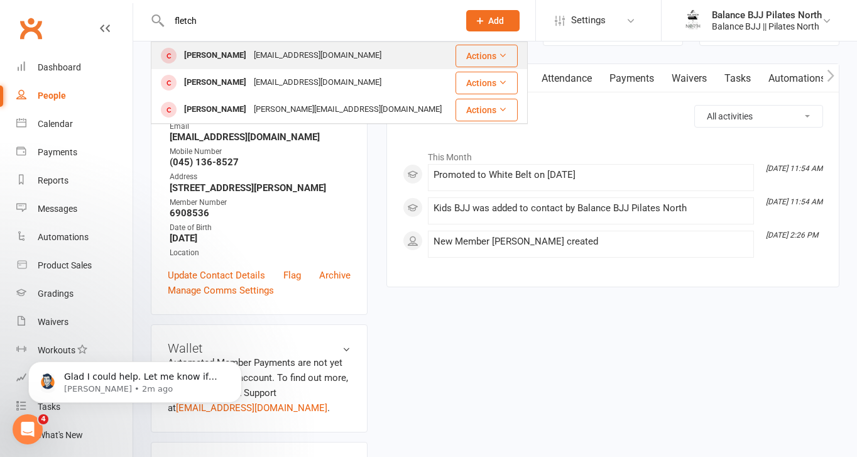
click at [281, 56] on div "[EMAIL_ADDRESS][DOMAIN_NAME]" at bounding box center [317, 55] width 135 height 18
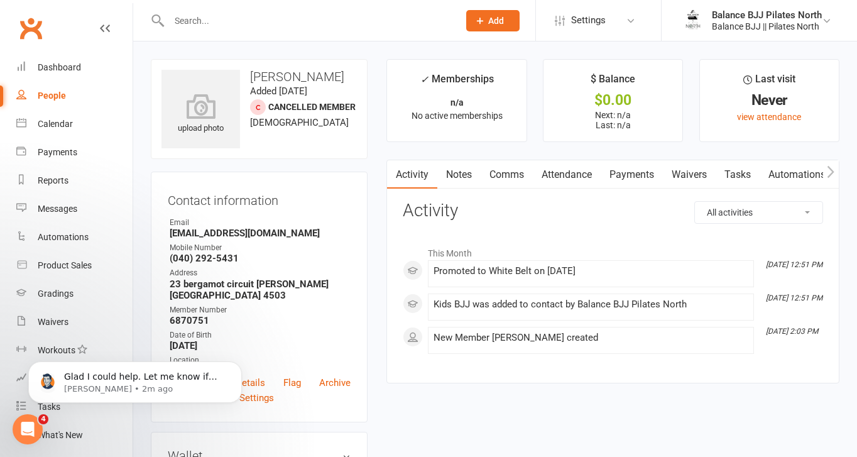
click at [242, 15] on input "text" at bounding box center [307, 21] width 285 height 18
click at [242, 18] on input "text" at bounding box center [307, 21] width 285 height 18
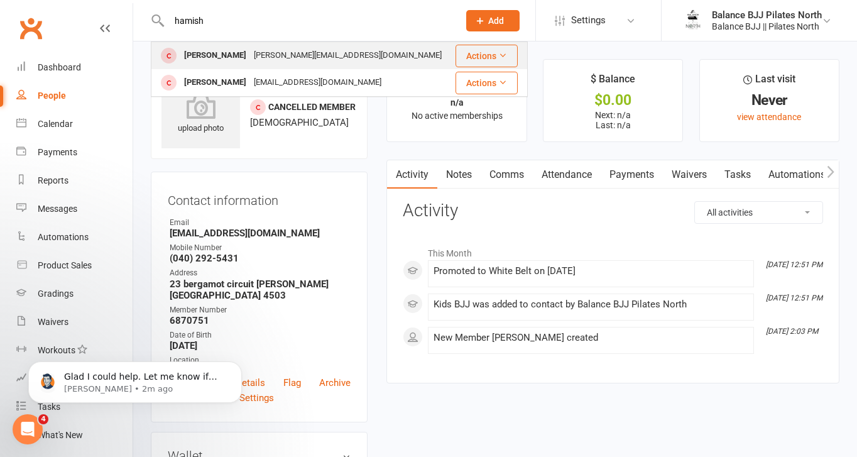
click at [210, 52] on div "[PERSON_NAME]" at bounding box center [215, 55] width 70 height 18
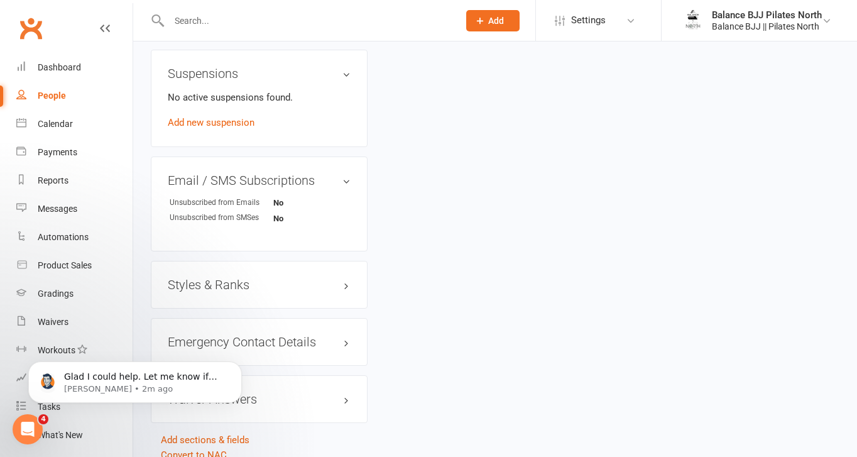
scroll to position [770, 0]
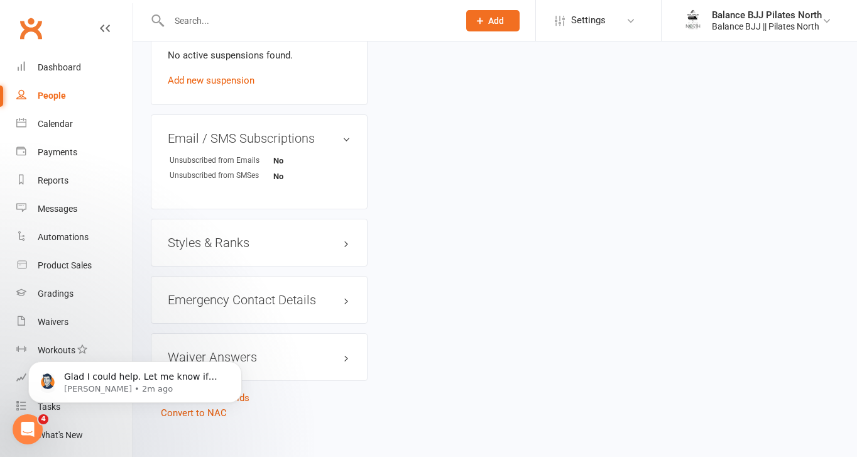
click at [208, 236] on h3 "Styles & Ranks" at bounding box center [259, 243] width 183 height 14
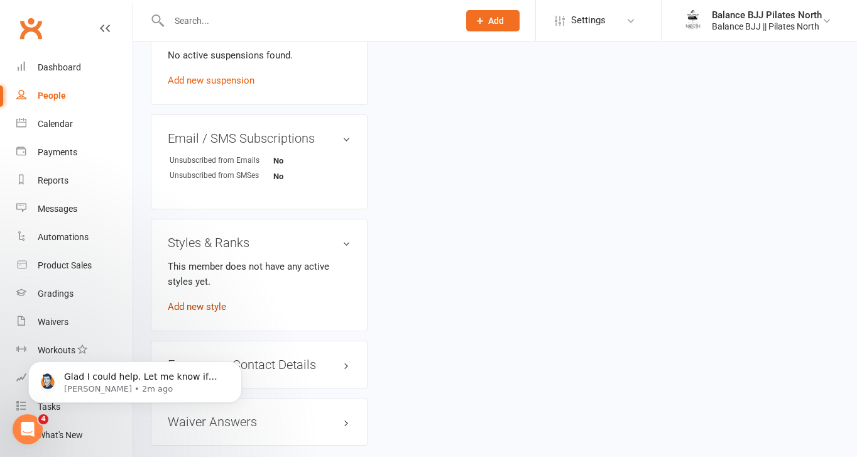
click at [197, 301] on link "Add new style" at bounding box center [197, 306] width 58 height 11
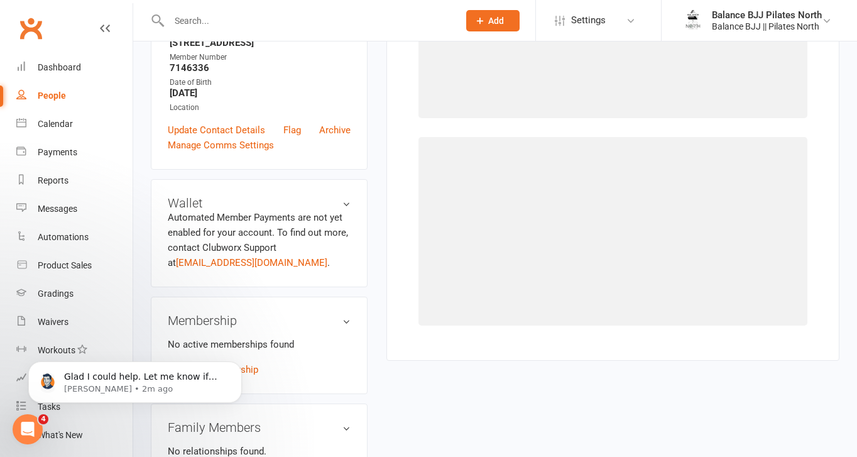
scroll to position [96, 0]
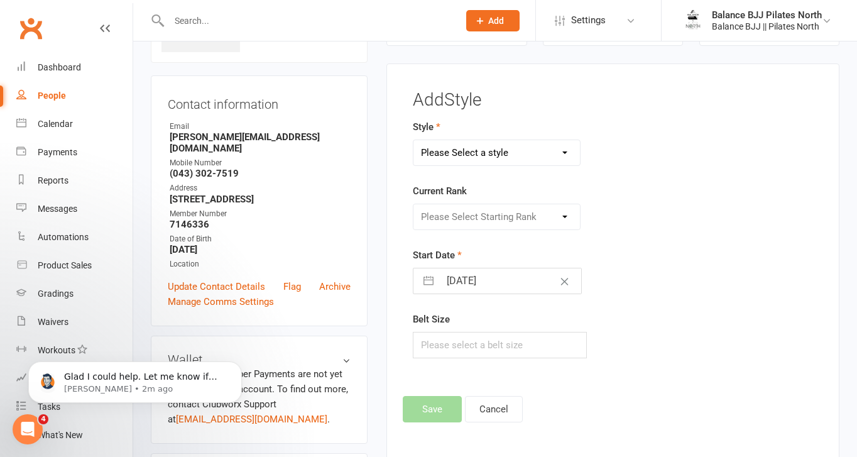
click at [536, 149] on select "Please Select a style Adults BJJ Kids BJJ" at bounding box center [496, 152] width 166 height 25
click at [413, 140] on select "Please Select a style Adults BJJ Kids BJJ" at bounding box center [496, 152] width 166 height 25
click at [526, 223] on select "Please Select Starting Rank White Belt White Belt - 1 Stripe White Belt - 2 Str…" at bounding box center [496, 216] width 166 height 25
click at [413, 204] on select "Please Select Starting Rank White Belt White Belt - 1 Stripe White Belt - 2 Str…" at bounding box center [496, 216] width 166 height 25
click at [445, 406] on button "Save" at bounding box center [432, 409] width 59 height 26
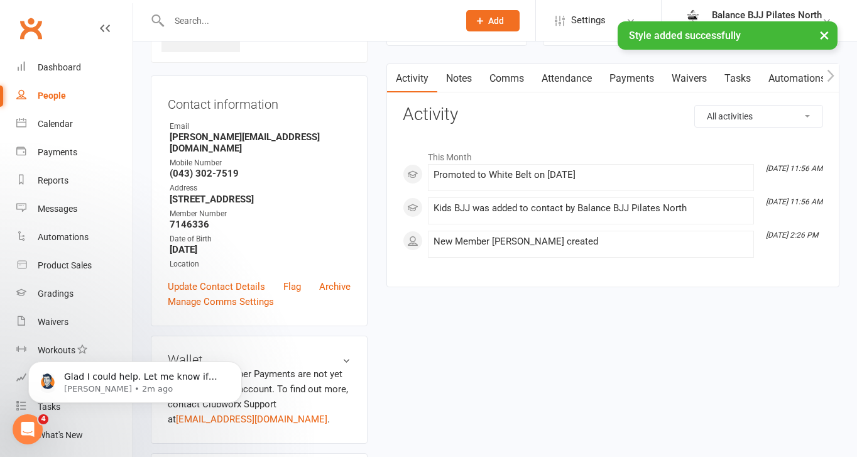
click at [242, 18] on input "text" at bounding box center [307, 21] width 285 height 18
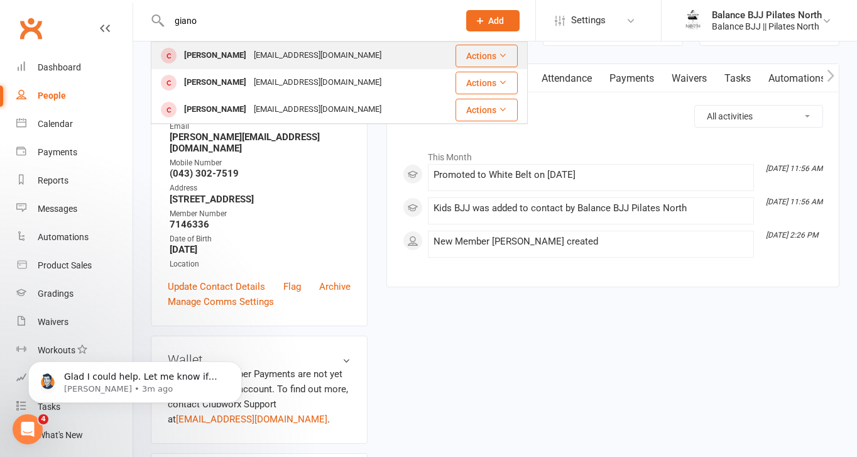
click at [250, 57] on div "[EMAIL_ADDRESS][DOMAIN_NAME]" at bounding box center [317, 55] width 135 height 18
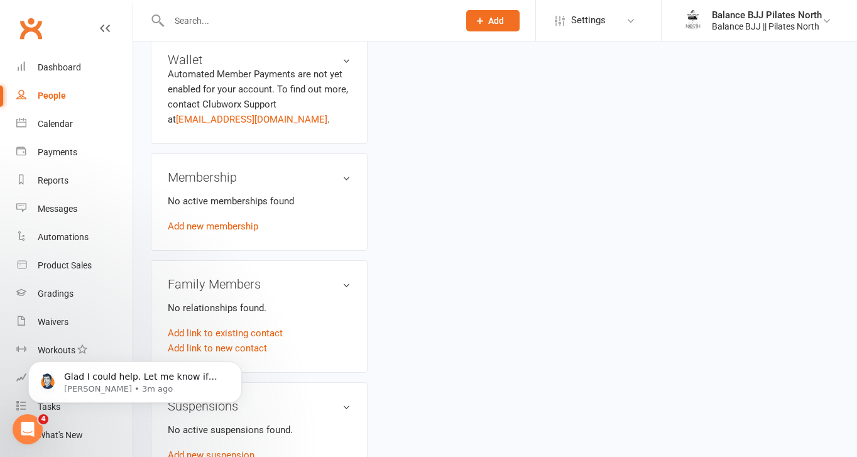
scroll to position [770, 0]
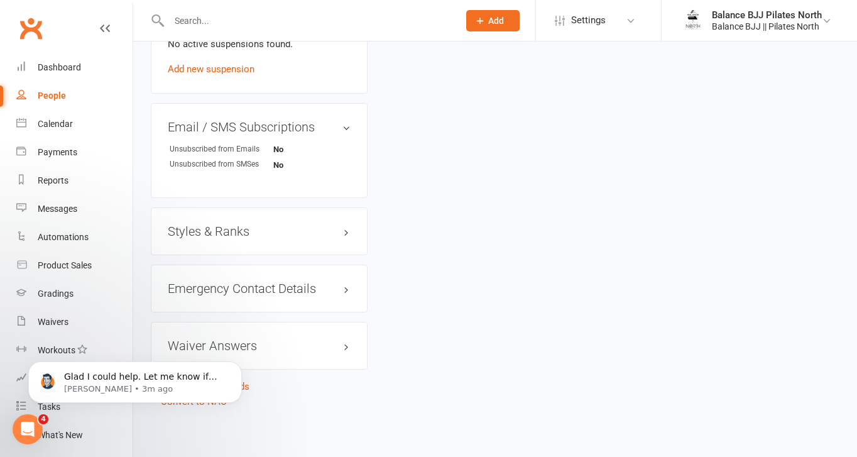
click at [253, 224] on h3 "Styles & Ranks" at bounding box center [259, 231] width 183 height 14
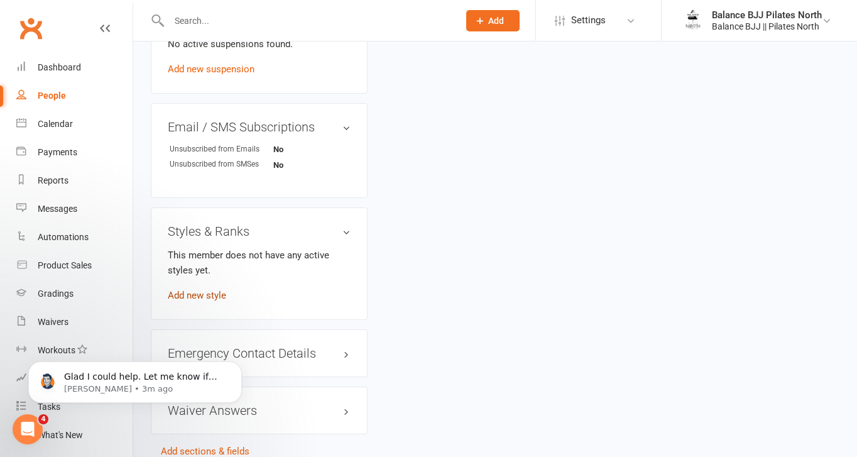
click at [204, 293] on link "Add new style" at bounding box center [197, 295] width 58 height 11
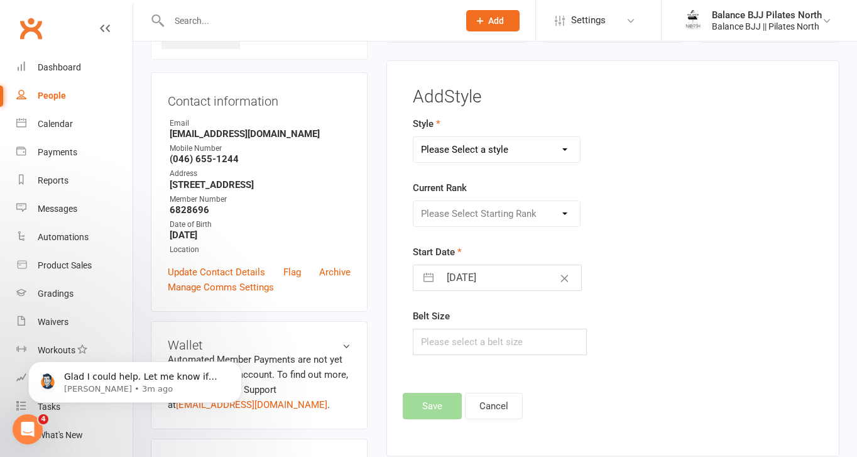
scroll to position [96, 0]
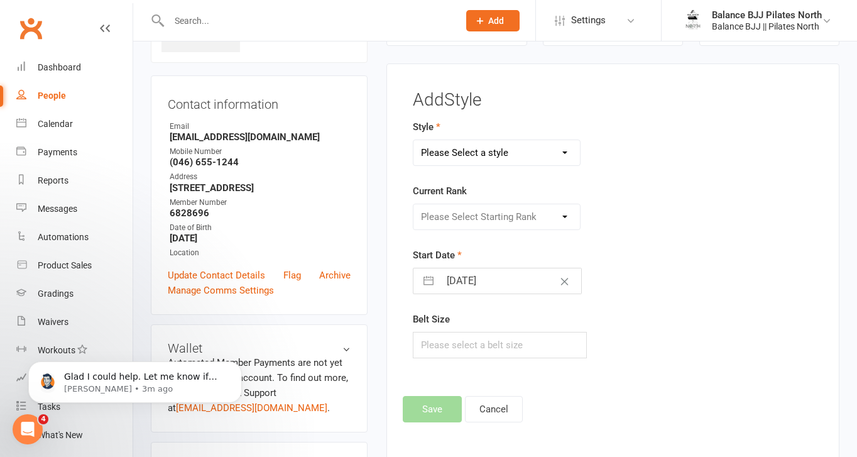
click at [509, 153] on select "Please Select a style Adults BJJ Kids BJJ" at bounding box center [496, 152] width 166 height 25
click at [413, 140] on select "Please Select a style Adults BJJ Kids BJJ" at bounding box center [496, 152] width 166 height 25
click at [502, 215] on select "Please Select Starting Rank White Belt White Belt - 1 Stripe White Belt - 2 Str…" at bounding box center [496, 216] width 166 height 25
click at [413, 204] on select "Please Select Starting Rank White Belt White Belt - 1 Stripe White Belt - 2 Str…" at bounding box center [496, 216] width 166 height 25
click at [432, 418] on button "Save" at bounding box center [432, 409] width 59 height 26
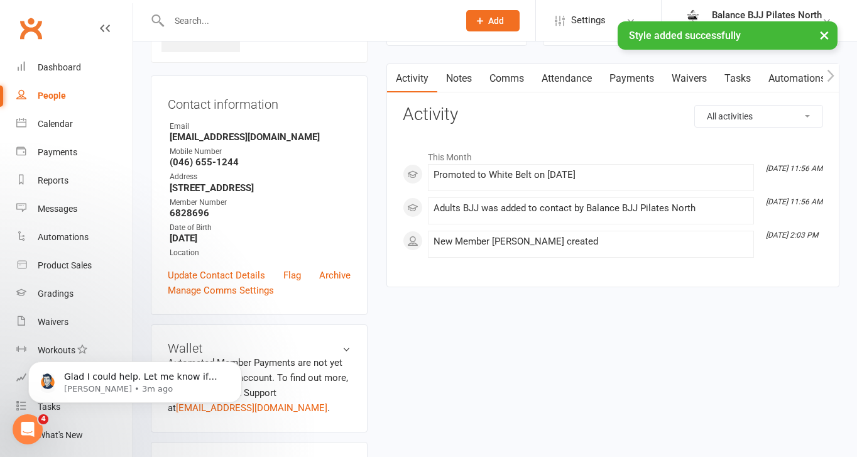
click at [259, 20] on input "text" at bounding box center [307, 21] width 285 height 18
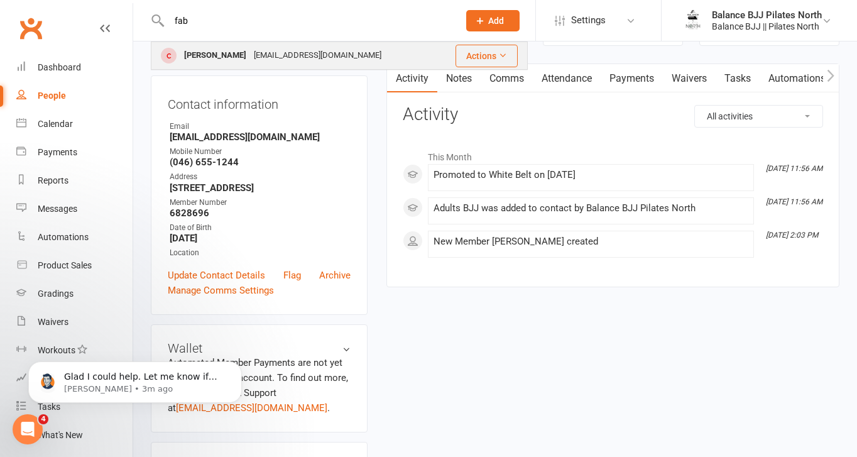
click at [239, 54] on div "[PERSON_NAME]" at bounding box center [215, 55] width 70 height 18
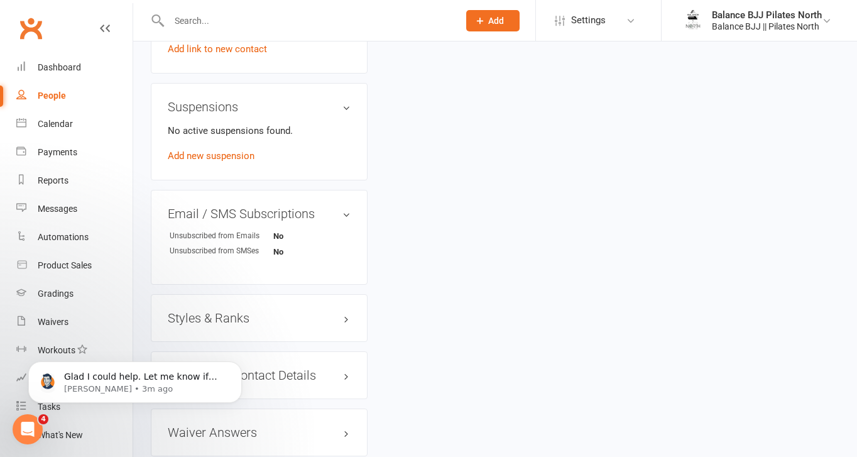
scroll to position [770, 0]
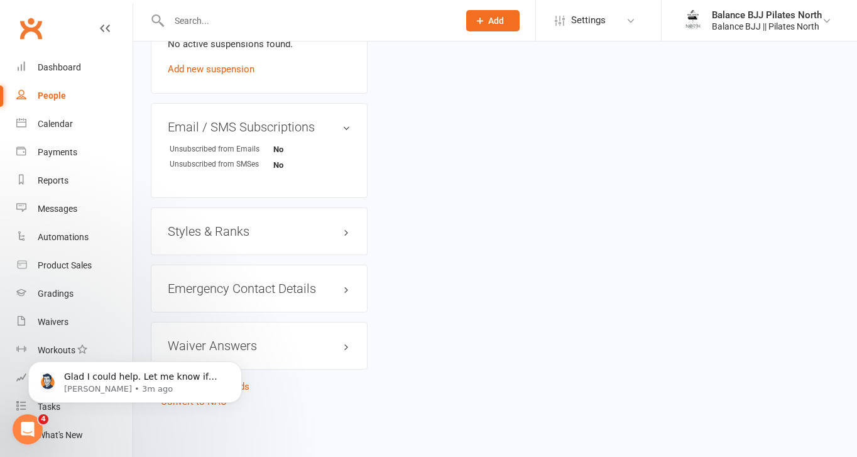
click at [222, 227] on h3 "Styles & Ranks" at bounding box center [259, 231] width 183 height 14
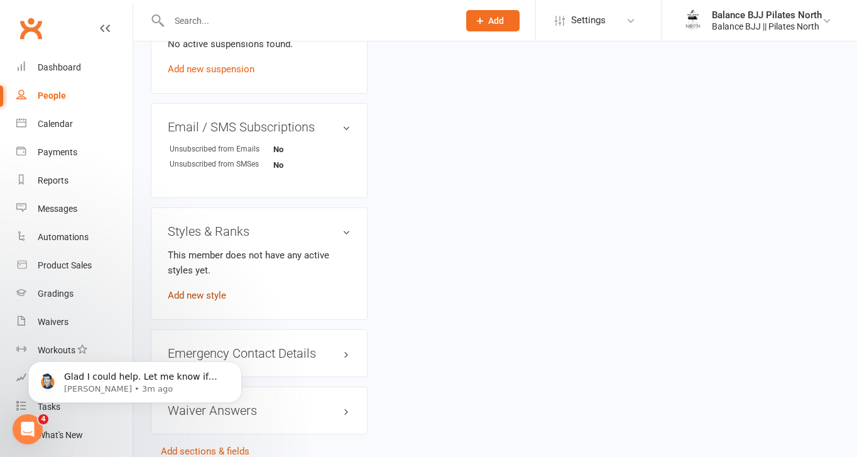
click at [210, 290] on link "Add new style" at bounding box center [197, 295] width 58 height 11
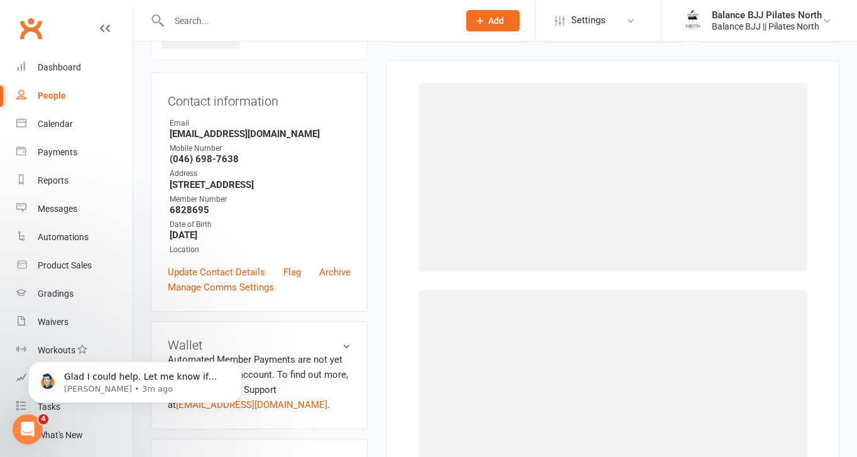
scroll to position [96, 0]
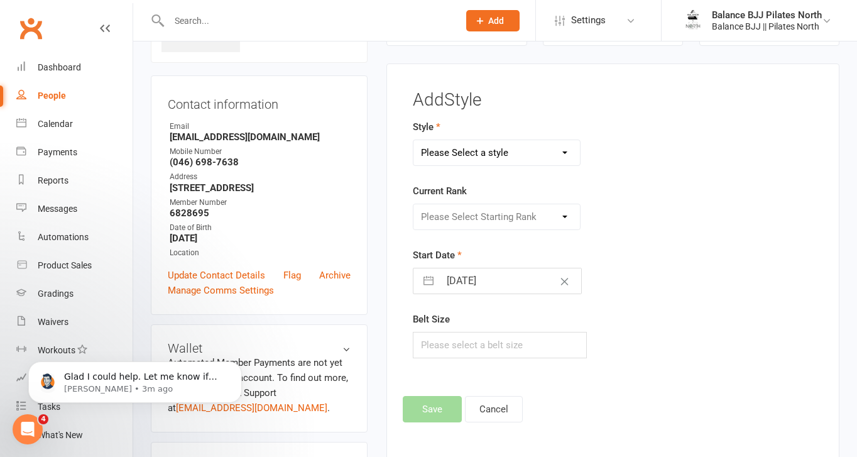
click at [527, 149] on select "Please Select a style Adults BJJ Kids BJJ" at bounding box center [496, 152] width 166 height 25
click at [413, 140] on select "Please Select a style Adults BJJ Kids BJJ" at bounding box center [496, 152] width 166 height 25
click at [501, 210] on select "Please Select Starting Rank" at bounding box center [496, 216] width 166 height 25
click at [413, 204] on select "Please Select Starting Rank White Belt White Belt - 1 Stripe White Belt - 2 Str…" at bounding box center [496, 216] width 166 height 25
click at [437, 414] on button "Save" at bounding box center [432, 409] width 59 height 26
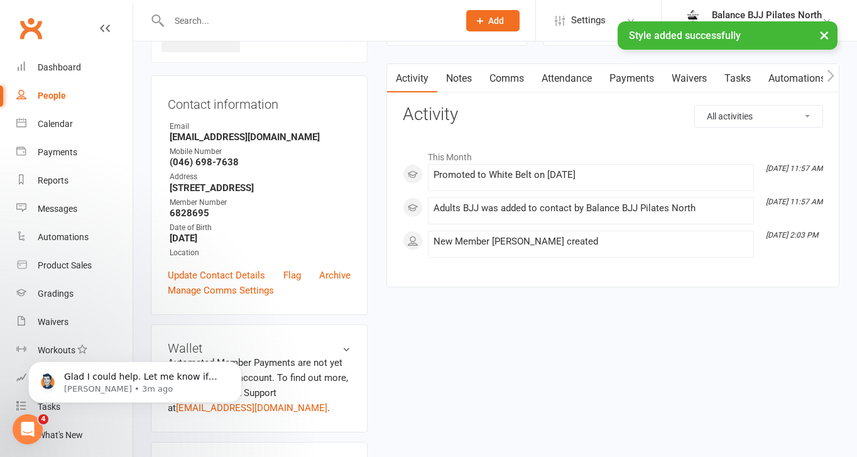
click at [246, 21] on div "× Style added successfully" at bounding box center [420, 21] width 840 height 0
click at [230, 21] on div "× Style added successfully" at bounding box center [420, 21] width 840 height 0
click at [226, 16] on input "text" at bounding box center [307, 21] width 285 height 18
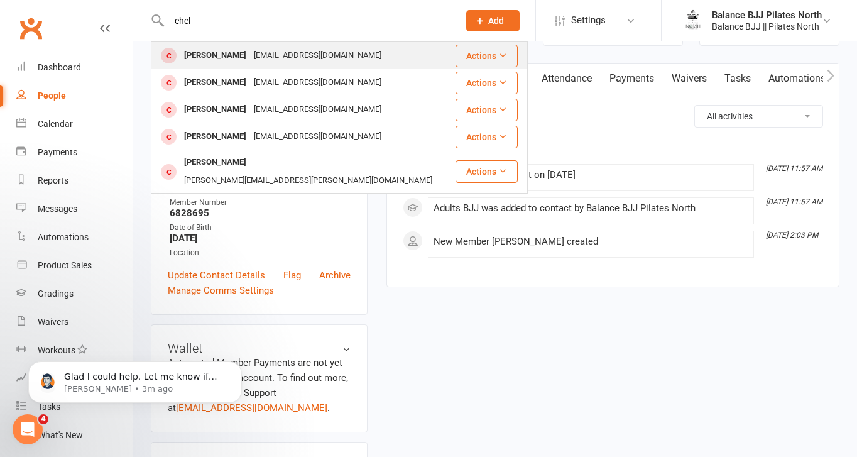
click at [233, 48] on div "[PERSON_NAME]" at bounding box center [215, 55] width 70 height 18
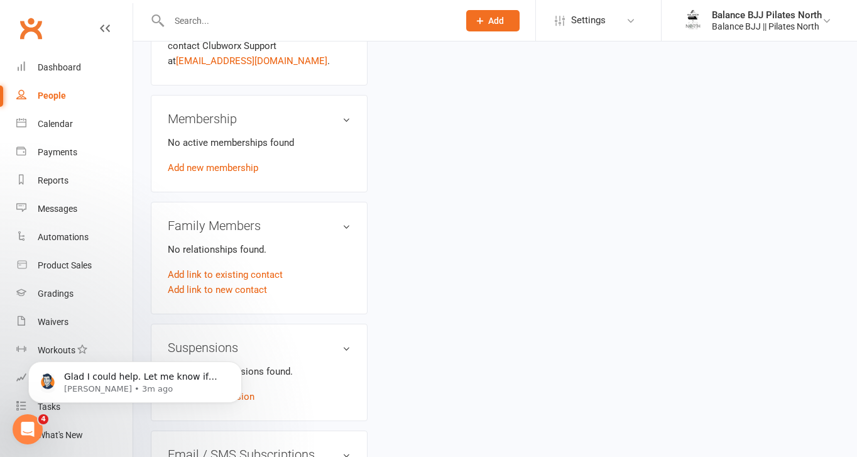
scroll to position [770, 0]
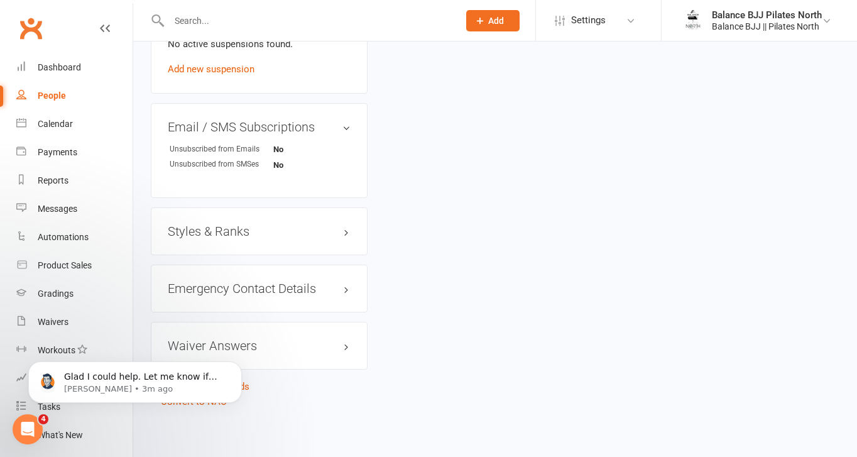
click at [231, 233] on h3 "Styles & Ranks" at bounding box center [259, 231] width 183 height 14
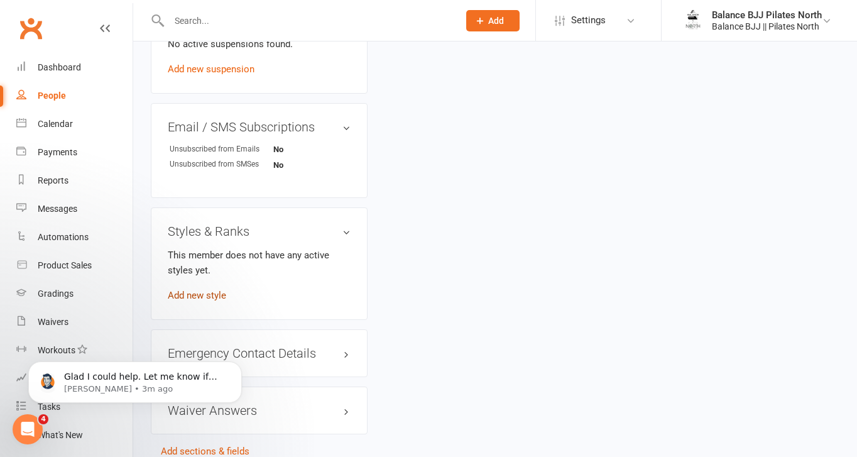
click at [205, 295] on link "Add new style" at bounding box center [197, 295] width 58 height 11
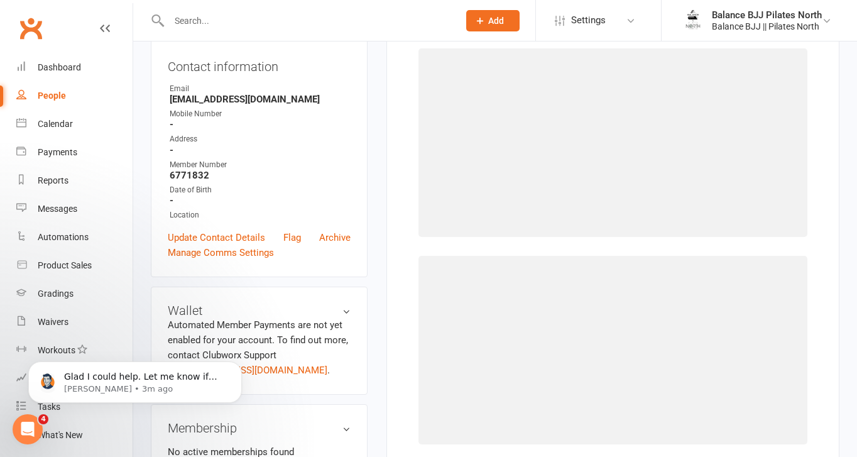
scroll to position [96, 0]
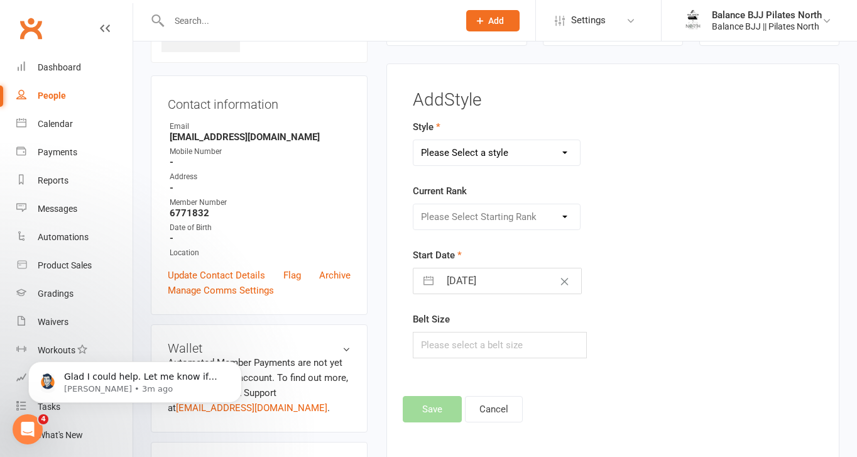
click at [497, 151] on select "Please Select a style Adults BJJ Kids BJJ" at bounding box center [496, 152] width 166 height 25
click at [413, 140] on select "Please Select a style Adults BJJ Kids BJJ" at bounding box center [496, 152] width 166 height 25
click at [483, 221] on select "Please Select Starting Rank White Belt White Belt - 1 Stripe White Belt - 2 Str…" at bounding box center [496, 216] width 166 height 25
click at [413, 204] on select "Please Select Starting Rank White Belt White Belt - 1 Stripe White Belt - 2 Str…" at bounding box center [496, 216] width 166 height 25
click at [438, 424] on div "Add Style Style Adults BJJ Kids BJJ Current Rank Please Select Starting Rank Wh…" at bounding box center [612, 261] width 453 height 396
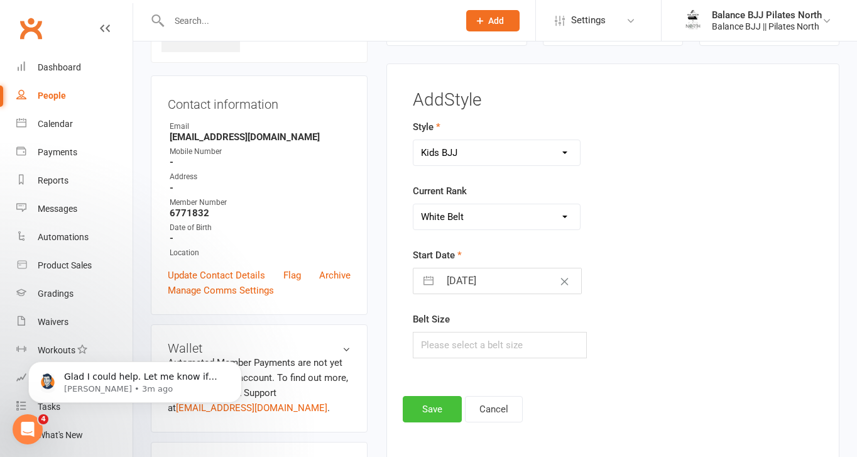
click at [437, 406] on button "Save" at bounding box center [432, 409] width 59 height 26
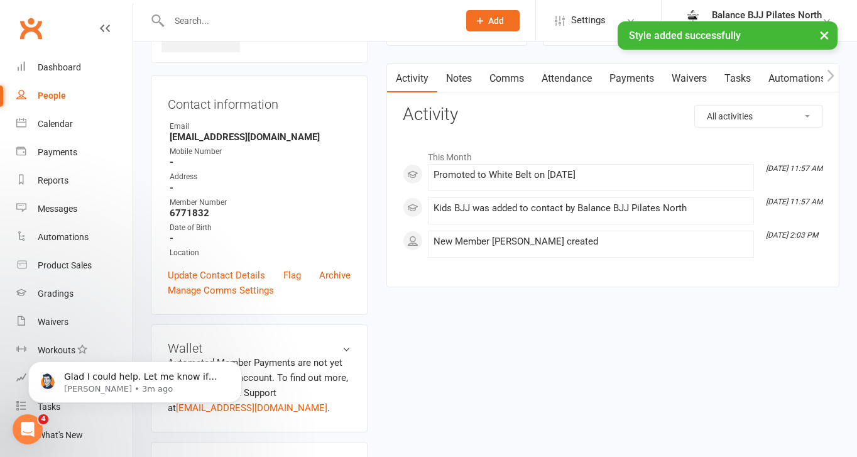
click at [252, 18] on input "text" at bounding box center [307, 21] width 285 height 18
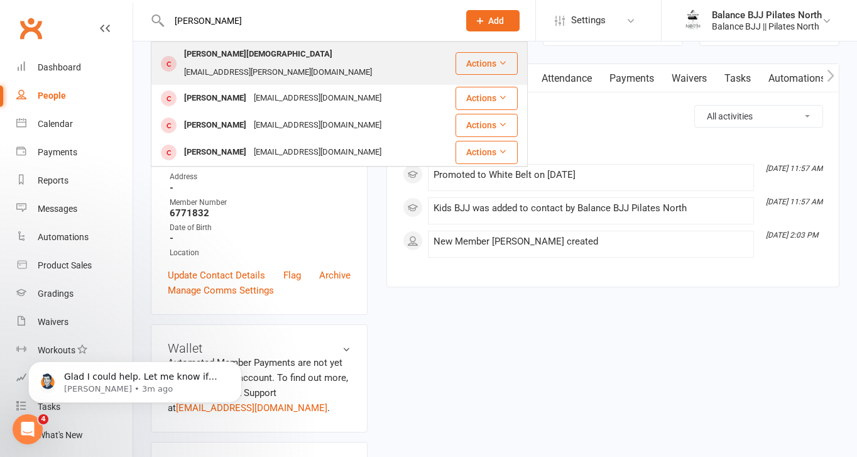
click at [274, 63] on div "[EMAIL_ADDRESS][PERSON_NAME][DOMAIN_NAME]" at bounding box center [277, 72] width 195 height 18
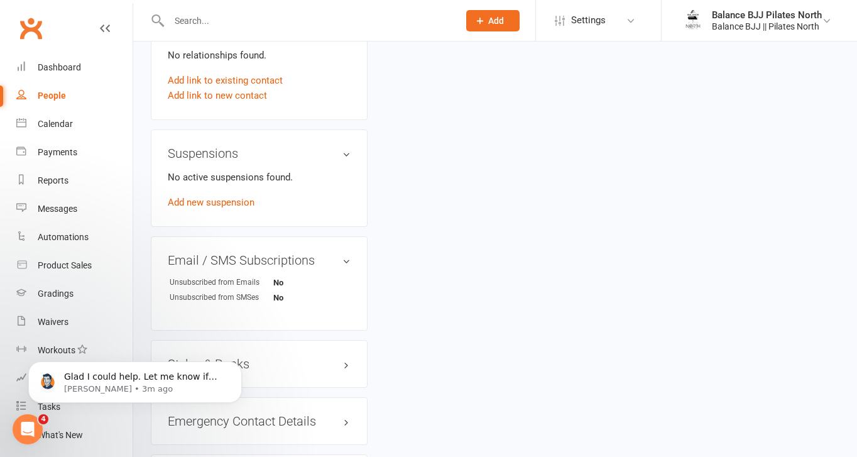
scroll to position [770, 0]
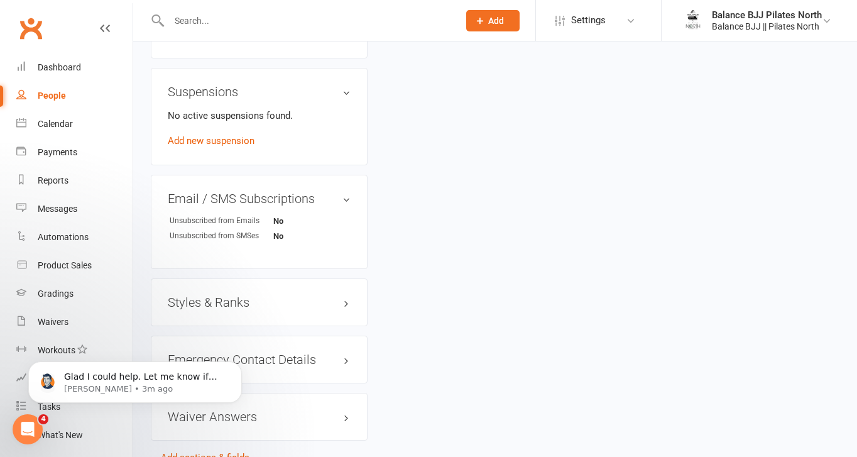
click at [237, 295] on h3 "Styles & Ranks" at bounding box center [259, 302] width 183 height 14
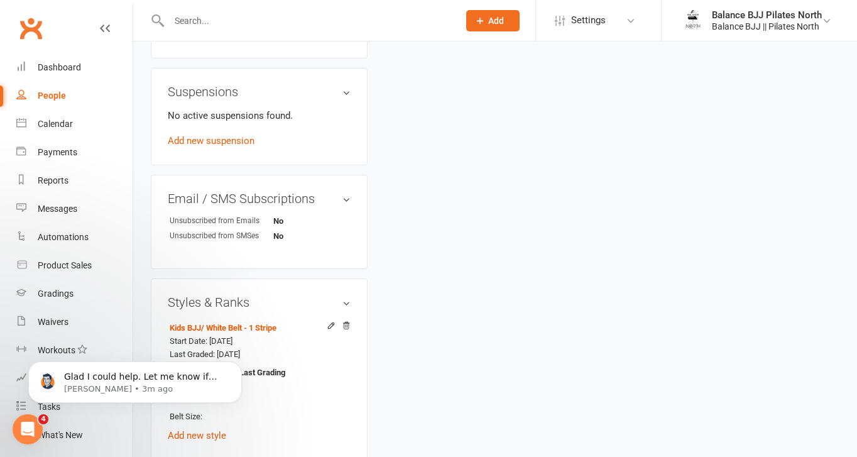
click at [253, 15] on input "text" at bounding box center [307, 21] width 285 height 18
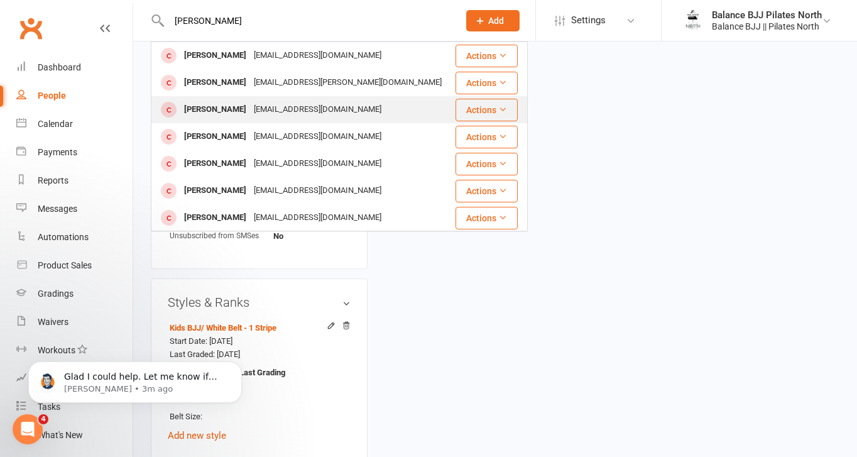
click at [254, 109] on div "[EMAIL_ADDRESS][DOMAIN_NAME]" at bounding box center [317, 110] width 135 height 18
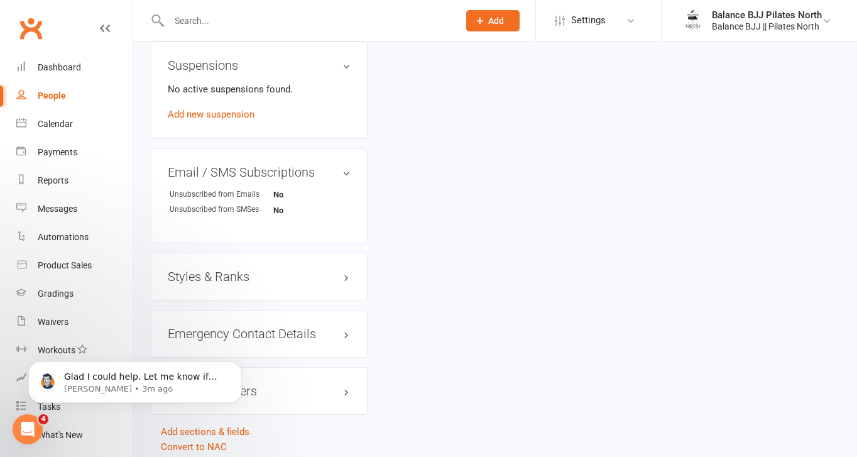
scroll to position [763, 0]
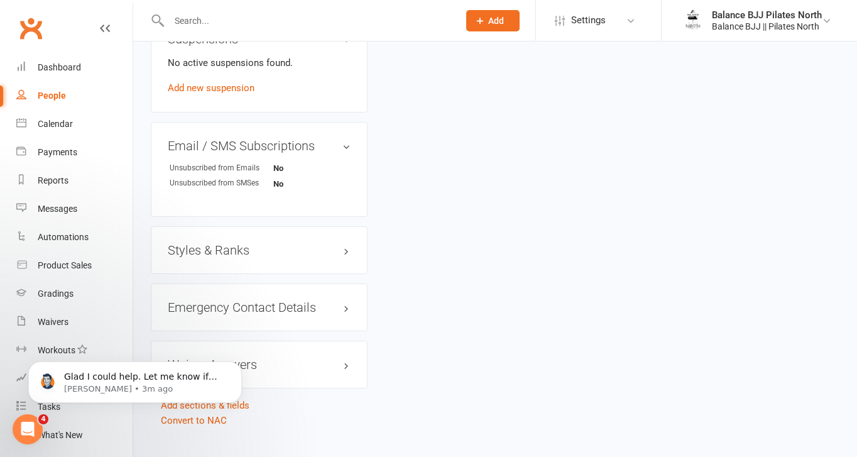
click at [207, 243] on h3 "Styles & Ranks" at bounding box center [259, 250] width 183 height 14
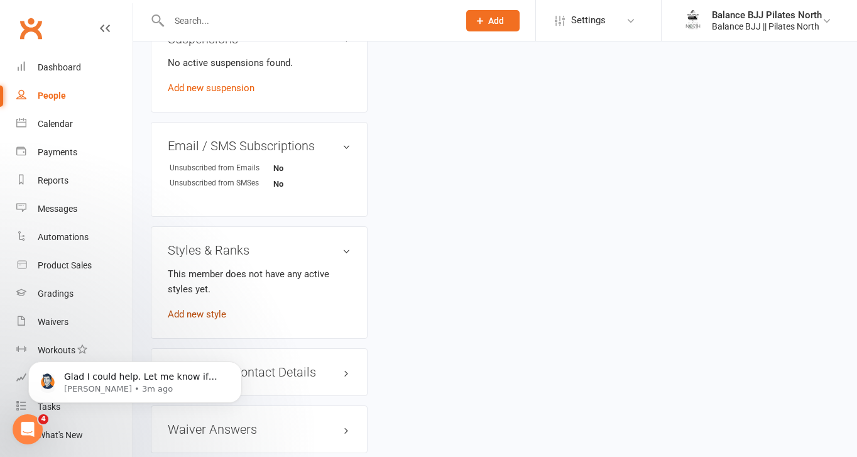
click at [219, 308] on link "Add new style" at bounding box center [197, 313] width 58 height 11
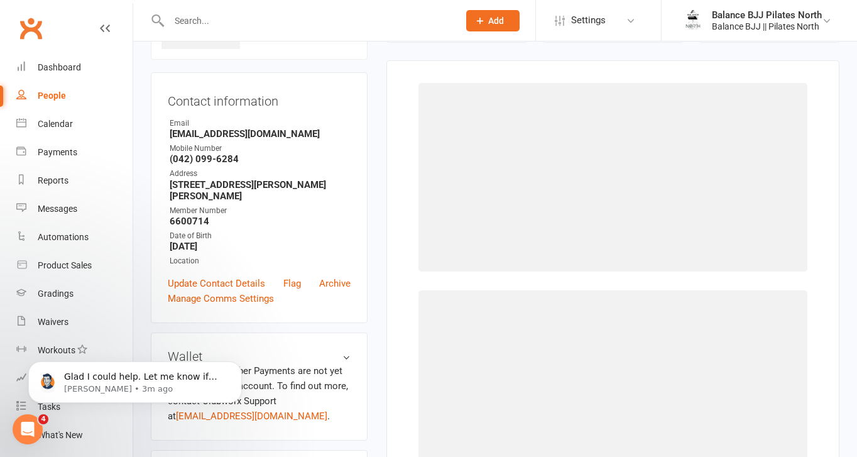
scroll to position [96, 0]
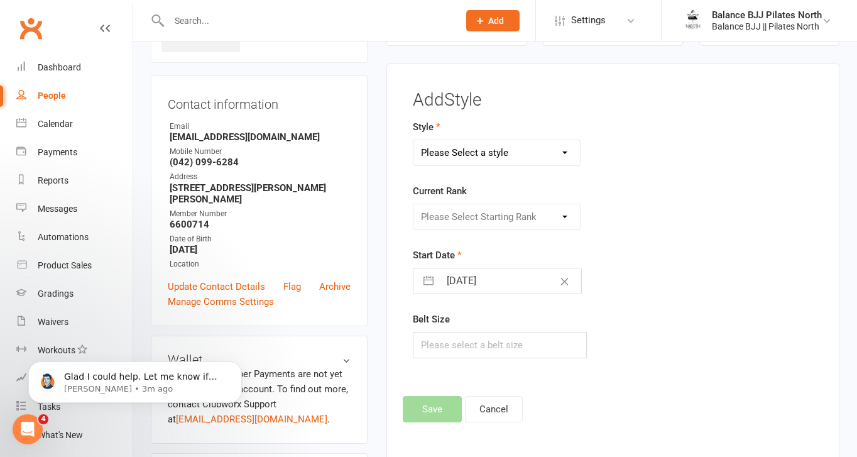
click at [548, 145] on select "Please Select a style Adults BJJ Kids BJJ" at bounding box center [496, 152] width 166 height 25
click at [413, 140] on select "Please Select a style Adults BJJ Kids BJJ" at bounding box center [496, 152] width 166 height 25
click at [502, 217] on select "Please Select Starting Rank White Belt White Belt - 1 Stripe White Belt - 2 Str…" at bounding box center [496, 216] width 166 height 25
click at [413, 204] on select "Please Select Starting Rank White Belt White Belt - 1 Stripe White Belt - 2 Str…" at bounding box center [496, 216] width 166 height 25
click at [437, 403] on button "Save" at bounding box center [432, 409] width 59 height 26
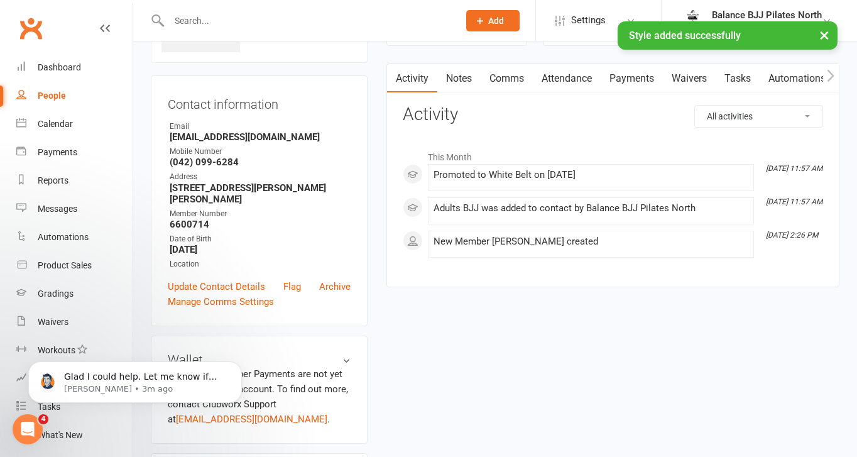
click at [259, 18] on input "text" at bounding box center [307, 21] width 285 height 18
click at [259, 17] on input "text" at bounding box center [307, 21] width 285 height 18
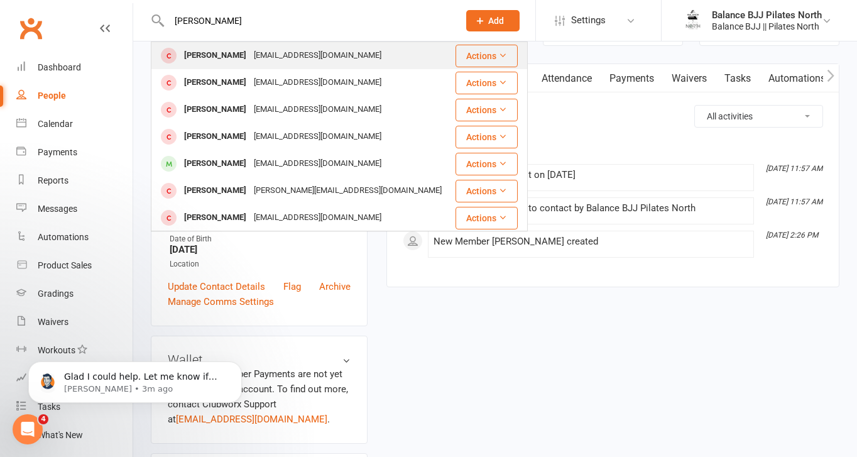
click at [258, 61] on div "[EMAIL_ADDRESS][DOMAIN_NAME]" at bounding box center [317, 55] width 135 height 18
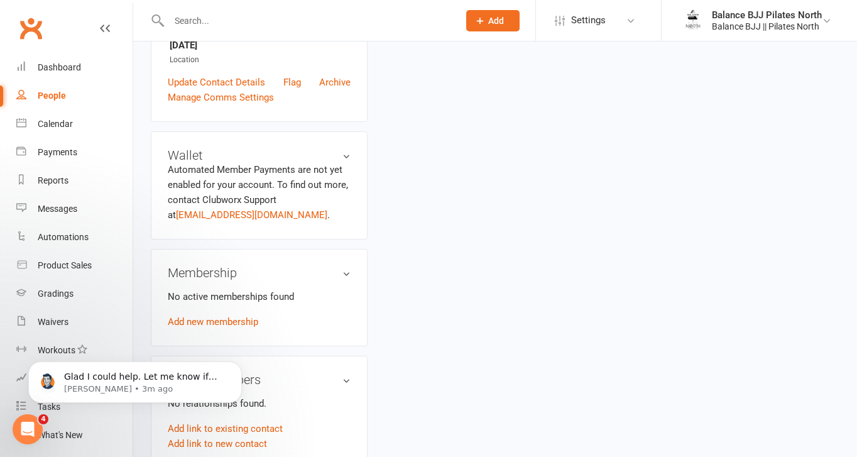
scroll to position [770, 0]
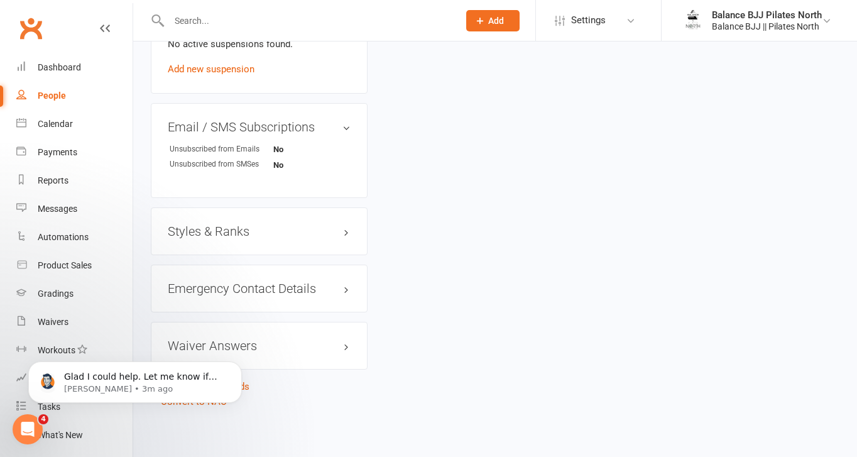
click at [221, 233] on h3 "Styles & Ranks" at bounding box center [259, 231] width 183 height 14
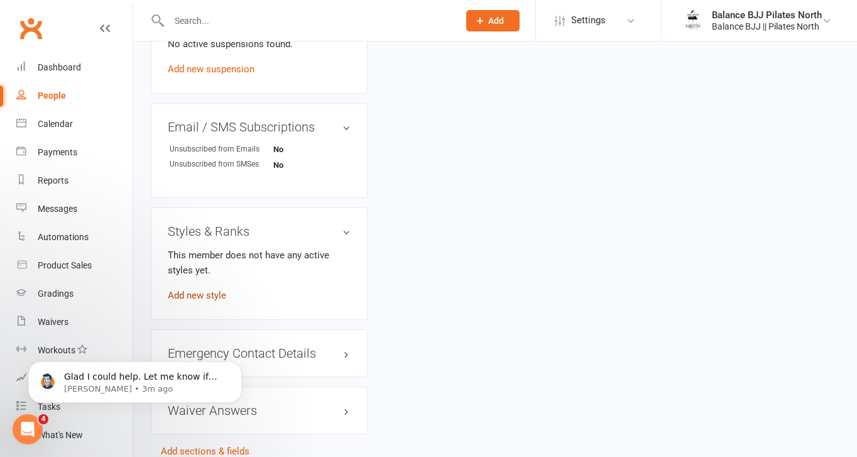
click at [215, 293] on link "Add new style" at bounding box center [197, 295] width 58 height 11
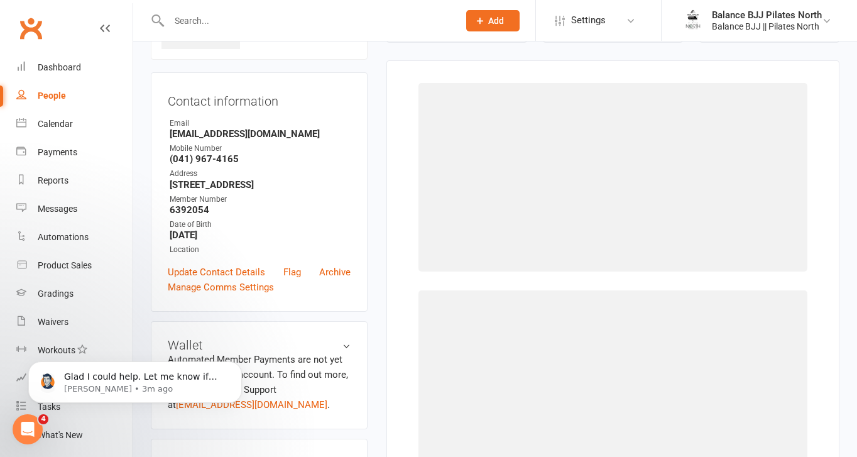
scroll to position [96, 0]
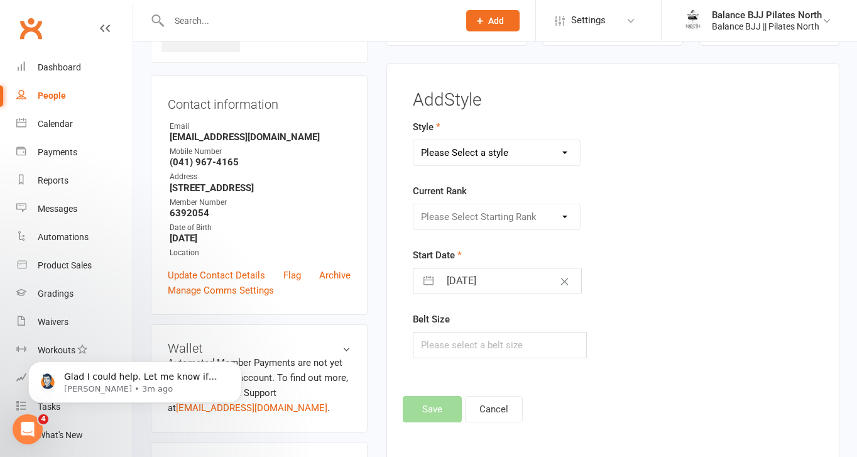
click at [473, 161] on select "Please Select a style Adults BJJ Kids BJJ" at bounding box center [496, 152] width 166 height 25
click at [413, 140] on select "Please Select a style Adults BJJ Kids BJJ" at bounding box center [496, 152] width 166 height 25
click at [468, 213] on select "Please Select Starting Rank White Belt White Belt - 1 Stripe White Belt - 2 Str…" at bounding box center [496, 216] width 166 height 25
click at [413, 204] on select "Please Select Starting Rank White Belt White Belt - 1 Stripe White Belt - 2 Str…" at bounding box center [496, 216] width 166 height 25
click at [437, 424] on div "Add Style Style Adults BJJ Kids BJJ Current Rank Please Select Starting Rank Wh…" at bounding box center [612, 261] width 453 height 396
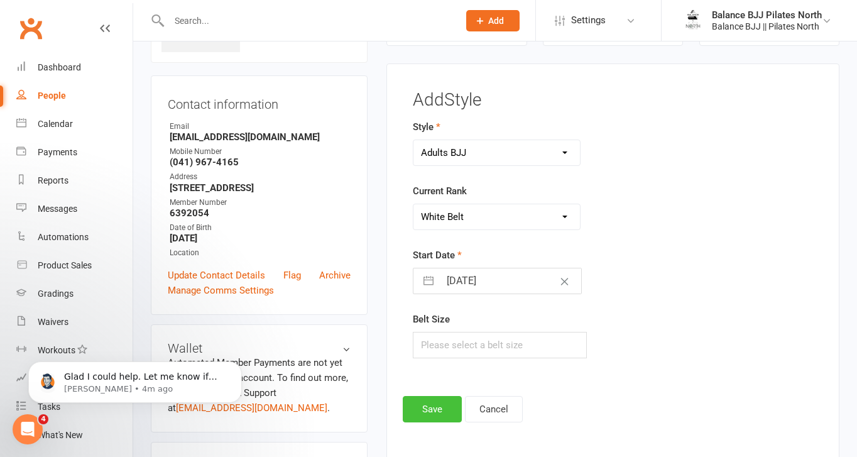
click at [437, 408] on button "Save" at bounding box center [432, 409] width 59 height 26
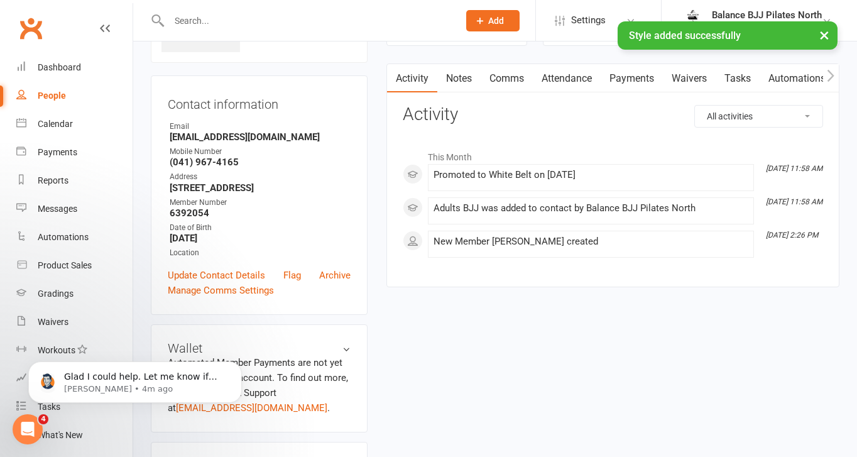
click at [343, 15] on input "text" at bounding box center [307, 21] width 285 height 18
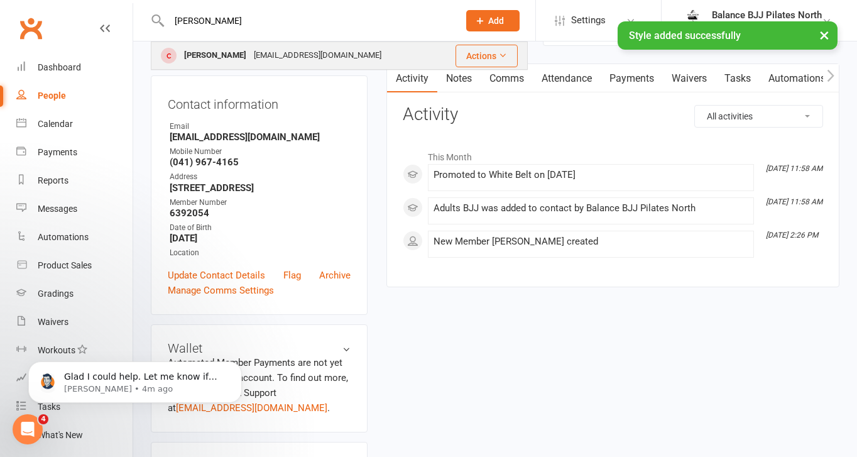
click at [308, 55] on div "[EMAIL_ADDRESS][DOMAIN_NAME]" at bounding box center [317, 55] width 135 height 18
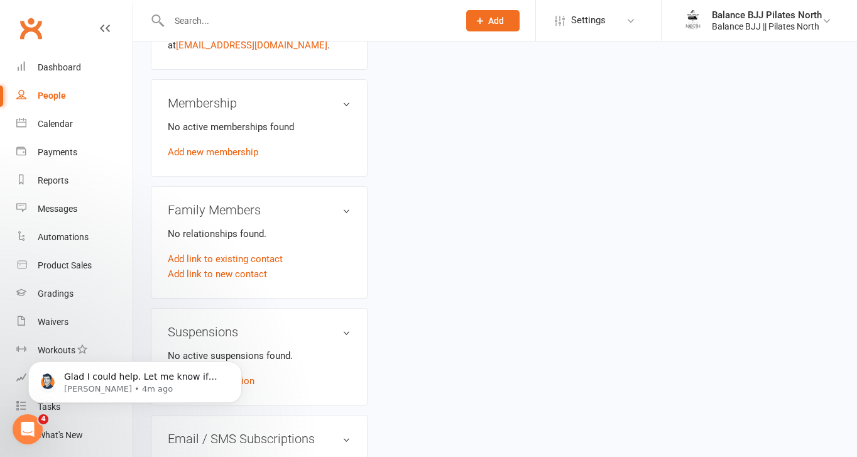
scroll to position [770, 0]
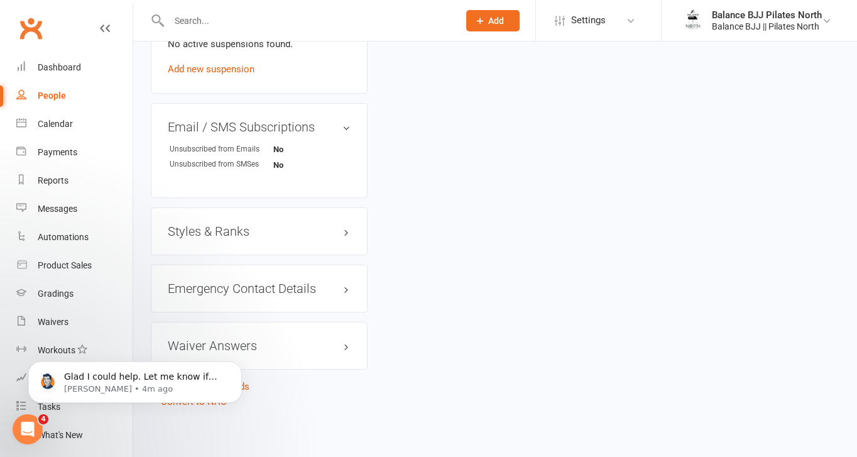
click at [231, 224] on h3 "Styles & Ranks" at bounding box center [259, 231] width 183 height 14
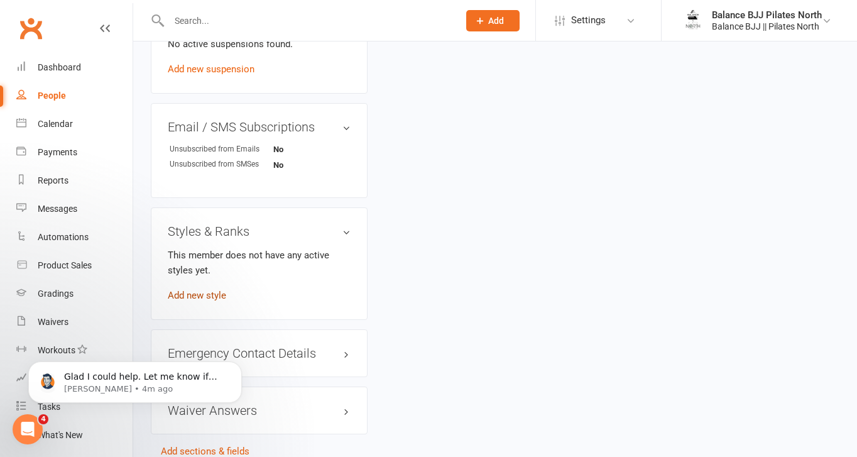
click at [207, 290] on link "Add new style" at bounding box center [197, 295] width 58 height 11
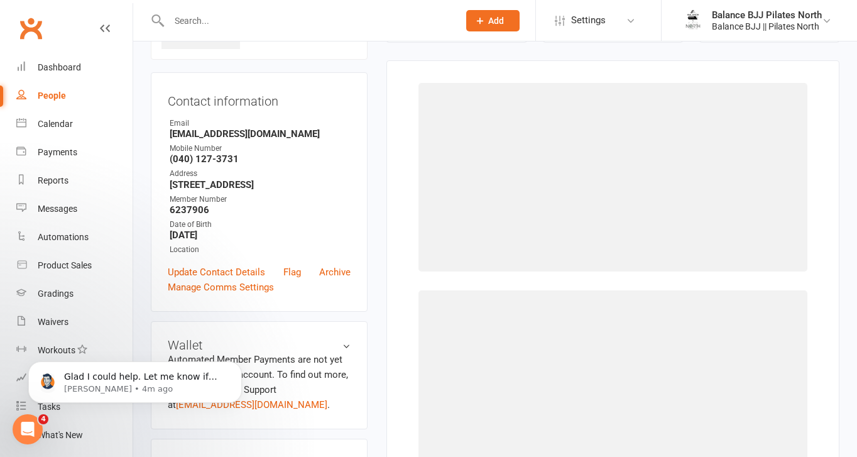
scroll to position [96, 0]
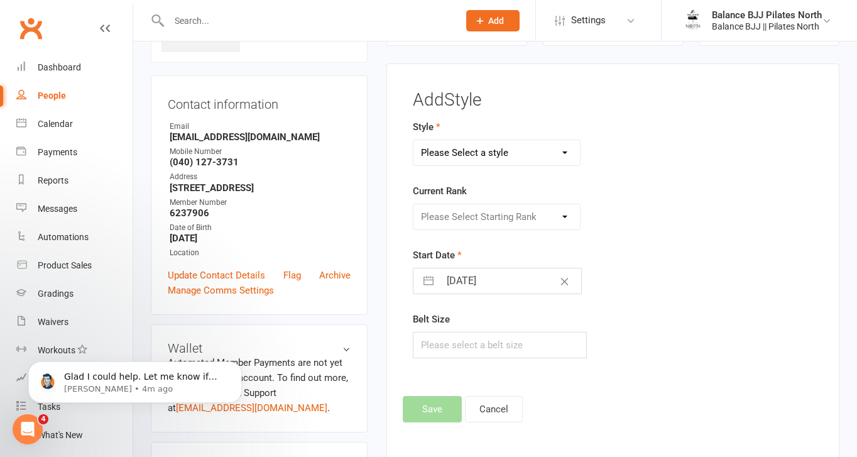
click at [489, 156] on select "Please Select a style Adults BJJ Kids BJJ" at bounding box center [496, 152] width 166 height 25
click at [413, 140] on select "Please Select a style Adults BJJ Kids BJJ" at bounding box center [496, 152] width 166 height 25
click at [485, 215] on select "Please Select Starting Rank White Belt White Belt - 1 Stripe White Belt - 2 Str…" at bounding box center [496, 216] width 166 height 25
click at [413, 204] on select "Please Select Starting Rank White Belt White Belt - 1 Stripe White Belt - 2 Str…" at bounding box center [496, 216] width 166 height 25
click at [448, 421] on button "Save" at bounding box center [432, 409] width 59 height 26
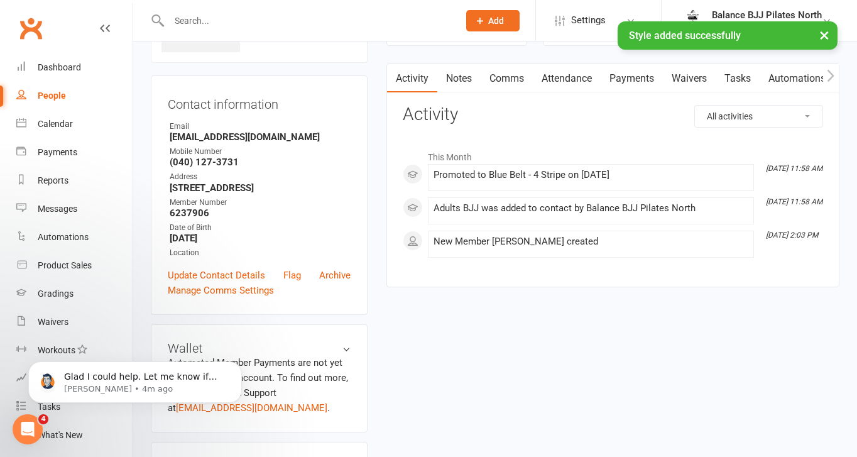
click at [234, 20] on input "text" at bounding box center [307, 21] width 285 height 18
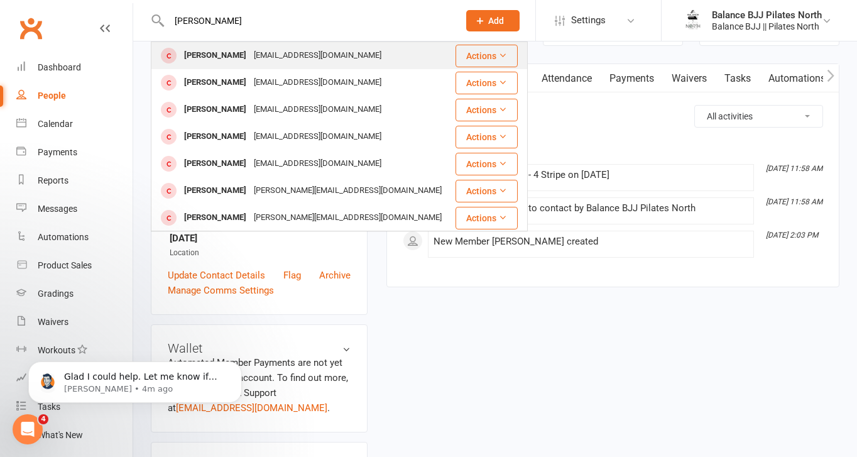
click at [250, 62] on div "[EMAIL_ADDRESS][DOMAIN_NAME]" at bounding box center [317, 55] width 135 height 18
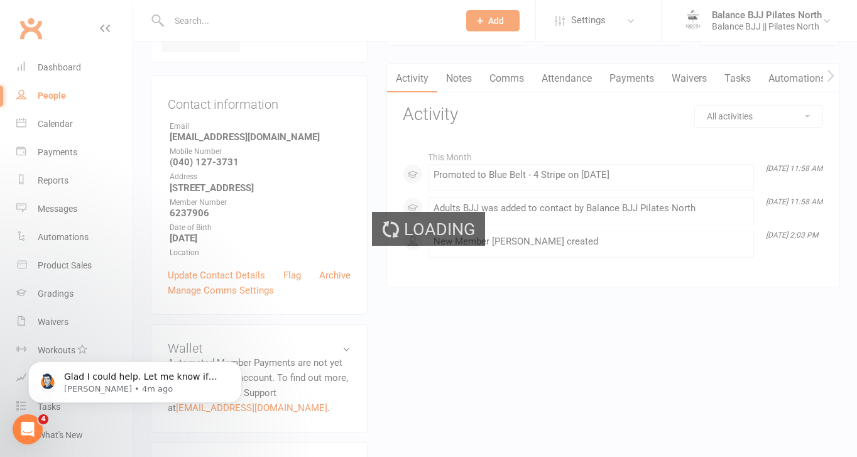
click at [242, 62] on div "Loading" at bounding box center [428, 228] width 857 height 457
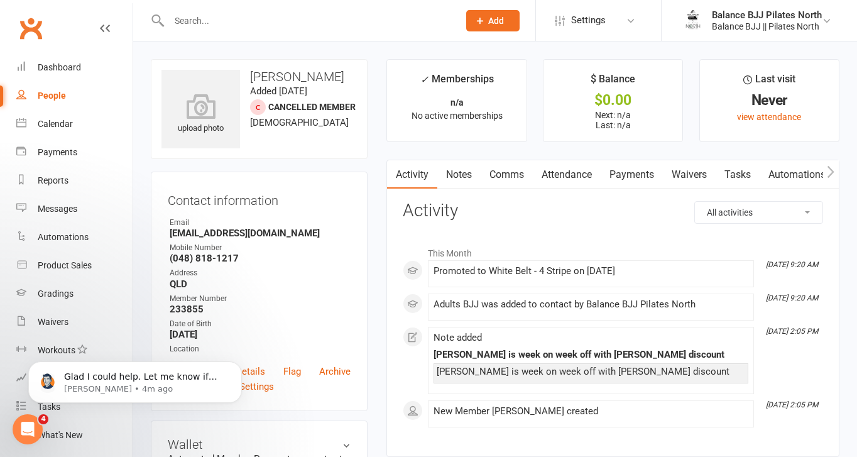
click at [228, 28] on input "text" at bounding box center [307, 21] width 285 height 18
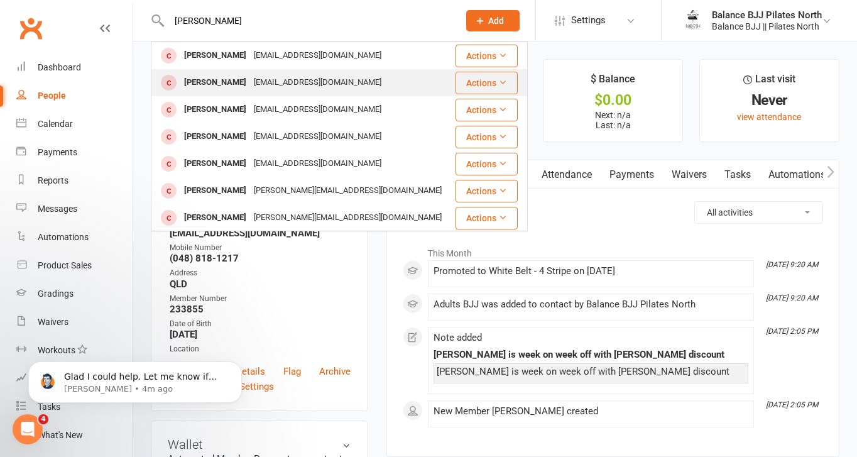
click at [230, 82] on div "[PERSON_NAME]" at bounding box center [215, 82] width 70 height 18
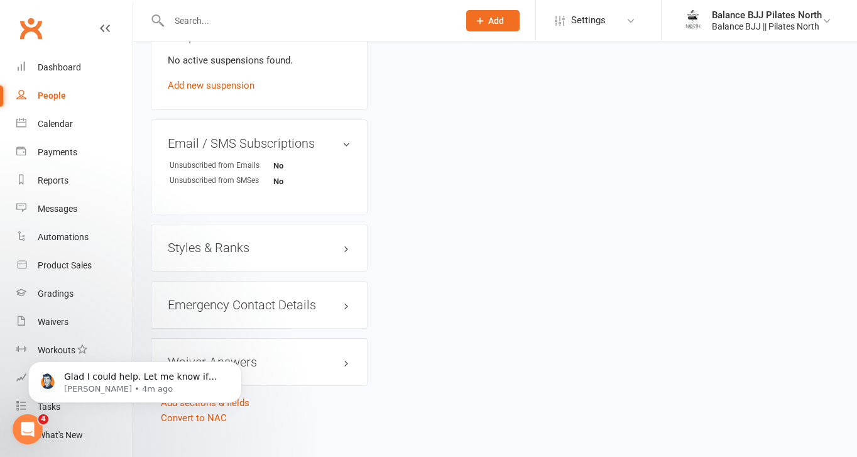
scroll to position [781, 0]
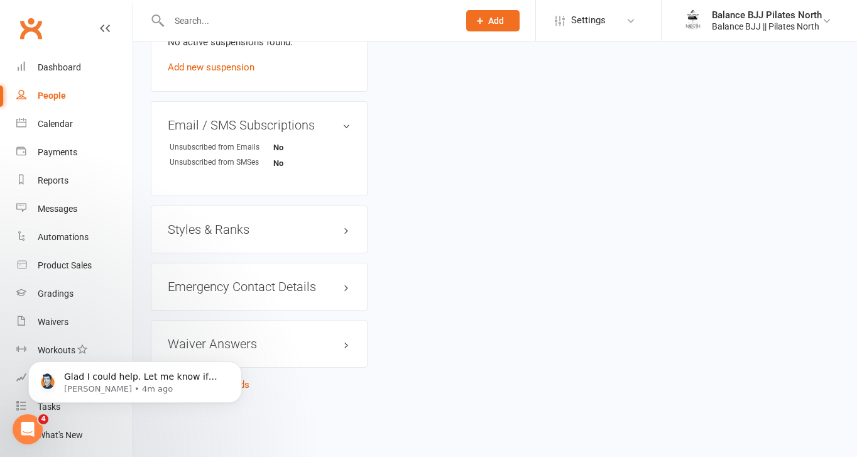
click at [235, 231] on h3 "Styles & Ranks" at bounding box center [259, 229] width 183 height 14
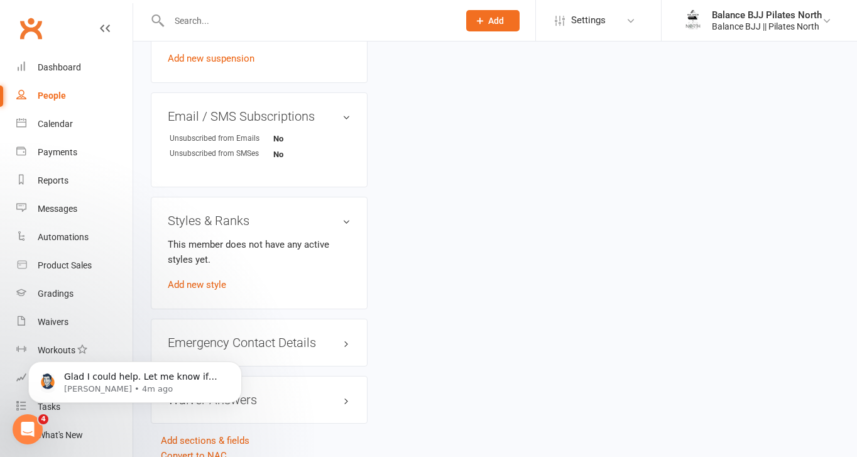
scroll to position [845, 0]
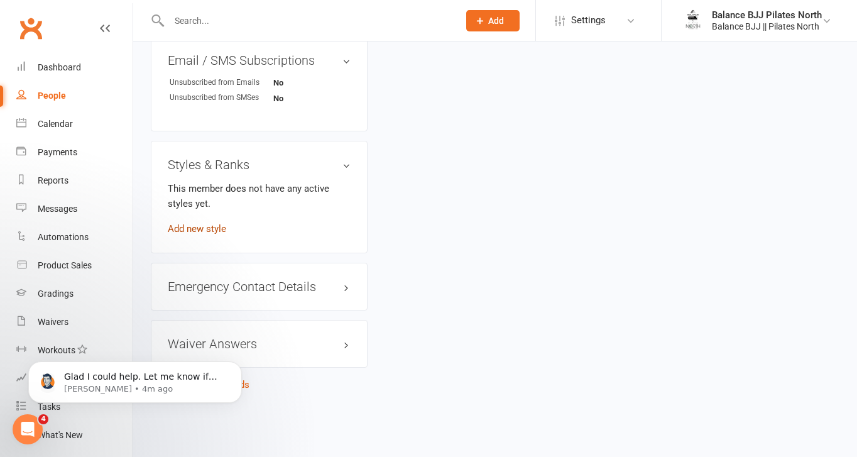
click at [194, 232] on link "Add new style" at bounding box center [197, 228] width 58 height 11
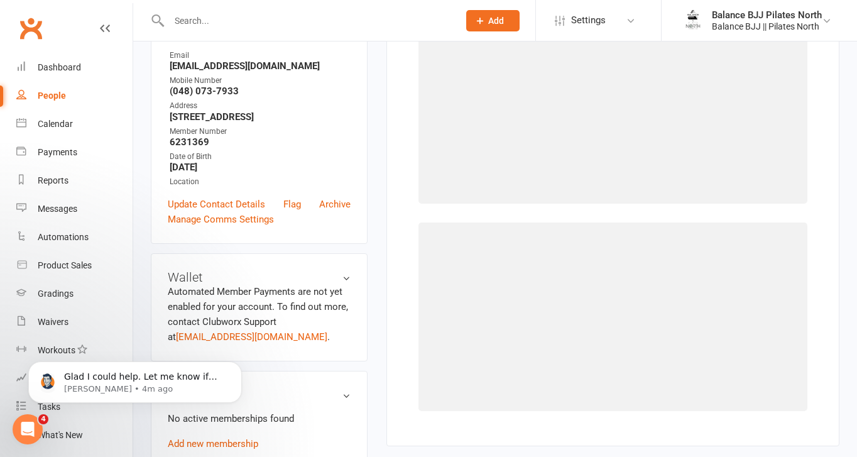
scroll to position [96, 0]
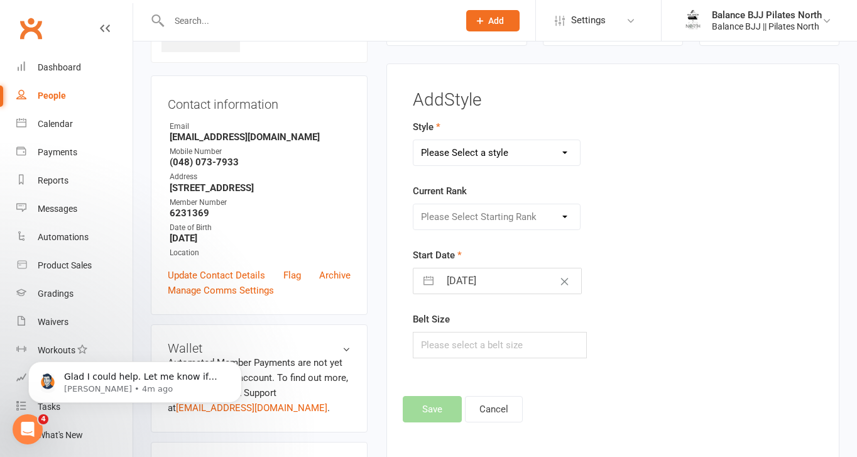
click at [533, 156] on select "Please Select a style Adults BJJ Kids BJJ" at bounding box center [496, 152] width 166 height 25
click at [413, 140] on select "Please Select a style Adults BJJ Kids BJJ" at bounding box center [496, 152] width 166 height 25
click at [506, 217] on select "Please Select Starting Rank White Belt White Belt - 1 Stripe White Belt - 2 Str…" at bounding box center [496, 216] width 166 height 25
click at [413, 204] on select "Please Select Starting Rank White Belt White Belt - 1 Stripe White Belt - 2 Str…" at bounding box center [496, 216] width 166 height 25
click at [423, 410] on button "Save" at bounding box center [432, 409] width 59 height 26
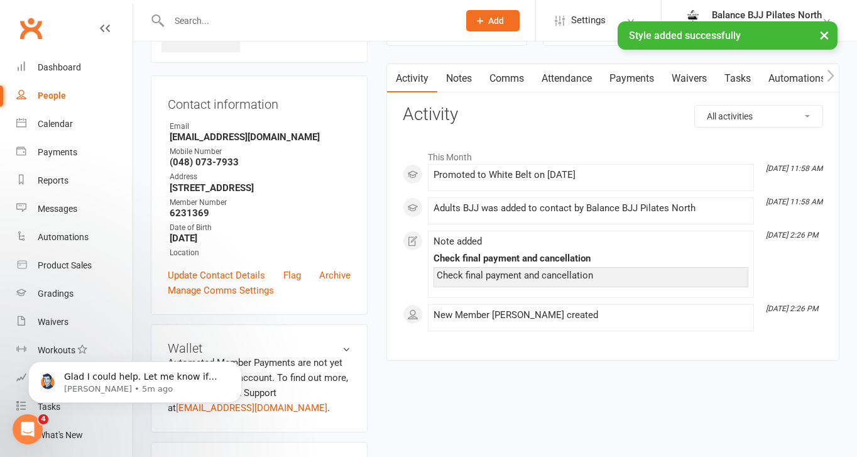
click at [308, 21] on div "× Style added successfully" at bounding box center [420, 21] width 840 height 0
click at [300, 11] on div at bounding box center [300, 20] width 299 height 41
click at [302, 18] on input "text" at bounding box center [307, 21] width 285 height 18
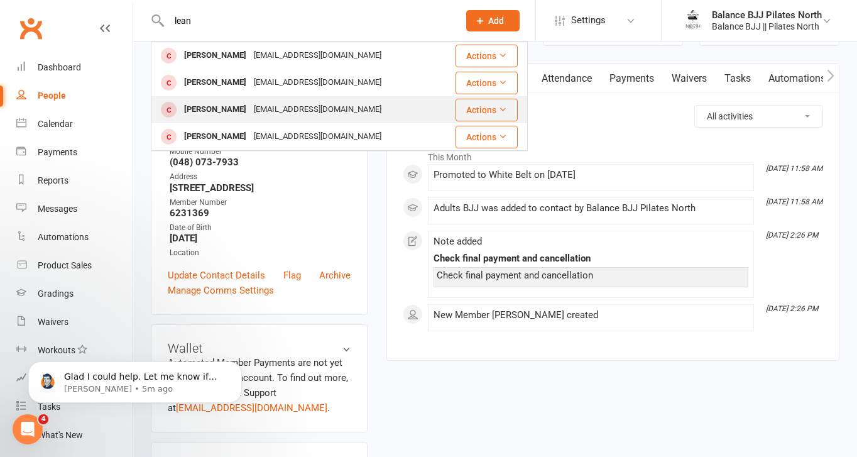
click at [259, 118] on div "[EMAIL_ADDRESS][DOMAIN_NAME]" at bounding box center [317, 110] width 135 height 18
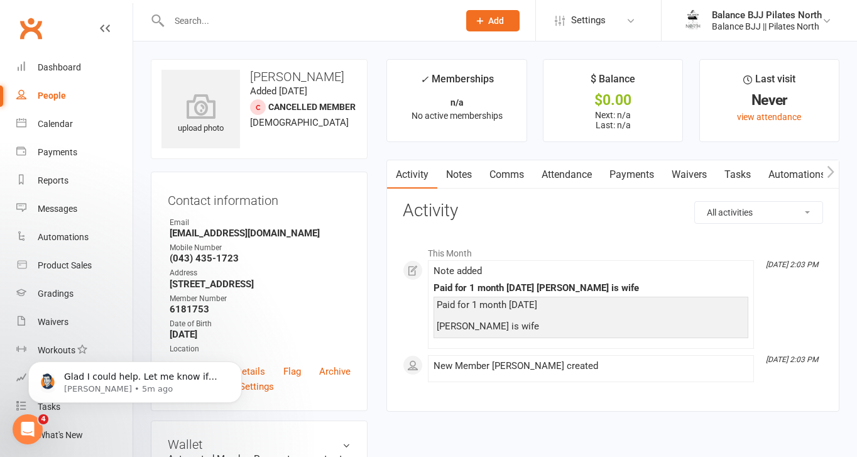
scroll to position [770, 0]
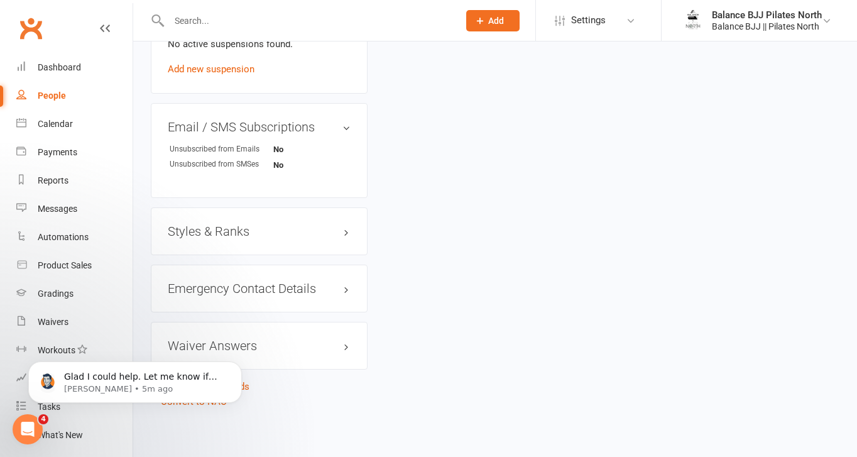
click at [225, 226] on h3 "Styles & Ranks" at bounding box center [259, 231] width 183 height 14
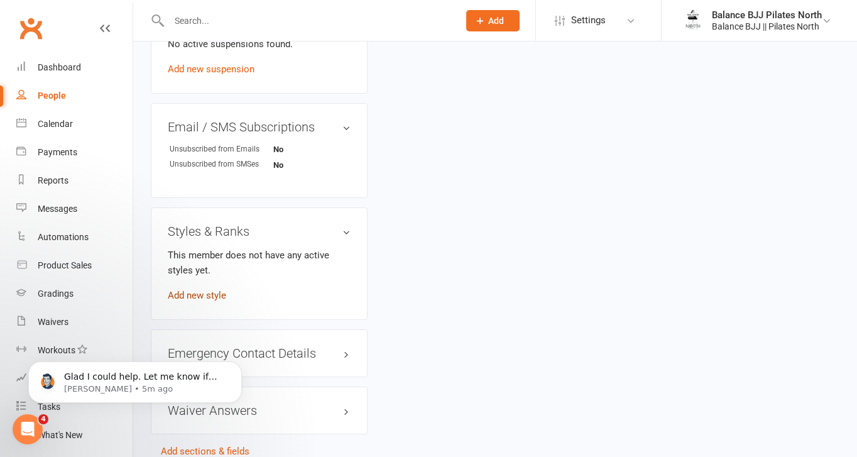
click at [222, 290] on link "Add new style" at bounding box center [197, 295] width 58 height 11
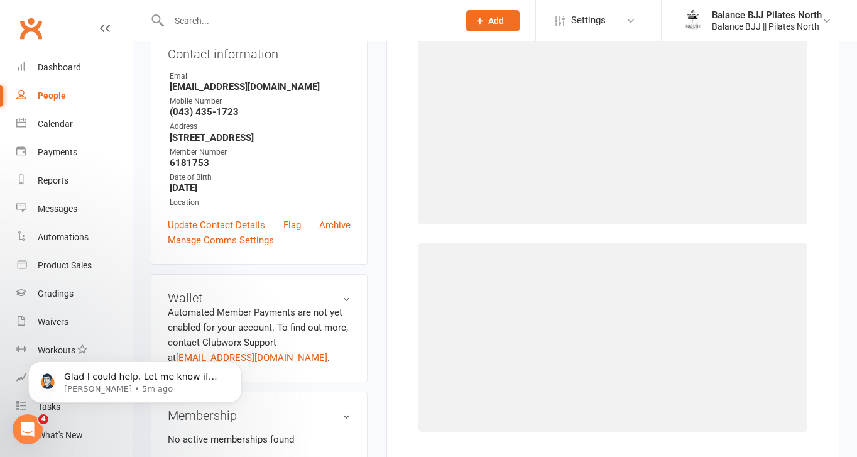
scroll to position [96, 0]
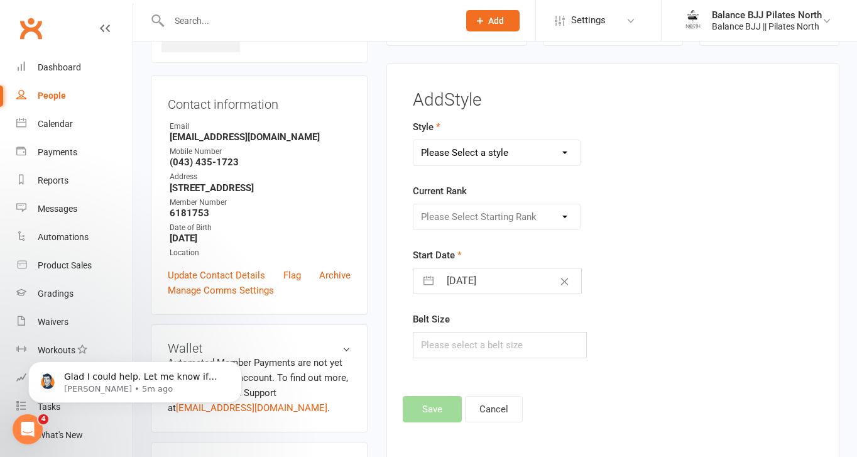
click at [535, 145] on select "Please Select a style Adults BJJ Kids BJJ" at bounding box center [496, 152] width 166 height 25
click at [413, 140] on select "Please Select a style Adults BJJ Kids BJJ" at bounding box center [496, 152] width 166 height 25
click at [515, 222] on select "Please Select Starting Rank White Belt White Belt - 1 Stripe White Belt - 2 Str…" at bounding box center [496, 216] width 166 height 25
click at [413, 204] on select "Please Select Starting Rank White Belt White Belt - 1 Stripe White Belt - 2 Str…" at bounding box center [496, 216] width 166 height 25
click at [443, 403] on button "Save" at bounding box center [432, 409] width 59 height 26
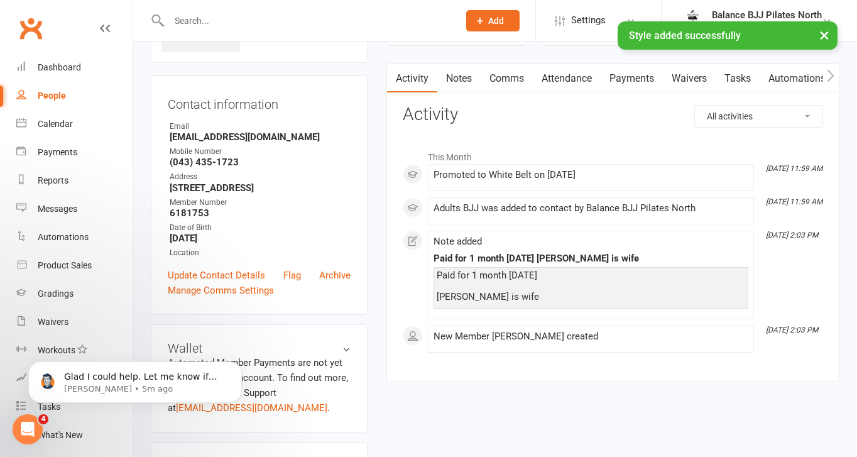
click at [355, 21] on div "× Style added successfully" at bounding box center [420, 21] width 840 height 0
click at [348, 12] on input "text" at bounding box center [307, 21] width 285 height 18
click at [348, 17] on input "text" at bounding box center [307, 21] width 285 height 18
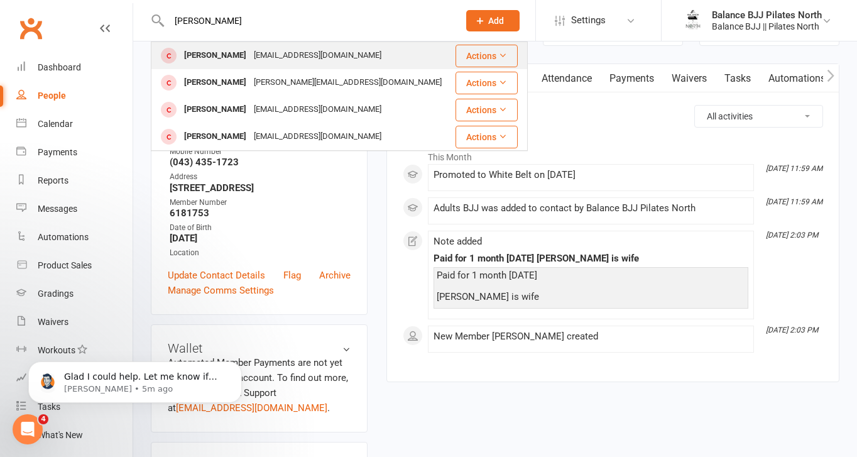
click at [317, 62] on div "[EMAIL_ADDRESS][DOMAIN_NAME]" at bounding box center [317, 55] width 135 height 18
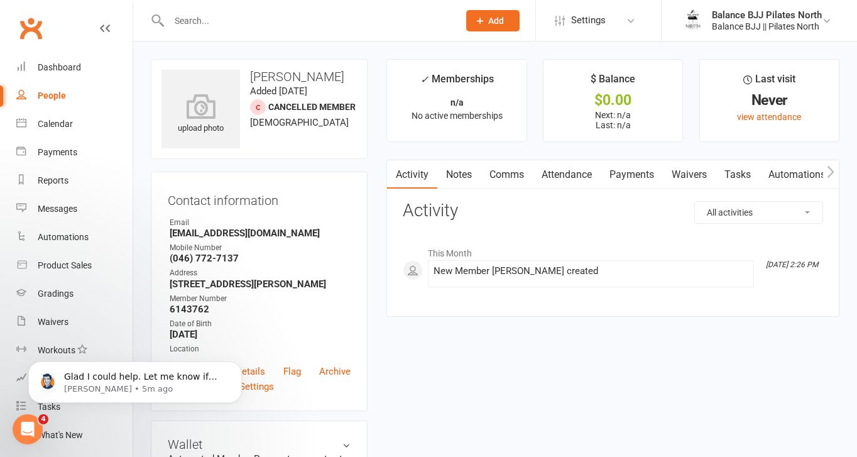
scroll to position [770, 0]
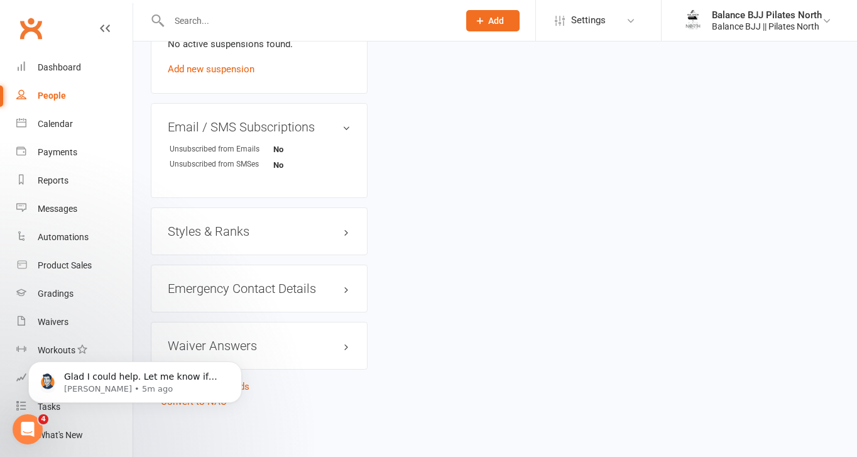
click at [235, 231] on h3 "Styles & Ranks" at bounding box center [259, 231] width 183 height 14
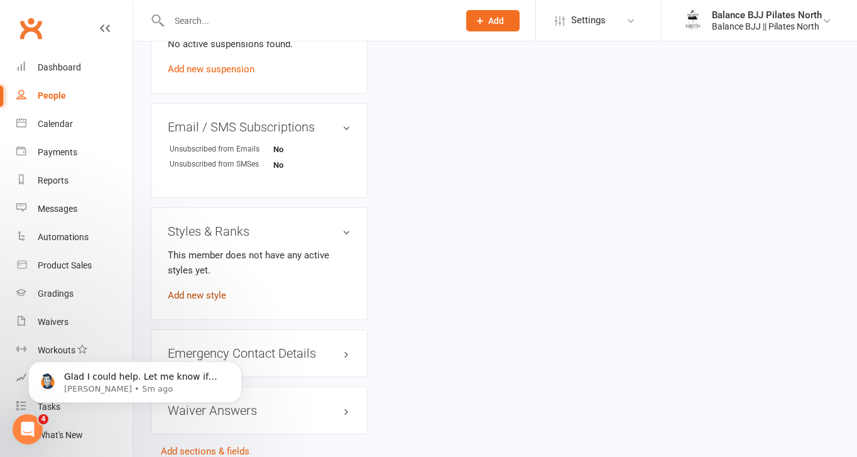
click at [180, 297] on link "Add new style" at bounding box center [197, 295] width 58 height 11
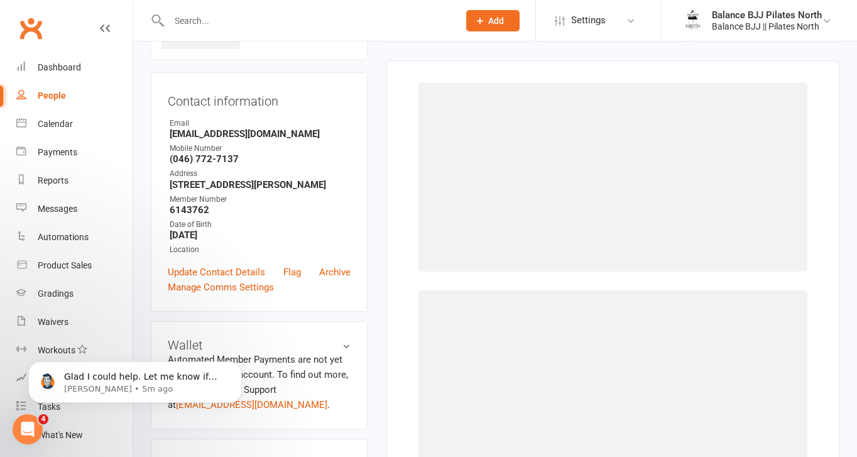
scroll to position [96, 0]
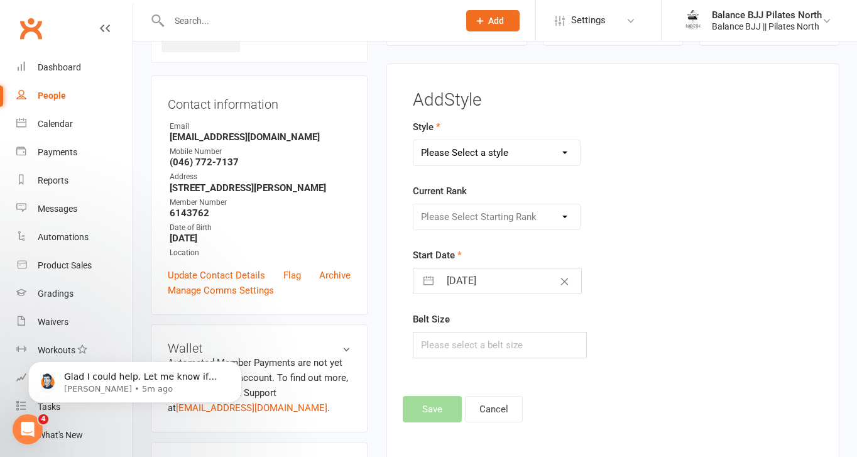
click at [513, 153] on select "Please Select a style Adults BJJ Kids BJJ" at bounding box center [496, 152] width 166 height 25
click at [413, 140] on select "Please Select a style Adults BJJ Kids BJJ" at bounding box center [496, 152] width 166 height 25
click at [504, 204] on select "Please Select Starting Rank White Belt White Belt - 1 Stripe White Belt - 2 Str…" at bounding box center [496, 216] width 166 height 25
click at [413, 204] on select "Please Select Starting Rank White Belt White Belt - 1 Stripe White Belt - 2 Str…" at bounding box center [496, 216] width 166 height 25
click at [423, 403] on button "Save" at bounding box center [432, 409] width 59 height 26
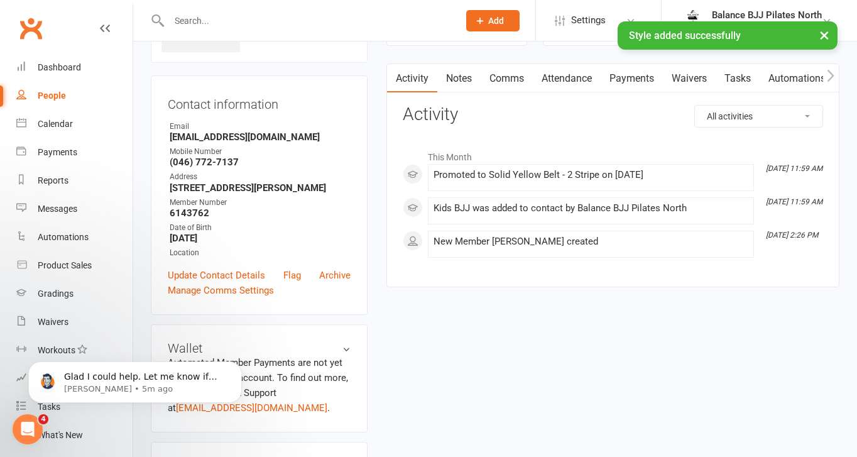
click at [288, 12] on input "text" at bounding box center [307, 21] width 285 height 18
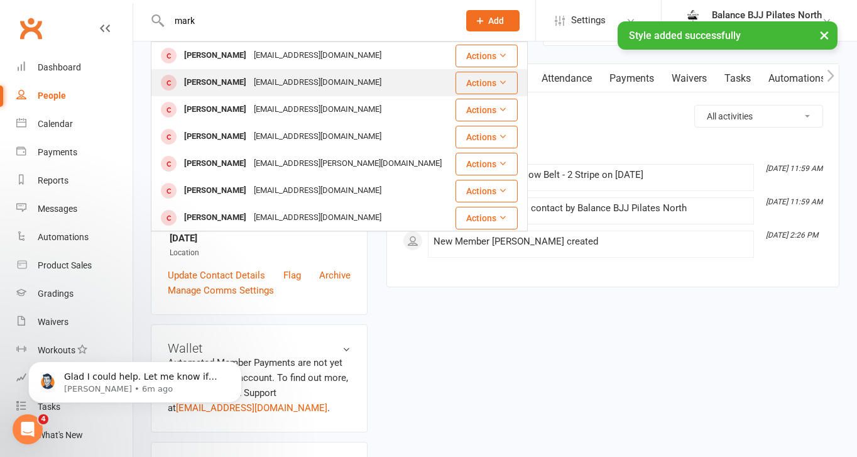
click at [282, 80] on div "[EMAIL_ADDRESS][DOMAIN_NAME]" at bounding box center [317, 82] width 135 height 18
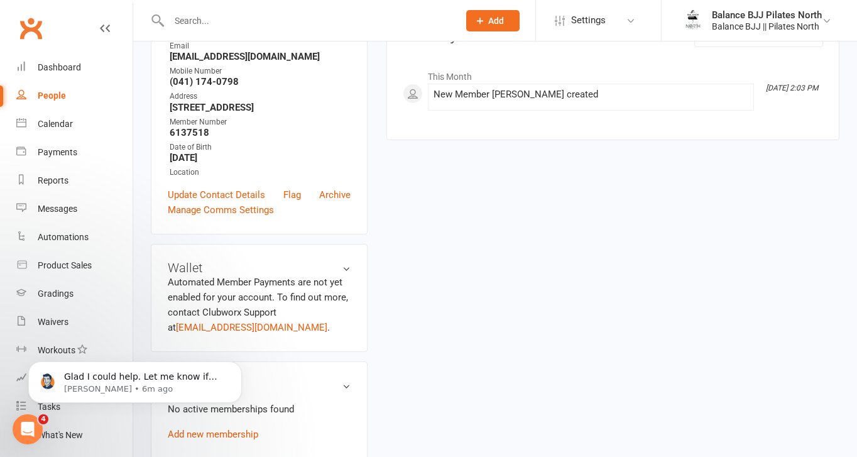
scroll to position [781, 0]
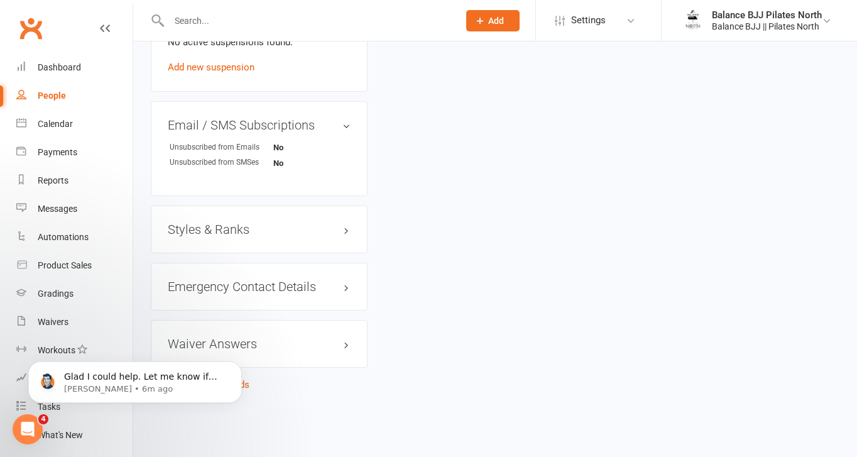
click at [261, 236] on div "Styles & Ranks" at bounding box center [259, 229] width 217 height 48
click at [237, 226] on h3 "Styles & Ranks" at bounding box center [259, 229] width 183 height 14
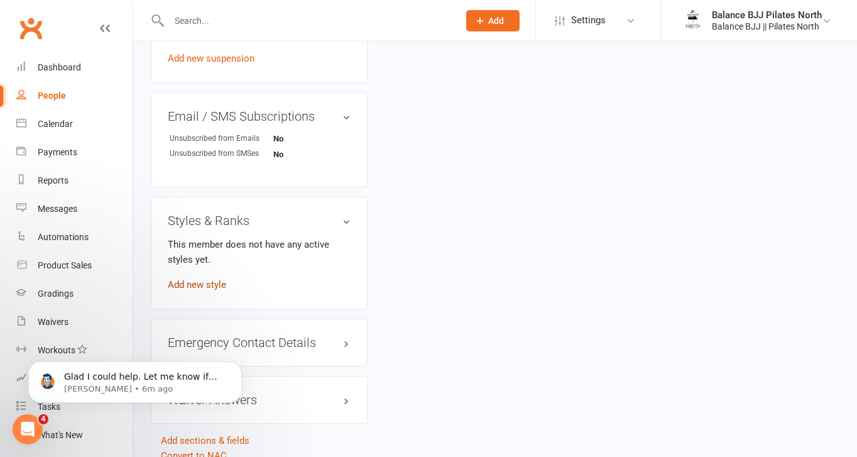
click at [213, 289] on link "Add new style" at bounding box center [197, 284] width 58 height 11
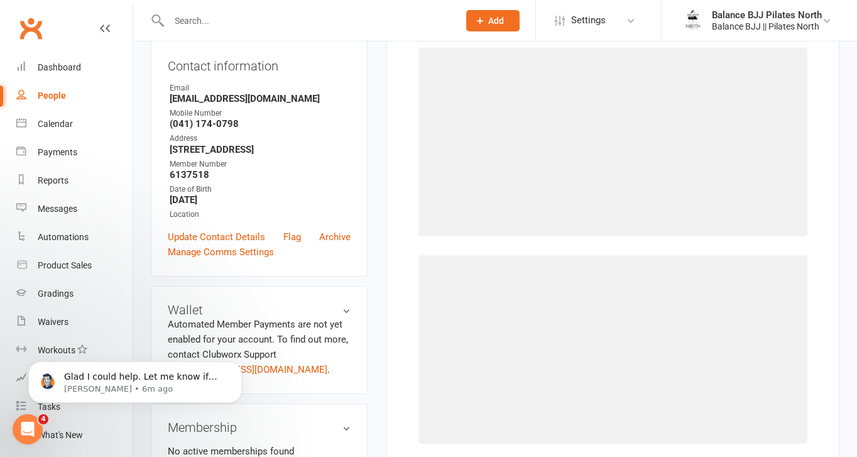
scroll to position [96, 0]
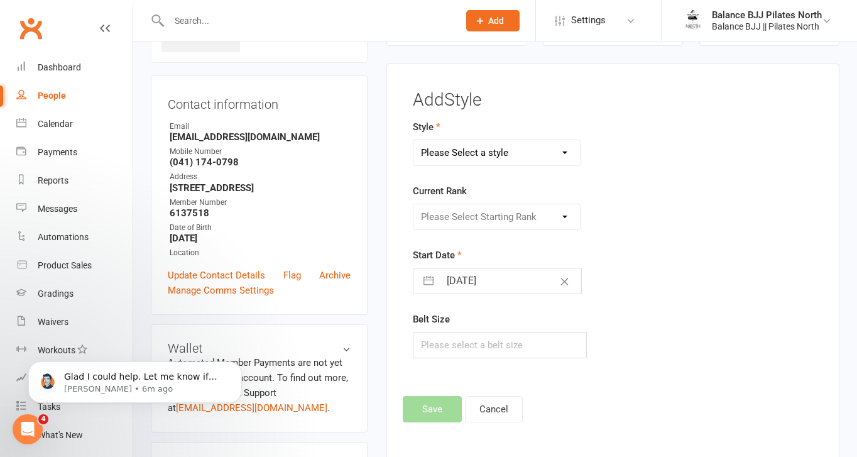
click at [480, 151] on select "Please Select a style Adults BJJ Kids BJJ" at bounding box center [496, 152] width 166 height 25
click at [413, 140] on select "Please Select a style Adults BJJ Kids BJJ" at bounding box center [496, 152] width 166 height 25
click at [476, 209] on select "Please Select Starting Rank White Belt White Belt - 1 Stripe White Belt - 2 Str…" at bounding box center [496, 216] width 166 height 25
click at [413, 204] on select "Please Select Starting Rank White Belt White Belt - 1 Stripe White Belt - 2 Str…" at bounding box center [496, 216] width 166 height 25
click at [448, 407] on button "Save" at bounding box center [432, 409] width 59 height 26
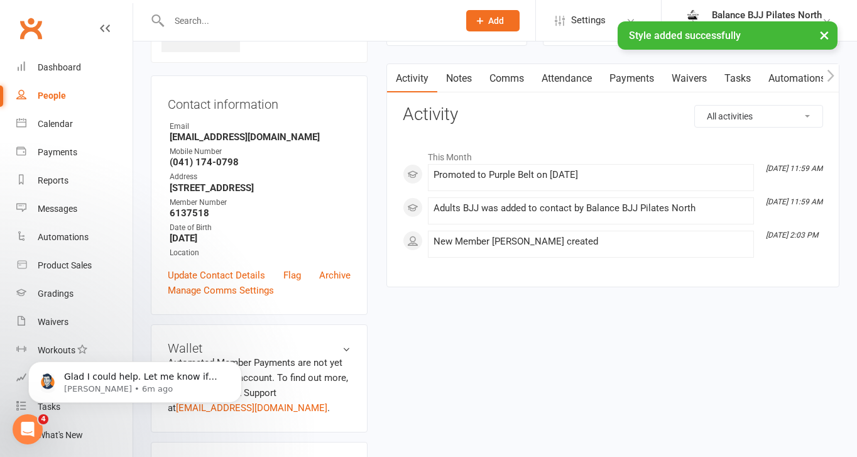
click at [261, 21] on div "× Style added successfully" at bounding box center [420, 21] width 840 height 0
click at [200, 19] on input "text" at bounding box center [307, 21] width 285 height 18
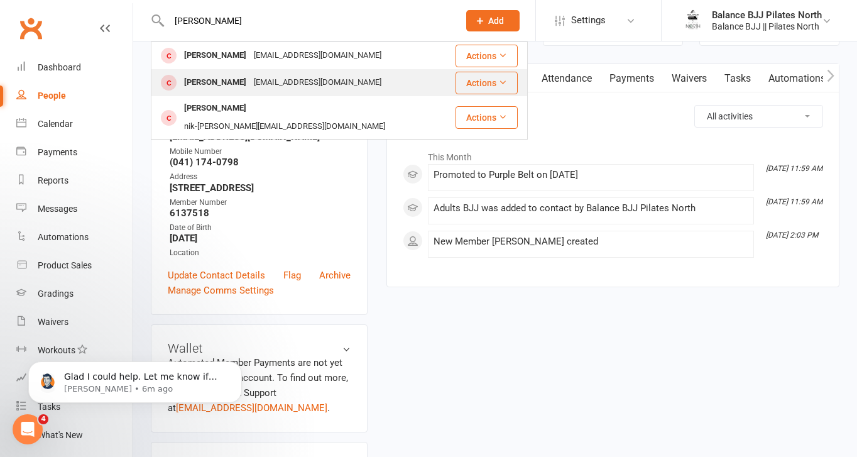
click at [227, 88] on div "[PERSON_NAME]" at bounding box center [215, 82] width 70 height 18
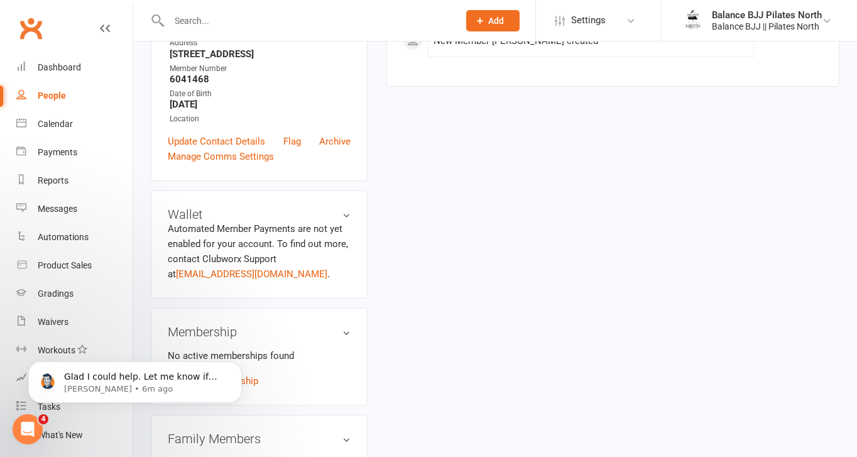
scroll to position [781, 0]
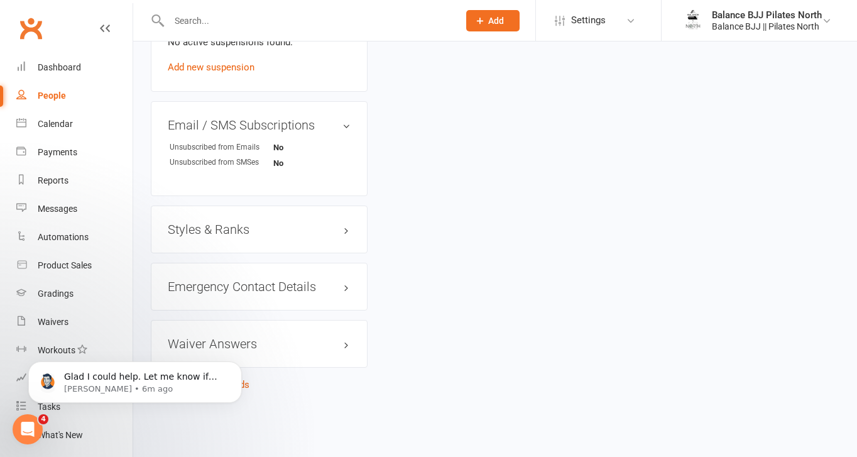
click at [258, 230] on h3 "Styles & Ranks" at bounding box center [259, 229] width 183 height 14
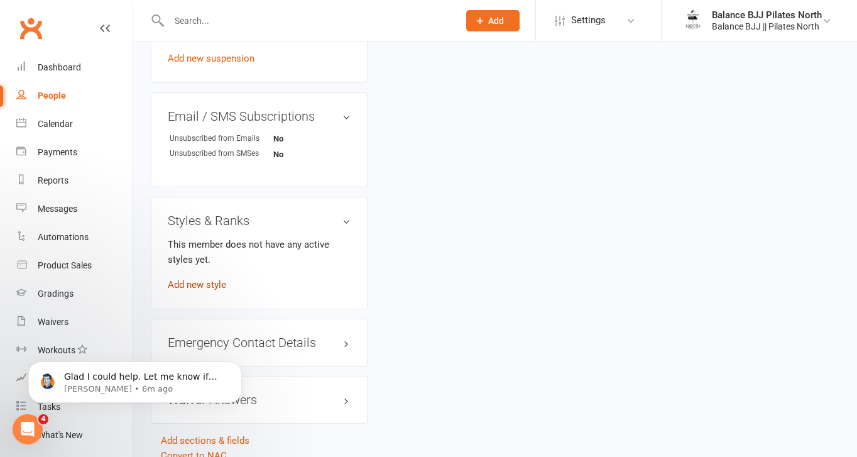
click at [210, 290] on link "Add new style" at bounding box center [197, 284] width 58 height 11
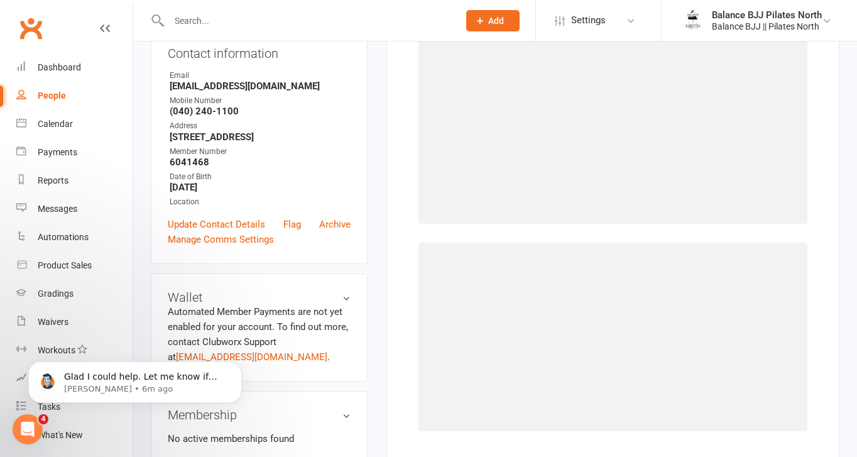
scroll to position [96, 0]
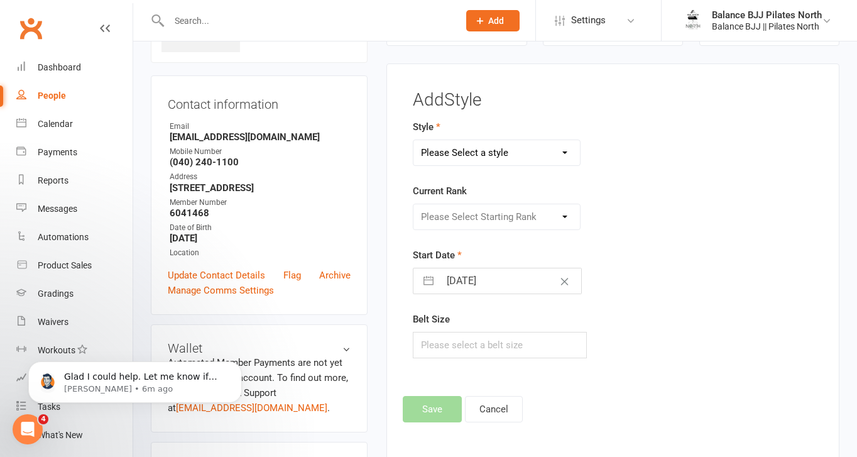
click at [531, 155] on select "Please Select a style Adults BJJ Kids BJJ" at bounding box center [496, 152] width 166 height 25
click at [413, 140] on select "Please Select a style Adults BJJ Kids BJJ" at bounding box center [496, 152] width 166 height 25
click at [509, 215] on select "Please Select Starting Rank White Belt White Belt - 1 Stripe White Belt - 2 Str…" at bounding box center [496, 216] width 166 height 25
click at [413, 204] on select "Please Select Starting Rank White Belt White Belt - 1 Stripe White Belt - 2 Str…" at bounding box center [496, 216] width 166 height 25
click at [439, 412] on button "Save" at bounding box center [432, 409] width 59 height 26
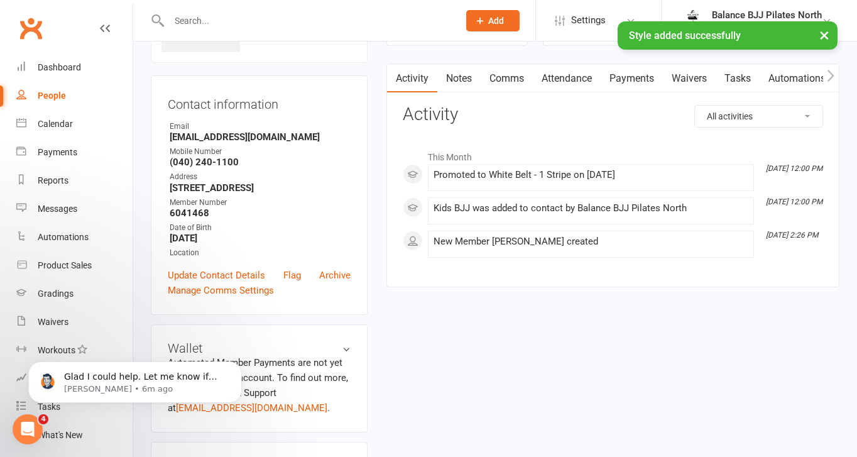
click at [323, 18] on input "text" at bounding box center [307, 21] width 285 height 18
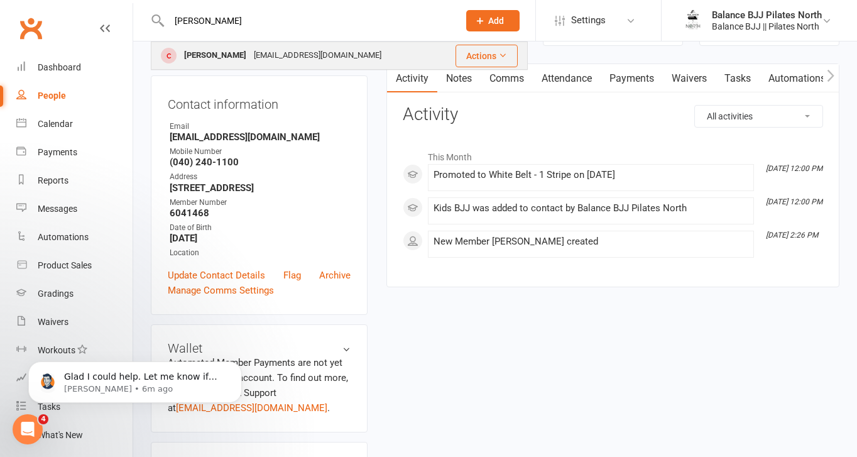
click at [305, 48] on div "[EMAIL_ADDRESS][DOMAIN_NAME]" at bounding box center [317, 55] width 135 height 18
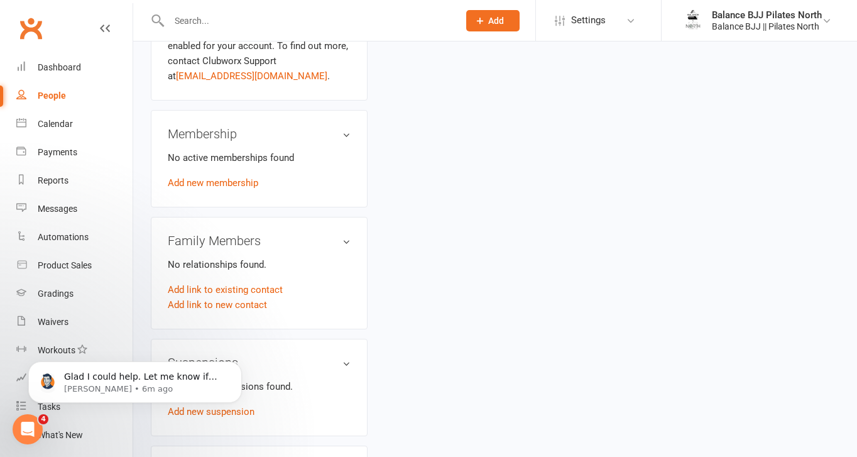
scroll to position [770, 0]
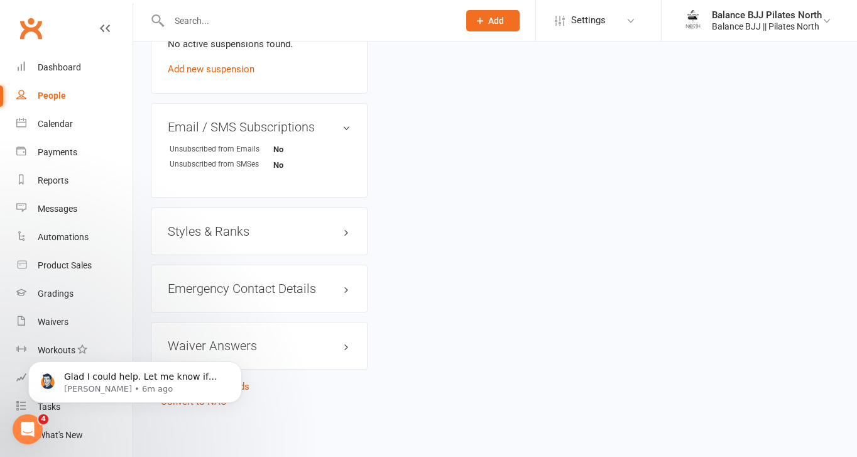
click at [227, 233] on h3 "Styles & Ranks" at bounding box center [259, 231] width 183 height 14
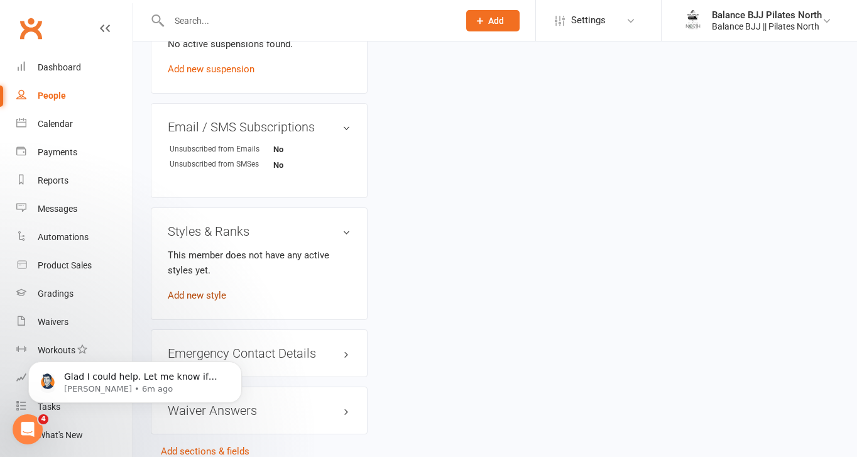
click at [204, 295] on link "Add new style" at bounding box center [197, 295] width 58 height 11
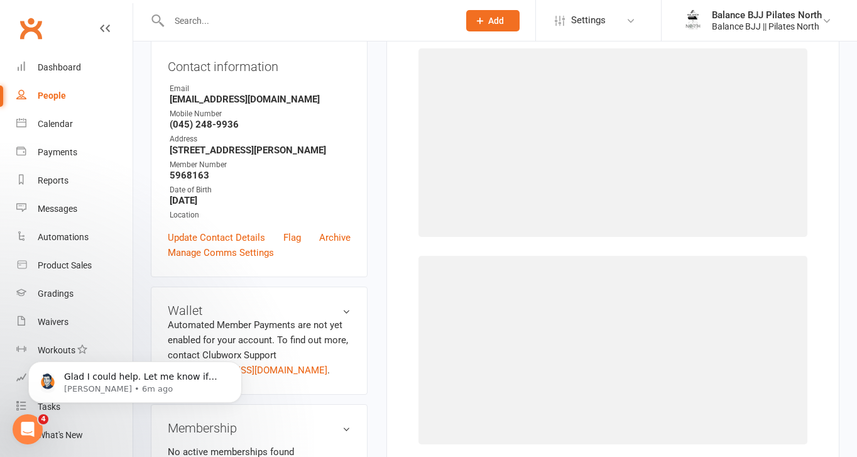
scroll to position [96, 0]
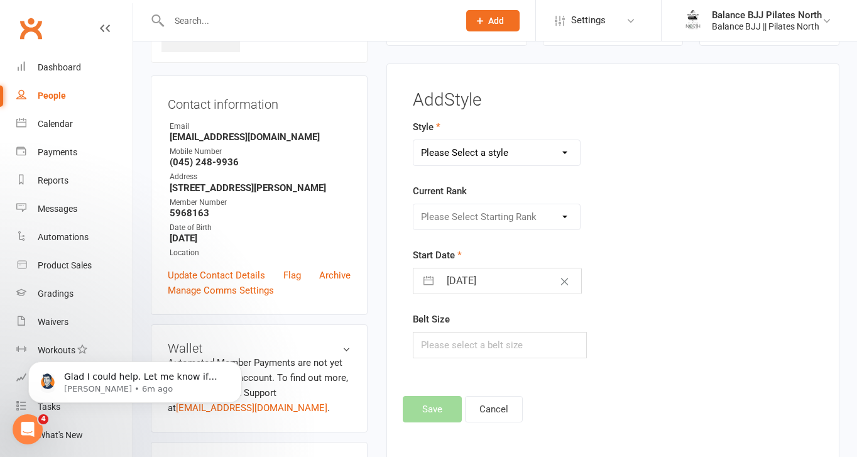
click at [526, 143] on select "Please Select a style Adults BJJ Kids BJJ" at bounding box center [496, 152] width 166 height 25
click at [413, 140] on select "Please Select a style Adults BJJ Kids BJJ" at bounding box center [496, 152] width 166 height 25
click at [502, 214] on select "Please Select Starting Rank White Belt White Belt - 1 Stripe White Belt - 2 Str…" at bounding box center [496, 216] width 166 height 25
click at [413, 204] on select "Please Select Starting Rank White Belt White Belt - 1 Stripe White Belt - 2 Str…" at bounding box center [496, 216] width 166 height 25
click at [420, 415] on button "Save" at bounding box center [432, 409] width 59 height 26
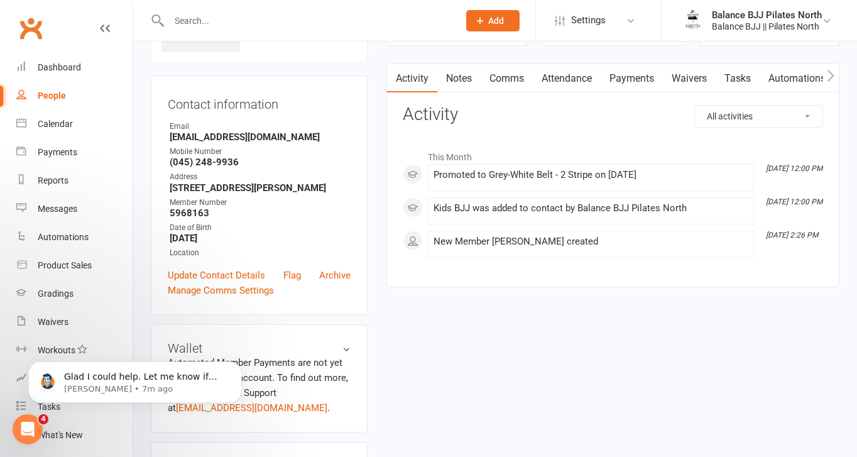
click at [315, 16] on input "text" at bounding box center [307, 21] width 285 height 18
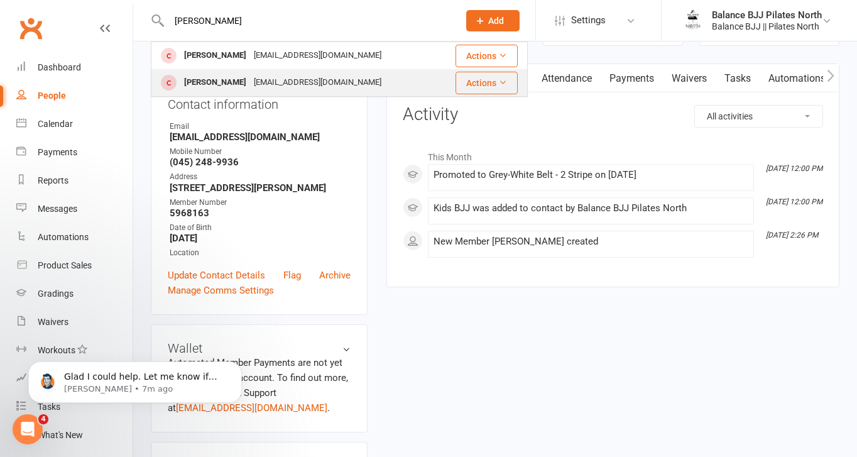
click at [316, 76] on div "[EMAIL_ADDRESS][DOMAIN_NAME]" at bounding box center [317, 82] width 135 height 18
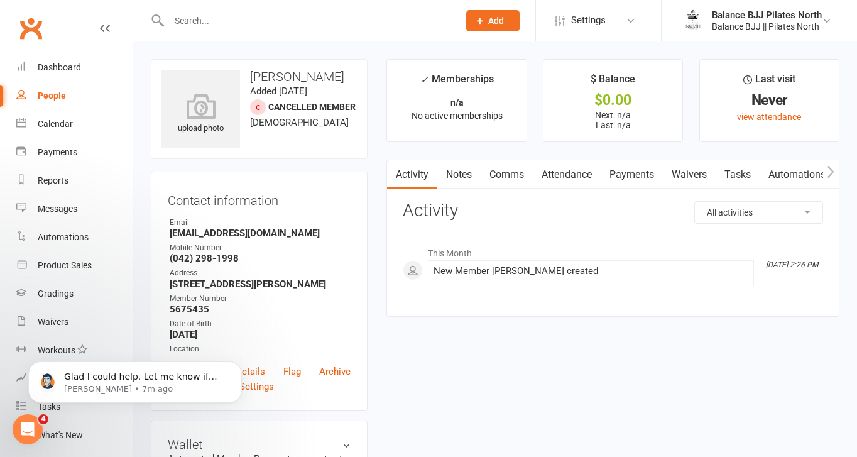
scroll to position [770, 0]
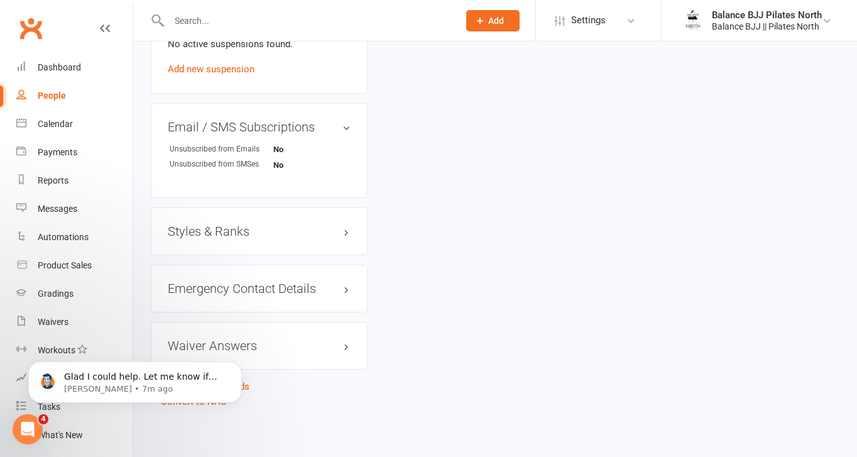
click at [251, 231] on h3 "Styles & Ranks" at bounding box center [259, 231] width 183 height 14
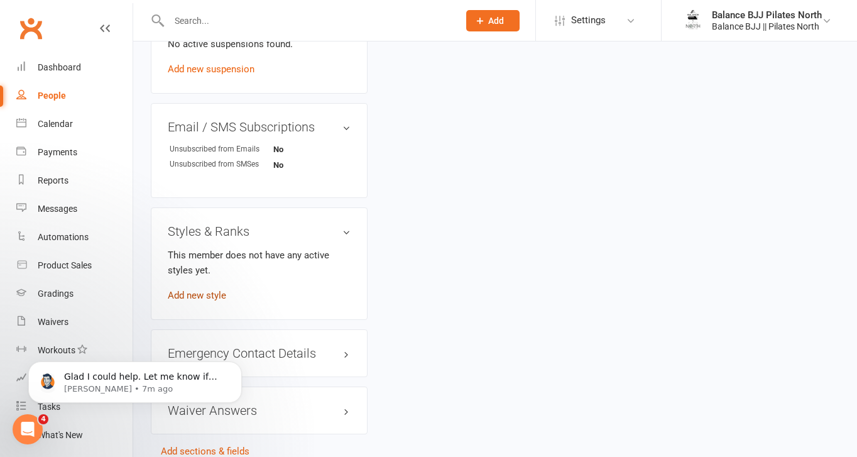
click at [212, 293] on link "Add new style" at bounding box center [197, 295] width 58 height 11
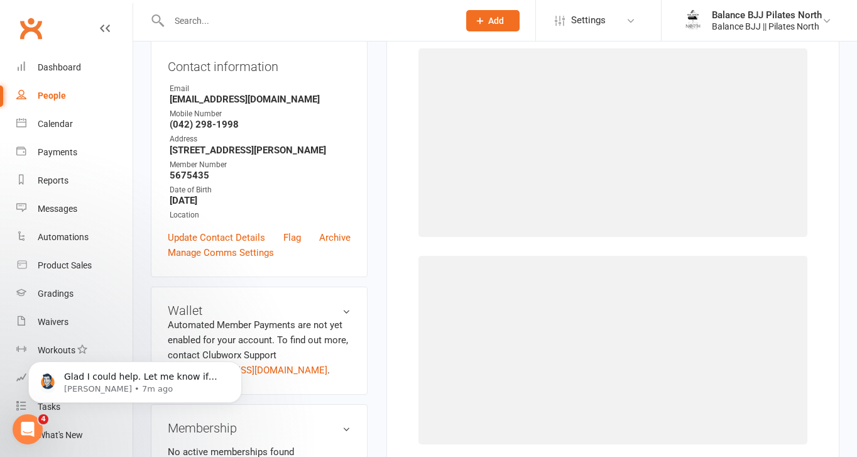
scroll to position [96, 0]
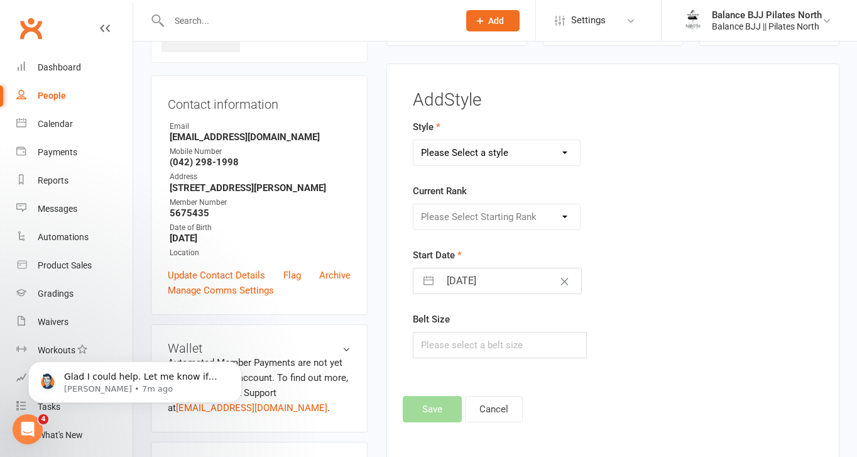
click at [542, 149] on select "Please Select a style Adults BJJ Kids BJJ" at bounding box center [496, 152] width 166 height 25
click at [413, 140] on select "Please Select a style Adults BJJ Kids BJJ" at bounding box center [496, 152] width 166 height 25
click at [519, 219] on select "Please Select Starting Rank White Belt White Belt - 1 Stripe White Belt - 2 Str…" at bounding box center [496, 216] width 166 height 25
click at [413, 204] on select "Please Select Starting Rank White Belt White Belt - 1 Stripe White Belt - 2 Str…" at bounding box center [496, 216] width 166 height 25
click at [440, 418] on button "Save" at bounding box center [432, 409] width 59 height 26
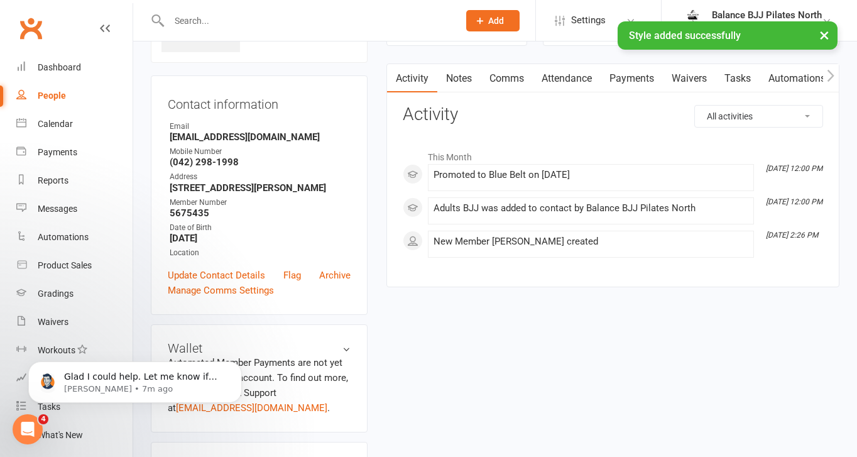
click at [215, 16] on input "text" at bounding box center [307, 21] width 285 height 18
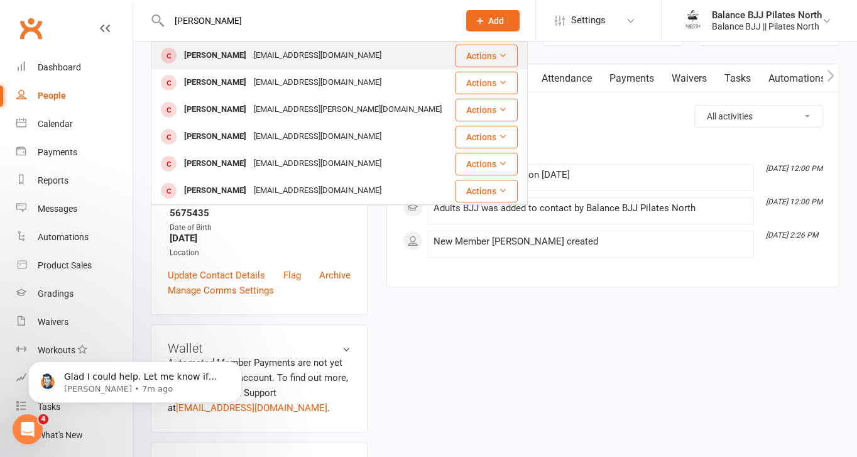
click at [215, 64] on div "[PERSON_NAME]" at bounding box center [215, 55] width 70 height 18
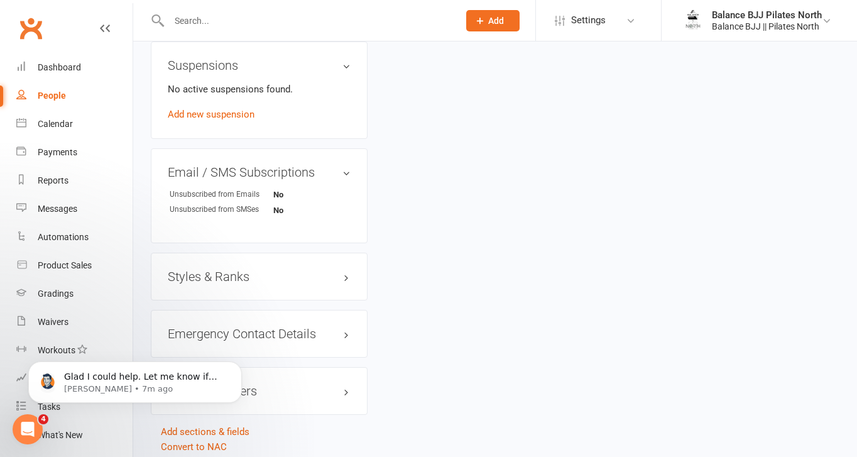
scroll to position [781, 0]
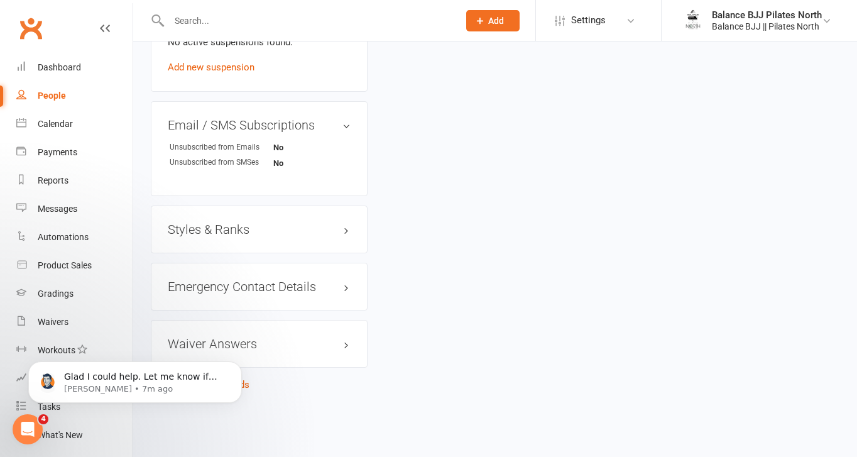
click at [263, 230] on h3 "Styles & Ranks" at bounding box center [259, 229] width 183 height 14
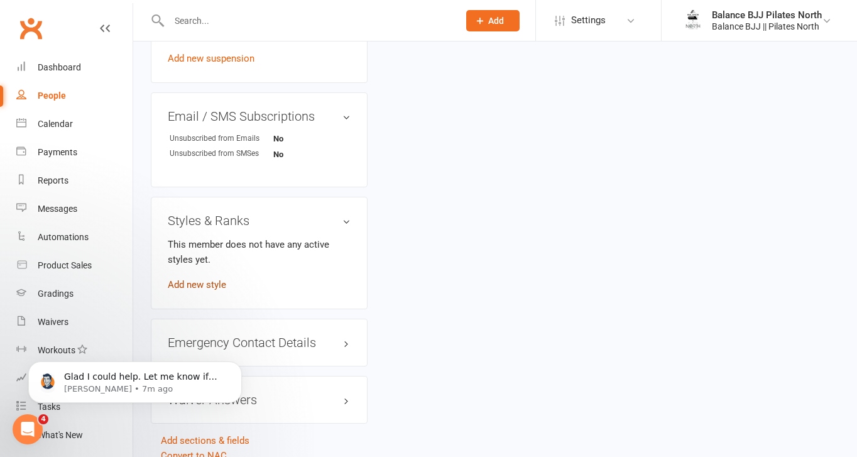
click at [208, 290] on link "Add new style" at bounding box center [197, 284] width 58 height 11
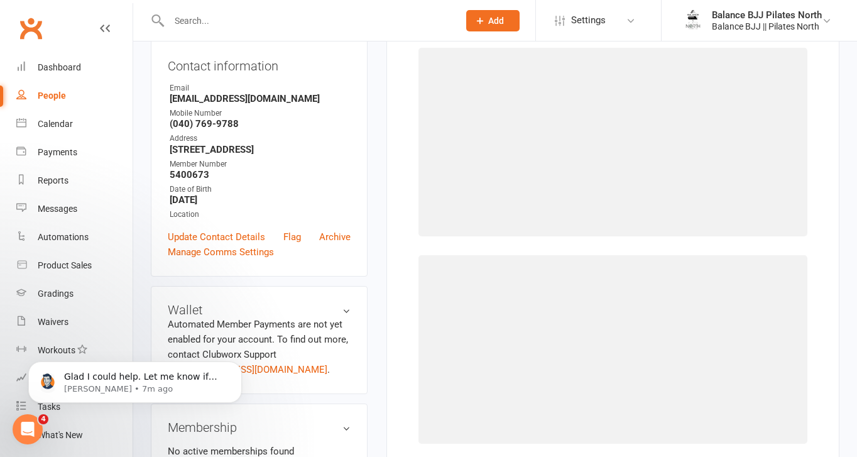
scroll to position [96, 0]
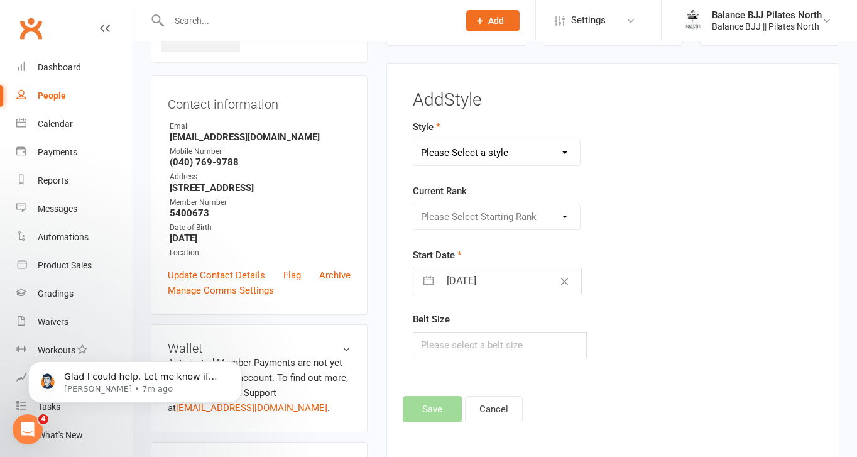
click at [540, 155] on select "Please Select a style Adults BJJ Kids BJJ" at bounding box center [496, 152] width 166 height 25
click at [413, 140] on select "Please Select a style Adults BJJ Kids BJJ" at bounding box center [496, 152] width 166 height 25
click at [533, 206] on select "Please Select Starting Rank" at bounding box center [496, 216] width 166 height 25
click at [413, 204] on select "Please Select Starting Rank White Belt White Belt - 1 Stripe White Belt - 2 Str…" at bounding box center [496, 216] width 166 height 25
click at [433, 409] on button "Save" at bounding box center [432, 409] width 59 height 26
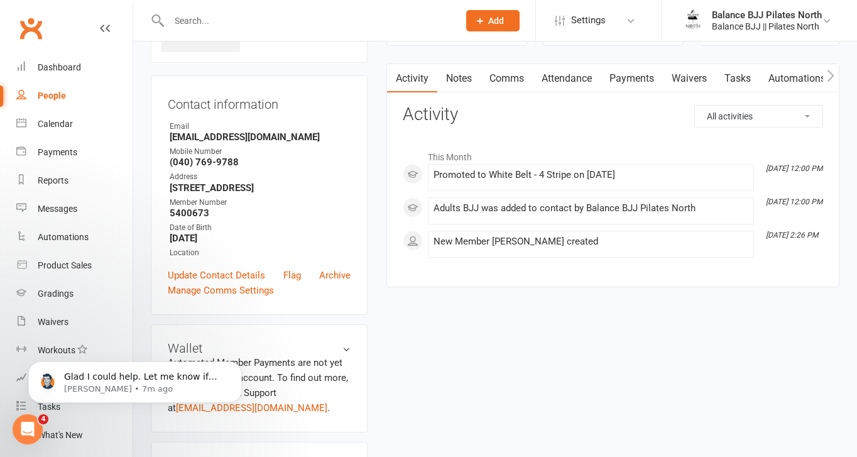
click at [384, 20] on input "text" at bounding box center [307, 21] width 285 height 18
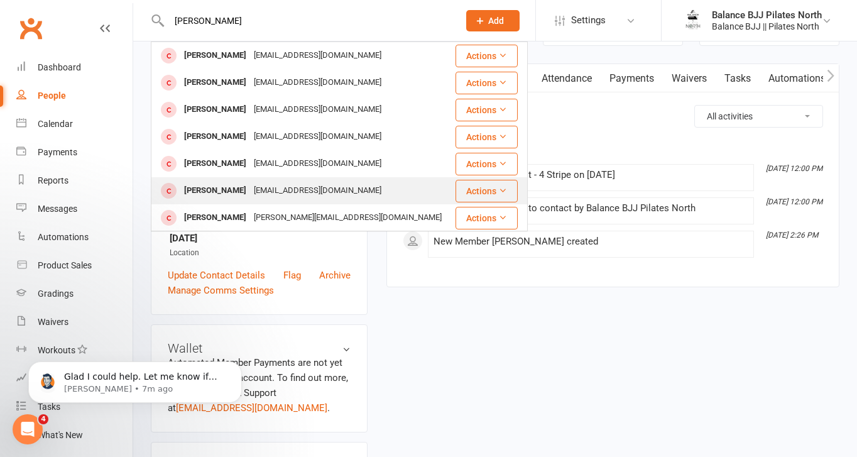
click at [310, 197] on div "[EMAIL_ADDRESS][DOMAIN_NAME]" at bounding box center [317, 191] width 135 height 18
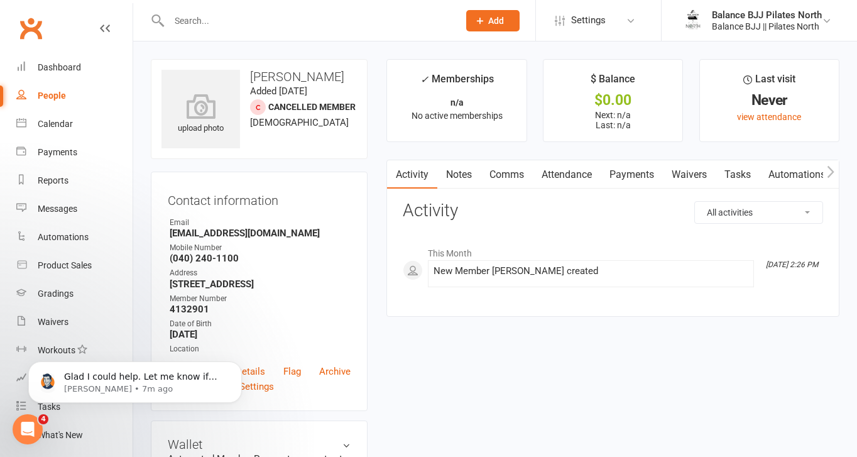
scroll to position [781, 0]
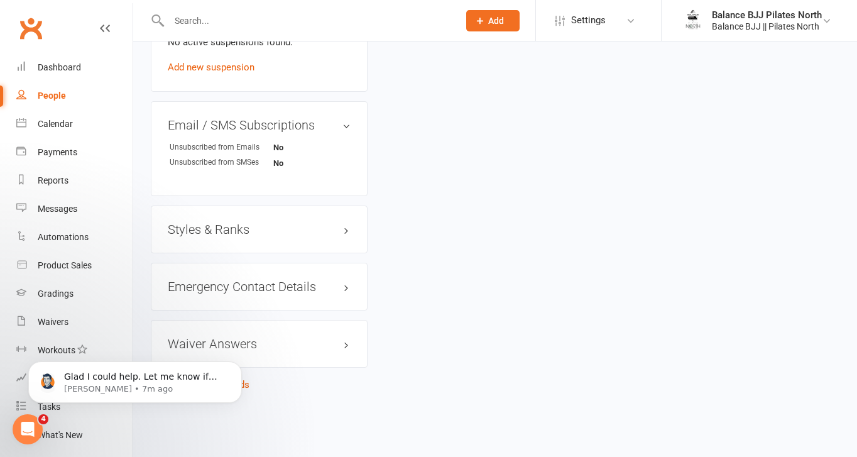
click at [264, 234] on h3 "Styles & Ranks" at bounding box center [259, 229] width 183 height 14
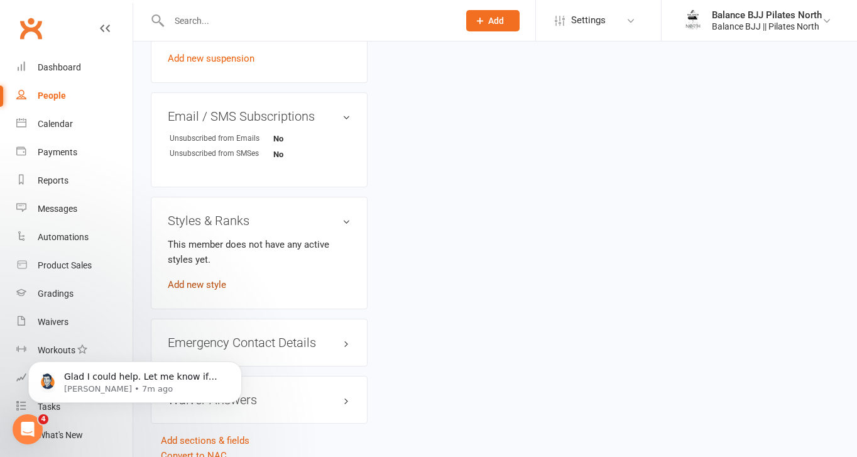
click at [213, 290] on link "Add new style" at bounding box center [197, 284] width 58 height 11
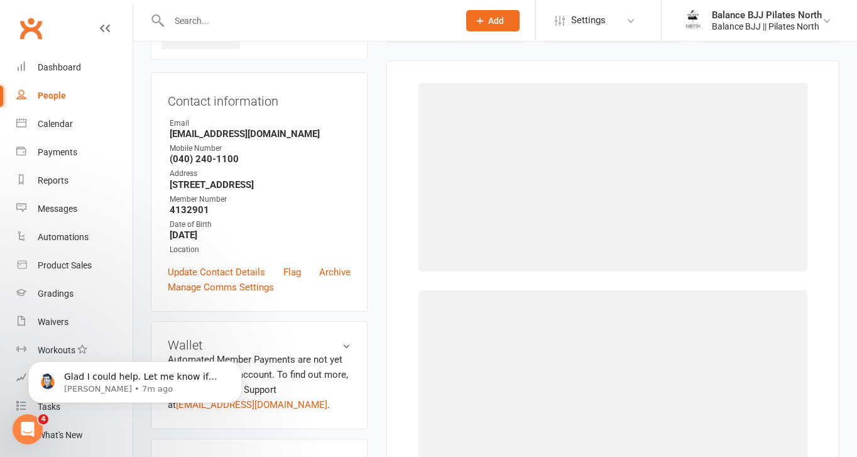
scroll to position [96, 0]
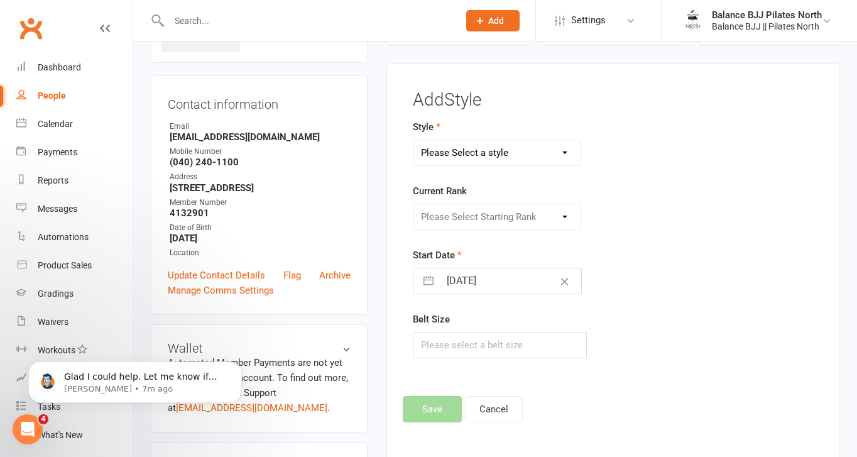
click at [500, 141] on select "Please Select a style Adults BJJ Kids BJJ" at bounding box center [496, 152] width 166 height 25
click at [413, 140] on select "Please Select a style Adults BJJ Kids BJJ" at bounding box center [496, 152] width 166 height 25
click at [486, 223] on select "Please Select Starting Rank" at bounding box center [496, 216] width 166 height 25
click at [413, 204] on select "Please Select Starting Rank White Belt White Belt - 1 Stripe White Belt - 2 Str…" at bounding box center [496, 216] width 166 height 25
click at [478, 219] on select "Please Select Starting Rank White Belt White Belt - 1 Stripe White Belt - 2 Str…" at bounding box center [496, 216] width 166 height 25
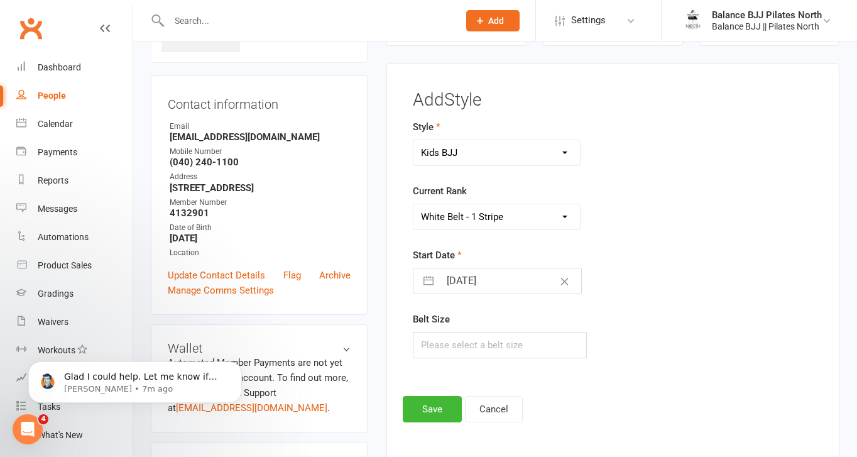
click at [413, 204] on select "Please Select Starting Rank White Belt White Belt - 1 Stripe White Belt - 2 Str…" at bounding box center [496, 216] width 166 height 25
click at [437, 410] on button "Save" at bounding box center [432, 409] width 59 height 26
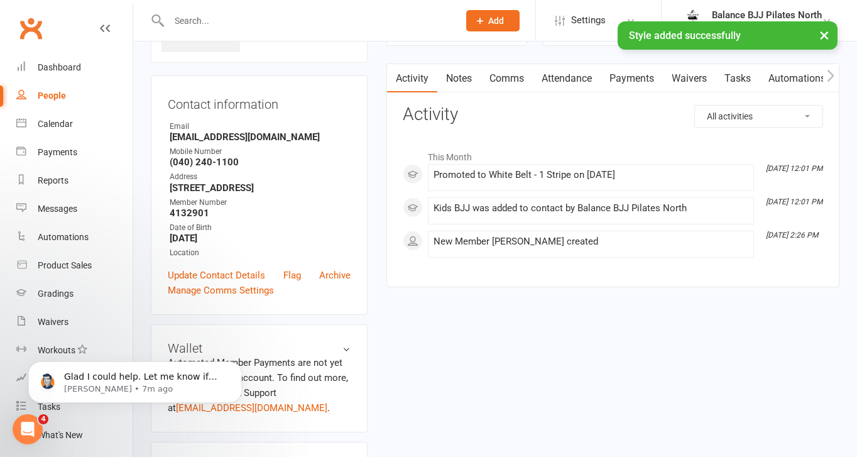
click at [257, 21] on div "× Style added successfully" at bounding box center [420, 21] width 840 height 0
click at [258, 11] on div at bounding box center [300, 20] width 299 height 41
click at [258, 21] on div "× Style added successfully" at bounding box center [420, 21] width 840 height 0
click at [226, 19] on input "text" at bounding box center [307, 21] width 285 height 18
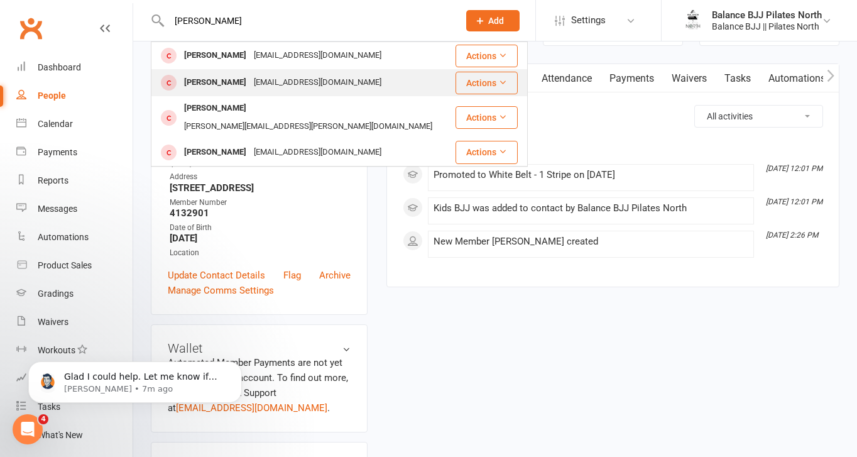
click at [220, 89] on div "[PERSON_NAME]" at bounding box center [215, 82] width 70 height 18
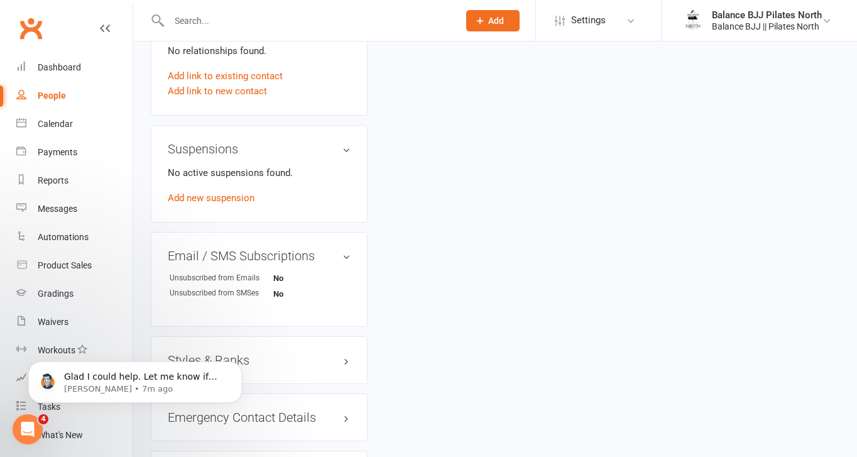
scroll to position [770, 0]
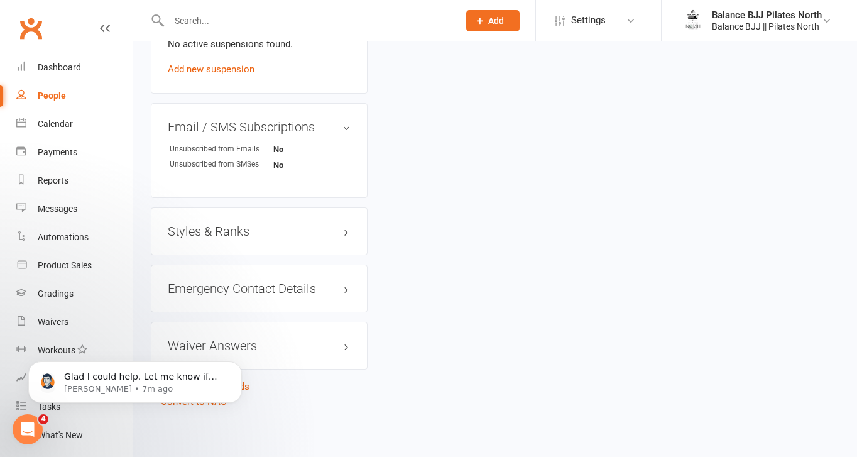
click at [226, 230] on h3 "Styles & Ranks" at bounding box center [259, 231] width 183 height 14
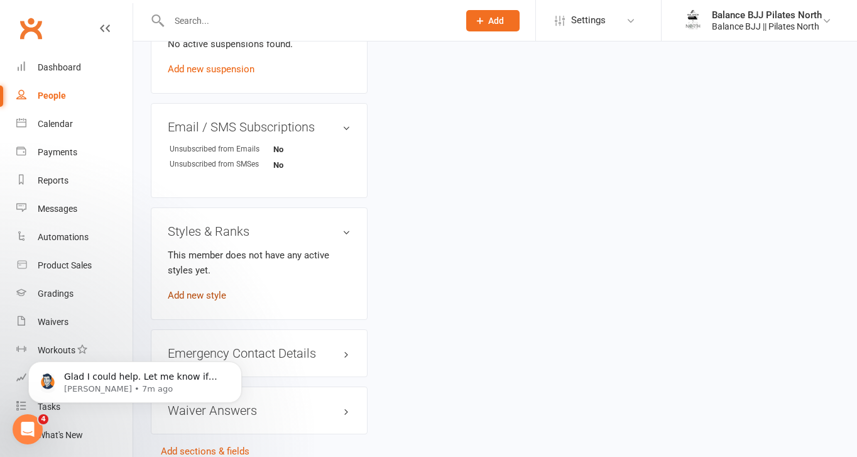
click at [182, 296] on link "Add new style" at bounding box center [197, 295] width 58 height 11
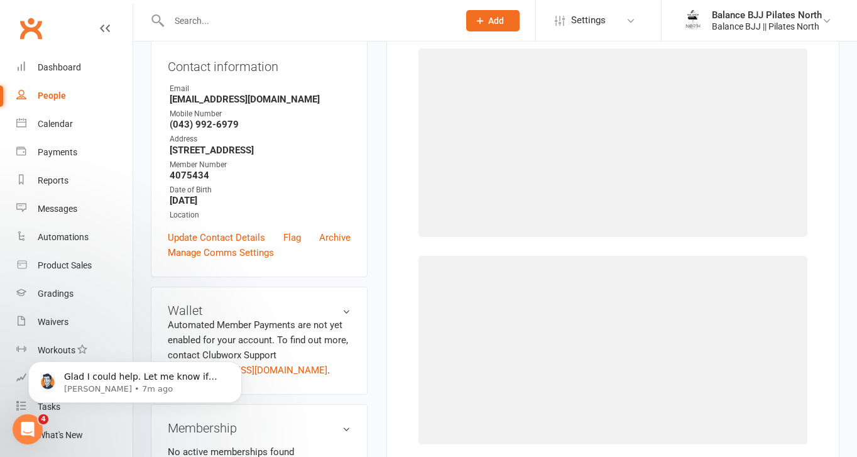
scroll to position [96, 0]
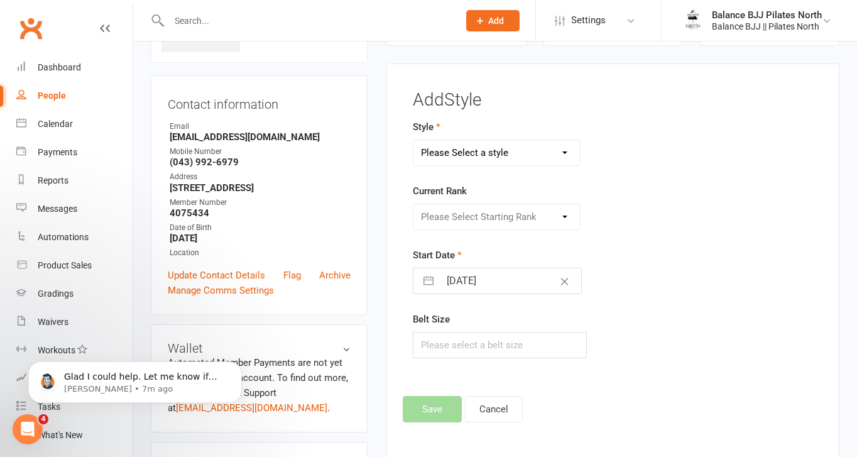
click at [526, 147] on select "Please Select a style Adults BJJ Kids BJJ" at bounding box center [496, 152] width 166 height 25
click at [413, 140] on select "Please Select a style Adults BJJ Kids BJJ" at bounding box center [496, 152] width 166 height 25
click at [509, 222] on select "Please Select Starting Rank White Belt White Belt - 1 Stripe White Belt - 2 Str…" at bounding box center [496, 216] width 166 height 25
click at [413, 204] on select "Please Select Starting Rank White Belt White Belt - 1 Stripe White Belt - 2 Str…" at bounding box center [496, 216] width 166 height 25
click at [435, 406] on button "Save" at bounding box center [432, 409] width 59 height 26
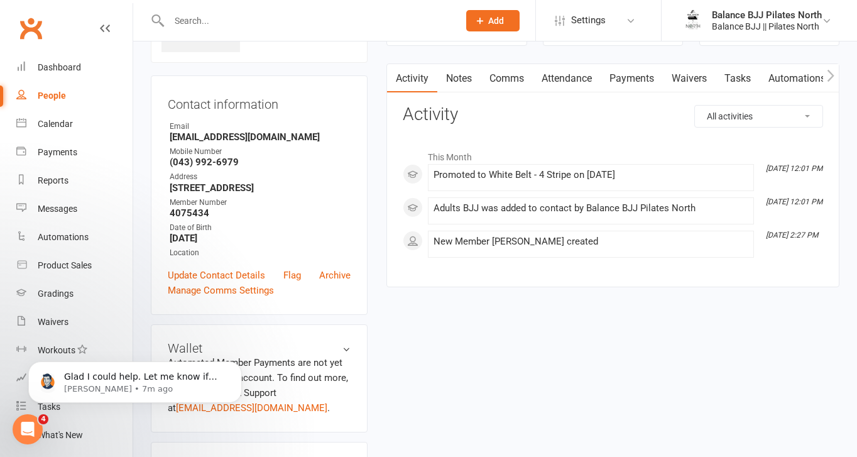
click at [239, 28] on input "text" at bounding box center [307, 21] width 285 height 18
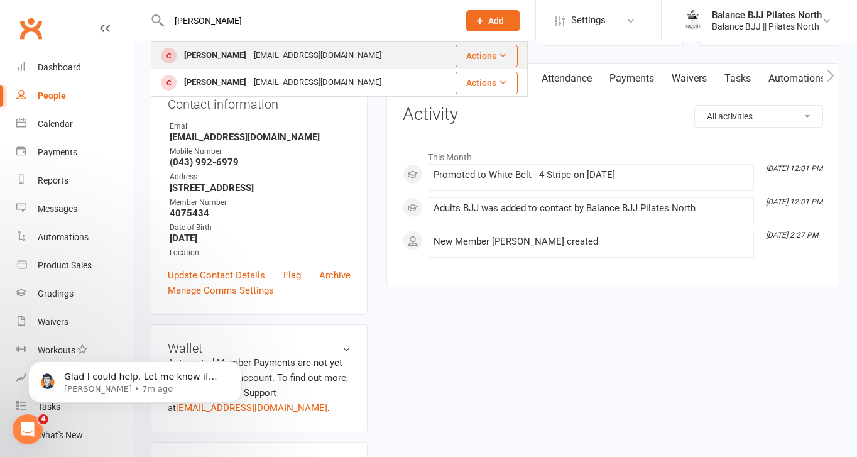
click at [225, 57] on div "[PERSON_NAME]" at bounding box center [215, 55] width 70 height 18
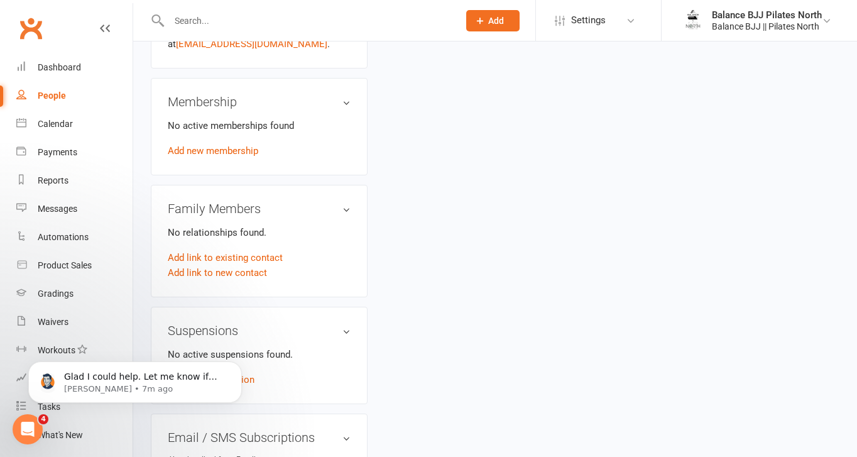
scroll to position [781, 0]
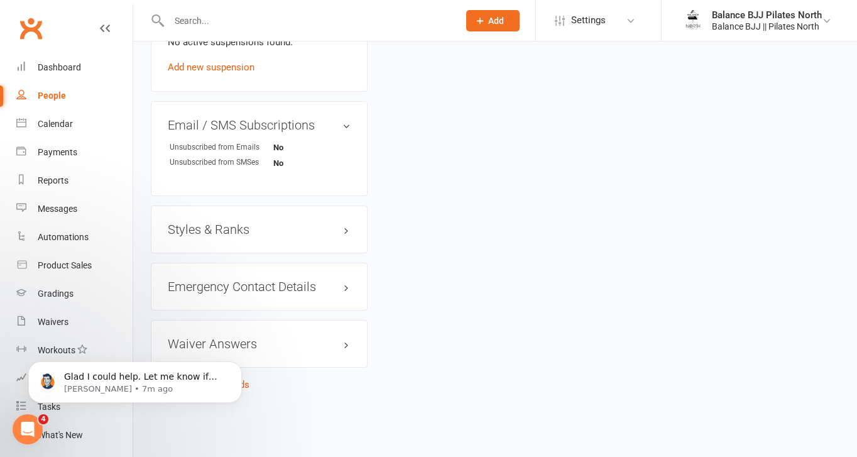
click at [211, 216] on div "Styles & Ranks" at bounding box center [259, 229] width 217 height 48
click at [214, 233] on h3 "Styles & Ranks" at bounding box center [259, 229] width 183 height 14
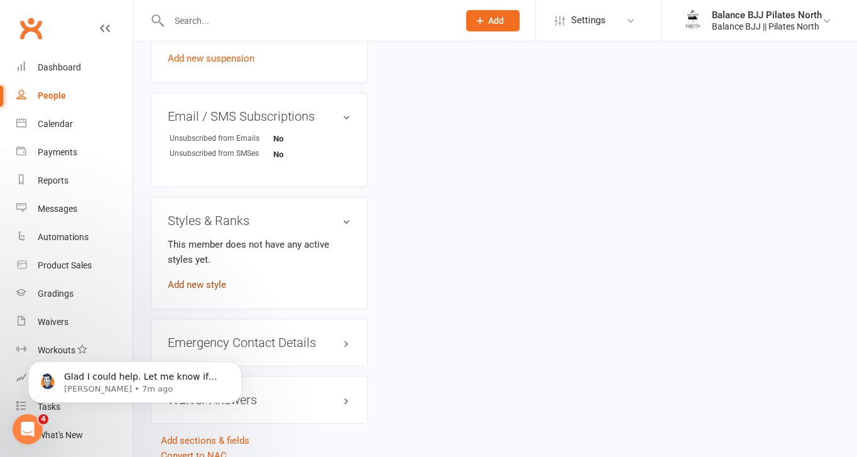
click at [209, 290] on link "Add new style" at bounding box center [197, 284] width 58 height 11
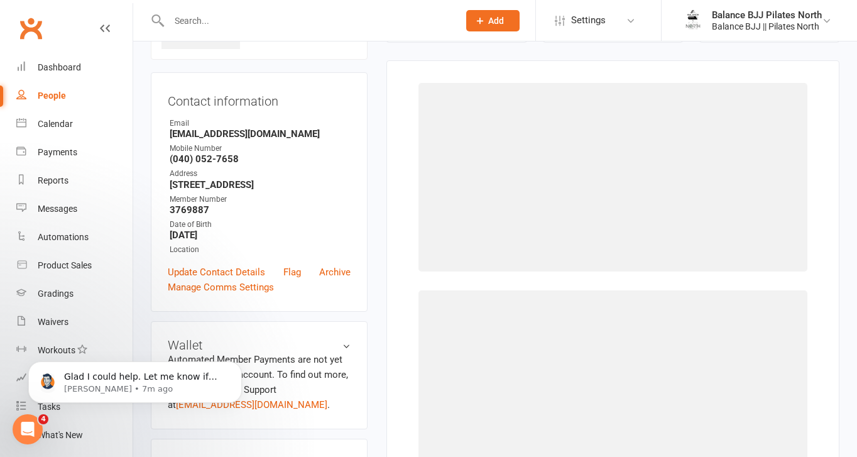
scroll to position [96, 0]
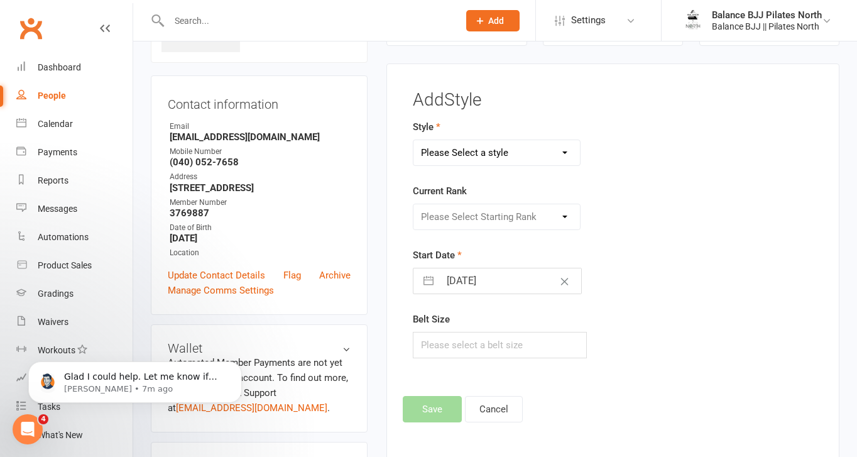
click at [519, 154] on select "Please Select a style Adults BJJ Kids BJJ" at bounding box center [496, 152] width 166 height 25
click at [413, 140] on select "Please Select a style Adults BJJ Kids BJJ" at bounding box center [496, 152] width 166 height 25
click at [495, 220] on select "Please Select Starting Rank White Belt White Belt - 1 Stripe White Belt - 2 Str…" at bounding box center [496, 216] width 166 height 25
click at [413, 204] on select "Please Select Starting Rank White Belt White Belt - 1 Stripe White Belt - 2 Str…" at bounding box center [496, 216] width 166 height 25
click at [447, 412] on button "Save" at bounding box center [432, 409] width 59 height 26
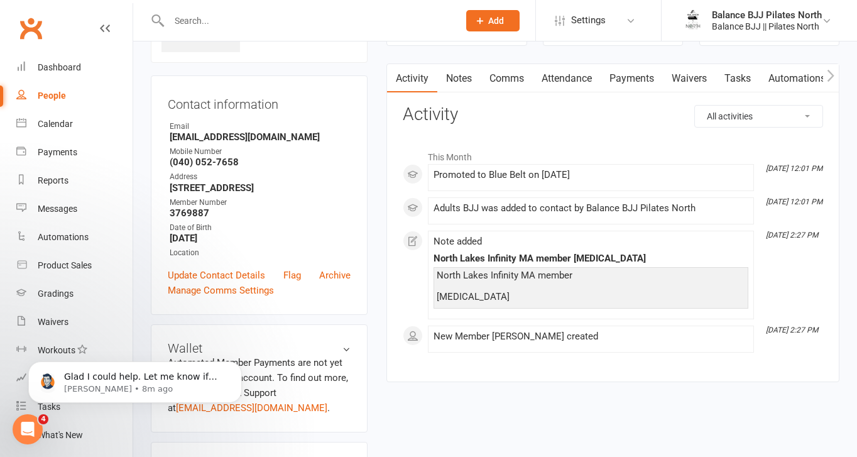
click at [198, 18] on input "text" at bounding box center [307, 21] width 285 height 18
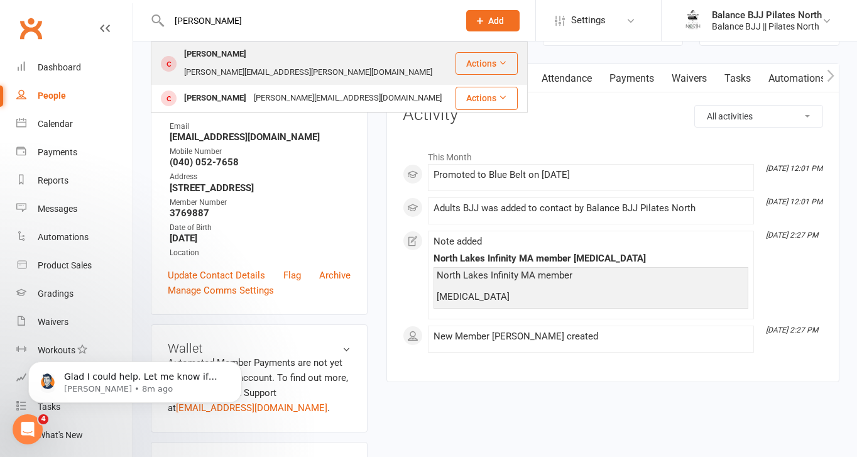
click at [200, 48] on div "[PERSON_NAME]" at bounding box center [215, 54] width 70 height 18
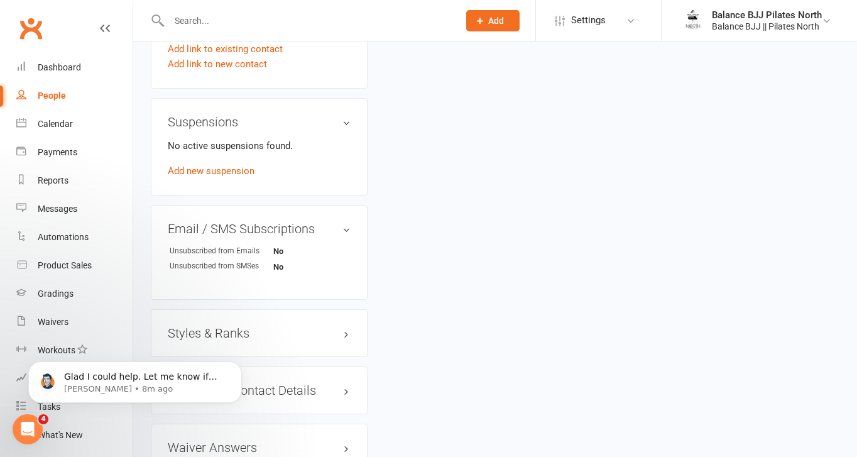
scroll to position [770, 0]
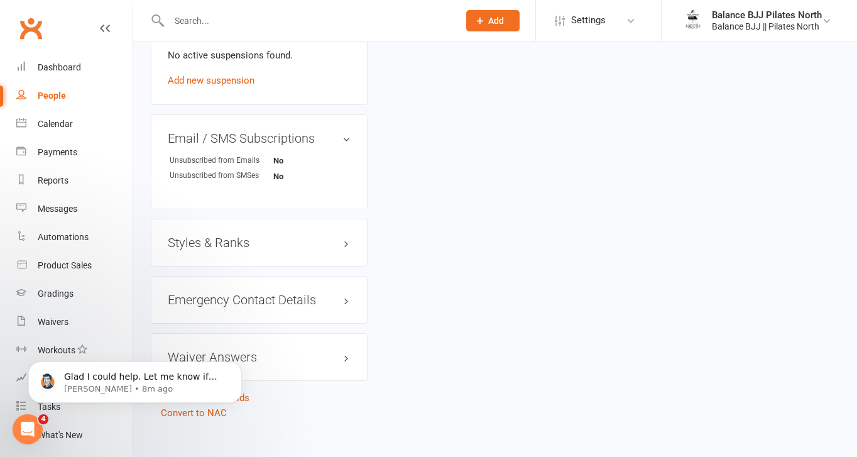
click at [214, 236] on h3 "Styles & Ranks" at bounding box center [259, 243] width 183 height 14
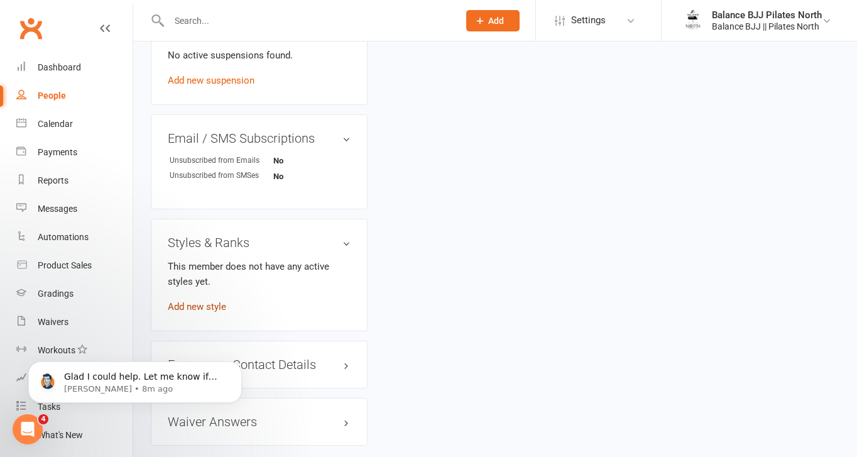
click at [210, 301] on link "Add new style" at bounding box center [197, 306] width 58 height 11
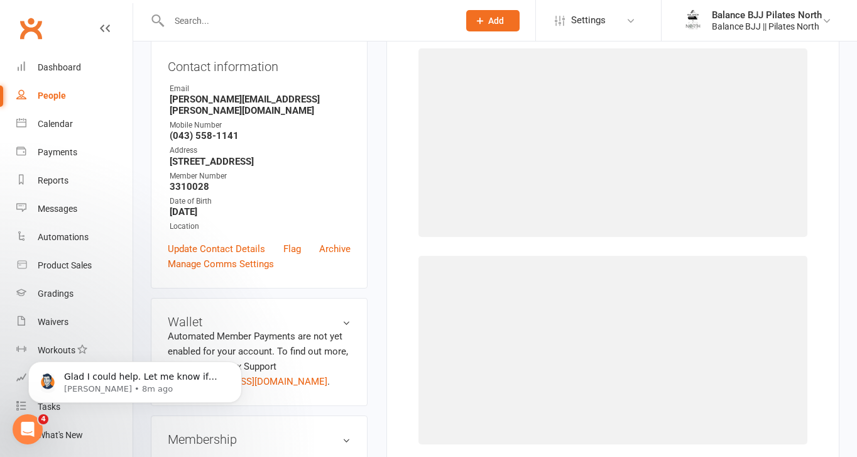
scroll to position [96, 0]
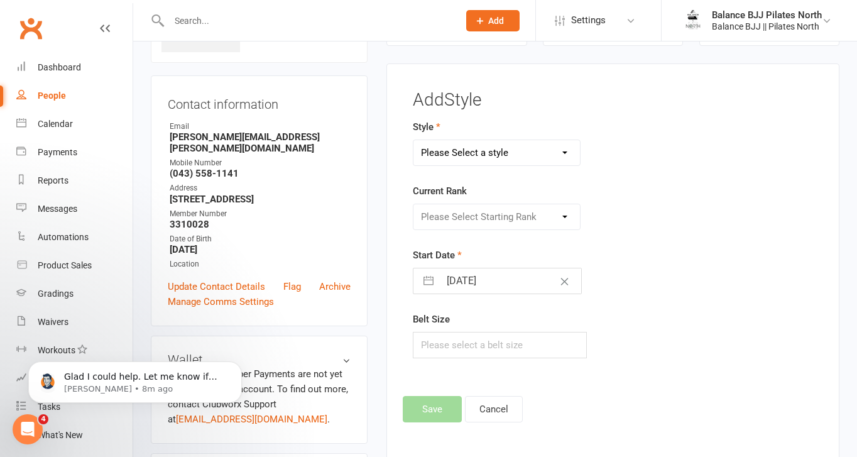
click at [520, 151] on select "Please Select a style Adults BJJ Kids BJJ" at bounding box center [496, 152] width 166 height 25
click at [413, 140] on select "Please Select a style Adults BJJ Kids BJJ" at bounding box center [496, 152] width 166 height 25
click at [511, 217] on select "Please Select Starting Rank" at bounding box center [496, 216] width 166 height 25
click at [413, 204] on select "Please Select Starting Rank White Belt White Belt - 1 Stripe White Belt - 2 Str…" at bounding box center [496, 216] width 166 height 25
click at [433, 411] on button "Save" at bounding box center [432, 409] width 59 height 26
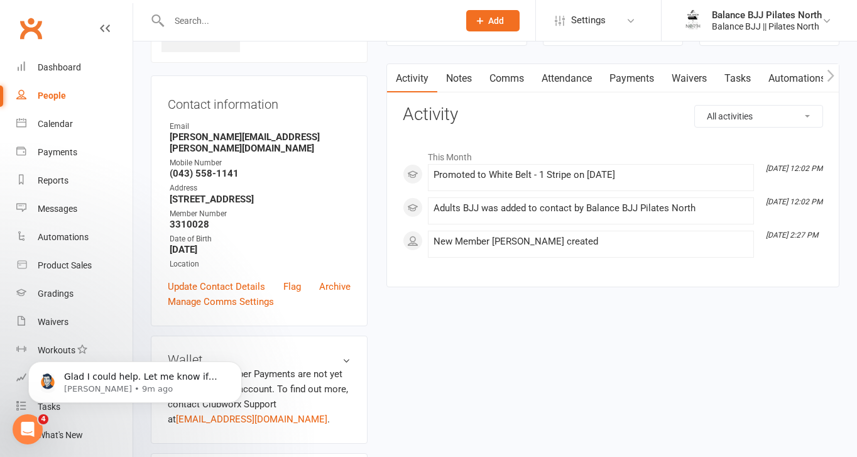
click at [269, 10] on div at bounding box center [300, 20] width 299 height 41
click at [271, 21] on input "text" at bounding box center [307, 21] width 285 height 18
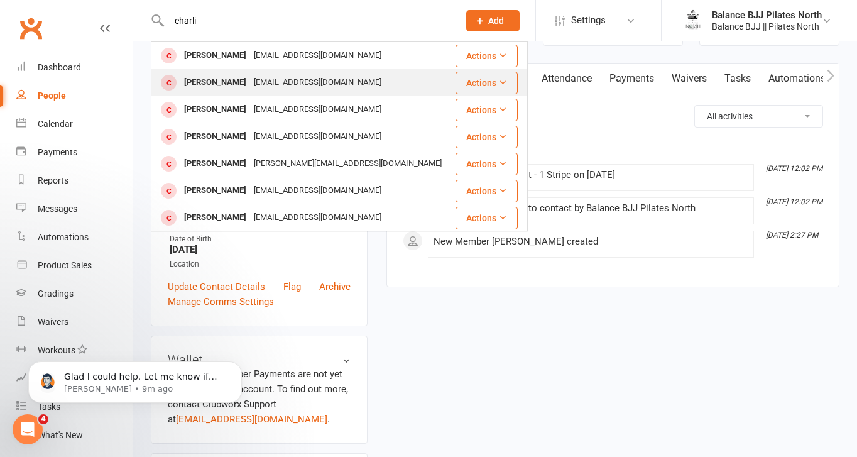
click at [250, 91] on div "[EMAIL_ADDRESS][DOMAIN_NAME]" at bounding box center [317, 82] width 135 height 18
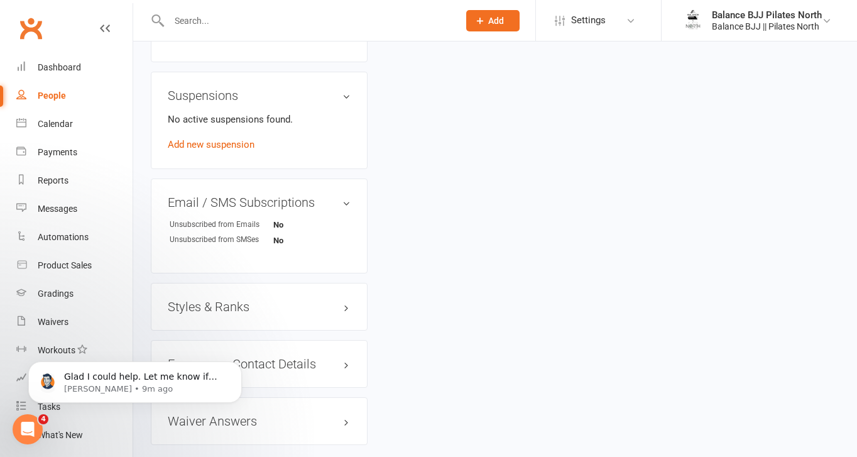
scroll to position [781, 0]
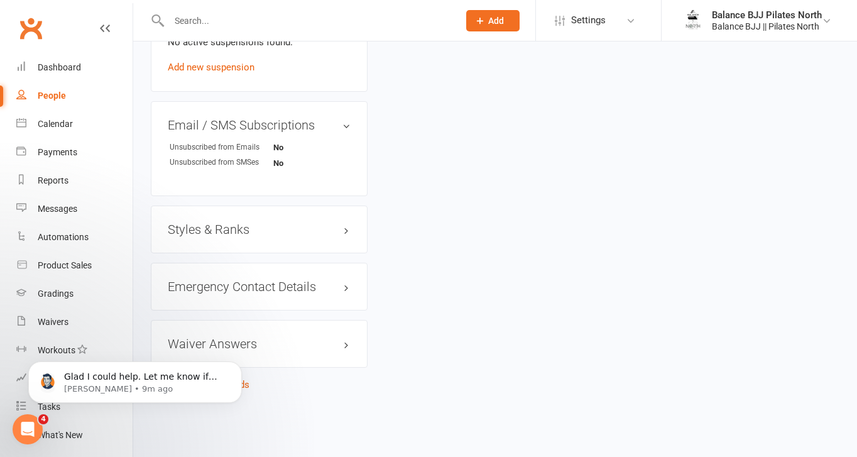
click at [217, 228] on h3 "Styles & Ranks" at bounding box center [259, 229] width 183 height 14
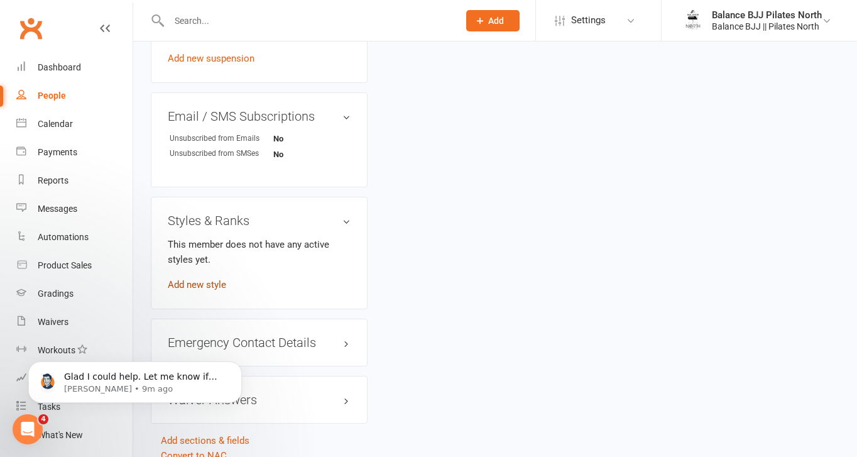
click at [201, 290] on link "Add new style" at bounding box center [197, 284] width 58 height 11
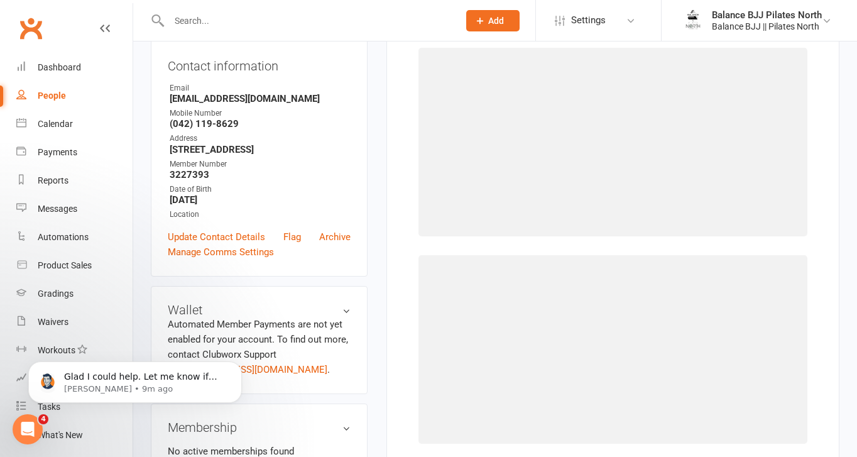
scroll to position [96, 0]
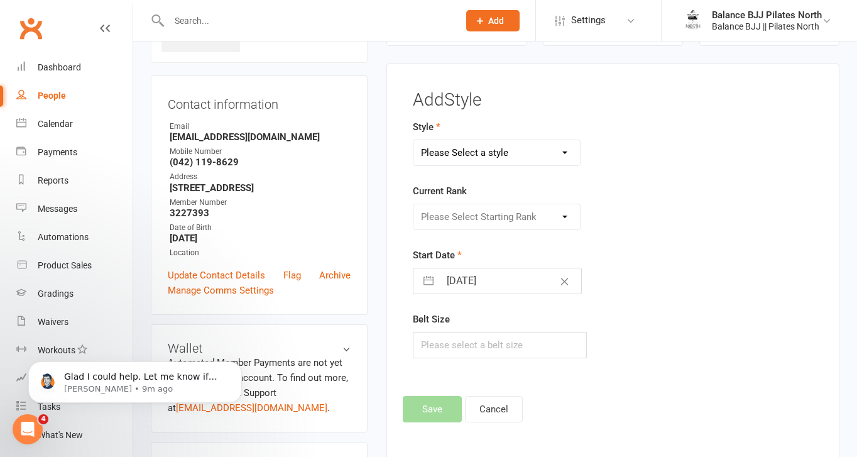
click at [541, 155] on select "Please Select a style Adults BJJ Kids BJJ" at bounding box center [496, 152] width 166 height 25
click at [413, 140] on select "Please Select a style Adults BJJ Kids BJJ" at bounding box center [496, 152] width 166 height 25
click at [523, 207] on select "Please Select Starting Rank" at bounding box center [496, 216] width 166 height 25
click at [413, 204] on select "Please Select Starting Rank White Belt White Belt - 1 Stripe White Belt - 2 Str…" at bounding box center [496, 216] width 166 height 25
click at [437, 406] on button "Save" at bounding box center [432, 409] width 59 height 26
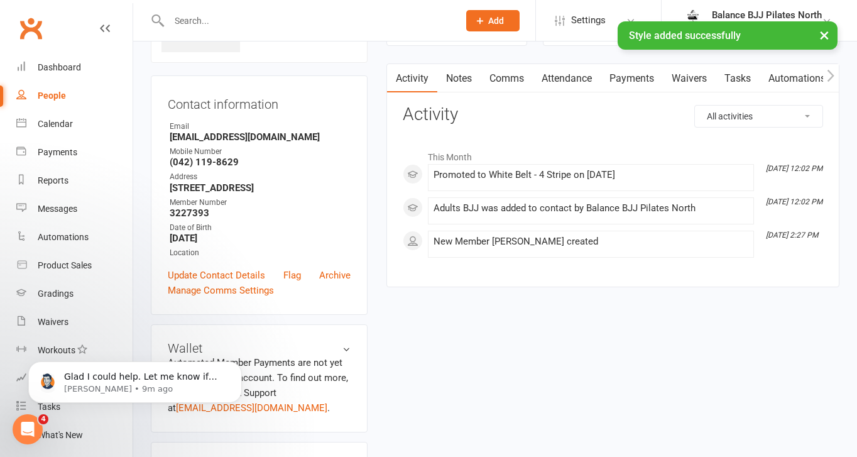
click at [312, 21] on div "× Style added successfully" at bounding box center [420, 21] width 840 height 0
click at [263, 6] on div at bounding box center [300, 20] width 299 height 41
click at [258, 19] on input "text" at bounding box center [307, 21] width 285 height 18
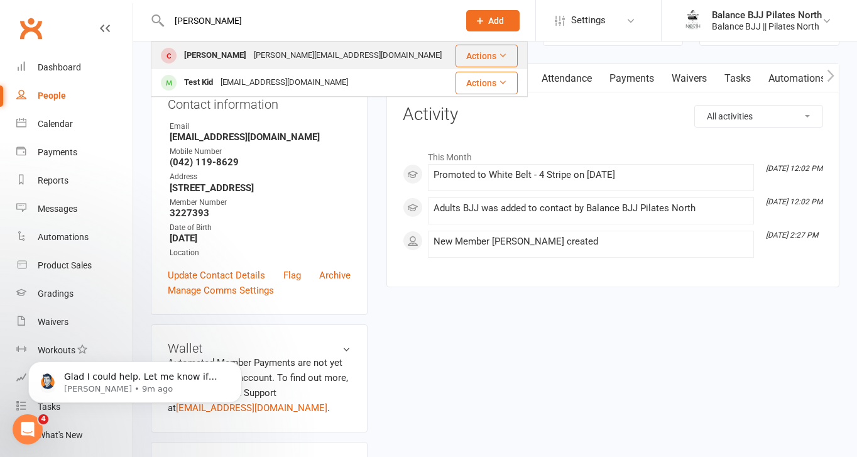
click at [228, 57] on div "[PERSON_NAME]" at bounding box center [215, 55] width 70 height 18
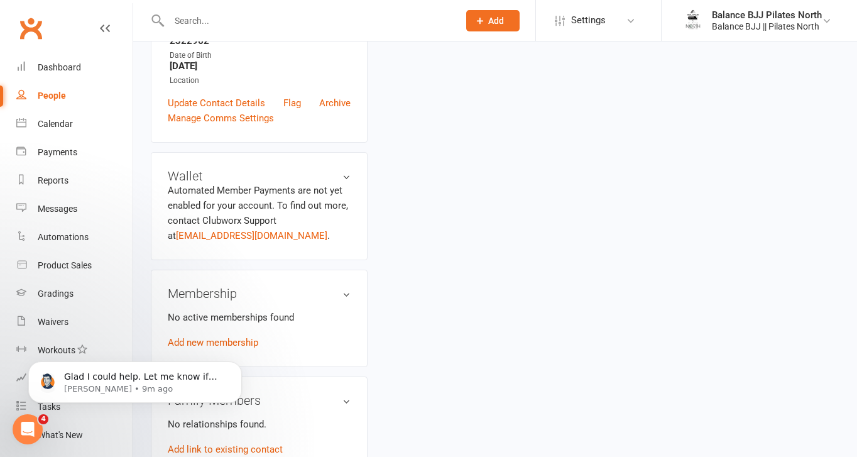
scroll to position [770, 0]
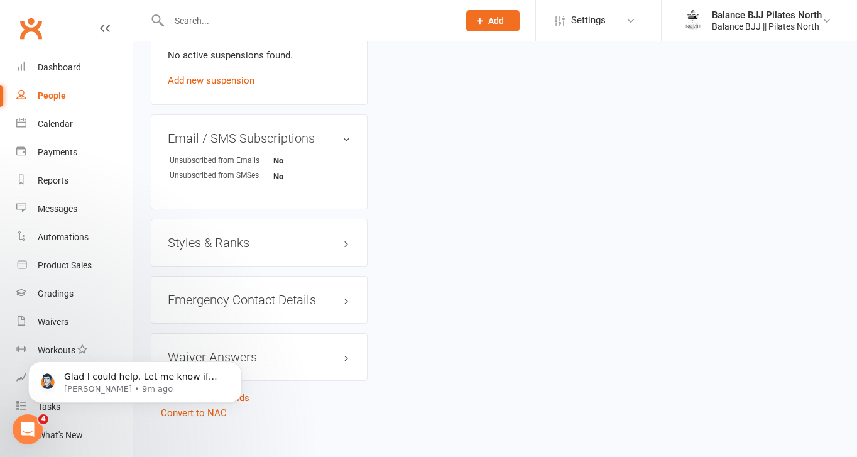
click at [202, 236] on h3 "Styles & Ranks" at bounding box center [259, 243] width 183 height 14
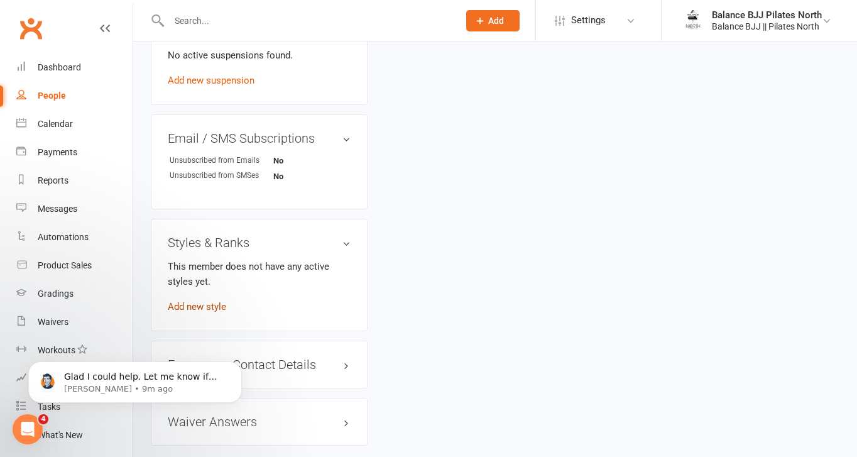
click at [222, 301] on link "Add new style" at bounding box center [197, 306] width 58 height 11
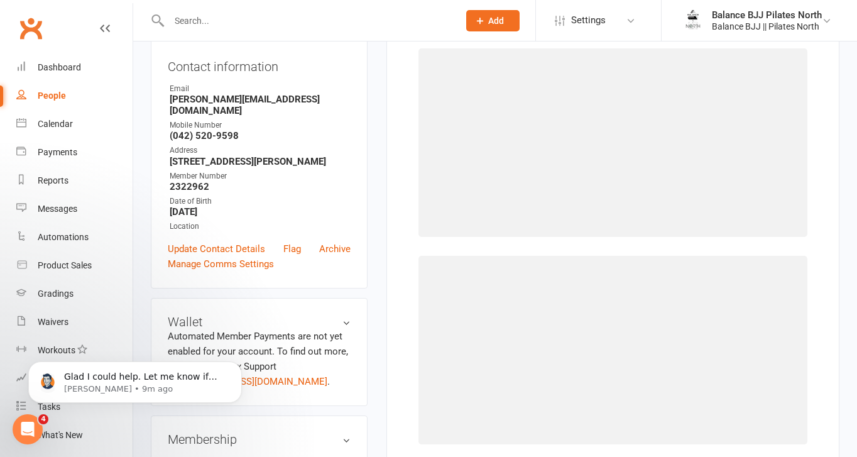
scroll to position [96, 0]
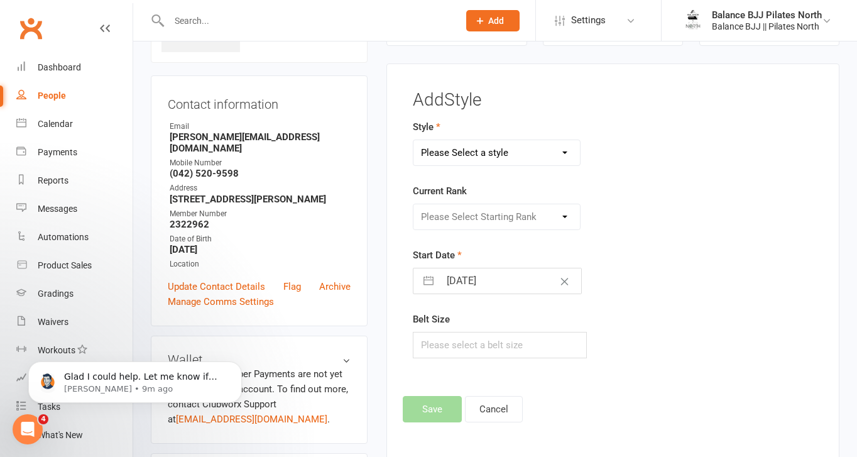
click at [491, 161] on select "Please Select a style Adults BJJ Kids BJJ" at bounding box center [496, 152] width 166 height 25
click at [413, 140] on select "Please Select a style Adults BJJ Kids BJJ" at bounding box center [496, 152] width 166 height 25
click at [484, 217] on select "Please Select Starting Rank White Belt White Belt - 1 Stripe White Belt - 2 Str…" at bounding box center [496, 216] width 166 height 25
click at [413, 204] on select "Please Select Starting Rank White Belt White Belt - 1 Stripe White Belt - 2 Str…" at bounding box center [496, 216] width 166 height 25
click at [435, 404] on button "Save" at bounding box center [432, 409] width 59 height 26
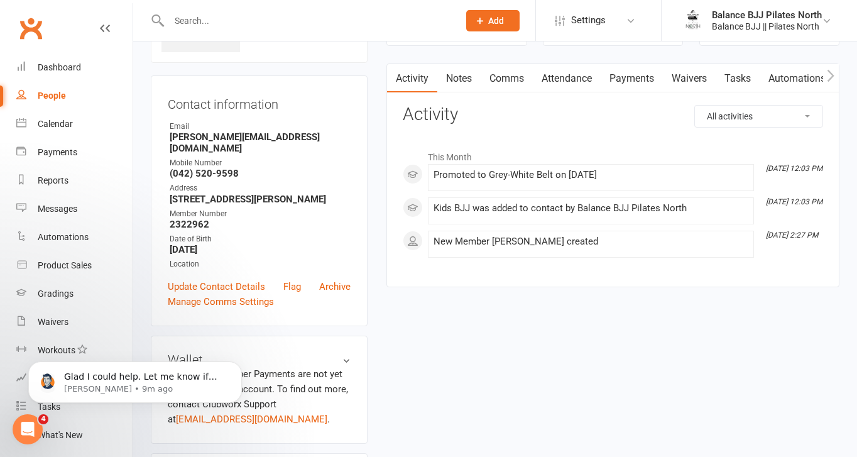
click at [349, 22] on input "text" at bounding box center [307, 21] width 285 height 18
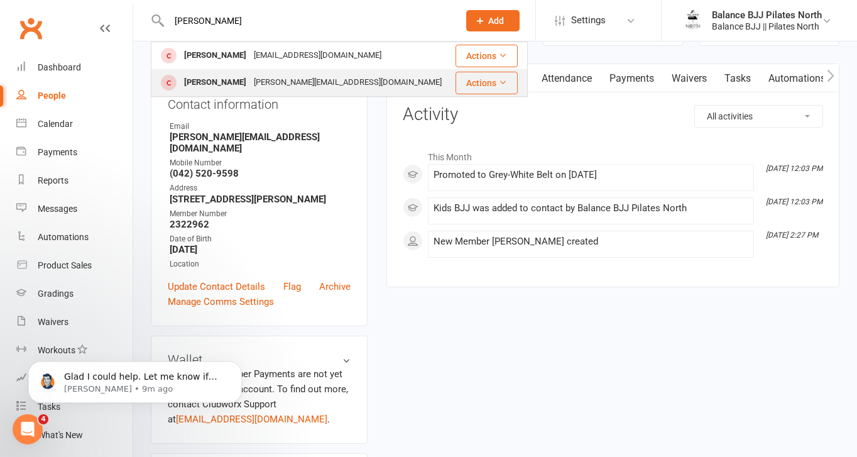
click at [330, 81] on div "[PERSON_NAME] [PERSON_NAME][EMAIL_ADDRESS][DOMAIN_NAME]" at bounding box center [303, 83] width 302 height 26
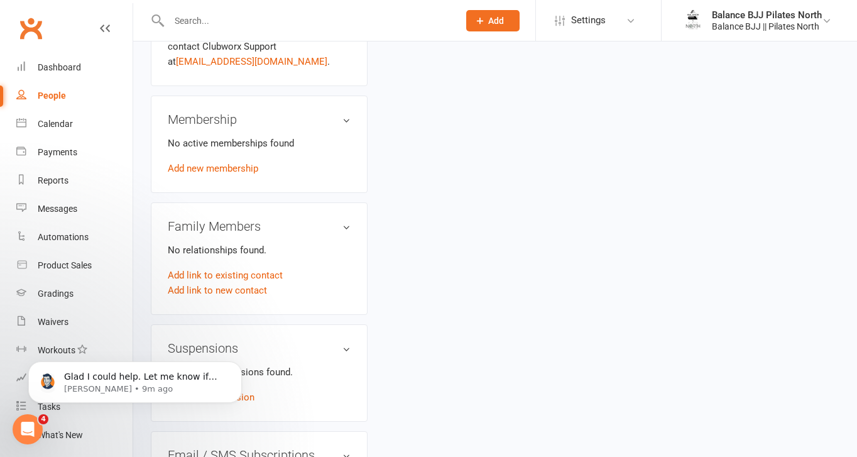
scroll to position [770, 0]
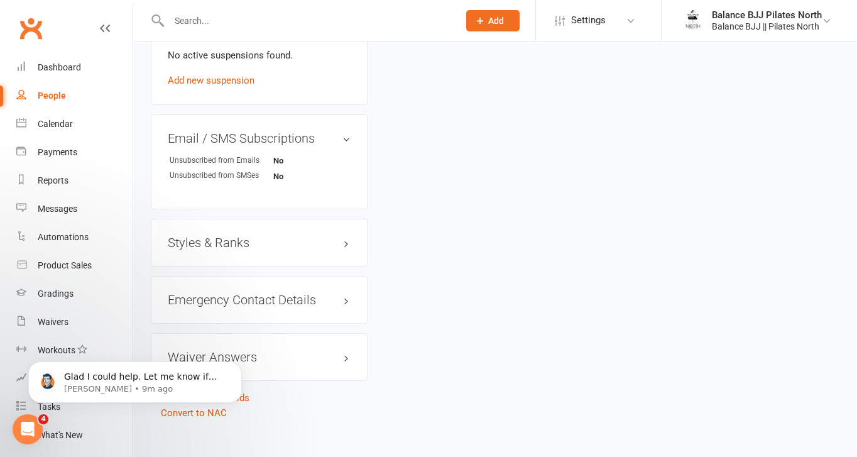
click at [187, 236] on h3 "Styles & Ranks" at bounding box center [259, 243] width 183 height 14
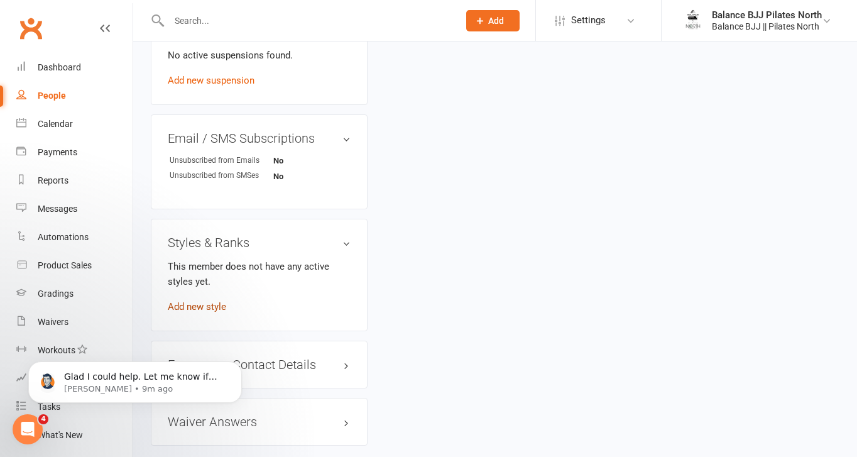
click at [207, 301] on link "Add new style" at bounding box center [197, 306] width 58 height 11
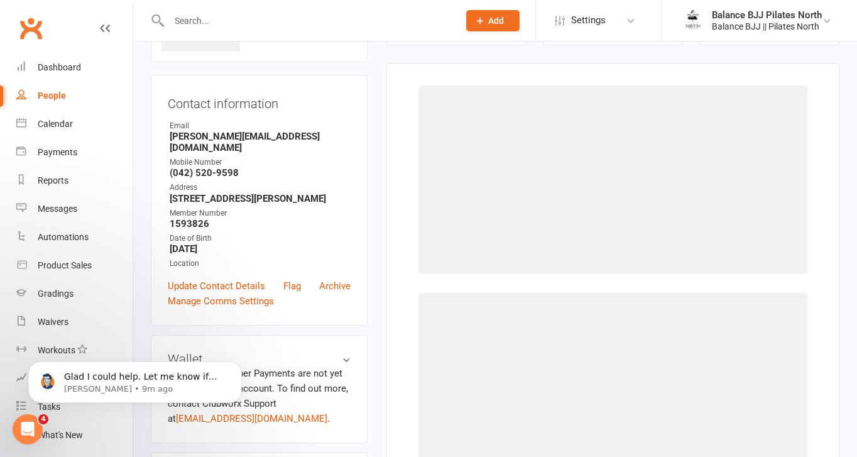
scroll to position [96, 0]
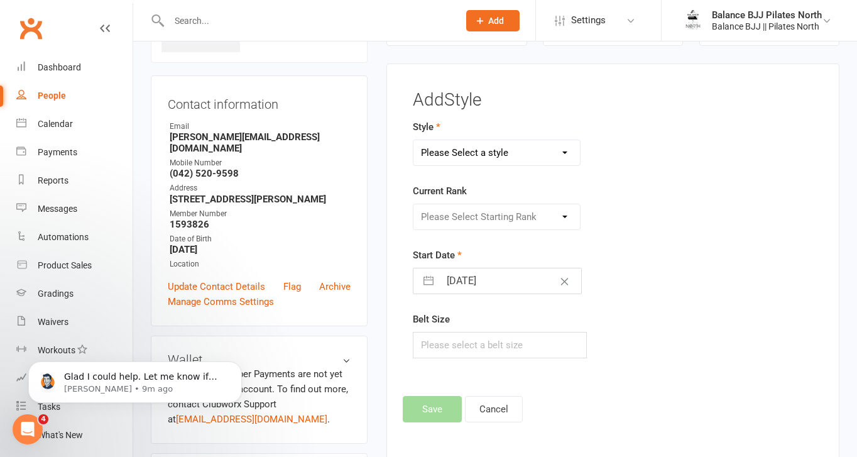
click at [527, 155] on select "Please Select a style Adults BJJ Kids BJJ" at bounding box center [496, 152] width 166 height 25
click at [413, 140] on select "Please Select a style Adults BJJ Kids BJJ" at bounding box center [496, 152] width 166 height 25
click at [503, 215] on select "Please Select Starting Rank" at bounding box center [496, 216] width 166 height 25
click at [413, 204] on select "Please Select Starting Rank White Belt White Belt - 1 Stripe White Belt - 2 Str…" at bounding box center [496, 216] width 166 height 25
click at [423, 401] on button "Save" at bounding box center [432, 409] width 59 height 26
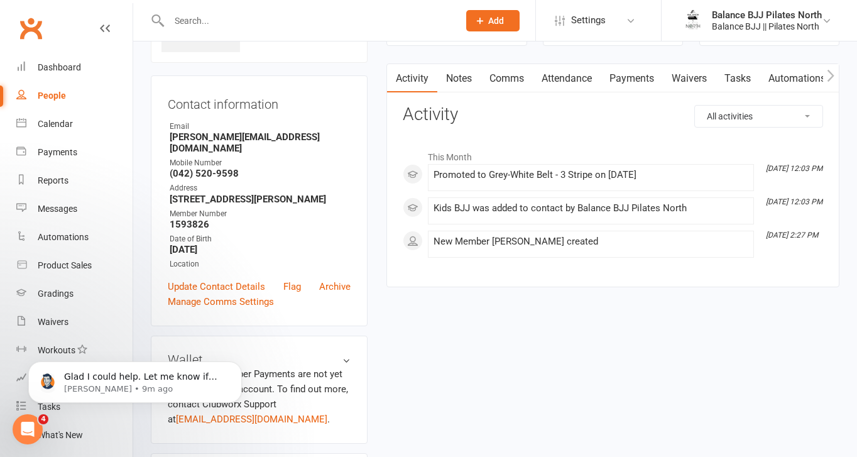
click at [230, 22] on input "text" at bounding box center [307, 21] width 285 height 18
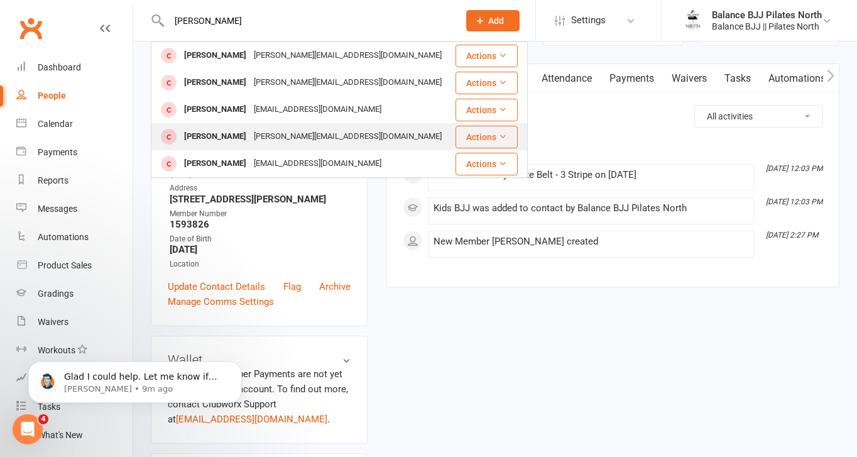
click at [223, 141] on div "[PERSON_NAME]" at bounding box center [215, 137] width 70 height 18
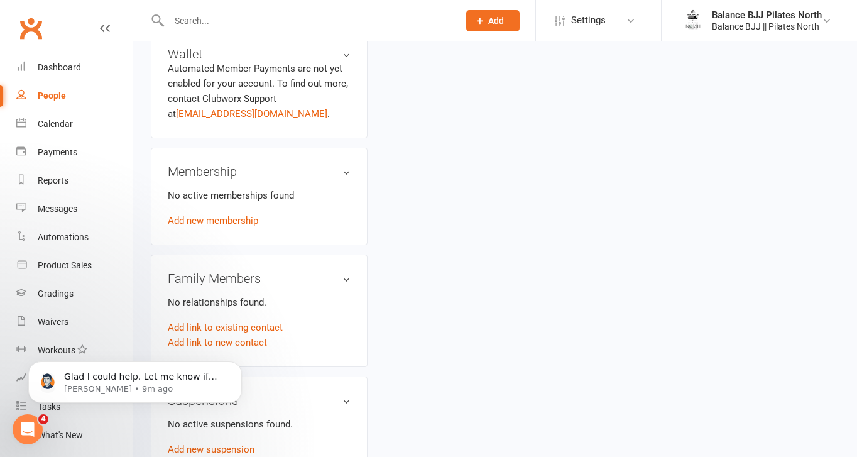
scroll to position [770, 0]
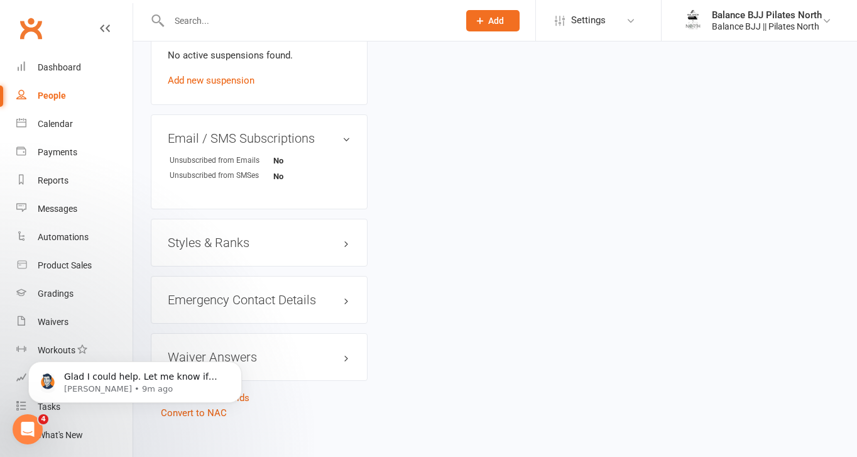
click at [206, 236] on h3 "Styles & Ranks" at bounding box center [259, 243] width 183 height 14
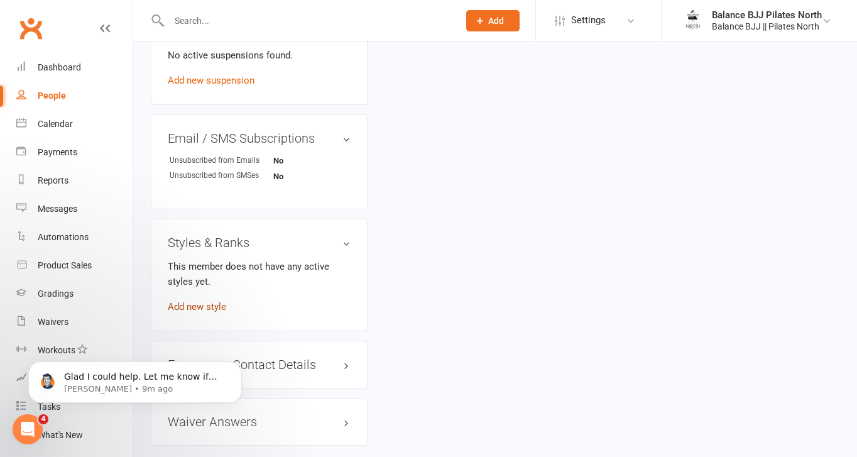
click at [188, 301] on link "Add new style" at bounding box center [197, 306] width 58 height 11
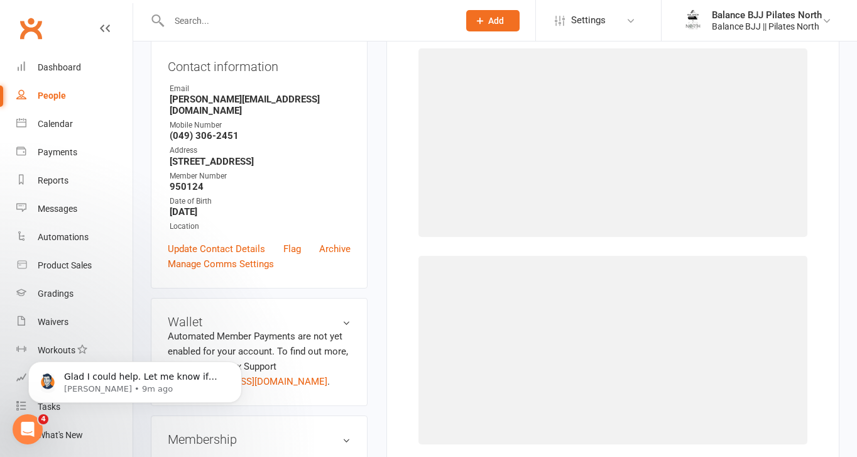
scroll to position [96, 0]
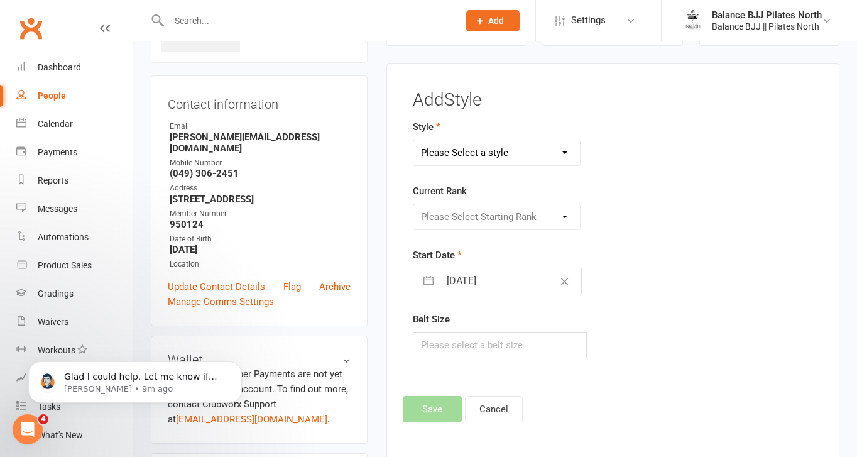
click at [529, 151] on select "Please Select a style Adults BJJ Kids BJJ" at bounding box center [496, 152] width 166 height 25
click at [413, 140] on select "Please Select a style Adults BJJ Kids BJJ" at bounding box center [496, 152] width 166 height 25
click at [517, 205] on select "Please Select Starting Rank" at bounding box center [496, 216] width 166 height 25
click at [413, 204] on select "Please Select Starting Rank White Belt White Belt - 1 Stripe White Belt - 2 Str…" at bounding box center [496, 216] width 166 height 25
click at [442, 413] on button "Save" at bounding box center [432, 409] width 59 height 26
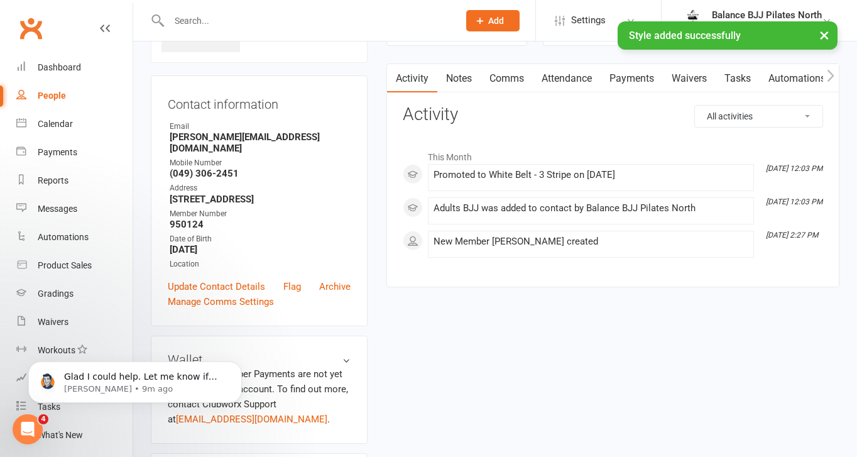
click at [309, 21] on div "× Style added successfully" at bounding box center [420, 21] width 840 height 0
click at [305, 18] on input "text" at bounding box center [307, 21] width 285 height 18
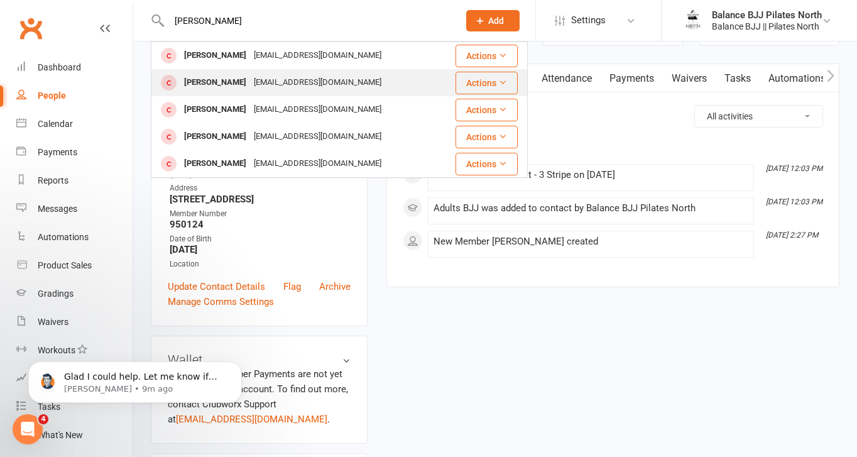
click at [289, 85] on div "[EMAIL_ADDRESS][DOMAIN_NAME]" at bounding box center [317, 82] width 135 height 18
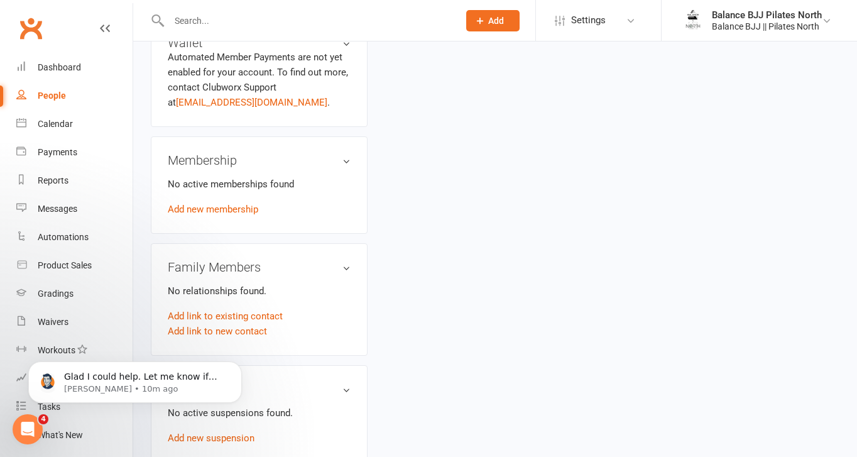
scroll to position [770, 0]
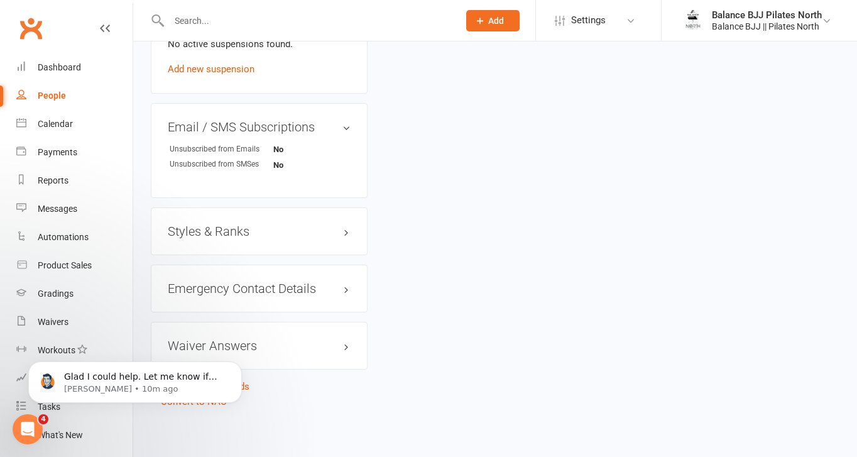
click at [246, 229] on h3 "Styles & Ranks" at bounding box center [259, 231] width 183 height 14
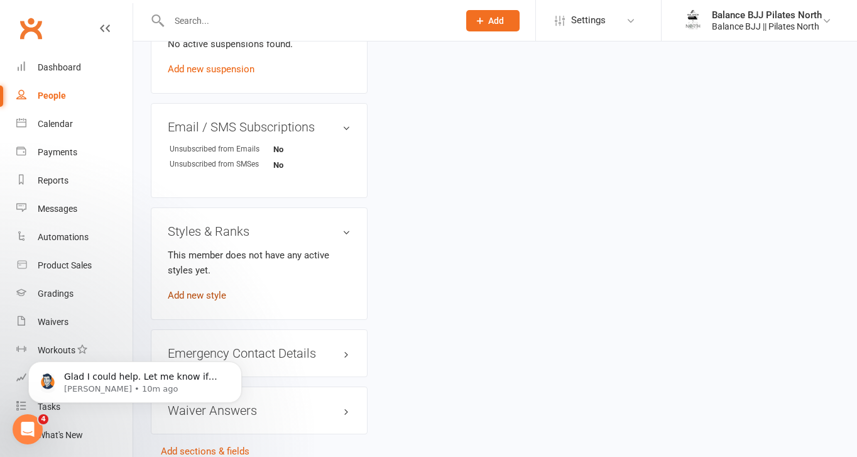
click at [193, 291] on link "Add new style" at bounding box center [197, 295] width 58 height 11
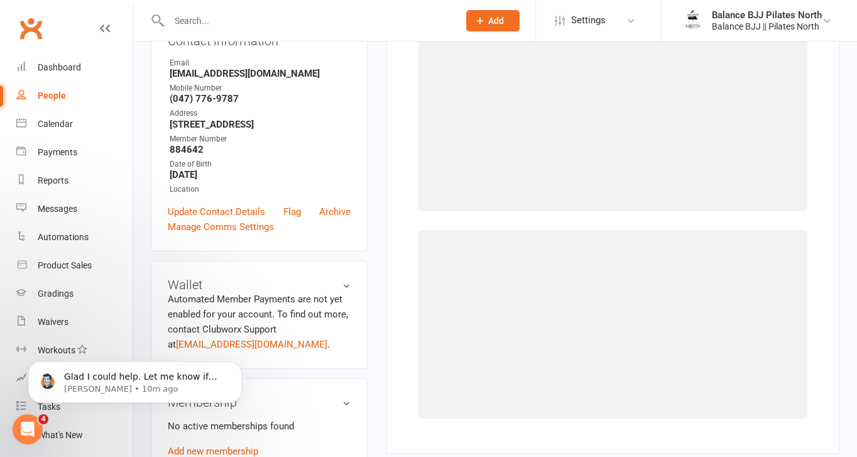
scroll to position [96, 0]
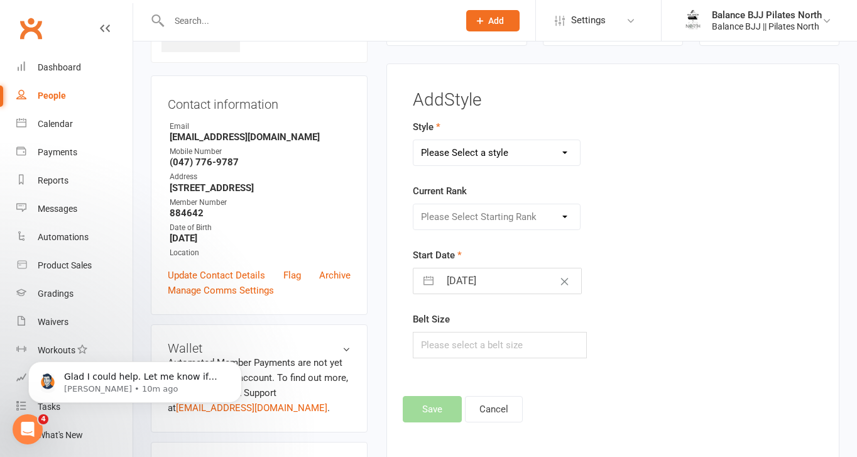
click at [474, 150] on select "Please Select a style Adults BJJ Kids BJJ" at bounding box center [496, 152] width 166 height 25
click at [413, 140] on select "Please Select a style Adults BJJ Kids BJJ" at bounding box center [496, 152] width 166 height 25
click at [480, 224] on select "Please Select Starting Rank White Belt White Belt - 1 Stripe White Belt - 2 Str…" at bounding box center [496, 216] width 166 height 25
click at [413, 204] on select "Please Select Starting Rank White Belt White Belt - 1 Stripe White Belt - 2 Str…" at bounding box center [496, 216] width 166 height 25
click at [430, 398] on button "Save" at bounding box center [432, 409] width 59 height 26
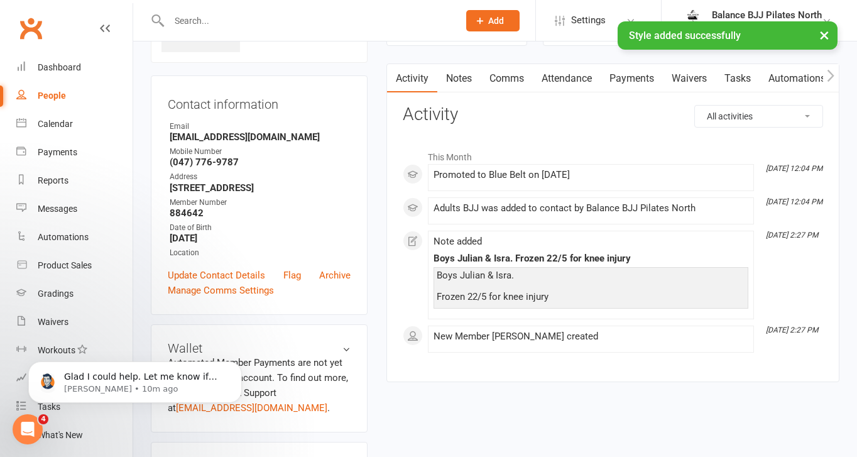
click at [252, 21] on div "× Style added successfully" at bounding box center [420, 21] width 840 height 0
click at [216, 20] on input "text" at bounding box center [307, 21] width 285 height 18
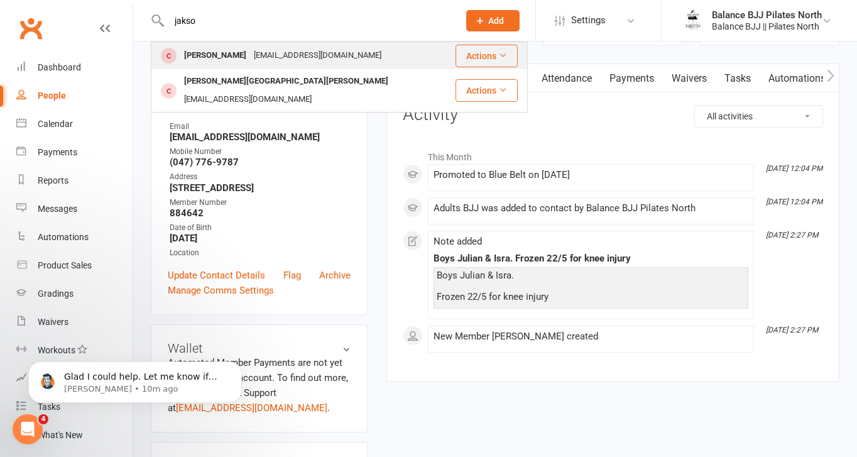
click at [209, 46] on div "[PERSON_NAME] [EMAIL_ADDRESS][DOMAIN_NAME]" at bounding box center [303, 56] width 302 height 26
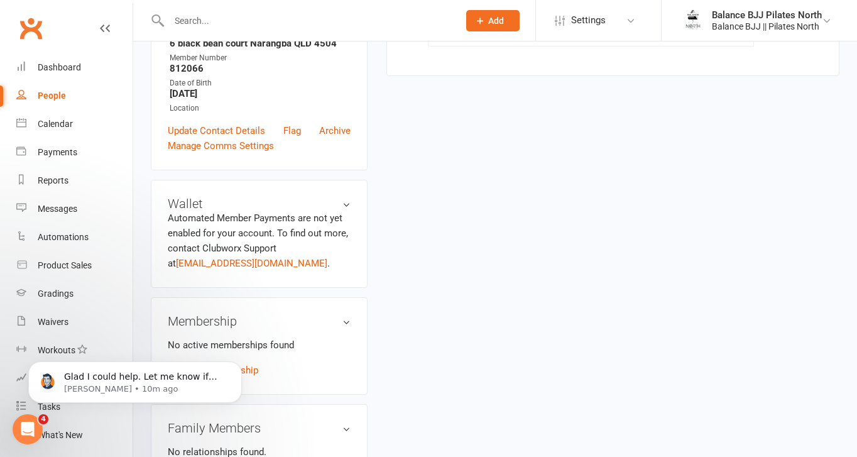
scroll to position [770, 0]
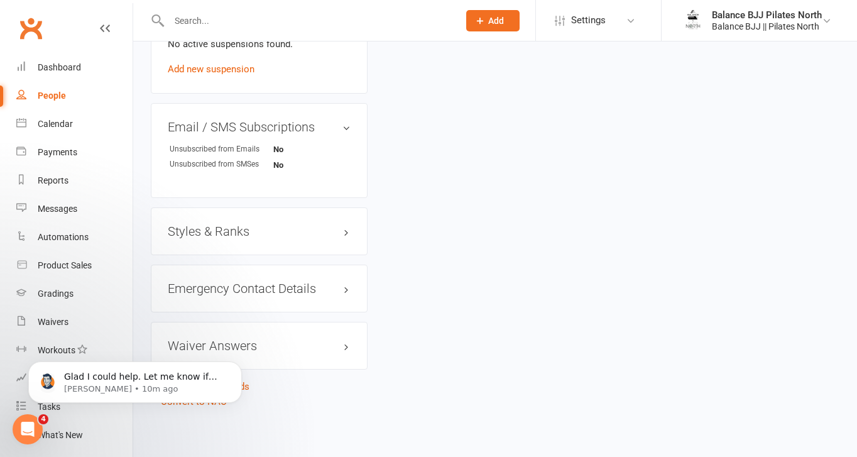
click at [219, 229] on h3 "Styles & Ranks" at bounding box center [259, 231] width 183 height 14
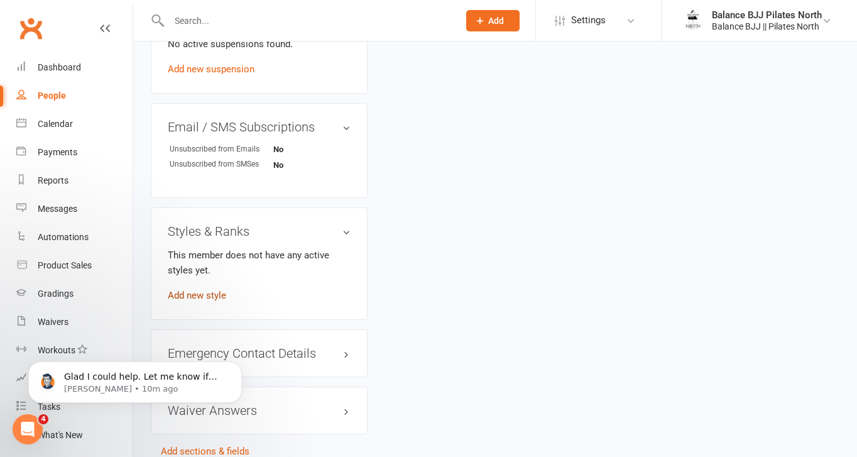
click at [211, 291] on link "Add new style" at bounding box center [197, 295] width 58 height 11
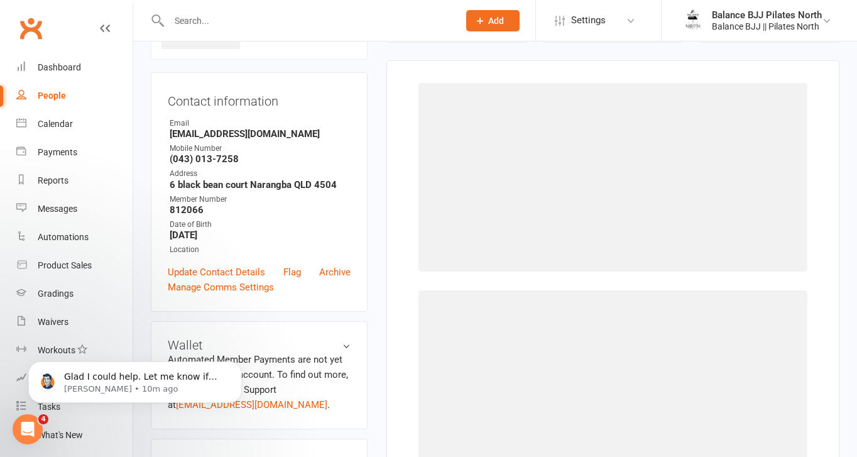
scroll to position [96, 0]
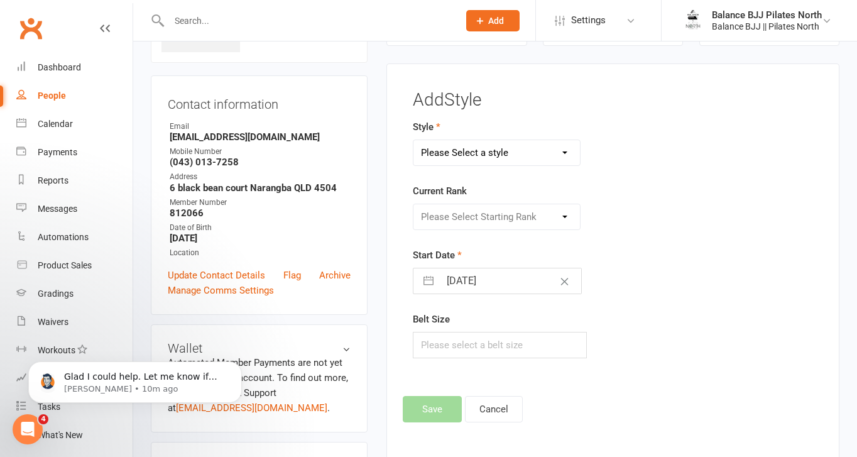
click at [510, 147] on select "Please Select a style Adults BJJ Kids BJJ" at bounding box center [496, 152] width 166 height 25
click at [413, 140] on select "Please Select a style Adults BJJ Kids BJJ" at bounding box center [496, 152] width 166 height 25
click at [499, 216] on select "Please Select Starting Rank White Belt White Belt - 1 Stripe White Belt - 2 Str…" at bounding box center [496, 216] width 166 height 25
click at [413, 204] on select "Please Select Starting Rank White Belt White Belt - 1 Stripe White Belt - 2 Str…" at bounding box center [496, 216] width 166 height 25
click at [420, 405] on button "Save" at bounding box center [432, 409] width 59 height 26
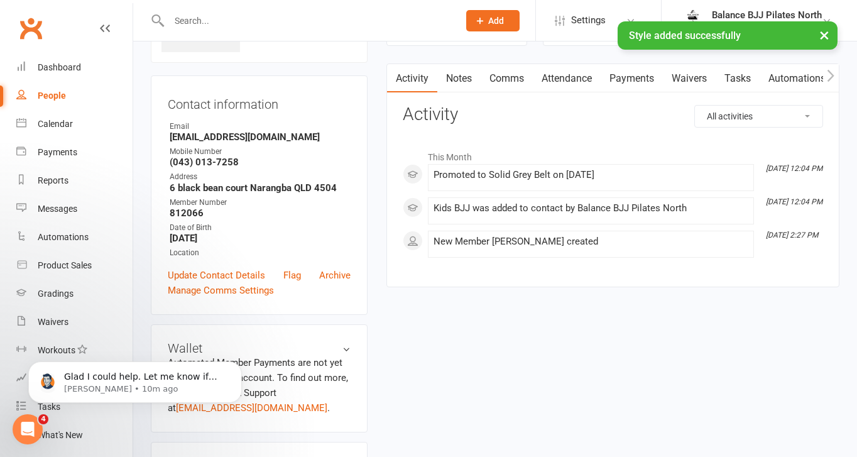
click at [249, 21] on input "text" at bounding box center [307, 21] width 285 height 18
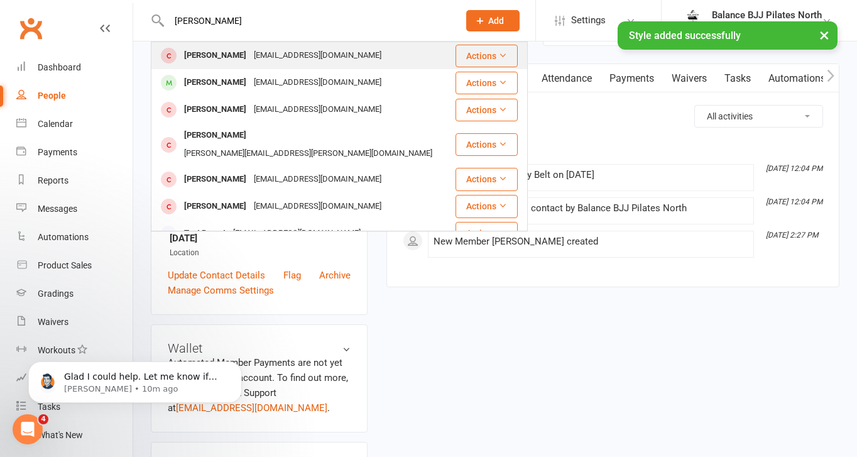
click at [207, 57] on div "[PERSON_NAME]" at bounding box center [215, 55] width 70 height 18
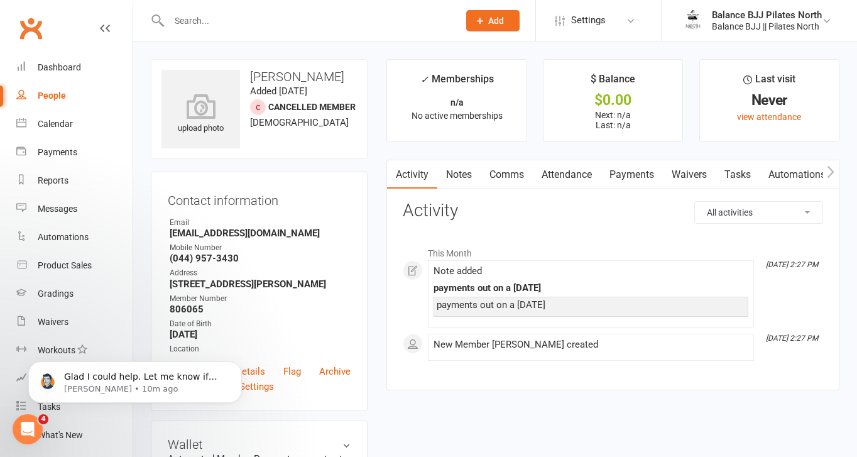
scroll to position [770, 0]
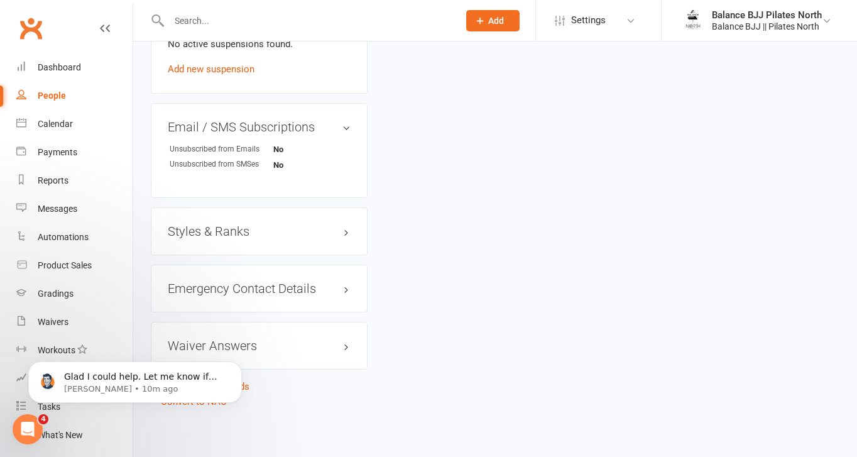
click at [219, 228] on h3 "Styles & Ranks" at bounding box center [259, 231] width 183 height 14
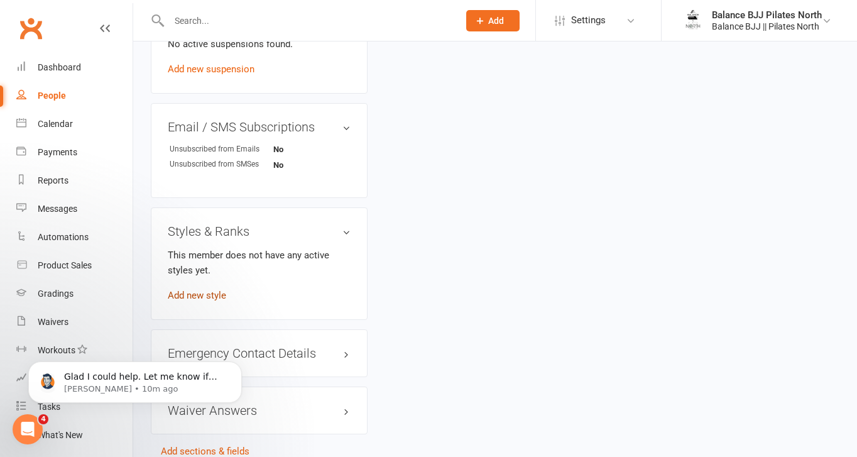
click at [195, 296] on link "Add new style" at bounding box center [197, 295] width 58 height 11
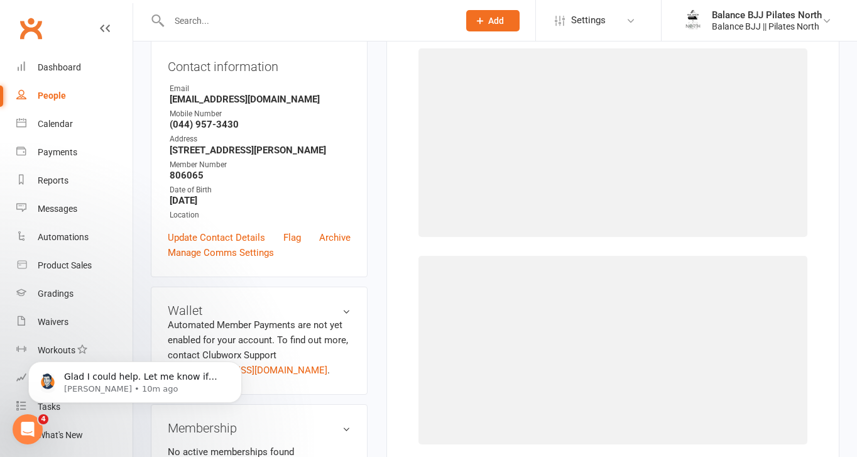
scroll to position [96, 0]
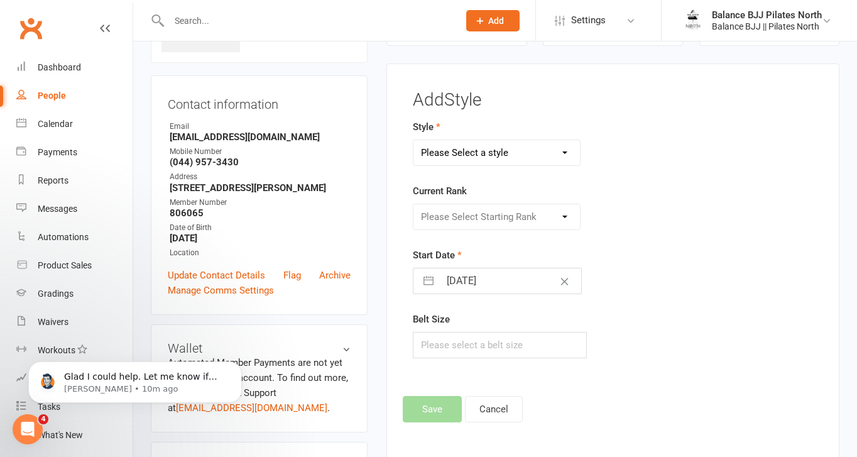
click at [548, 146] on select "Please Select a style Adults BJJ Kids BJJ" at bounding box center [496, 152] width 166 height 25
click at [413, 140] on select "Please Select a style Adults BJJ Kids BJJ" at bounding box center [496, 152] width 166 height 25
click at [533, 210] on select "Please Select Starting Rank" at bounding box center [496, 216] width 166 height 25
click at [413, 204] on select "Please Select Starting Rank White Belt White Belt - 1 Stripe White Belt - 2 Str…" at bounding box center [496, 216] width 166 height 25
click at [428, 409] on button "Save" at bounding box center [432, 409] width 59 height 26
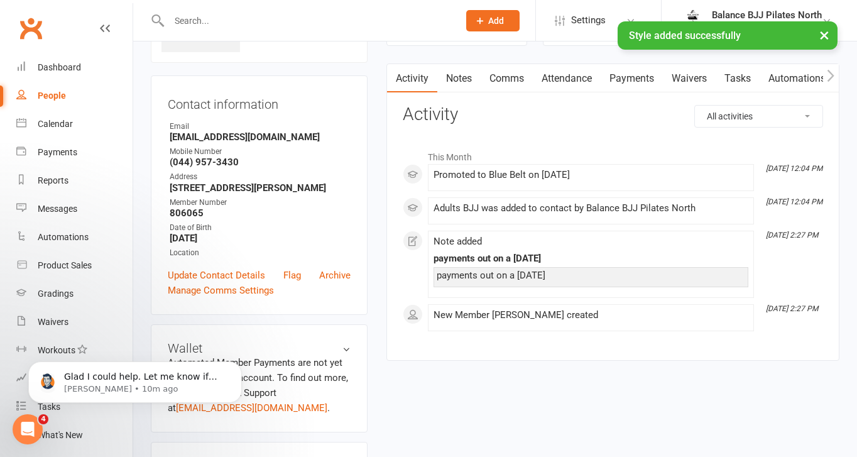
click at [274, 18] on input "text" at bounding box center [307, 21] width 285 height 18
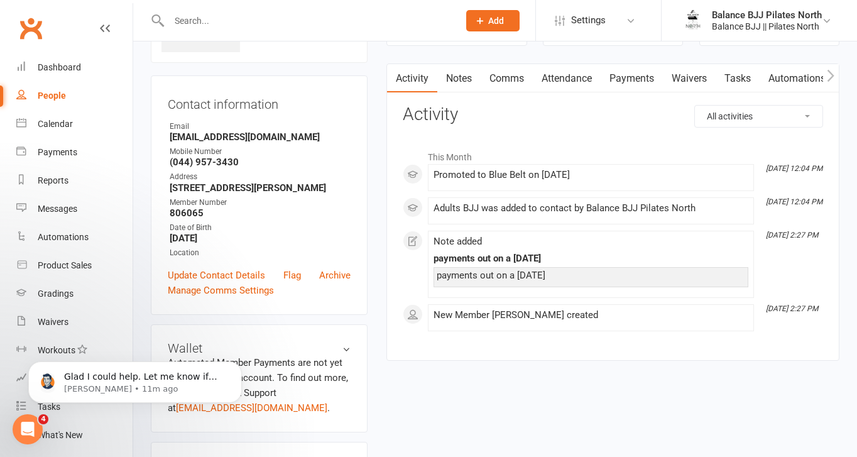
click at [259, 22] on input "text" at bounding box center [307, 21] width 285 height 18
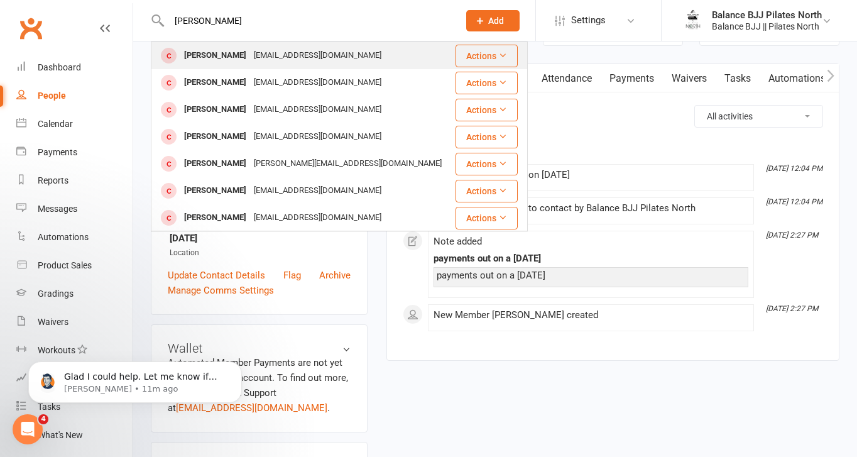
click at [232, 56] on div "[PERSON_NAME]" at bounding box center [215, 55] width 70 height 18
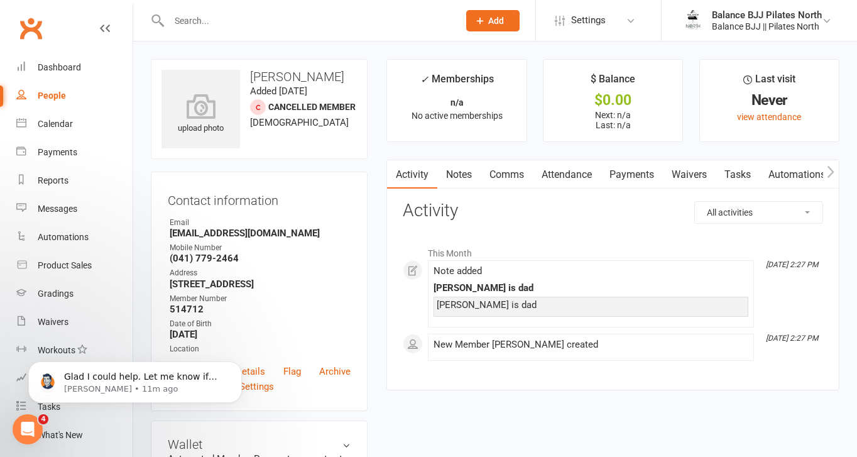
scroll to position [781, 0]
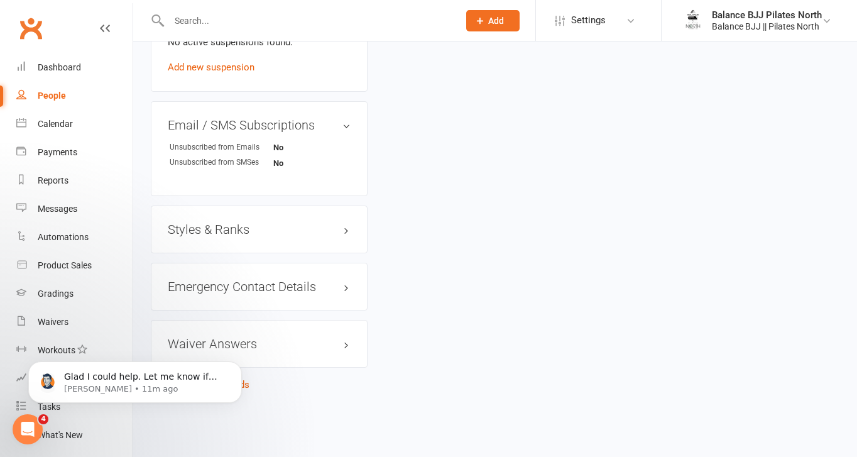
click at [215, 227] on h3 "Styles & Ranks" at bounding box center [259, 229] width 183 height 14
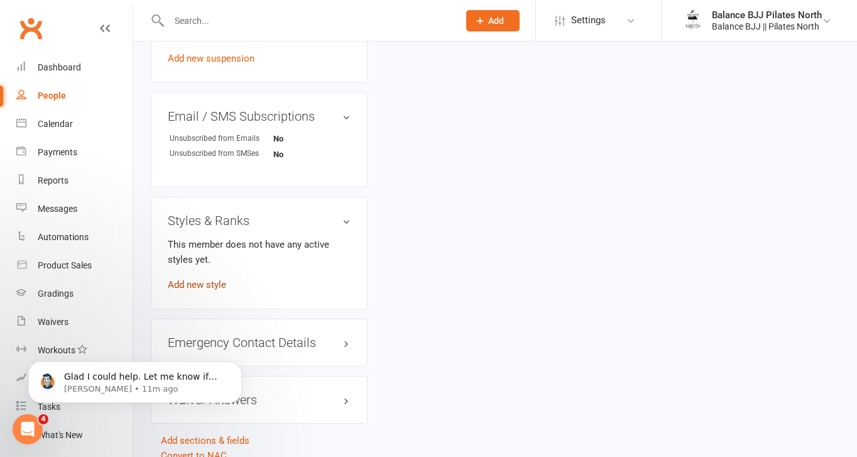
click at [216, 290] on link "Add new style" at bounding box center [197, 284] width 58 height 11
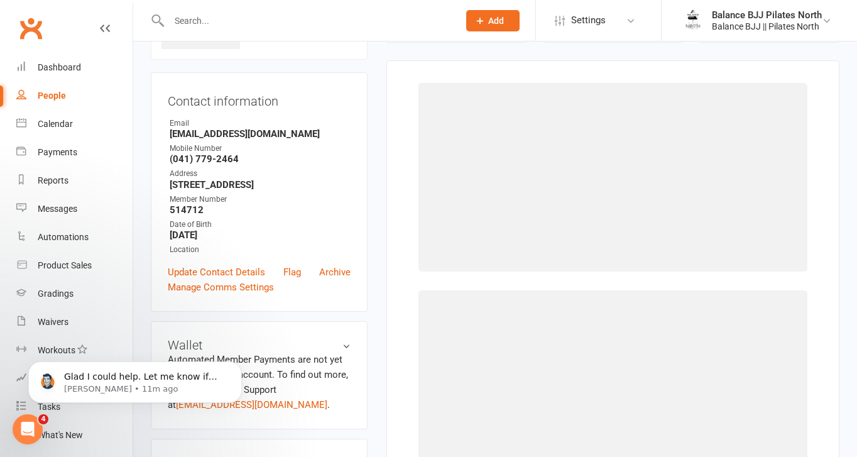
scroll to position [96, 0]
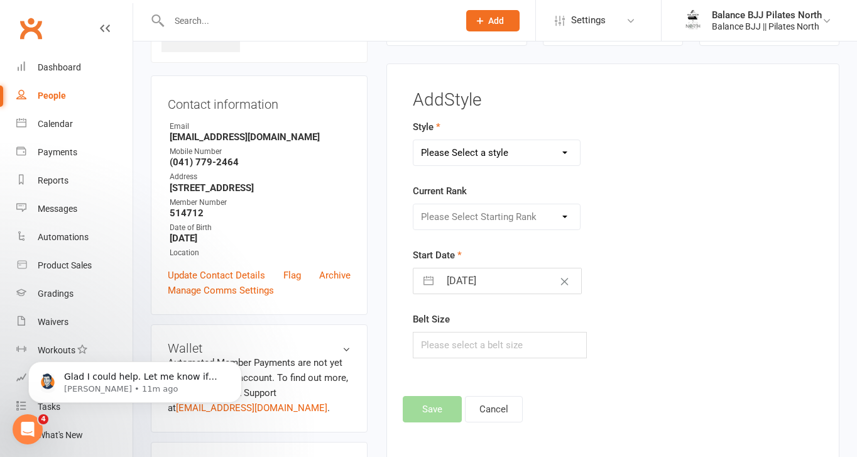
click at [482, 154] on select "Please Select a style Adults BJJ Kids BJJ" at bounding box center [496, 152] width 166 height 25
click at [413, 140] on select "Please Select a style Adults BJJ Kids BJJ" at bounding box center [496, 152] width 166 height 25
click at [483, 219] on select "Please Select Starting Rank White Belt White Belt - 1 Stripe White Belt - 2 Str…" at bounding box center [496, 216] width 166 height 25
click at [413, 204] on select "Please Select Starting Rank White Belt White Belt - 1 Stripe White Belt - 2 Str…" at bounding box center [496, 216] width 166 height 25
click at [425, 421] on button "Save" at bounding box center [432, 409] width 59 height 26
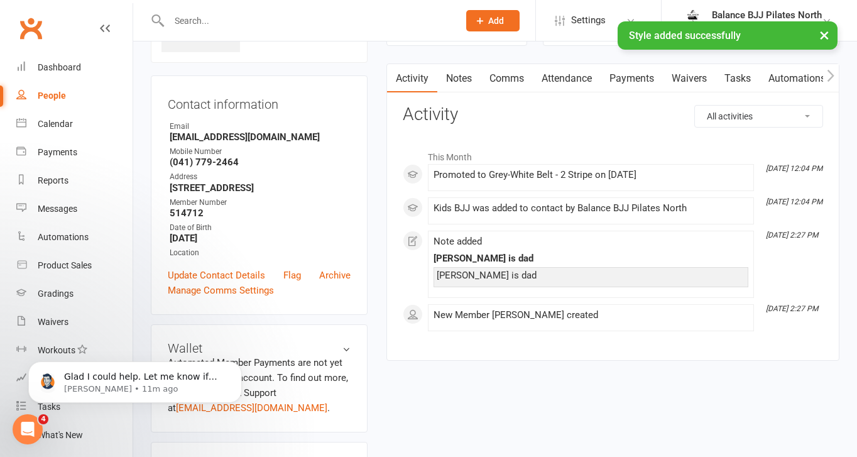
click at [287, 21] on div "× Style added successfully" at bounding box center [420, 21] width 840 height 0
click at [283, 15] on input "text" at bounding box center [307, 21] width 285 height 18
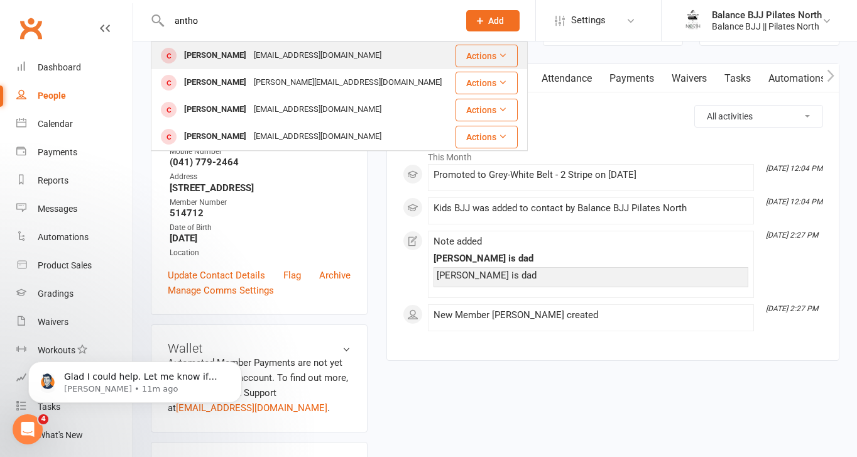
click at [262, 52] on div "[EMAIL_ADDRESS][DOMAIN_NAME]" at bounding box center [317, 55] width 135 height 18
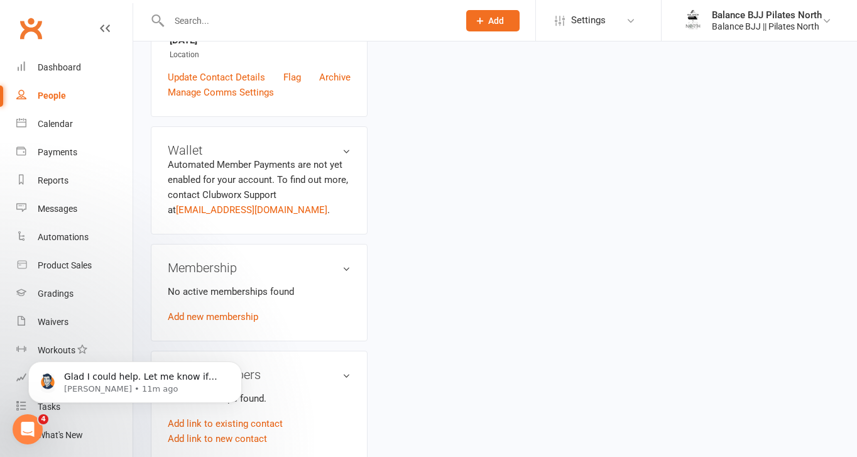
scroll to position [770, 0]
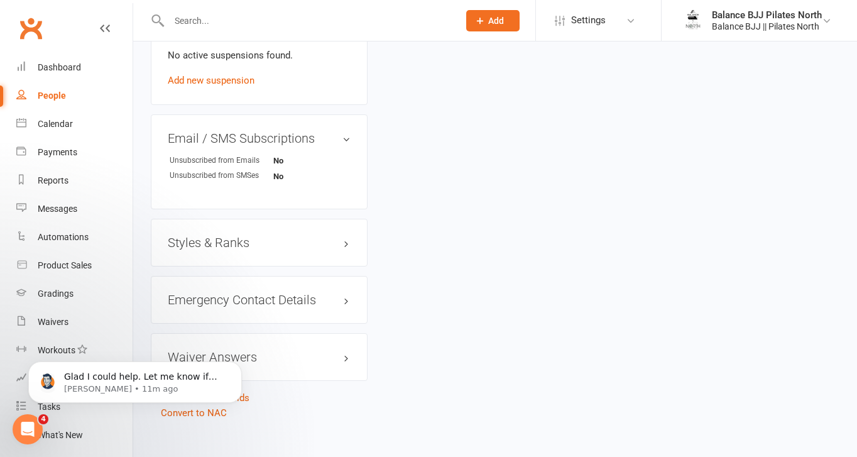
click at [249, 236] on h3 "Styles & Ranks" at bounding box center [259, 243] width 183 height 14
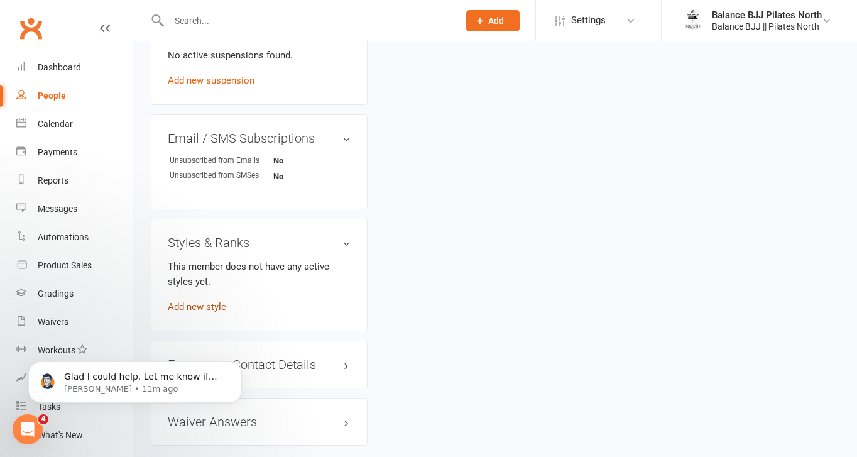
click at [196, 301] on link "Add new style" at bounding box center [197, 306] width 58 height 11
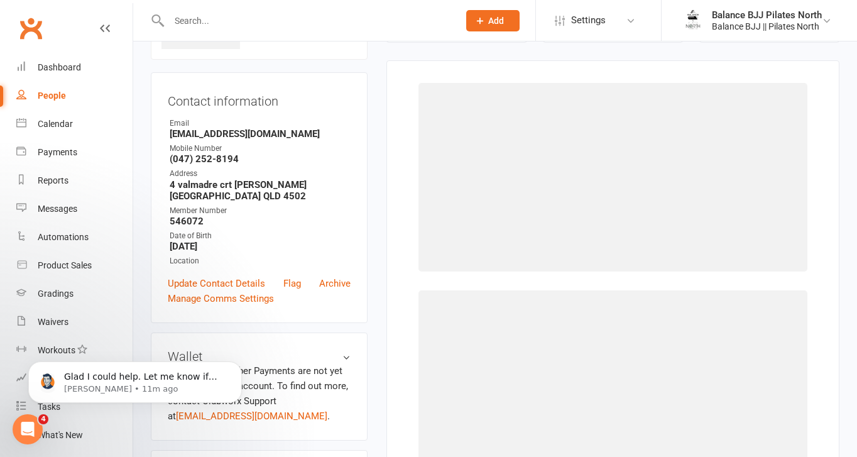
scroll to position [96, 0]
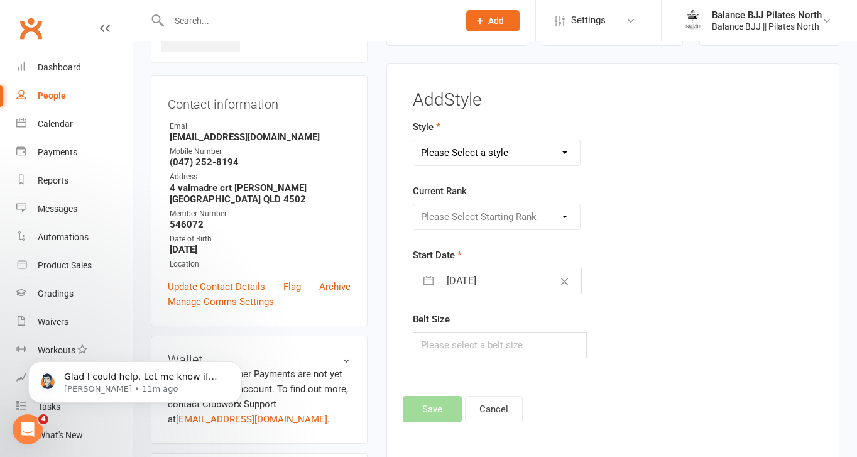
click at [479, 161] on select "Please Select a style Adults BJJ Kids BJJ" at bounding box center [496, 152] width 166 height 25
click at [413, 140] on select "Please Select a style Adults BJJ Kids BJJ" at bounding box center [496, 152] width 166 height 25
click at [468, 227] on select "Please Select Starting Rank White Belt White Belt - 1 Stripe White Belt - 2 Str…" at bounding box center [496, 216] width 166 height 25
click at [413, 204] on select "Please Select Starting Rank White Belt White Belt - 1 Stripe White Belt - 2 Str…" at bounding box center [496, 216] width 166 height 25
click at [449, 416] on button "Save" at bounding box center [432, 409] width 59 height 26
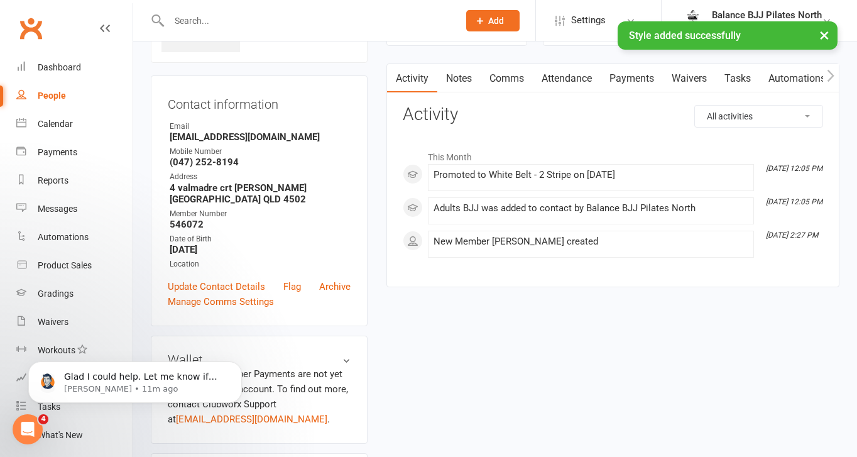
click at [308, 21] on div "× Style added successfully" at bounding box center [420, 21] width 840 height 0
click at [304, 19] on input "text" at bounding box center [307, 21] width 285 height 18
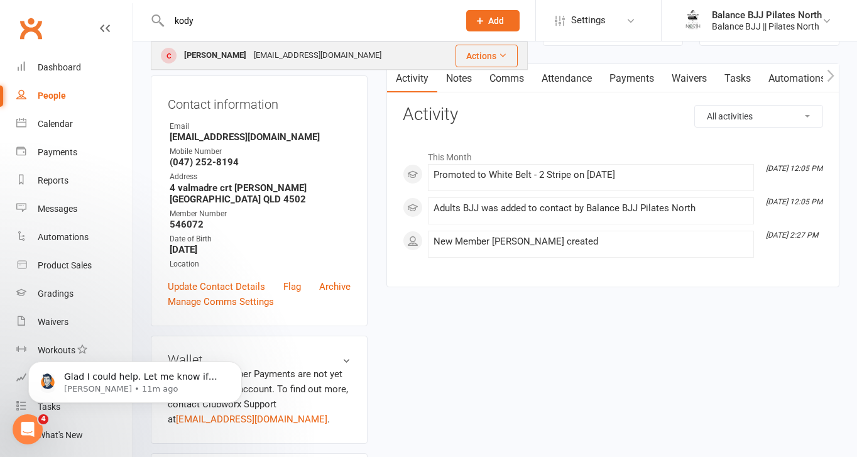
click at [303, 53] on div "[EMAIL_ADDRESS][DOMAIN_NAME]" at bounding box center [317, 55] width 135 height 18
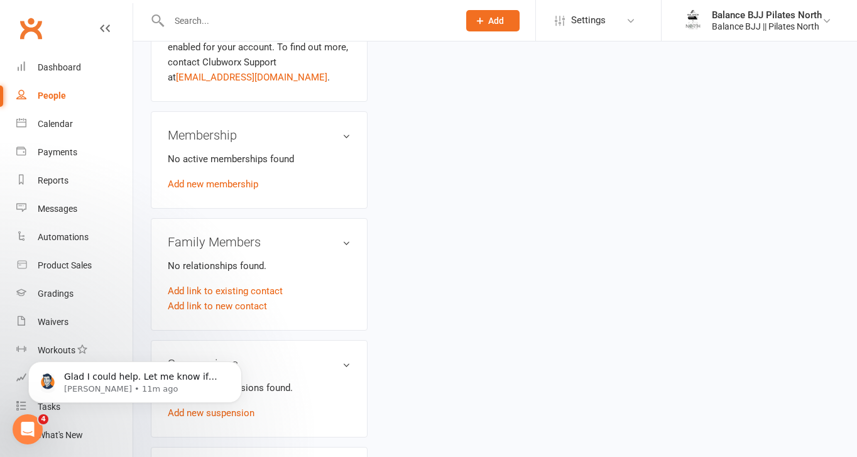
scroll to position [770, 0]
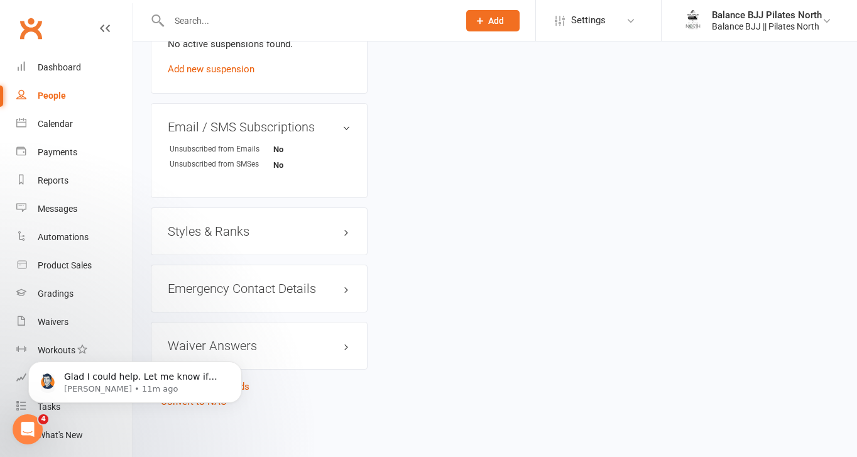
click at [229, 225] on h3 "Styles & Ranks" at bounding box center [259, 231] width 183 height 14
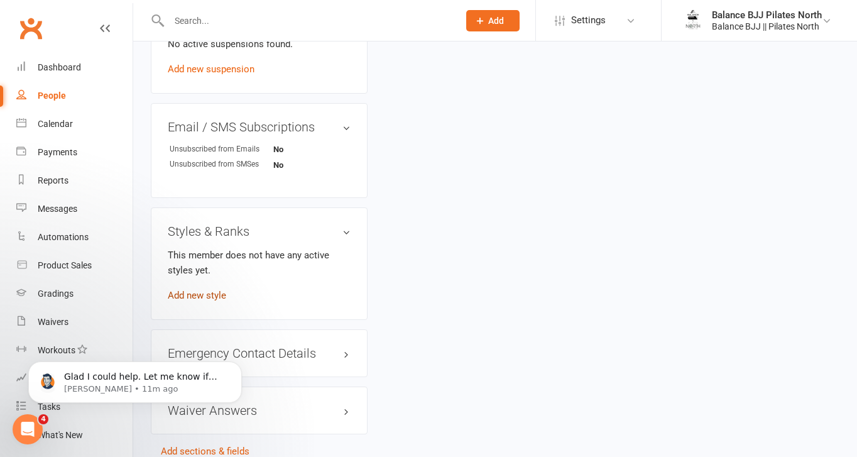
click at [211, 295] on link "Add new style" at bounding box center [197, 295] width 58 height 11
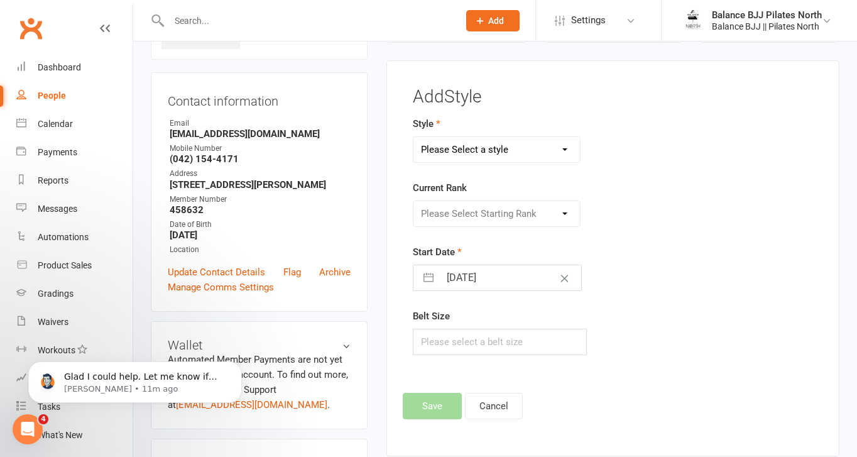
scroll to position [96, 0]
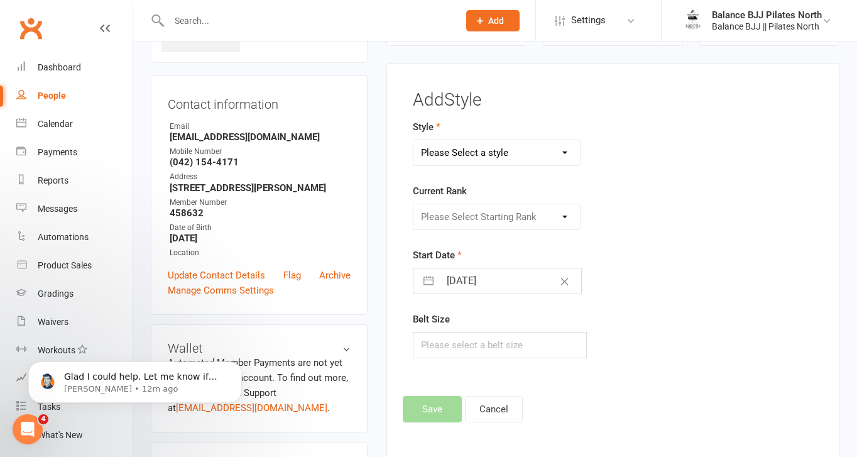
click at [519, 148] on select "Please Select a style Adults BJJ Kids BJJ" at bounding box center [496, 152] width 166 height 25
click at [413, 140] on select "Please Select a style Adults BJJ Kids BJJ" at bounding box center [496, 152] width 166 height 25
click at [505, 214] on select "Please Select Starting Rank White Belt White Belt - 1 Stripe White Belt - 2 Str…" at bounding box center [496, 216] width 166 height 25
click at [413, 204] on select "Please Select Starting Rank White Belt White Belt - 1 Stripe White Belt - 2 Str…" at bounding box center [496, 216] width 166 height 25
click at [437, 406] on button "Save" at bounding box center [432, 409] width 59 height 26
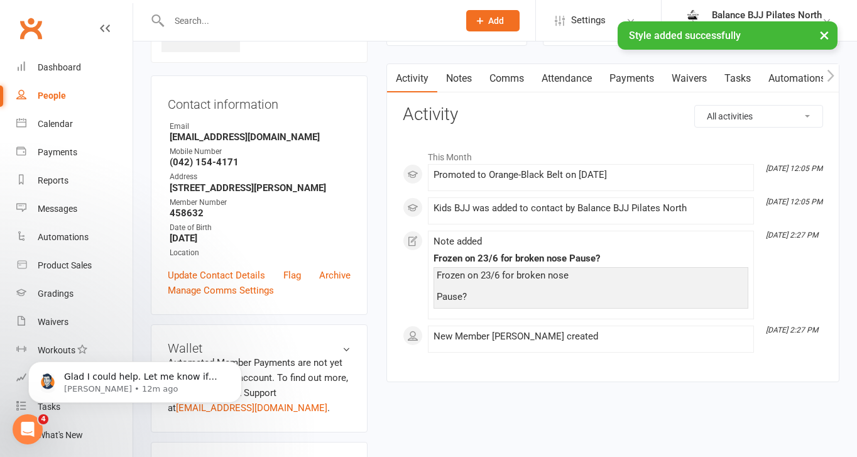
click at [178, 16] on input "text" at bounding box center [307, 21] width 285 height 18
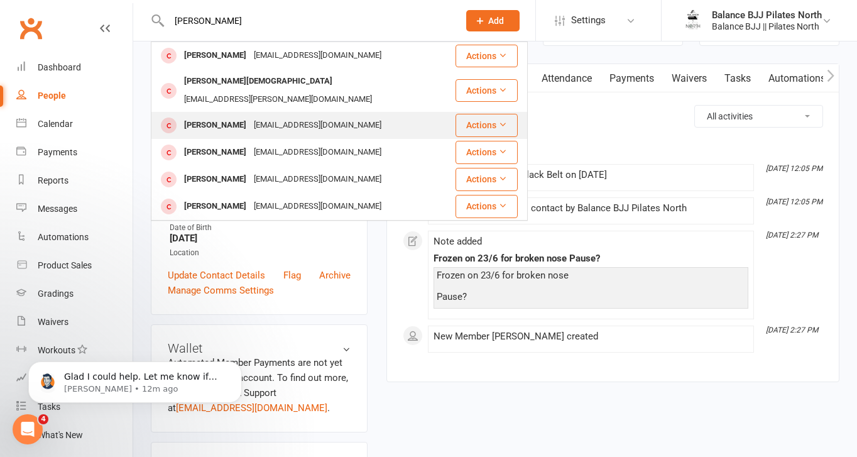
click at [226, 116] on div "[PERSON_NAME]" at bounding box center [215, 125] width 70 height 18
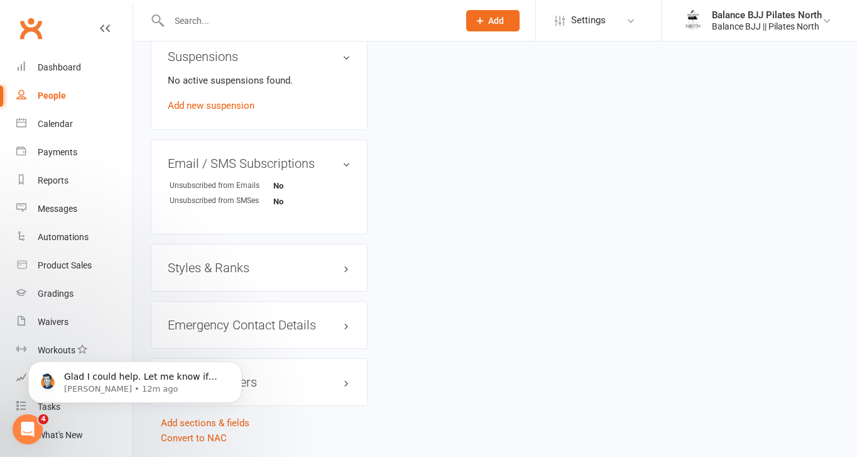
scroll to position [770, 0]
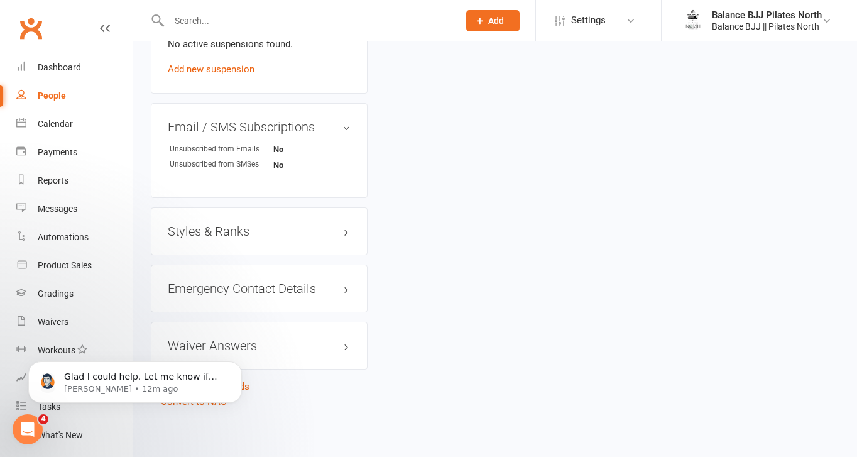
click at [239, 229] on h3 "Styles & Ranks" at bounding box center [259, 231] width 183 height 14
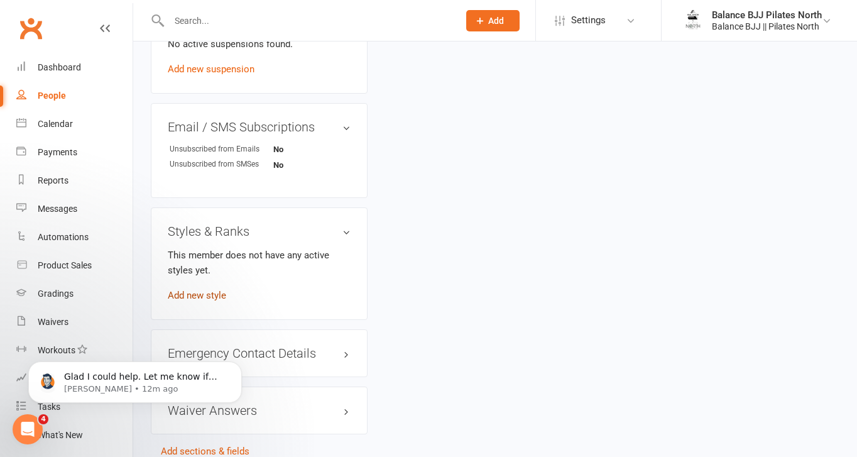
click at [203, 292] on link "Add new style" at bounding box center [197, 295] width 58 height 11
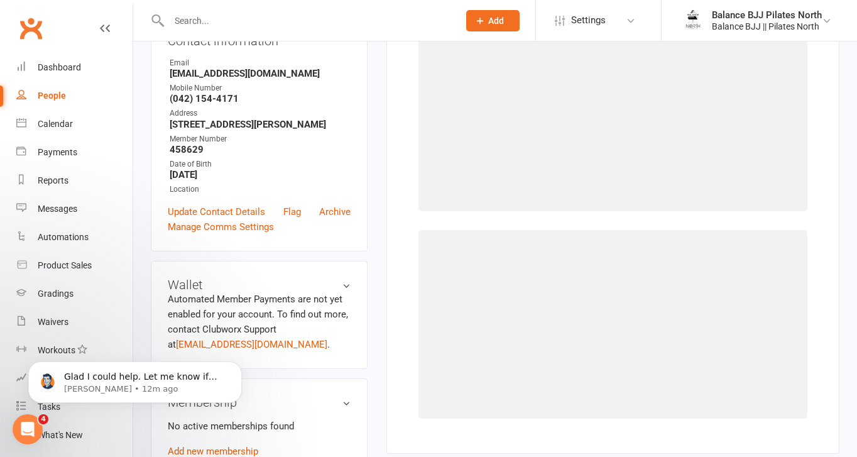
scroll to position [96, 0]
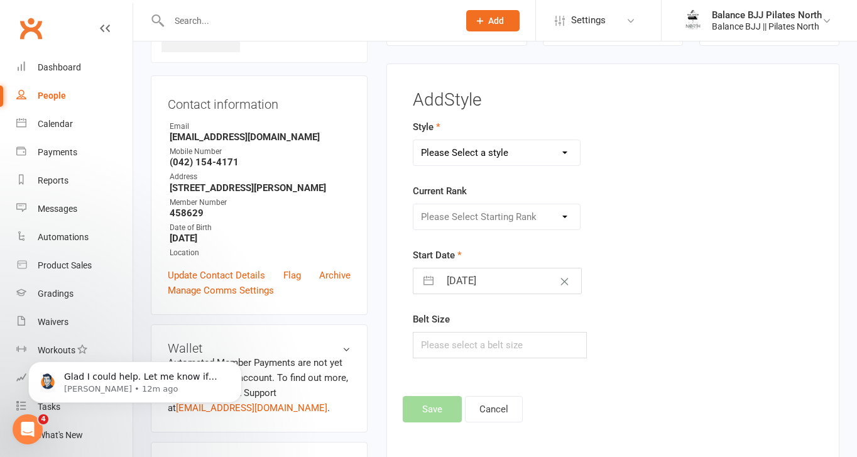
click at [474, 153] on select "Please Select a style Adults BJJ Kids BJJ" at bounding box center [496, 152] width 166 height 25
click at [413, 140] on select "Please Select a style Adults BJJ Kids BJJ" at bounding box center [496, 152] width 166 height 25
click at [482, 217] on select "Please Select Starting Rank White Belt White Belt - 1 Stripe White Belt - 2 Str…" at bounding box center [496, 216] width 166 height 25
click at [413, 204] on select "Please Select Starting Rank White Belt White Belt - 1 Stripe White Belt - 2 Str…" at bounding box center [496, 216] width 166 height 25
click at [428, 398] on button "Save" at bounding box center [432, 409] width 59 height 26
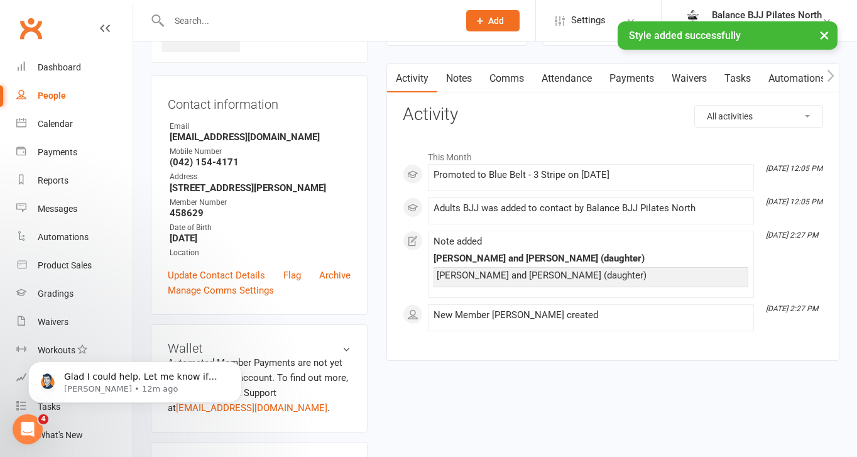
click at [362, 16] on input "text" at bounding box center [307, 21] width 285 height 18
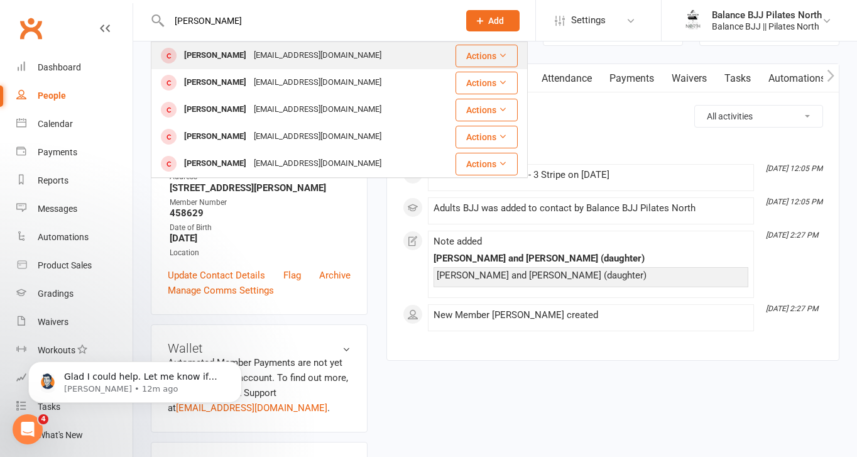
click at [288, 52] on div "[EMAIL_ADDRESS][DOMAIN_NAME]" at bounding box center [317, 55] width 135 height 18
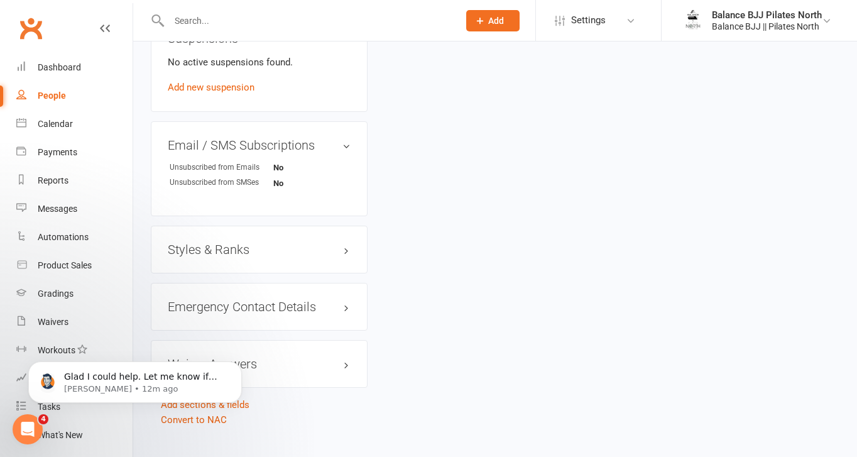
scroll to position [770, 0]
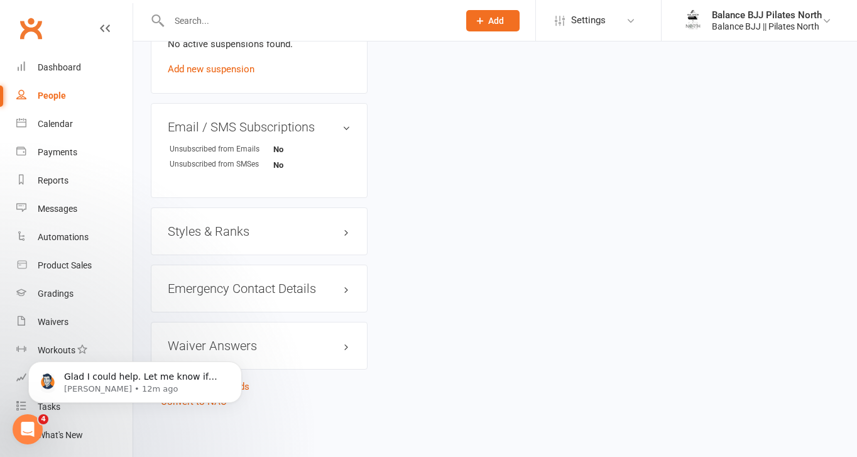
click at [244, 234] on h3 "Styles & Ranks" at bounding box center [259, 231] width 183 height 14
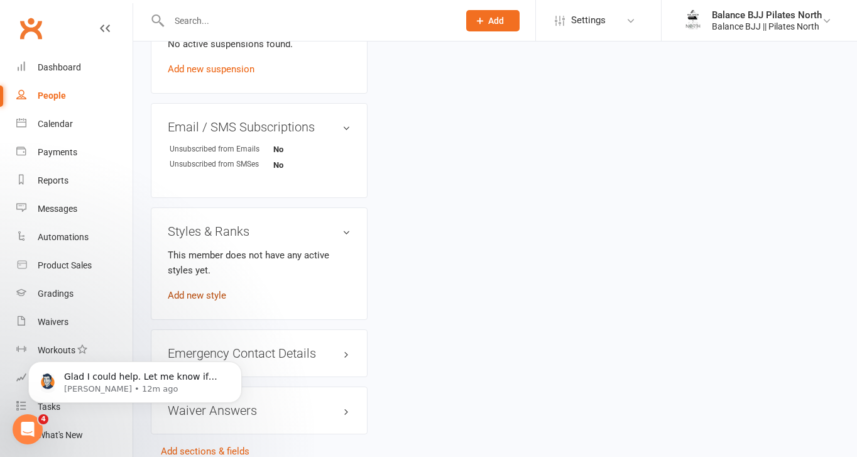
click at [202, 292] on link "Add new style" at bounding box center [197, 295] width 58 height 11
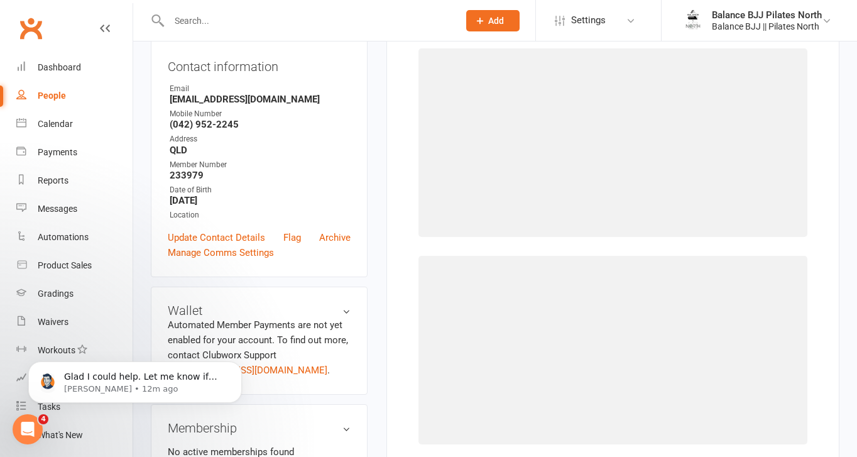
scroll to position [96, 0]
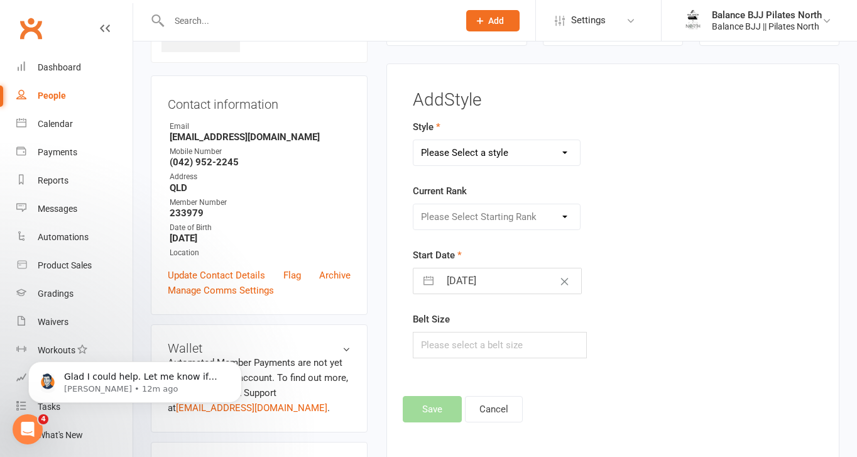
click at [533, 150] on select "Please Select a style Adults BJJ Kids BJJ" at bounding box center [496, 152] width 166 height 25
click at [413, 140] on select "Please Select a style Adults BJJ Kids BJJ" at bounding box center [496, 152] width 166 height 25
click at [519, 219] on select "Please Select Starting Rank White Belt White Belt - 1 Stripe White Belt - 2 Str…" at bounding box center [496, 216] width 166 height 25
click at [413, 204] on select "Please Select Starting Rank White Belt White Belt - 1 Stripe White Belt - 2 Str…" at bounding box center [496, 216] width 166 height 25
click at [434, 408] on button "Save" at bounding box center [432, 409] width 59 height 26
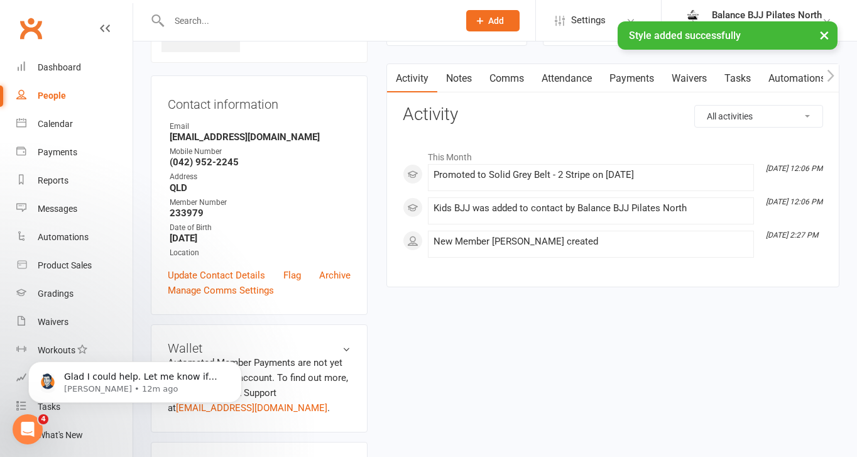
click at [231, 21] on div "× Style added successfully" at bounding box center [420, 21] width 840 height 0
click at [212, 14] on input "text" at bounding box center [307, 21] width 285 height 18
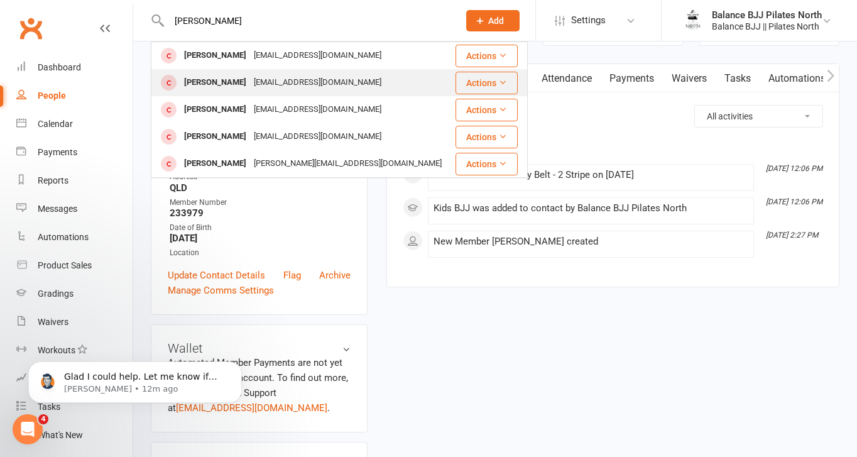
click at [237, 88] on div "[PERSON_NAME]" at bounding box center [215, 82] width 70 height 18
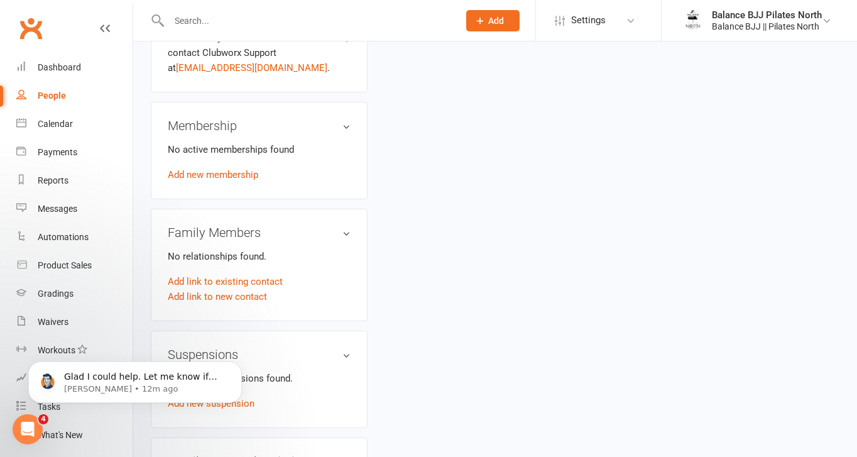
scroll to position [752, 0]
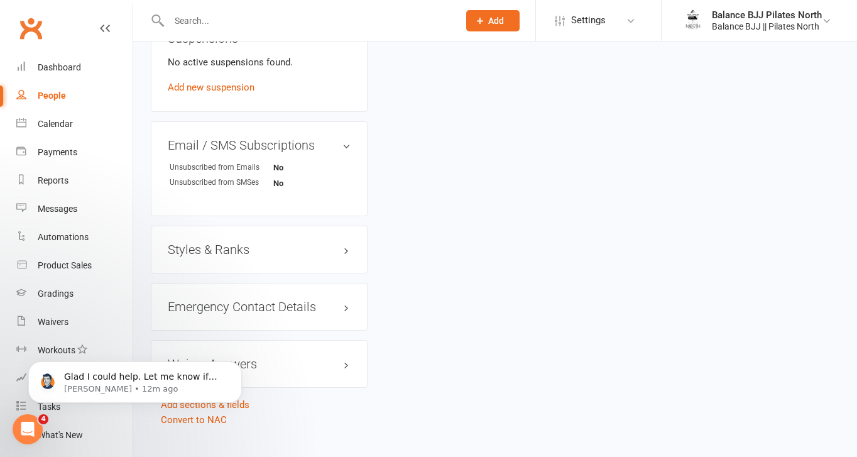
click at [222, 248] on h3 "Styles & Ranks" at bounding box center [259, 249] width 183 height 14
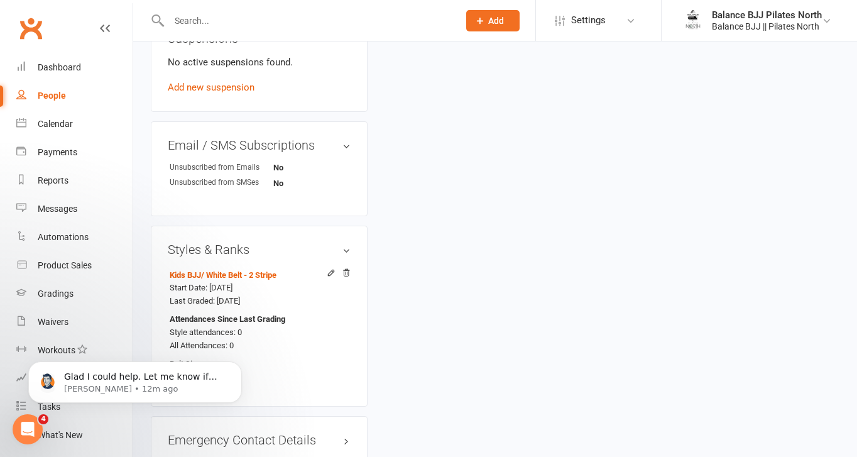
click at [50, 99] on div "People" at bounding box center [52, 95] width 28 height 10
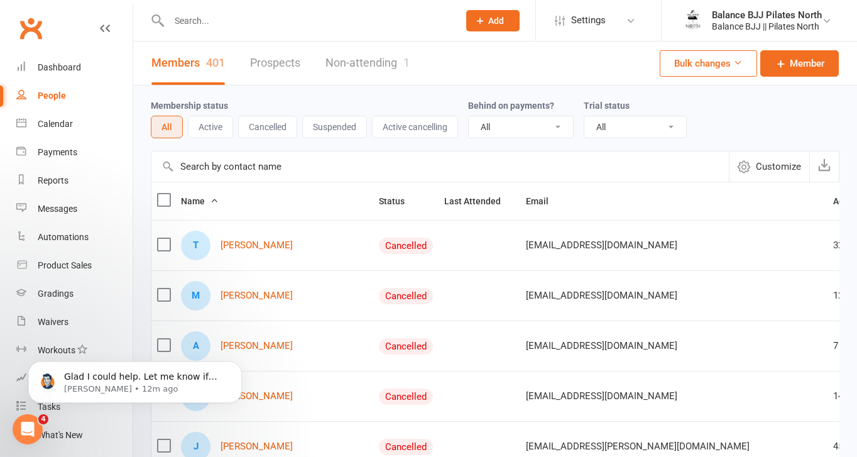
click at [563, 128] on select "All No Yes" at bounding box center [521, 126] width 104 height 21
click at [471, 116] on select "All No Yes" at bounding box center [521, 126] width 104 height 21
click at [671, 130] on select "All Active and expired trials All active trials Active trial (no other membersh…" at bounding box center [635, 126] width 102 height 21
click at [587, 116] on select "All Active and expired trials All active trials Active trial (no other membersh…" at bounding box center [635, 126] width 102 height 21
click at [57, 301] on link "Gradings" at bounding box center [74, 294] width 116 height 28
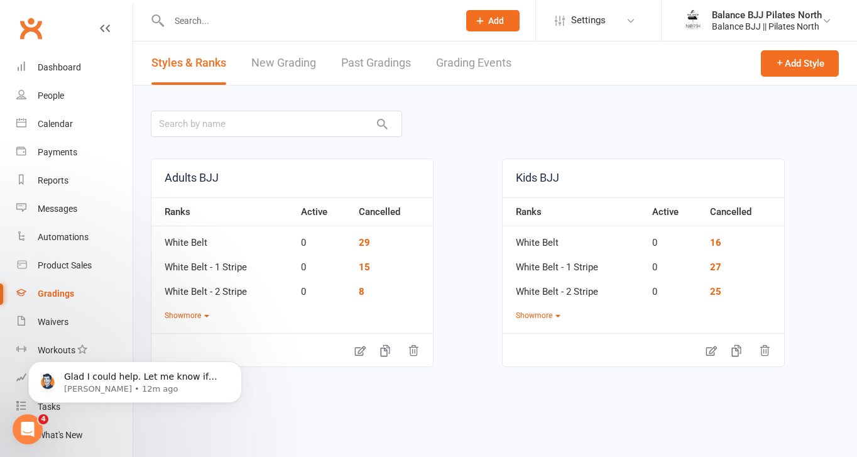
click at [30, 430] on icon "Open Intercom Messenger" at bounding box center [28, 429] width 21 height 21
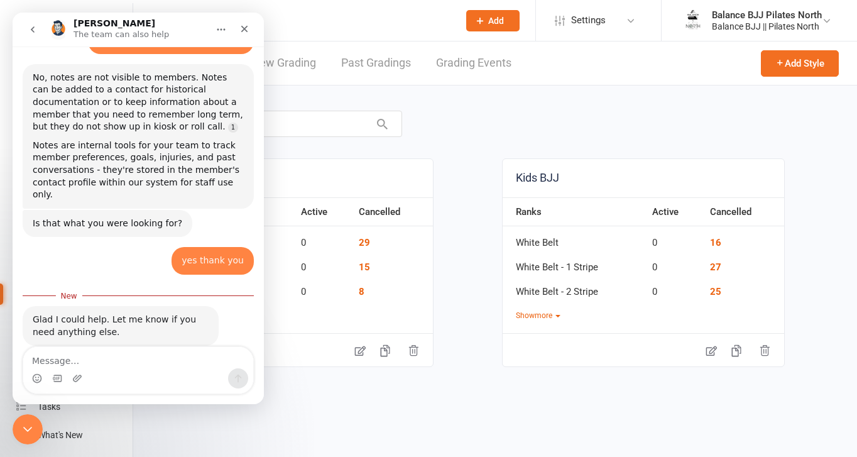
scroll to position [85, 0]
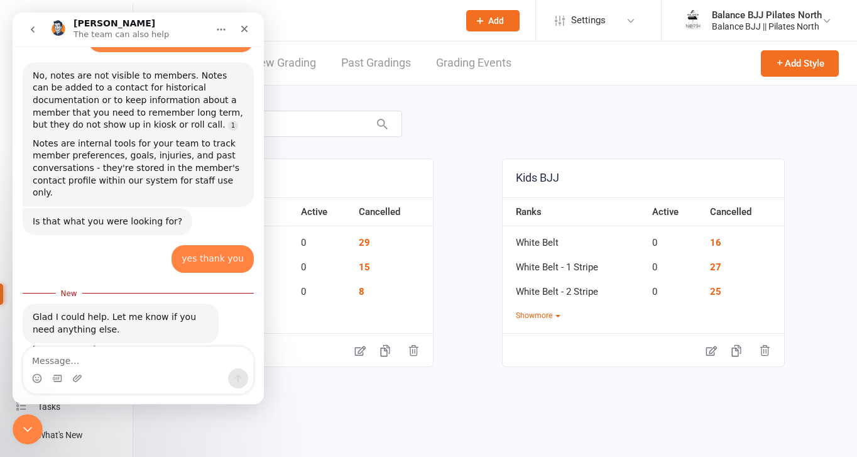
click at [138, 362] on textarea "Message…" at bounding box center [138, 357] width 230 height 21
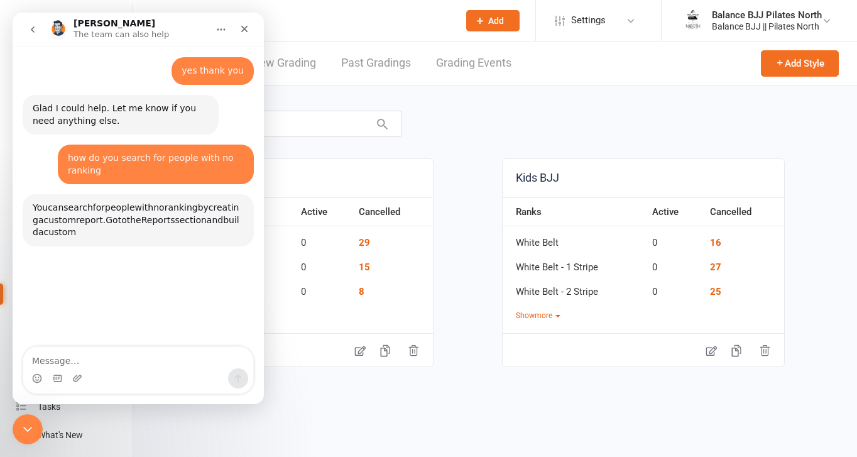
scroll to position [351, 0]
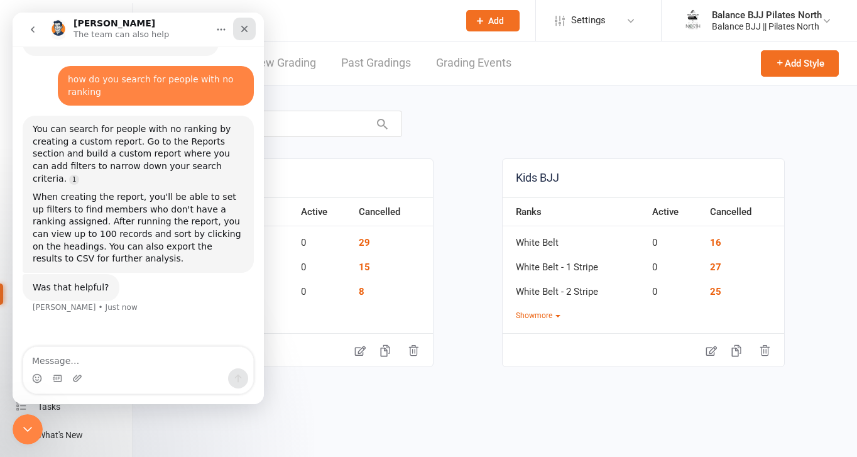
click at [249, 36] on div "Close" at bounding box center [244, 29] width 23 height 23
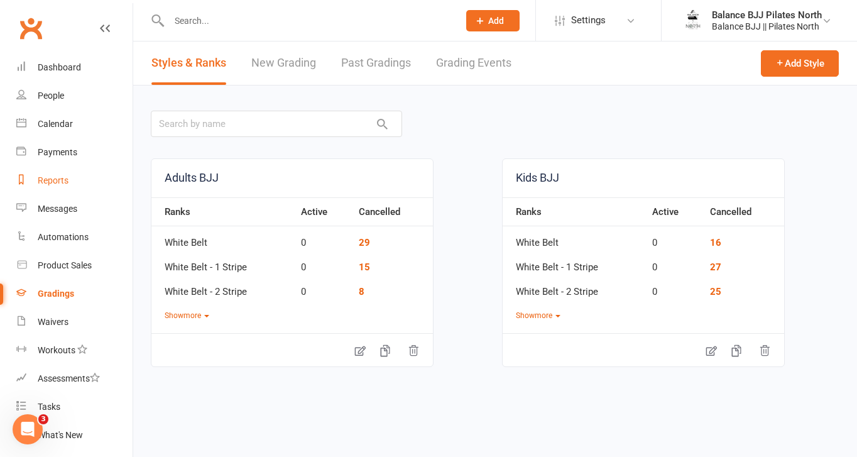
click at [56, 174] on link "Reports" at bounding box center [74, 180] width 116 height 28
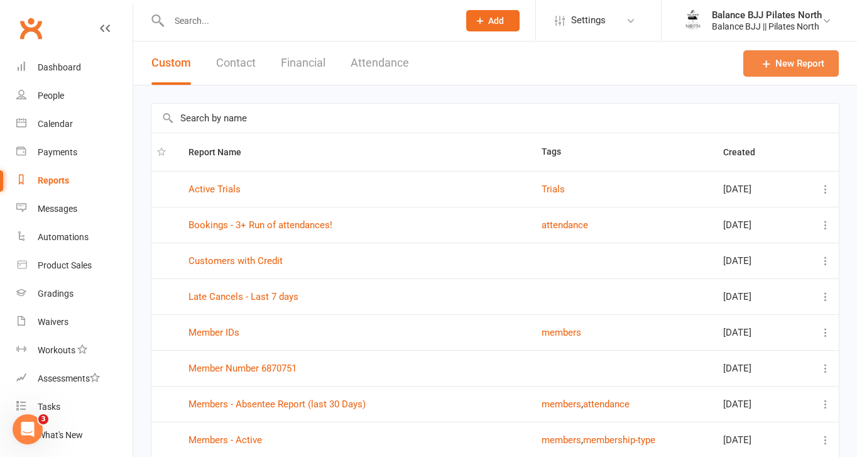
click at [784, 68] on link "New Report" at bounding box center [790, 63] width 95 height 26
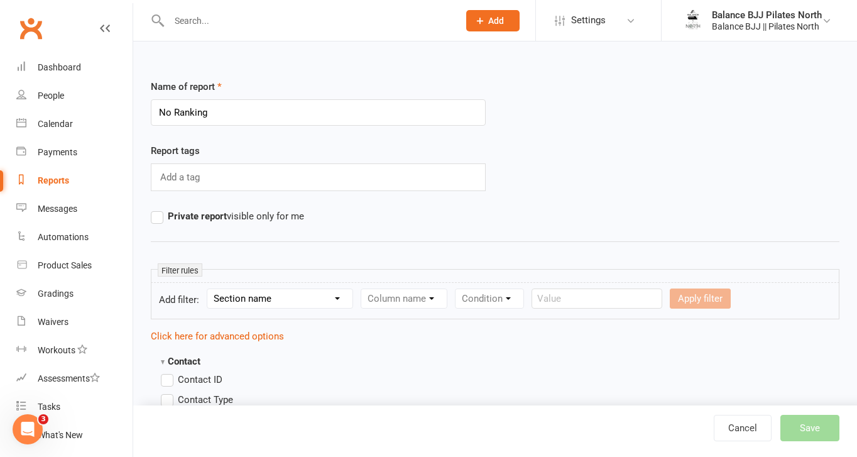
click at [289, 175] on div "Add a tag" at bounding box center [318, 177] width 335 height 28
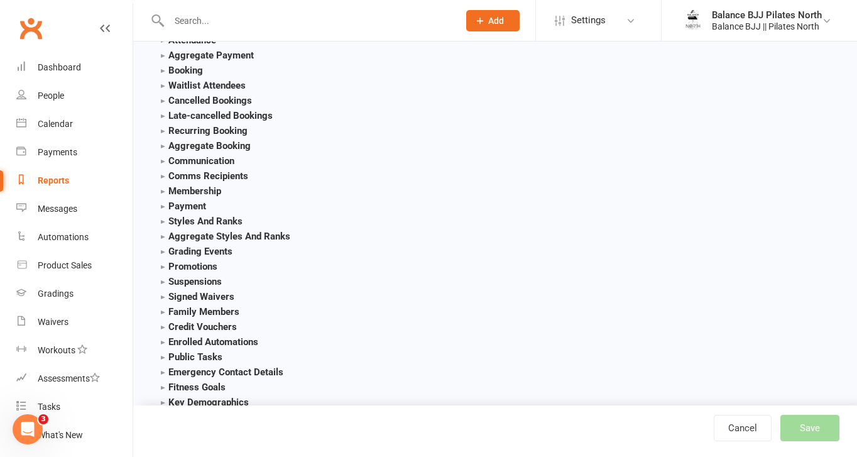
scroll to position [1401, 0]
click at [209, 217] on strong "Styles And Ranks" at bounding box center [202, 222] width 82 height 11
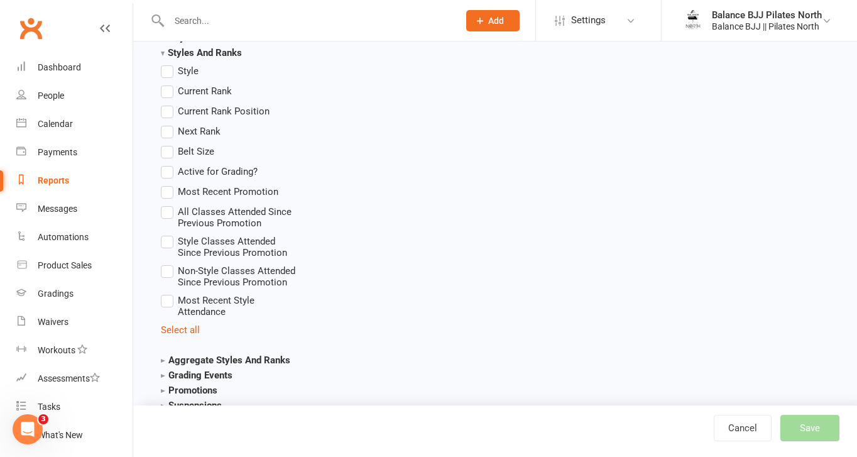
scroll to position [1574, 0]
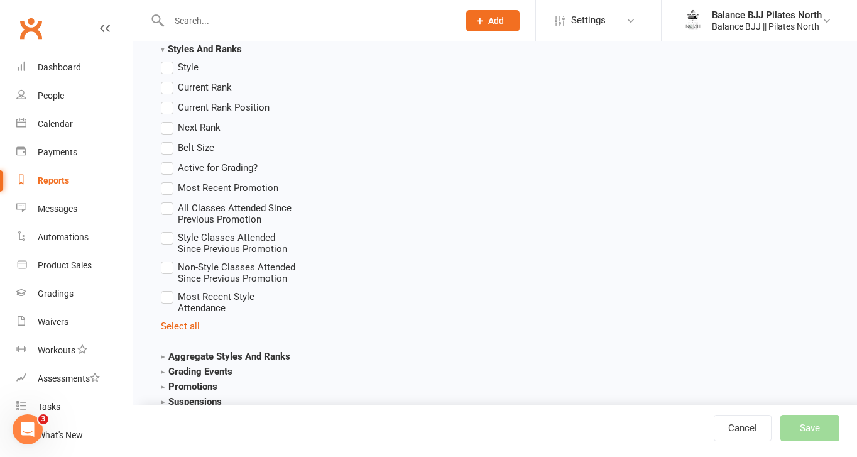
click at [205, 351] on strong "Aggregate Styles And Ranks" at bounding box center [225, 356] width 129 height 11
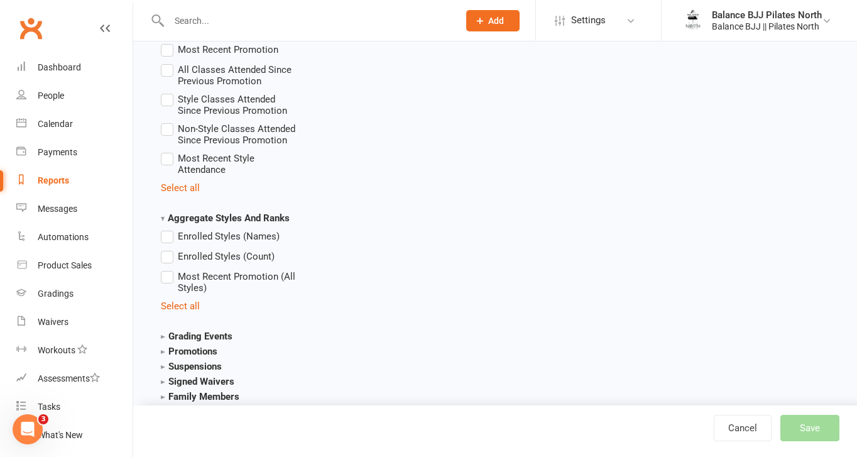
scroll to position [1713, 0]
click at [23, 427] on icon "Open Intercom Messenger" at bounding box center [28, 429] width 21 height 21
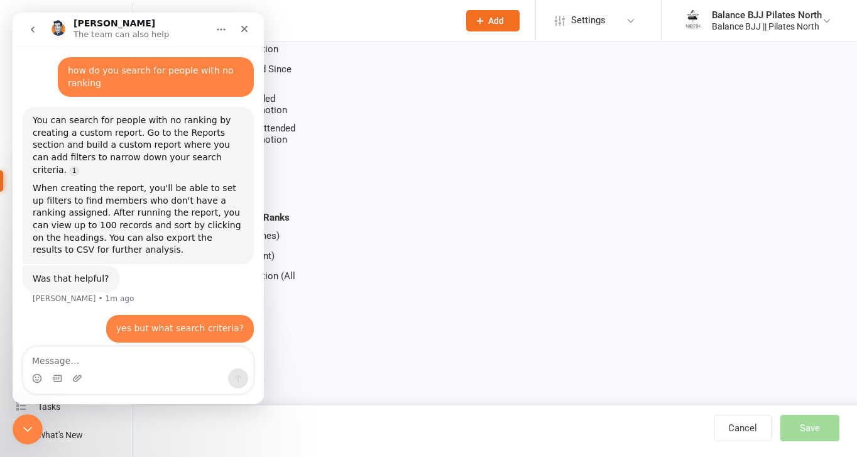
scroll to position [375, 0]
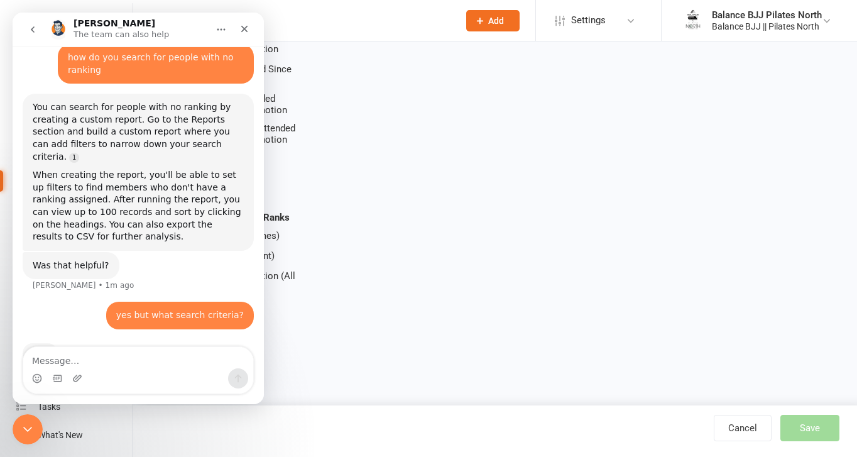
click at [26, 426] on icon "Close Intercom Messenger" at bounding box center [27, 428] width 15 height 15
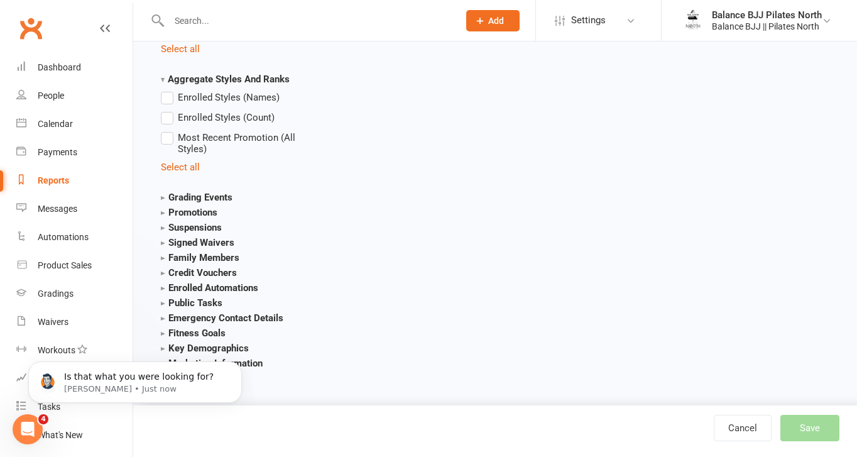
scroll to position [0, 0]
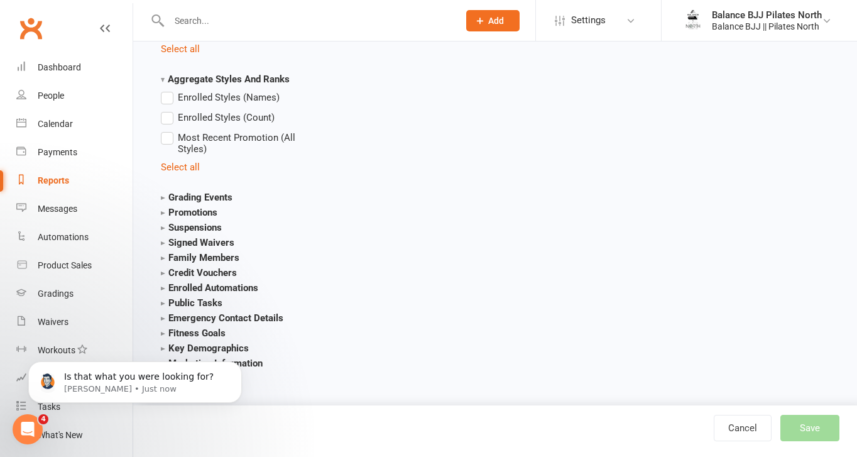
click at [26, 427] on icon "Open Intercom Messenger" at bounding box center [28, 429] width 21 height 21
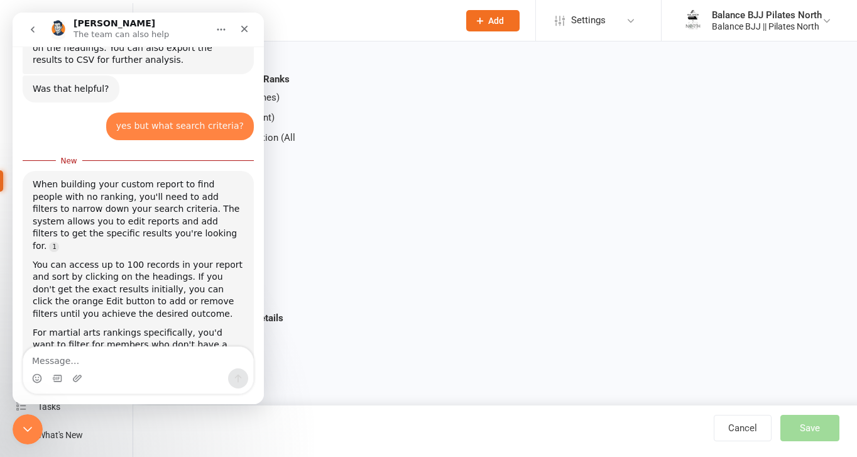
scroll to position [581, 0]
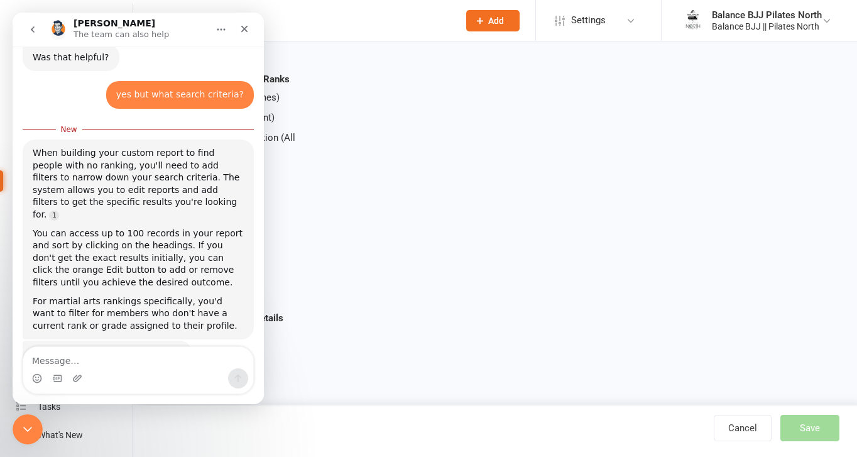
click at [26, 432] on icon "Close Intercom Messenger" at bounding box center [27, 428] width 15 height 15
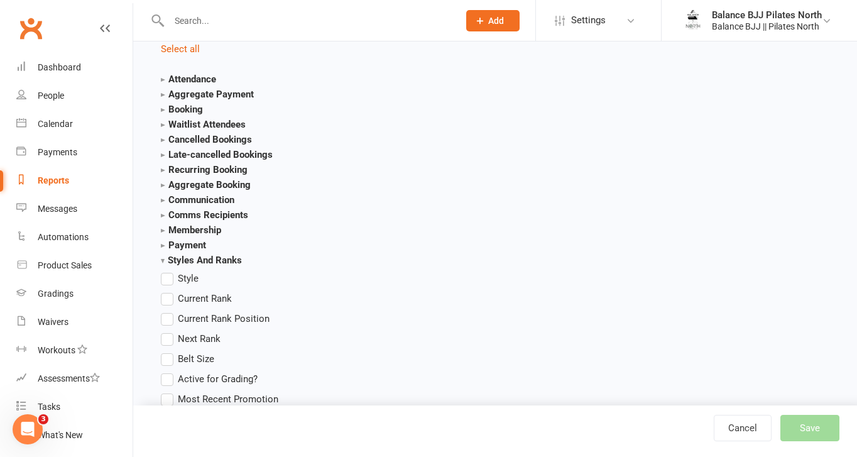
scroll to position [1362, 0]
click at [170, 277] on label "Style" at bounding box center [180, 279] width 38 height 15
click at [169, 272] on input "Style" at bounding box center [165, 272] width 8 height 0
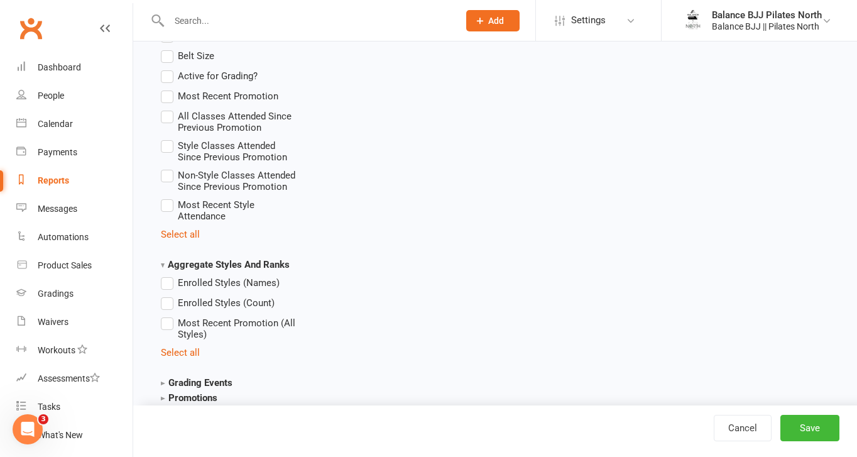
scroll to position [1688, 0]
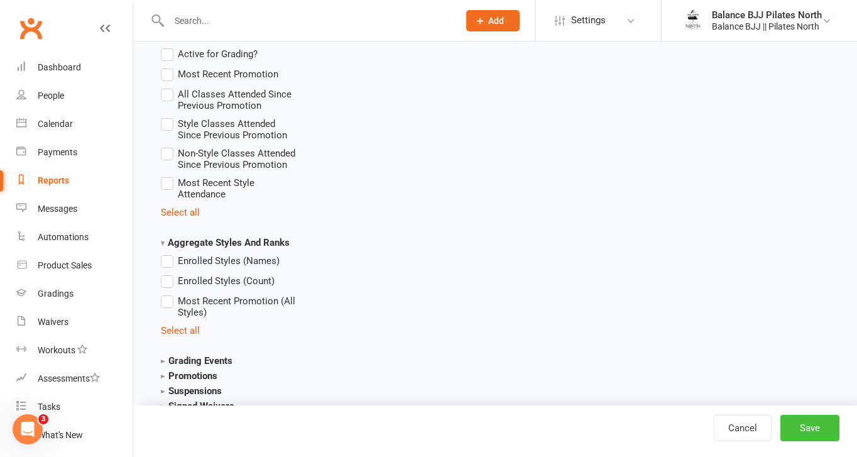
click at [820, 437] on button "Save" at bounding box center [809, 428] width 59 height 26
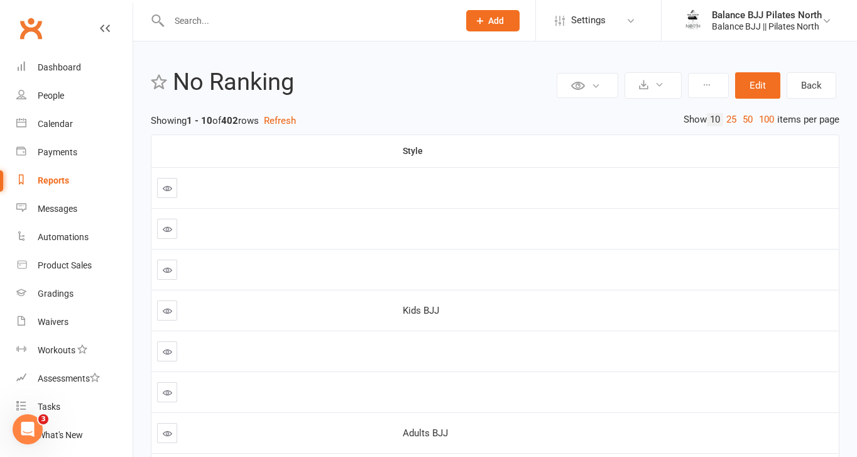
click at [163, 189] on icon at bounding box center [167, 187] width 9 height 9
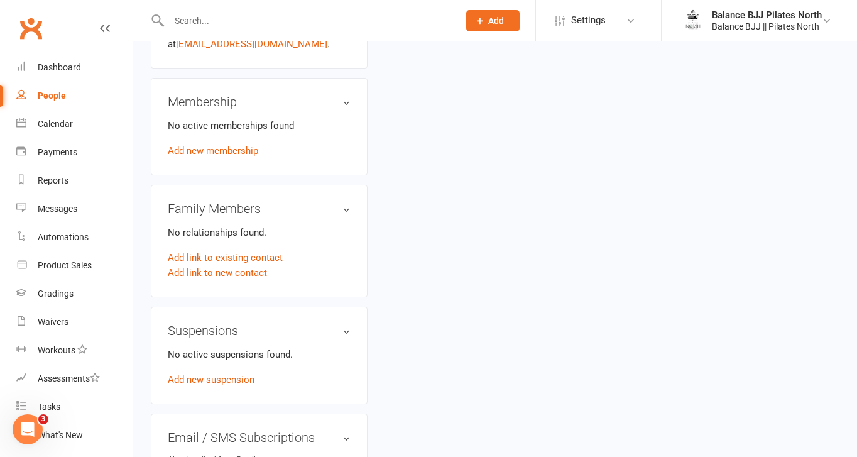
scroll to position [785, 0]
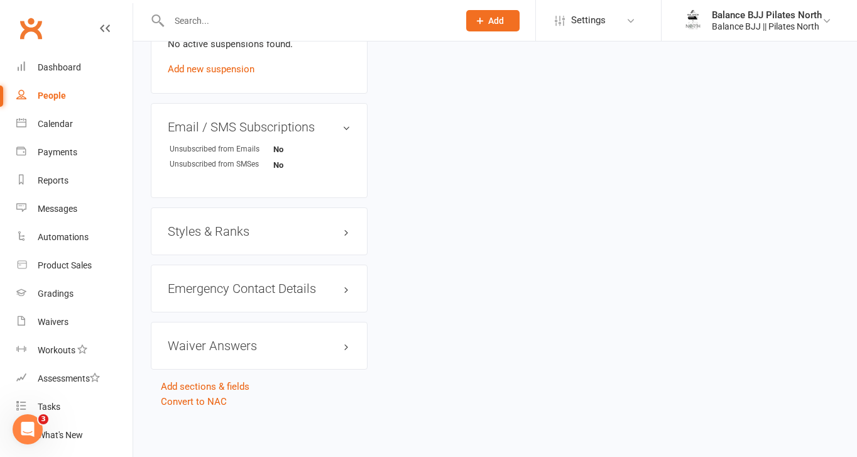
click at [194, 227] on h3 "Styles & Ranks" at bounding box center [259, 231] width 183 height 14
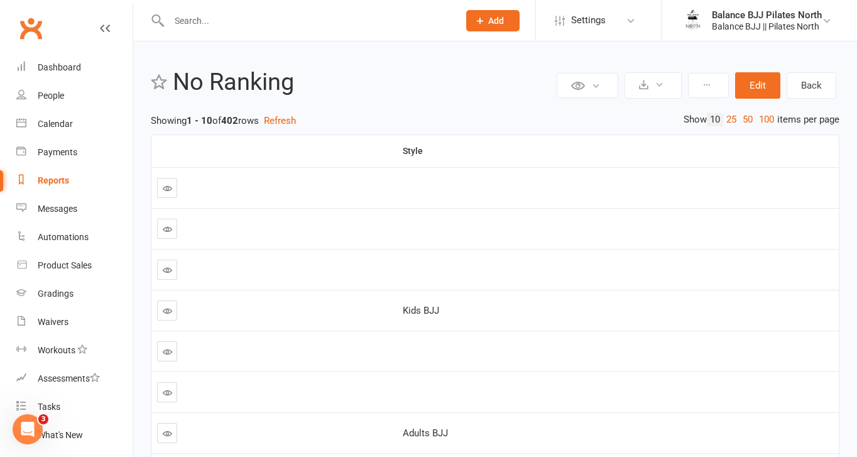
click at [168, 235] on link at bounding box center [167, 229] width 20 height 20
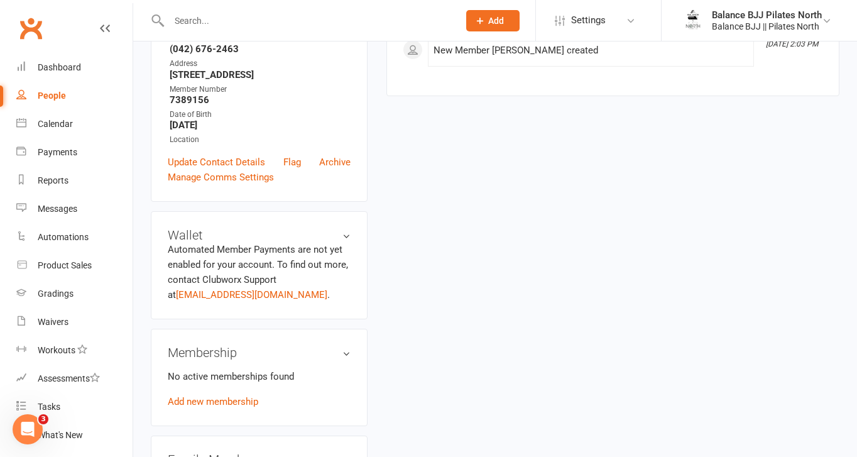
scroll to position [785, 0]
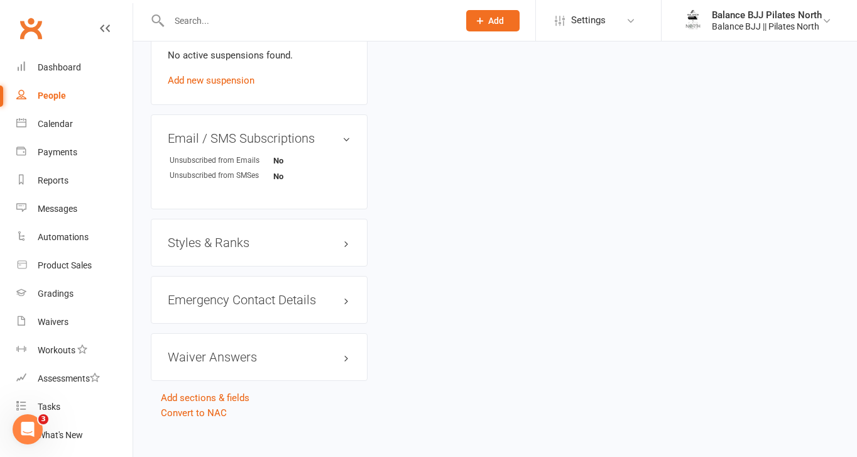
click at [228, 236] on h3 "Styles & Ranks" at bounding box center [259, 243] width 183 height 14
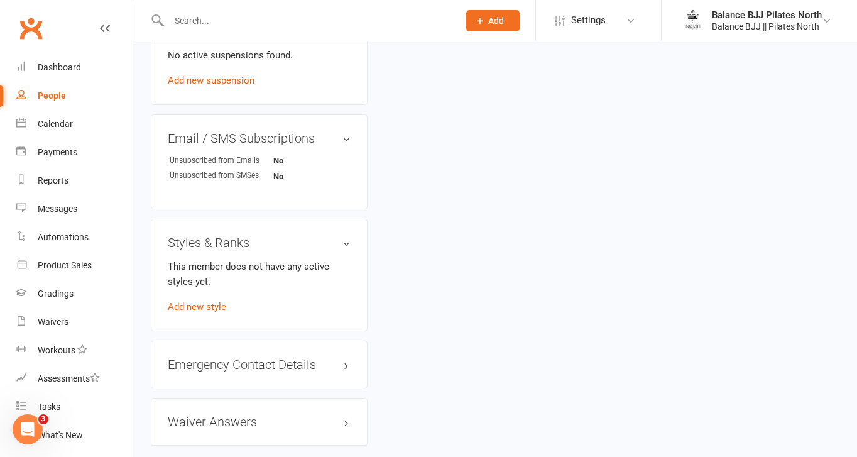
click at [212, 298] on div "This member does not have any active styles yet. Add new style" at bounding box center [259, 286] width 183 height 55
click at [212, 301] on link "Add new style" at bounding box center [197, 306] width 58 height 11
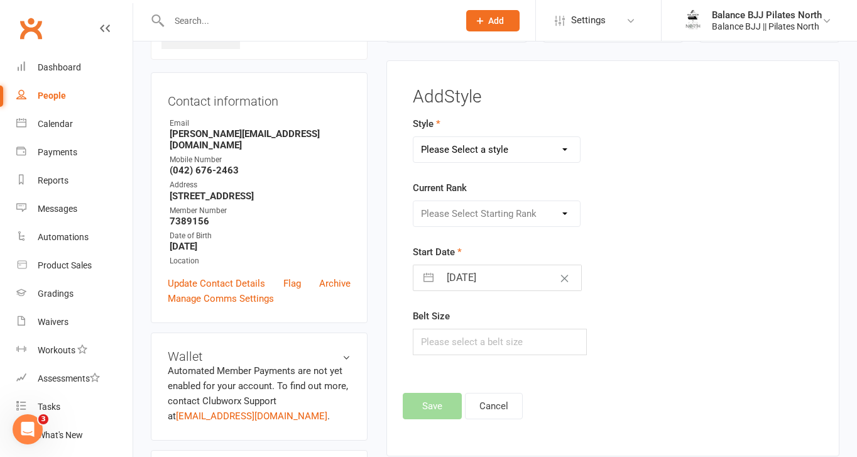
scroll to position [111, 0]
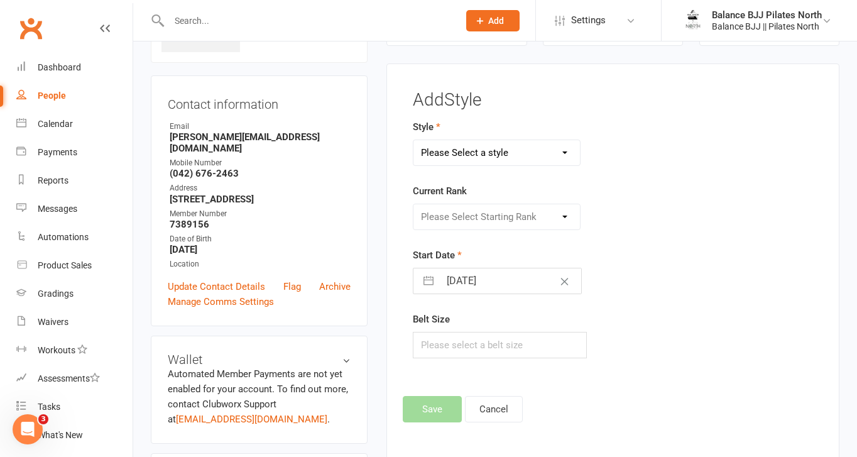
click at [479, 160] on select "Please Select a style Adults BJJ Kids BJJ" at bounding box center [496, 152] width 166 height 25
click at [413, 140] on select "Please Select a style Adults BJJ Kids BJJ" at bounding box center [496, 152] width 166 height 25
click at [465, 211] on select "Please Select Starting Rank" at bounding box center [496, 216] width 166 height 25
click at [413, 204] on select "Please Select Starting Rank White Belt White Belt - 1 Stripe White Belt - 2 Str…" at bounding box center [496, 216] width 166 height 25
click at [439, 414] on button "Save" at bounding box center [432, 409] width 59 height 26
